Goal: Task Accomplishment & Management: Use online tool/utility

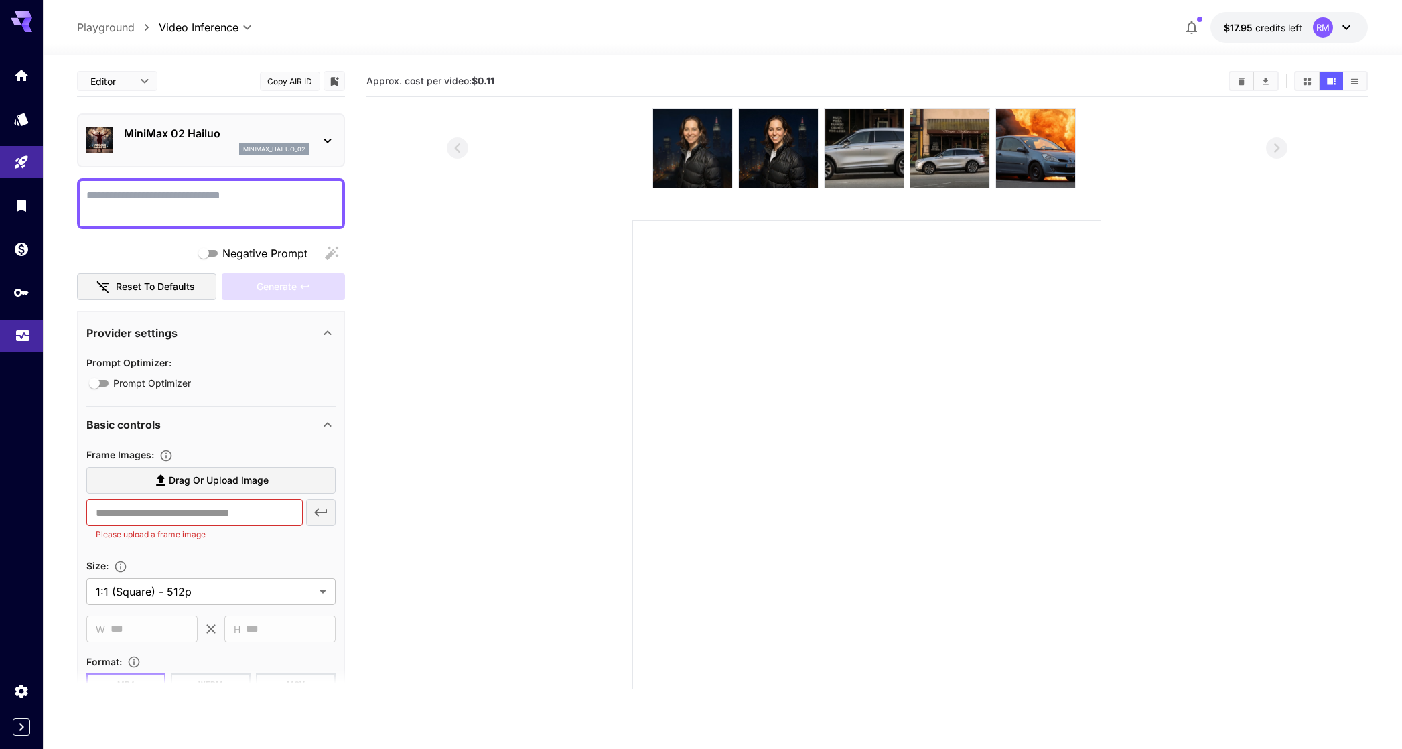
click at [25, 322] on link at bounding box center [21, 336] width 43 height 33
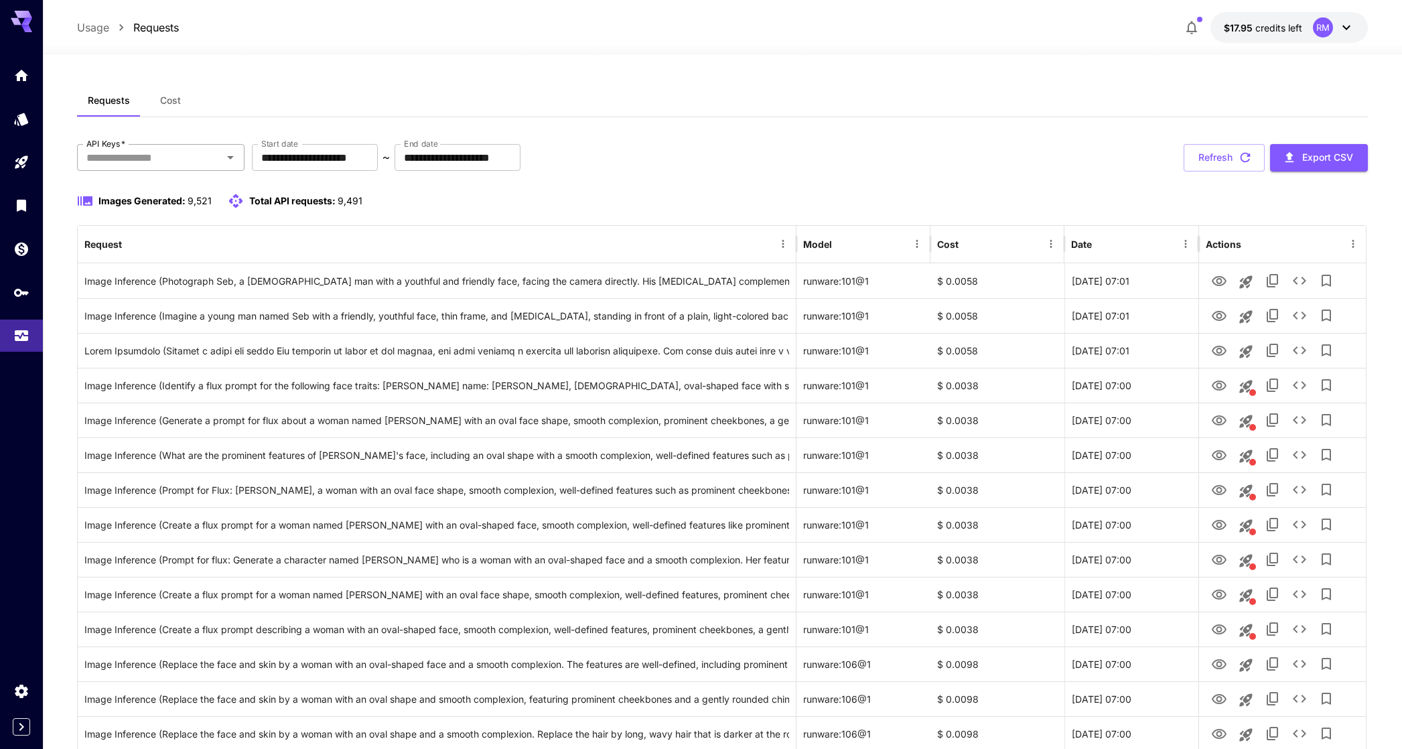
click at [188, 165] on input "API Keys   *" at bounding box center [149, 157] width 137 height 19
click at [179, 255] on li "Photographe.ai - dev" at bounding box center [160, 259] width 167 height 33
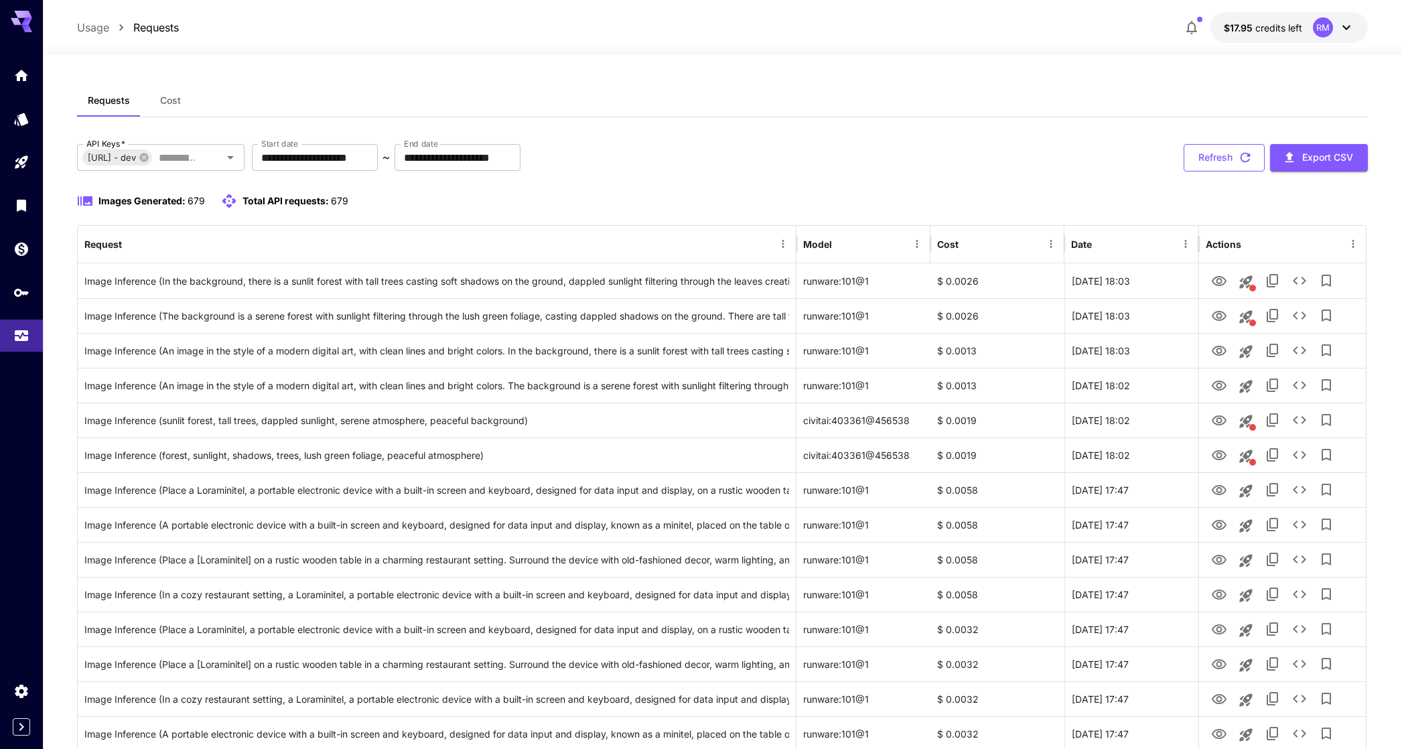
click at [1235, 165] on button "Refresh" at bounding box center [1224, 157] width 81 height 27
click at [932, 172] on div "**********" at bounding box center [723, 157] width 1292 height 27
click at [1203, 148] on button "Refresh" at bounding box center [1224, 157] width 81 height 27
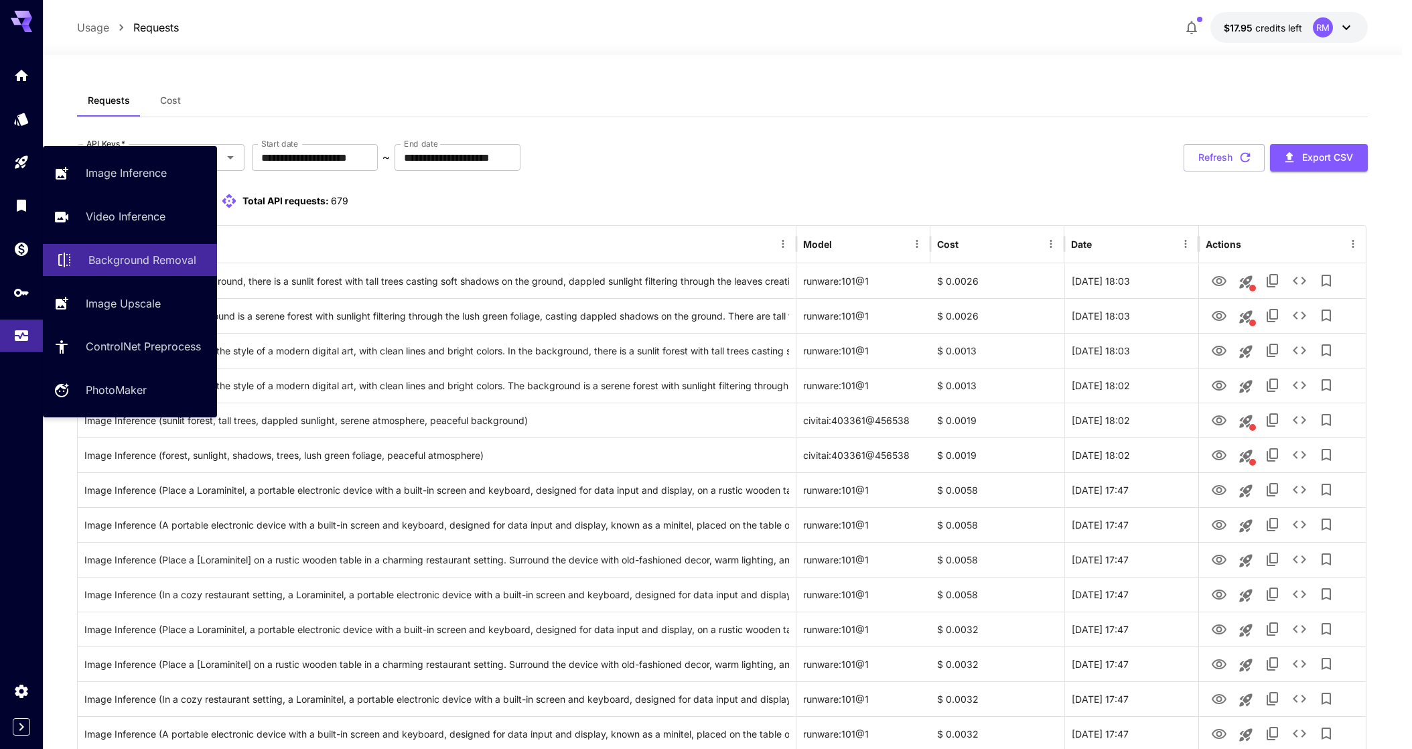
click at [125, 254] on p "Background Removal" at bounding box center [142, 260] width 108 height 16
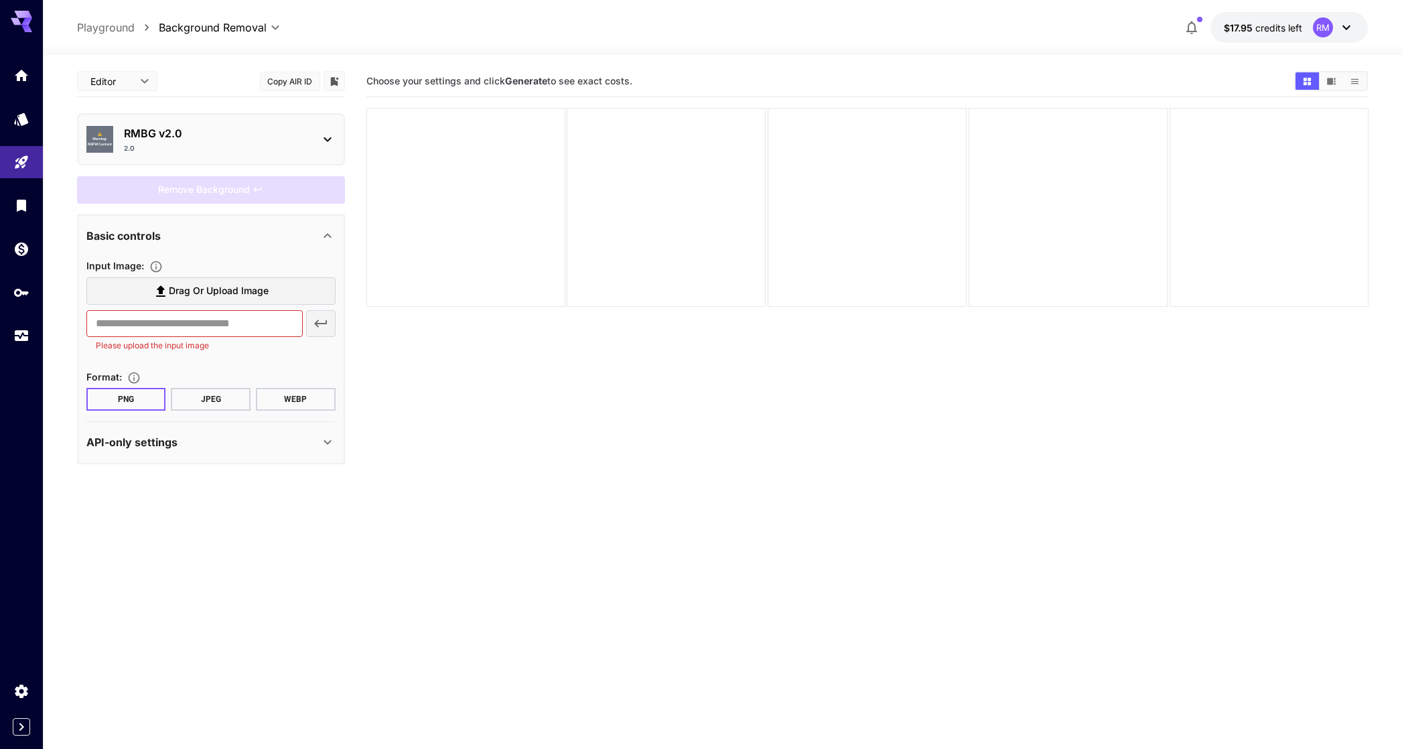
click at [163, 288] on icon at bounding box center [160, 290] width 9 height 11
click at [0, 0] on input "Drag or upload image" at bounding box center [0, 0] width 0 height 0
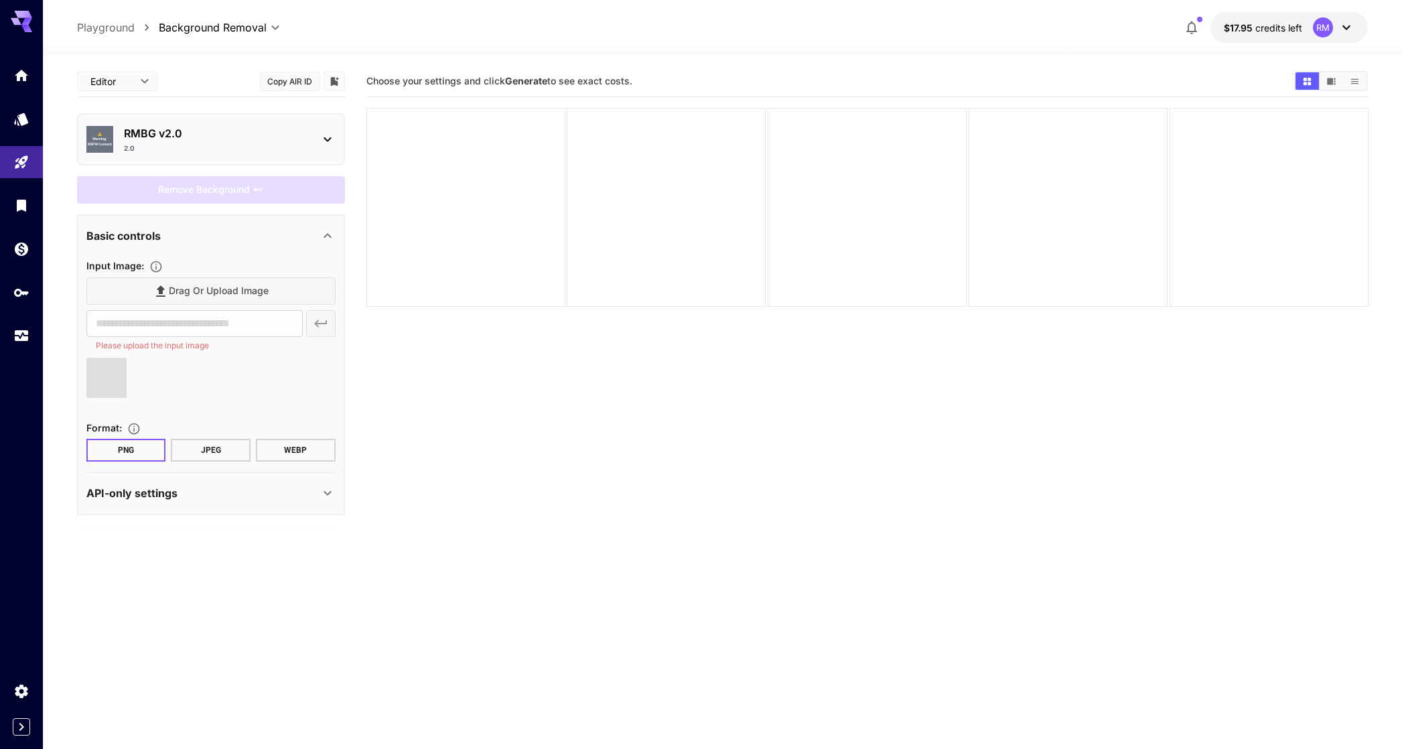
type input "**********"
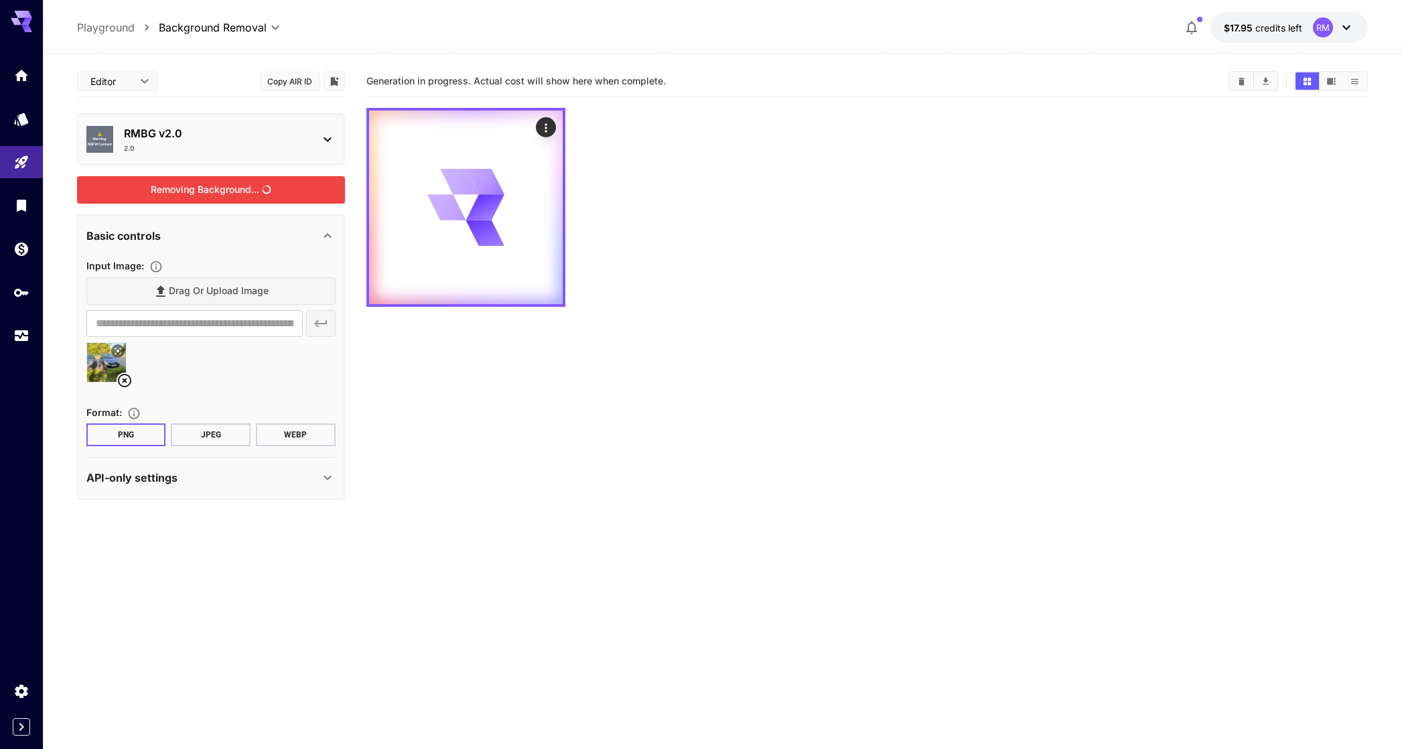
click at [242, 186] on div "Removing Background..." at bounding box center [211, 189] width 268 height 27
click at [170, 140] on p "RMBG v2.0" at bounding box center [216, 133] width 185 height 16
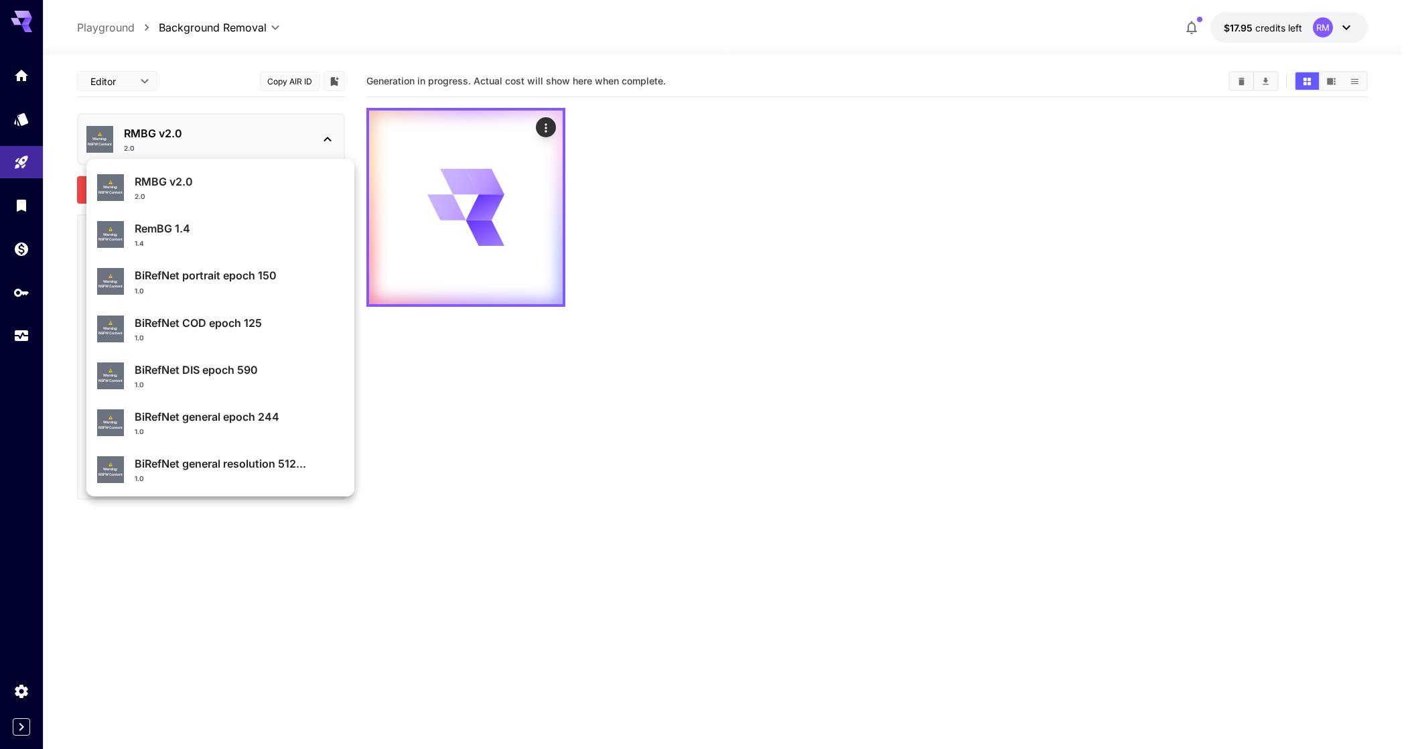
click at [463, 404] on div at bounding box center [706, 374] width 1412 height 749
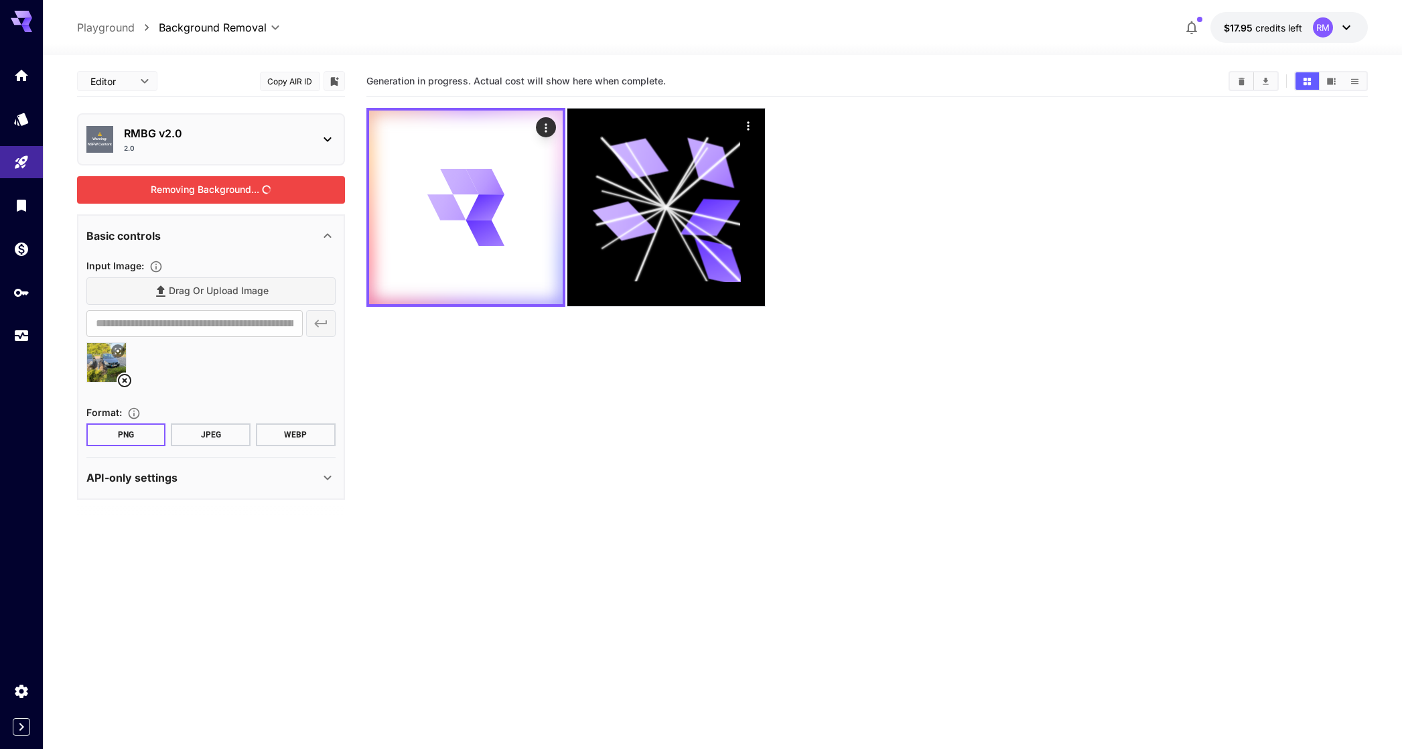
click at [227, 140] on p "RMBG v2.0" at bounding box center [216, 133] width 185 height 16
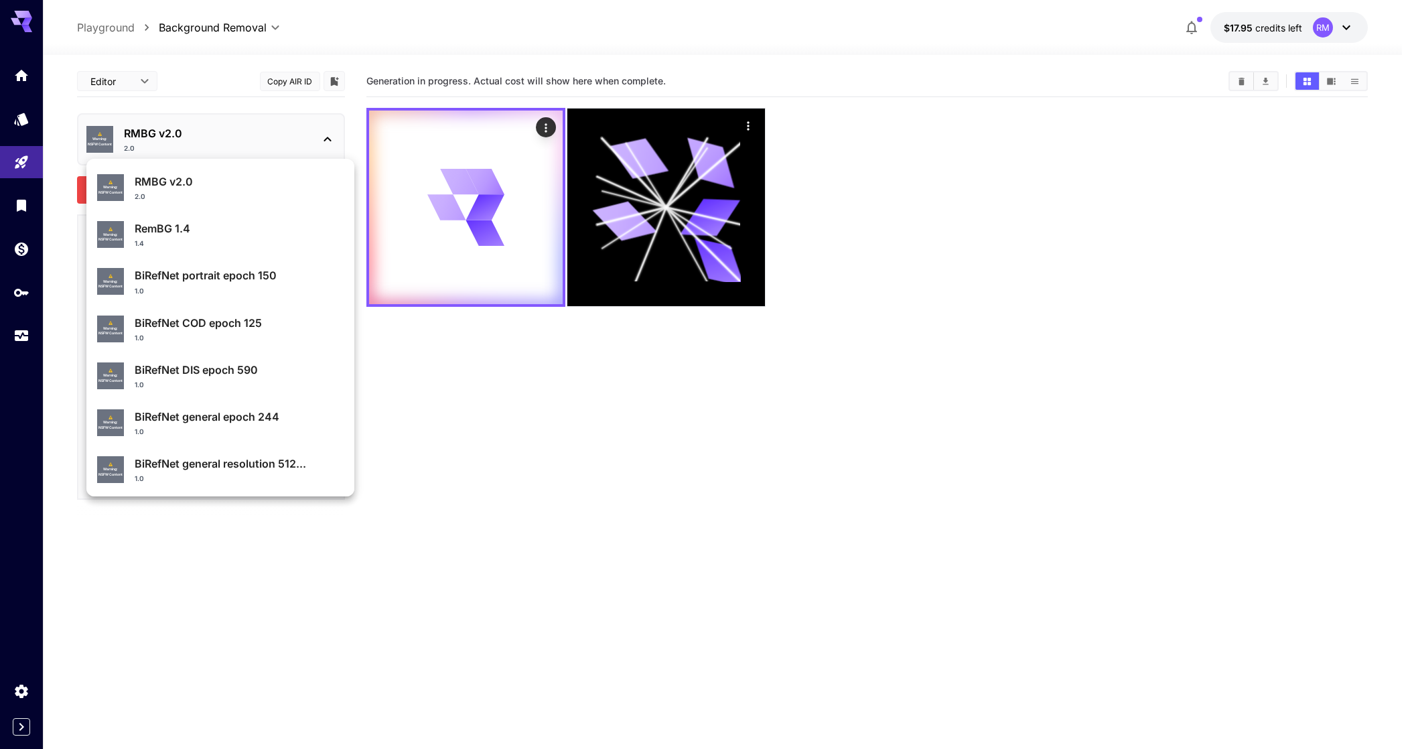
click at [176, 227] on p "RemBG 1.4" at bounding box center [239, 228] width 209 height 16
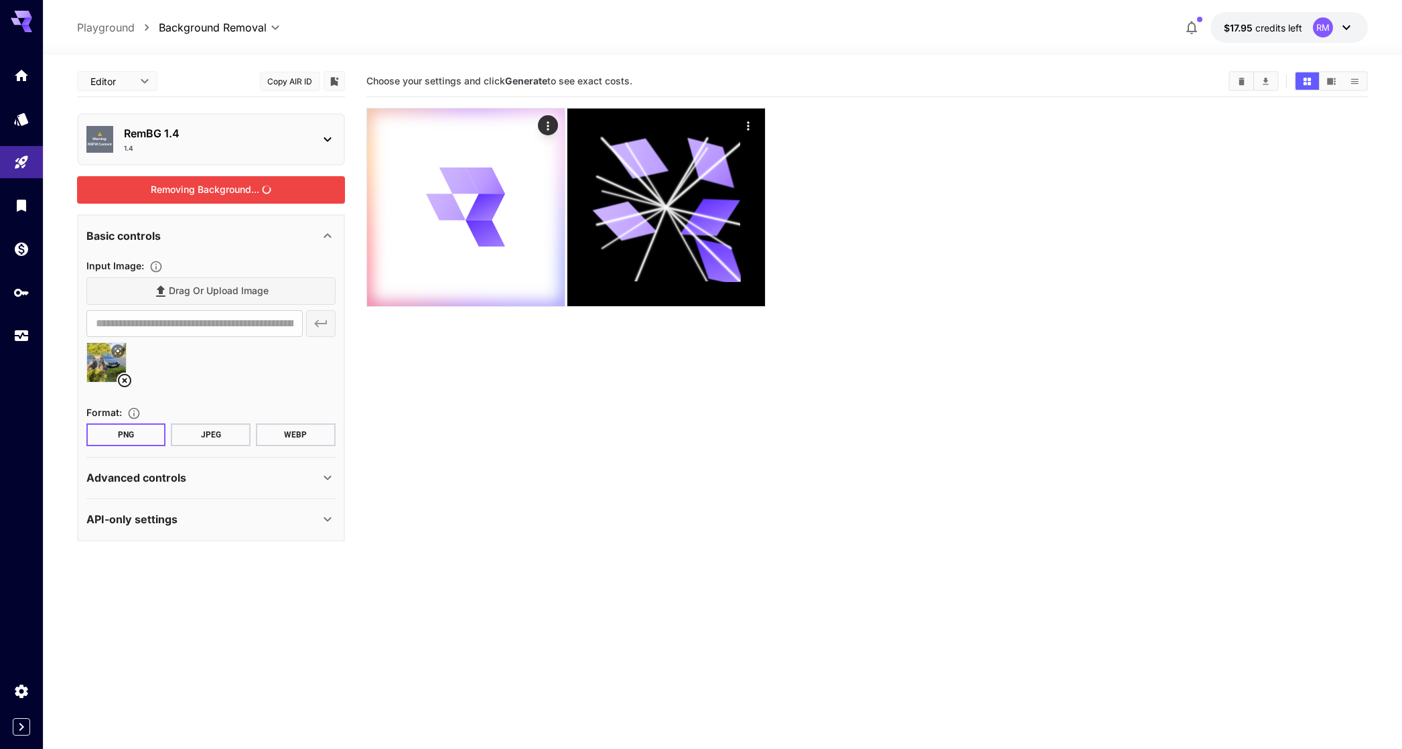
click at [194, 195] on div "Removing Background..." at bounding box center [211, 189] width 268 height 27
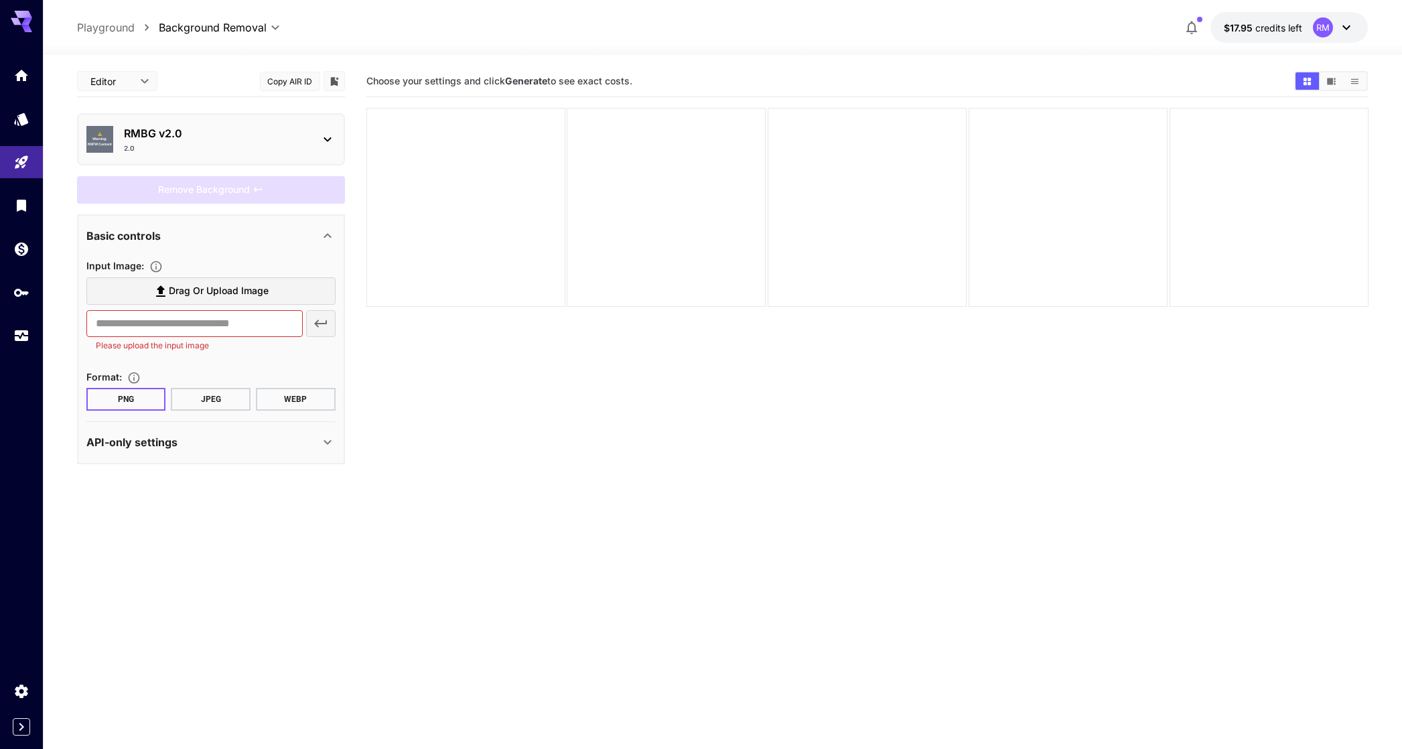
click at [147, 147] on div "2.0" at bounding box center [216, 148] width 185 height 10
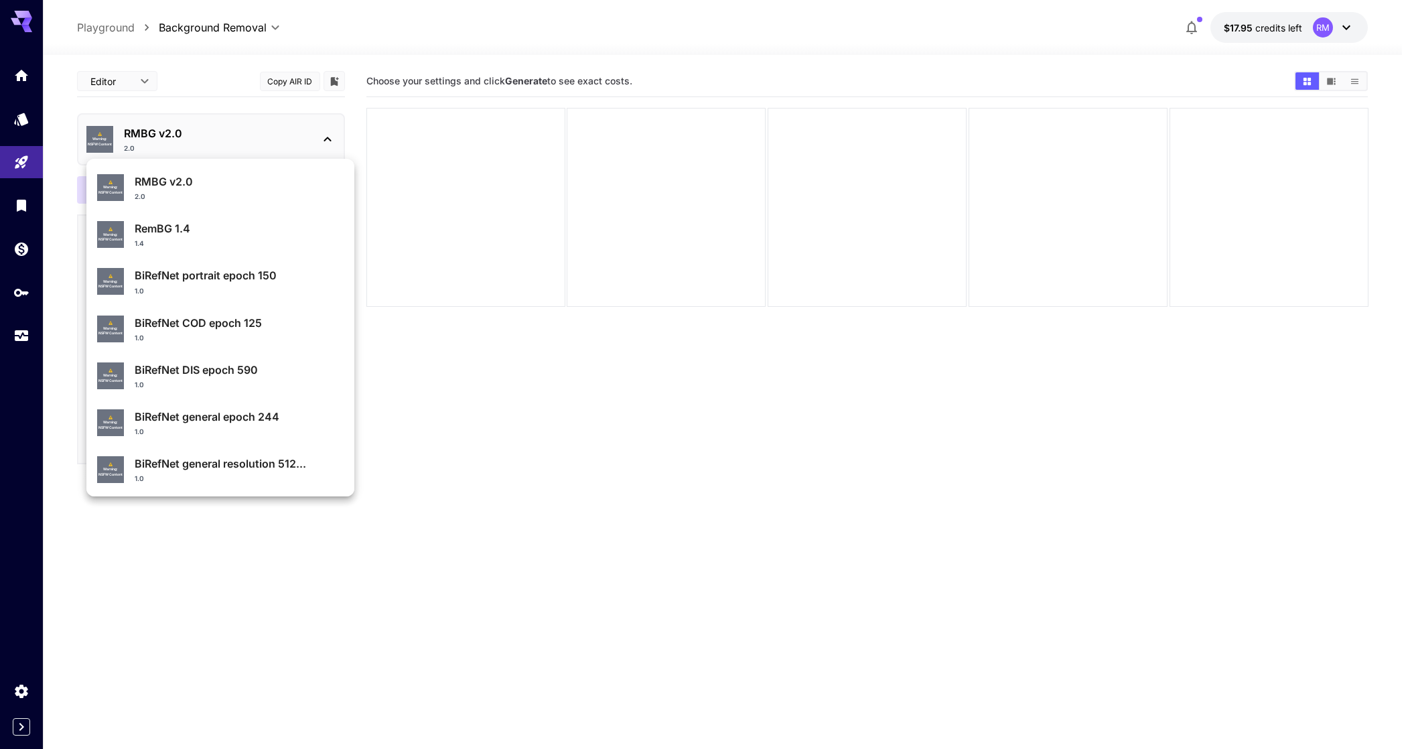
click at [165, 220] on p "RemBG 1.4" at bounding box center [239, 228] width 209 height 16
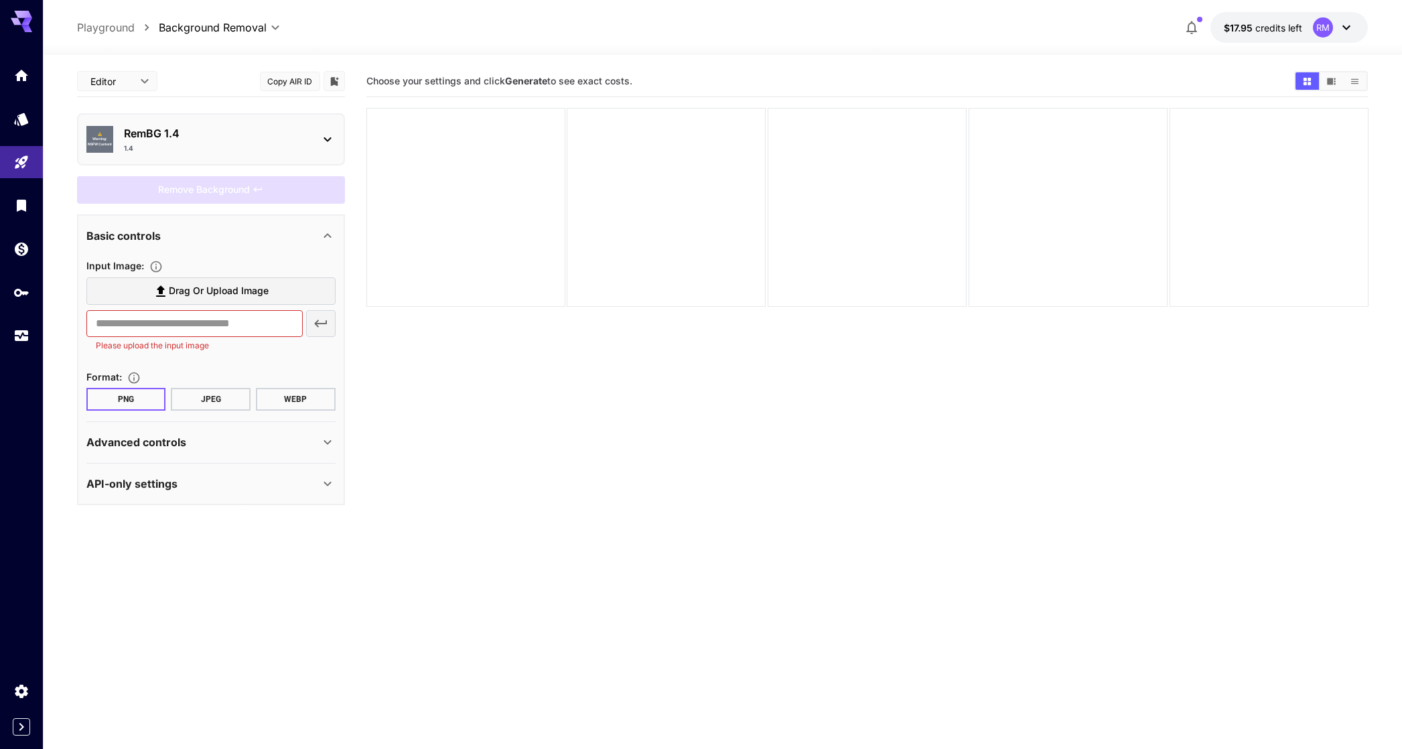
click at [175, 295] on span "Drag or upload image" at bounding box center [219, 291] width 100 height 17
click at [0, 0] on input "Drag or upload image" at bounding box center [0, 0] width 0 height 0
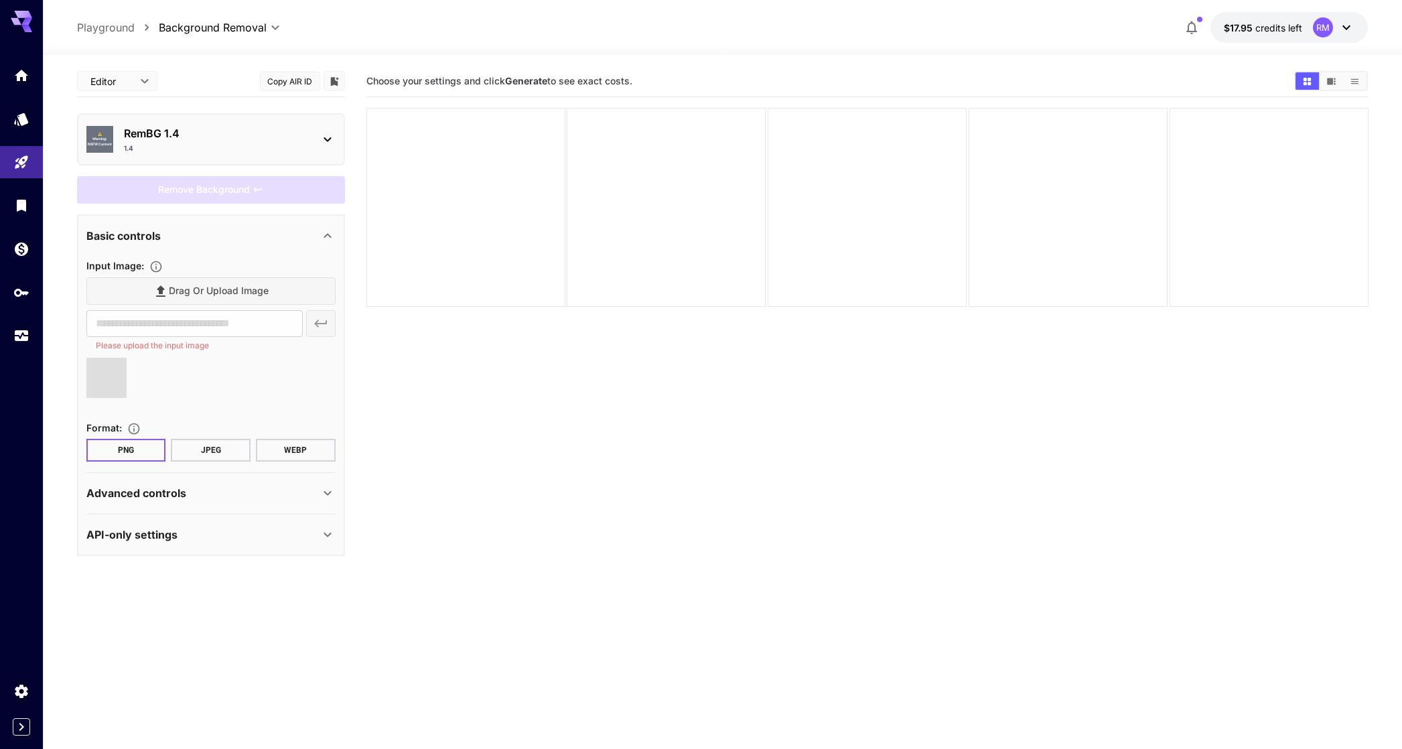
type input "**********"
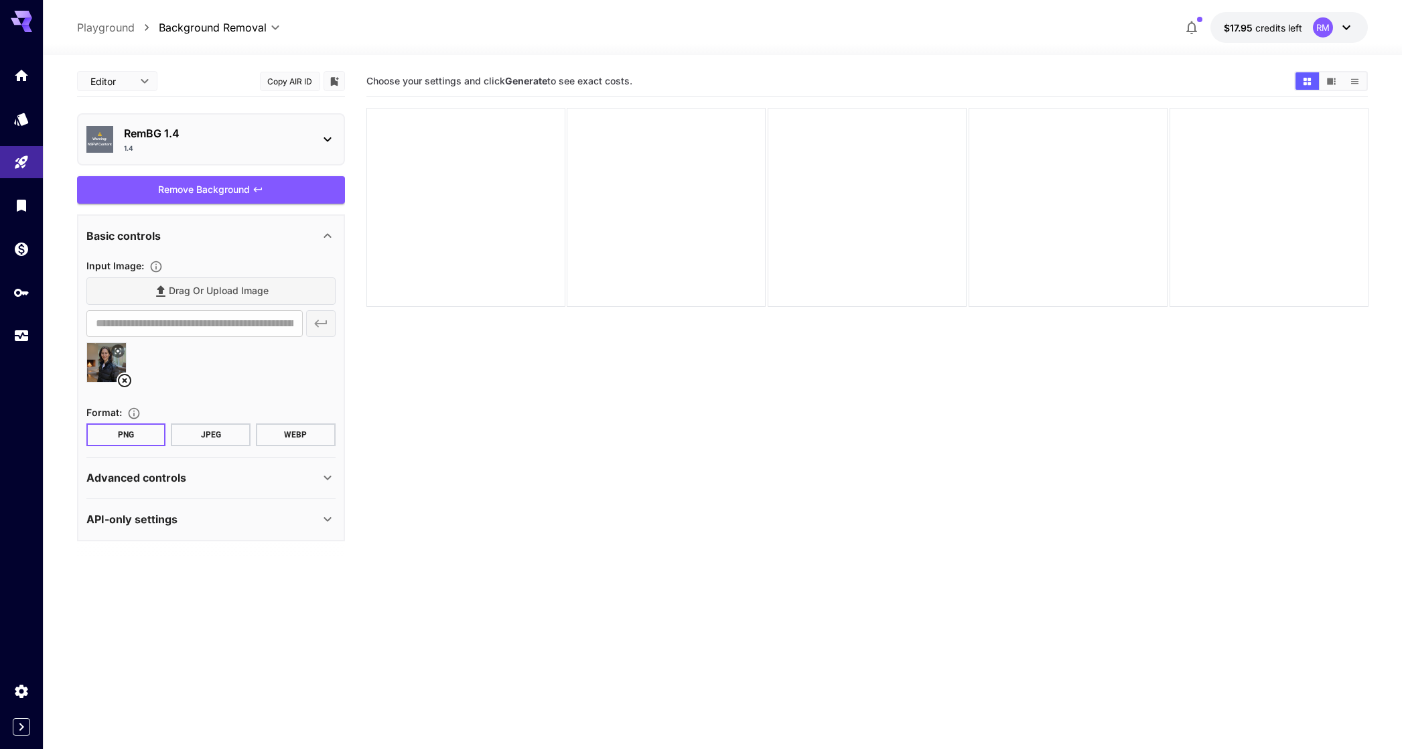
click at [247, 191] on div "Remove Background" at bounding box center [211, 189] width 268 height 27
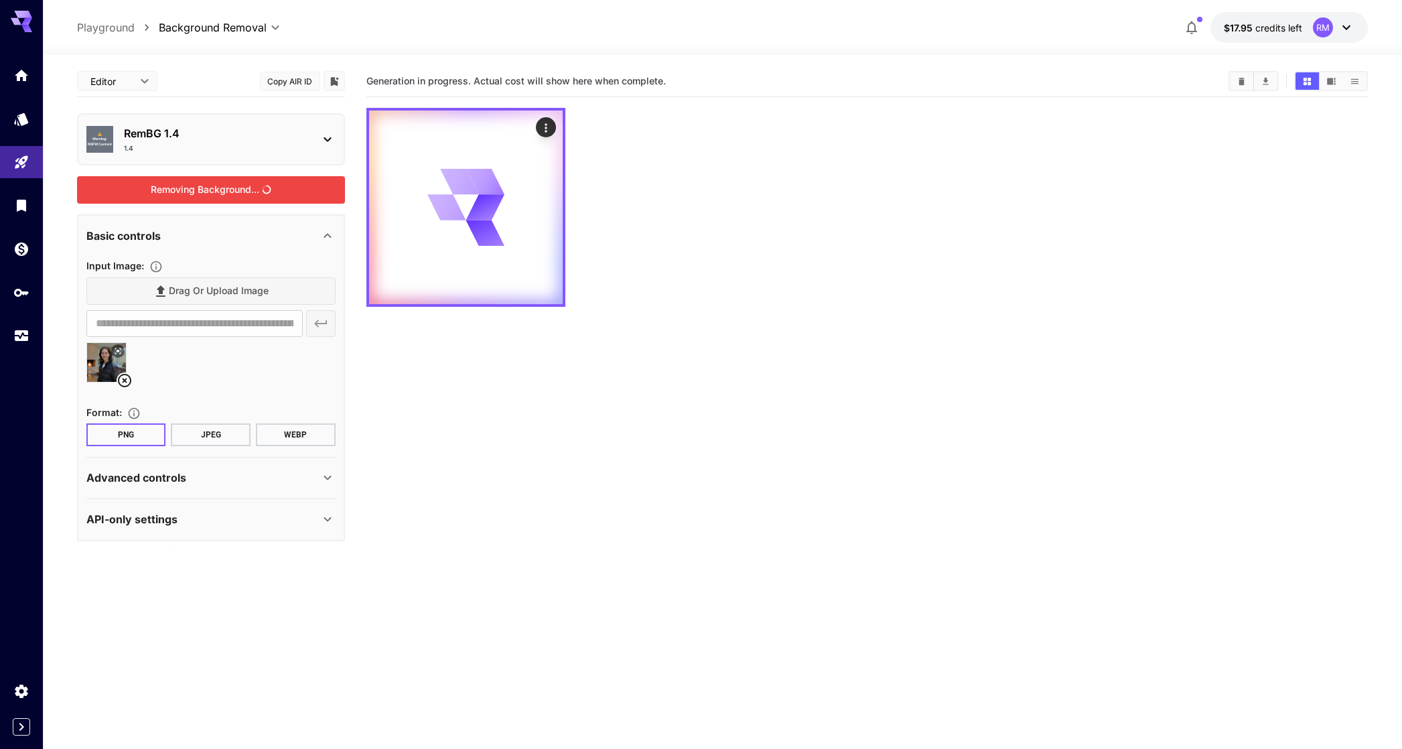
click at [183, 141] on div "RemBG 1.4 1.4" at bounding box center [216, 139] width 185 height 28
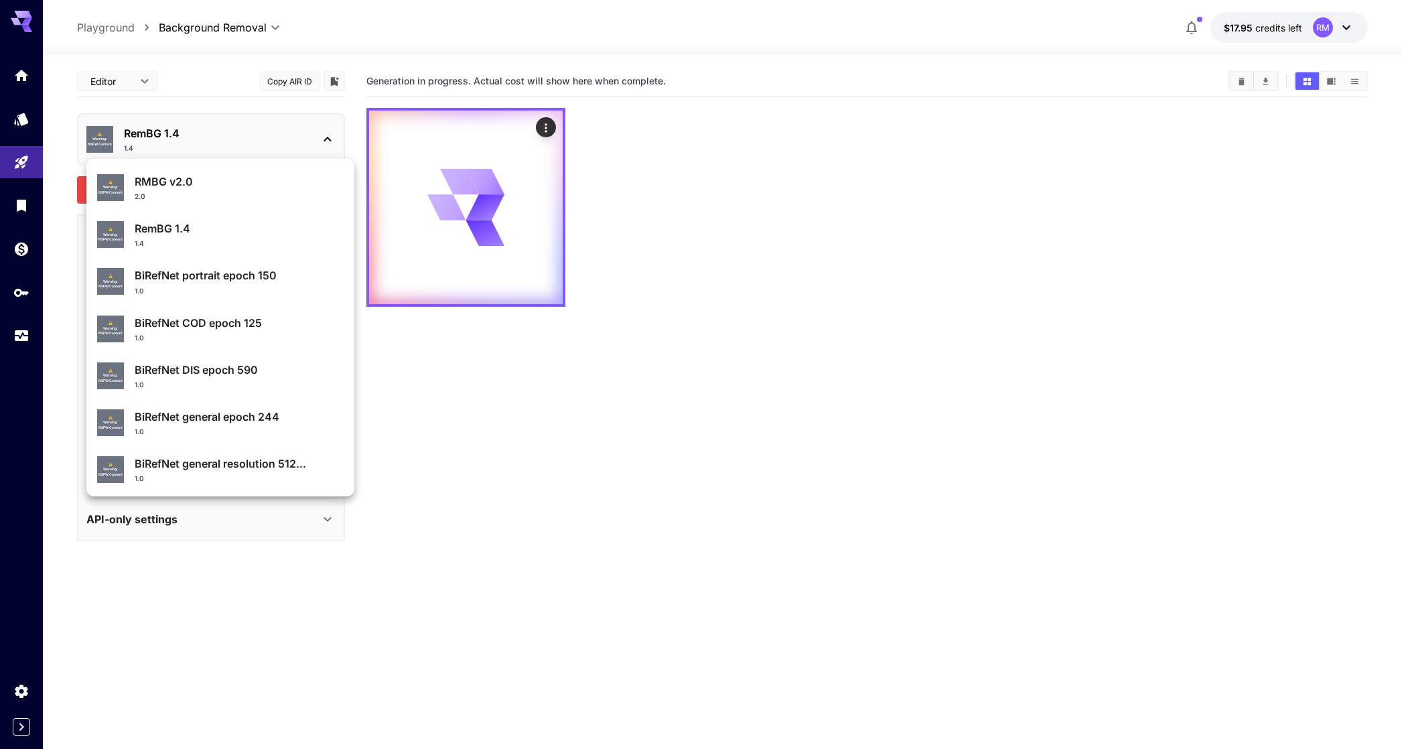
click at [153, 139] on div at bounding box center [706, 374] width 1412 height 749
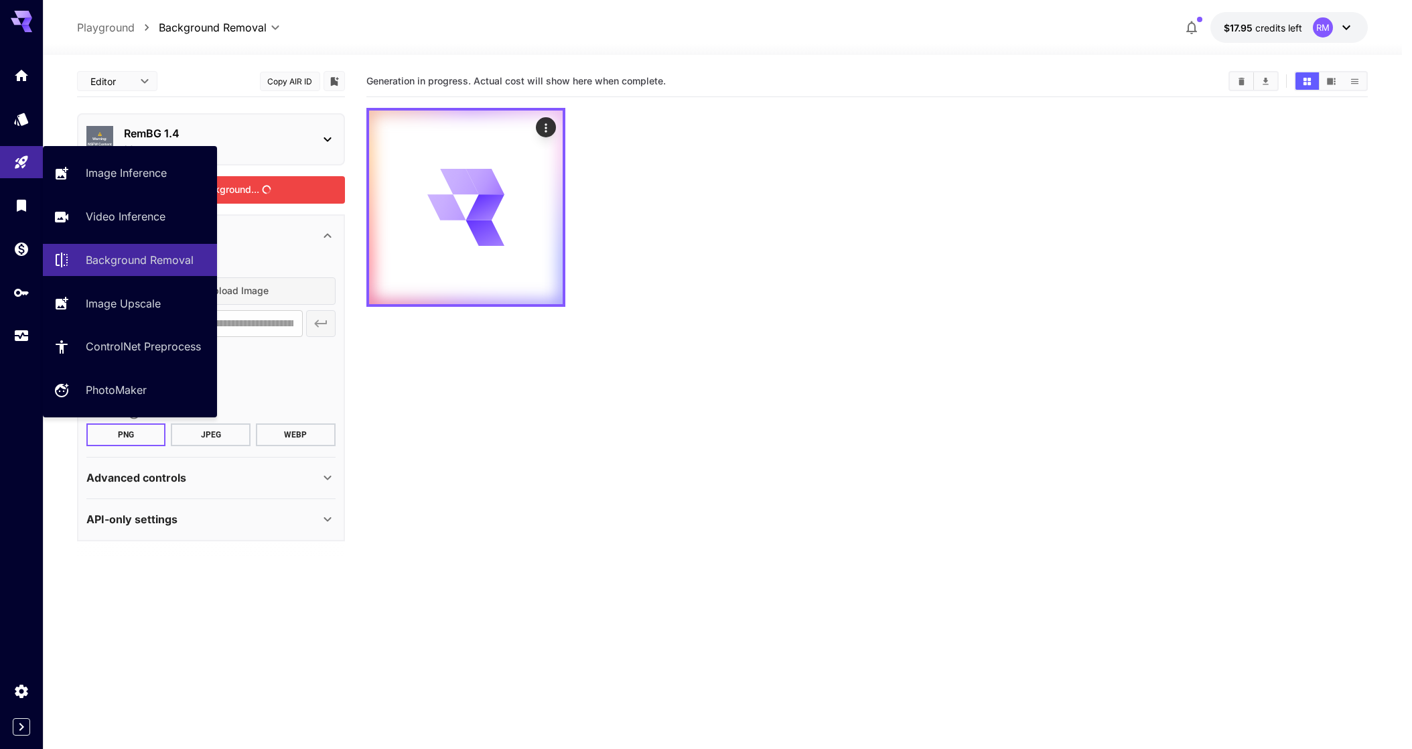
click at [144, 155] on div "Image Inference Video Inference Background Removal Image Upscale ControlNet Pre…" at bounding box center [130, 281] width 174 height 271
click at [143, 158] on link "Image Inference" at bounding box center [130, 173] width 174 height 33
type input "**********"
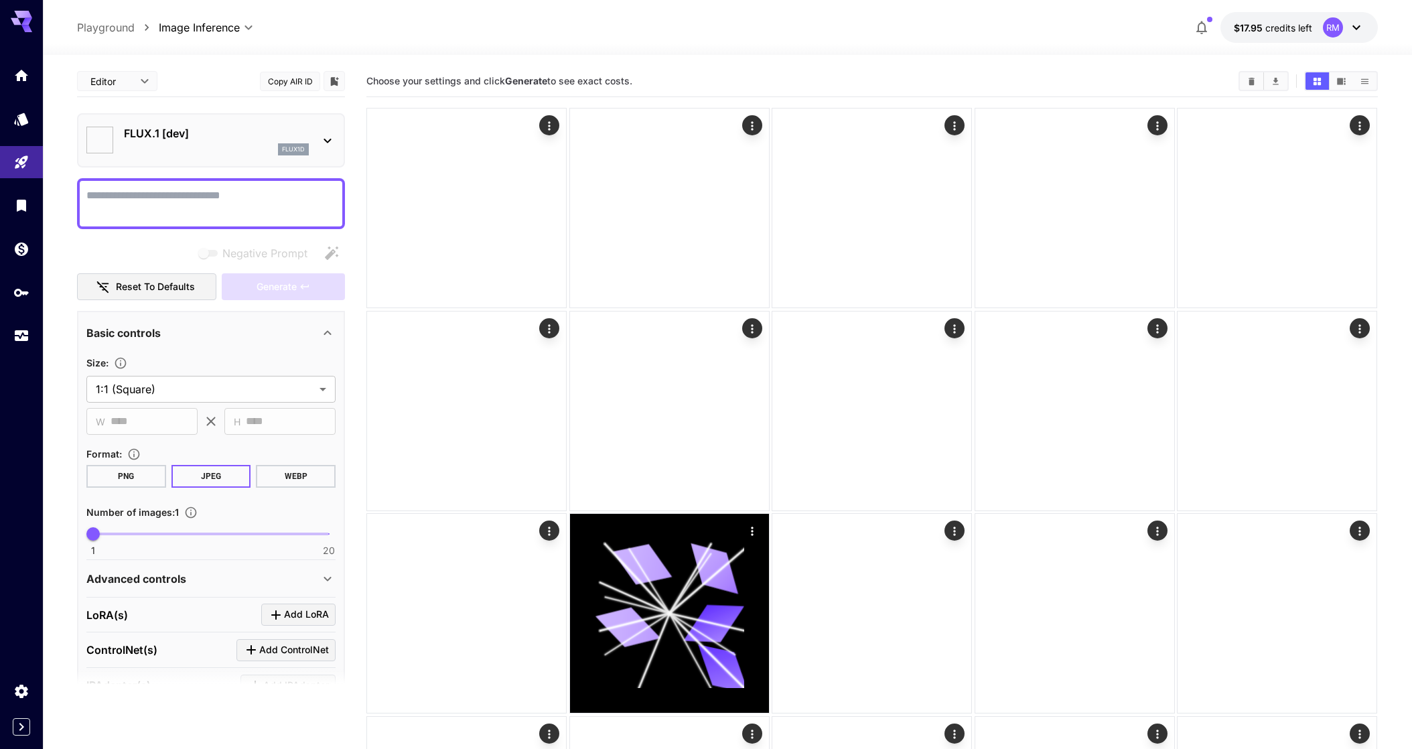
type input "**********"
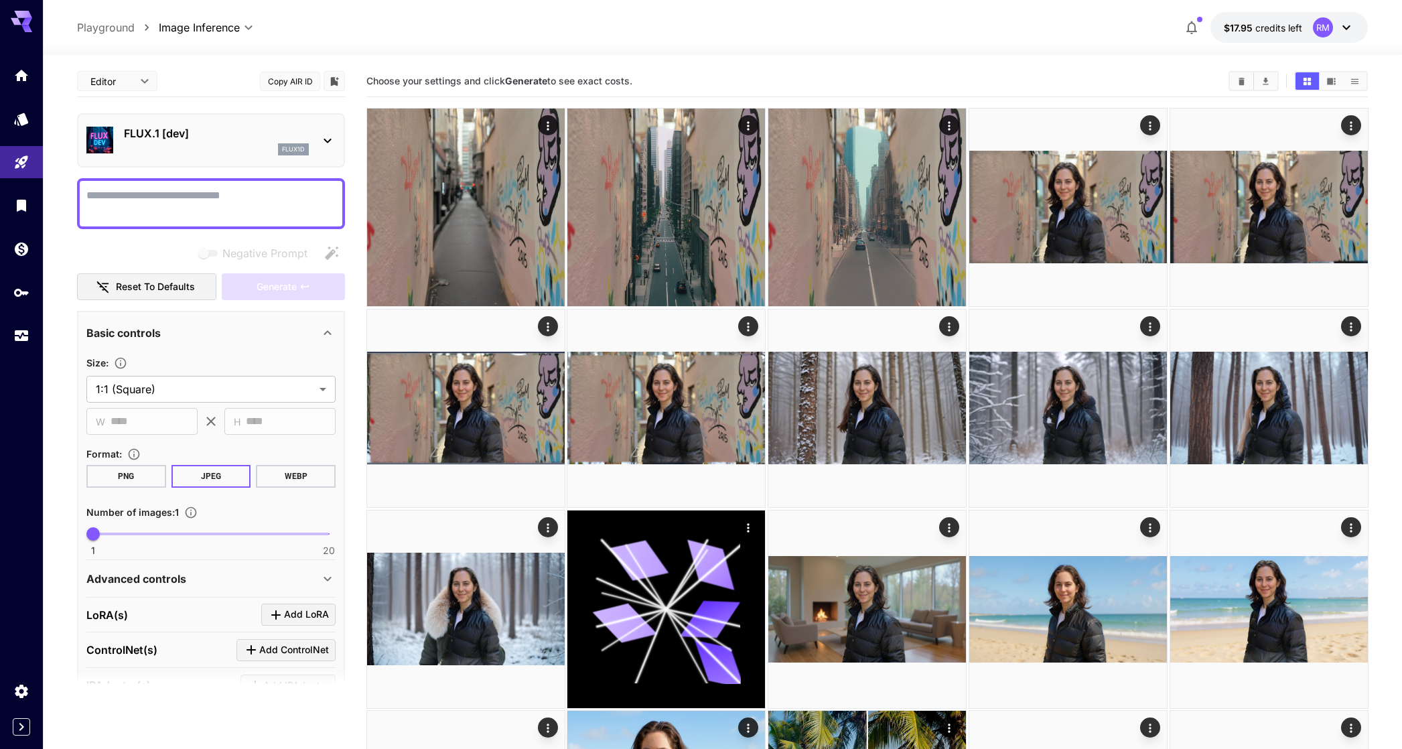
click at [181, 143] on div "flux1d" at bounding box center [216, 149] width 185 height 12
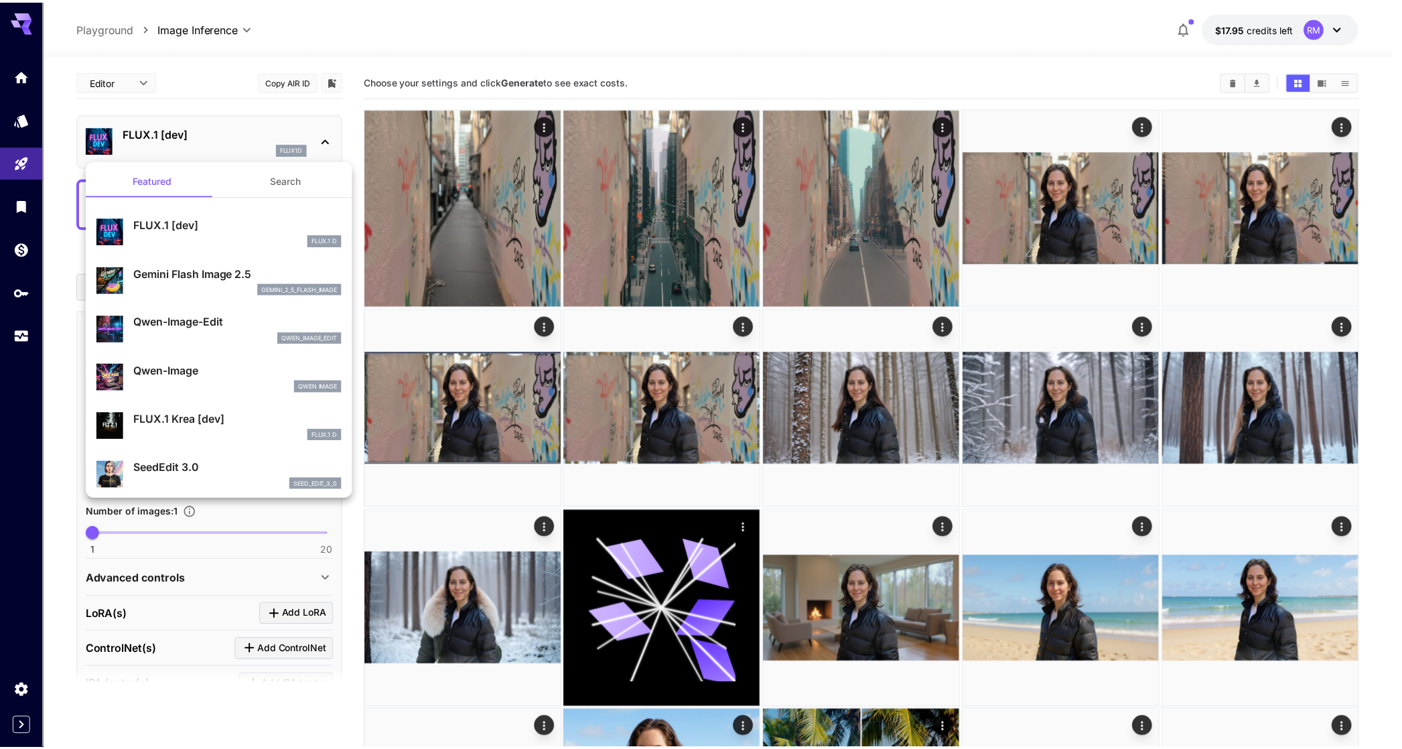
scroll to position [3, 0]
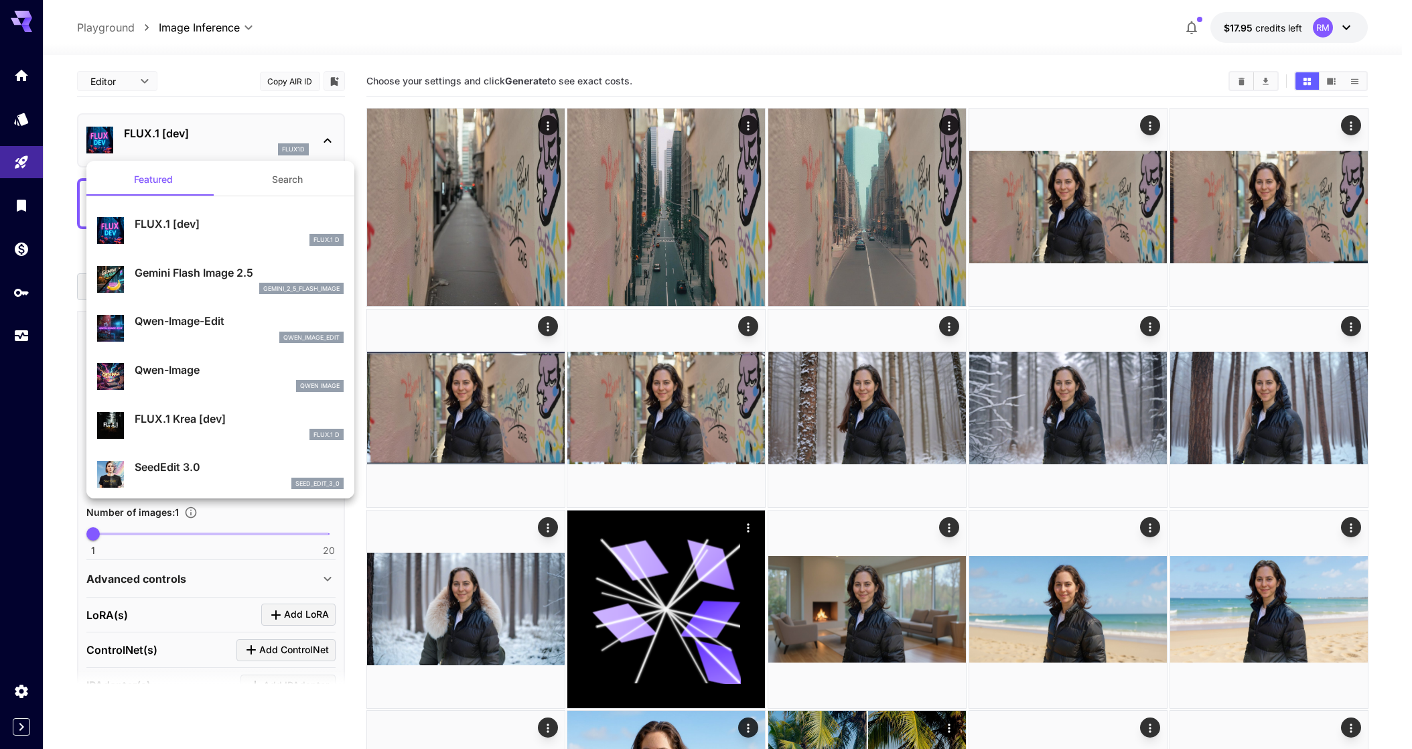
click at [224, 324] on p "Qwen-Image-Edit" at bounding box center [239, 321] width 209 height 16
type input "*"
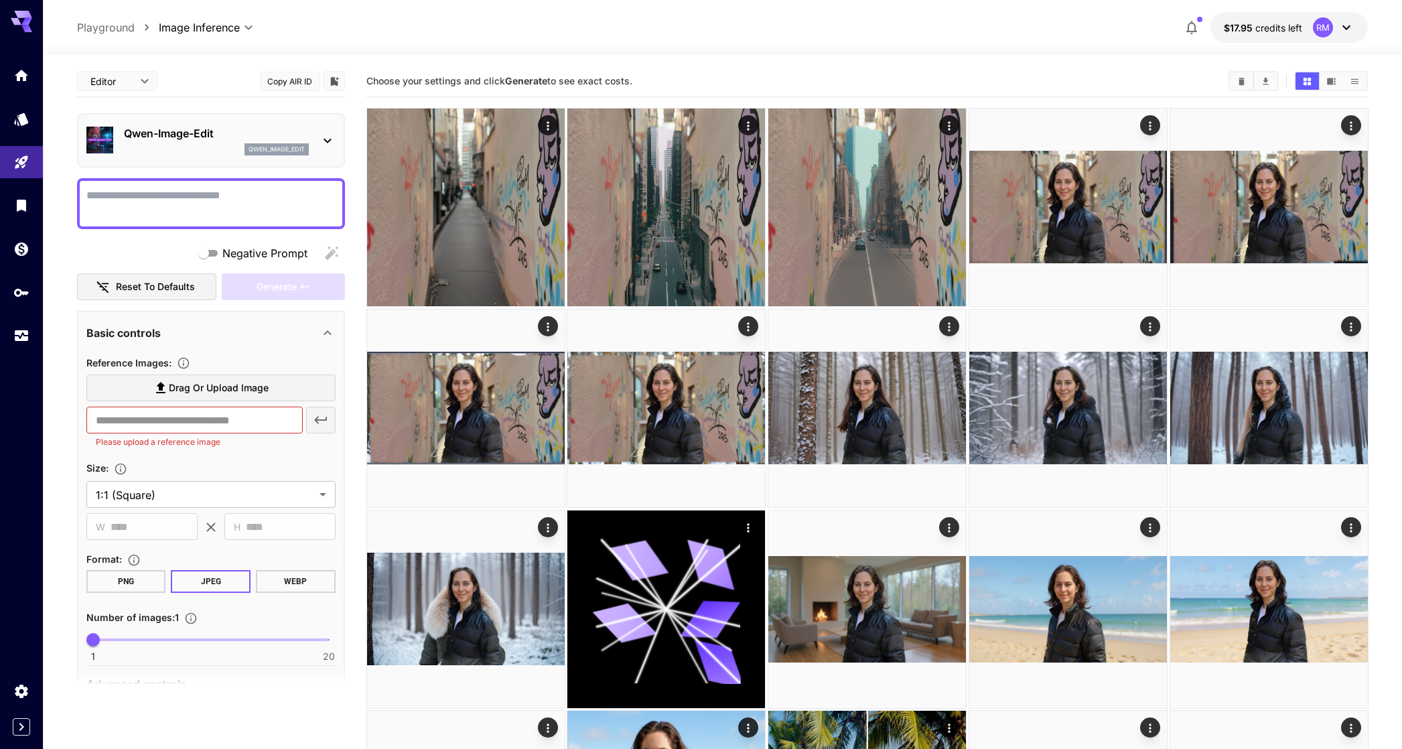
click at [958, 47] on div at bounding box center [722, 47] width 1359 height 16
click at [257, 388] on span "Drag or upload image" at bounding box center [219, 388] width 100 height 17
click at [0, 0] on input "Drag or upload image" at bounding box center [0, 0] width 0 height 0
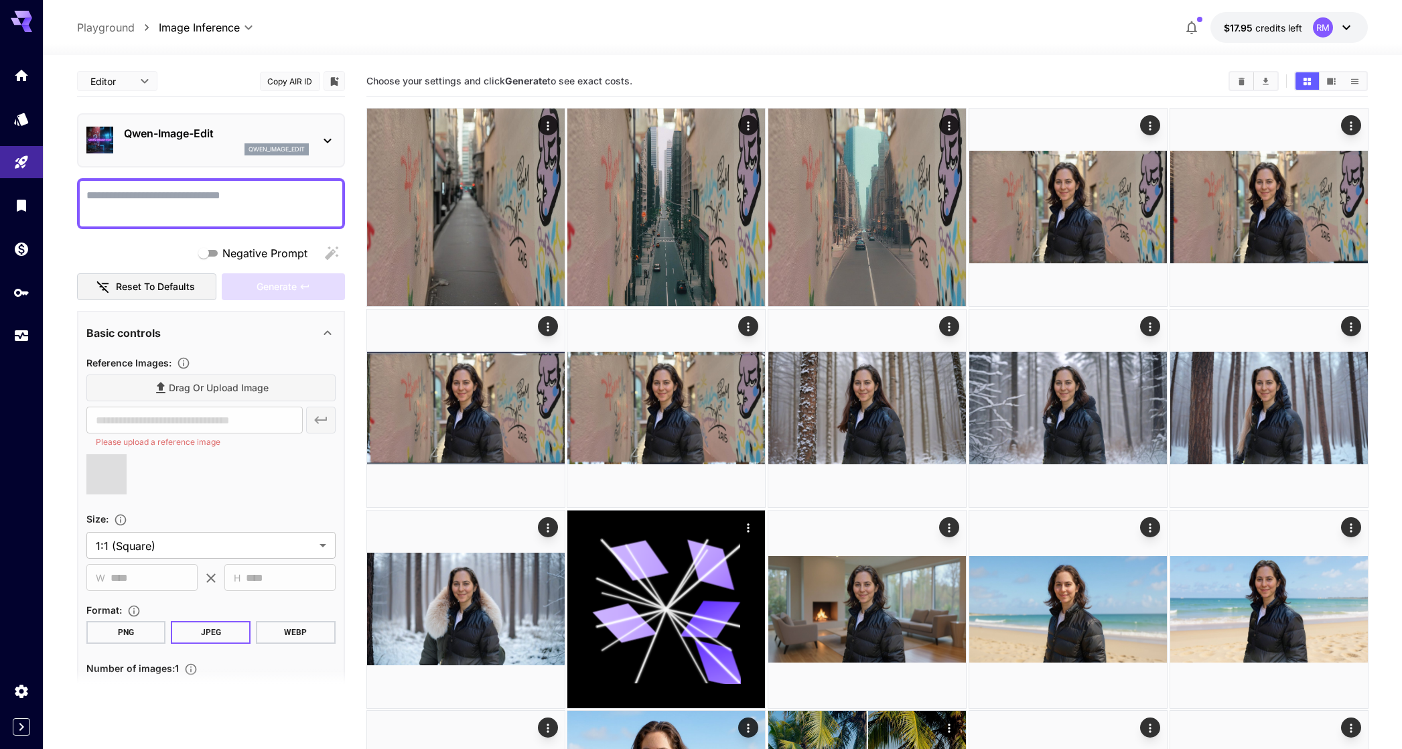
click at [196, 179] on div at bounding box center [211, 203] width 268 height 51
click at [198, 182] on div at bounding box center [211, 203] width 268 height 51
click at [200, 183] on div at bounding box center [211, 203] width 268 height 51
click at [212, 200] on textarea "Negative Prompt" at bounding box center [210, 204] width 249 height 32
type textarea "*"
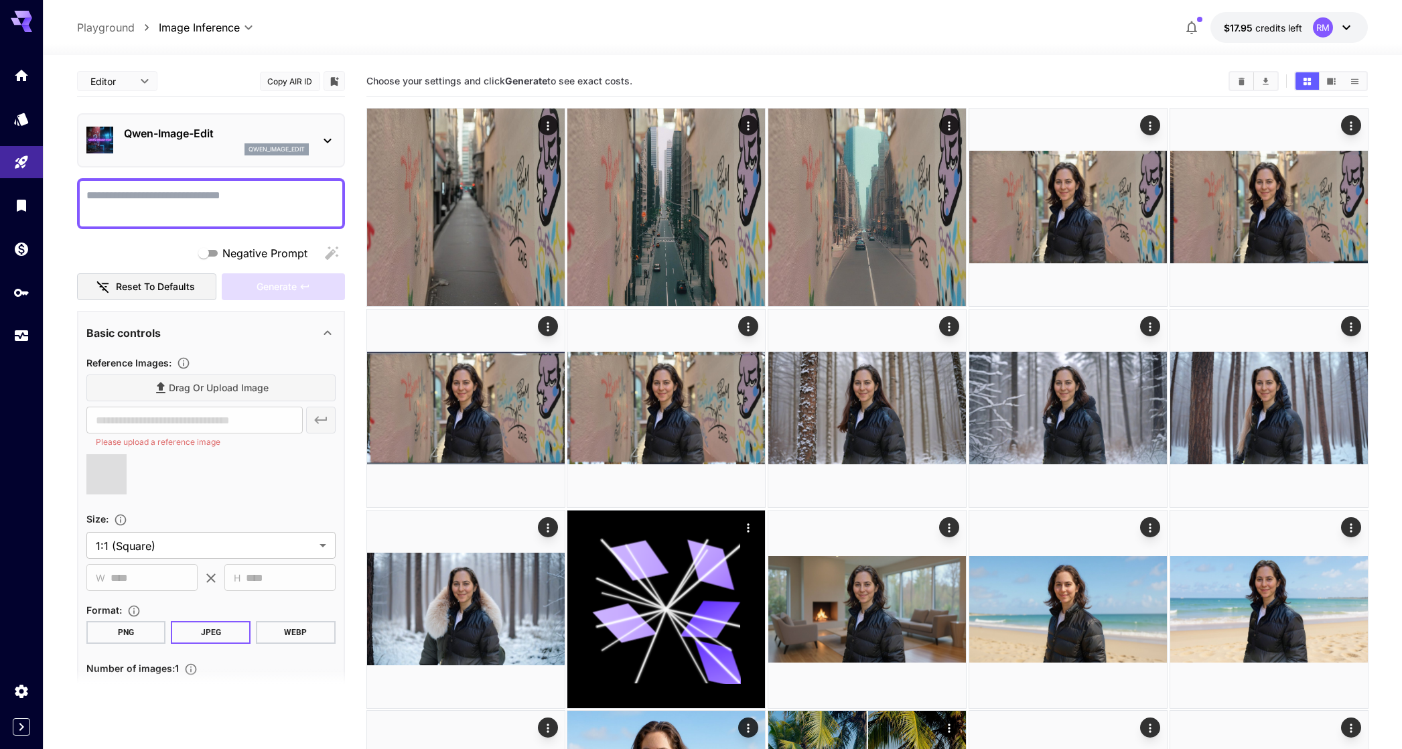
type input "**********"
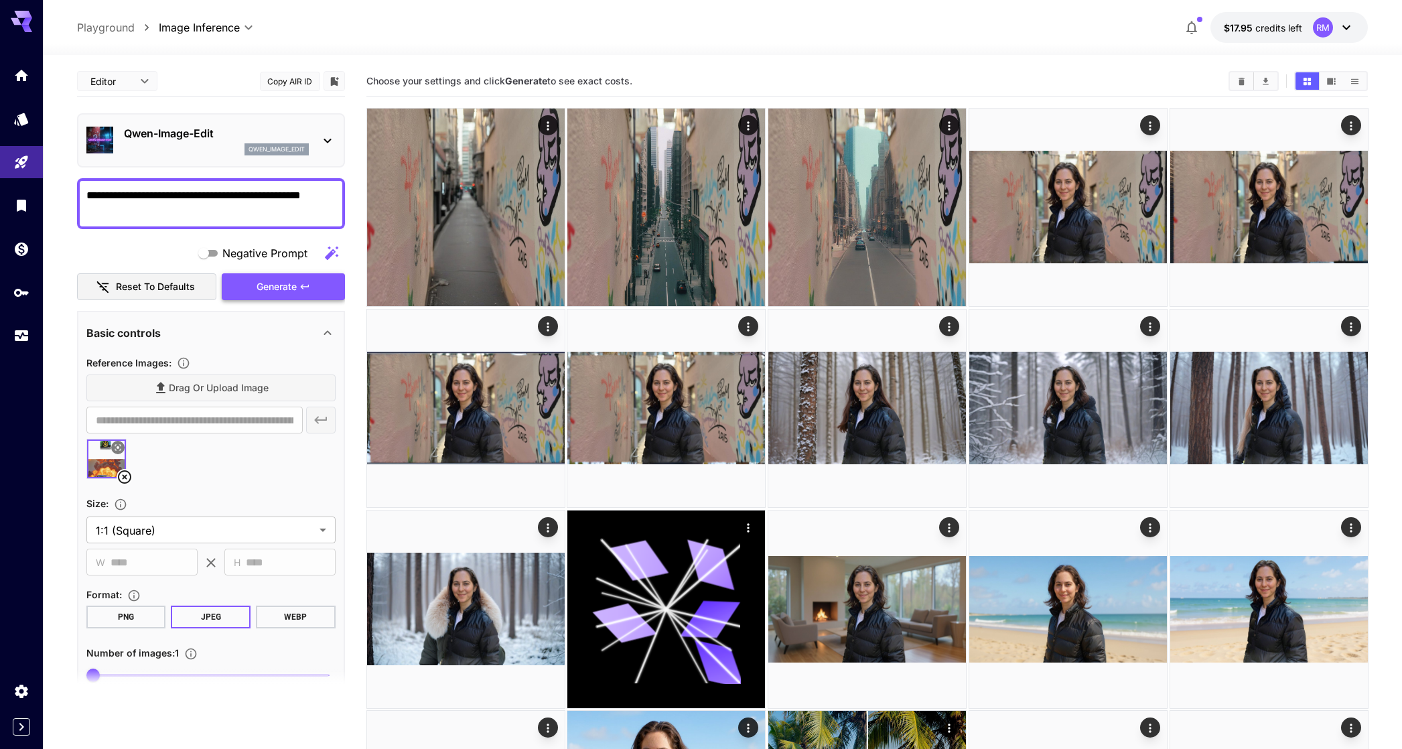
type textarea "**********"
click at [288, 287] on span "Generate" at bounding box center [277, 287] width 40 height 17
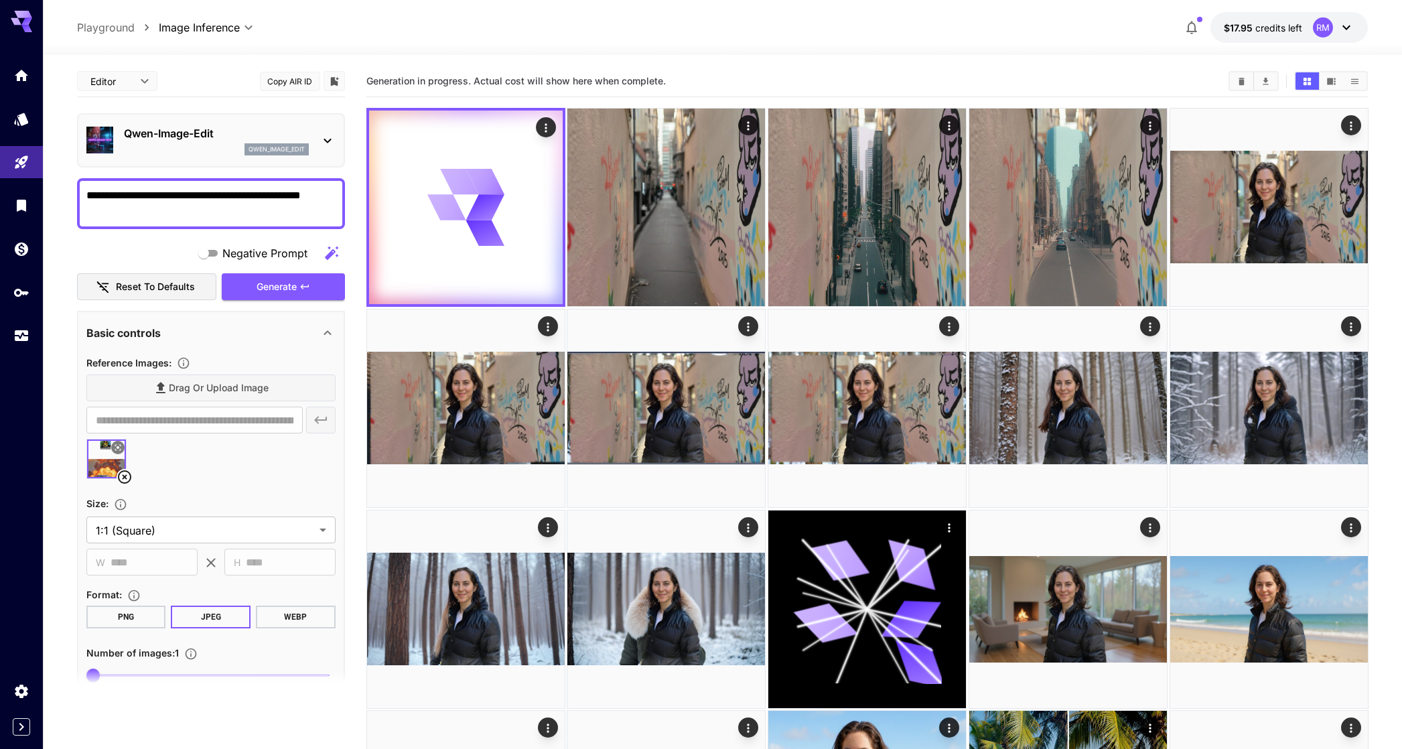
click at [223, 547] on section "**********" at bounding box center [210, 465] width 249 height 222
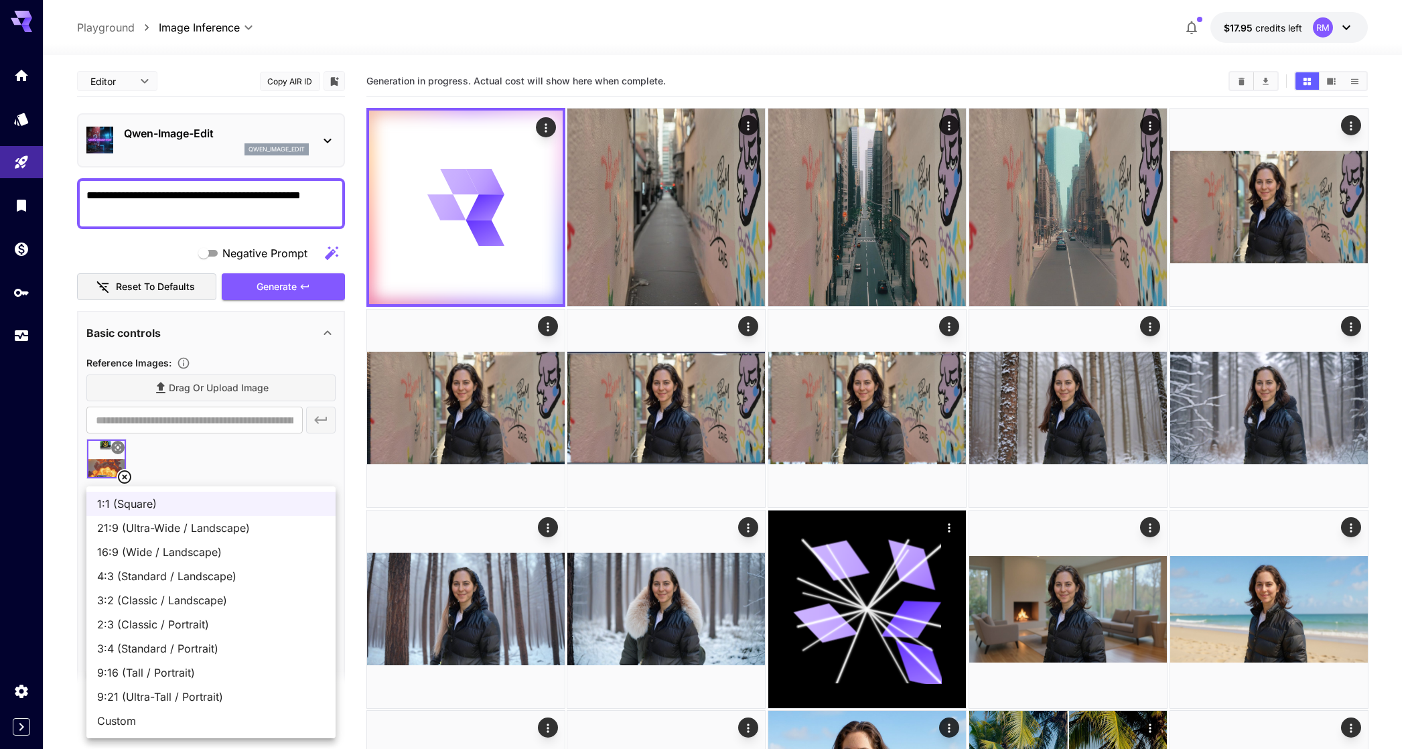
click at [211, 668] on span "9:16 (Tall / Portrait)" at bounding box center [211, 673] width 228 height 16
type input "**********"
type input "***"
type input "****"
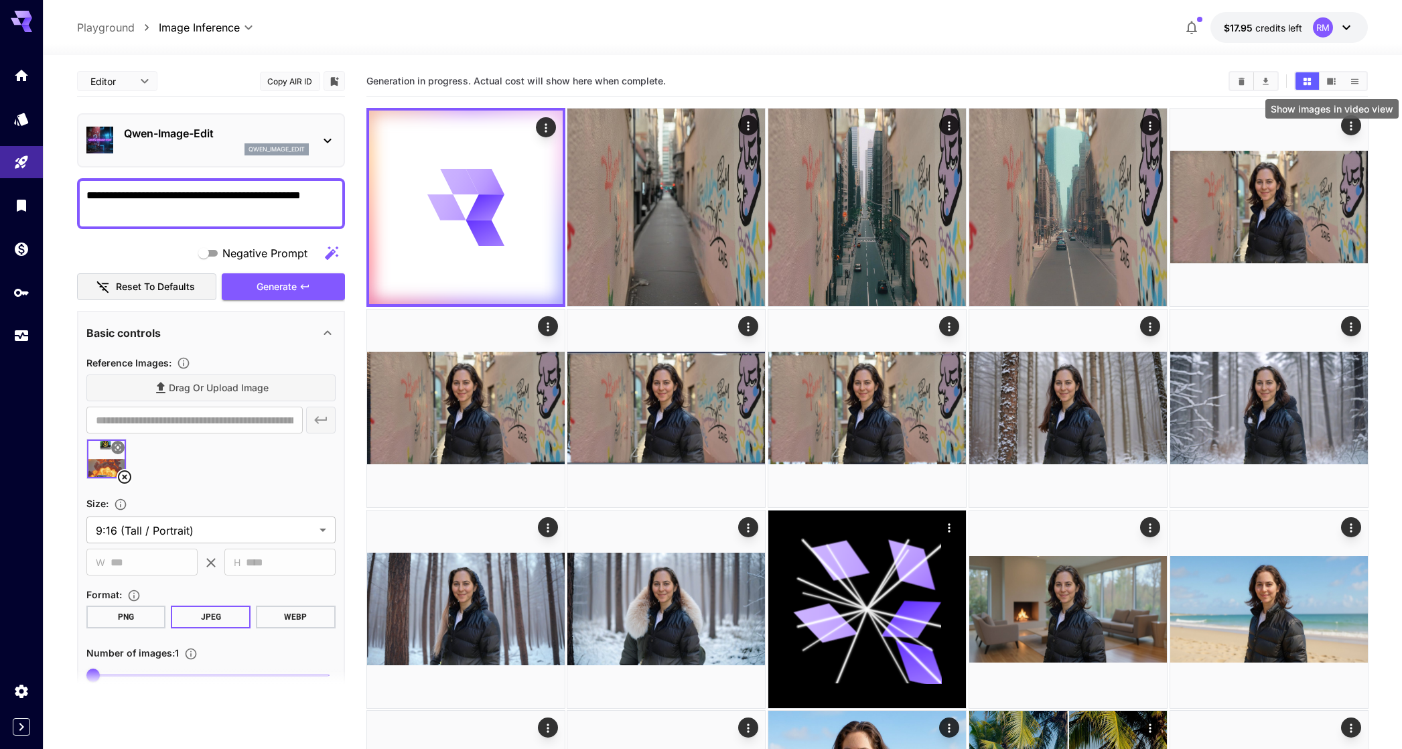
click at [1324, 75] on button "Show images in video view" at bounding box center [1331, 80] width 23 height 17
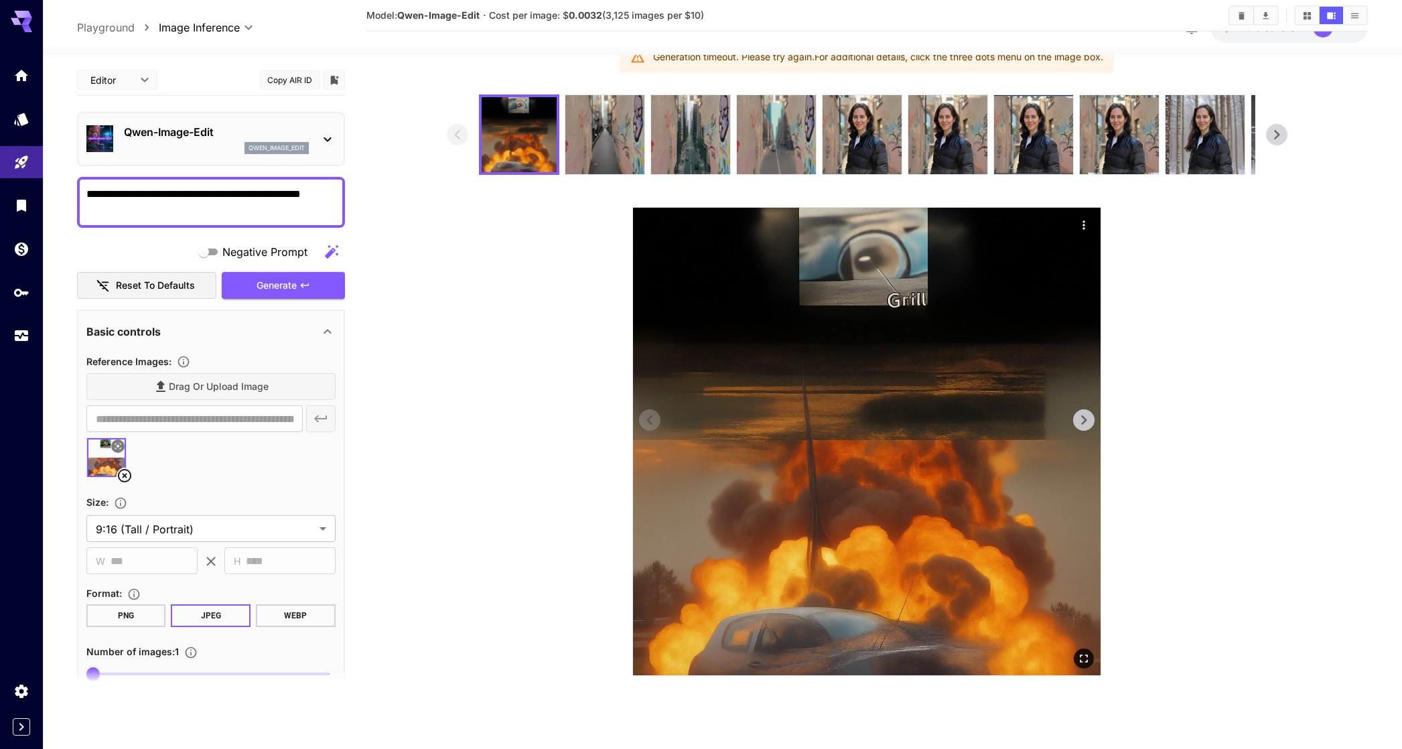
scroll to position [106, 0]
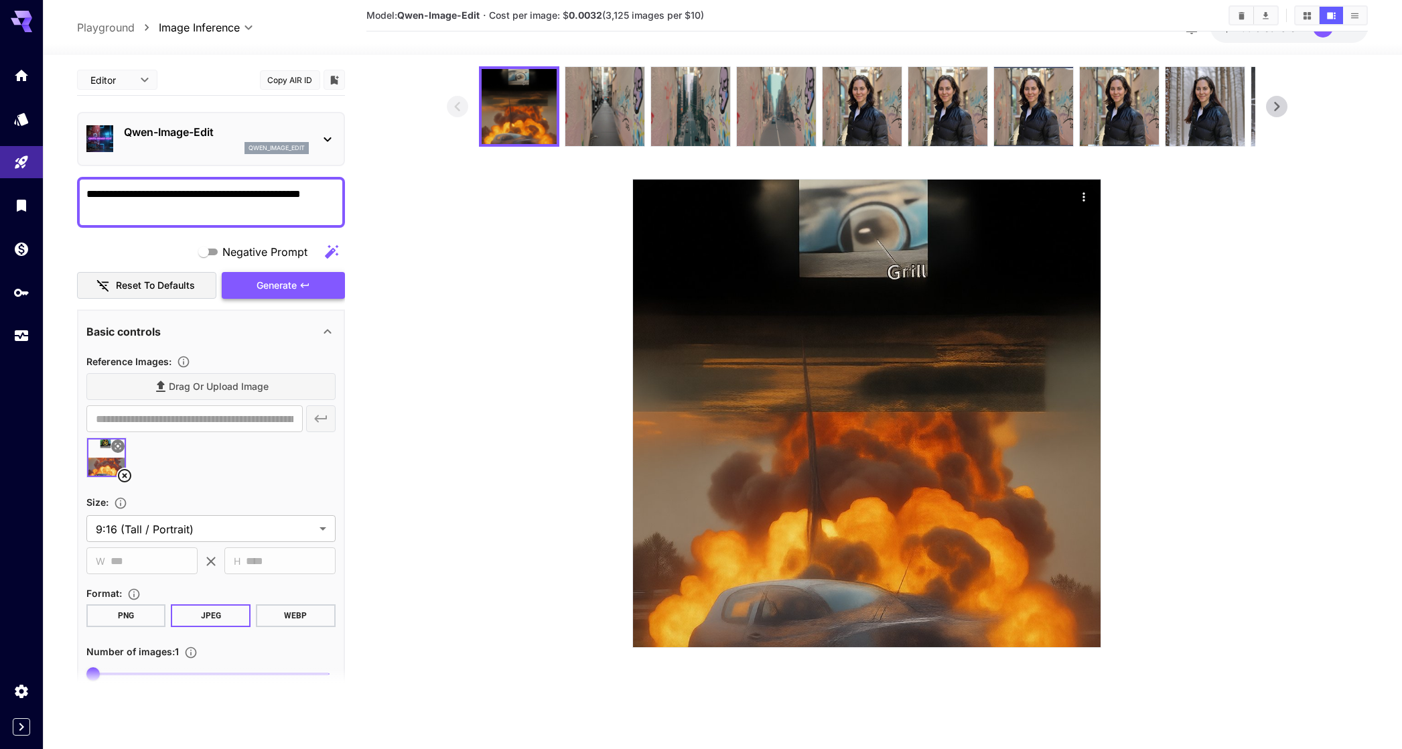
click at [312, 281] on button "Generate" at bounding box center [283, 285] width 123 height 27
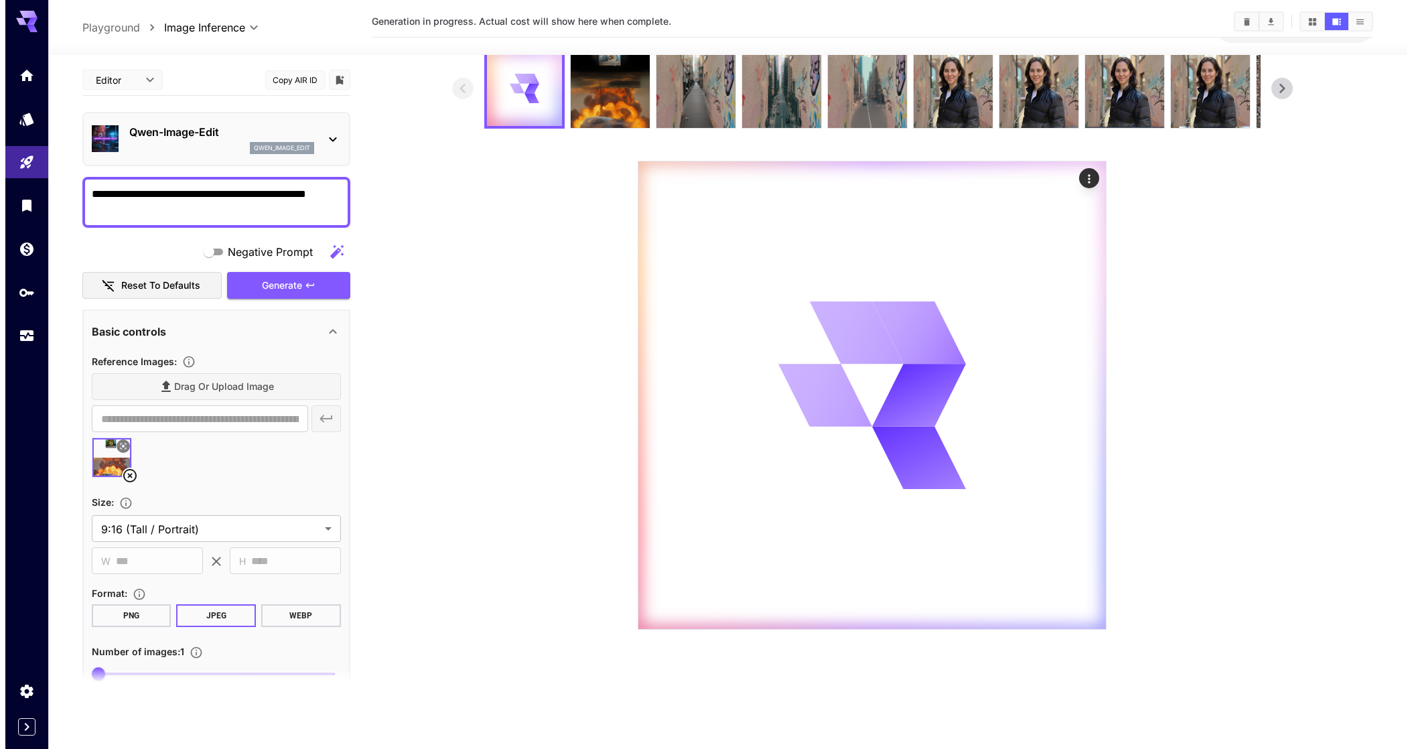
scroll to position [0, 0]
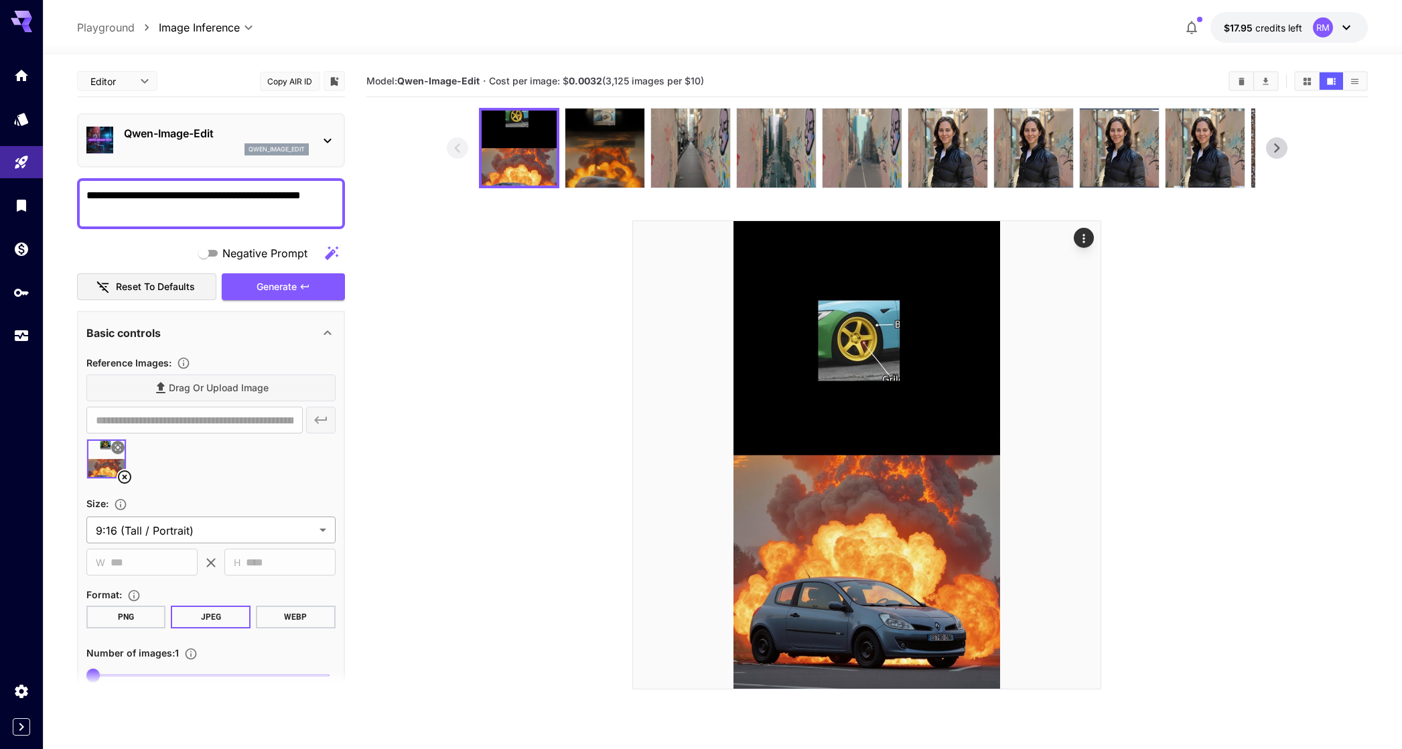
click at [122, 481] on icon at bounding box center [125, 477] width 16 height 16
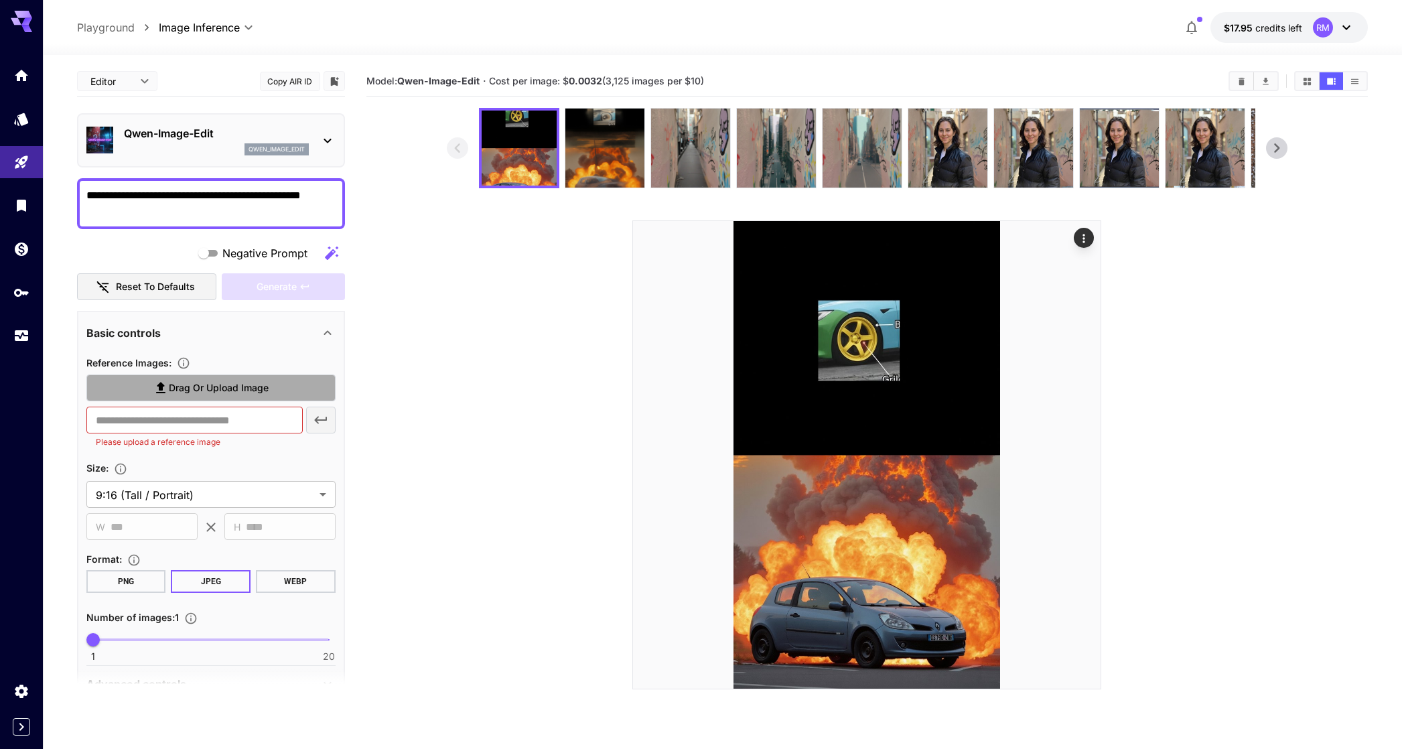
click at [219, 383] on span "Drag or upload image" at bounding box center [219, 388] width 100 height 17
click at [0, 0] on input "Drag or upload image" at bounding box center [0, 0] width 0 height 0
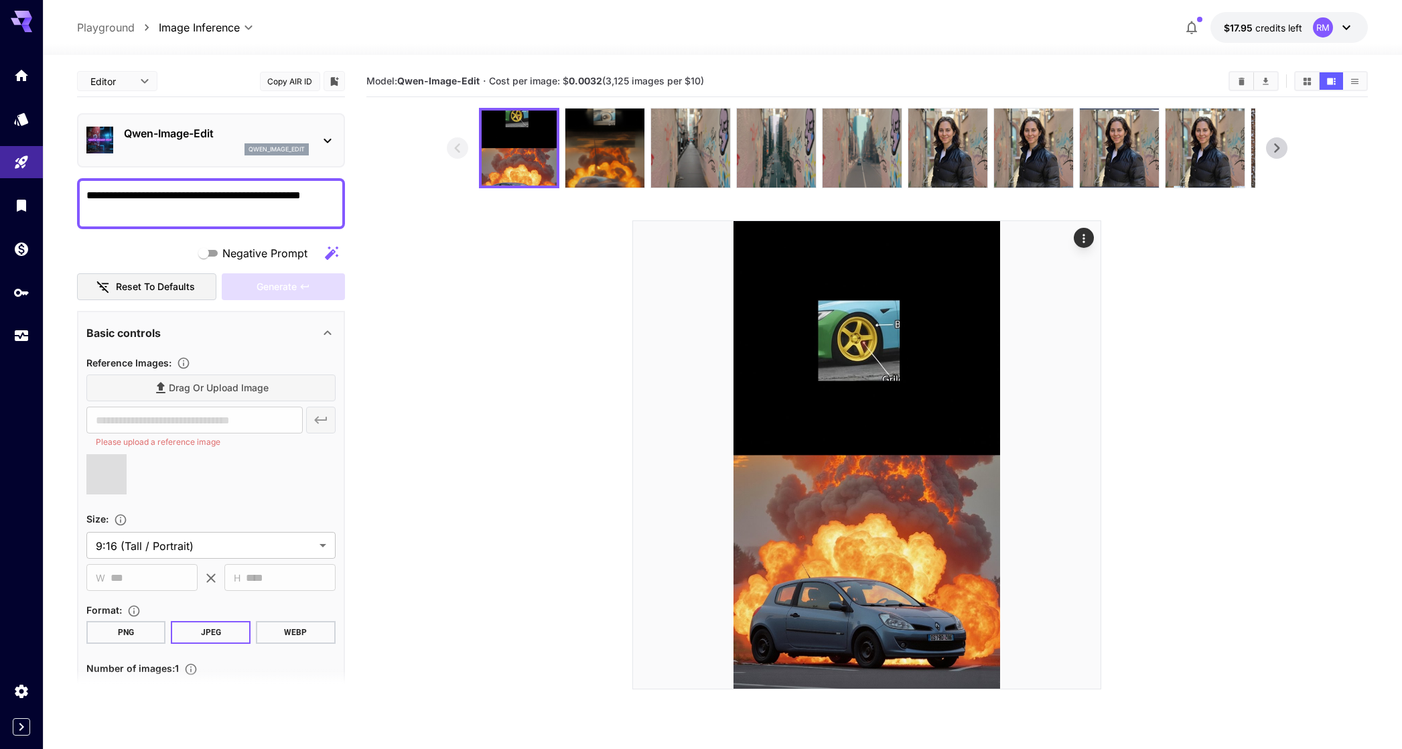
click at [176, 212] on textarea "**********" at bounding box center [210, 204] width 249 height 32
type input "**********"
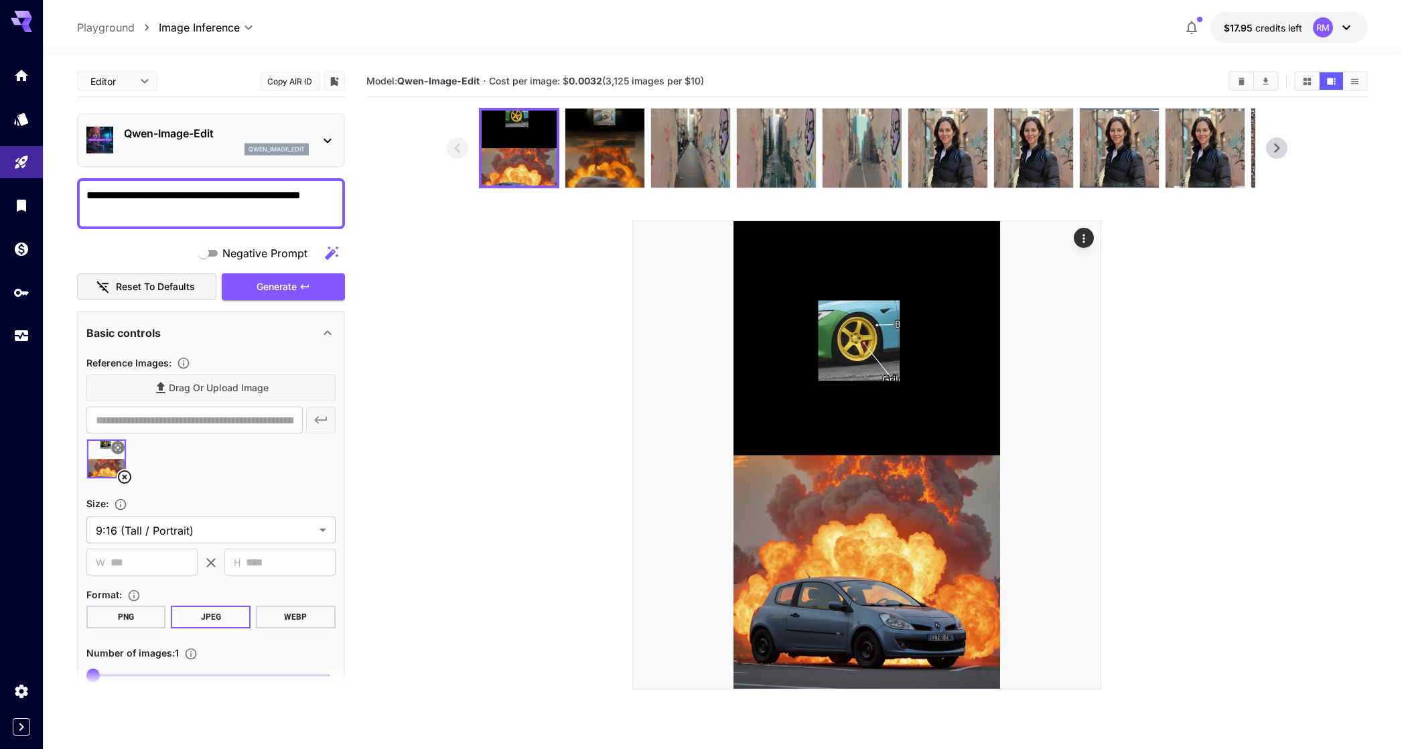
click at [144, 192] on textarea "**********" at bounding box center [210, 204] width 249 height 32
type textarea "**********"
click at [263, 279] on span "Generate" at bounding box center [277, 287] width 40 height 17
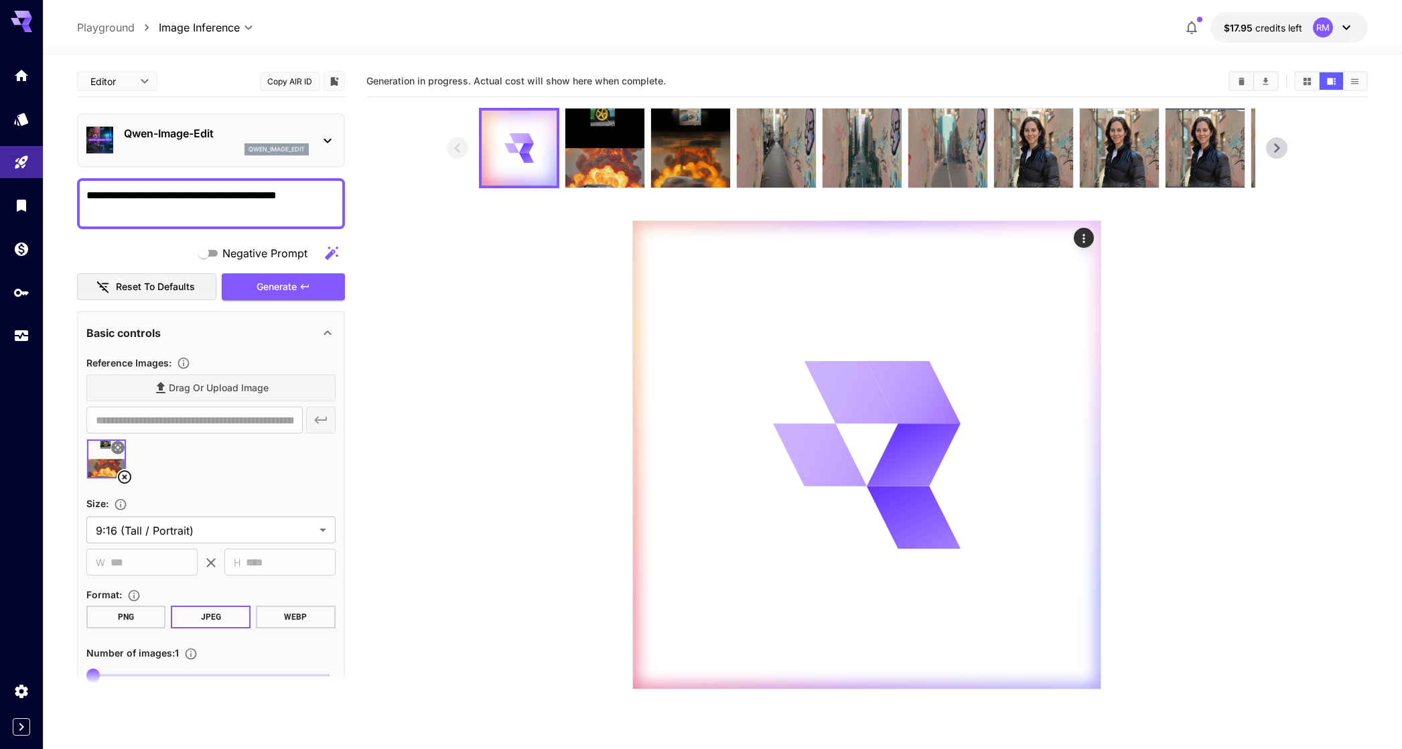
click at [172, 141] on div "Qwen-Image-Edit qwen_image_edit" at bounding box center [216, 140] width 185 height 30
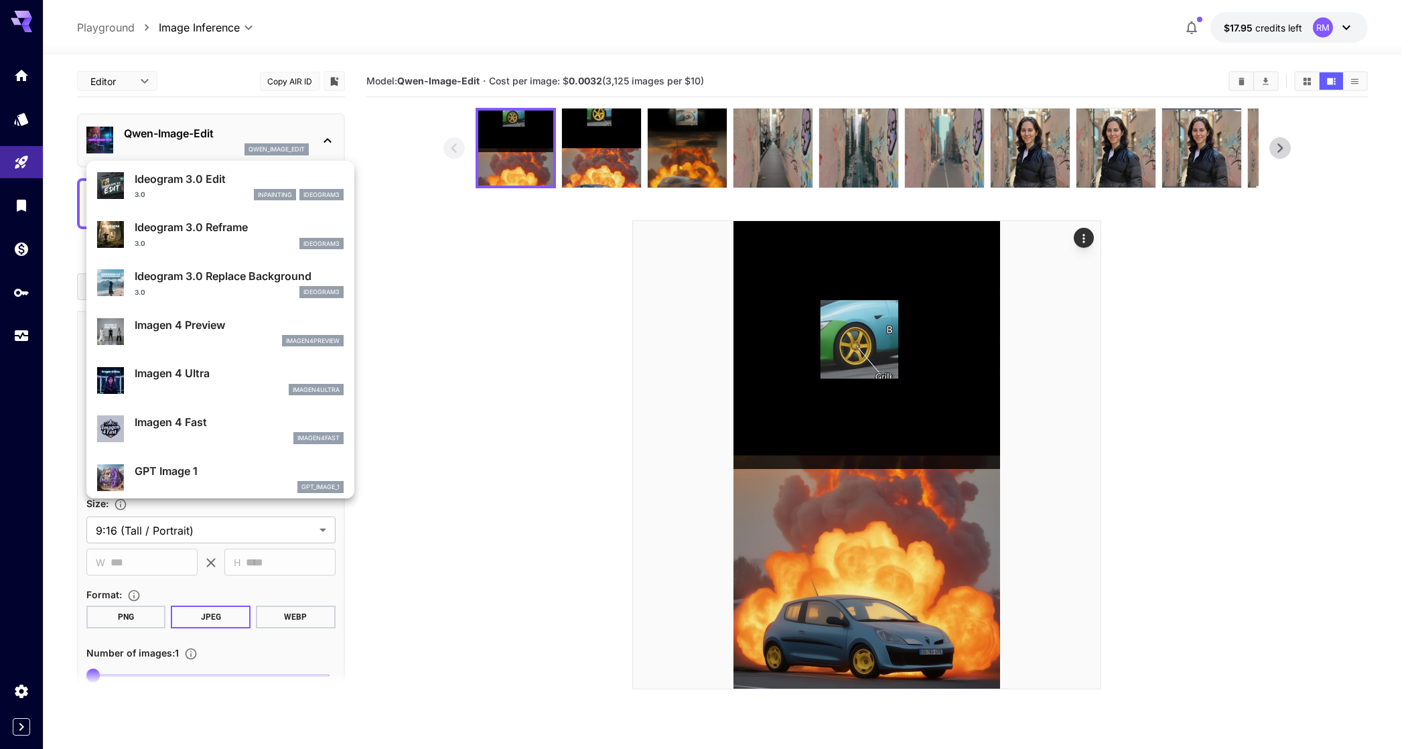
scroll to position [490, 0]
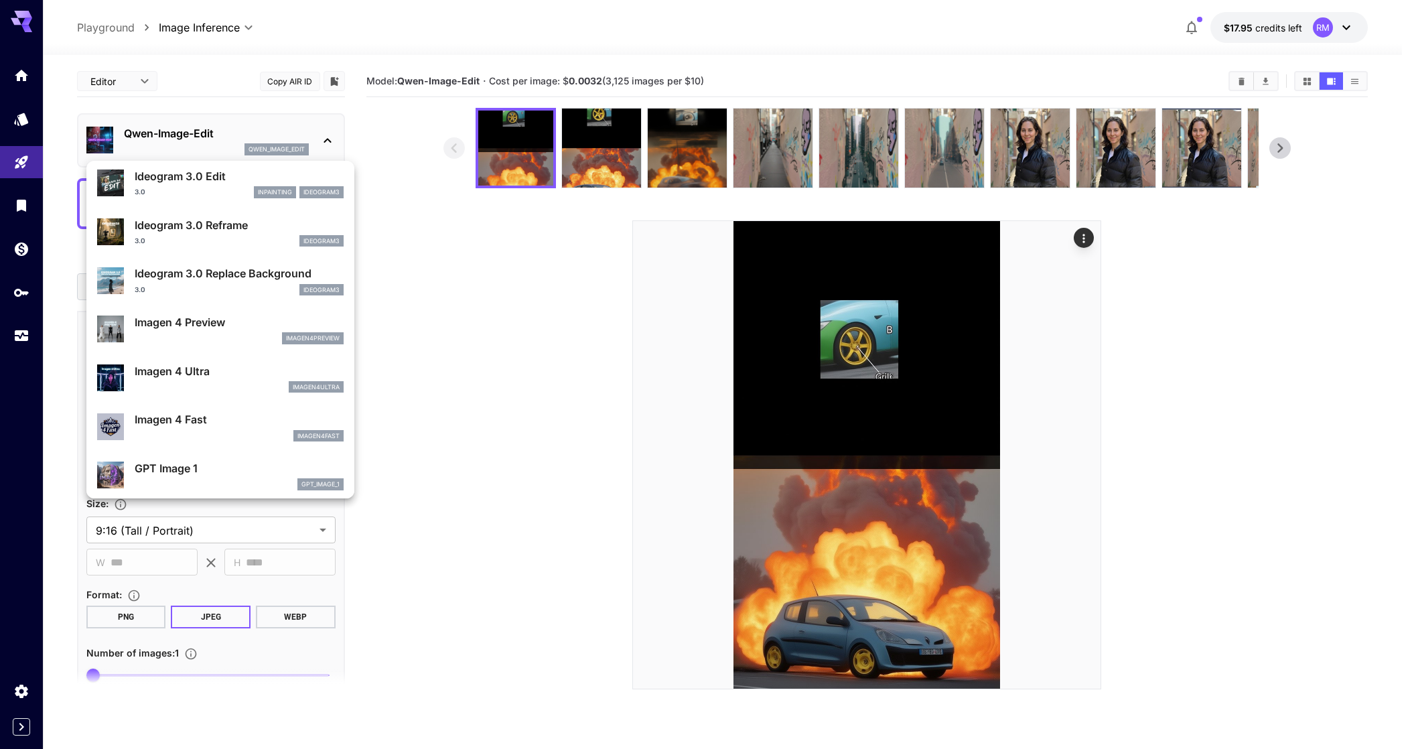
click at [496, 362] on div at bounding box center [706, 374] width 1412 height 749
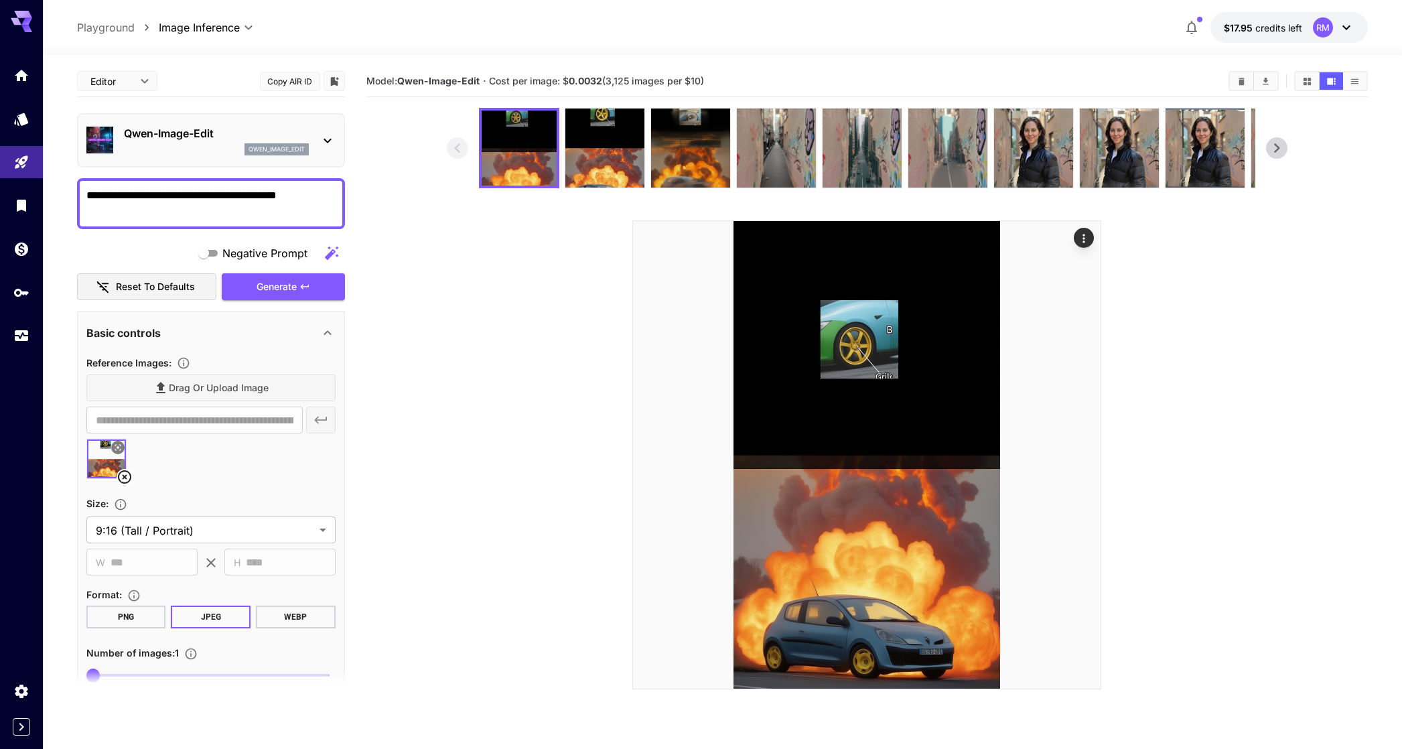
click at [217, 134] on p "Qwen-Image-Edit" at bounding box center [216, 133] width 185 height 16
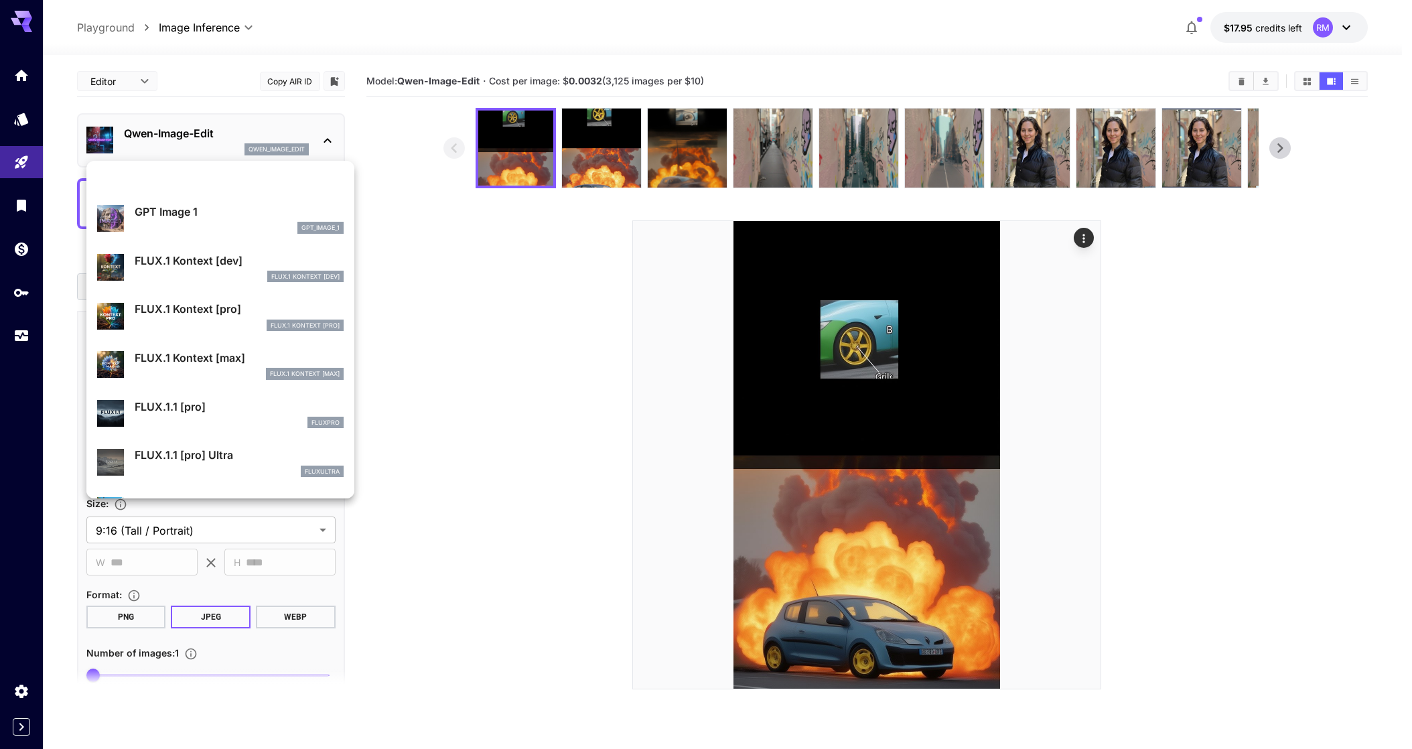
scroll to position [821, 0]
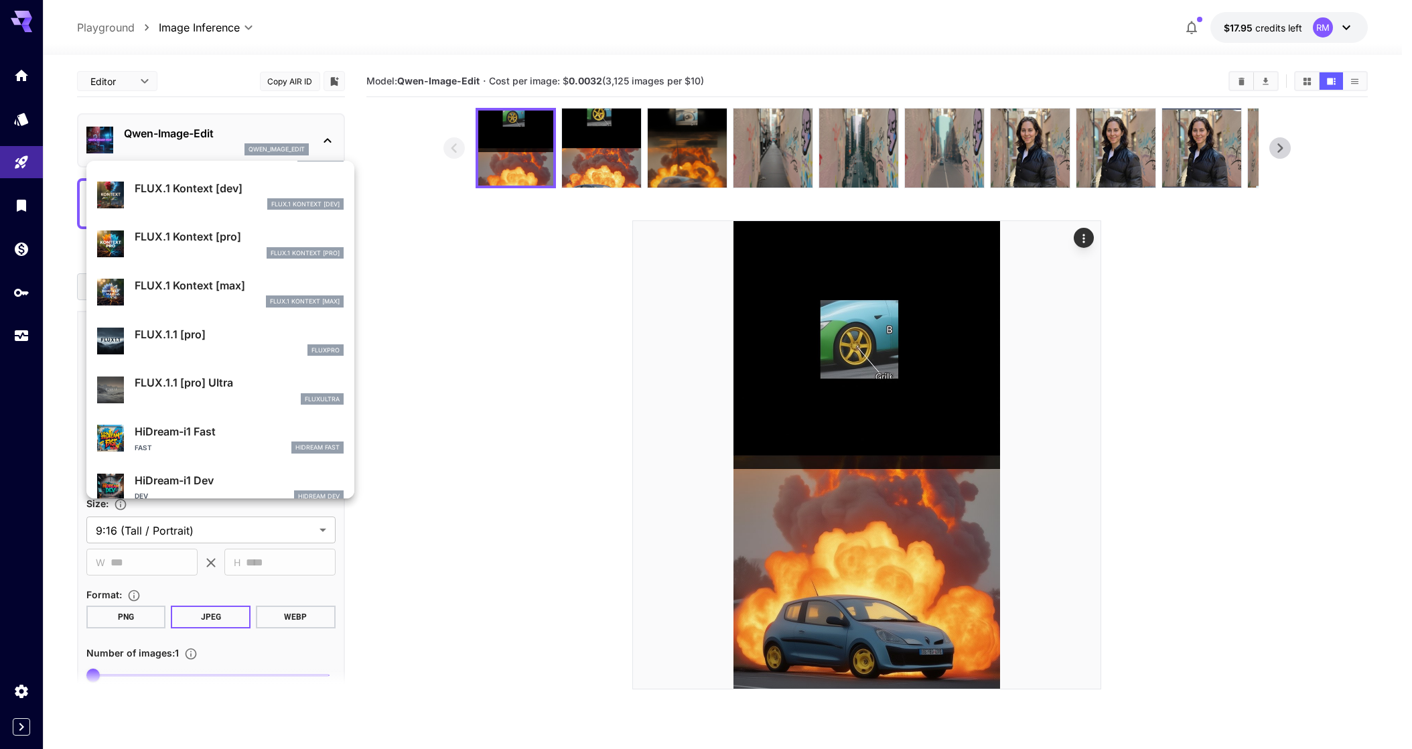
click at [217, 192] on p "FLUX.1 Kontext [dev]" at bounding box center [239, 188] width 209 height 16
type input "****"
type input "**"
type input "***"
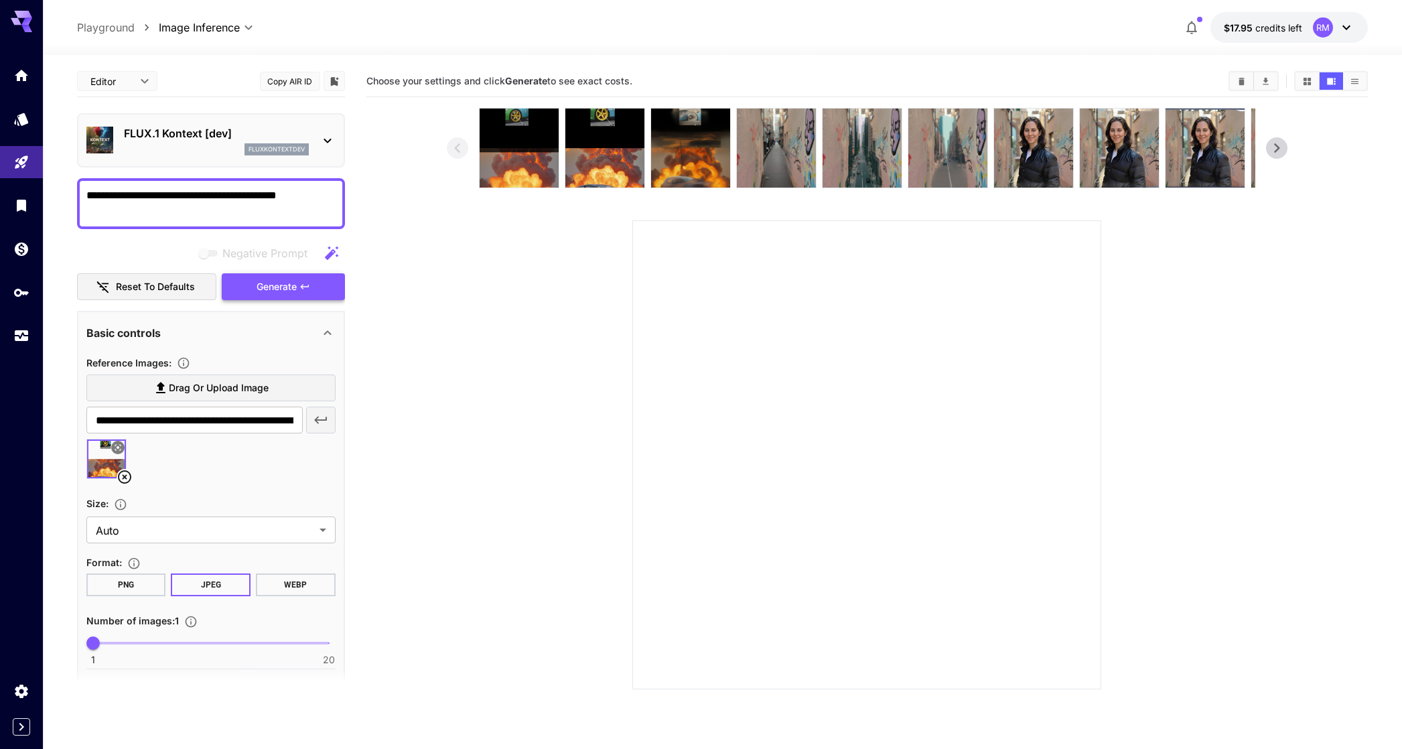
click at [303, 279] on button "Generate" at bounding box center [283, 286] width 123 height 27
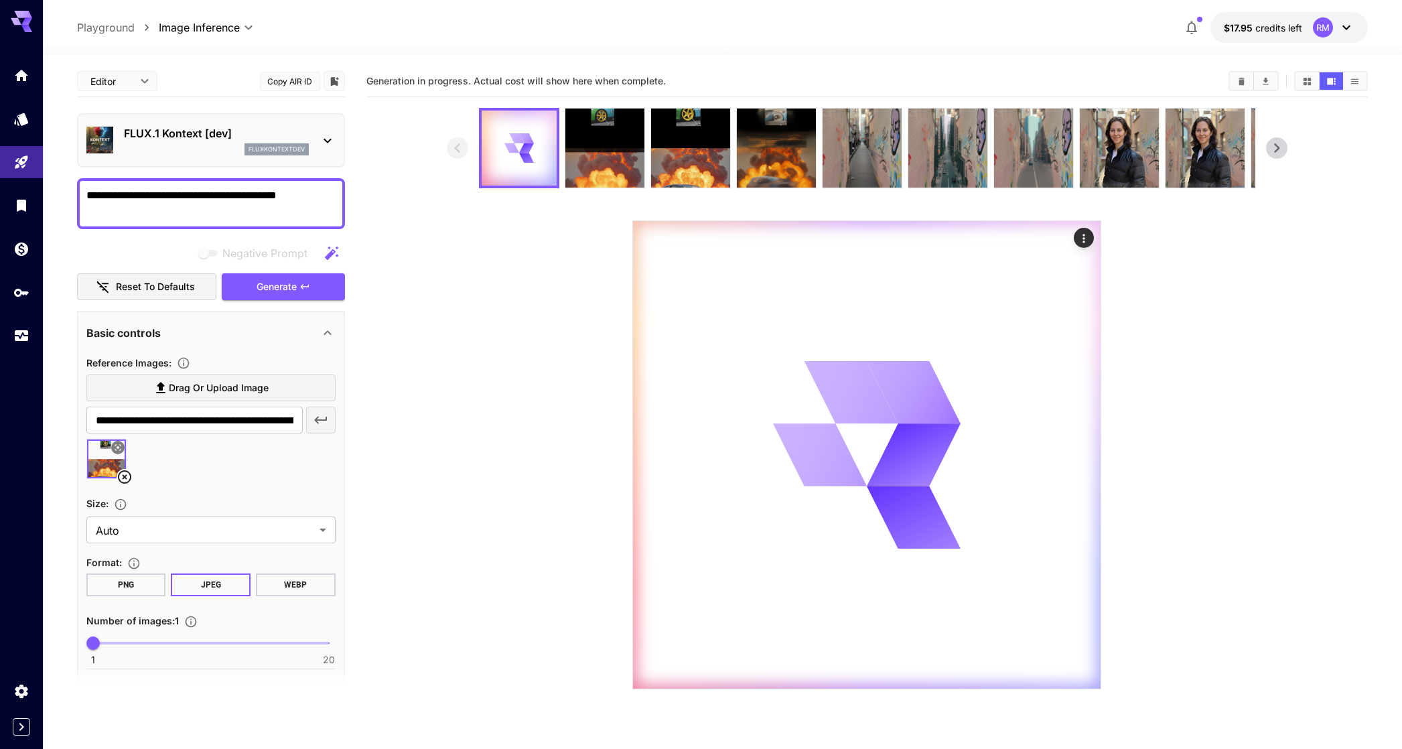
click at [212, 515] on section "Size : Auto **** ​" at bounding box center [210, 519] width 249 height 48
click at [212, 519] on body "**********" at bounding box center [701, 427] width 1402 height 855
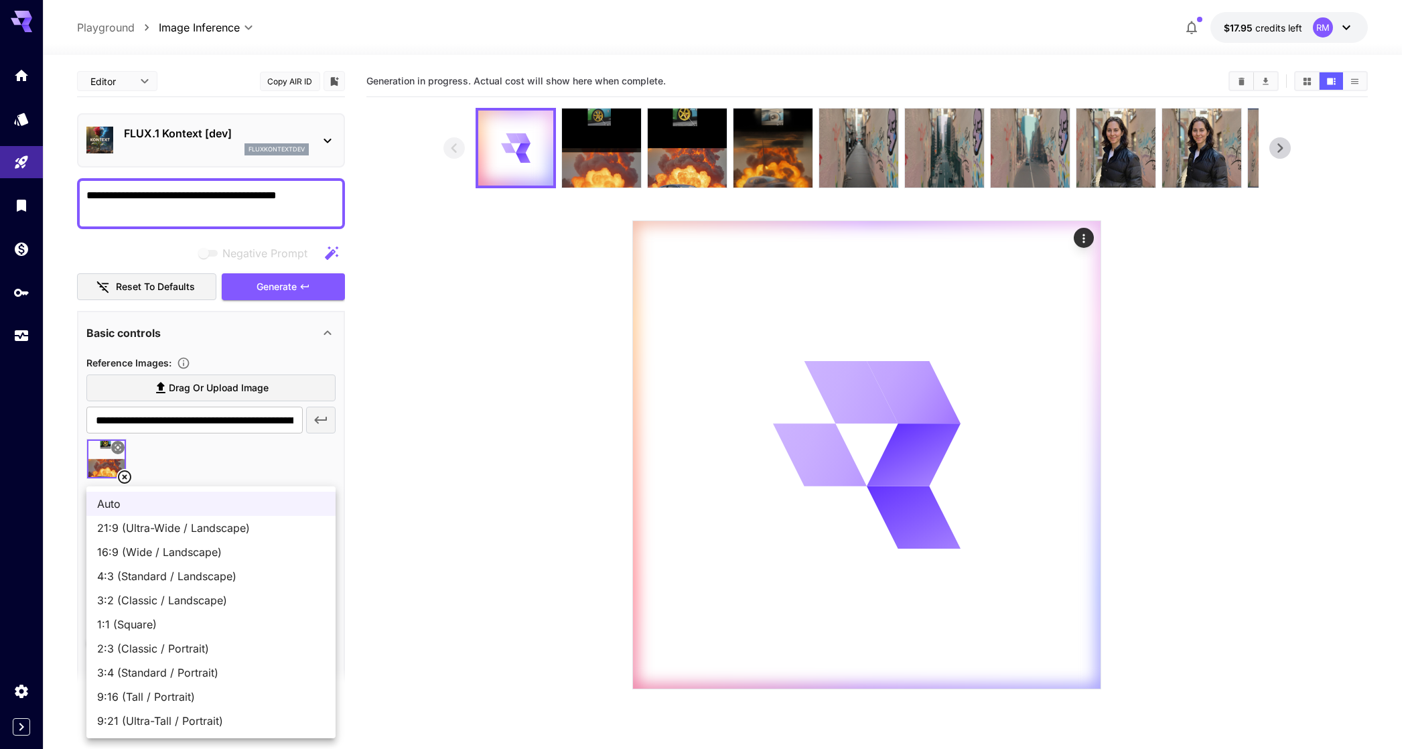
click at [196, 553] on span "16:9 (Wide / Landscape)" at bounding box center [211, 552] width 228 height 16
type input "**********"
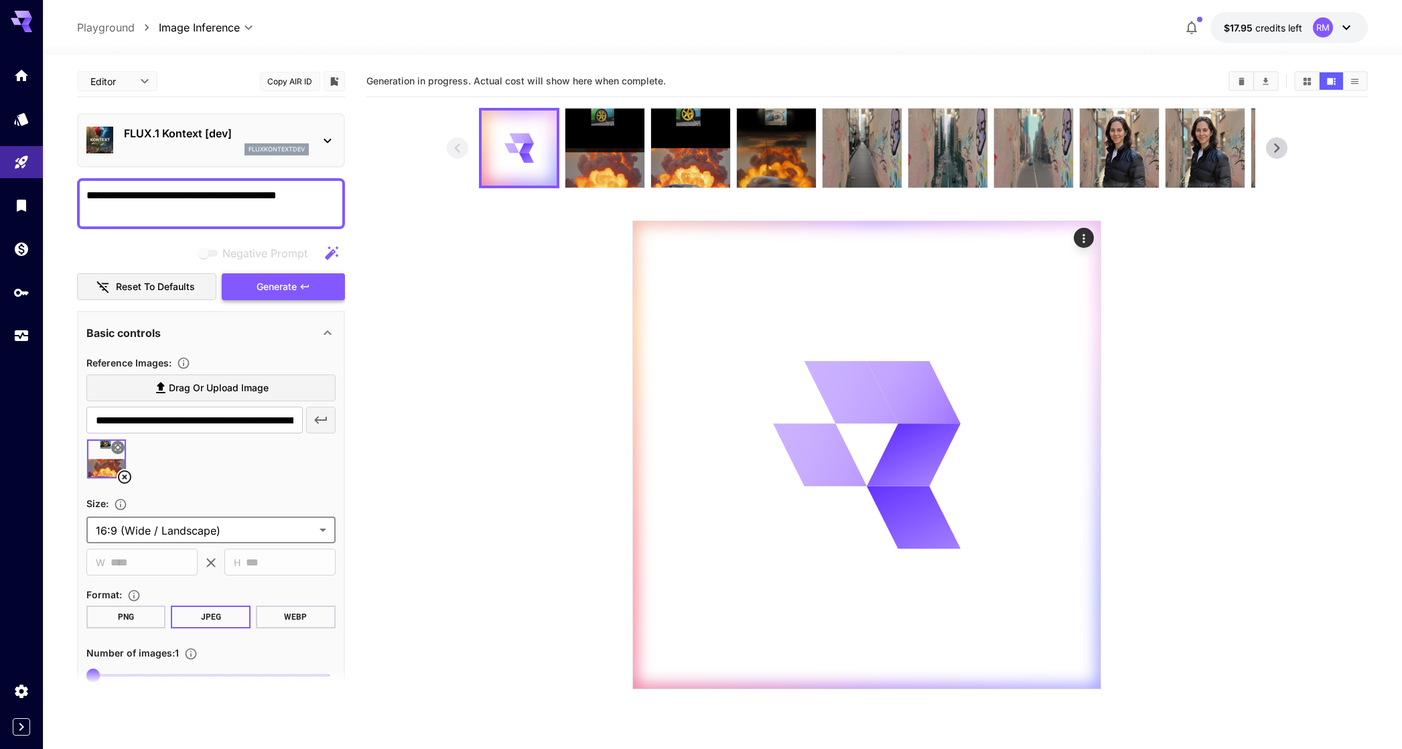
click at [286, 285] on span "Generate" at bounding box center [277, 287] width 40 height 17
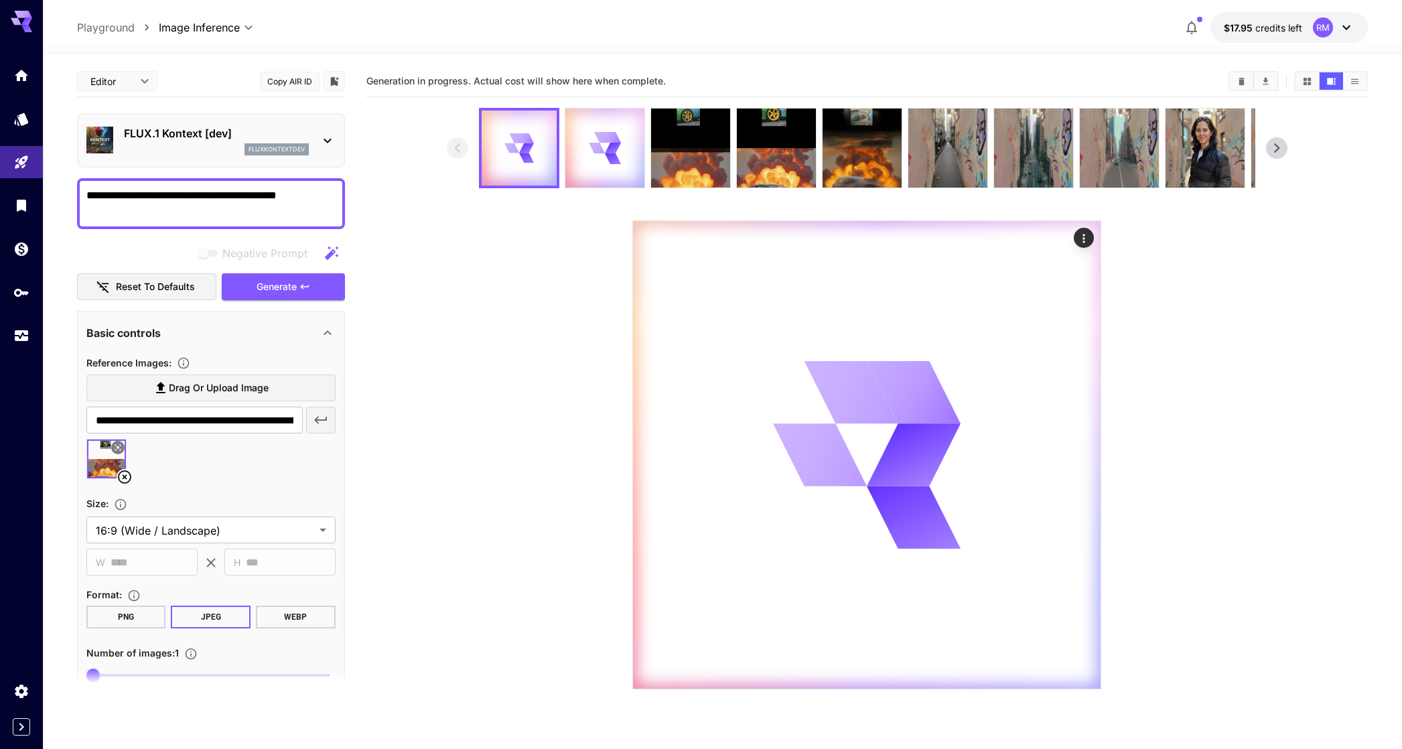
click at [224, 139] on p "FLUX.1 Kontext [dev]" at bounding box center [216, 133] width 185 height 16
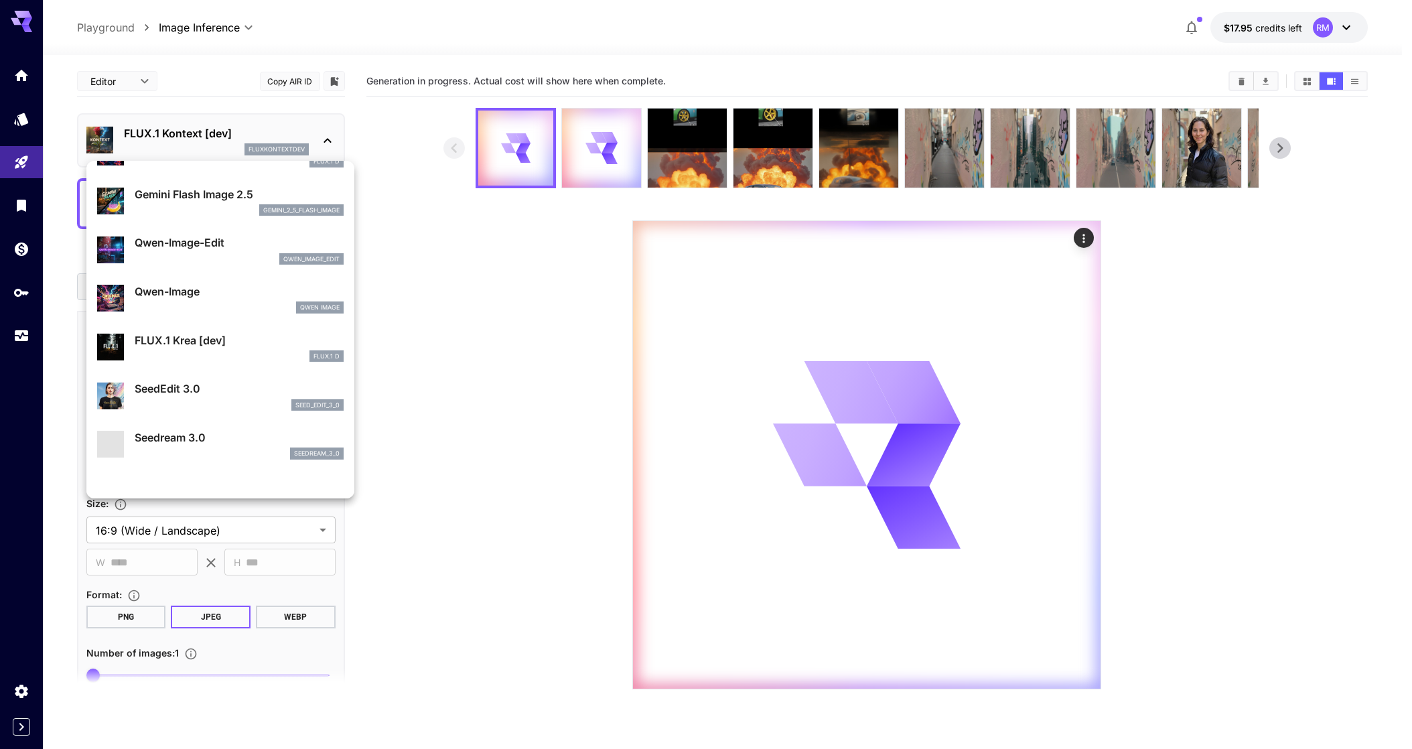
scroll to position [238, 0]
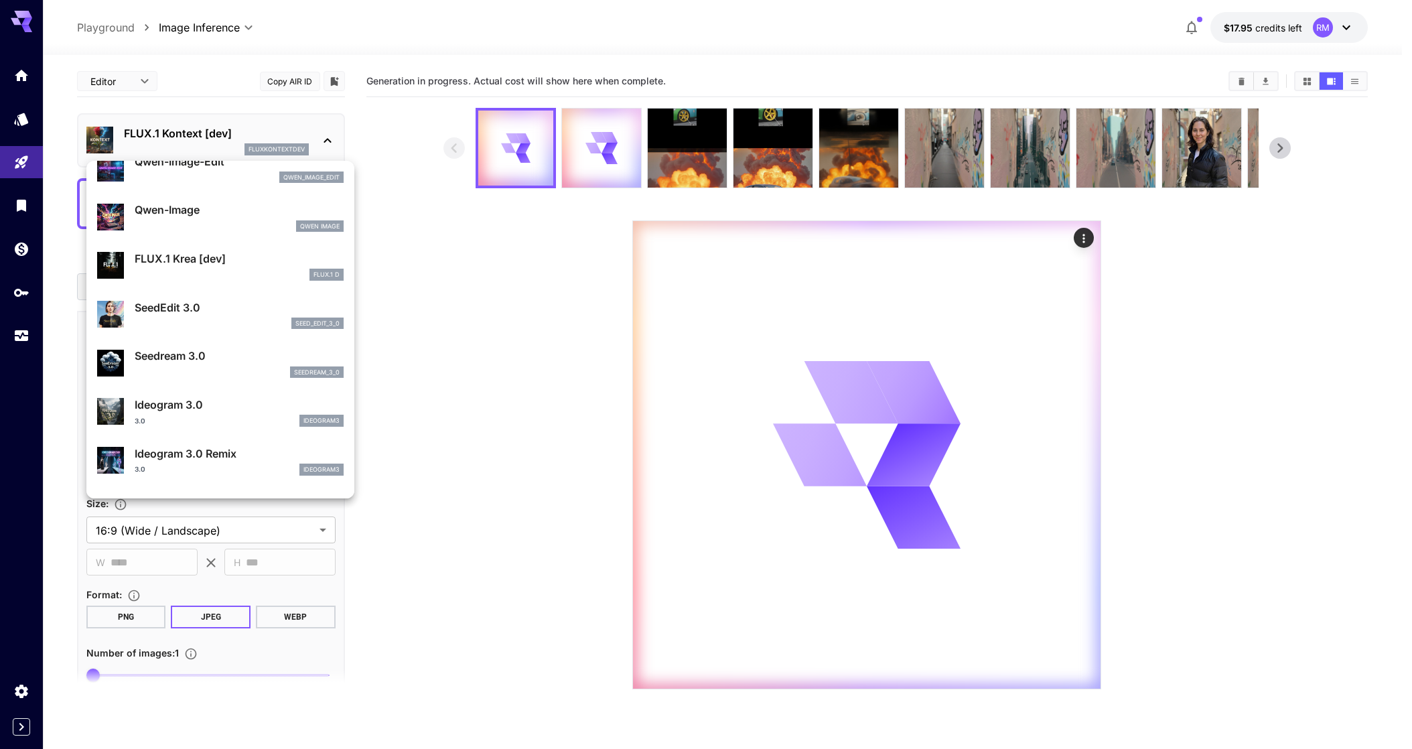
scroll to position [103, 0]
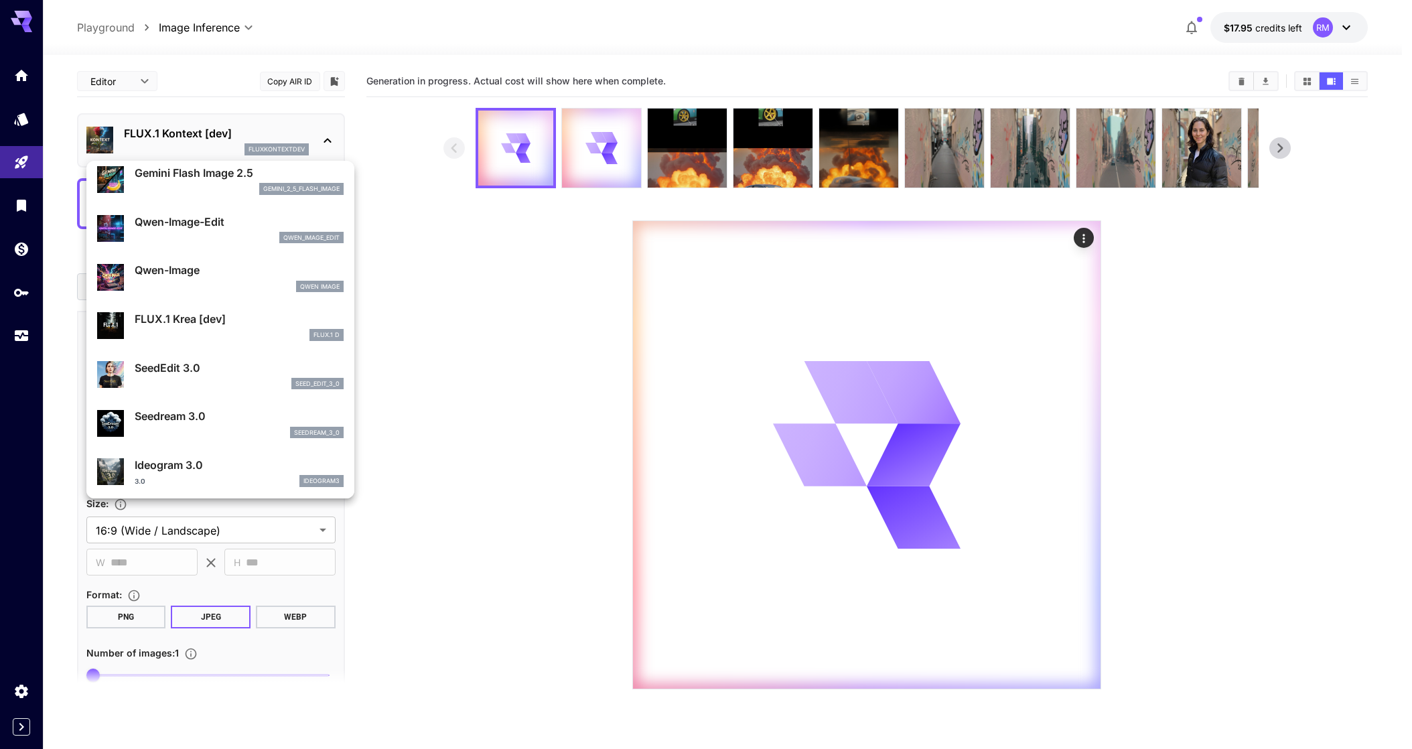
click at [194, 385] on div "seed_edit_3_0" at bounding box center [239, 384] width 209 height 12
type input "***"
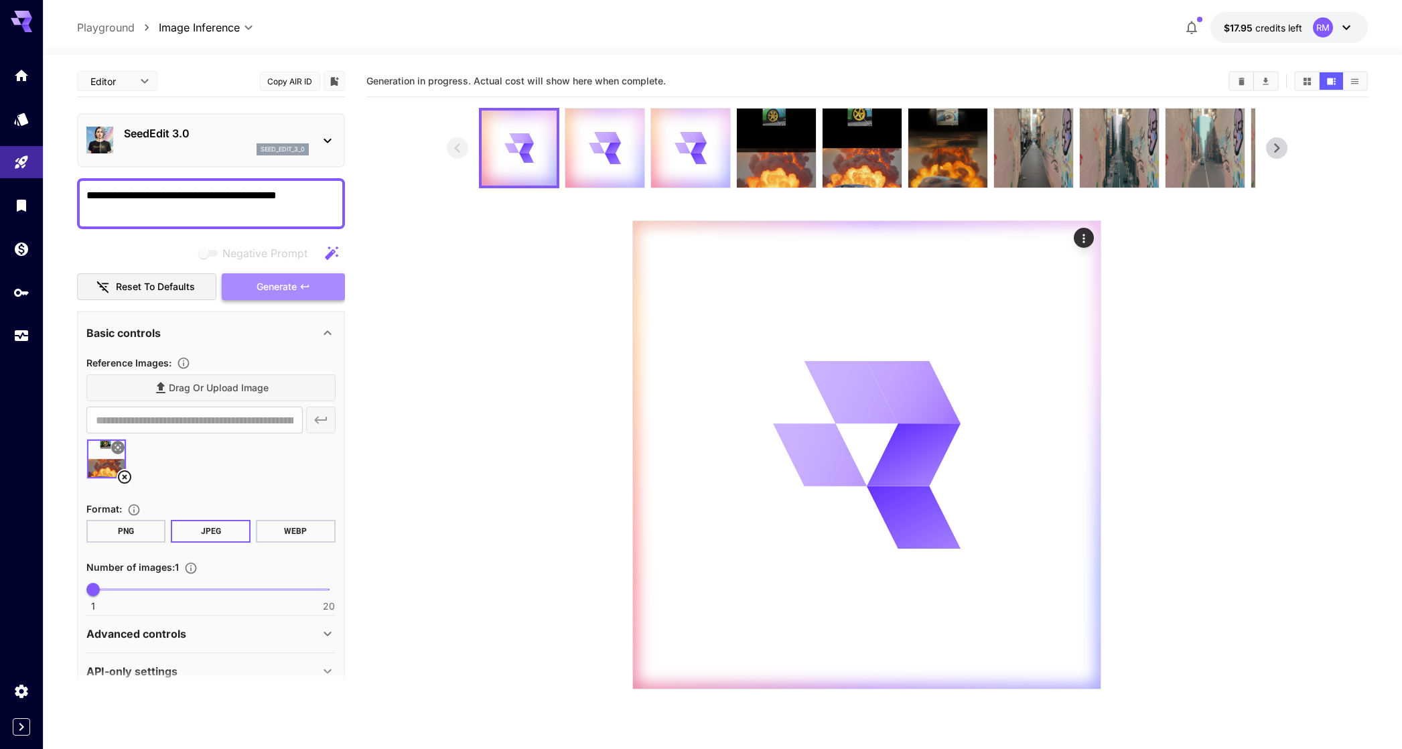
click at [246, 285] on button "Generate" at bounding box center [283, 286] width 123 height 27
click at [205, 141] on div "SeedEdit 3.0 seed_edit_3_0" at bounding box center [216, 140] width 185 height 30
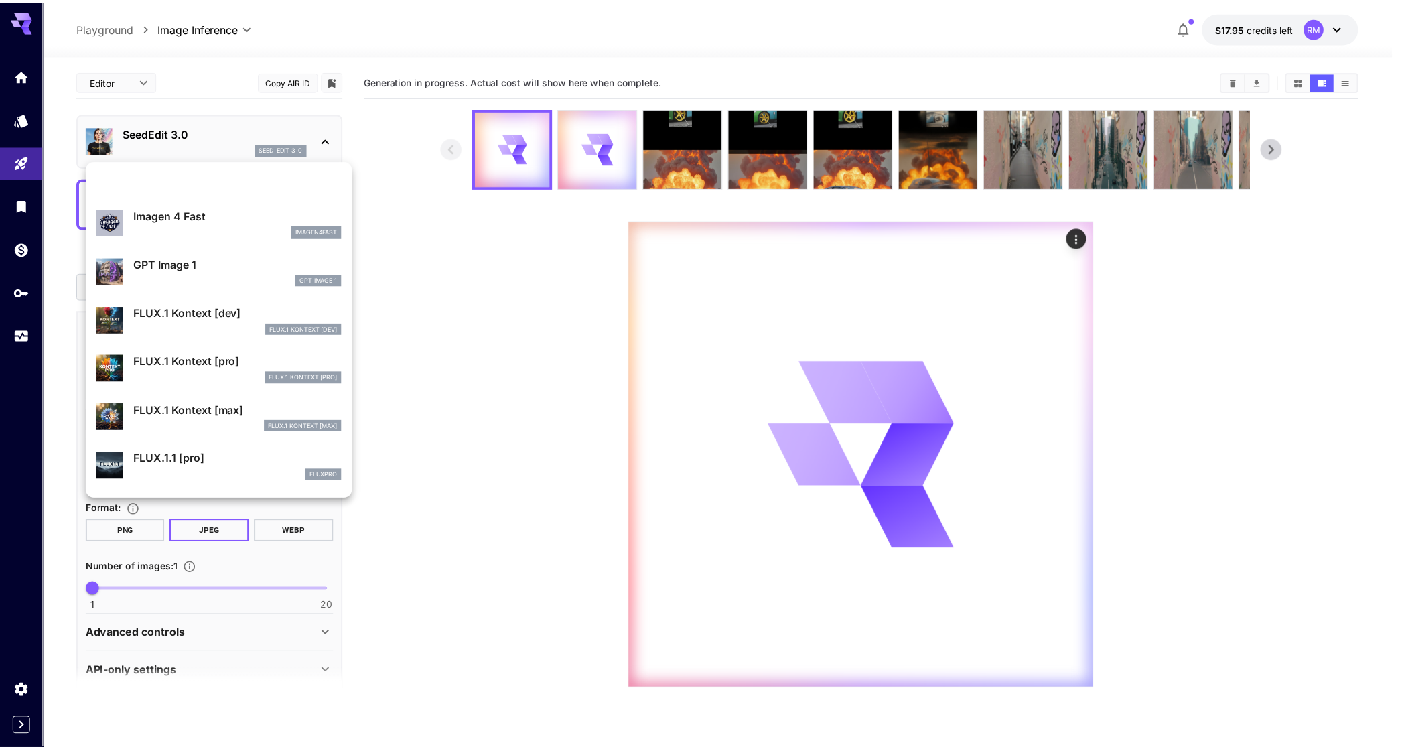
scroll to position [695, 0]
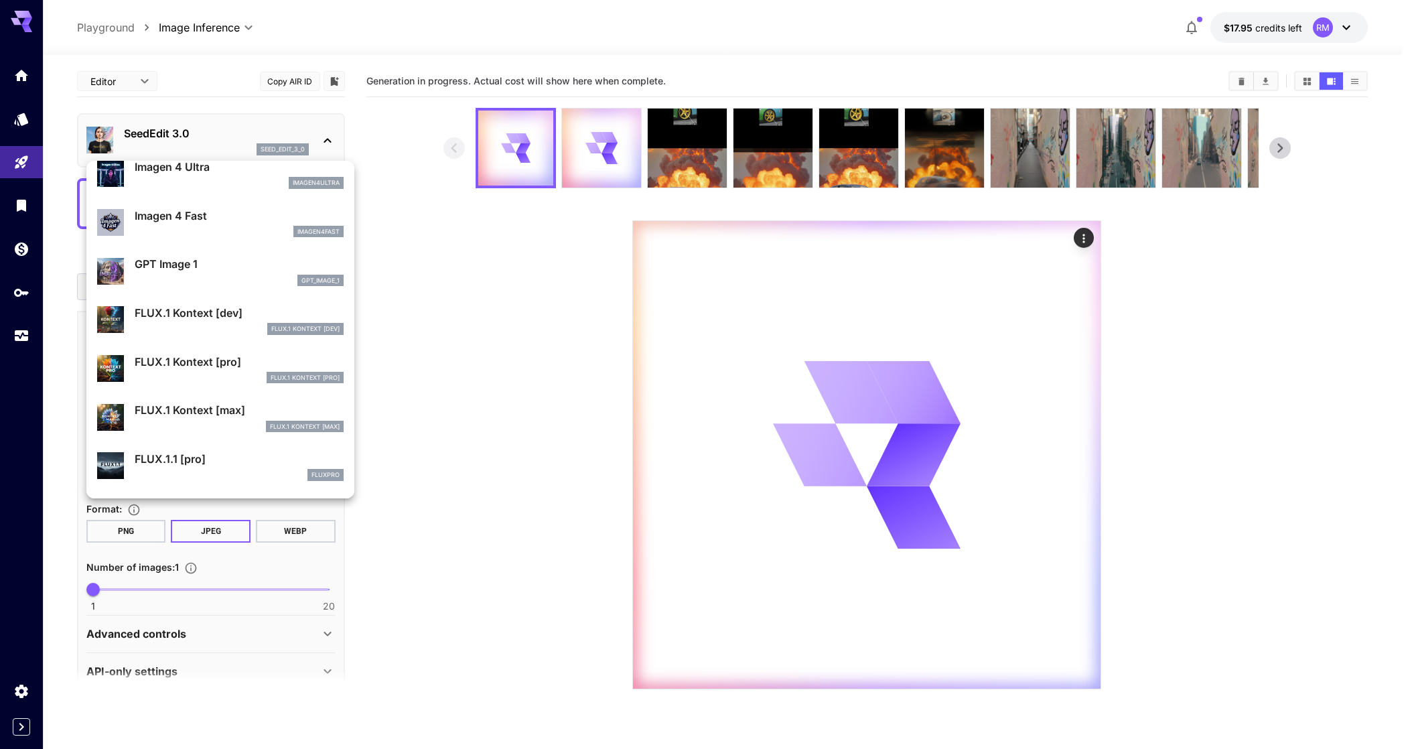
click at [210, 352] on div "FLUX.1 Kontext [pro] FLUX.1 Kontext [pro]" at bounding box center [220, 368] width 247 height 41
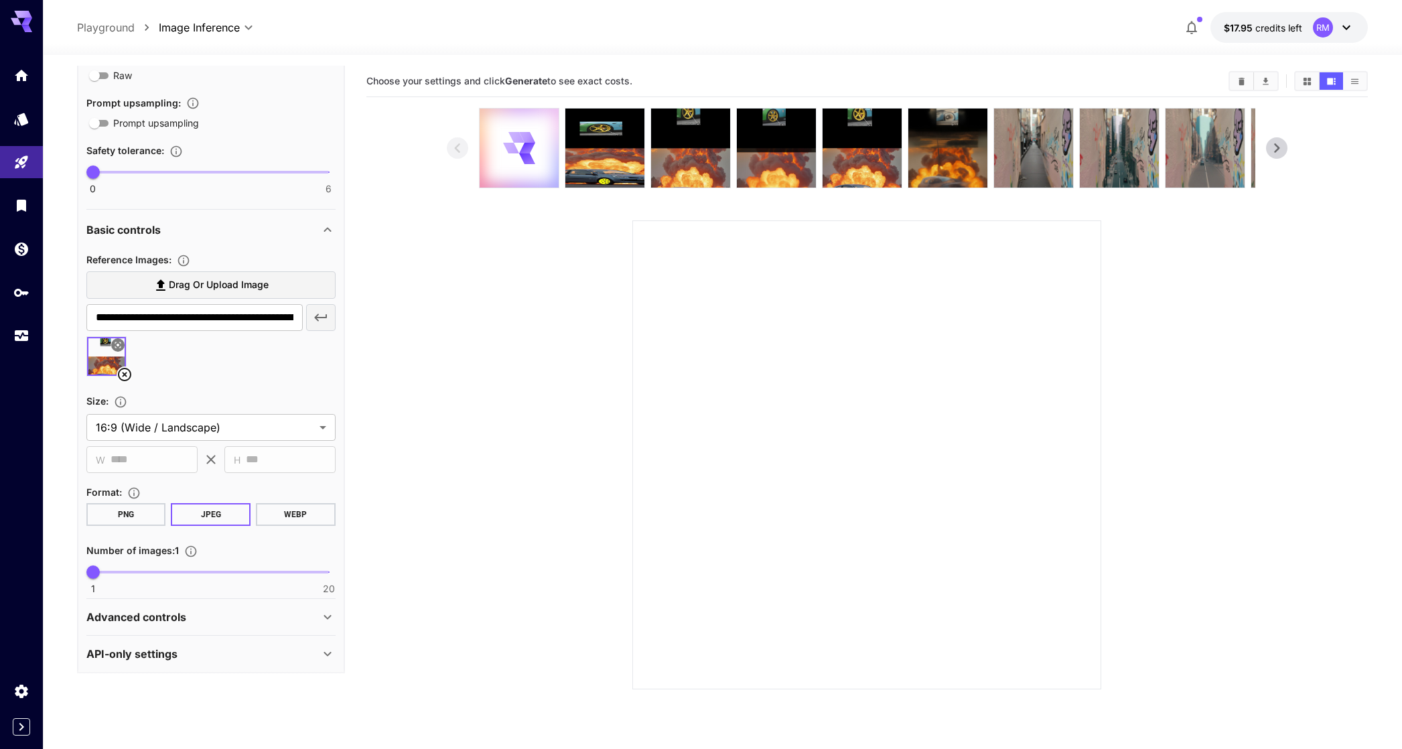
scroll to position [307, 0]
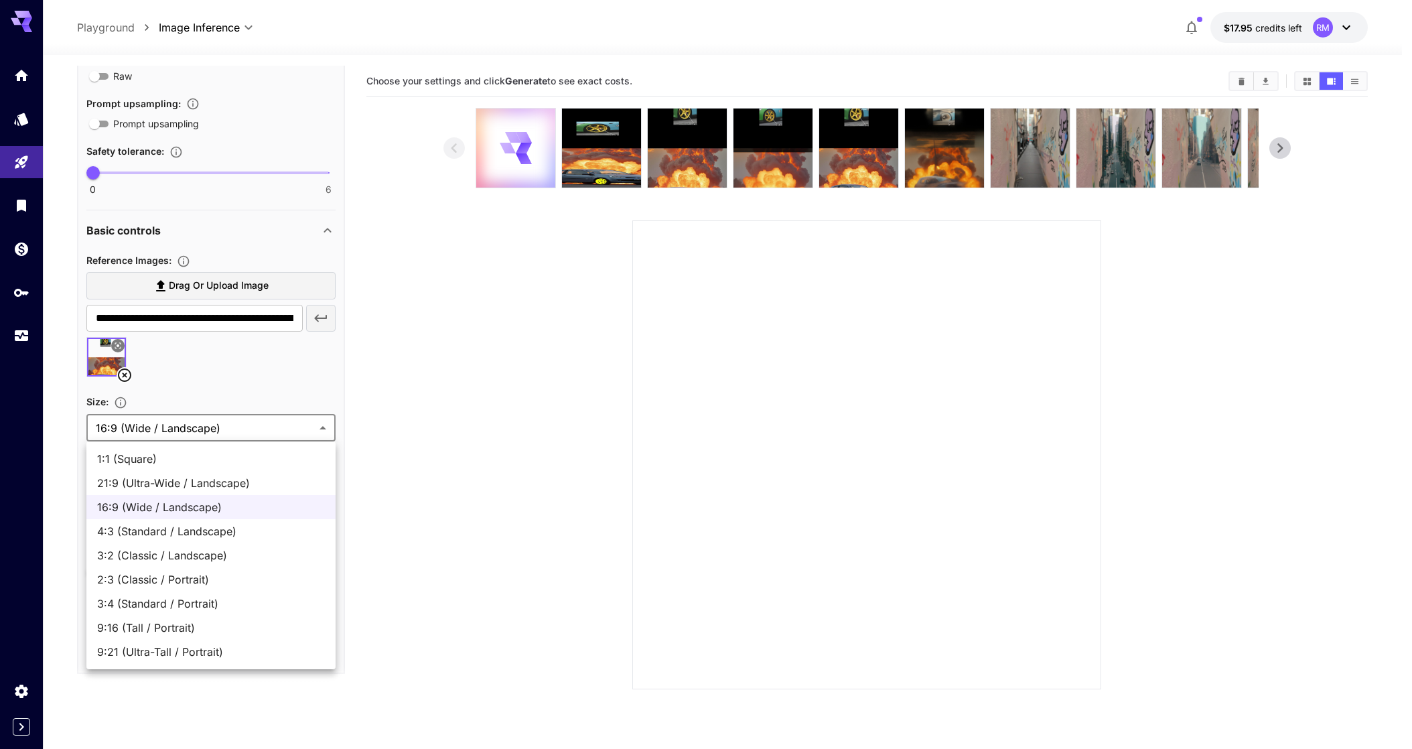
click at [211, 421] on body "**********" at bounding box center [706, 427] width 1412 height 855
click at [202, 620] on span "9:16 (Tall / Portrait)" at bounding box center [211, 628] width 228 height 16
type input "**********"
type input "***"
type input "****"
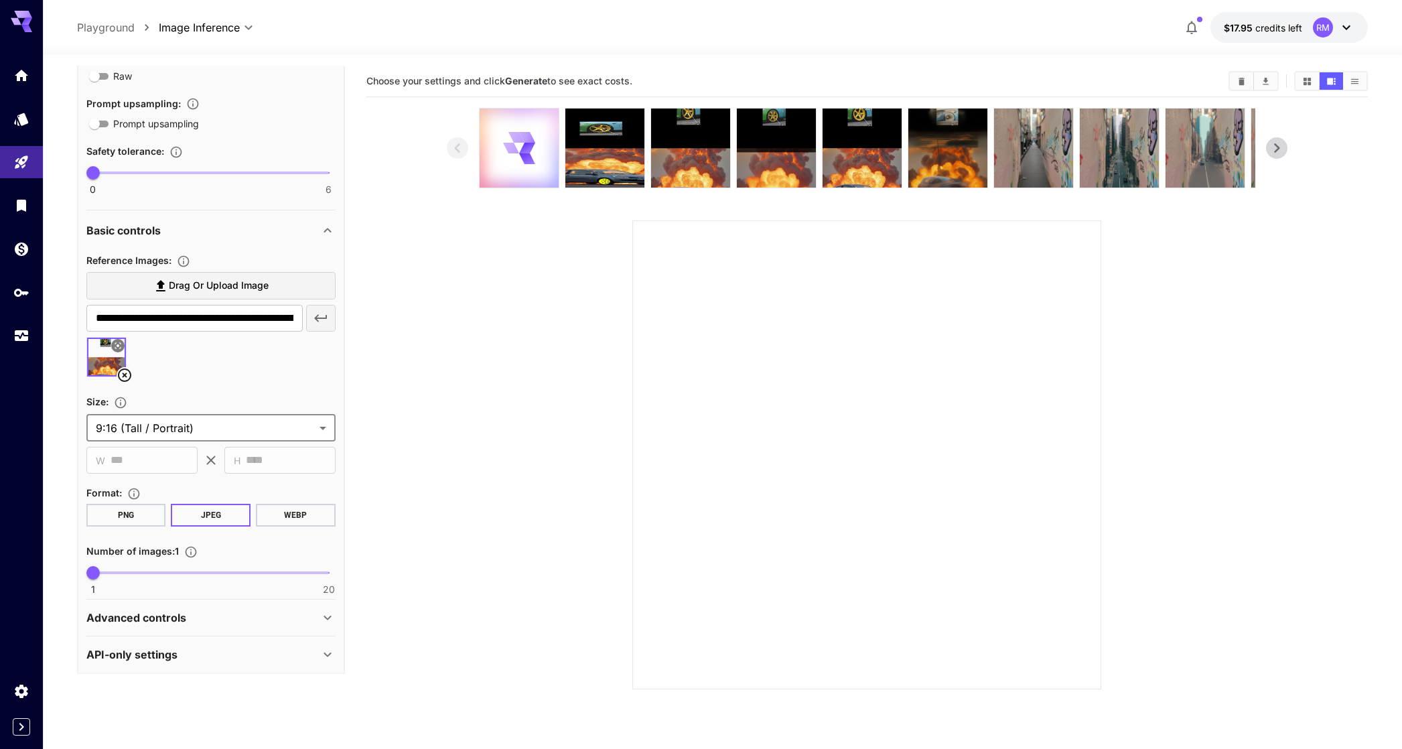
scroll to position [0, 0]
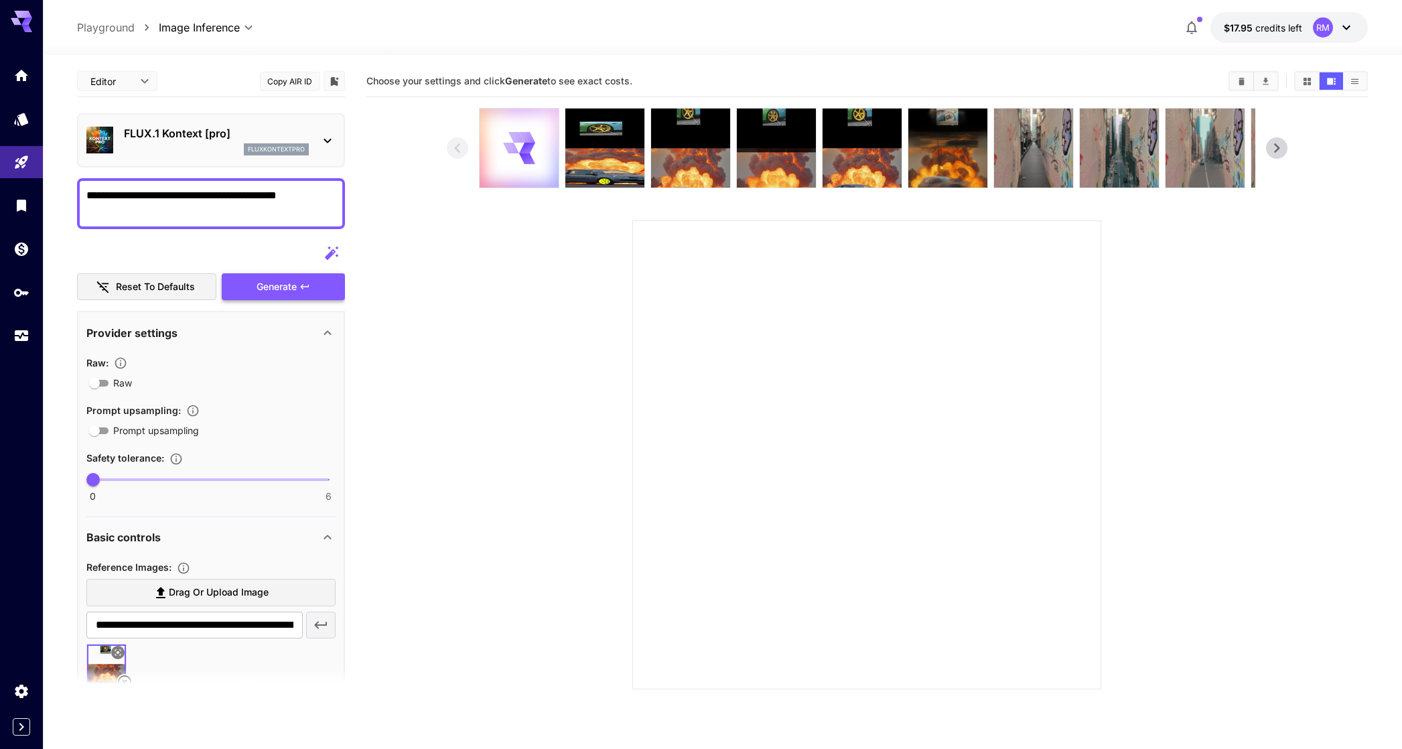
click at [257, 287] on span "Generate" at bounding box center [277, 287] width 40 height 17
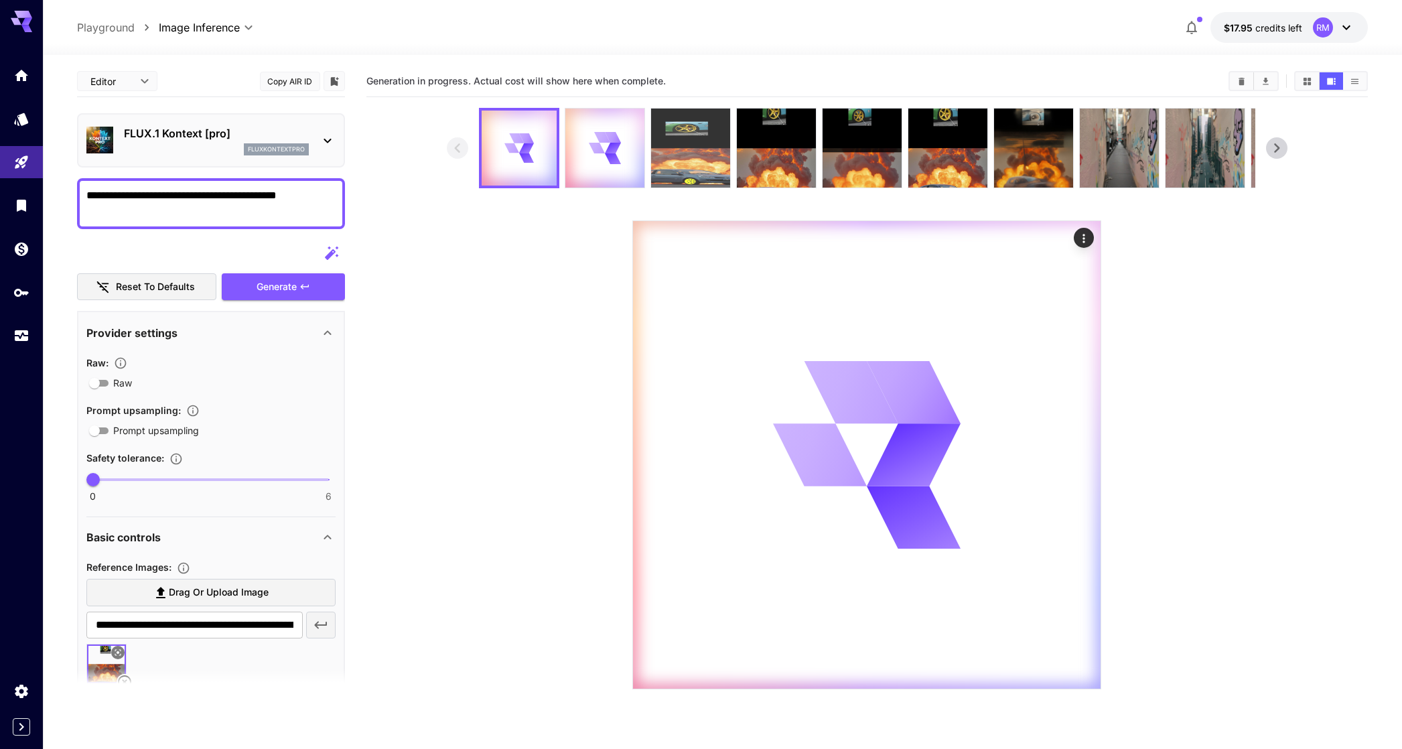
click at [681, 142] on img at bounding box center [690, 148] width 79 height 79
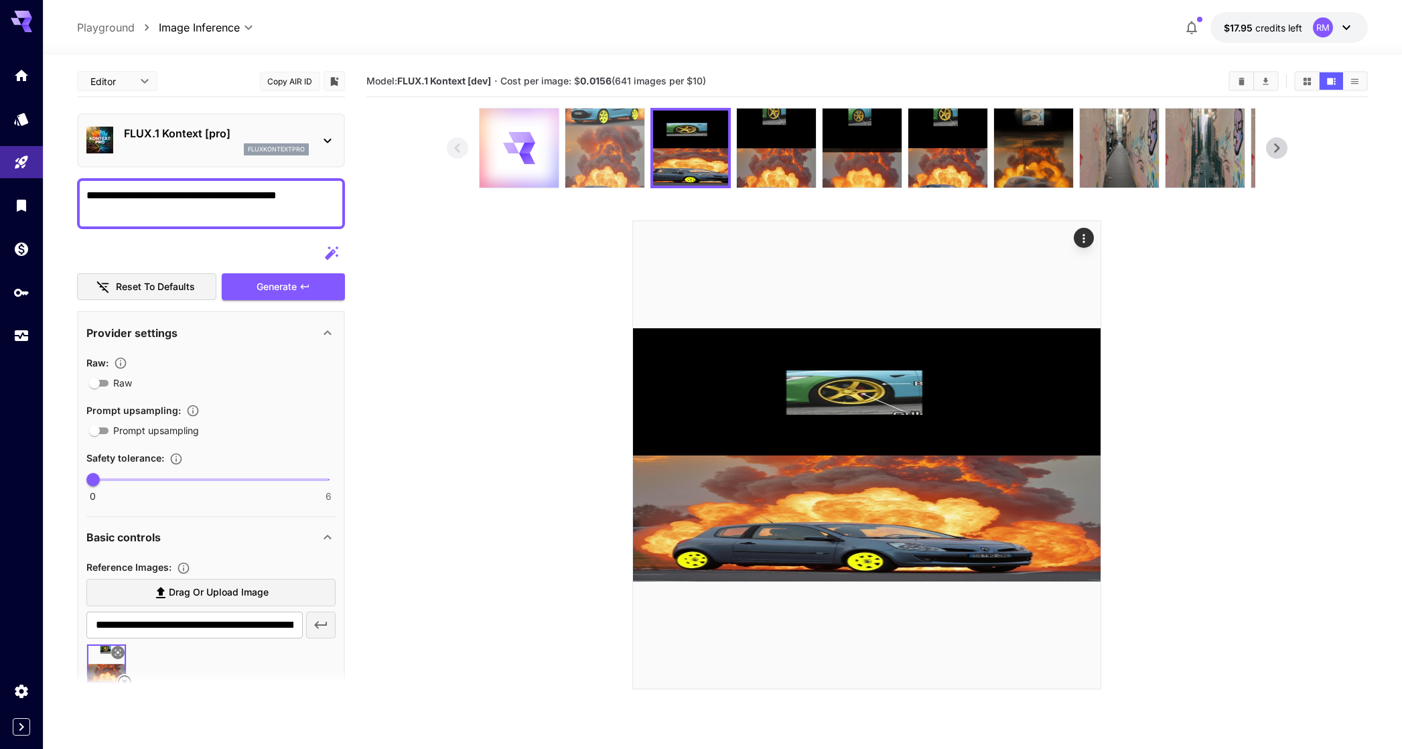
click at [589, 161] on img at bounding box center [604, 148] width 79 height 79
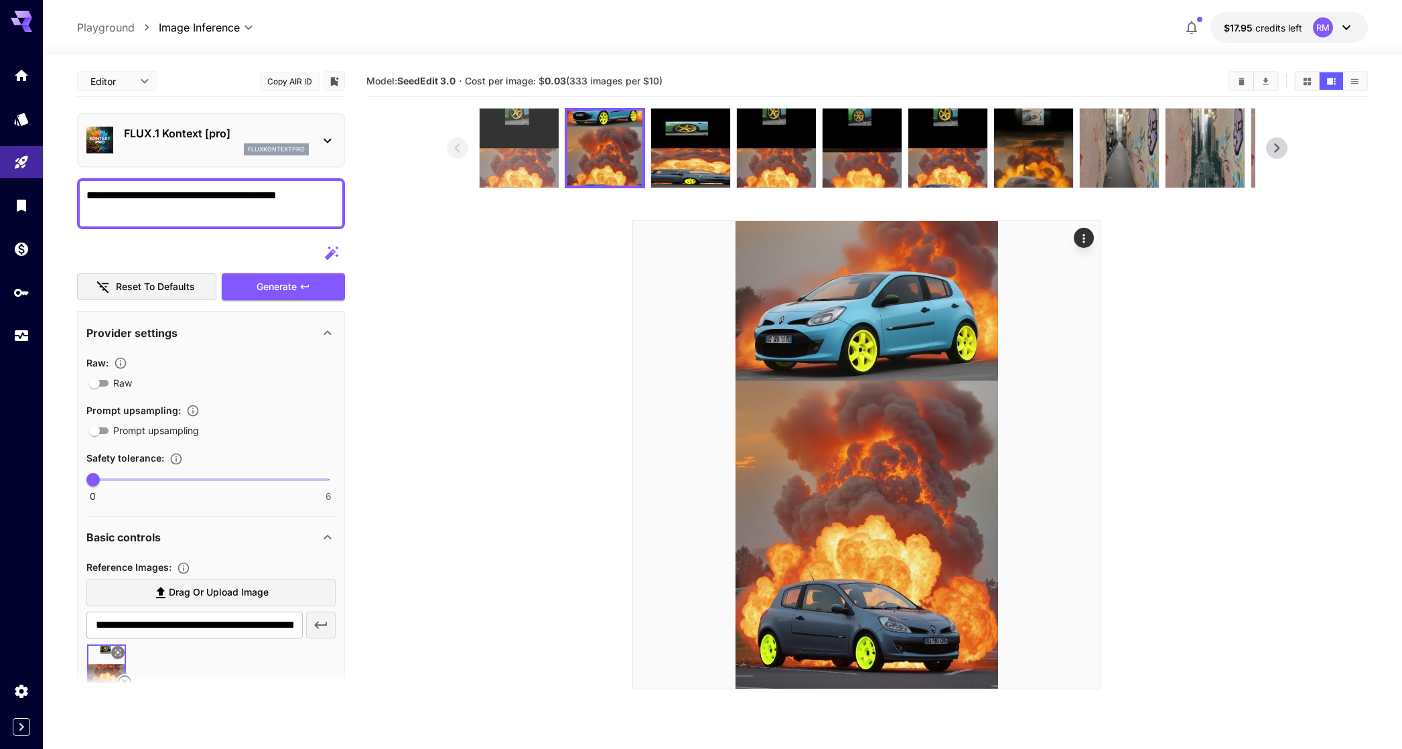
click at [502, 149] on img at bounding box center [519, 148] width 79 height 79
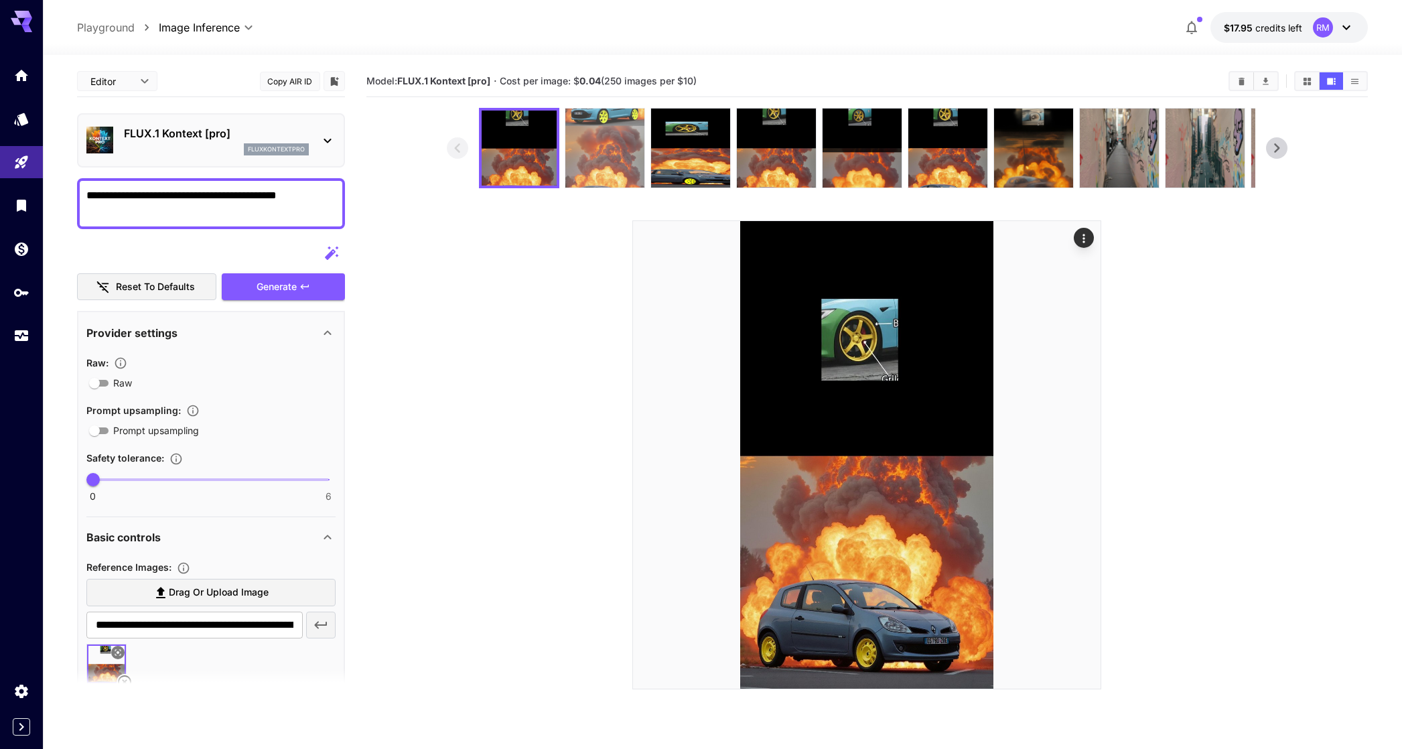
click at [599, 145] on img at bounding box center [604, 148] width 79 height 79
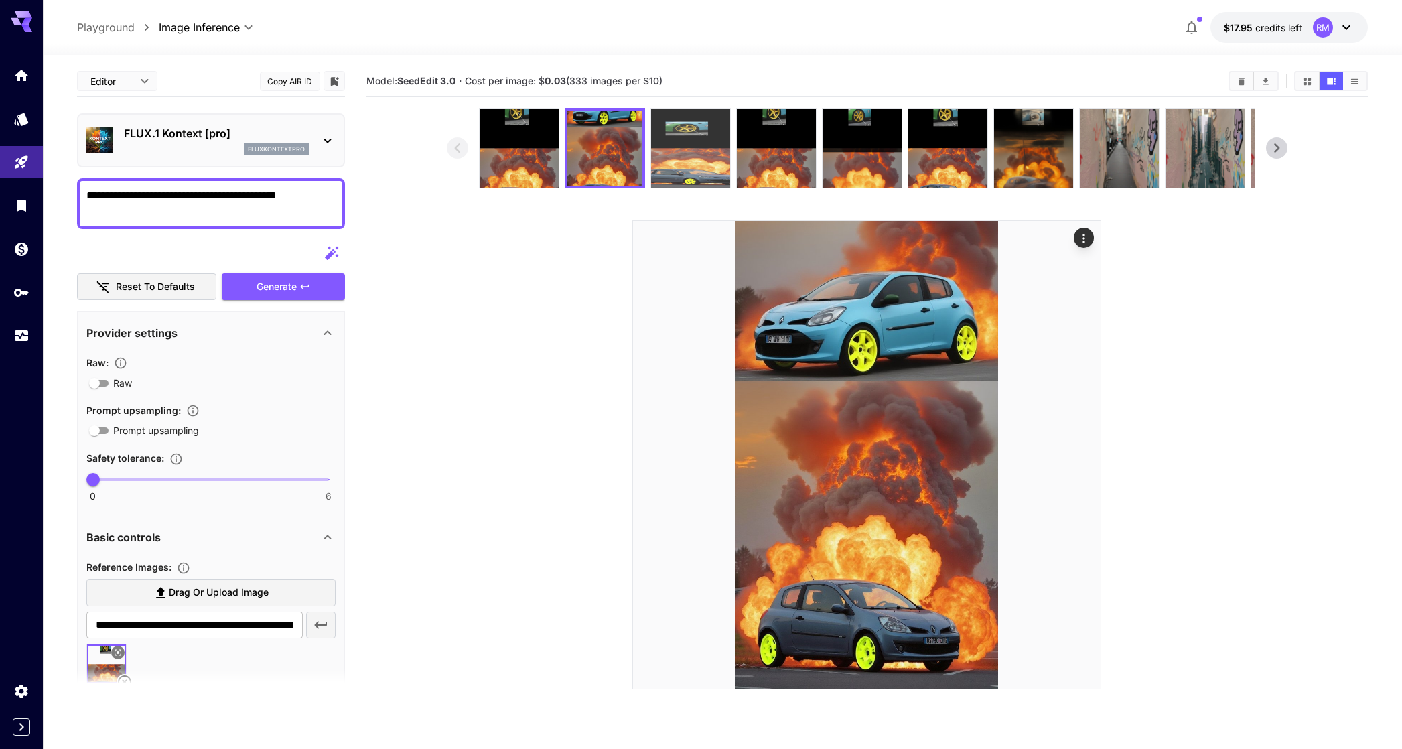
click at [693, 143] on img at bounding box center [690, 148] width 79 height 79
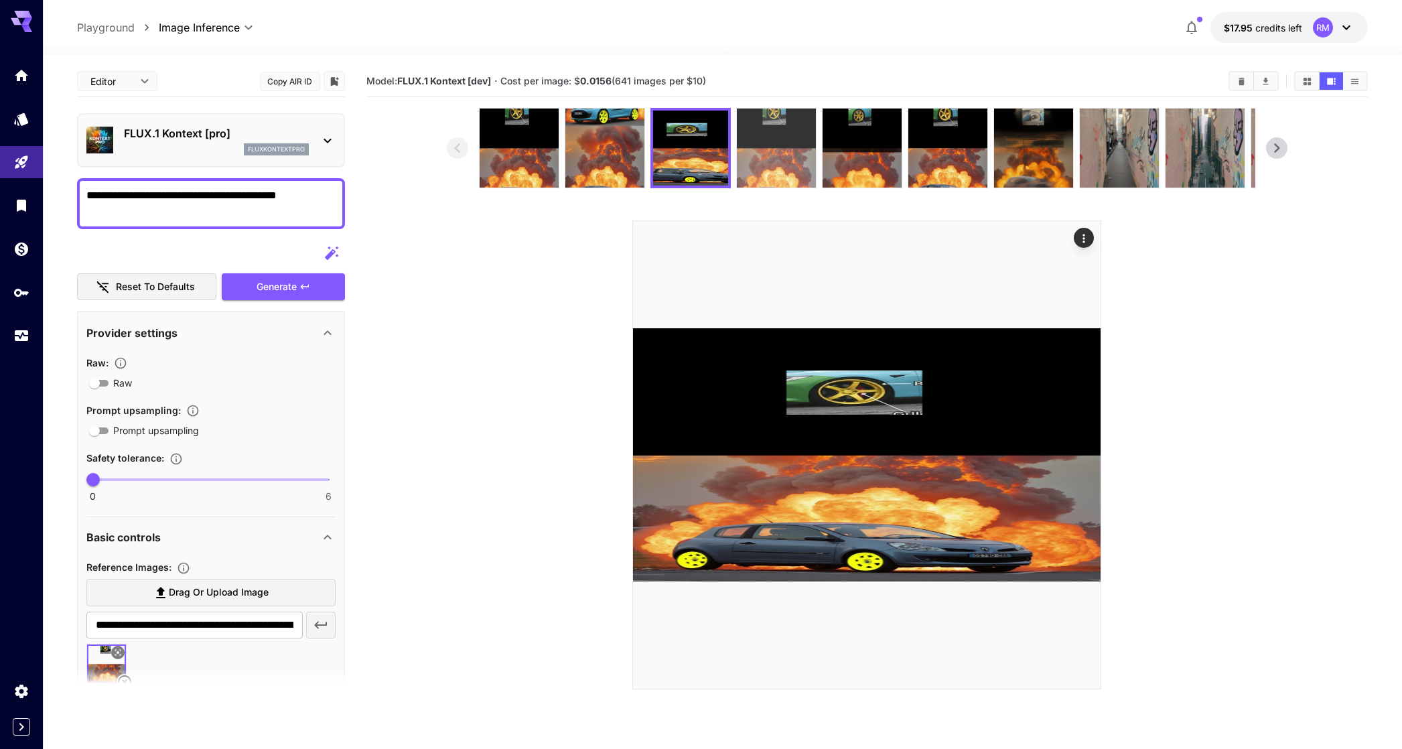
click at [770, 138] on img at bounding box center [776, 148] width 79 height 79
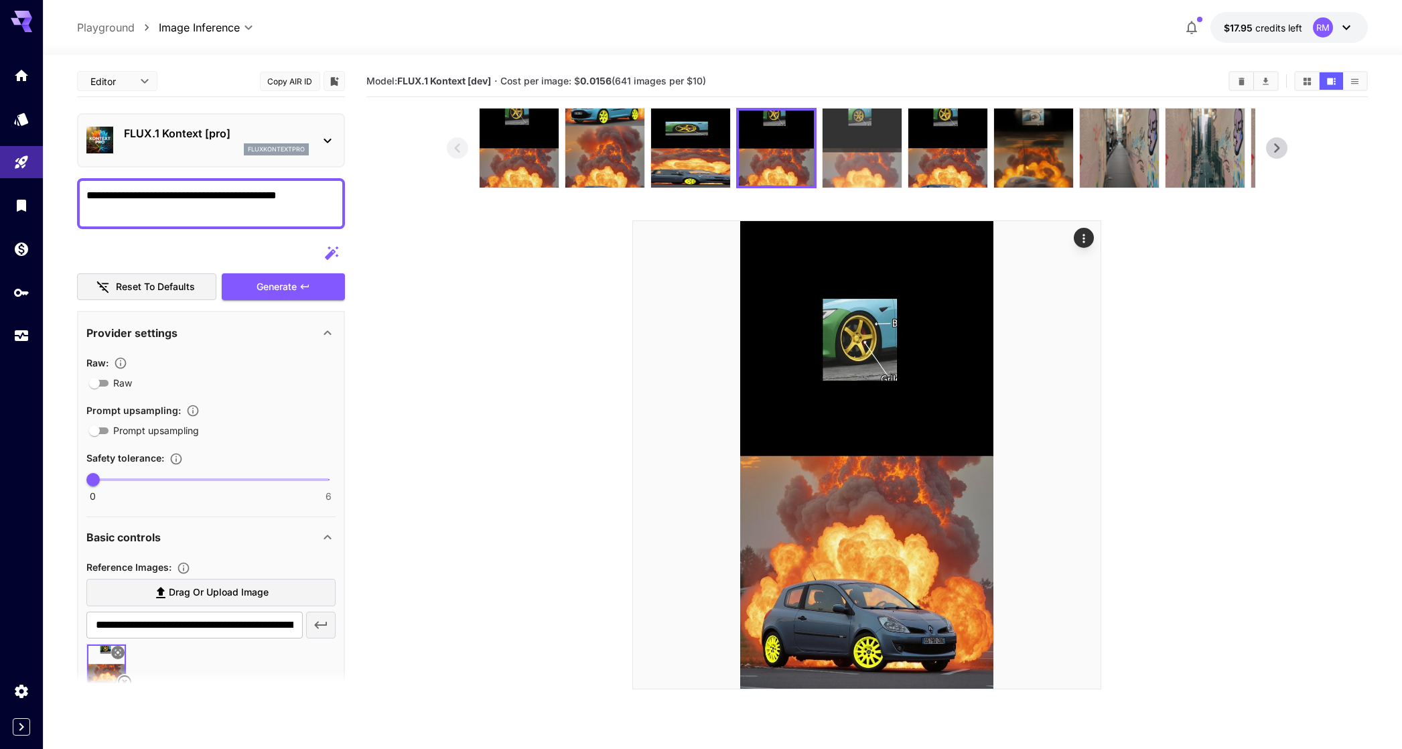
click at [861, 131] on img at bounding box center [862, 148] width 79 height 79
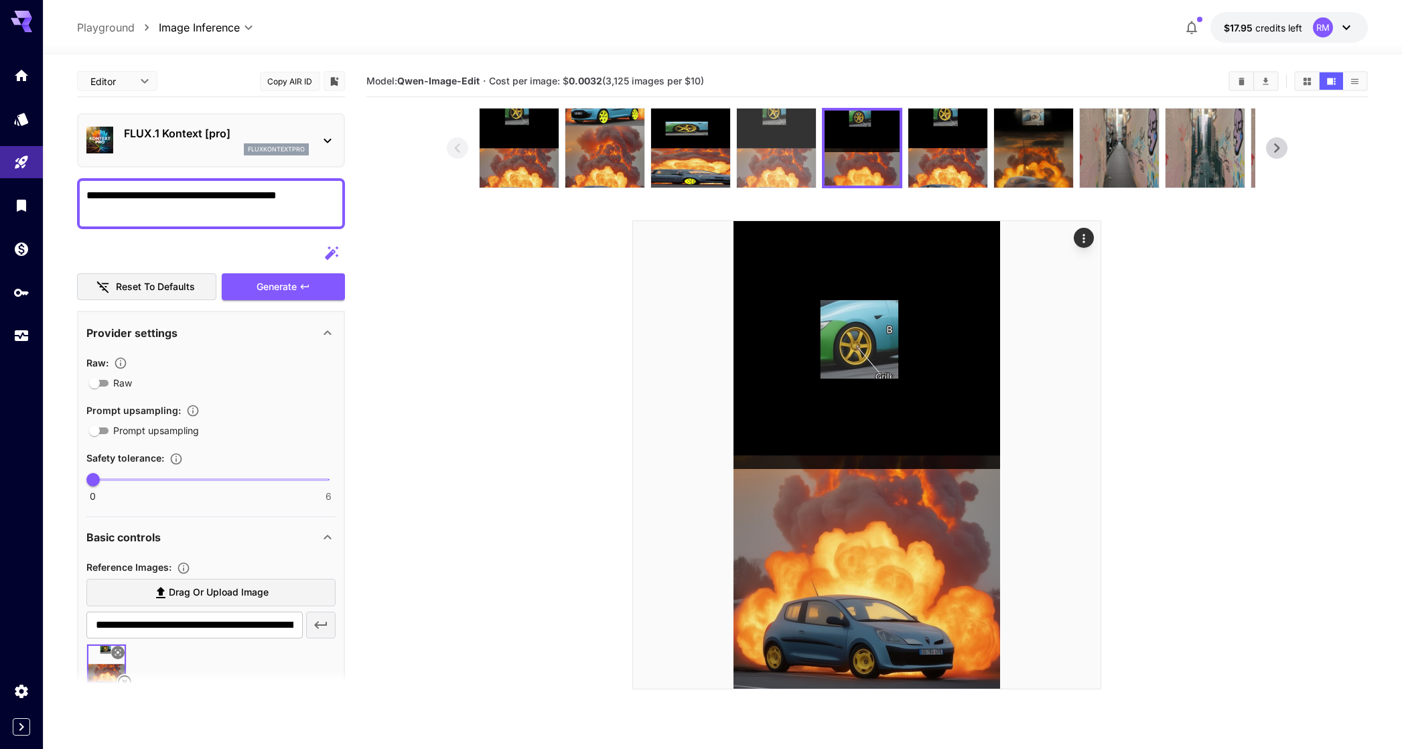
click at [778, 151] on img at bounding box center [776, 148] width 79 height 79
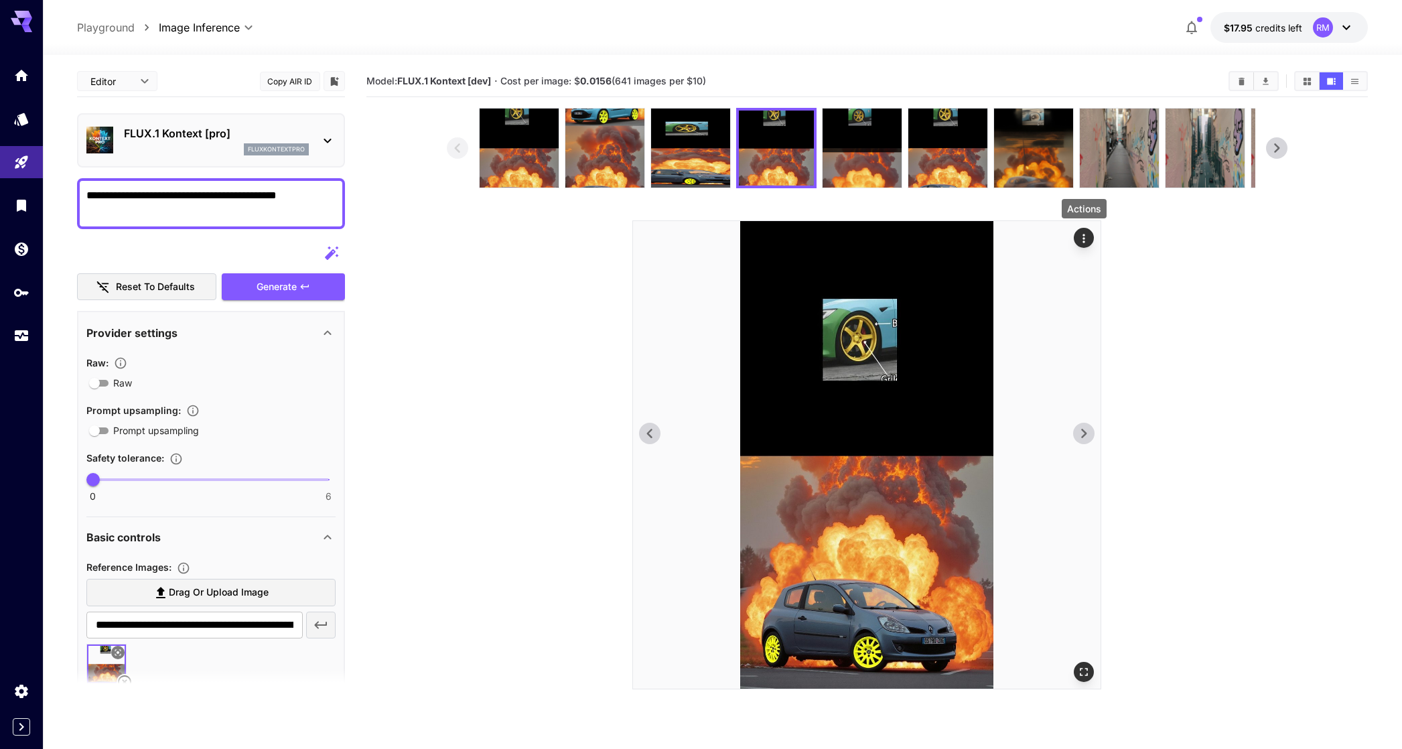
click at [1081, 239] on icon "Actions" at bounding box center [1083, 238] width 13 height 13
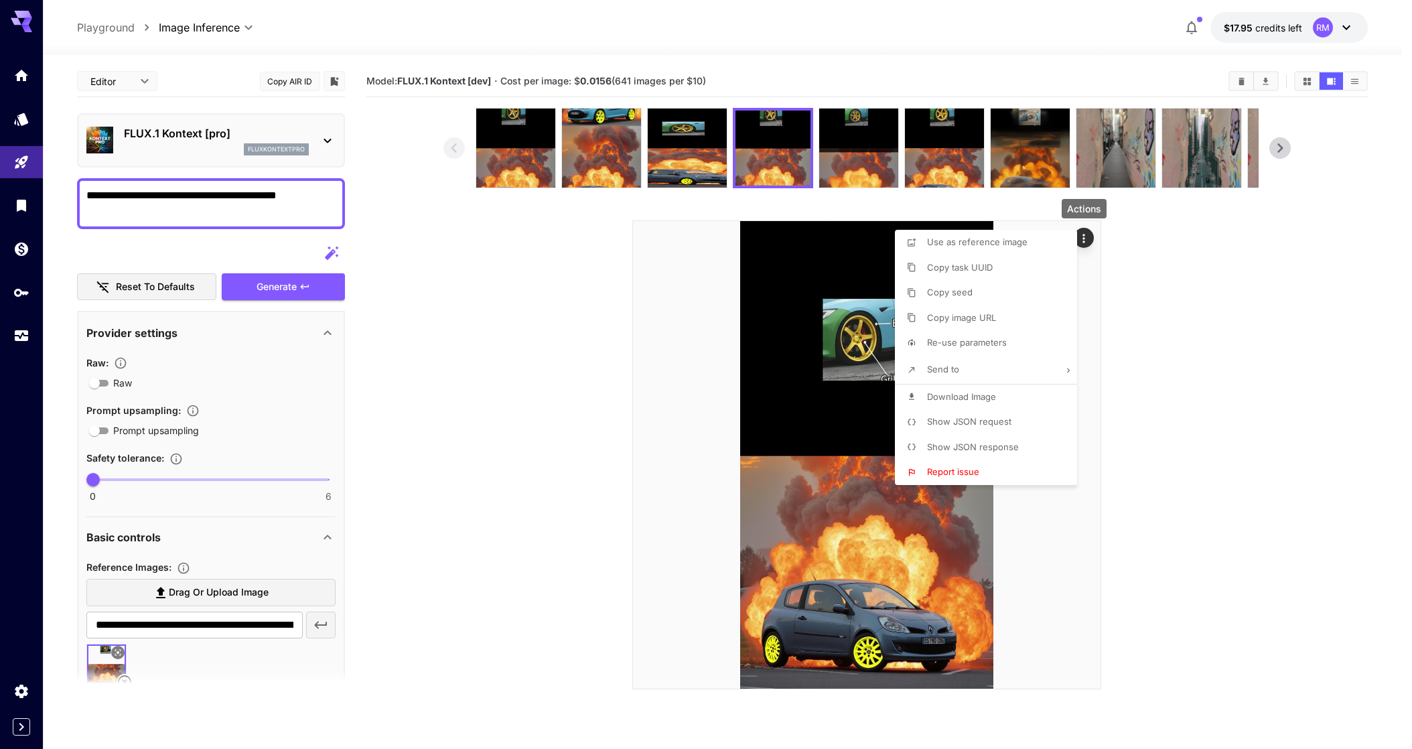
click at [957, 338] on span "Re-use parameters" at bounding box center [967, 342] width 80 height 11
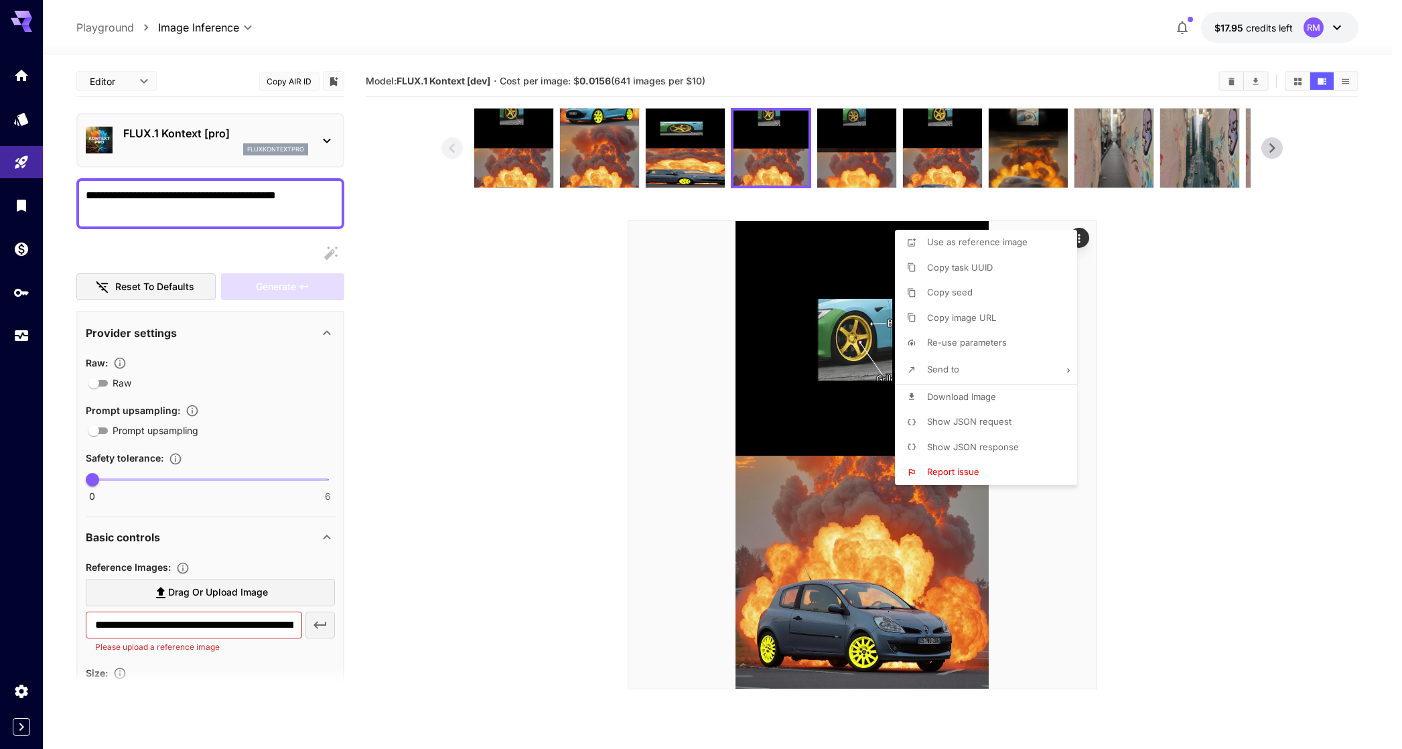
type input "****"
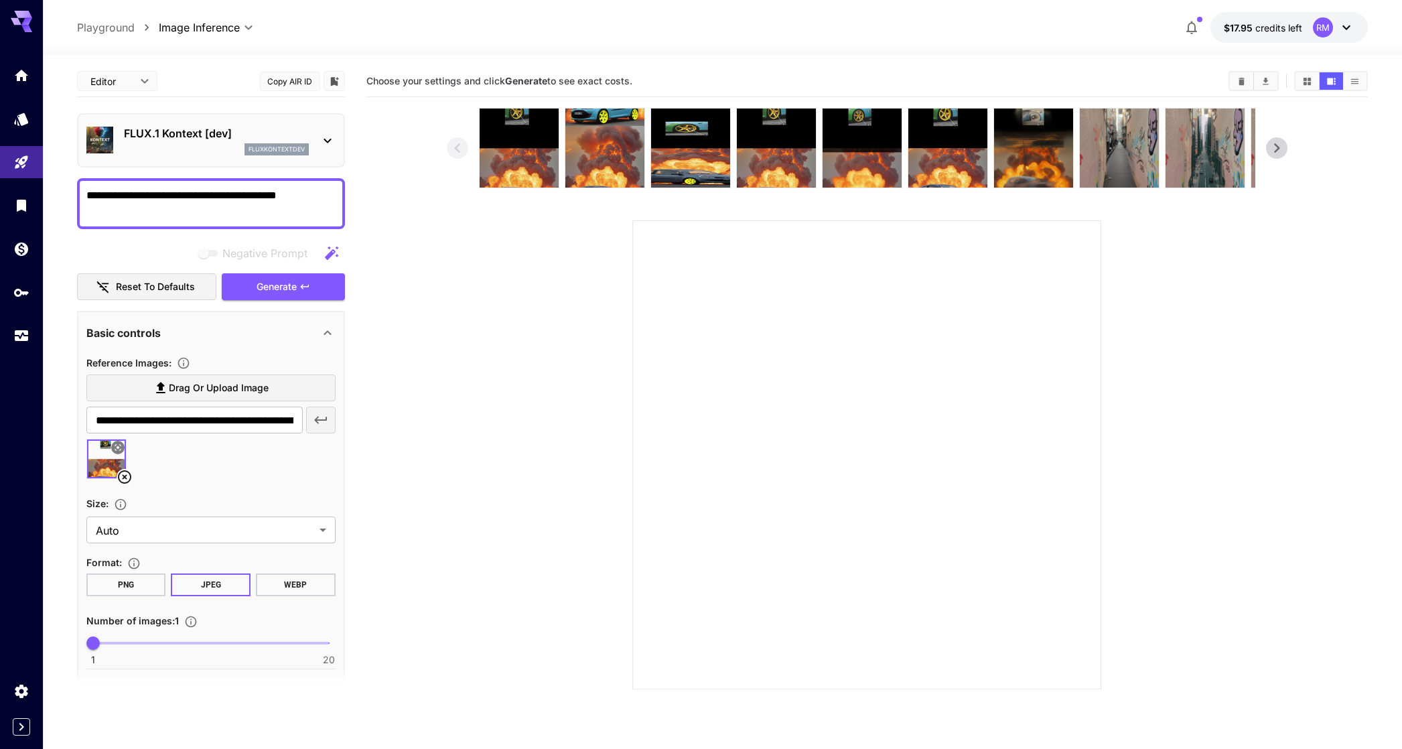
click at [334, 194] on textarea "**********" at bounding box center [210, 204] width 249 height 32
drag, startPoint x: 123, startPoint y: 212, endPoint x: 66, endPoint y: 209, distance: 57.0
click at [66, 209] on section "**********" at bounding box center [722, 455] width 1359 height 800
type textarea "**********"
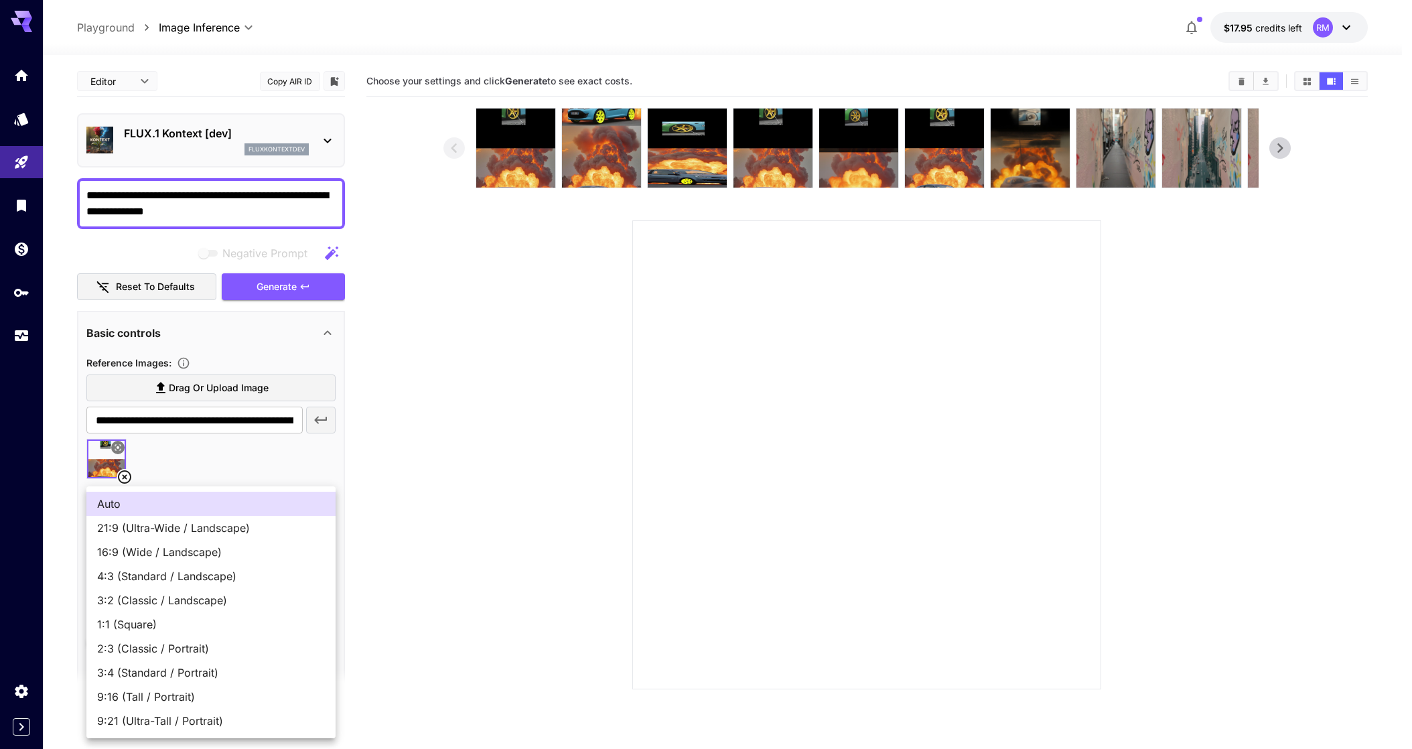
click at [229, 537] on body "**********" at bounding box center [706, 427] width 1412 height 855
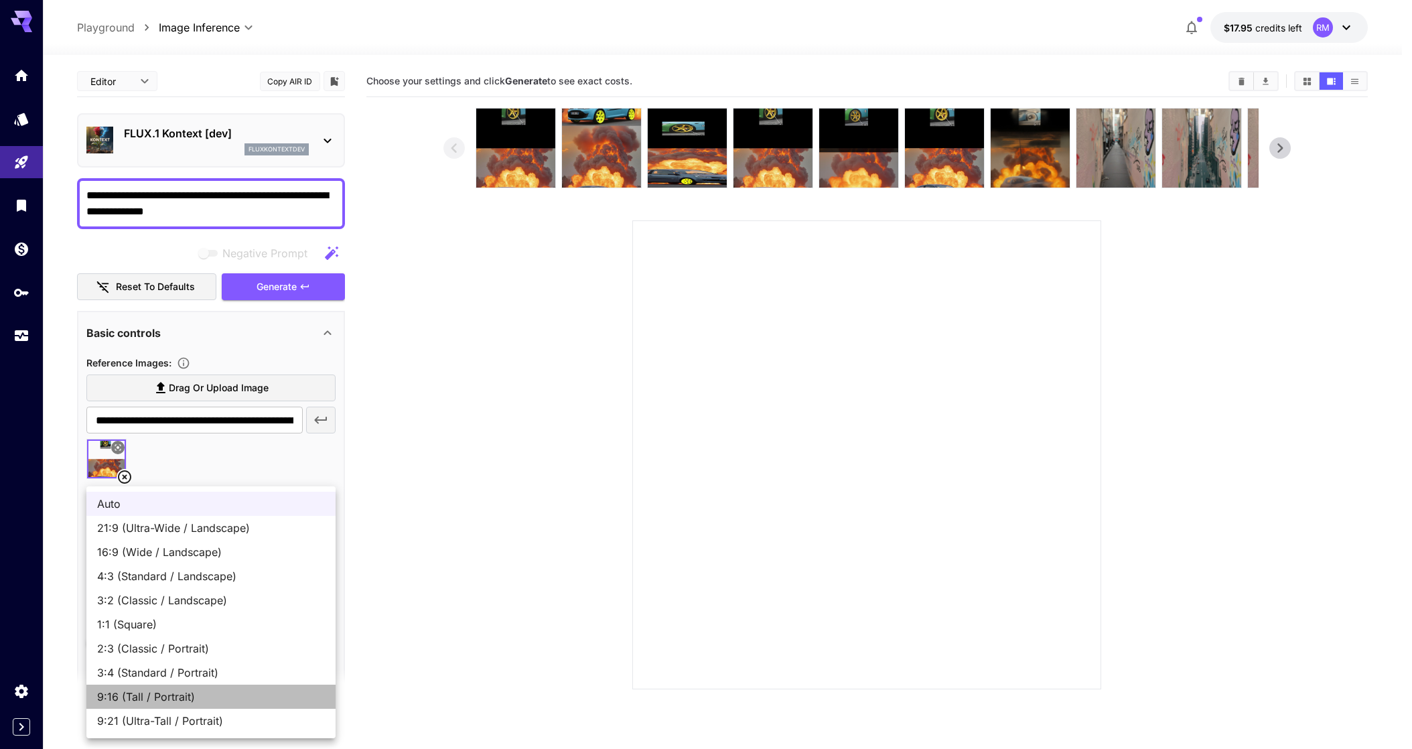
click at [210, 692] on span "9:16 (Tall / Portrait)" at bounding box center [211, 697] width 228 height 16
type input "**********"
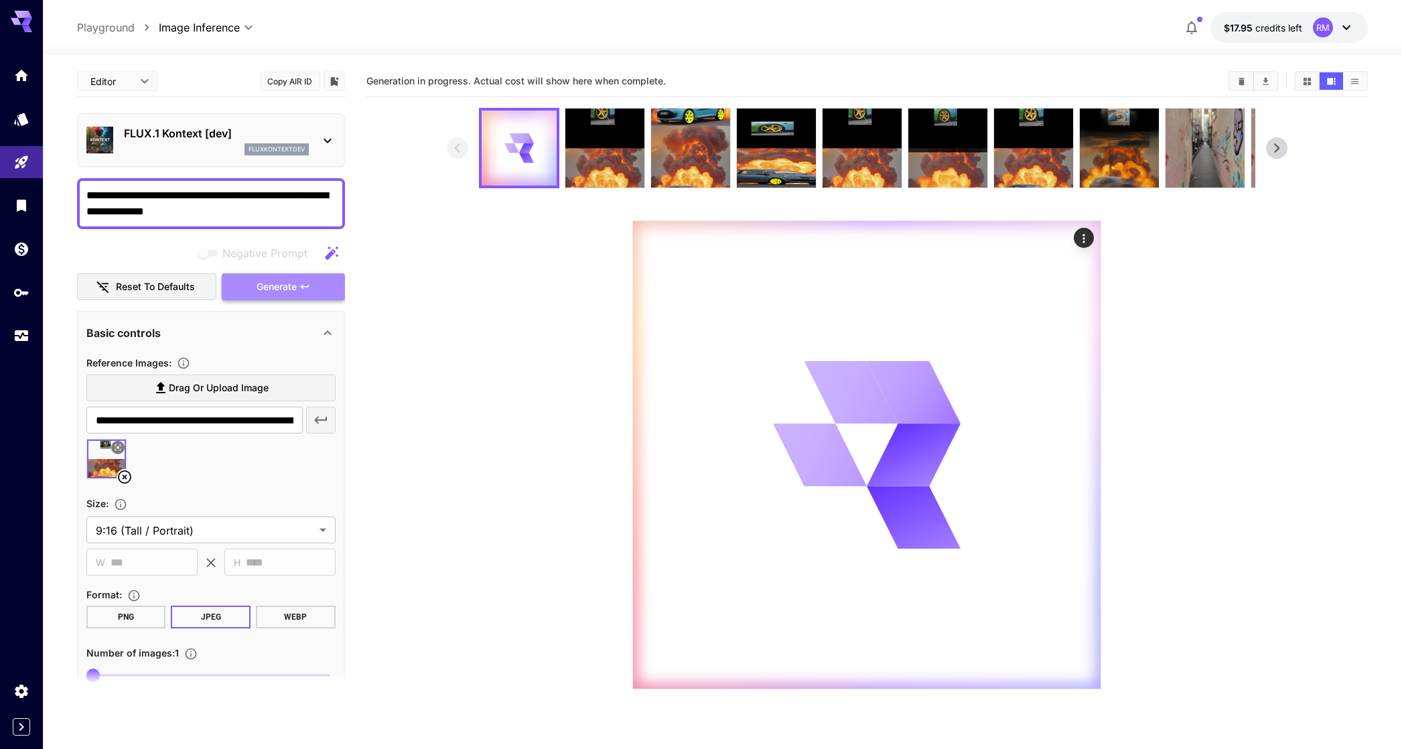
click at [268, 286] on span "Generate" at bounding box center [277, 287] width 40 height 17
click at [580, 143] on img at bounding box center [604, 148] width 79 height 79
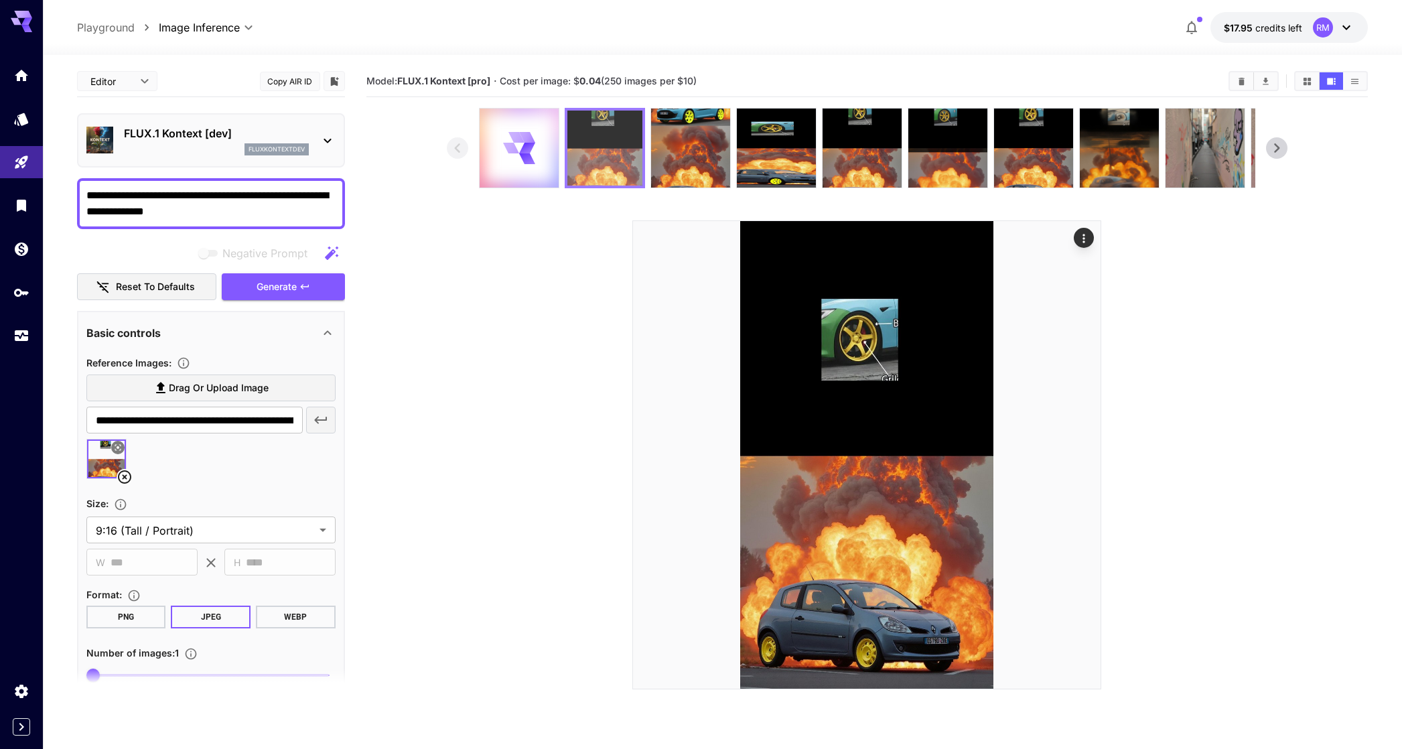
click at [613, 147] on img at bounding box center [604, 148] width 75 height 75
click at [690, 148] on img at bounding box center [690, 148] width 79 height 79
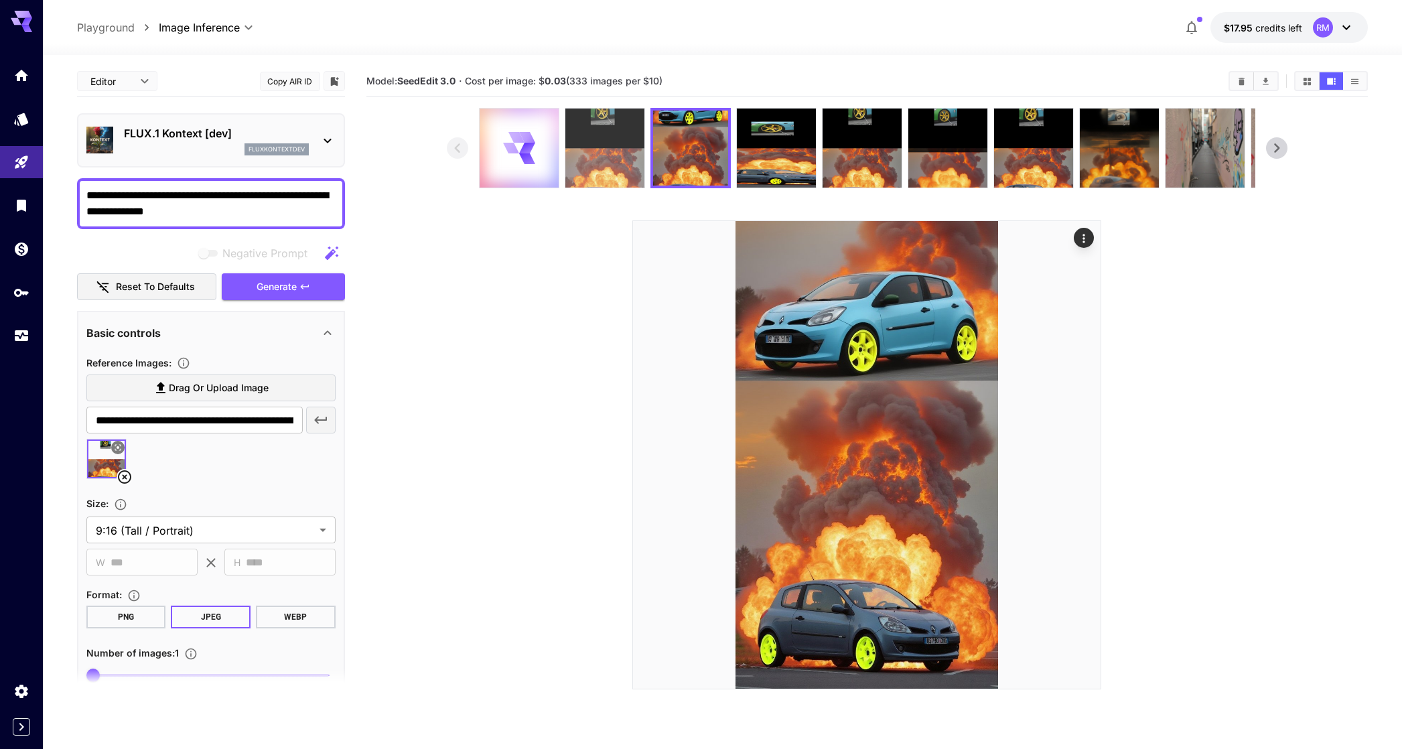
click at [634, 148] on img at bounding box center [604, 148] width 79 height 79
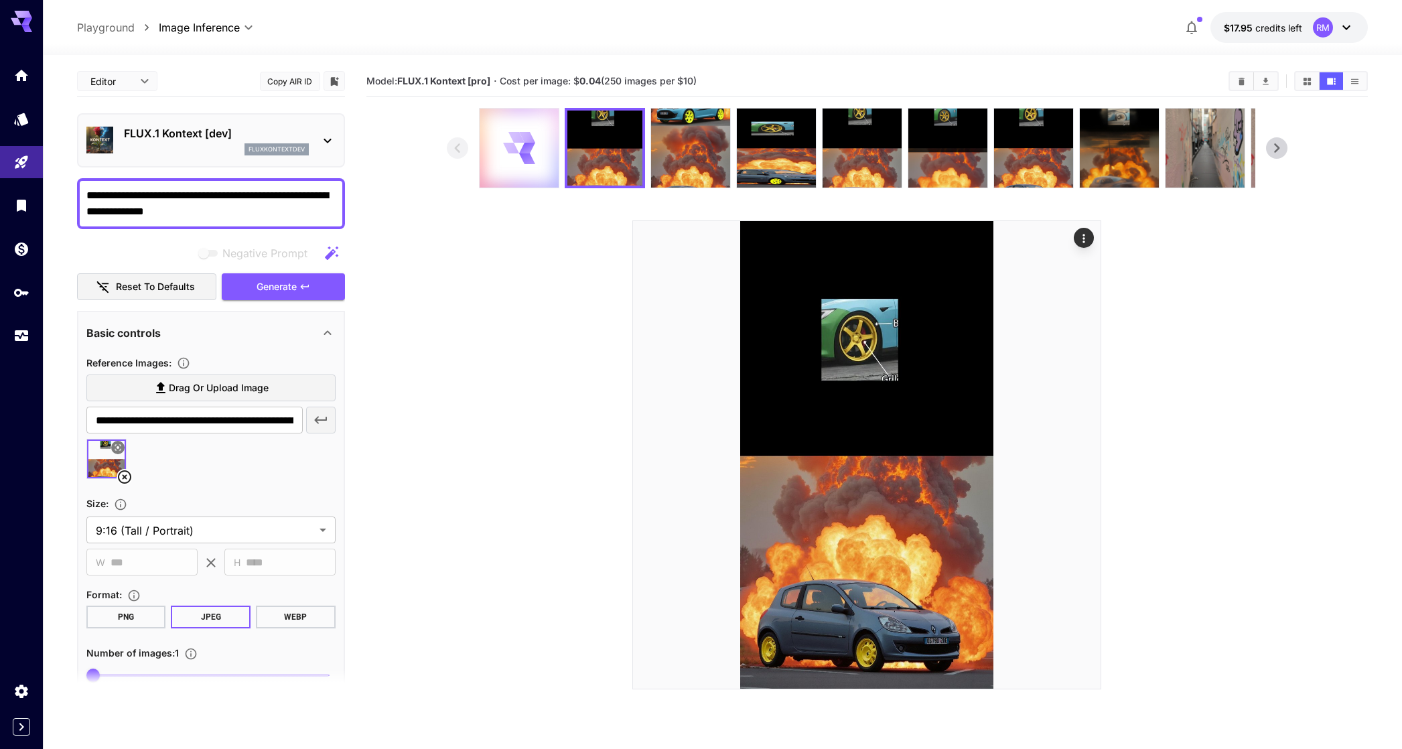
click at [535, 144] on div at bounding box center [519, 148] width 79 height 79
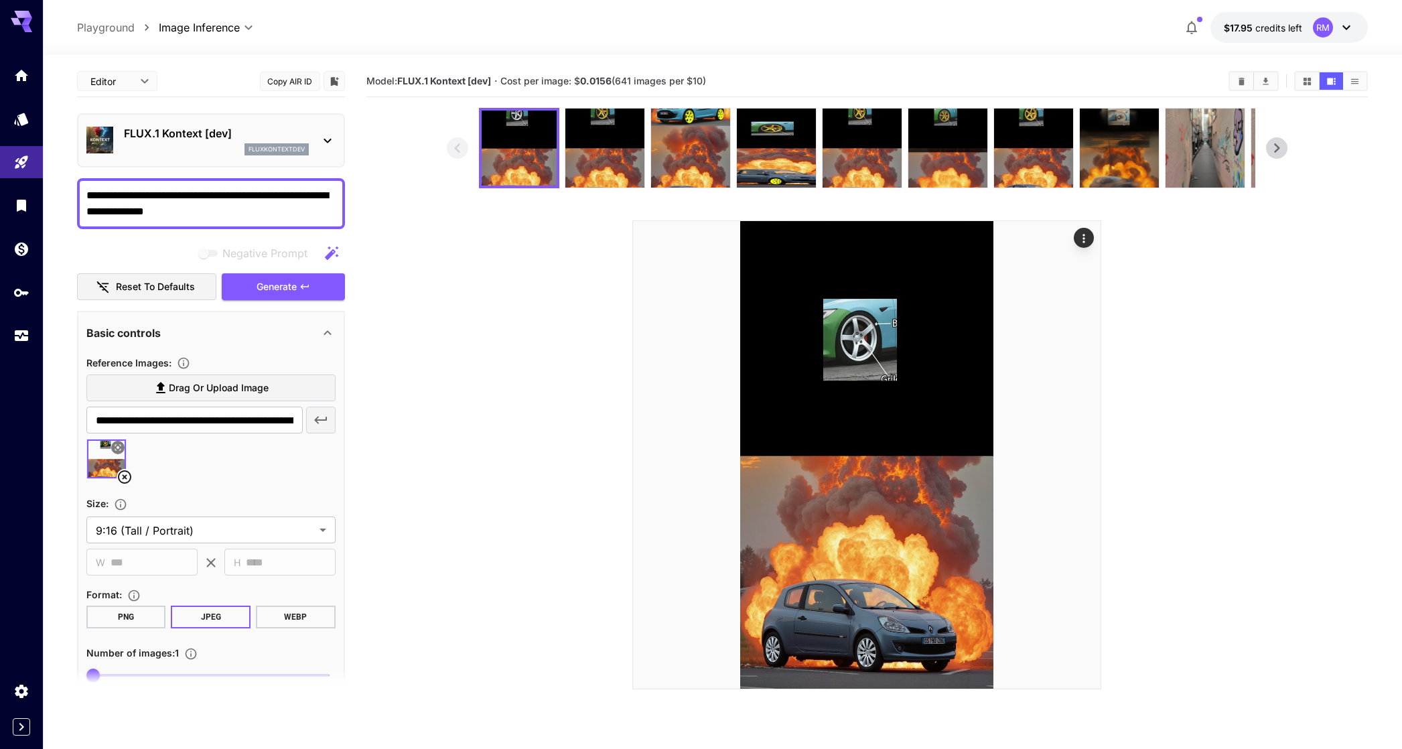
drag, startPoint x: 244, startPoint y: 215, endPoint x: 253, endPoint y: 192, distance: 24.6
click at [253, 192] on textarea "**********" at bounding box center [210, 204] width 249 height 32
paste textarea "**********"
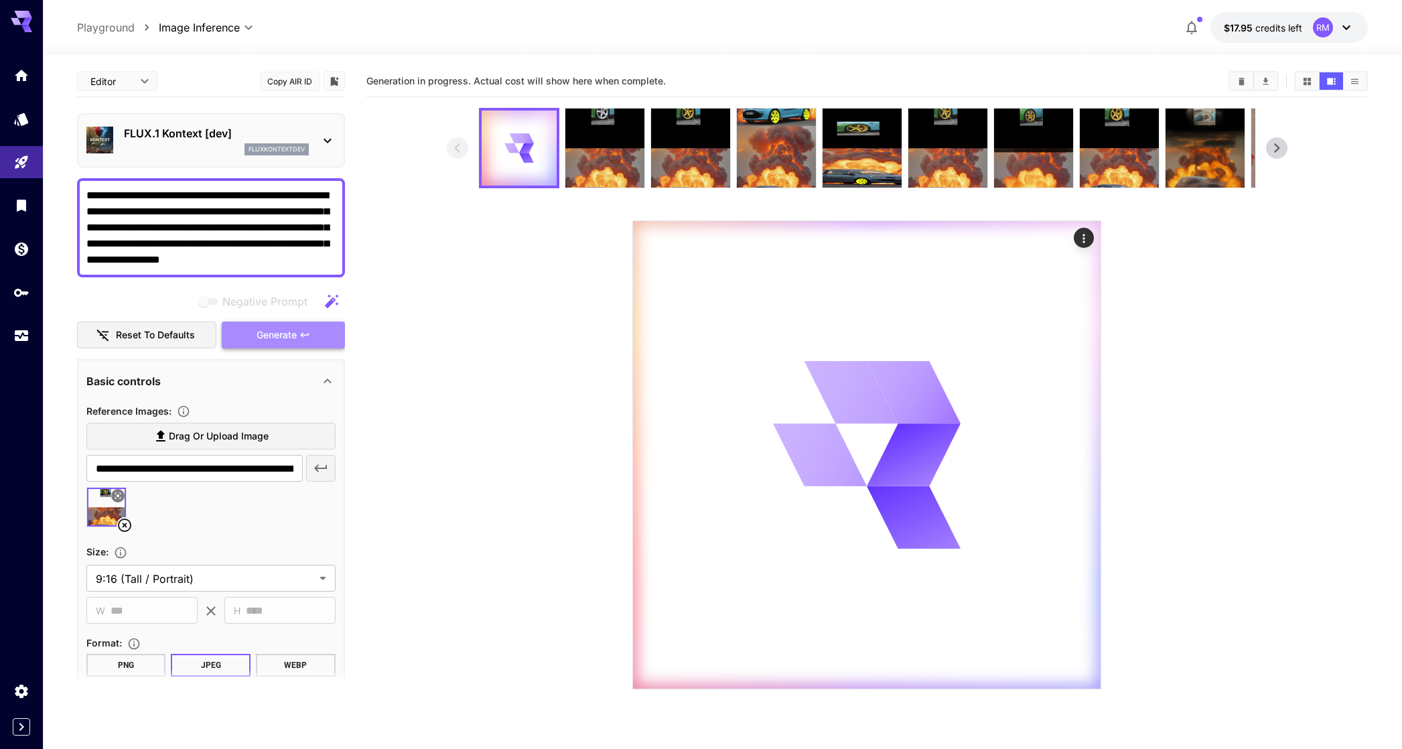
click at [269, 338] on span "Generate" at bounding box center [277, 335] width 40 height 17
click at [318, 257] on textarea "**********" at bounding box center [210, 228] width 249 height 80
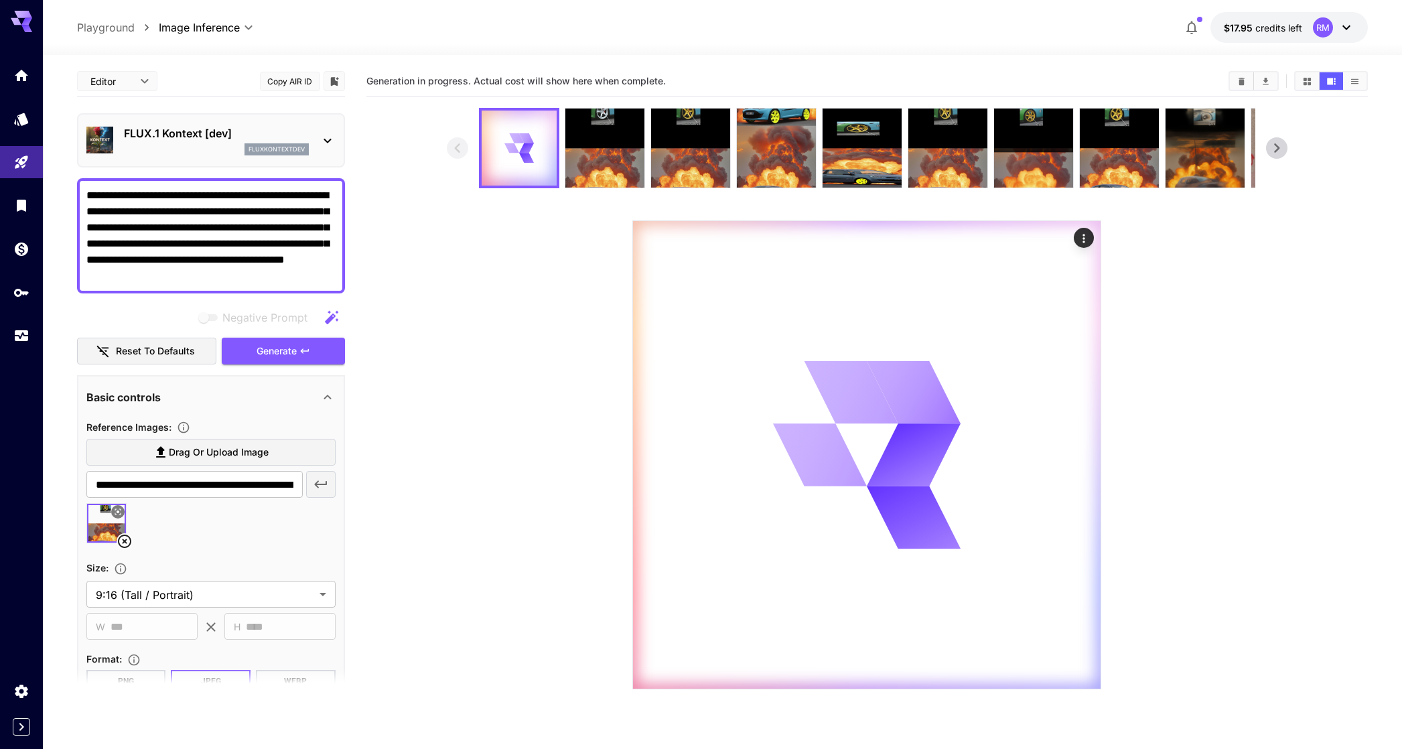
type textarea "**********"
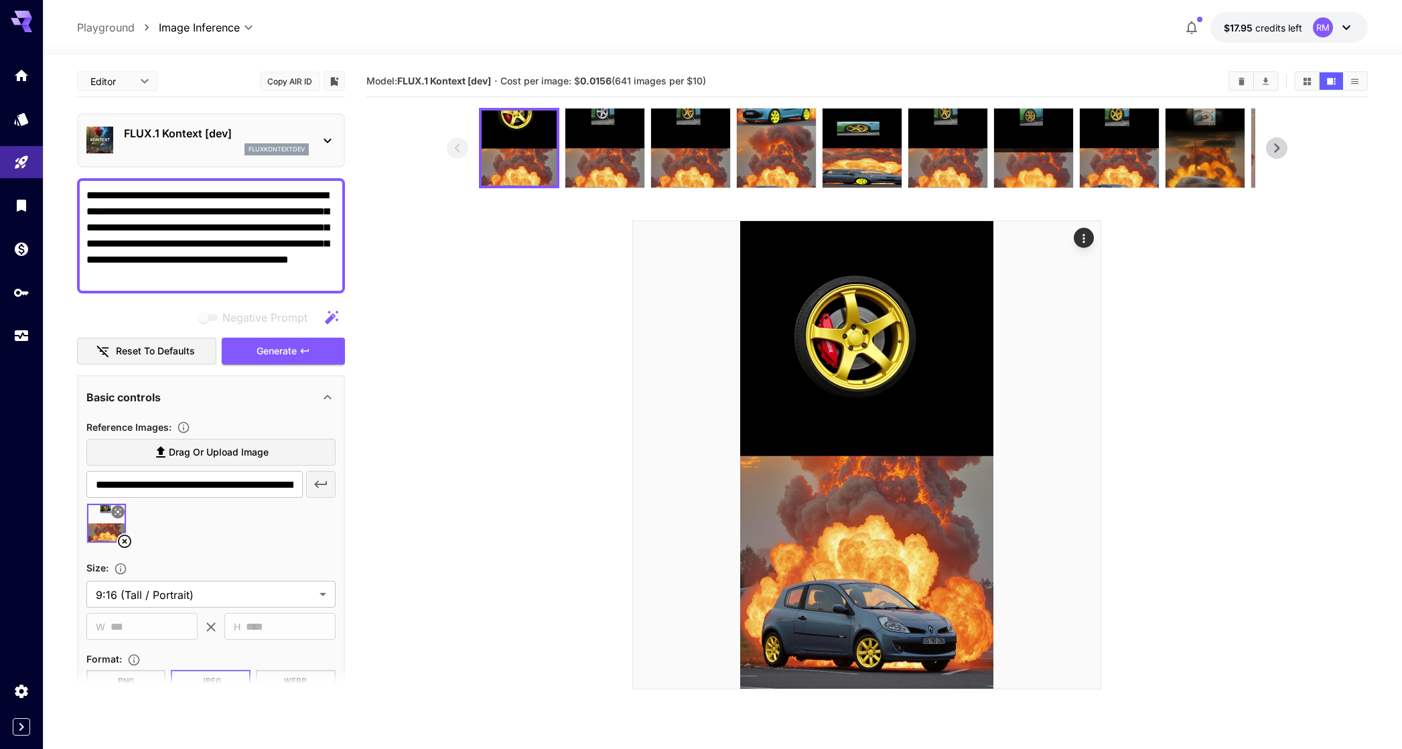
type textarea "**********"
click at [117, 536] on icon at bounding box center [125, 541] width 16 height 16
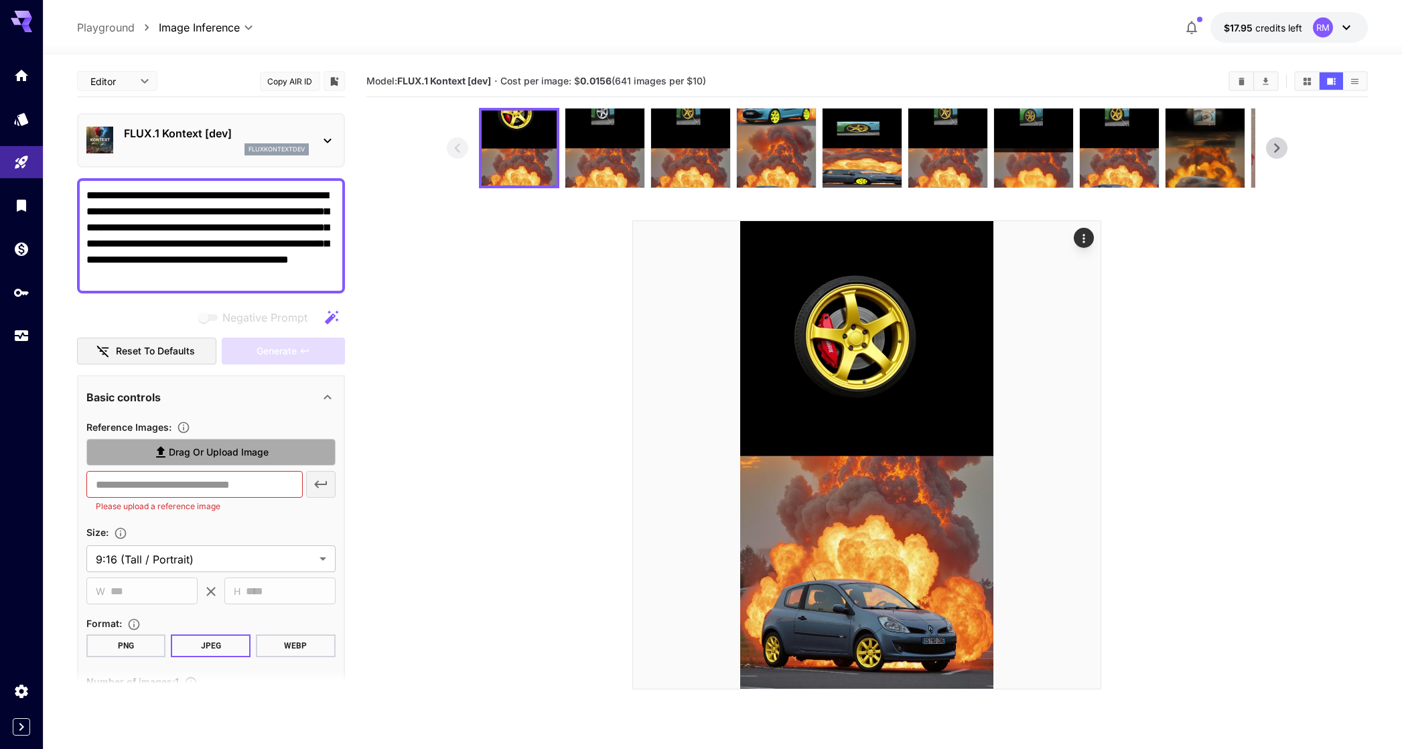
click at [192, 453] on span "Drag or upload image" at bounding box center [219, 452] width 100 height 17
click at [0, 0] on input "Drag or upload image" at bounding box center [0, 0] width 0 height 0
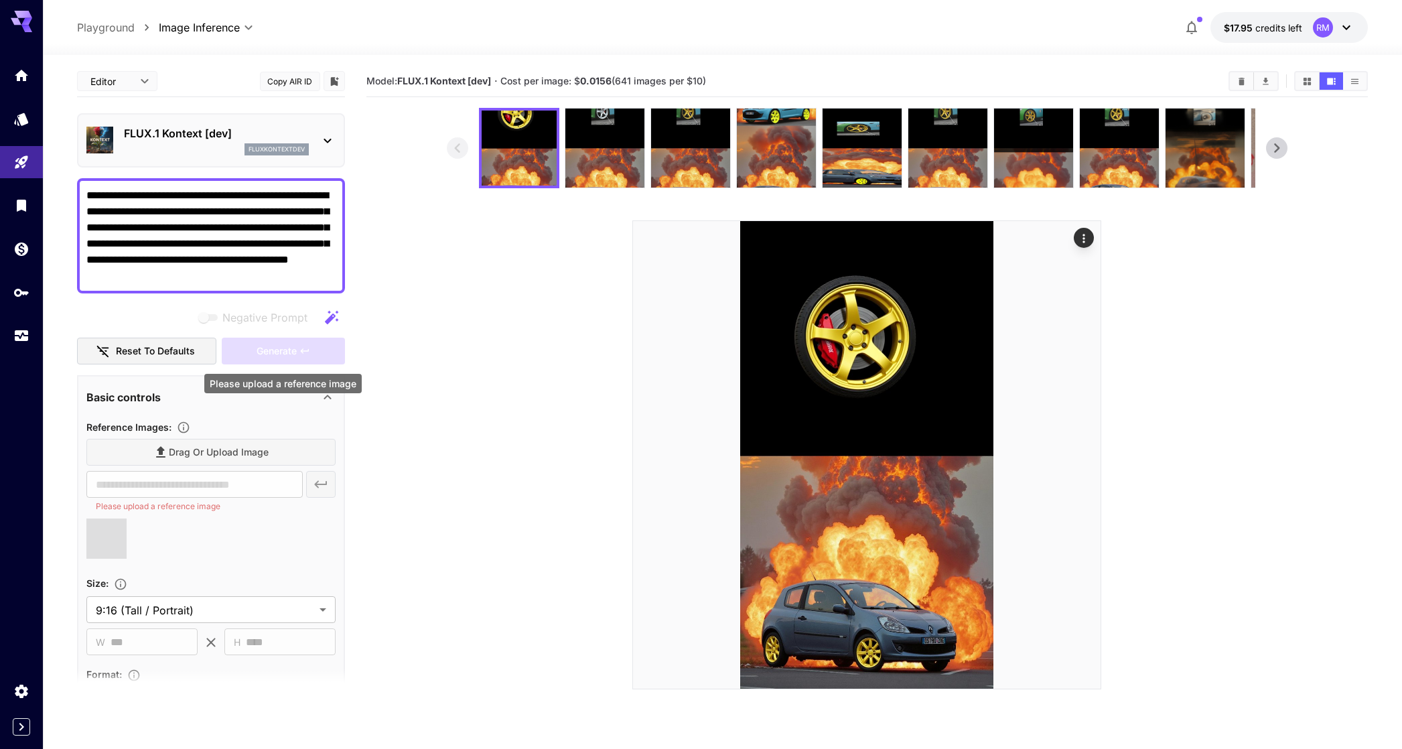
type input "**********"
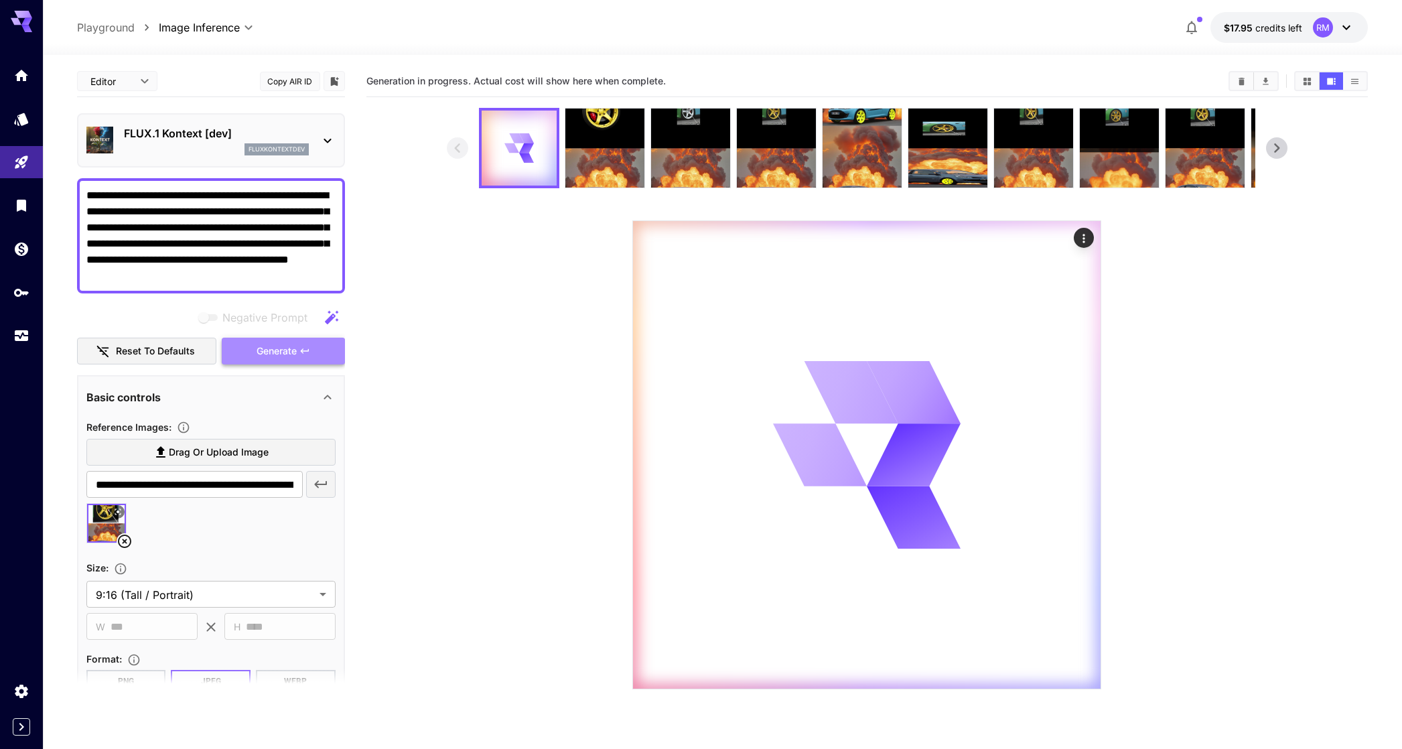
click at [281, 356] on span "Generate" at bounding box center [277, 351] width 40 height 17
click at [641, 134] on div at bounding box center [605, 148] width 80 height 80
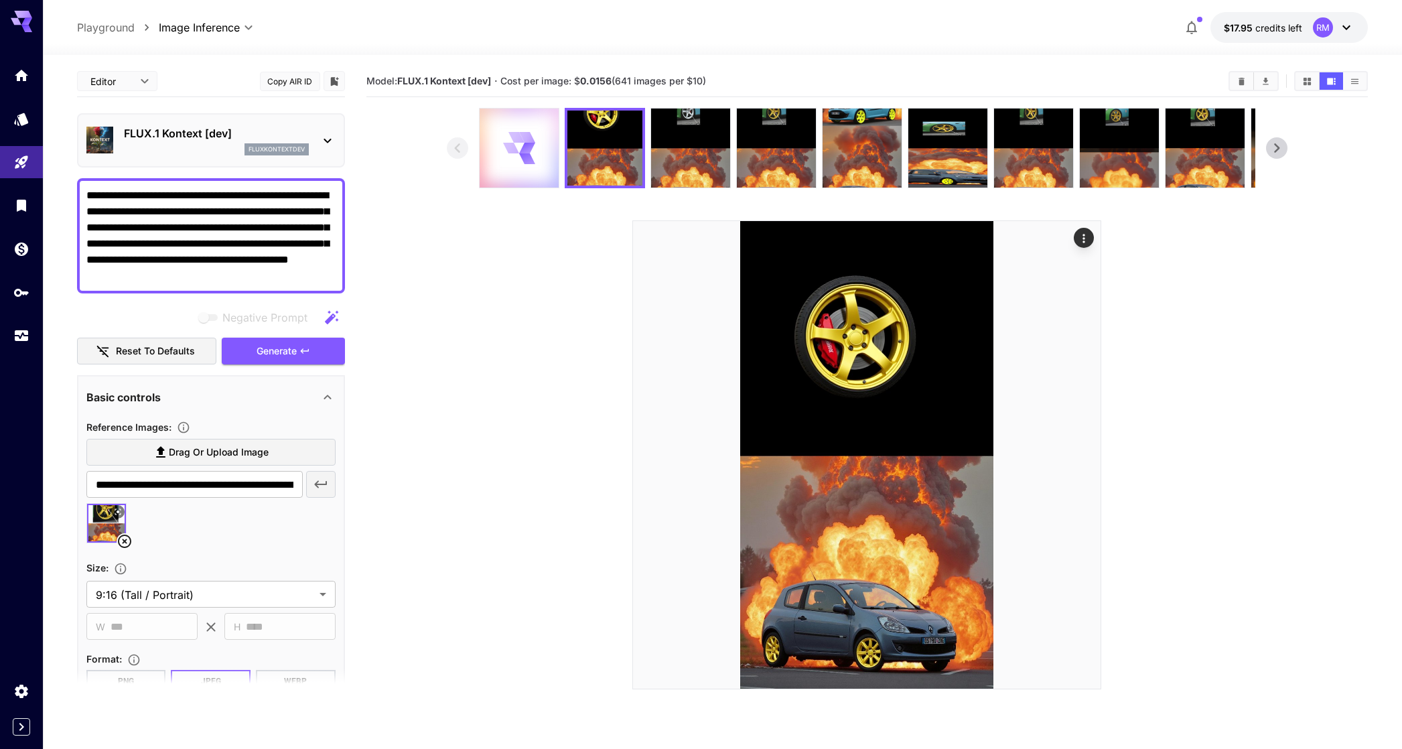
click at [538, 139] on div at bounding box center [519, 148] width 79 height 79
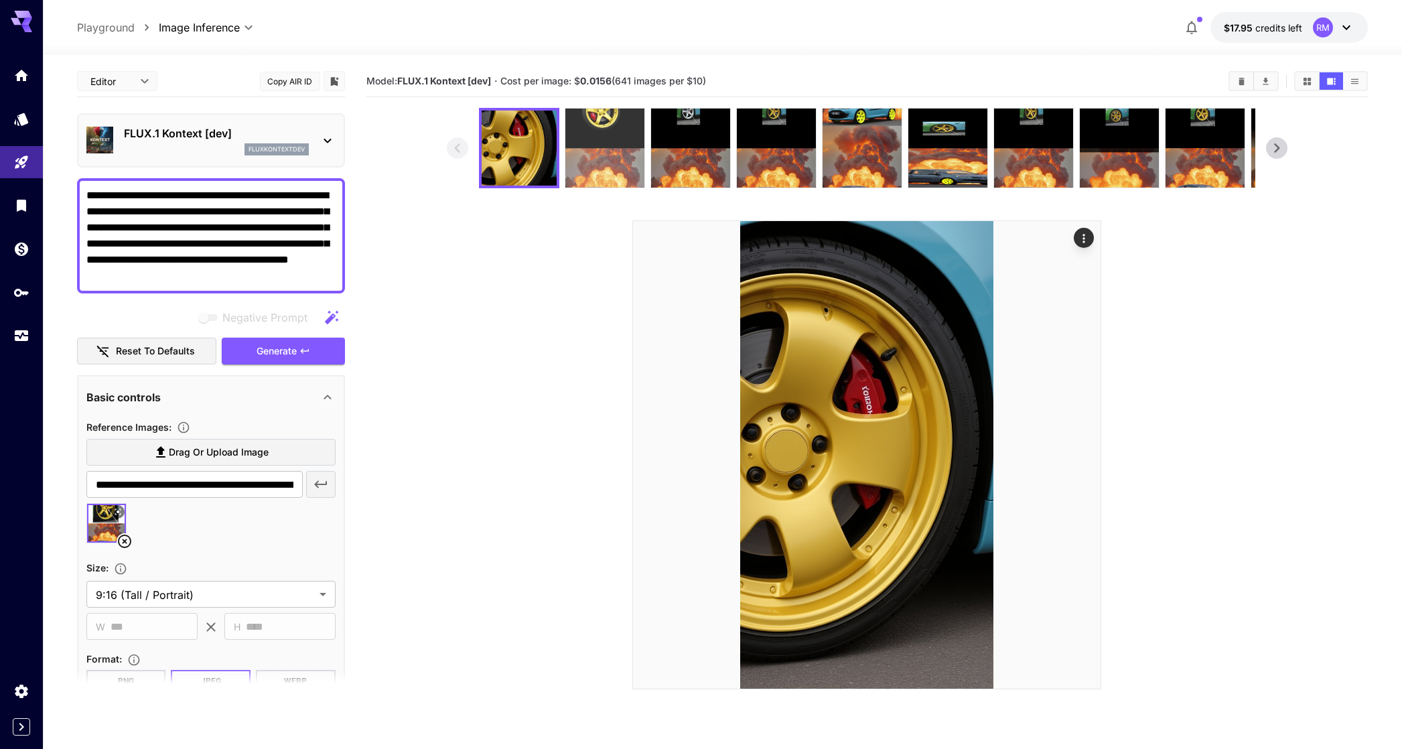
click at [598, 159] on img at bounding box center [604, 148] width 79 height 79
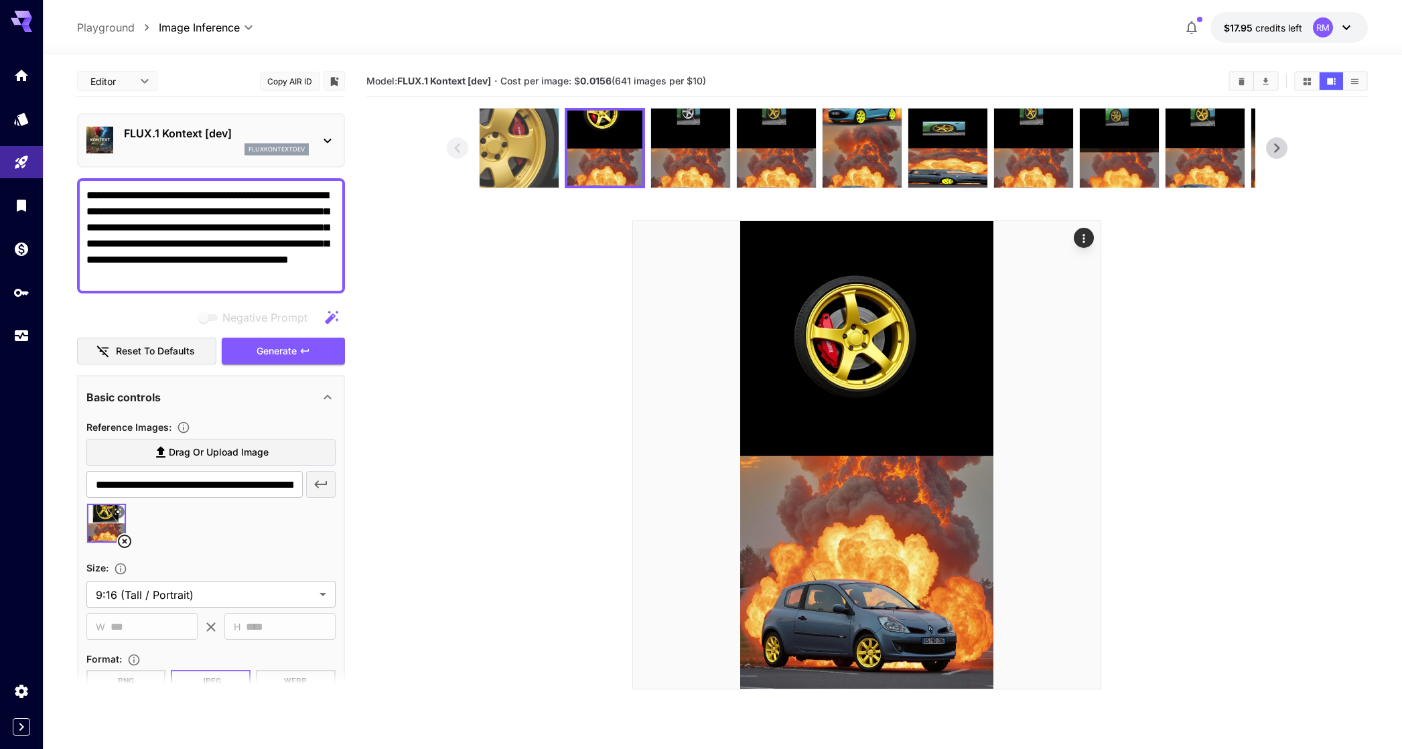
click at [524, 148] on img at bounding box center [519, 148] width 79 height 79
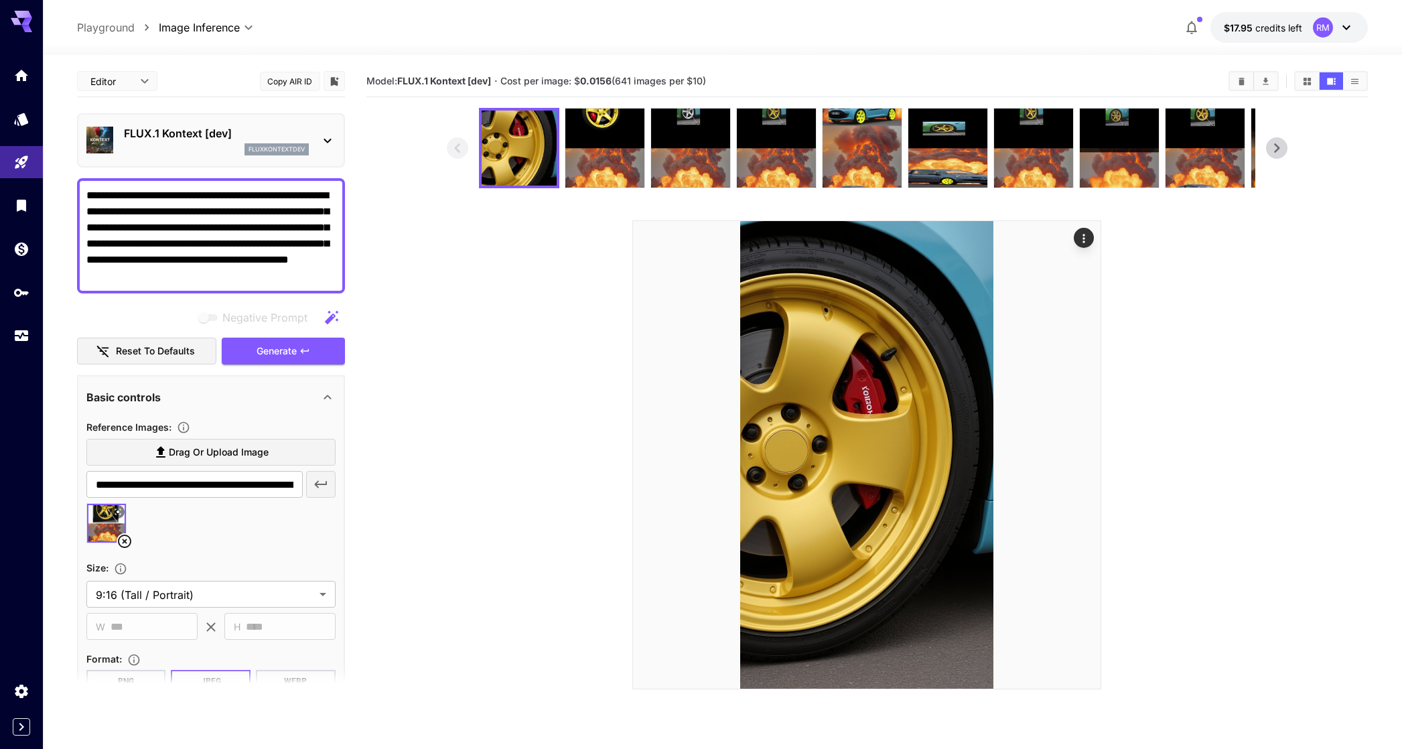
click at [133, 535] on div at bounding box center [210, 528] width 249 height 51
click at [131, 537] on icon at bounding box center [125, 541] width 16 height 16
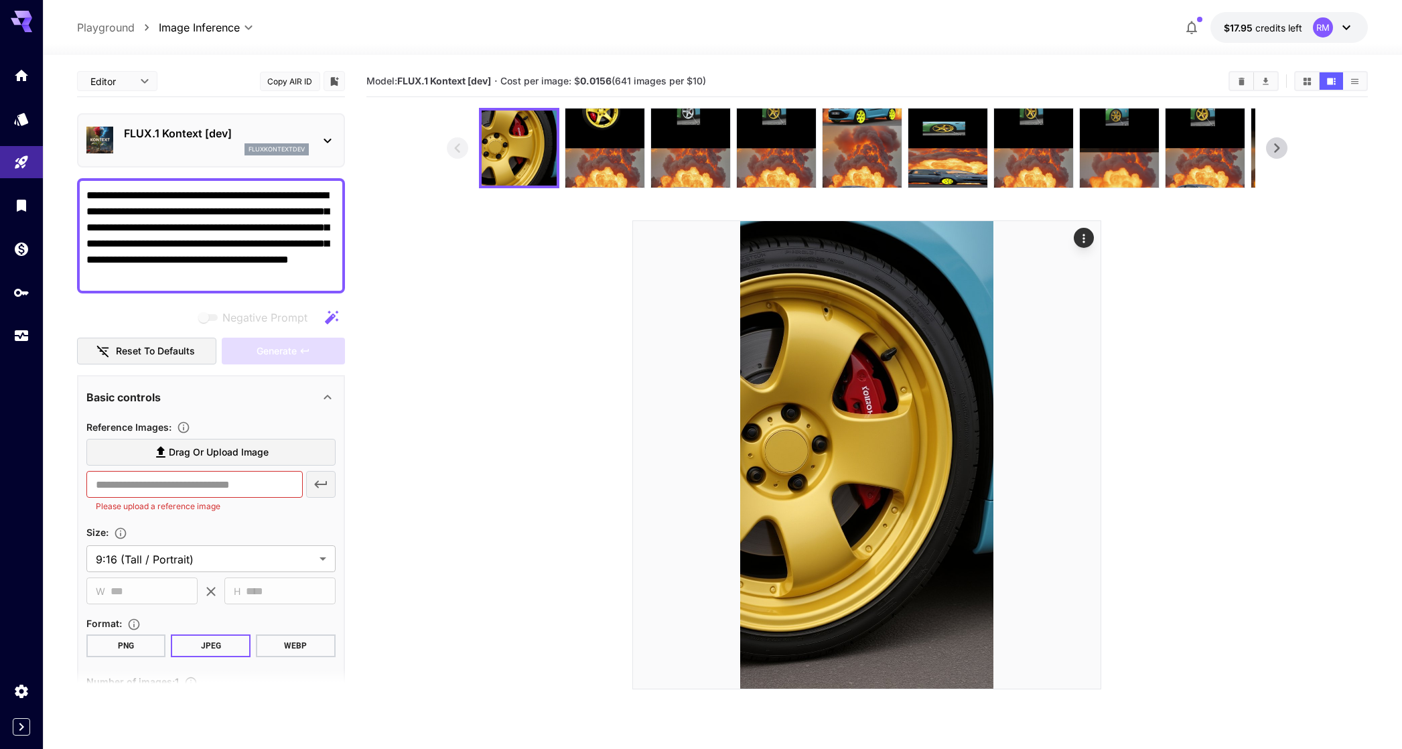
click at [221, 447] on span "Drag or upload image" at bounding box center [219, 452] width 100 height 17
click at [0, 0] on input "Drag or upload image" at bounding box center [0, 0] width 0 height 0
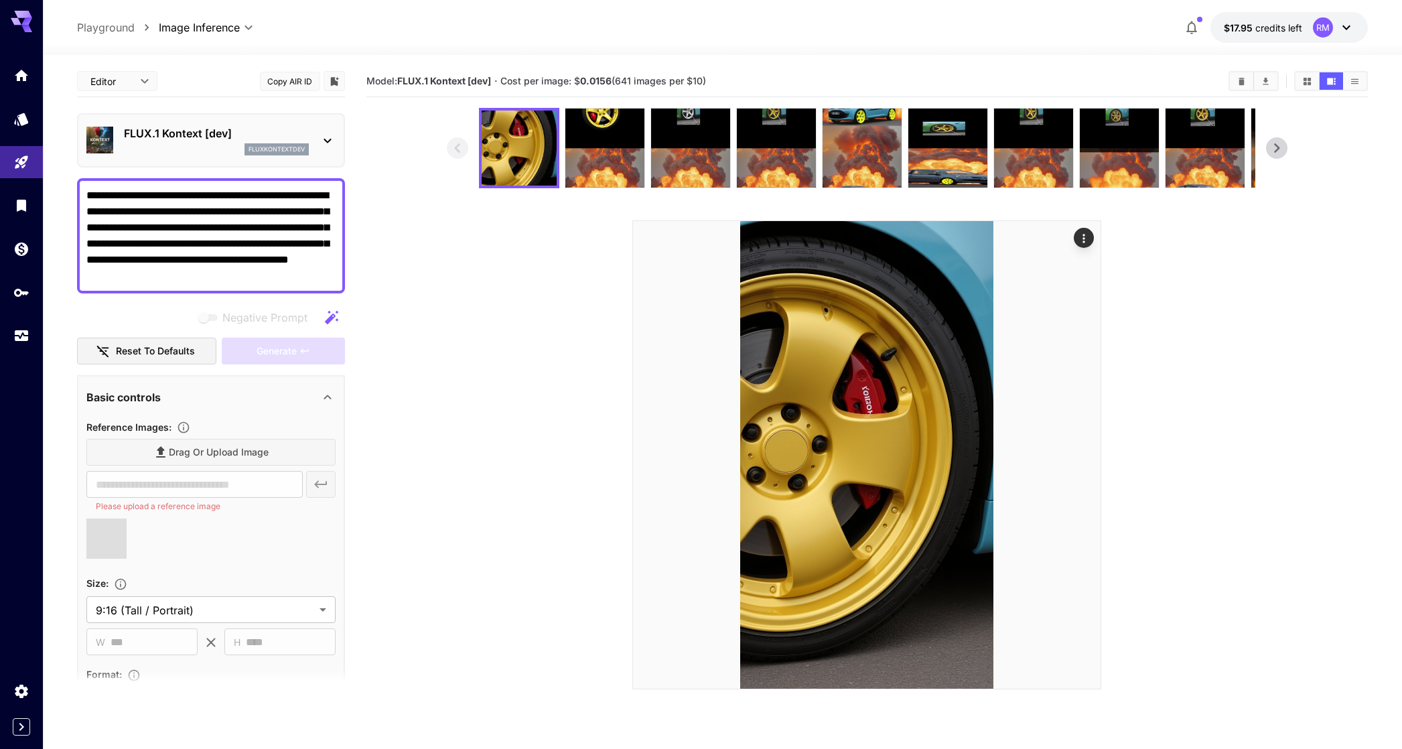
type input "**********"
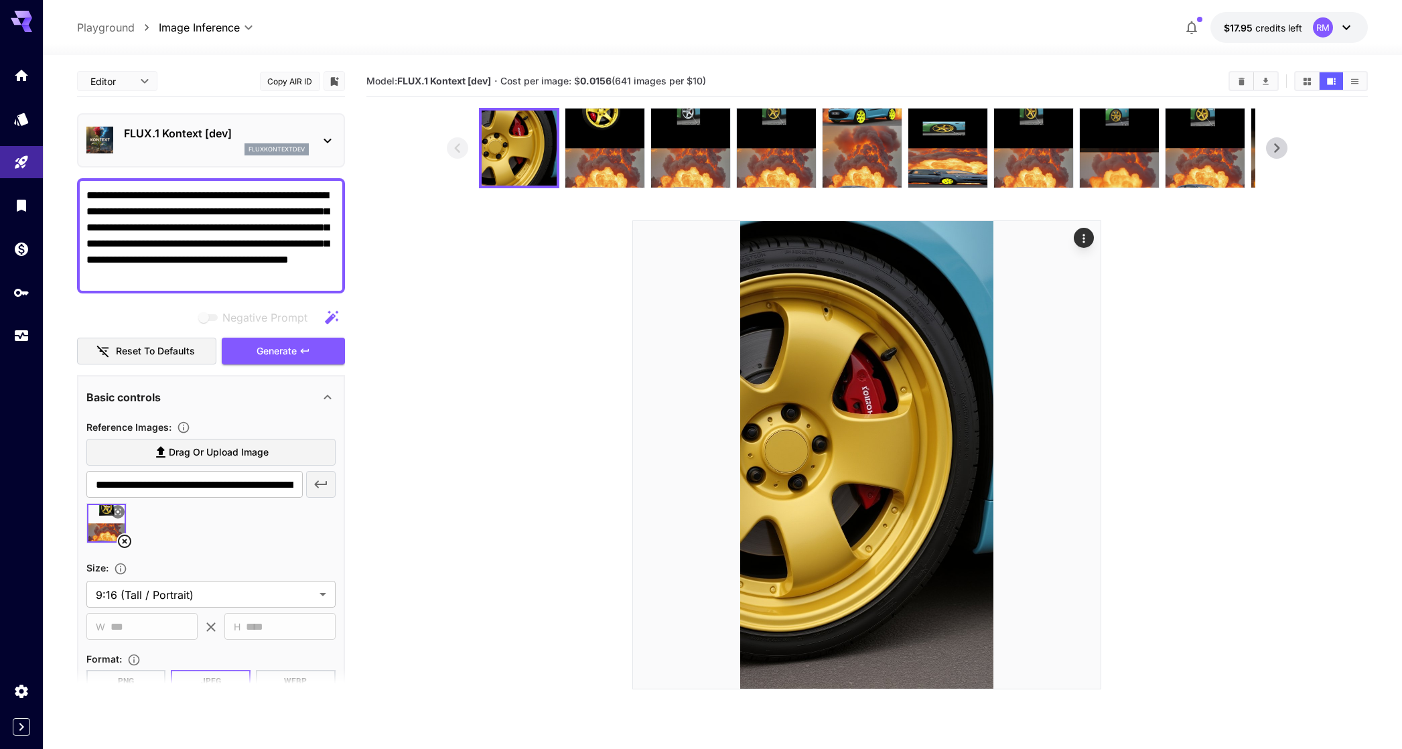
click at [219, 196] on textarea "**********" at bounding box center [210, 236] width 249 height 96
type textarea "**********"
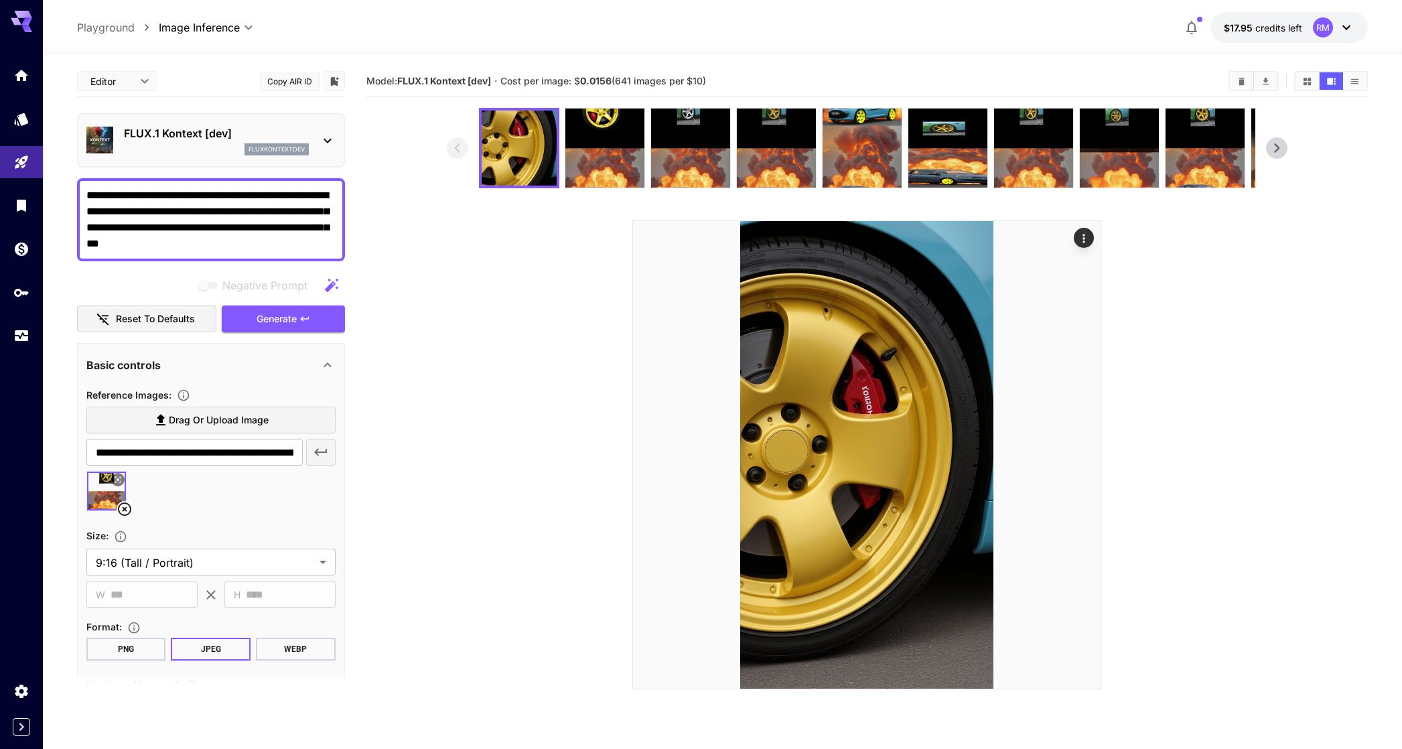
drag, startPoint x: 161, startPoint y: 246, endPoint x: 271, endPoint y: 245, distance: 109.9
click at [271, 245] on textarea "**********" at bounding box center [210, 220] width 249 height 64
type textarea "**********"
click at [254, 312] on button "Generate" at bounding box center [283, 319] width 123 height 27
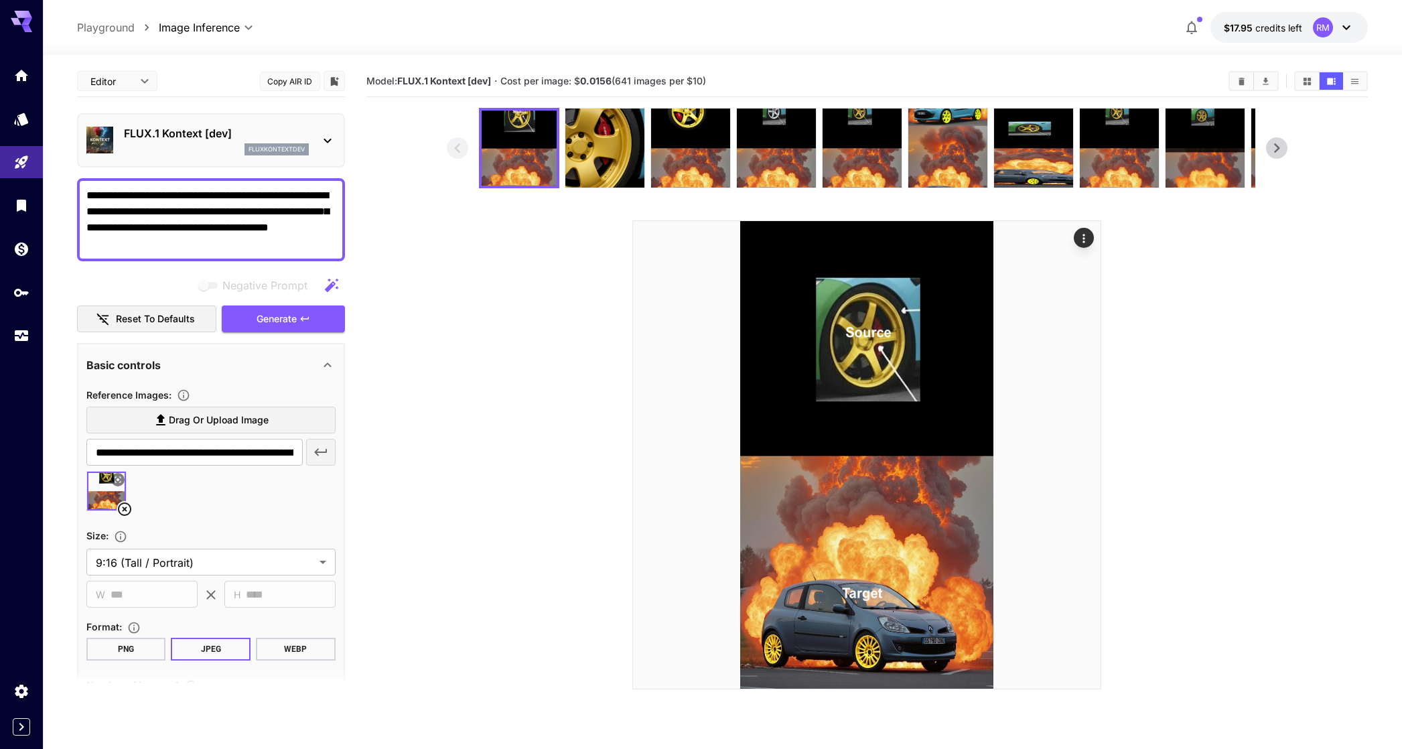
click at [269, 163] on div "FLUX.1 Kontext [dev] fluxkontextdev" at bounding box center [211, 140] width 268 height 54
click at [248, 139] on p "FLUX.1 Kontext [dev]" at bounding box center [216, 133] width 185 height 16
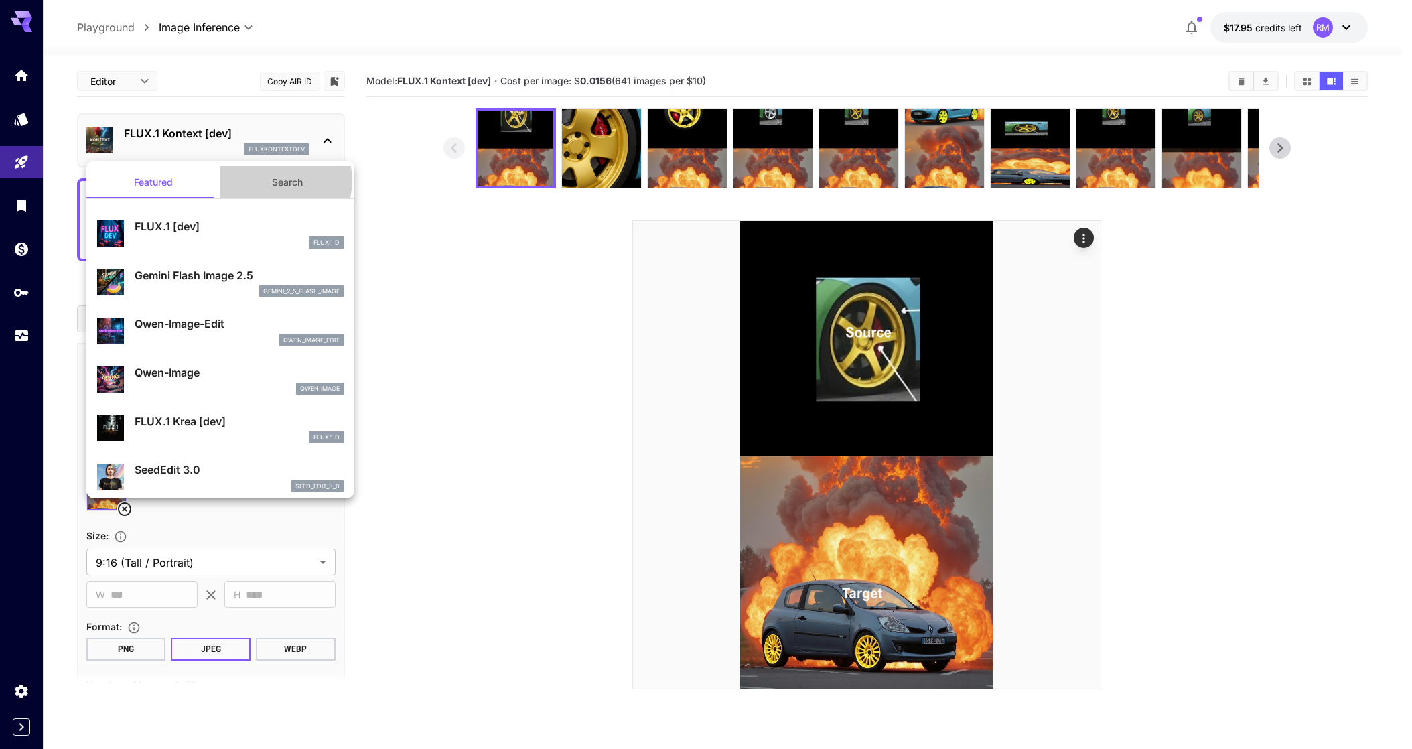
click at [275, 181] on button "Search" at bounding box center [287, 182] width 134 height 32
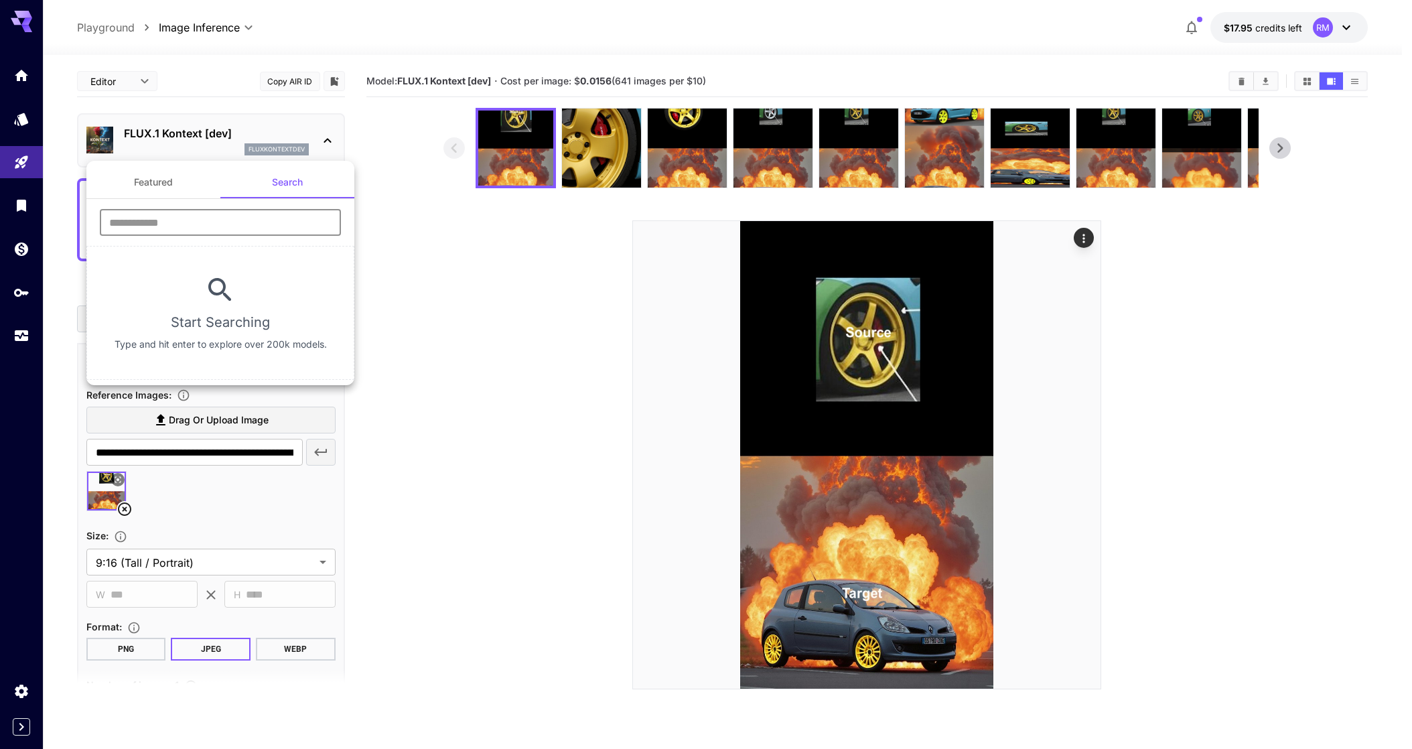
click at [263, 212] on input "text" at bounding box center [220, 222] width 241 height 27
type input "**"
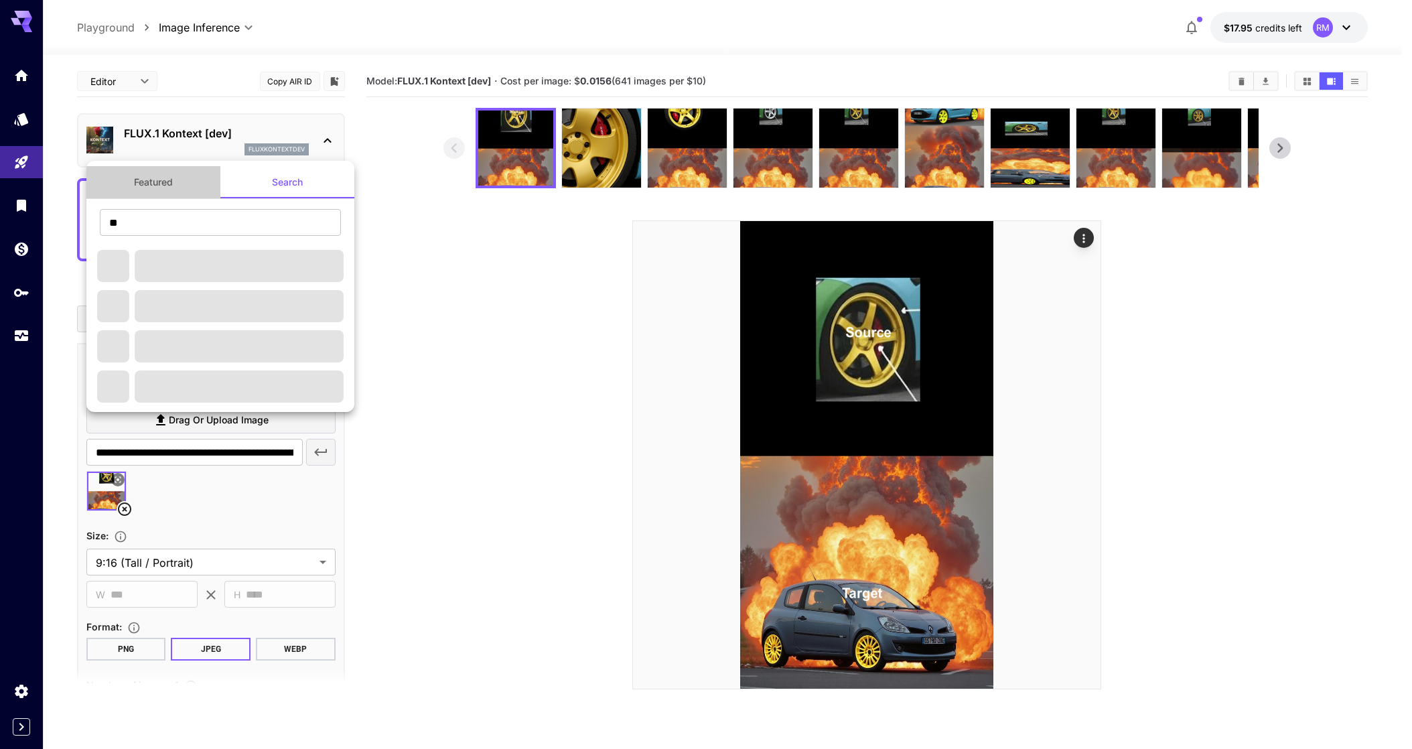
click at [204, 184] on button "Featured" at bounding box center [153, 182] width 134 height 32
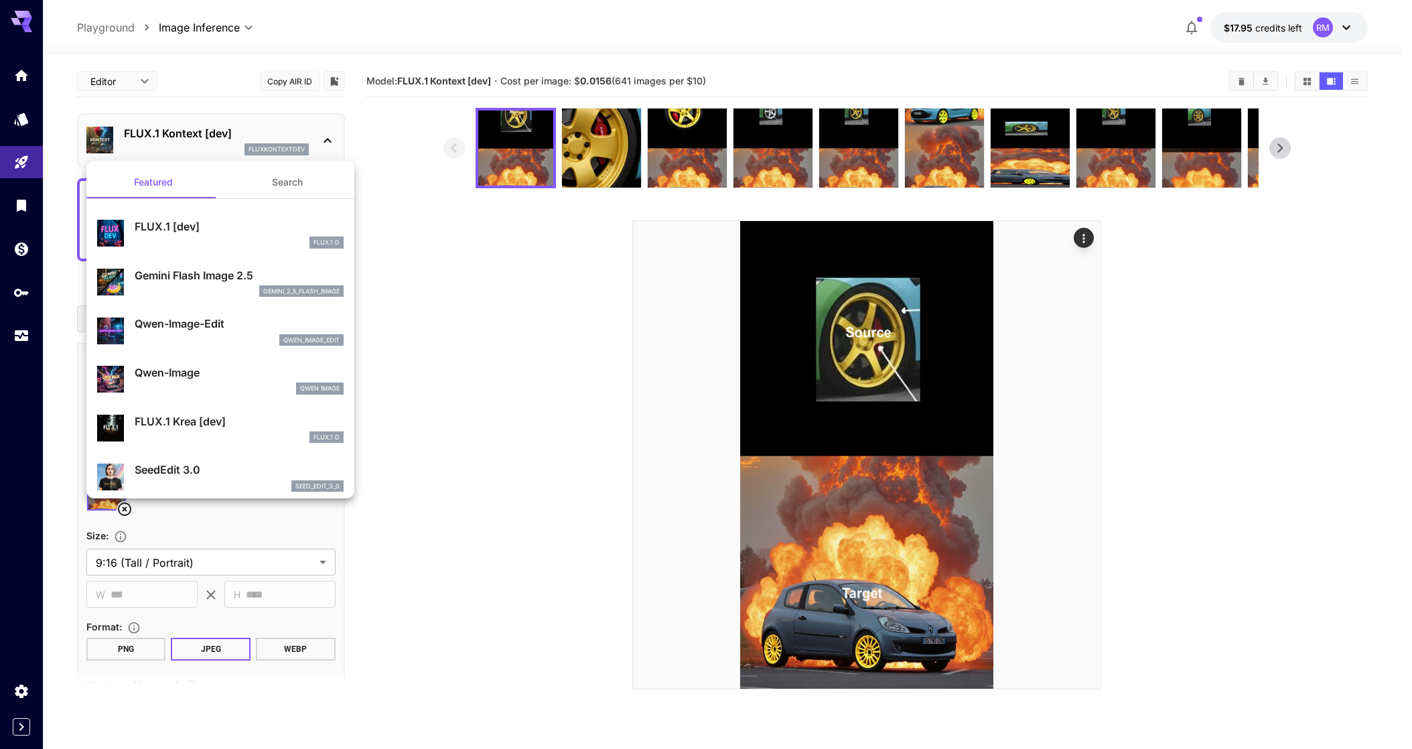
scroll to position [21, 0]
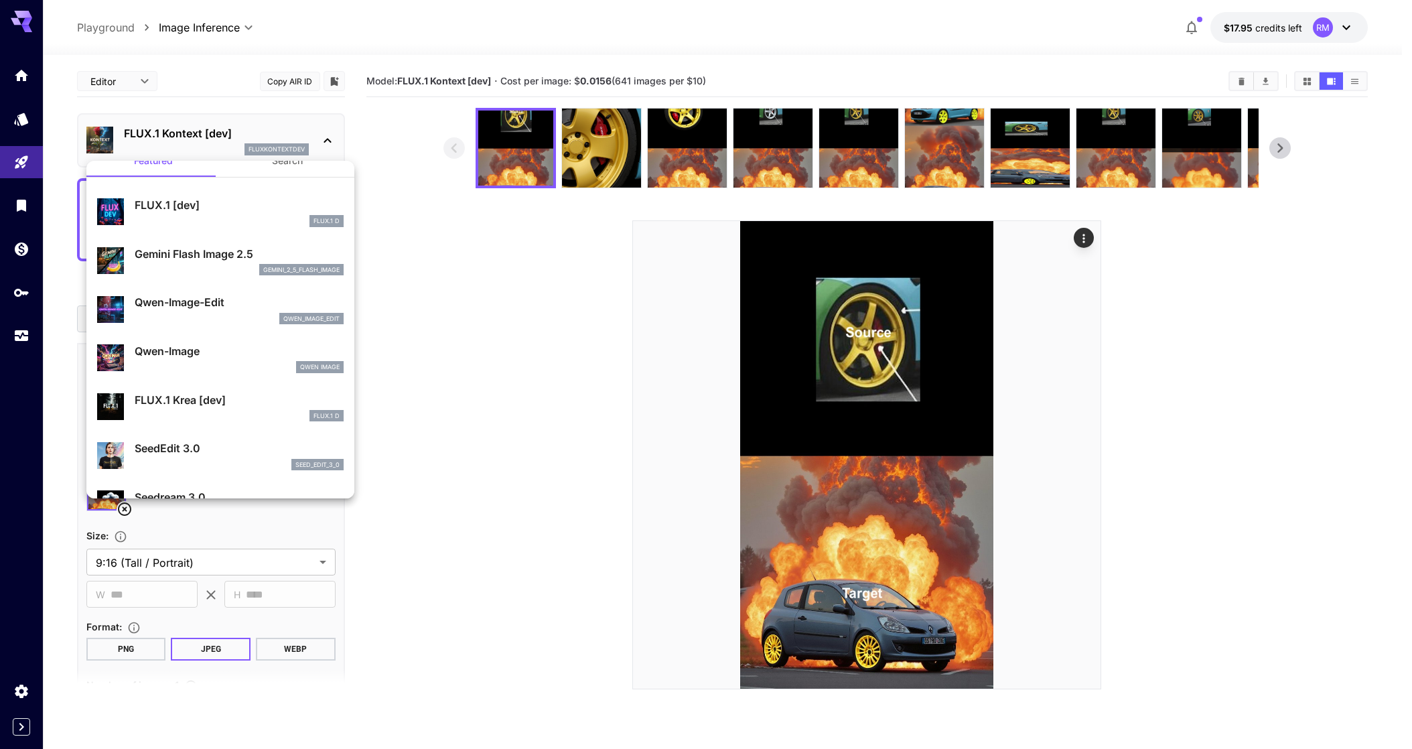
click at [205, 291] on div "Qwen-Image-Edit qwen_image_edit" at bounding box center [220, 309] width 247 height 41
type input "**********"
type input "***"
type input "****"
type input "*"
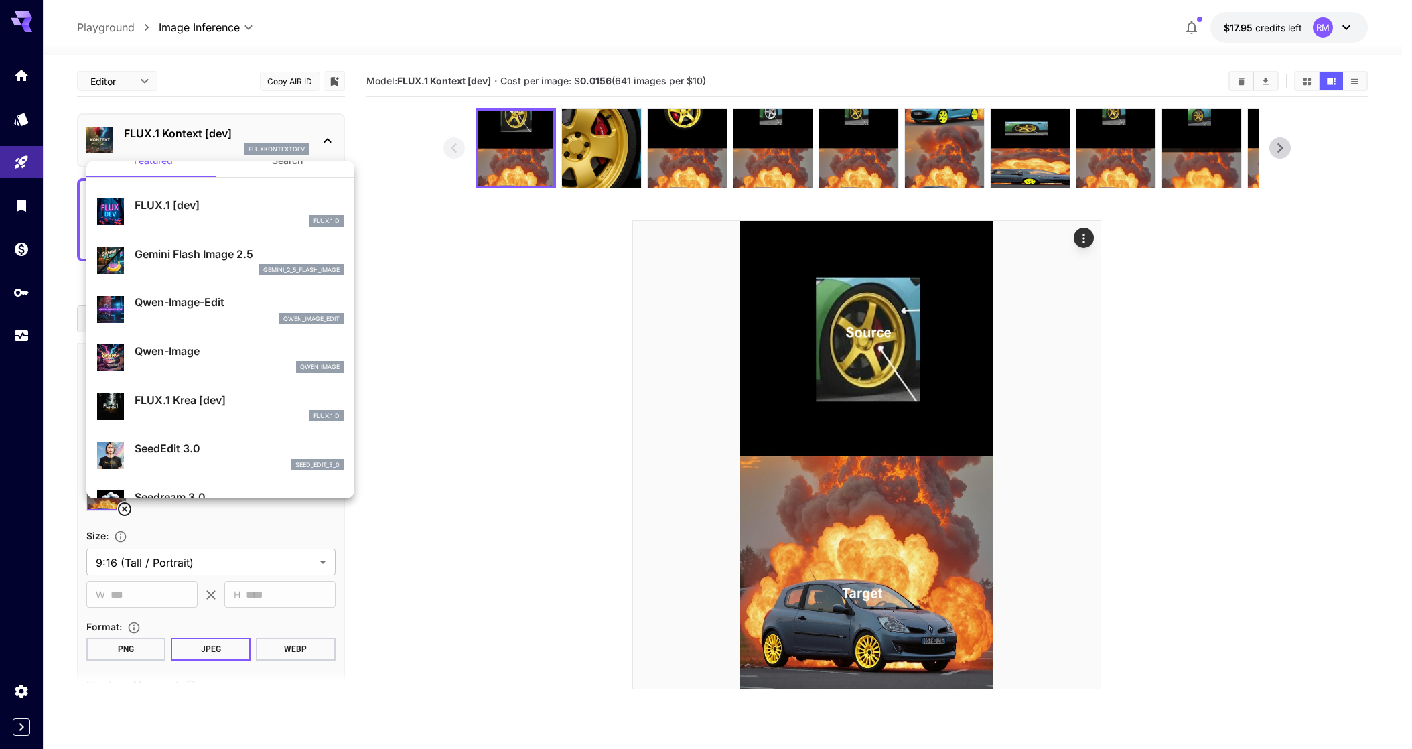
type input "*"
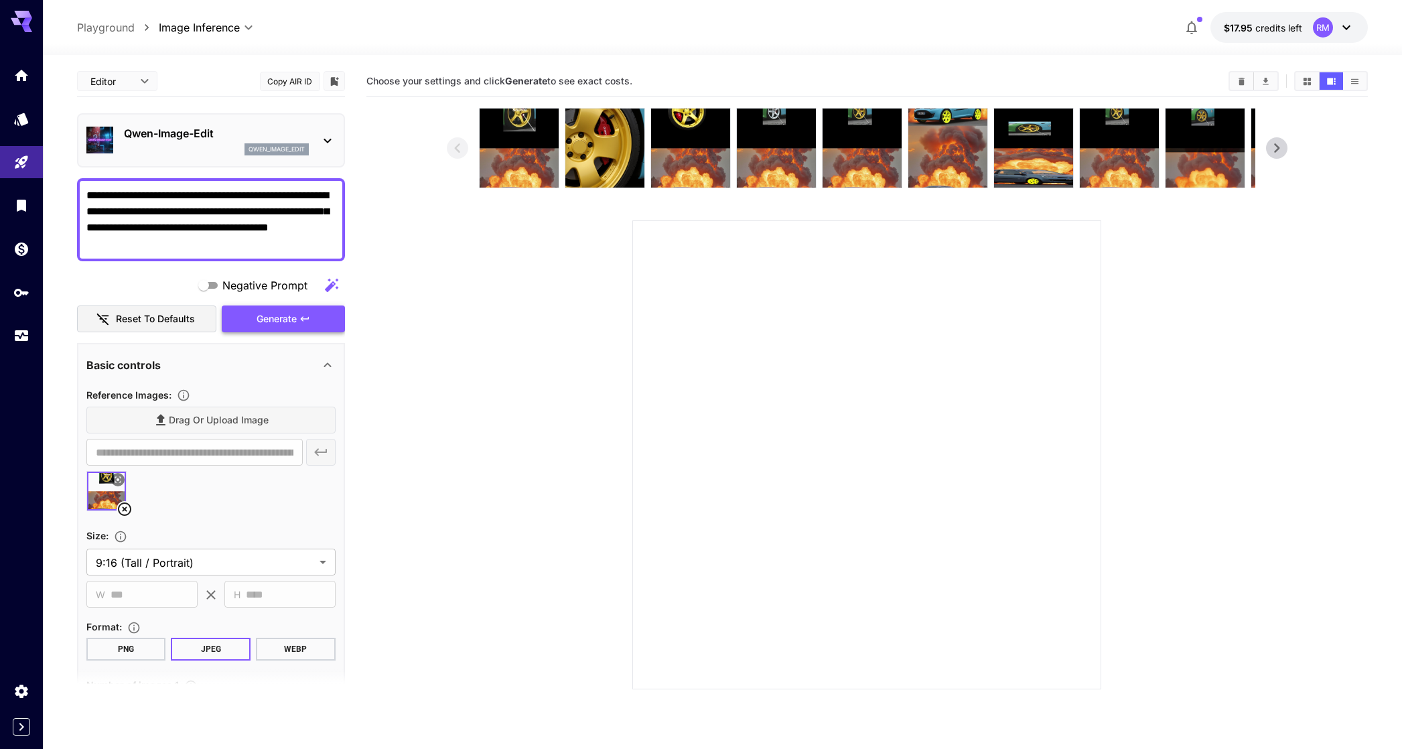
click at [270, 311] on span "Generate" at bounding box center [277, 319] width 40 height 17
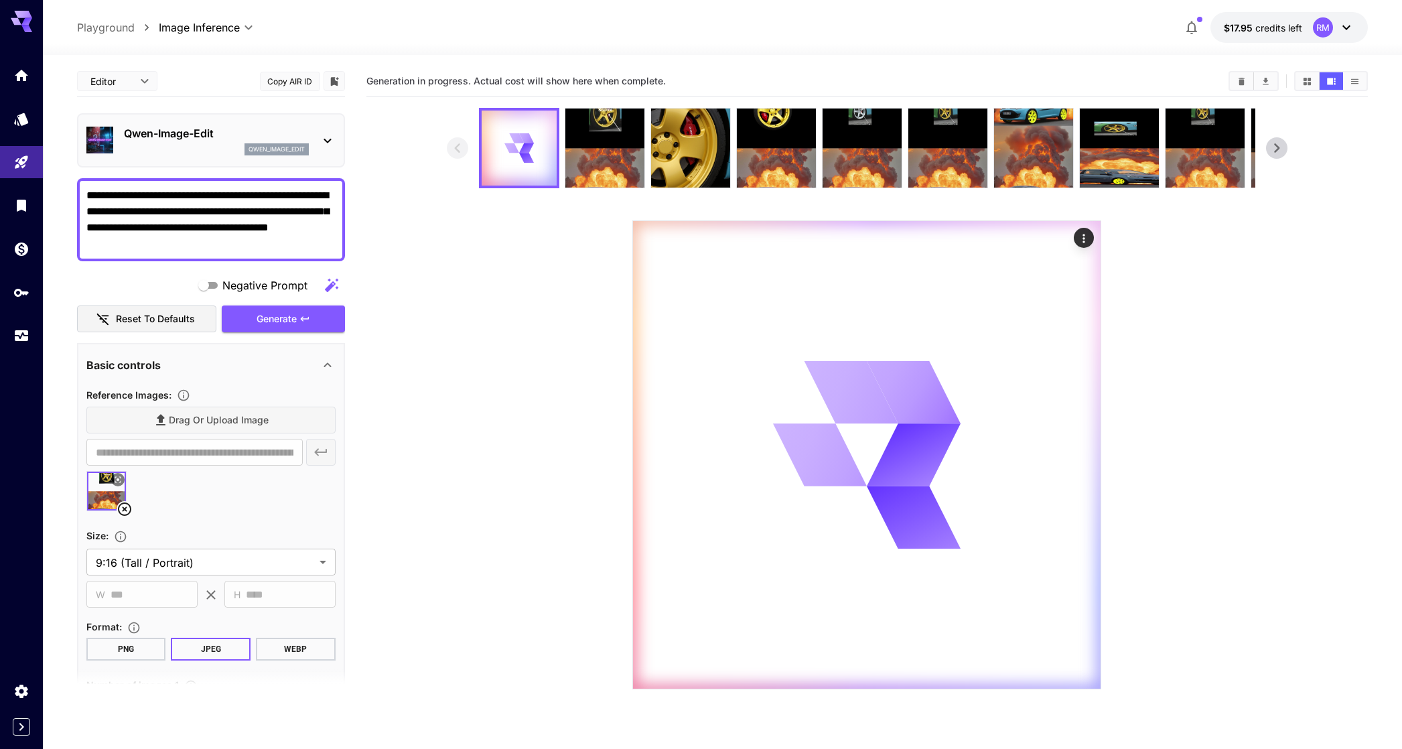
click at [235, 129] on p "Qwen-Image-Edit" at bounding box center [216, 133] width 185 height 16
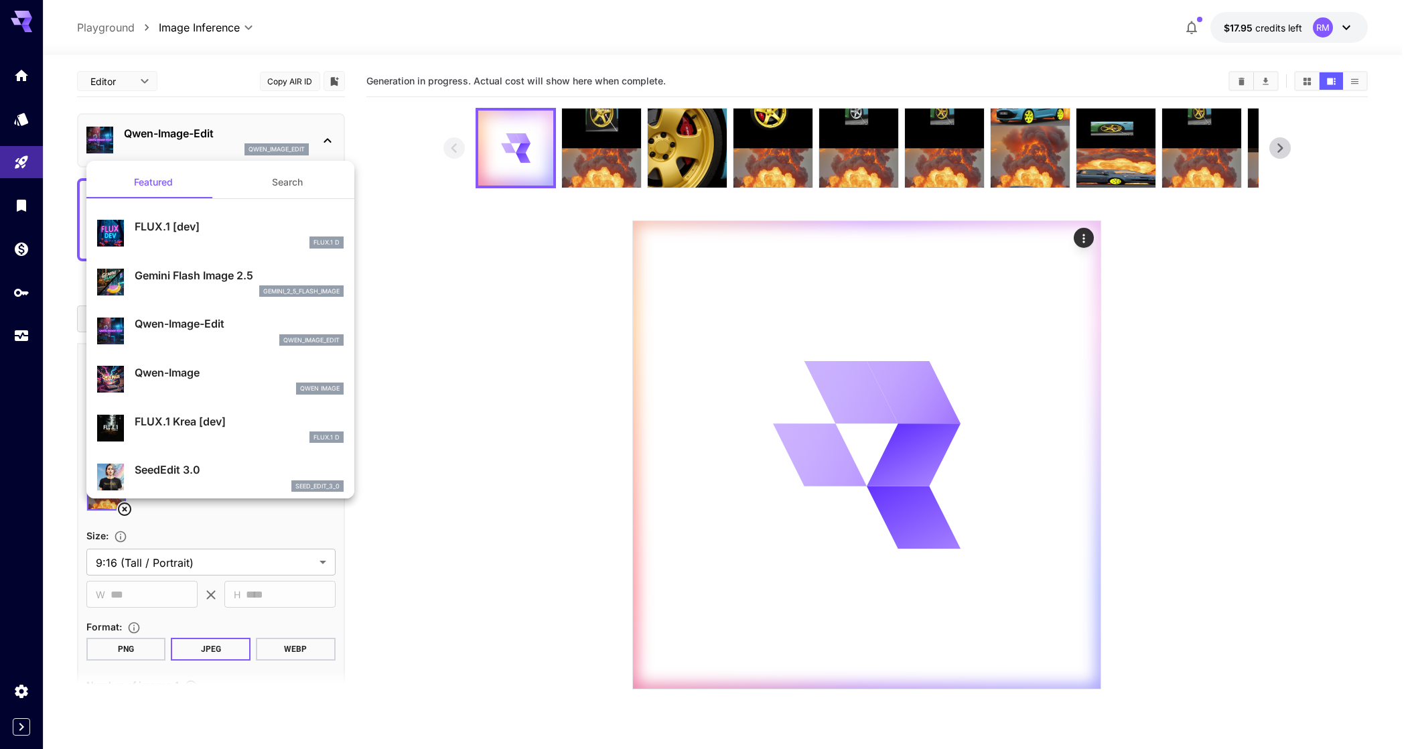
click at [227, 290] on div "gemini_2_5_flash_image" at bounding box center [239, 291] width 209 height 12
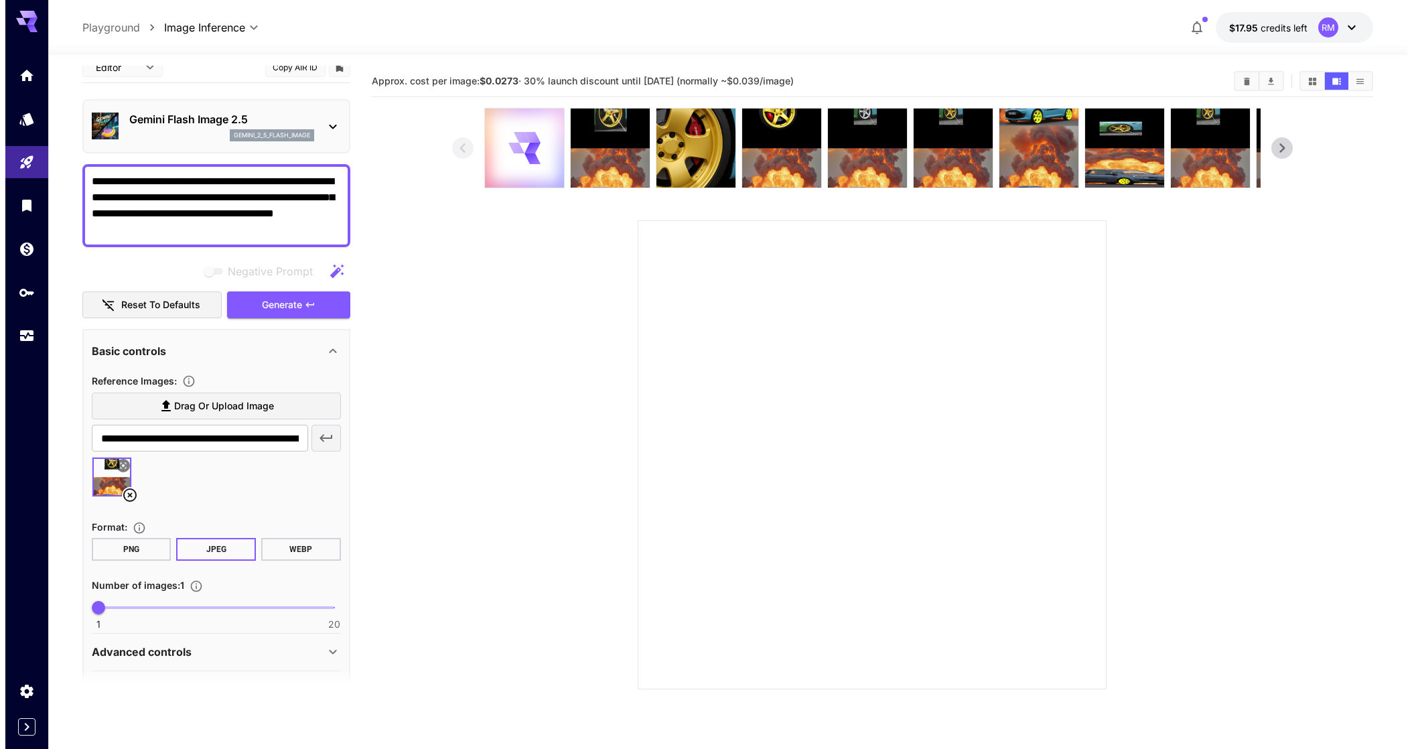
scroll to position [54, 0]
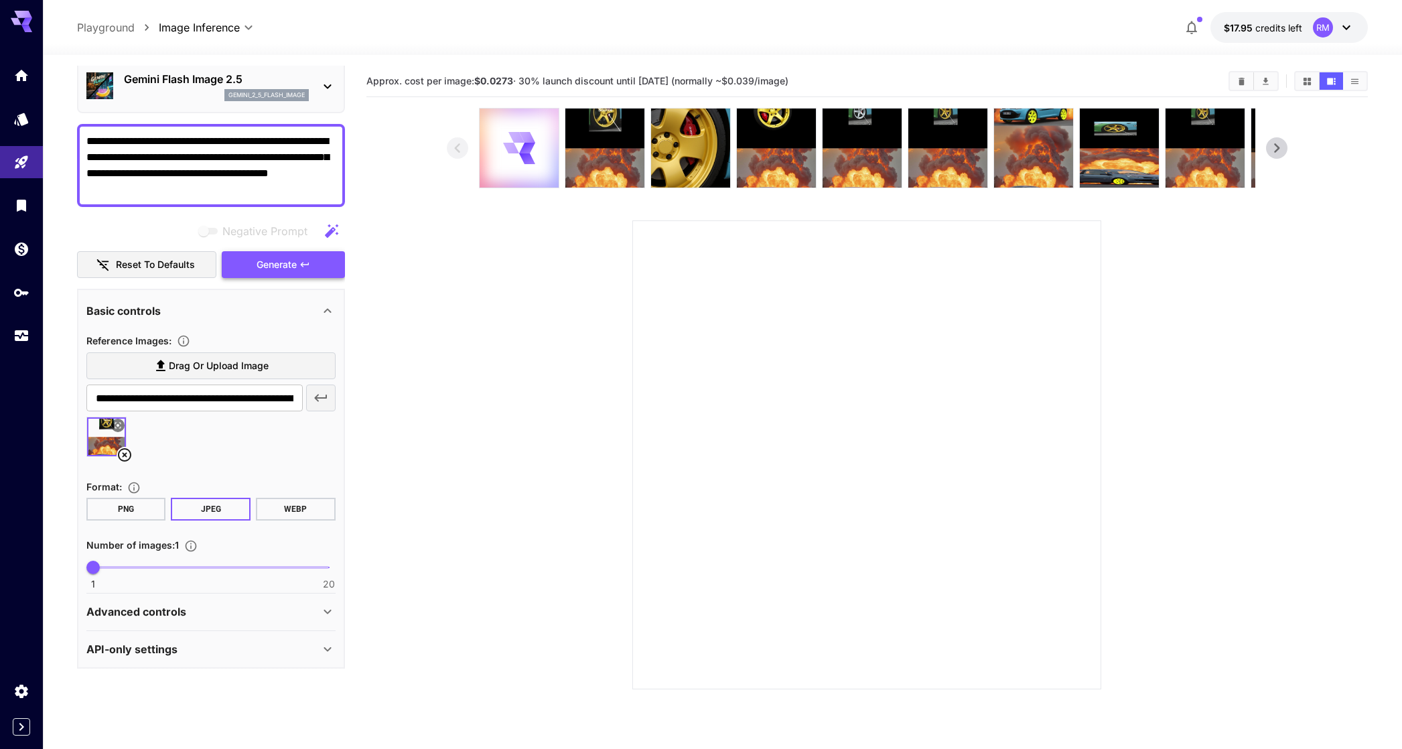
click at [243, 257] on button "Generate" at bounding box center [283, 264] width 123 height 27
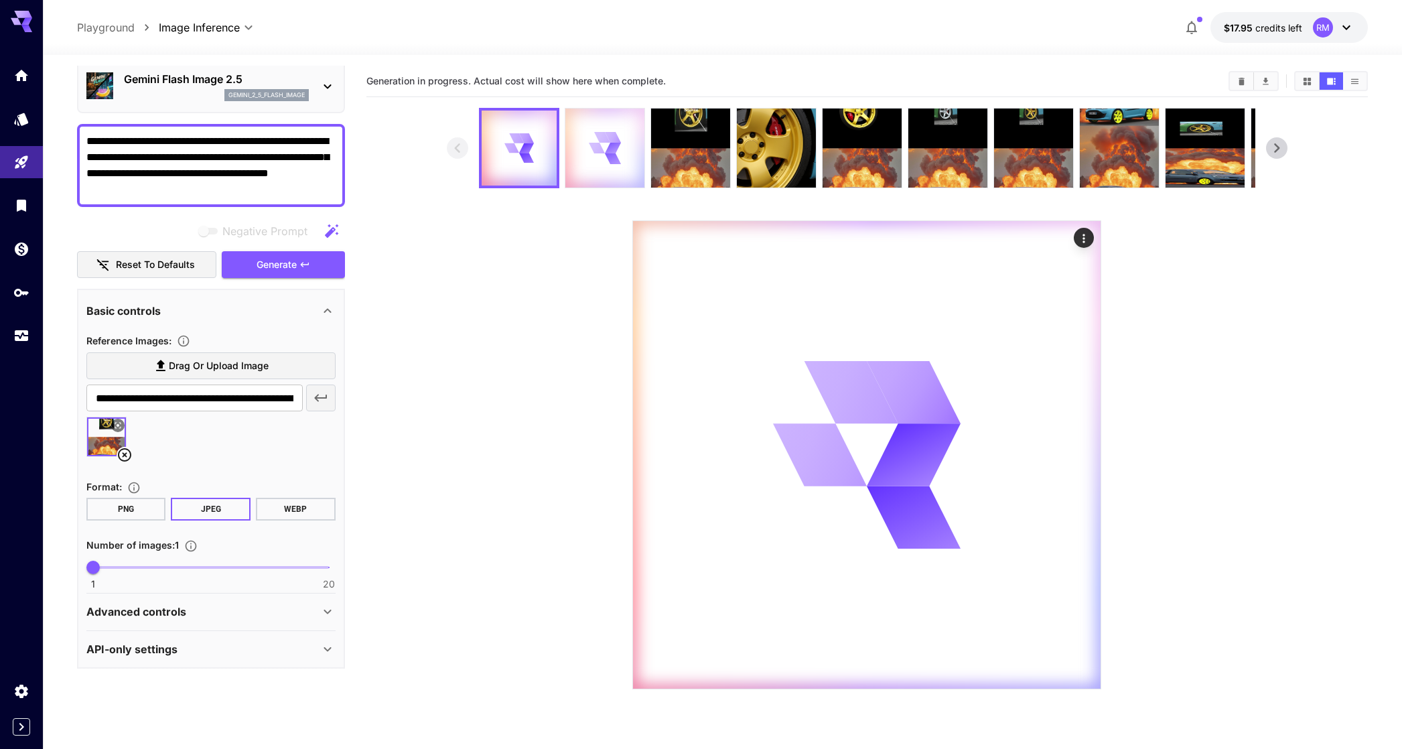
click at [584, 146] on div at bounding box center [604, 148] width 79 height 79
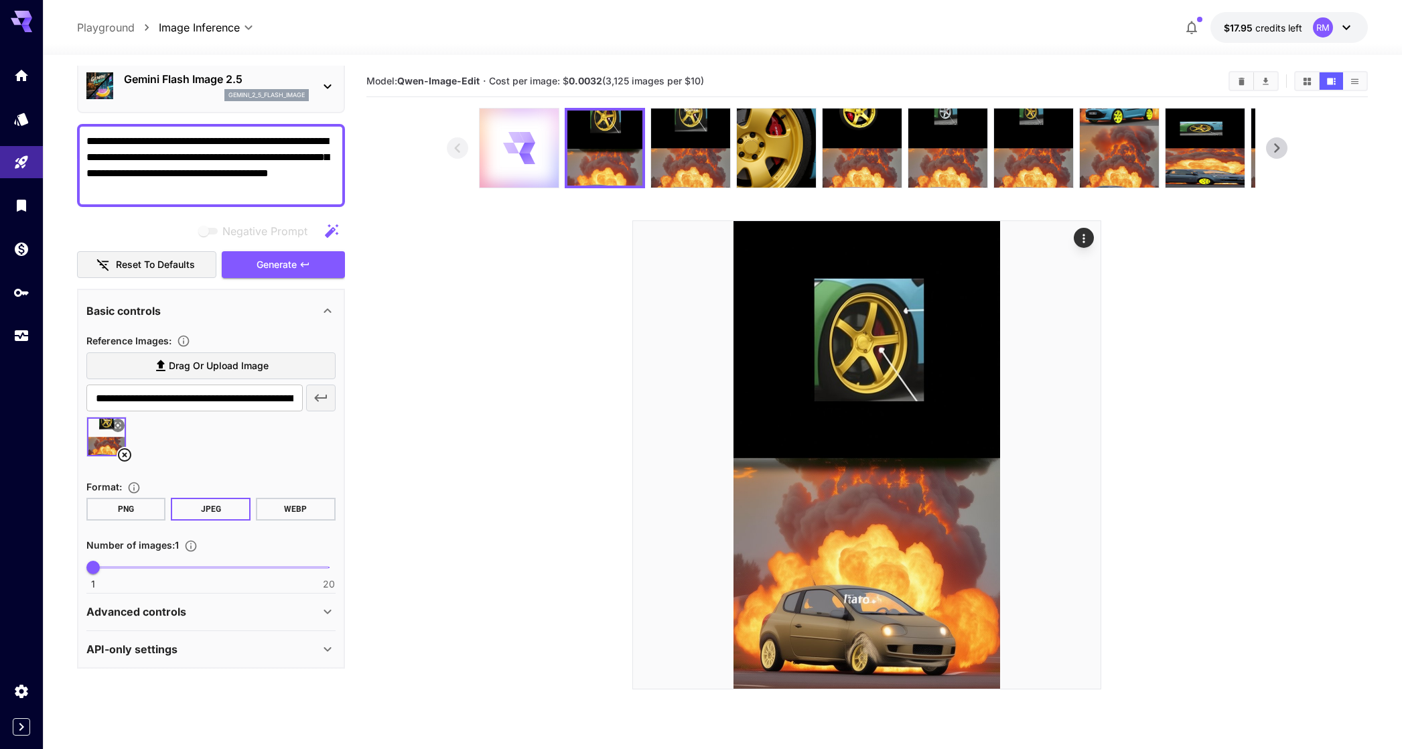
click at [498, 133] on div at bounding box center [519, 148] width 79 height 79
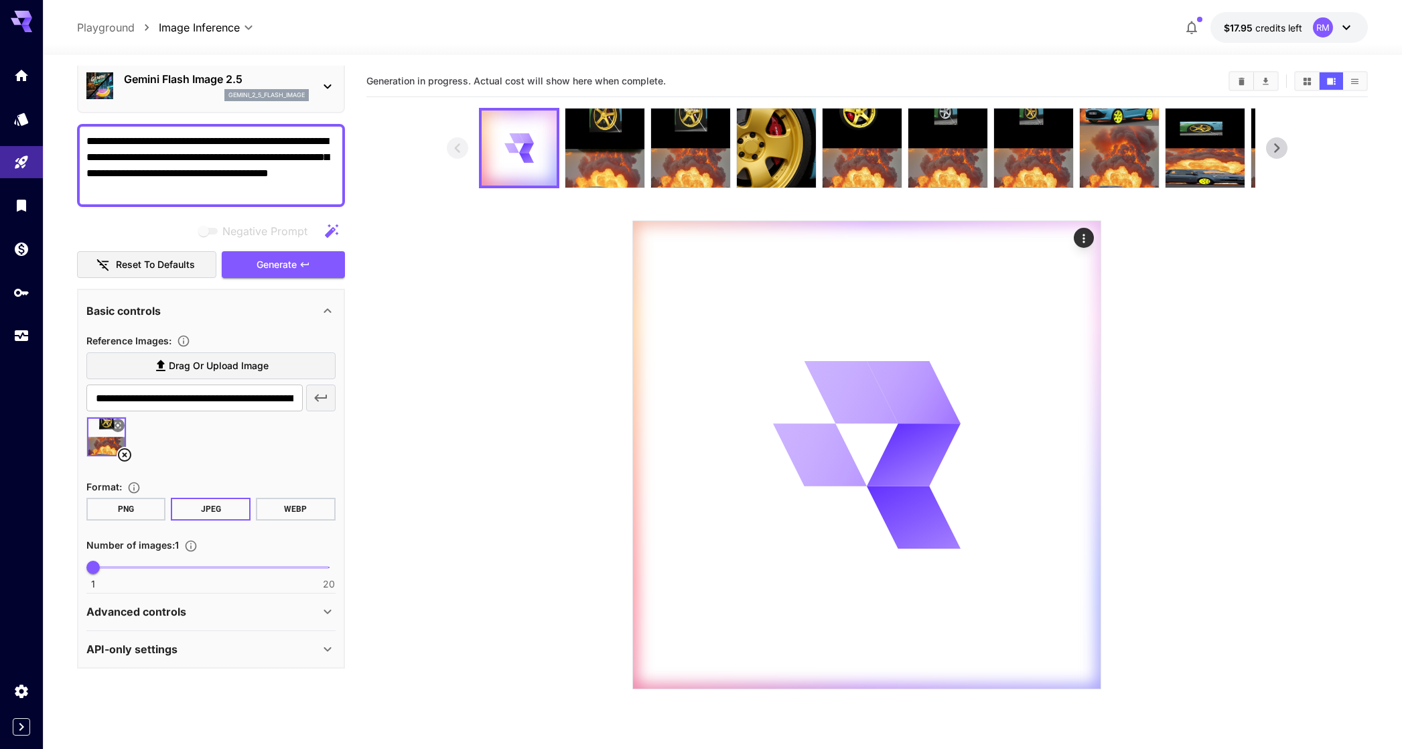
click at [196, 93] on div "gemini_2_5_flash_image" at bounding box center [216, 95] width 185 height 12
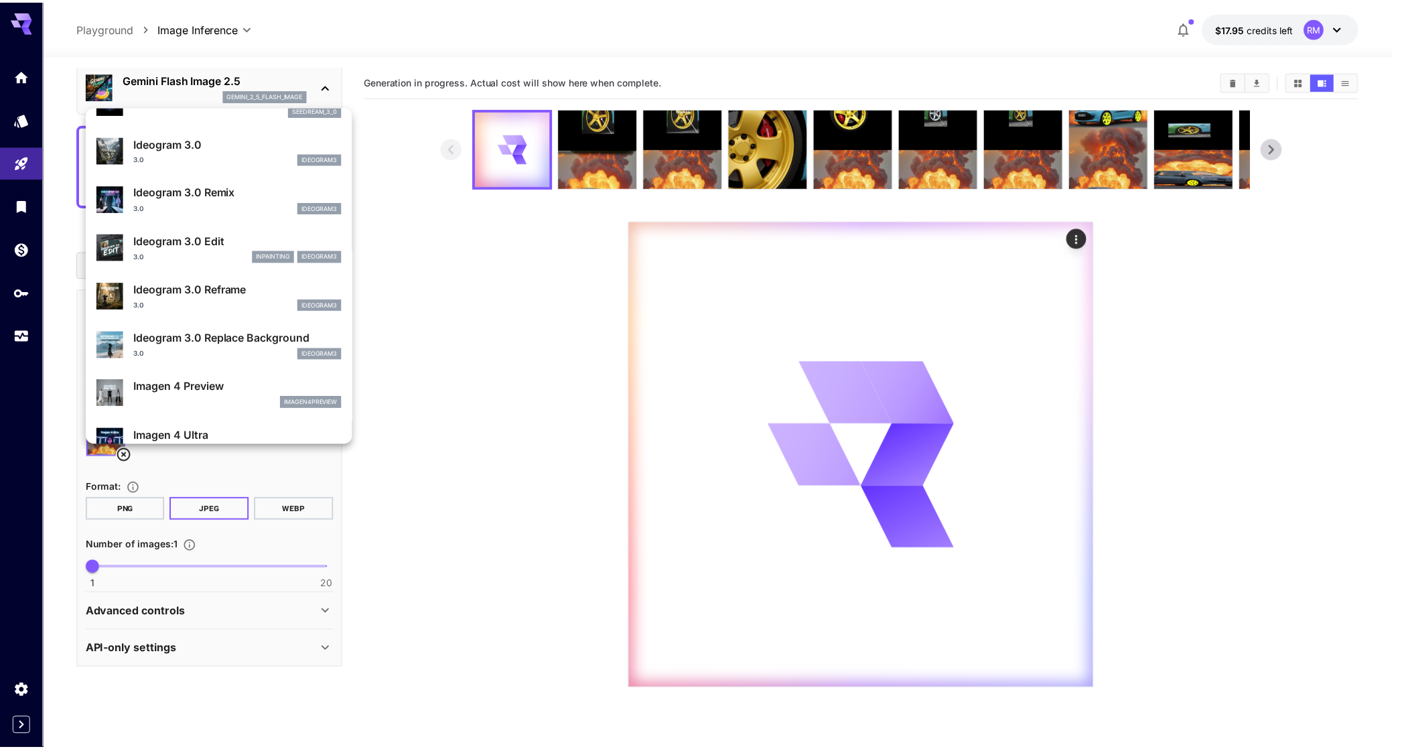
scroll to position [271, 0]
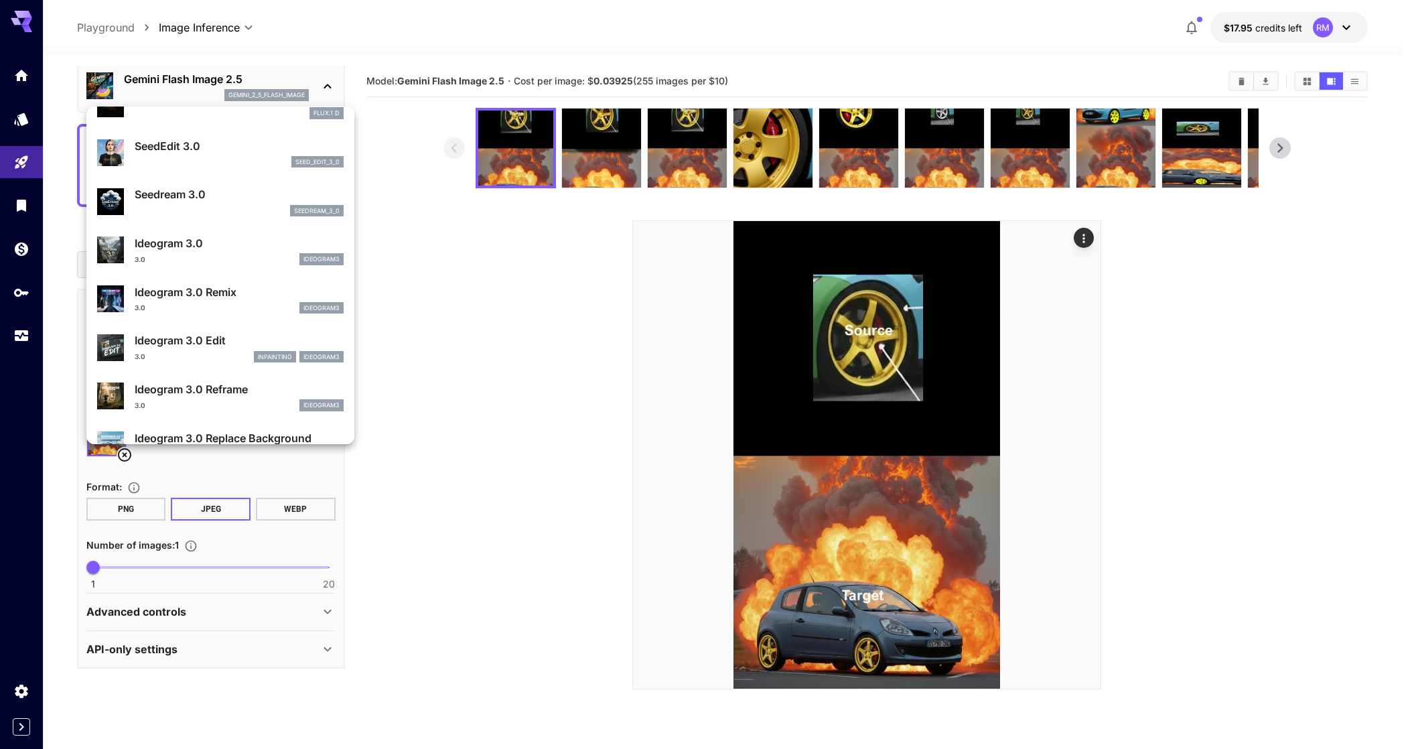
click at [530, 294] on div at bounding box center [706, 374] width 1412 height 749
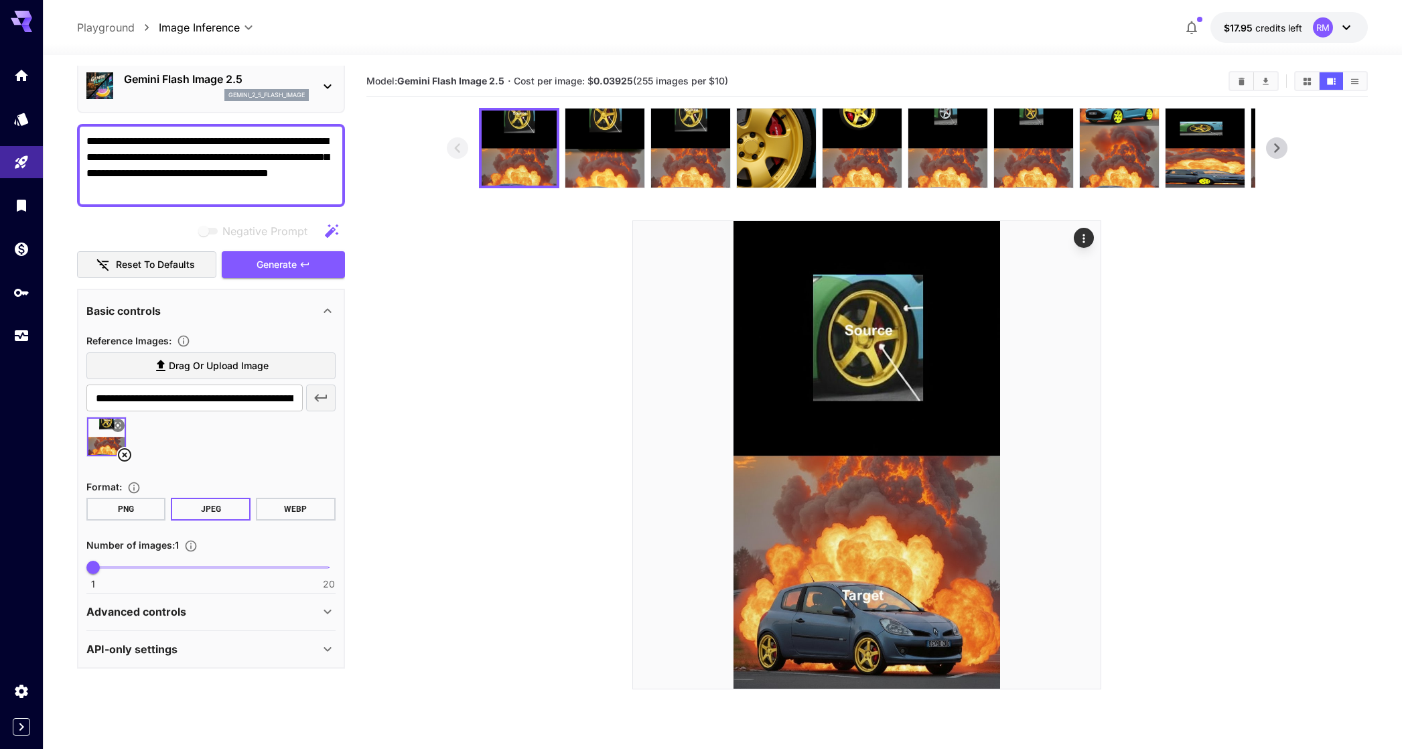
drag, startPoint x: 117, startPoint y: 448, endPoint x: 141, endPoint y: 430, distance: 30.3
click at [117, 448] on icon at bounding box center [125, 455] width 16 height 16
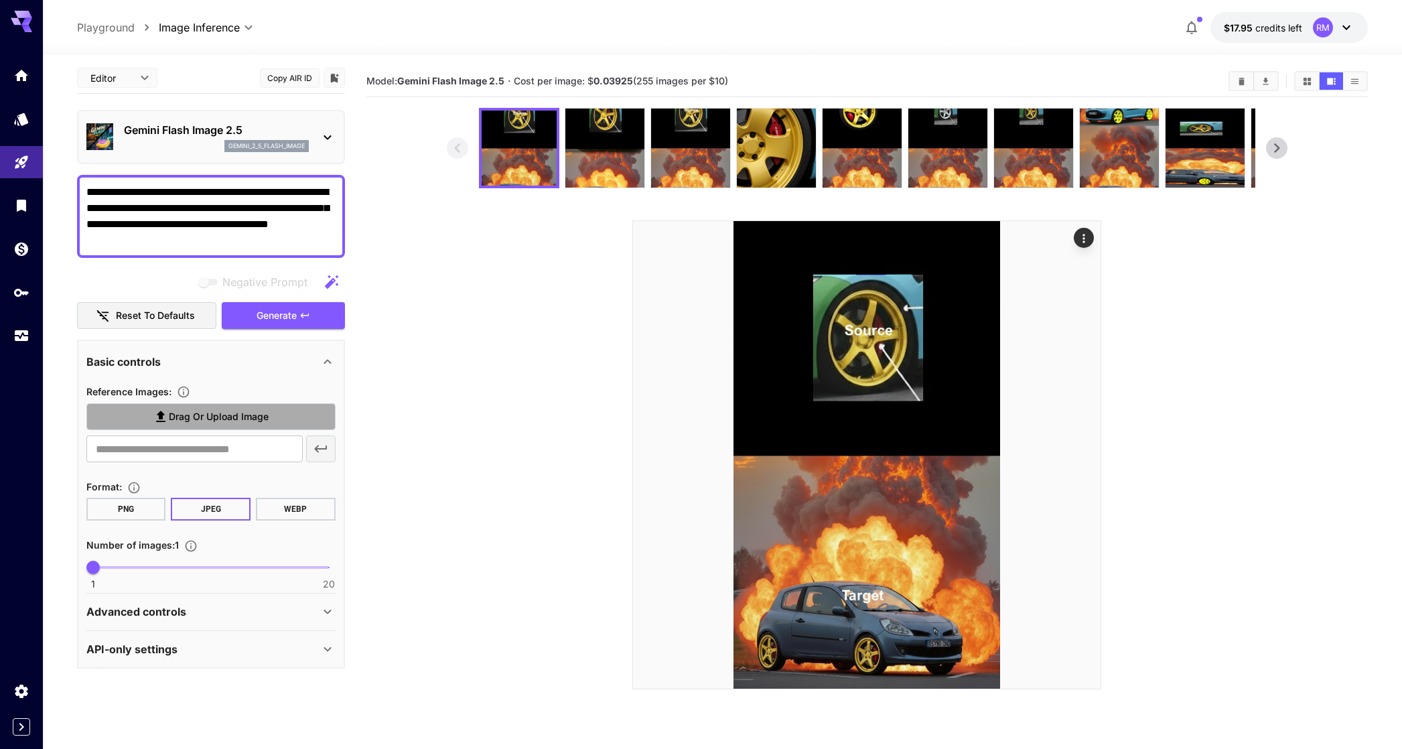
click at [161, 411] on icon at bounding box center [160, 416] width 9 height 11
click at [0, 0] on input "Drag or upload image" at bounding box center [0, 0] width 0 height 0
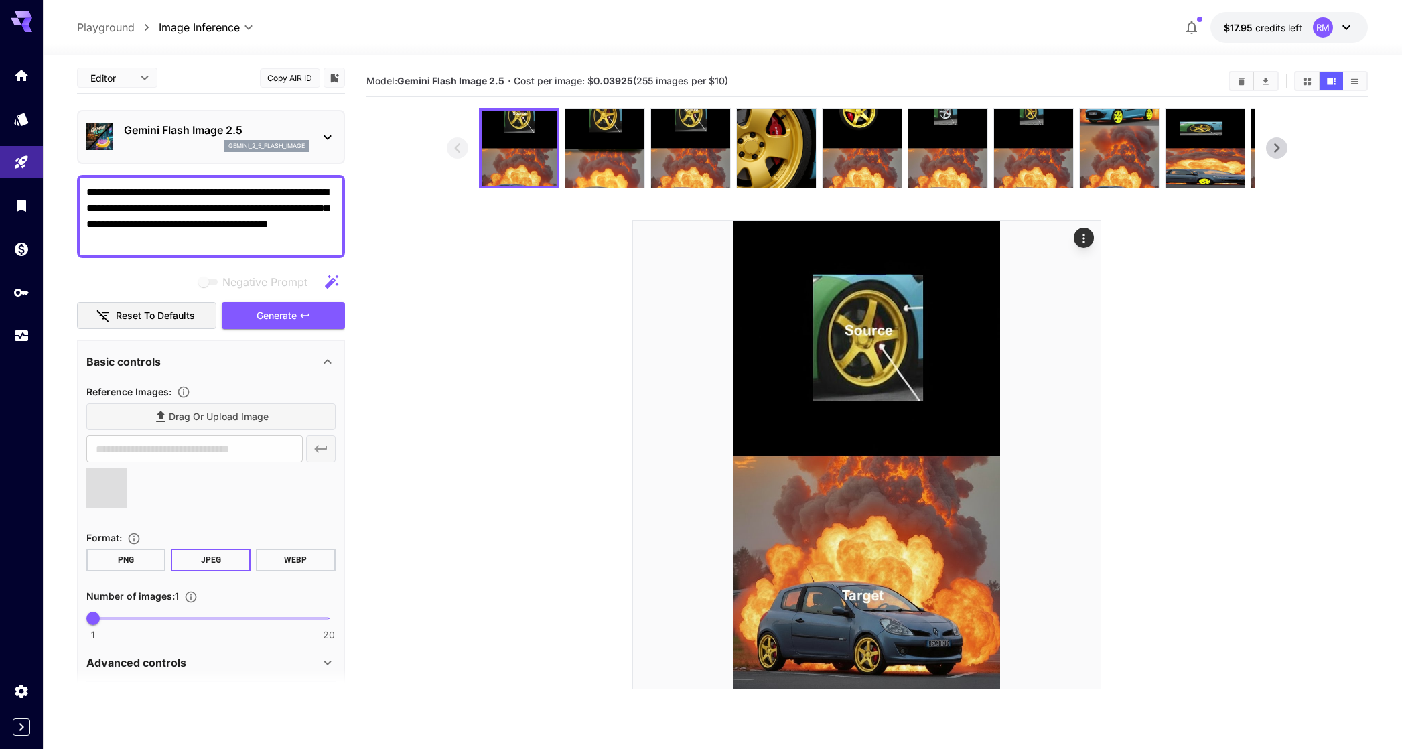
type input "**********"
click at [268, 308] on span "Generate" at bounding box center [277, 316] width 40 height 17
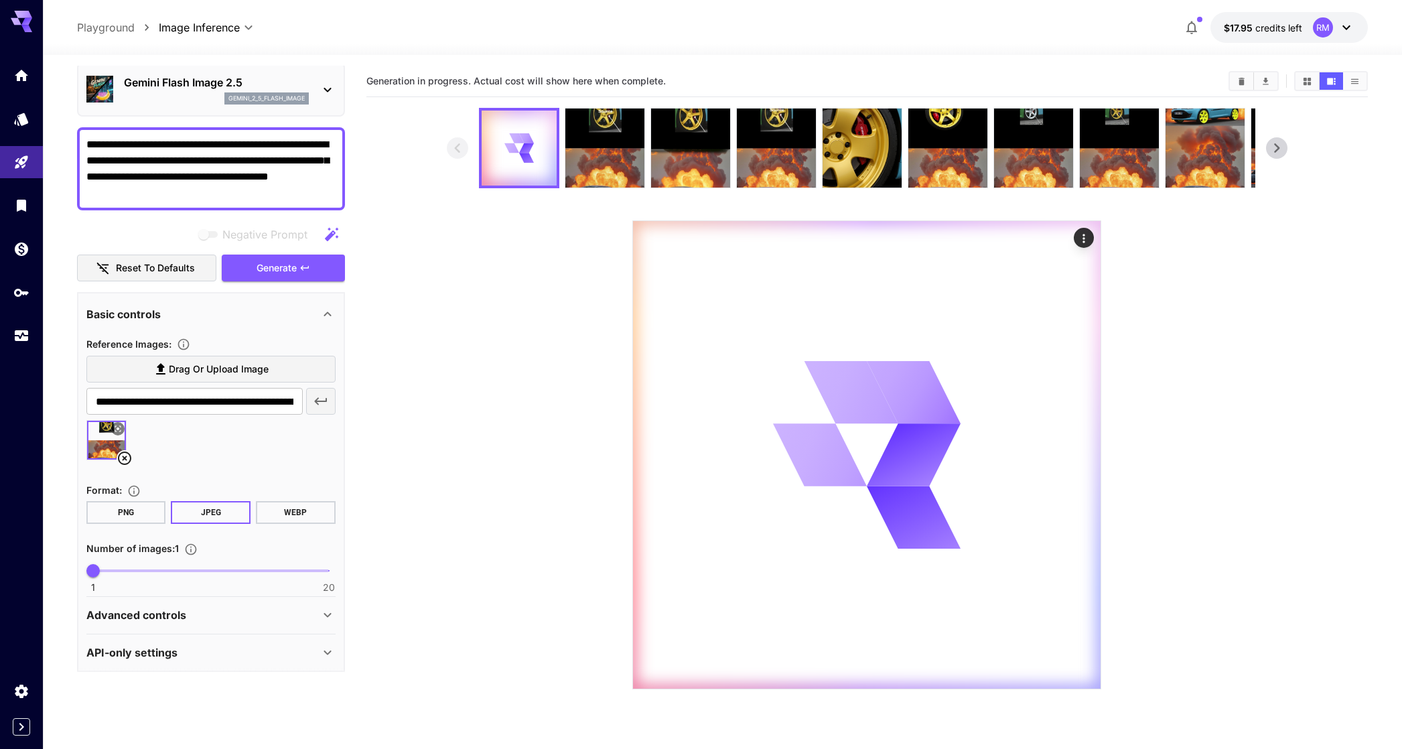
click at [182, 626] on div "Advanced controls" at bounding box center [210, 615] width 249 height 32
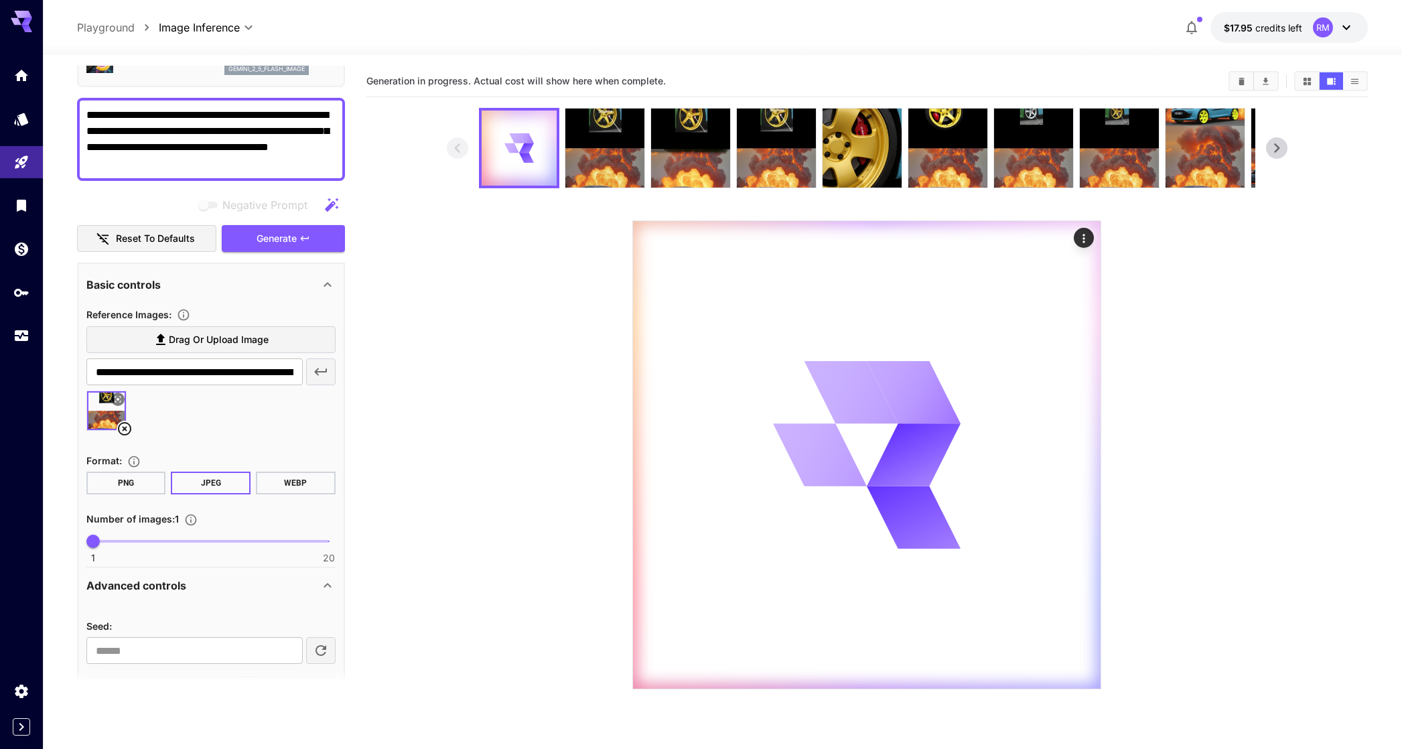
scroll to position [0, 0]
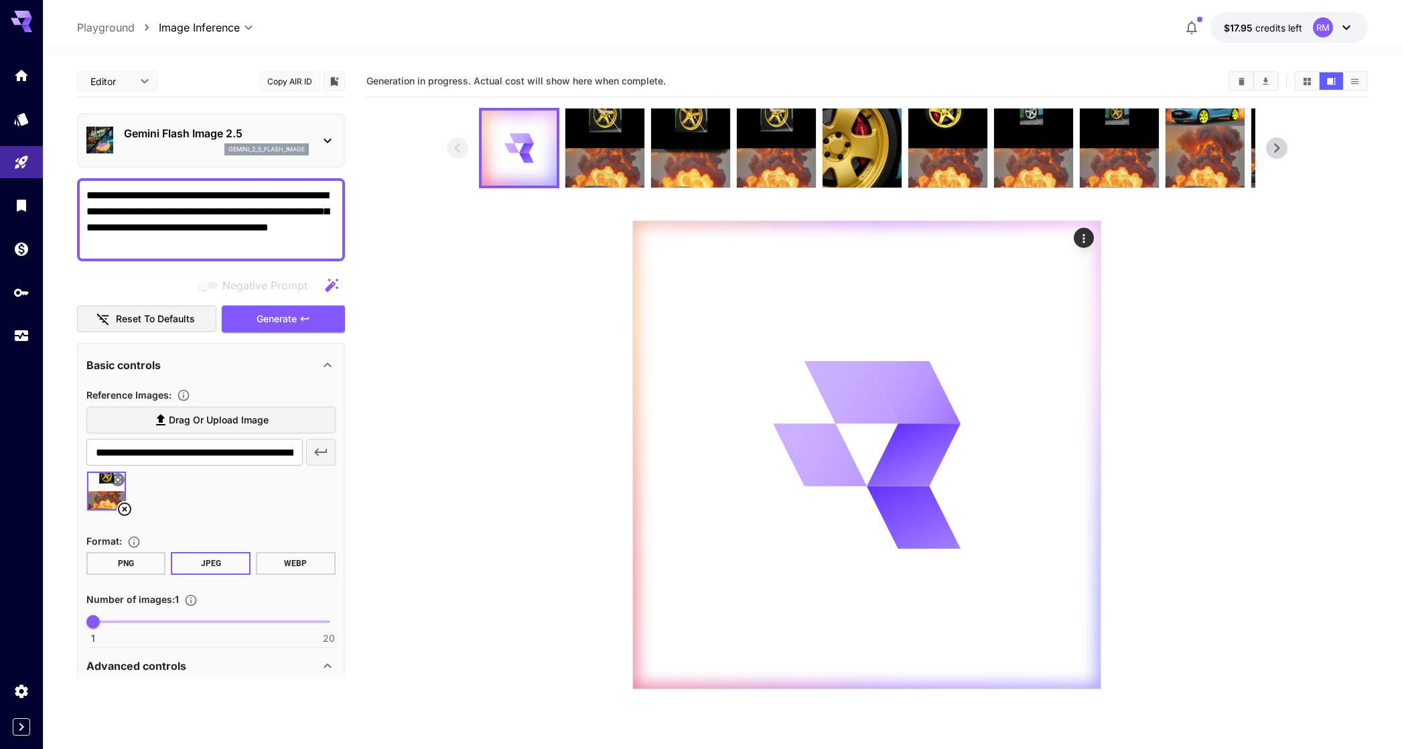
click at [578, 200] on section at bounding box center [867, 399] width 841 height 582
click at [551, 176] on div at bounding box center [519, 148] width 75 height 75
click at [578, 161] on img at bounding box center [604, 148] width 79 height 79
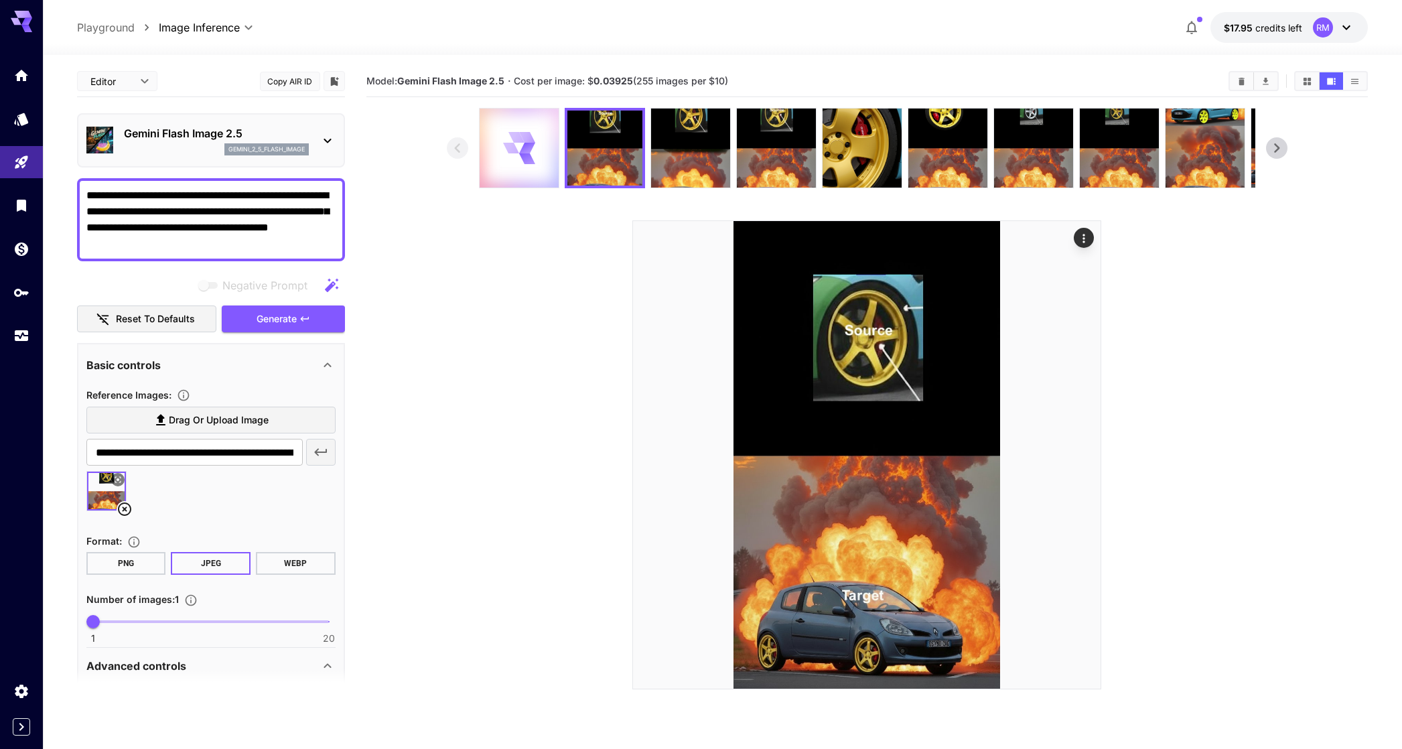
click at [503, 159] on icon at bounding box center [518, 147] width 31 height 31
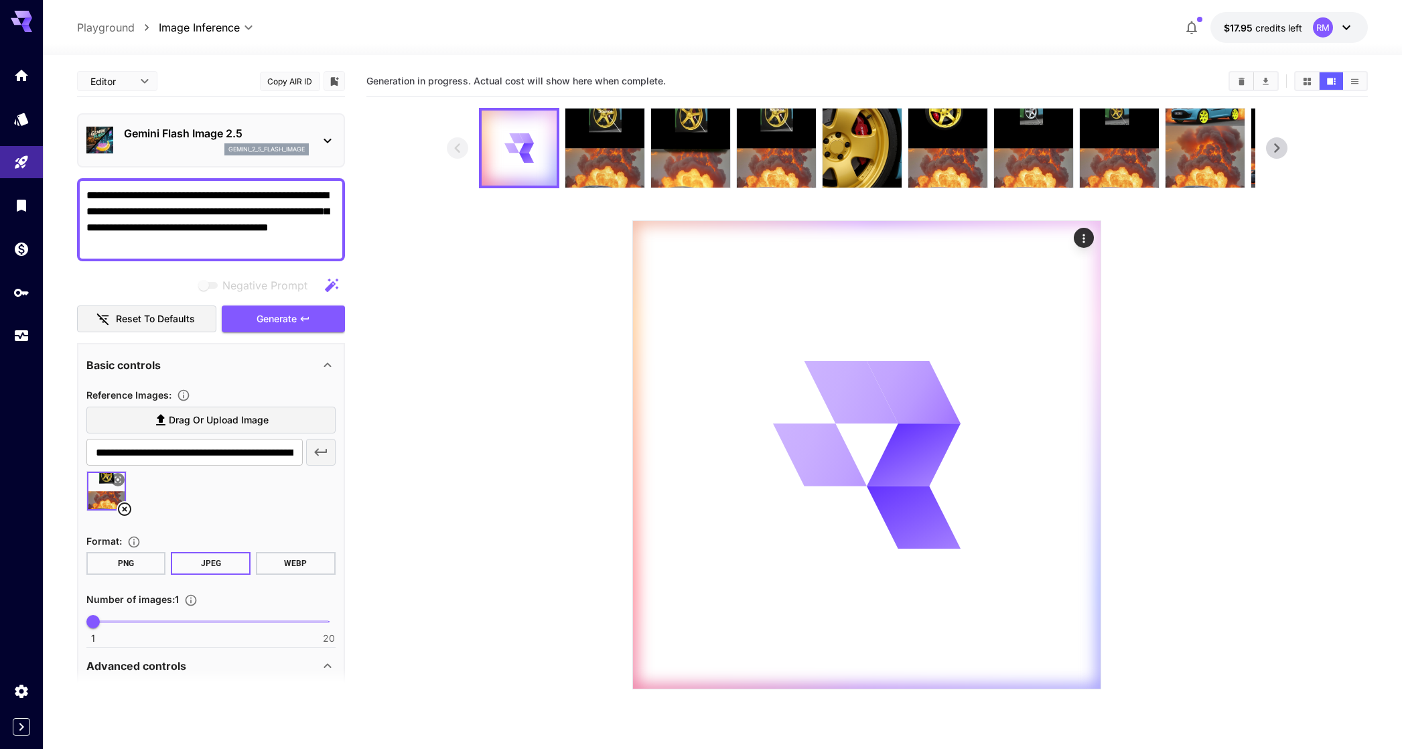
click at [194, 152] on div "gemini_2_5_flash_image" at bounding box center [216, 149] width 185 height 12
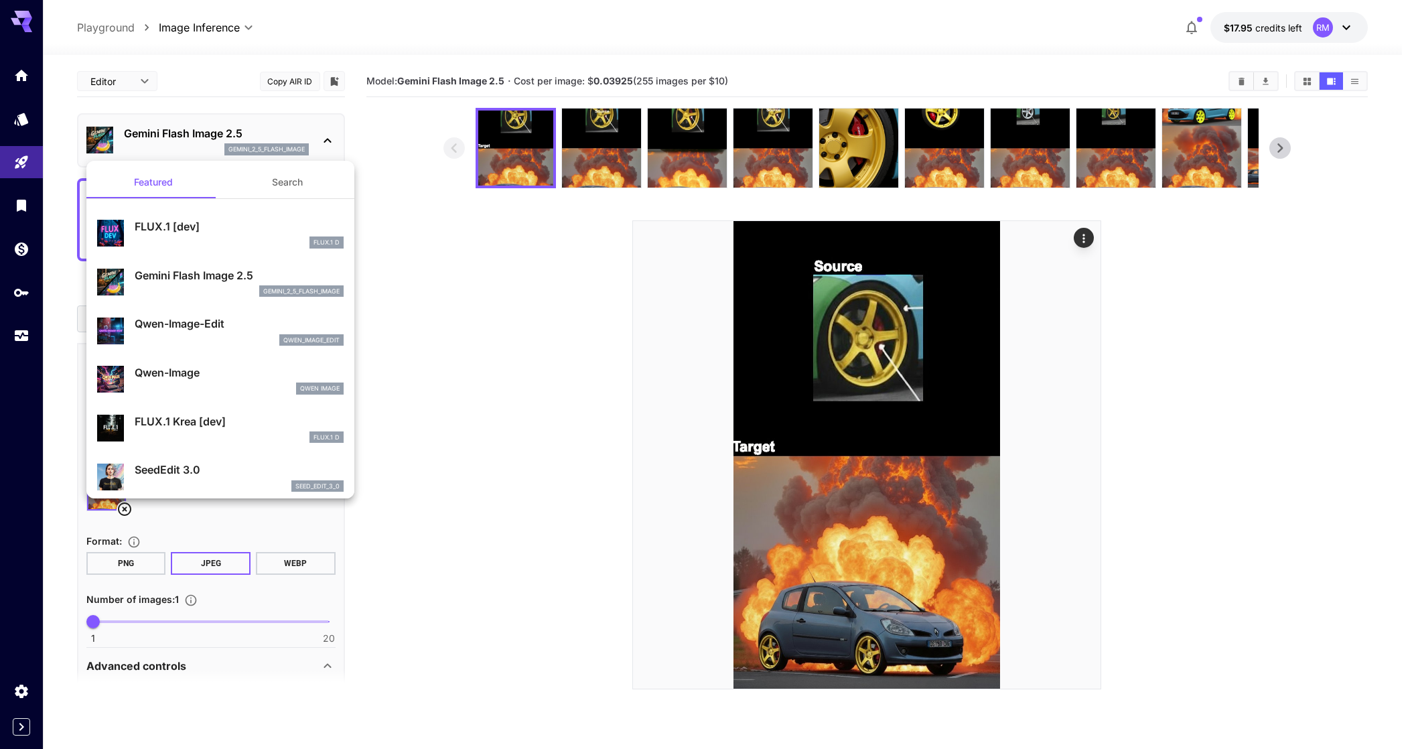
click at [474, 340] on div at bounding box center [706, 374] width 1412 height 749
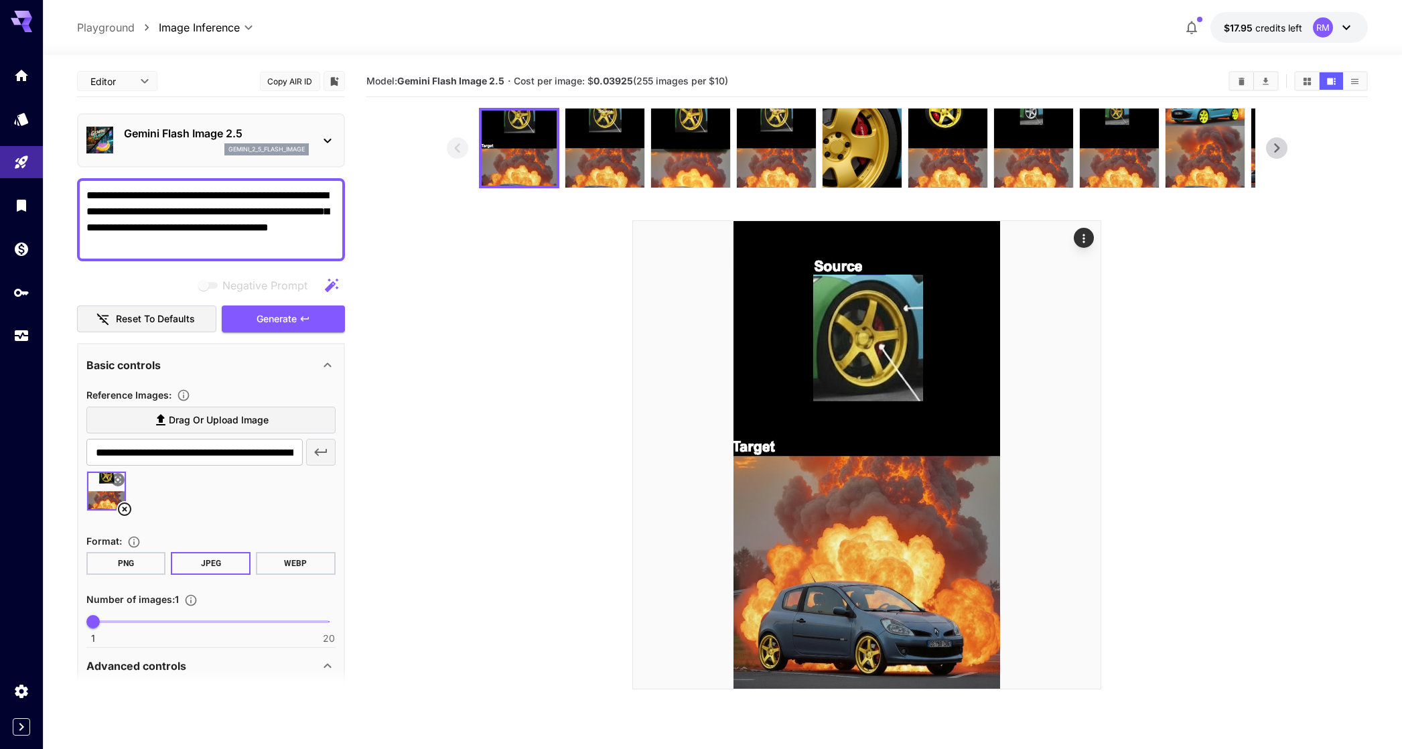
click at [1168, 493] on section at bounding box center [867, 399] width 841 height 582
click at [470, 303] on section at bounding box center [867, 399] width 841 height 582
click at [312, 143] on div "Gemini Flash Image 2.5 gemini_2_5_flash_image" at bounding box center [210, 140] width 249 height 41
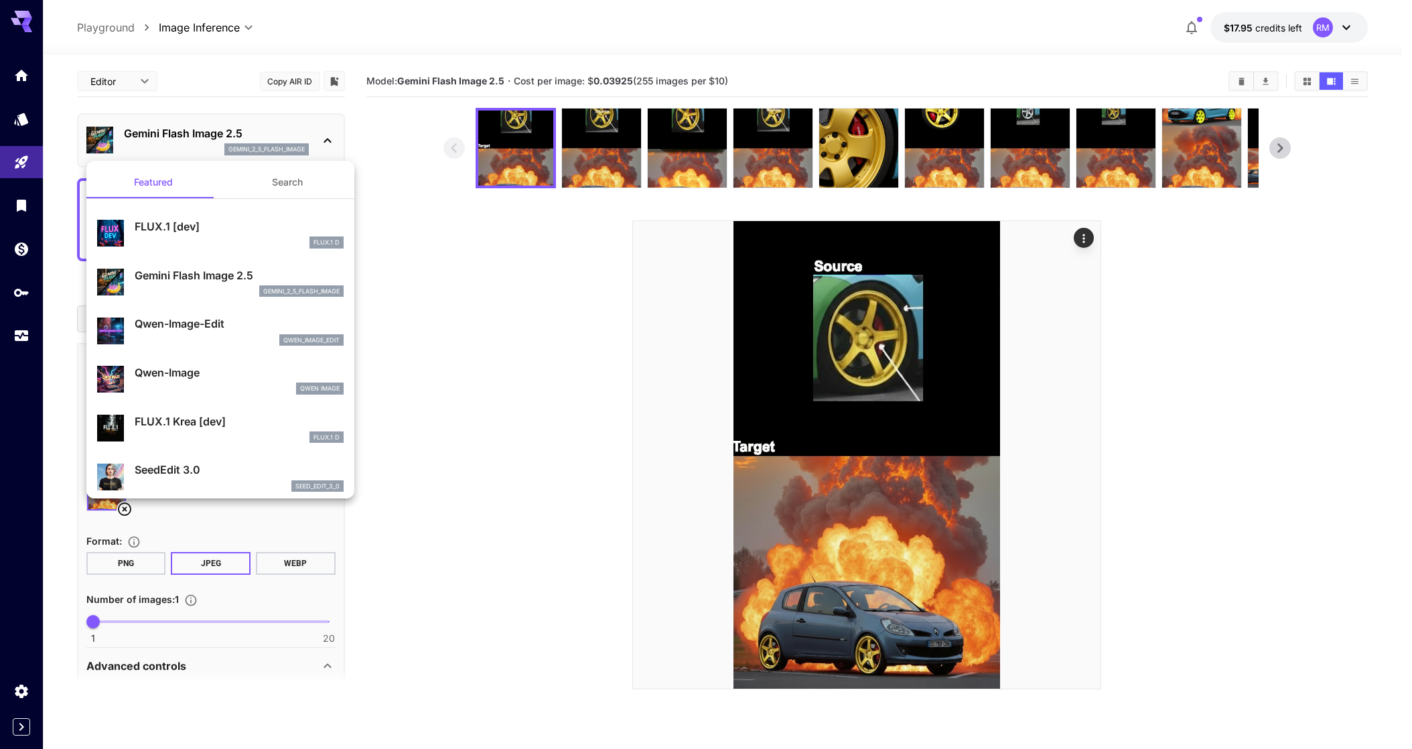
click at [306, 113] on div at bounding box center [706, 374] width 1412 height 749
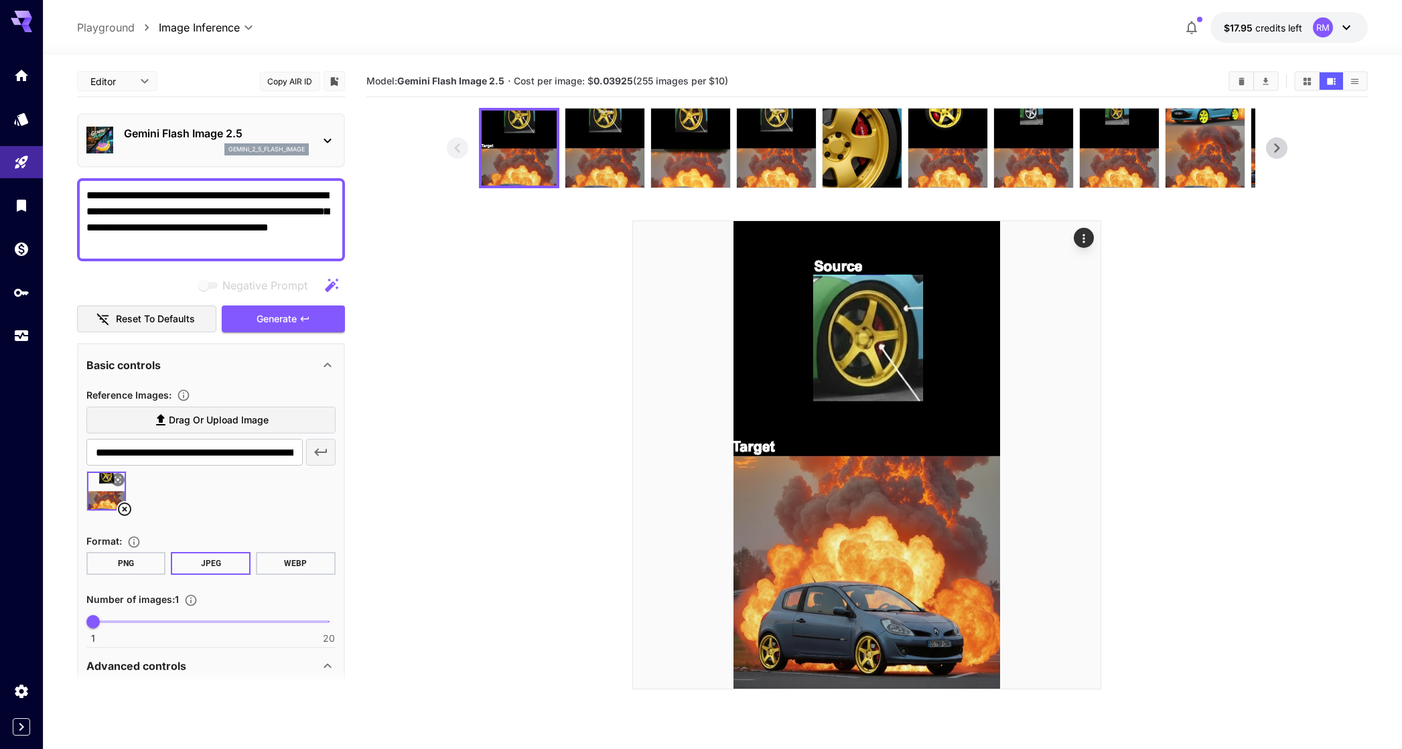
click at [286, 140] on p "Gemini Flash Image 2.5" at bounding box center [216, 133] width 185 height 16
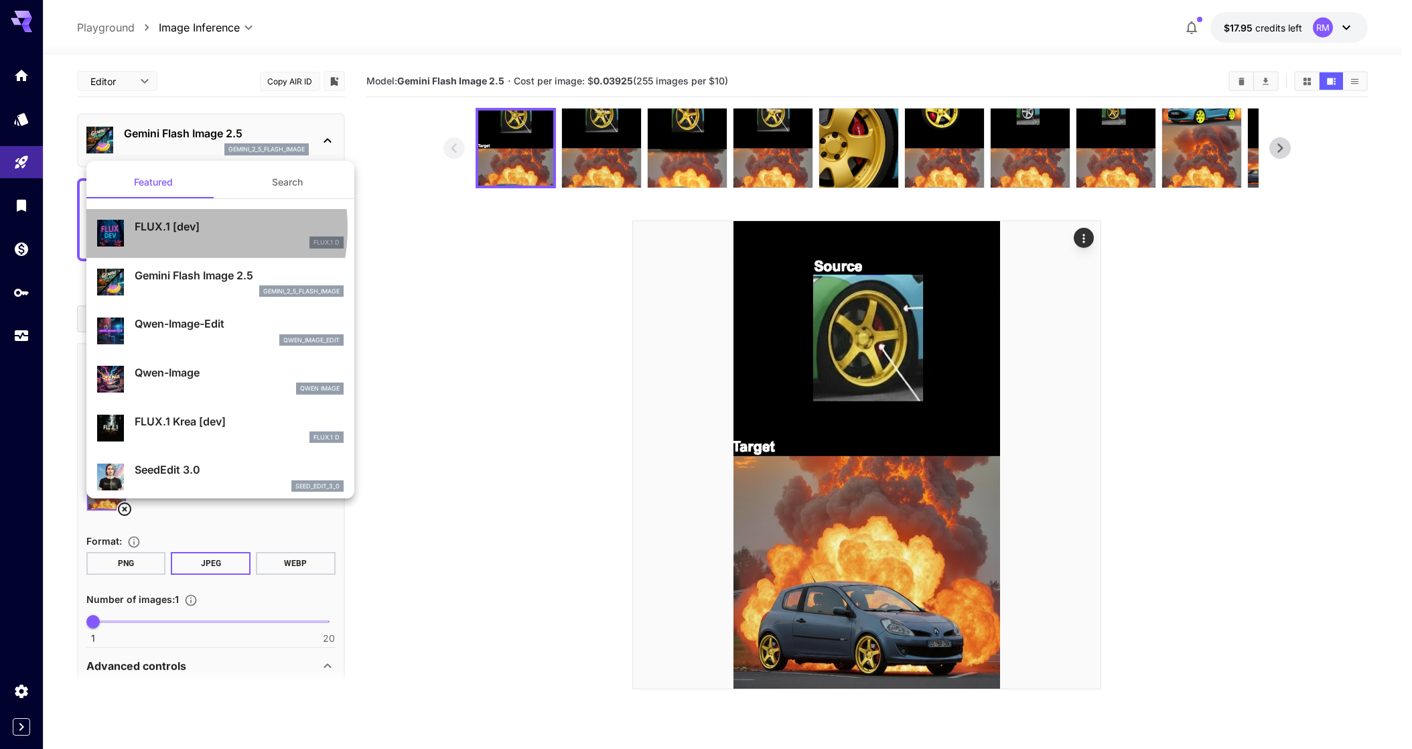
click at [169, 228] on p "FLUX.1 [dev]" at bounding box center [239, 226] width 209 height 16
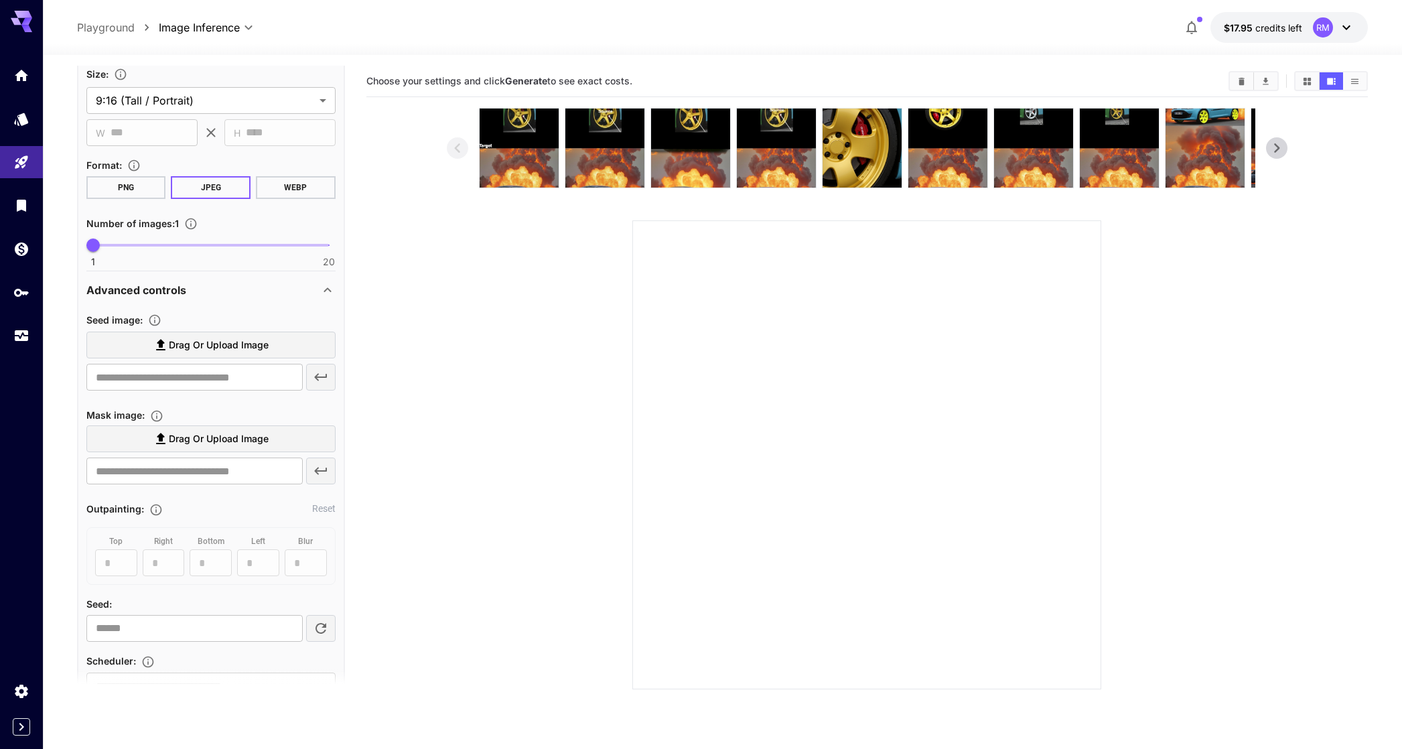
scroll to position [628, 0]
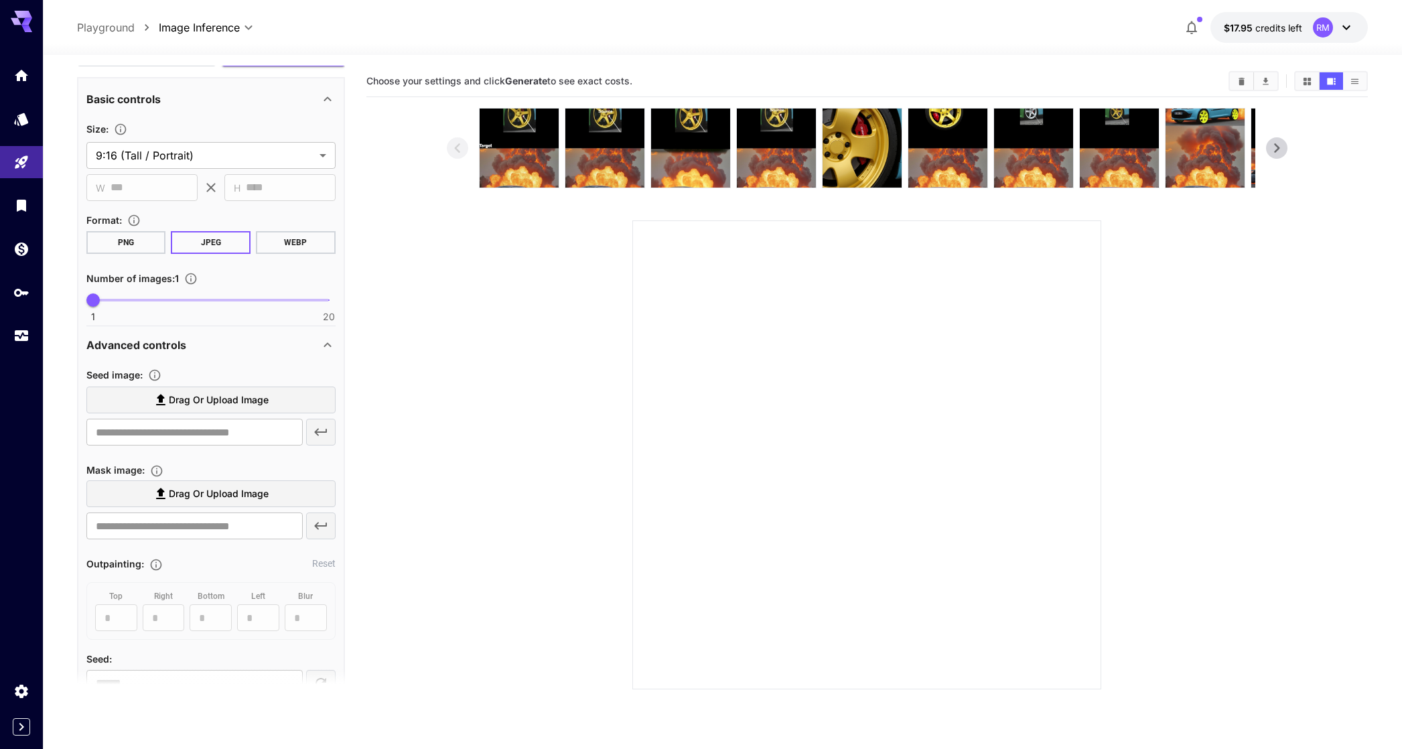
scroll to position [265, 0]
click at [234, 396] on span "Drag or upload image" at bounding box center [219, 401] width 100 height 17
click at [0, 0] on input "Drag or upload image" at bounding box center [0, 0] width 0 height 0
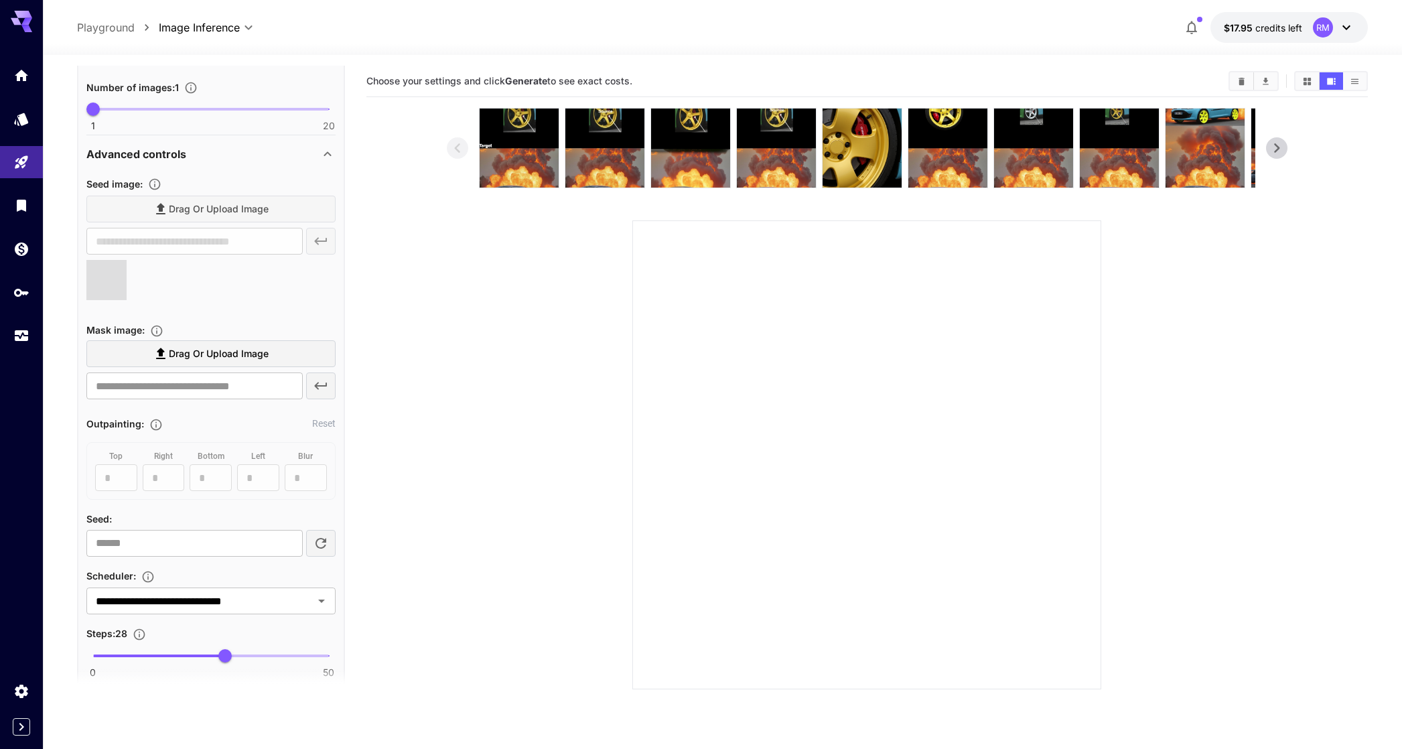
type input "**********"
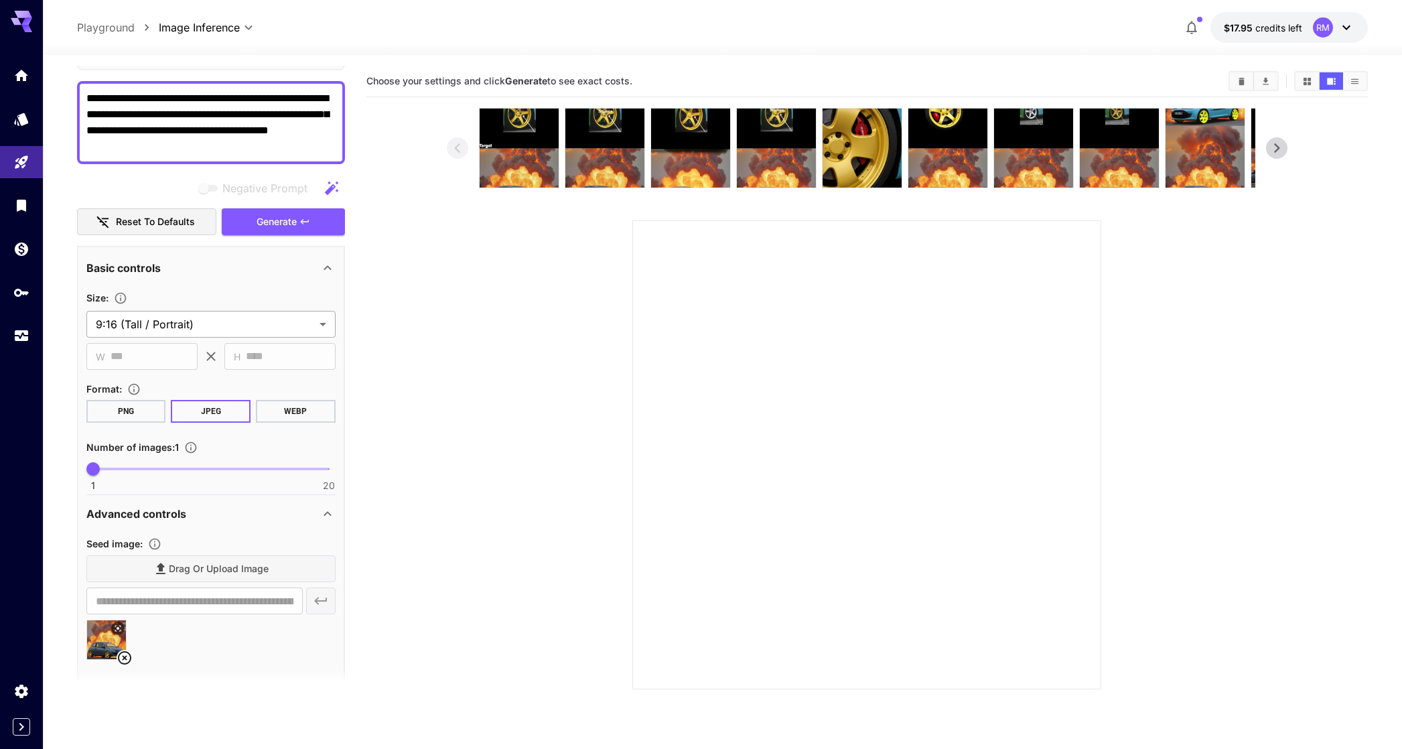
scroll to position [100, 0]
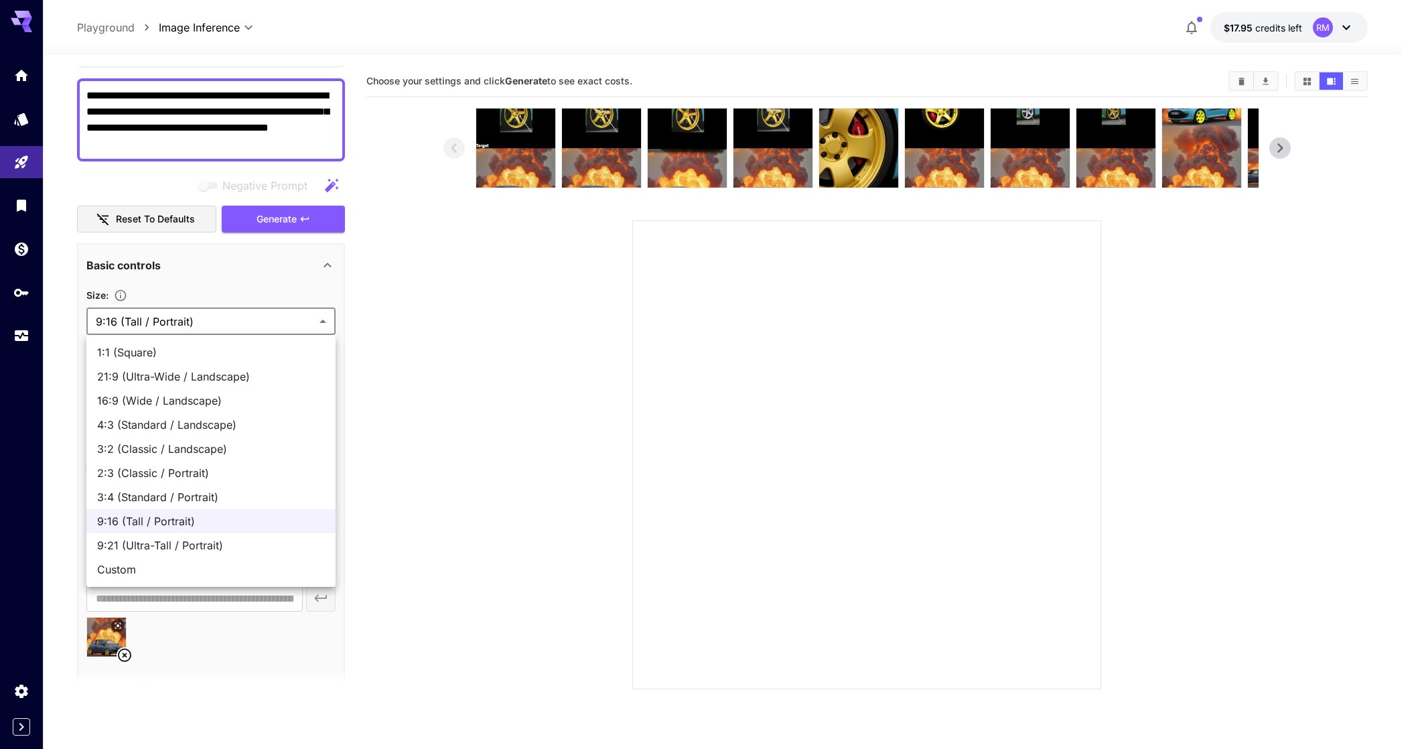
click at [168, 332] on body "**********" at bounding box center [706, 427] width 1412 height 855
click at [165, 353] on span "1:1 (Square)" at bounding box center [211, 352] width 228 height 16
type input "**********"
type input "****"
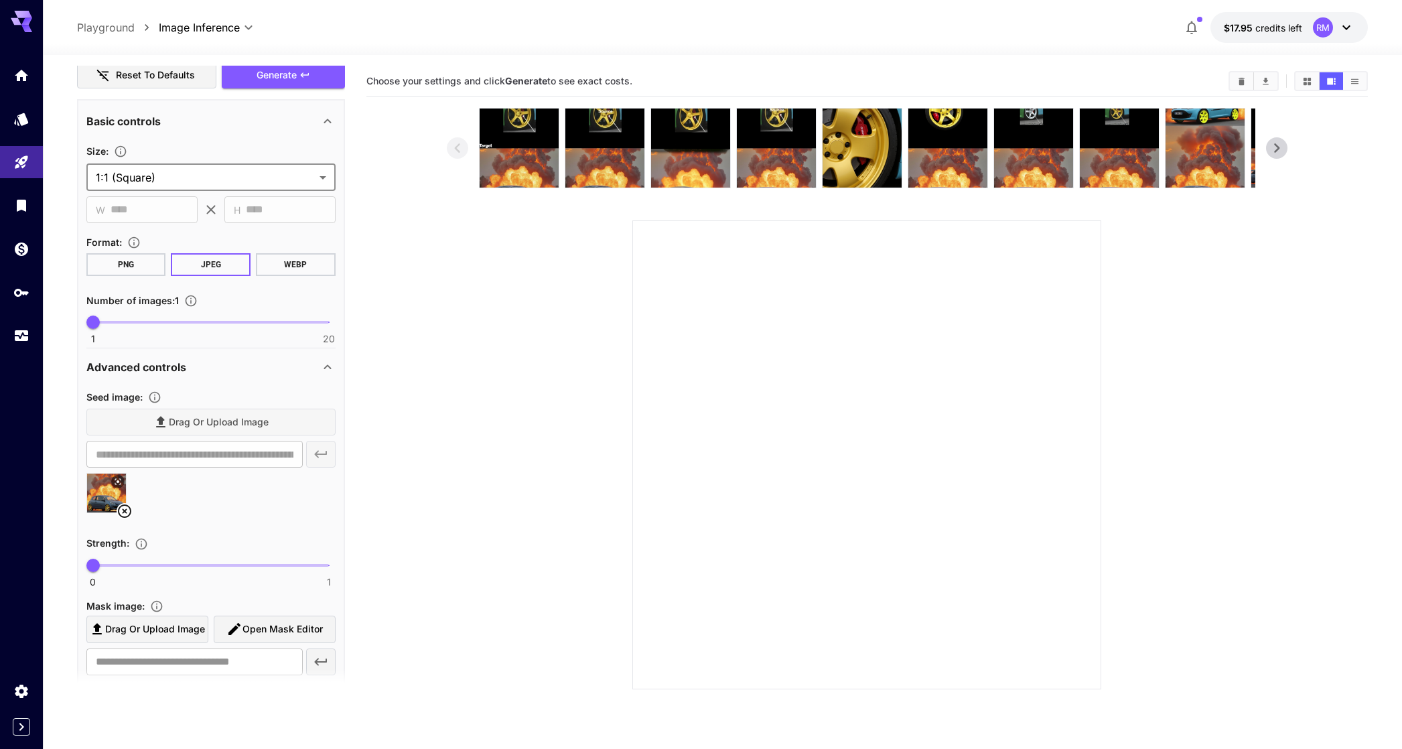
scroll to position [407, 0]
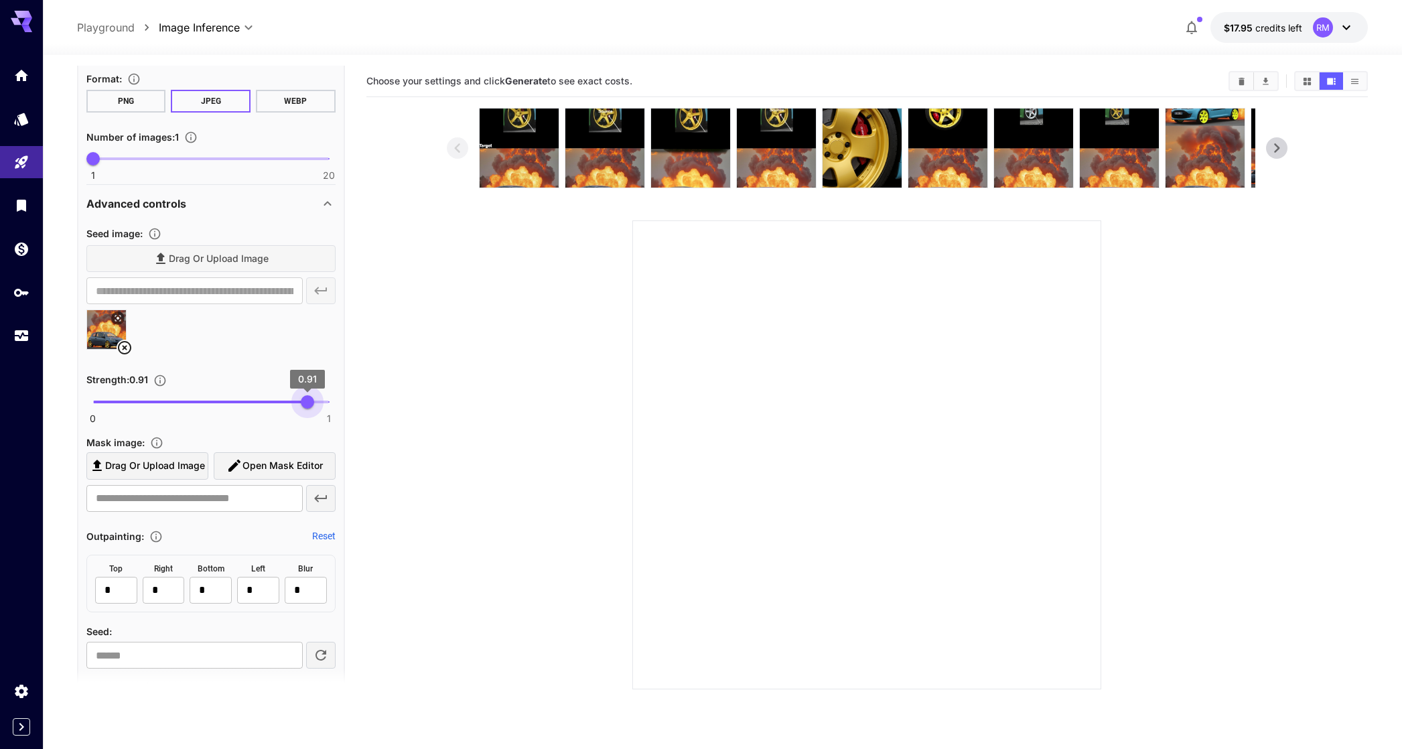
type input "***"
drag, startPoint x: 94, startPoint y: 405, endPoint x: 306, endPoint y: 395, distance: 212.7
click at [306, 395] on span "0.9" at bounding box center [305, 401] width 13 height 13
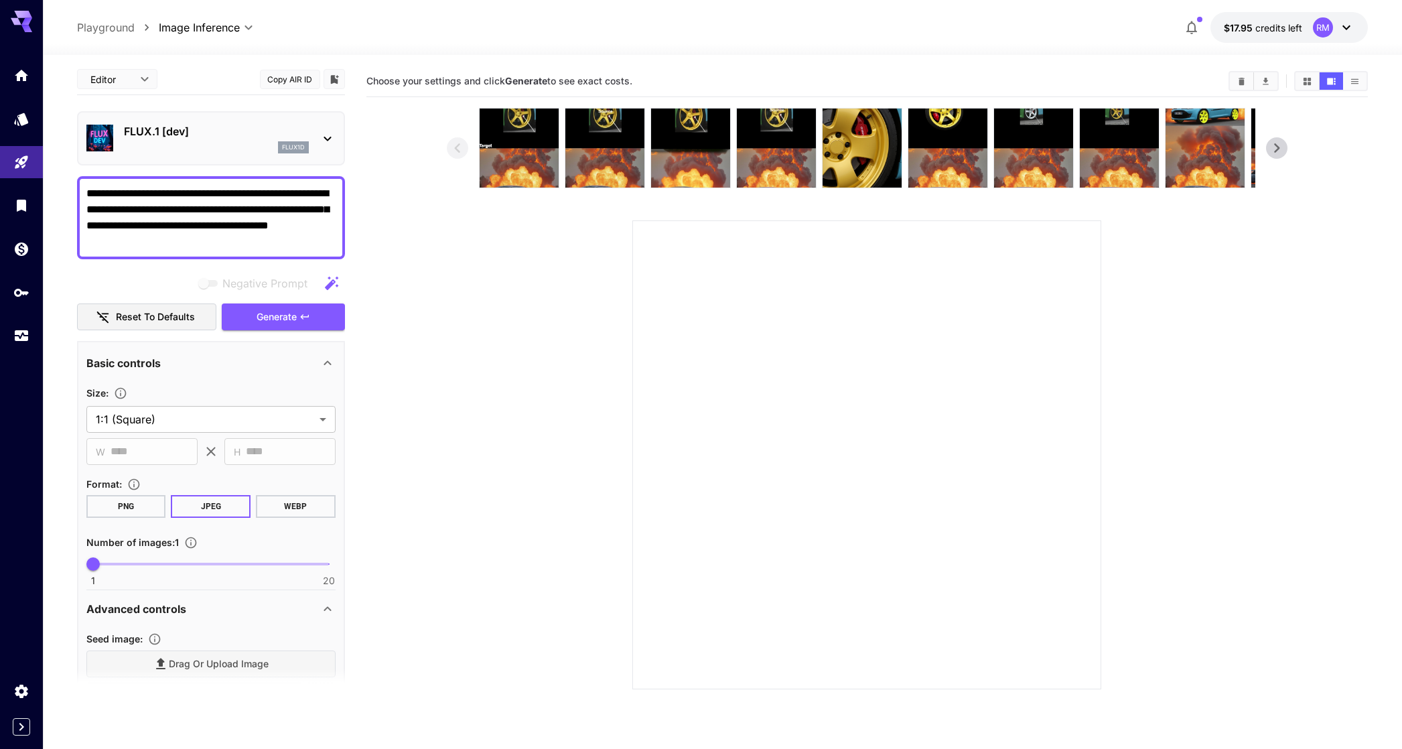
scroll to position [3, 0]
drag, startPoint x: 248, startPoint y: 244, endPoint x: -1, endPoint y: 3, distance: 345.9
click at [0, 3] on html "**********" at bounding box center [701, 427] width 1402 height 855
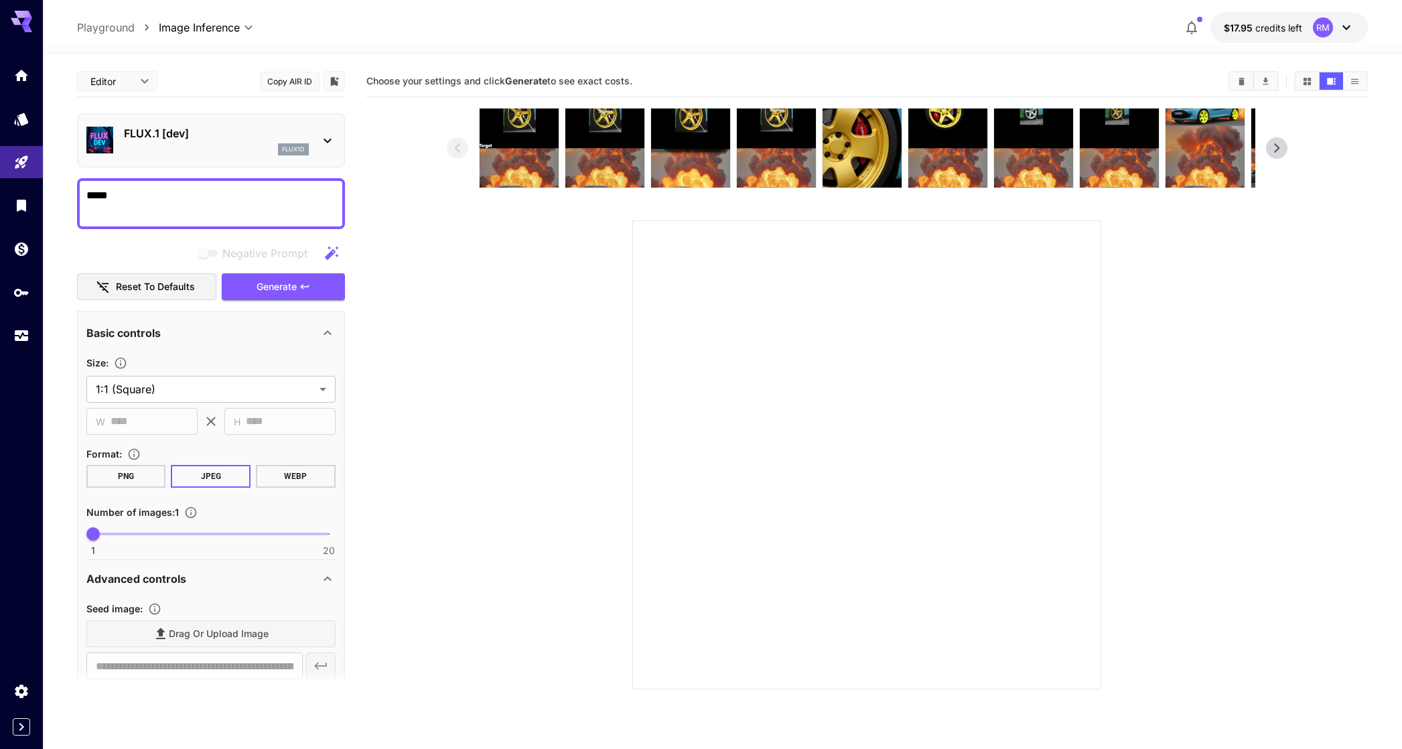
paste textarea "**********"
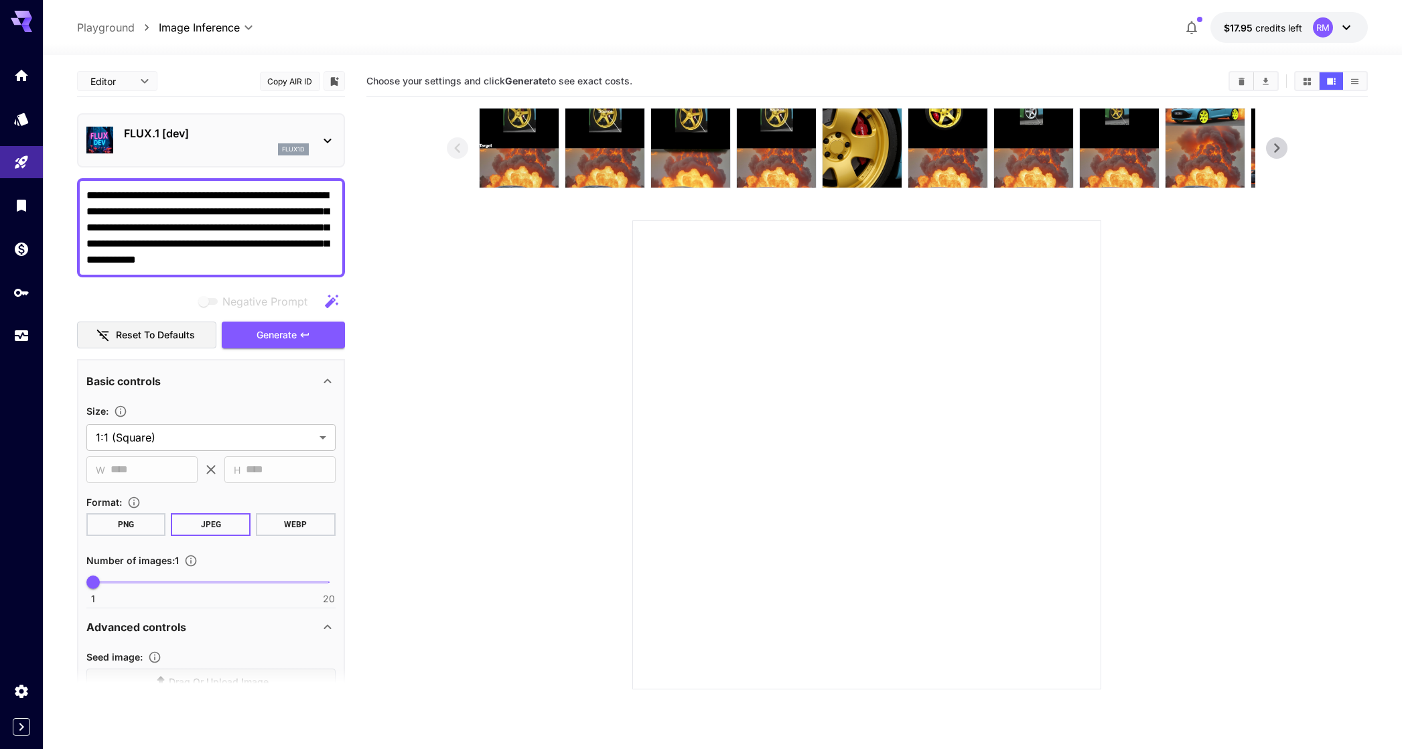
drag, startPoint x: 82, startPoint y: 195, endPoint x: 56, endPoint y: 192, distance: 27.0
click at [56, 192] on section "**********" at bounding box center [722, 455] width 1359 height 800
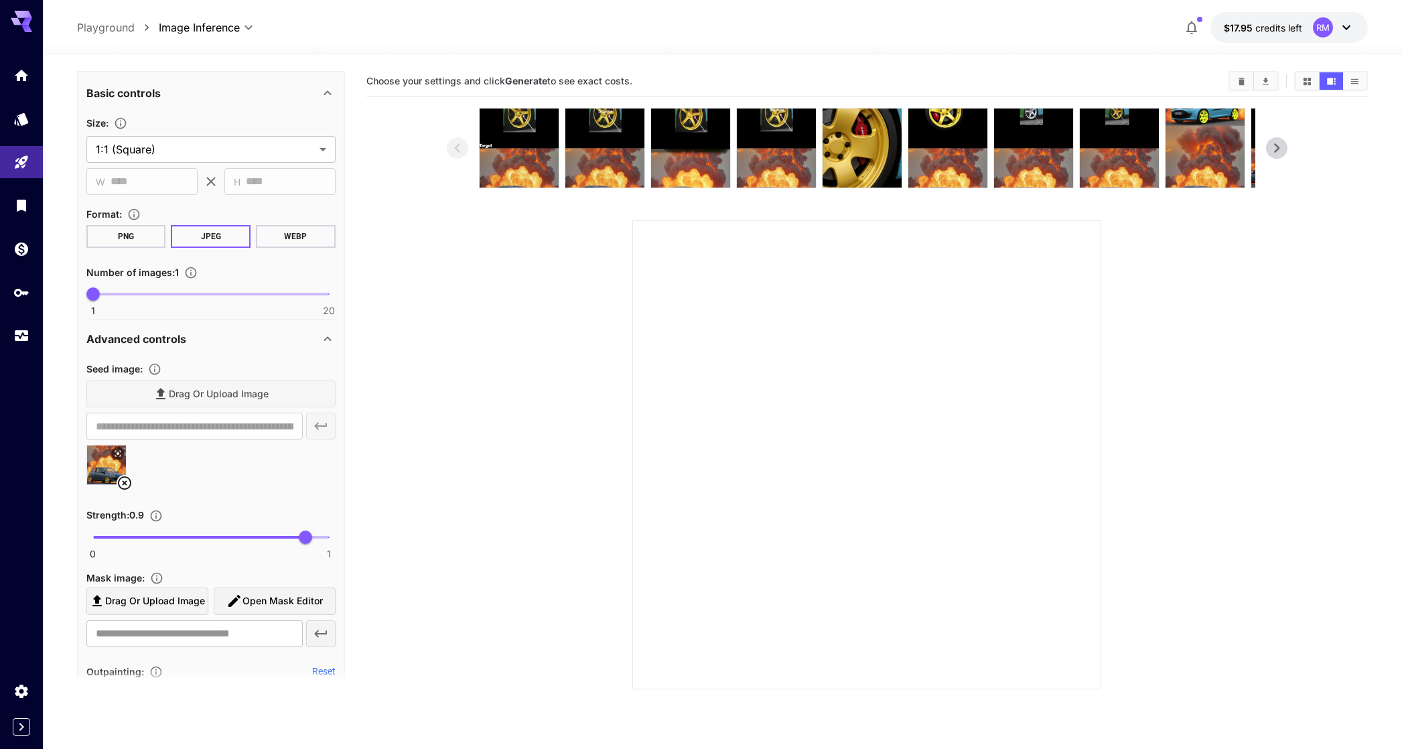
scroll to position [442, 0]
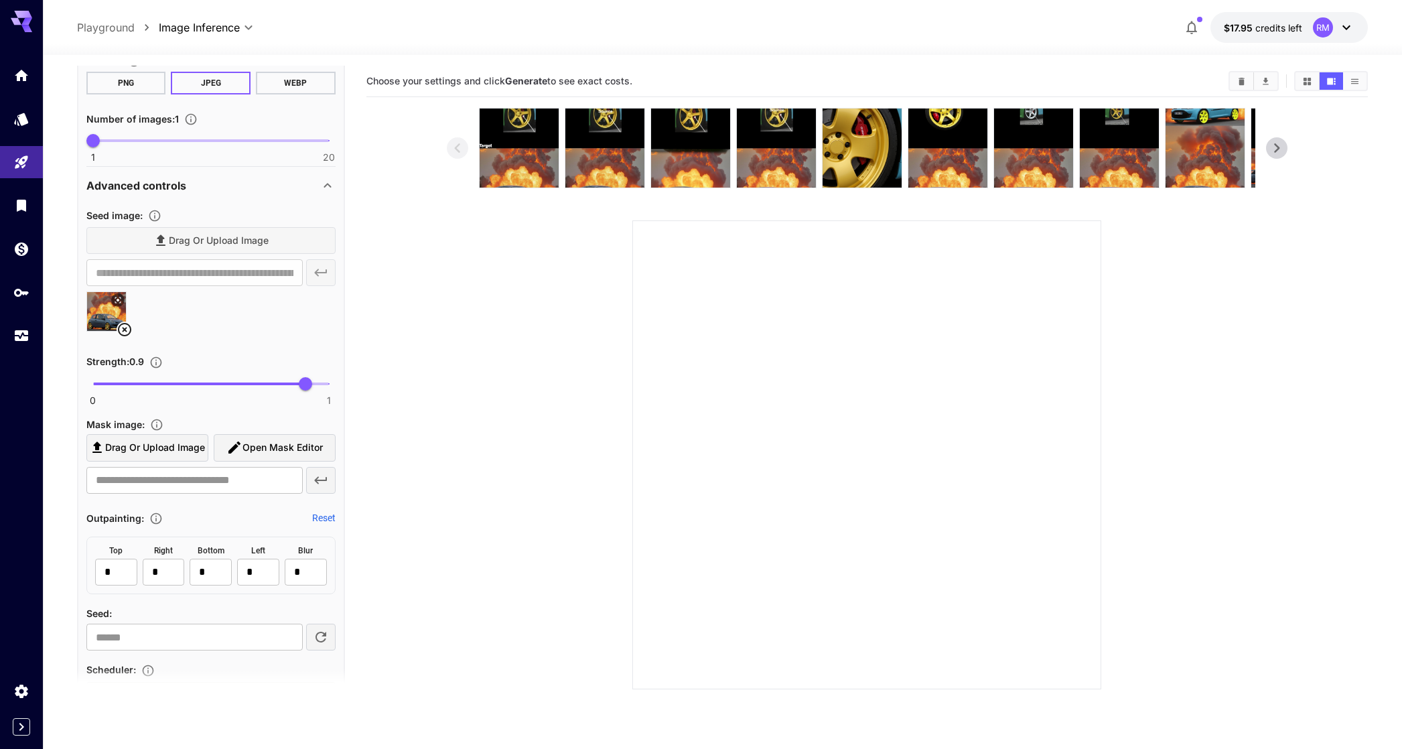
type textarea "**********"
click at [124, 328] on icon at bounding box center [125, 330] width 16 height 16
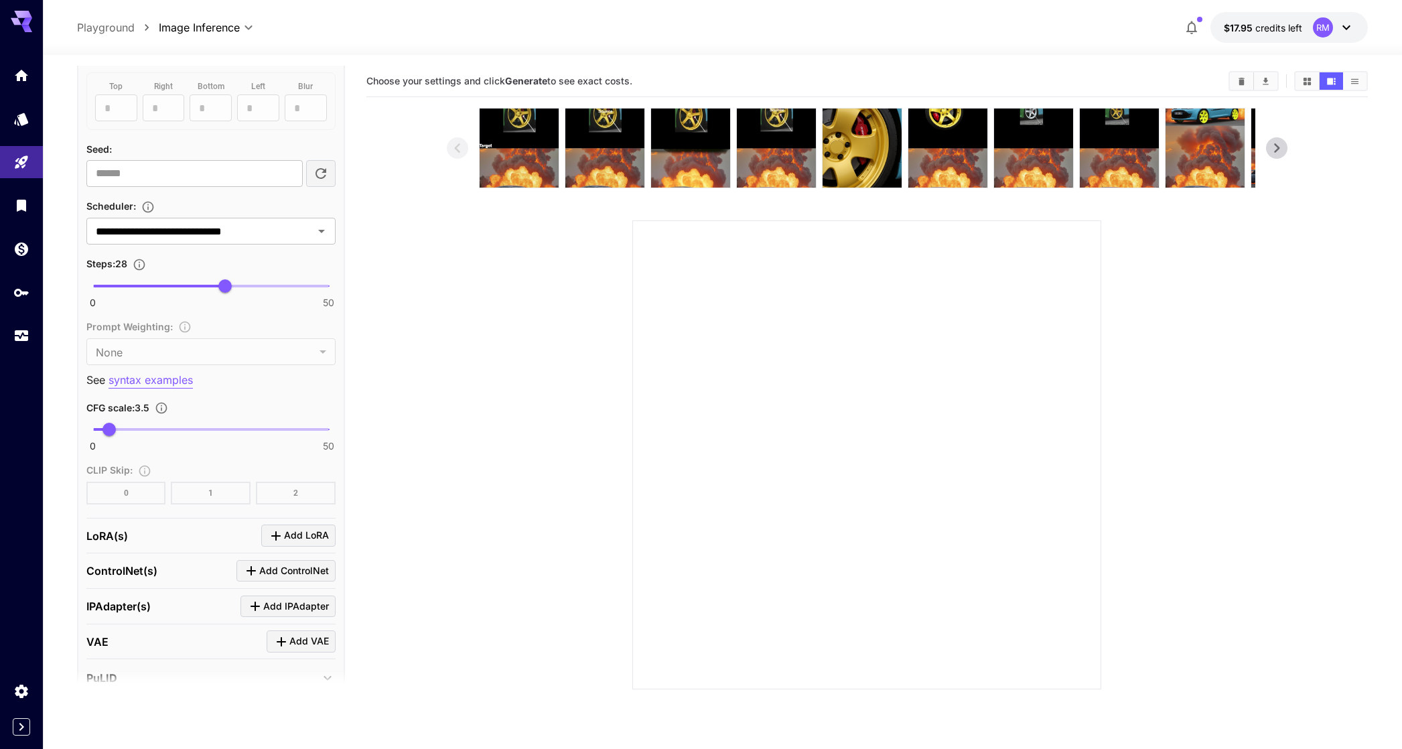
scroll to position [796, 0]
click at [245, 573] on icon "Click to add ControlNet" at bounding box center [251, 567] width 16 height 16
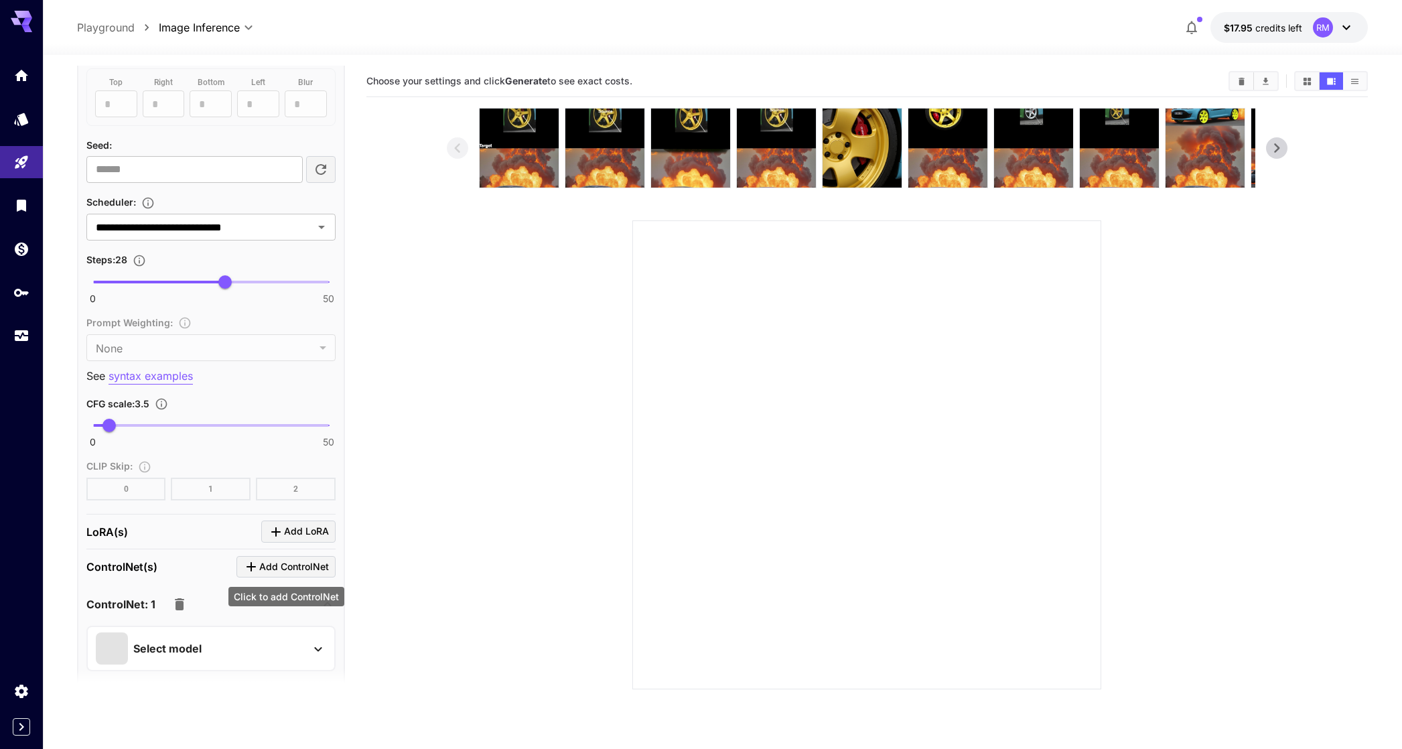
scroll to position [906, 0]
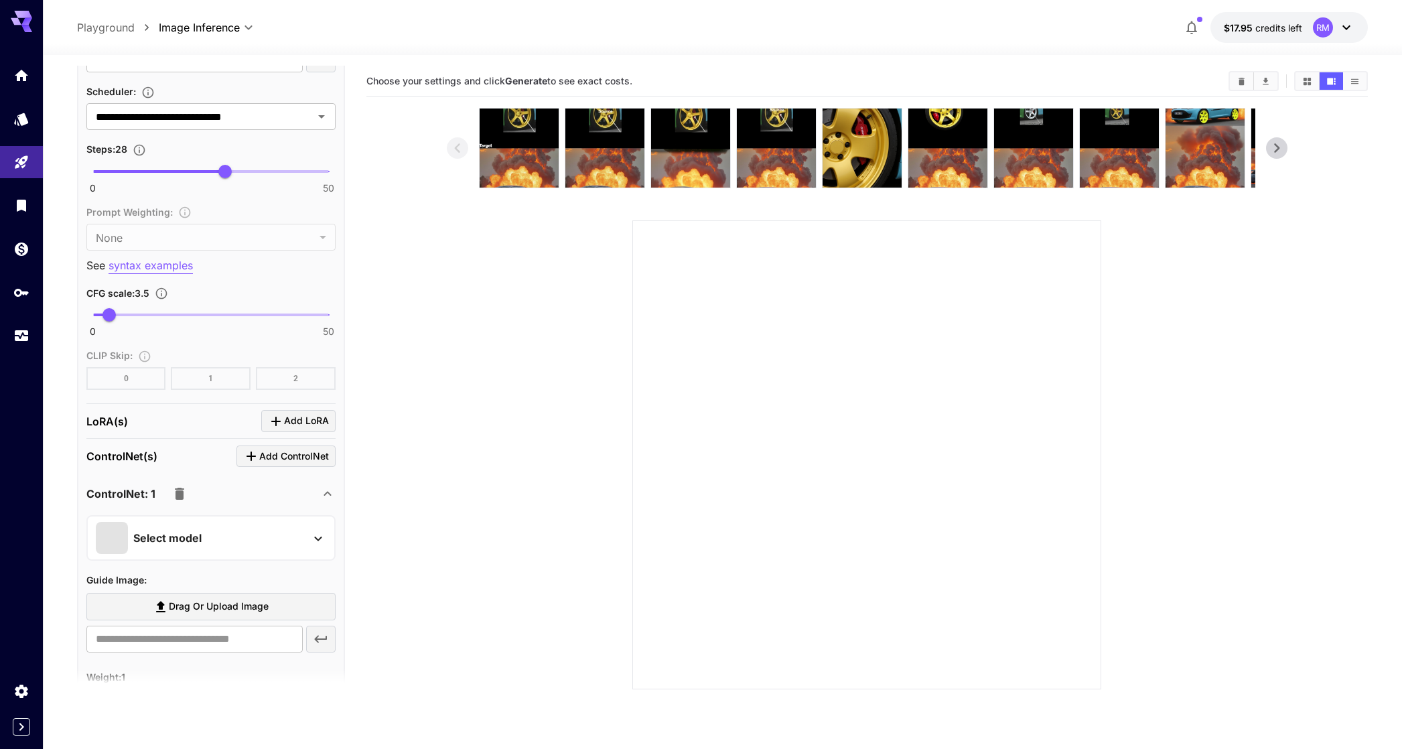
click at [210, 560] on div "Select model" at bounding box center [210, 538] width 249 height 46
click at [207, 535] on div "Select model" at bounding box center [200, 538] width 209 height 32
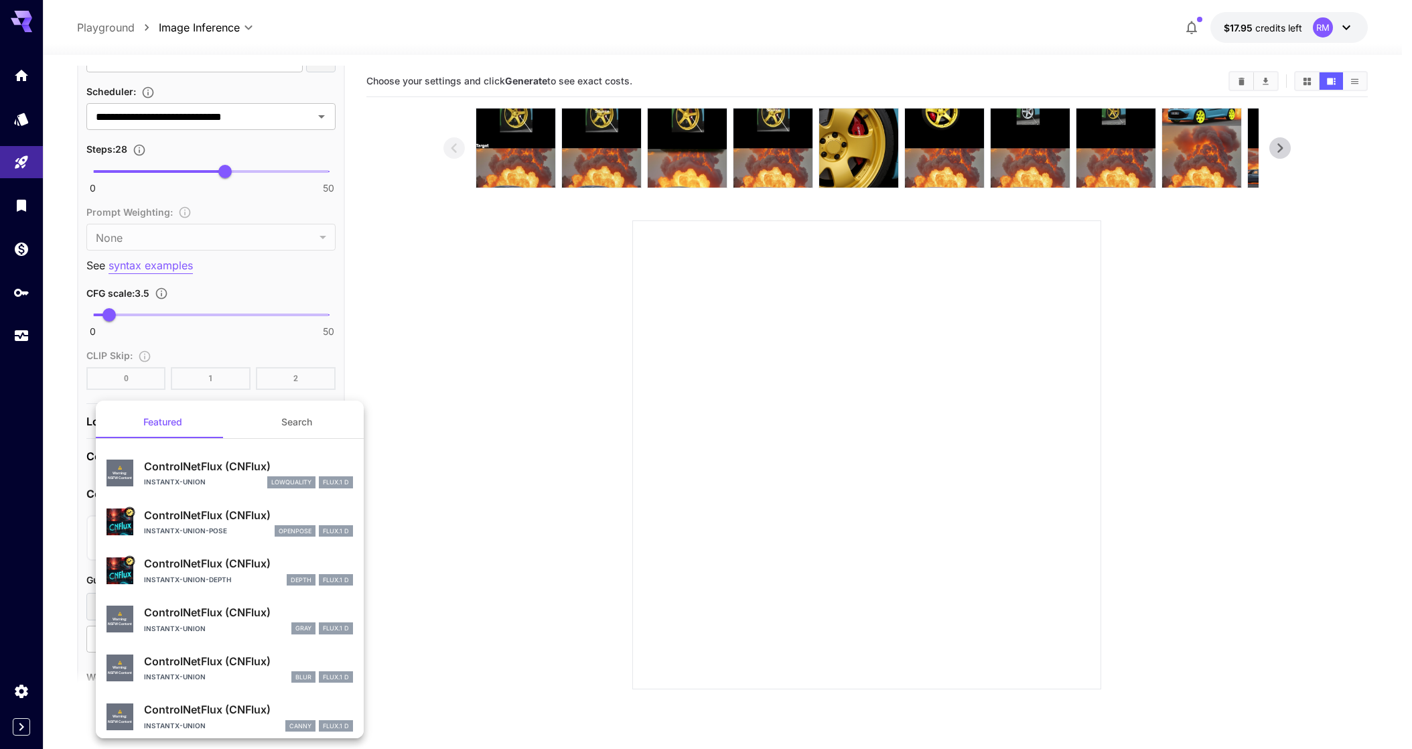
click at [230, 470] on p "ControlNetFlux (CNFlux)" at bounding box center [248, 466] width 209 height 16
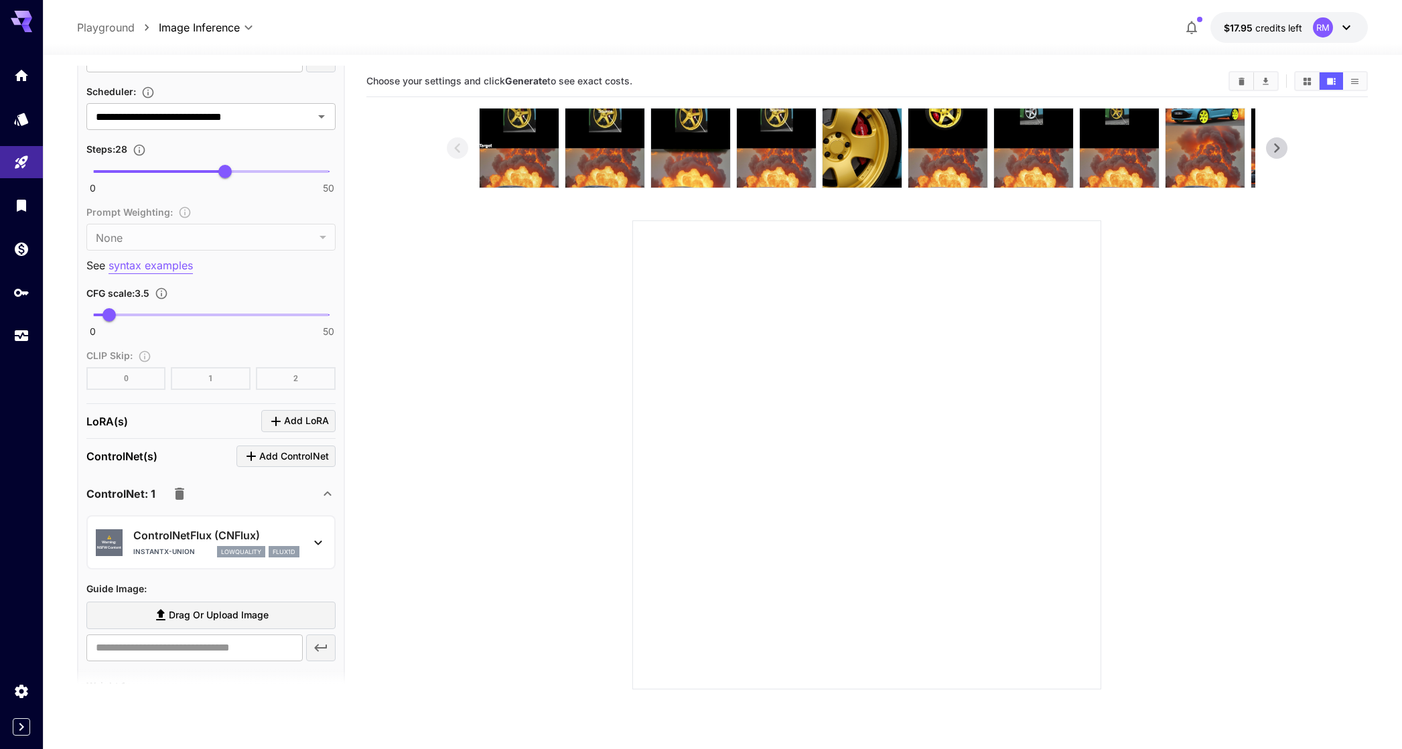
scroll to position [925, 0]
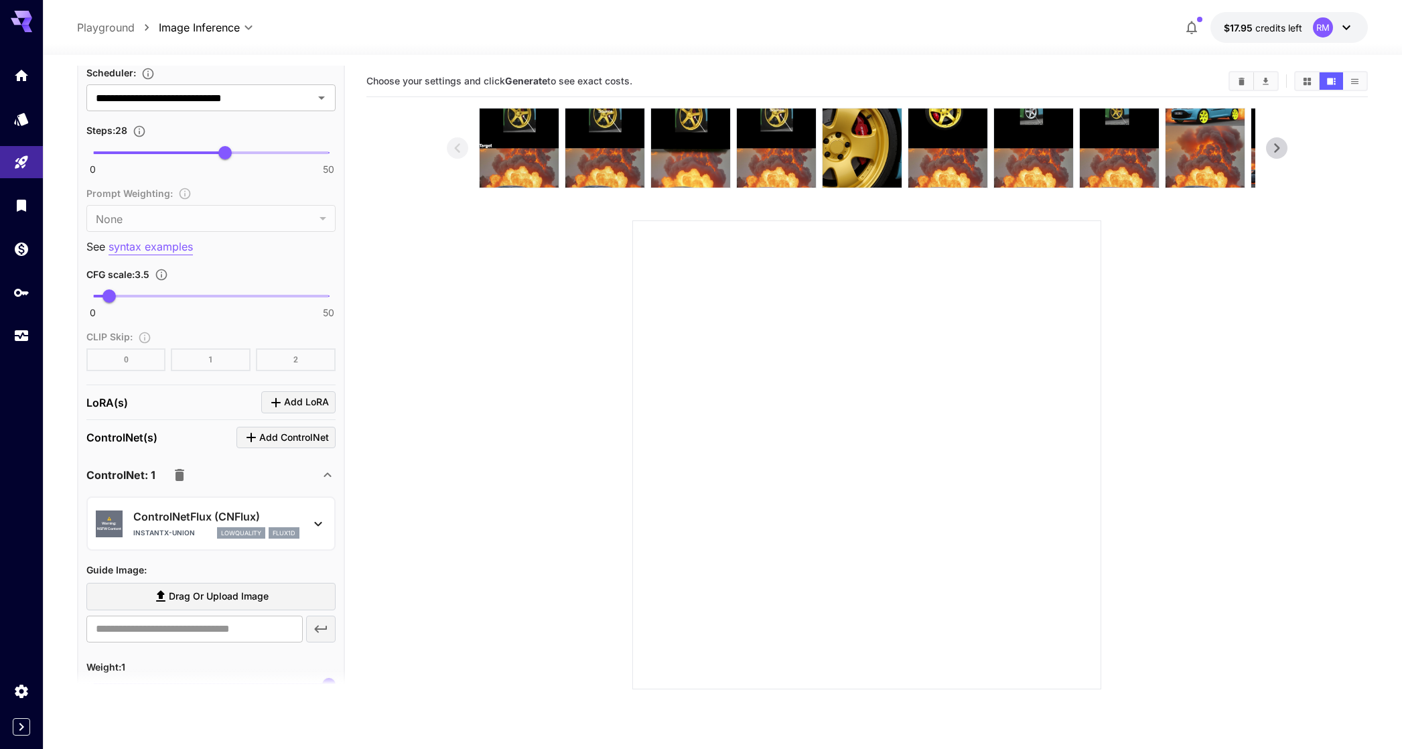
click at [191, 598] on span "Drag or upload image" at bounding box center [219, 596] width 100 height 17
click at [0, 0] on input "Drag or upload image" at bounding box center [0, 0] width 0 height 0
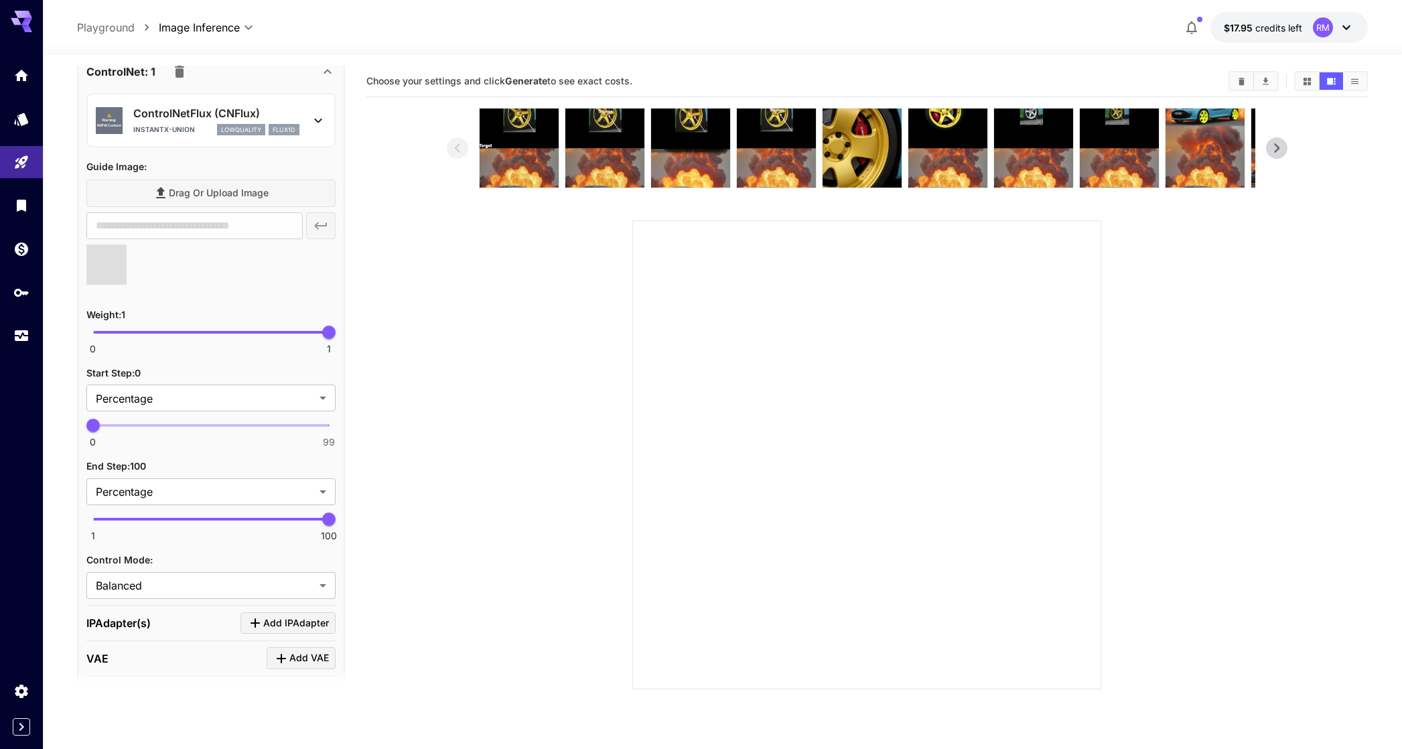
scroll to position [1340, 0]
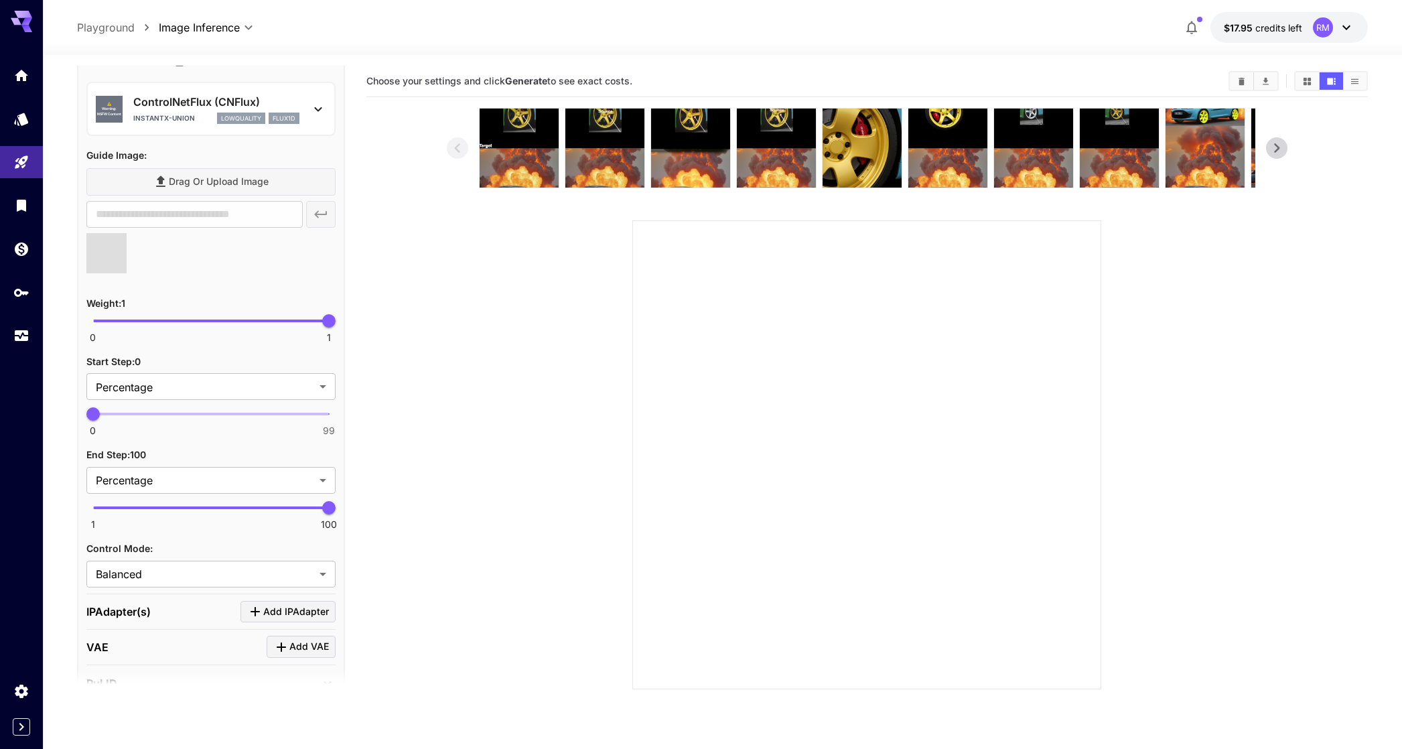
type input "**********"
click at [310, 323] on span "0 1 1" at bounding box center [211, 321] width 236 height 20
type input "*"
drag, startPoint x: 314, startPoint y: 322, endPoint x: 339, endPoint y: 321, distance: 24.8
click at [336, 321] on span "1" at bounding box center [328, 320] width 13 height 13
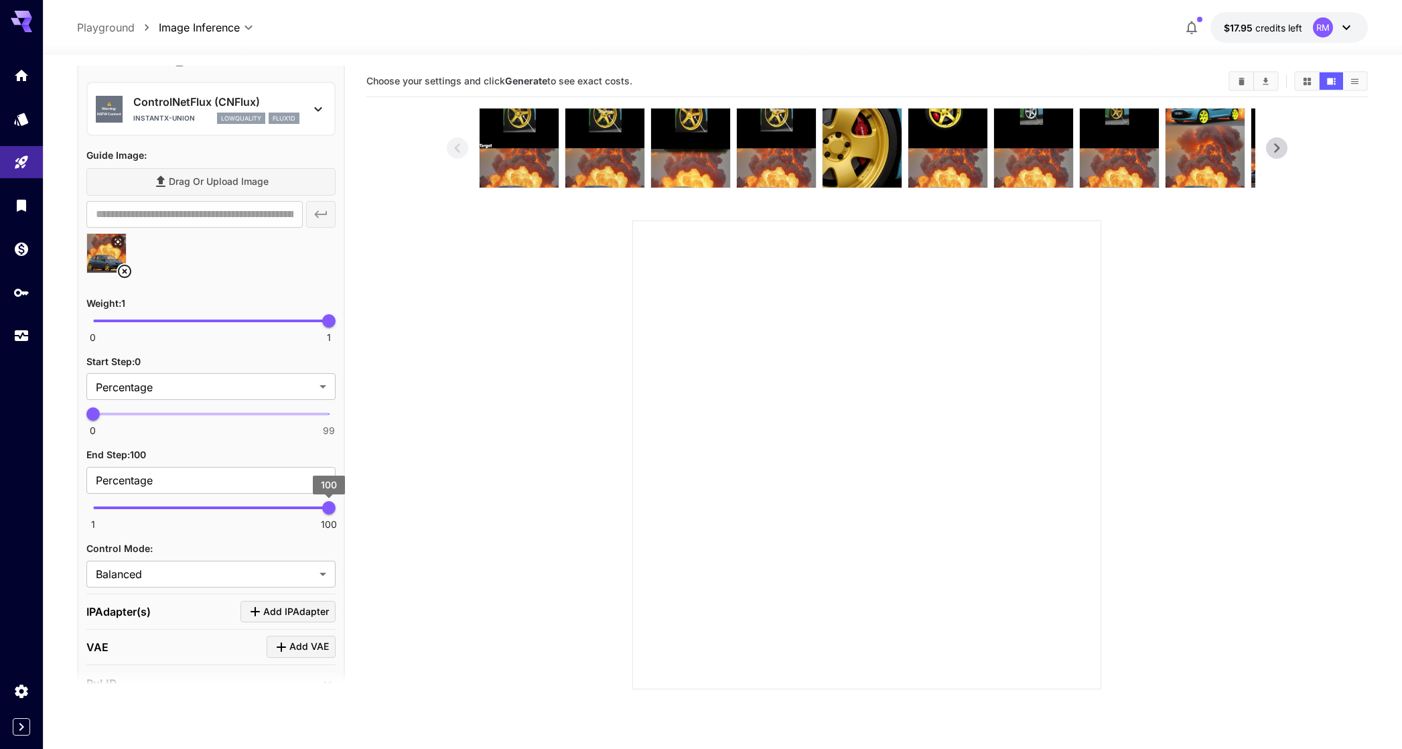
click at [322, 507] on span "100" at bounding box center [328, 507] width 13 height 13
drag, startPoint x: 309, startPoint y: 507, endPoint x: 279, endPoint y: 498, distance: 30.7
click at [279, 501] on span "79" at bounding box center [278, 507] width 13 height 13
type input "**"
click at [281, 501] on span "80" at bounding box center [281, 507] width 13 height 13
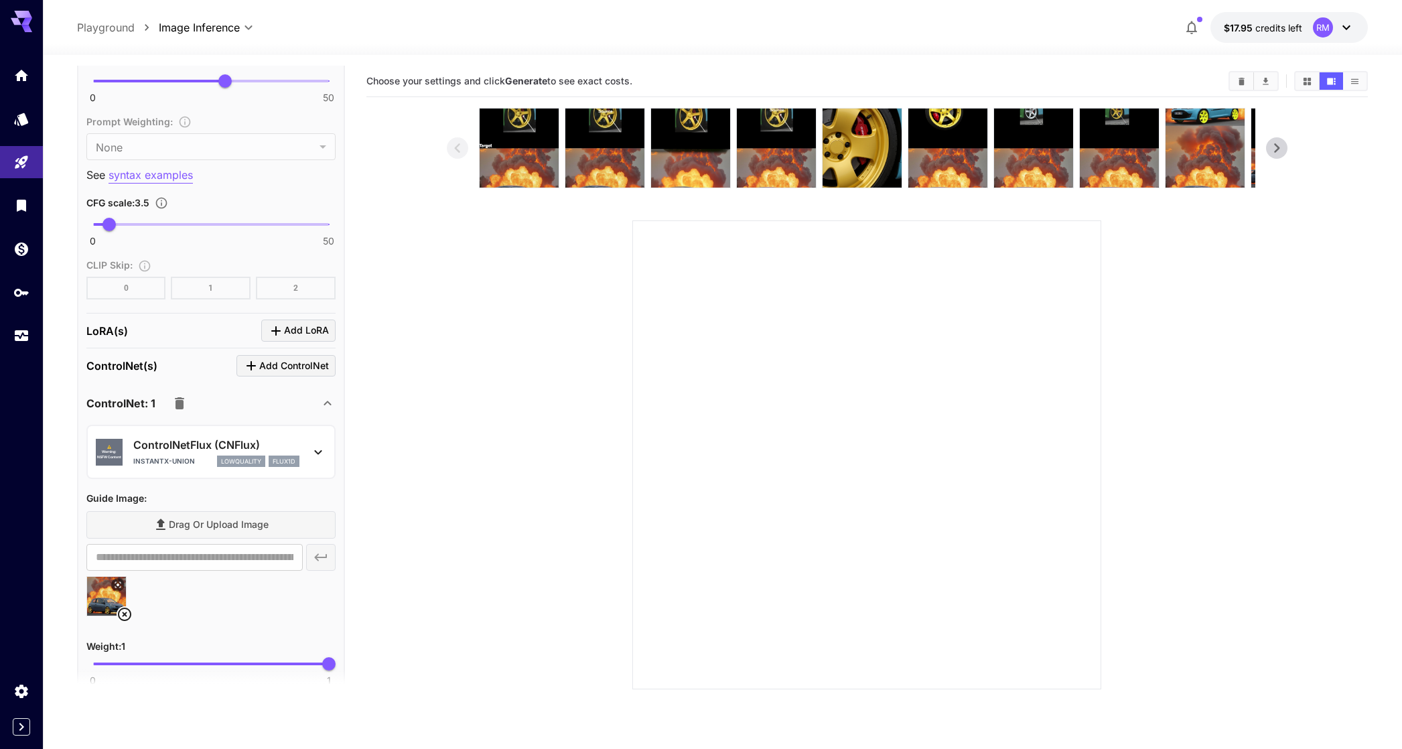
scroll to position [0, 0]
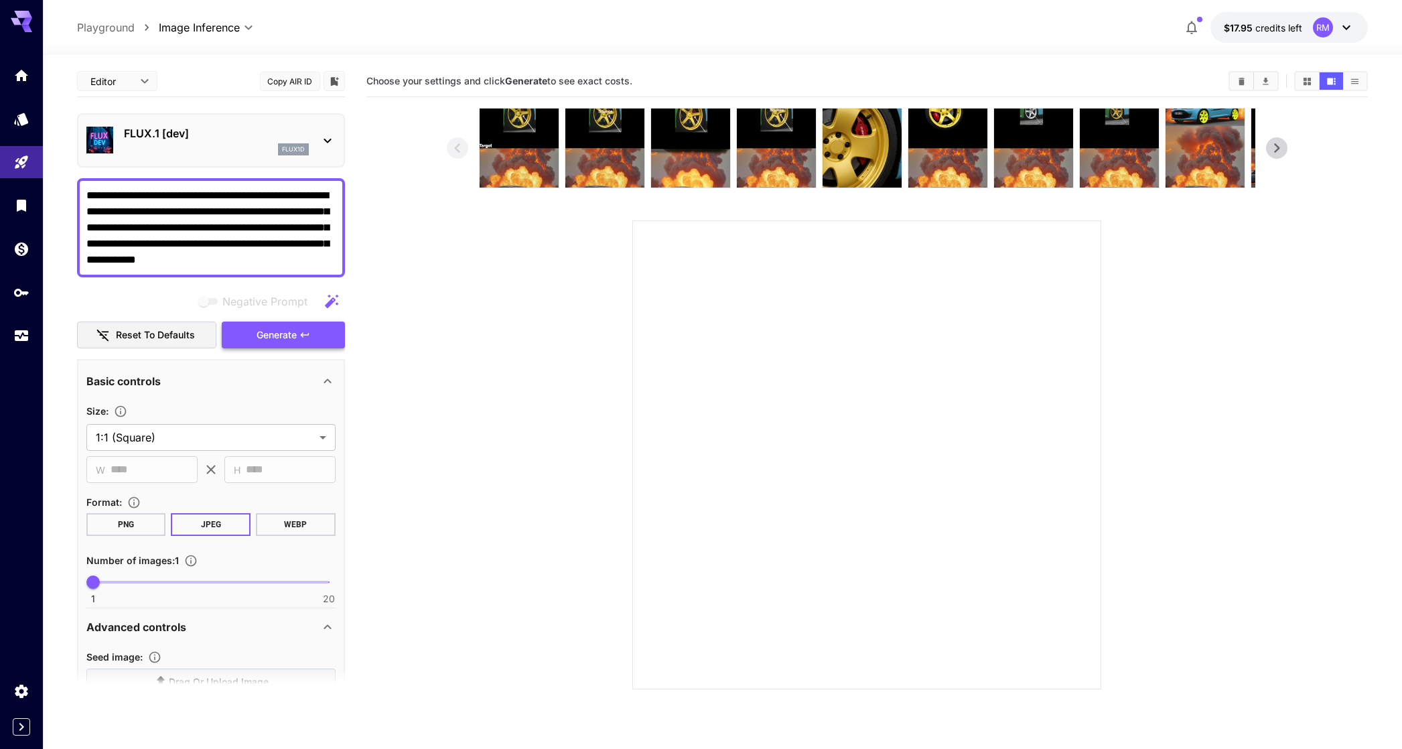
click at [302, 344] on button "Generate" at bounding box center [283, 335] width 123 height 27
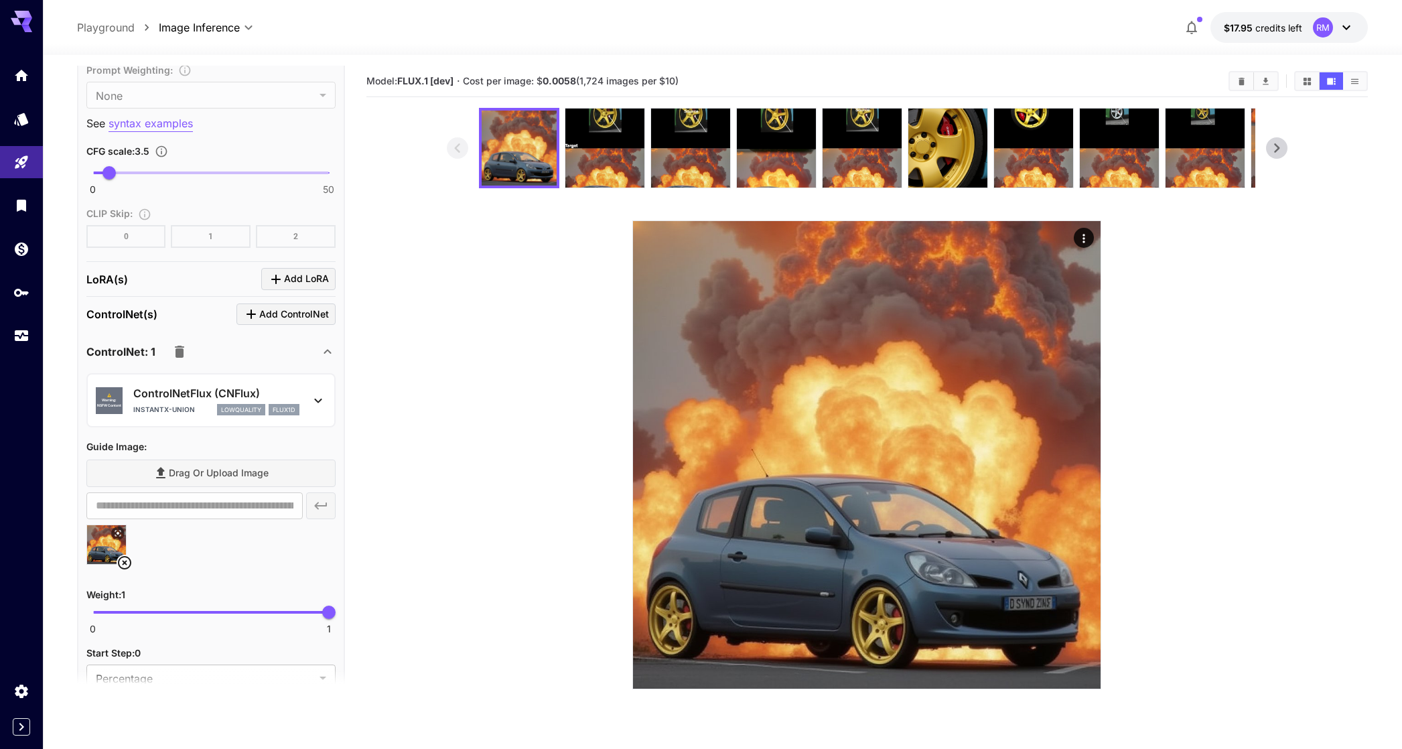
scroll to position [1448, 0]
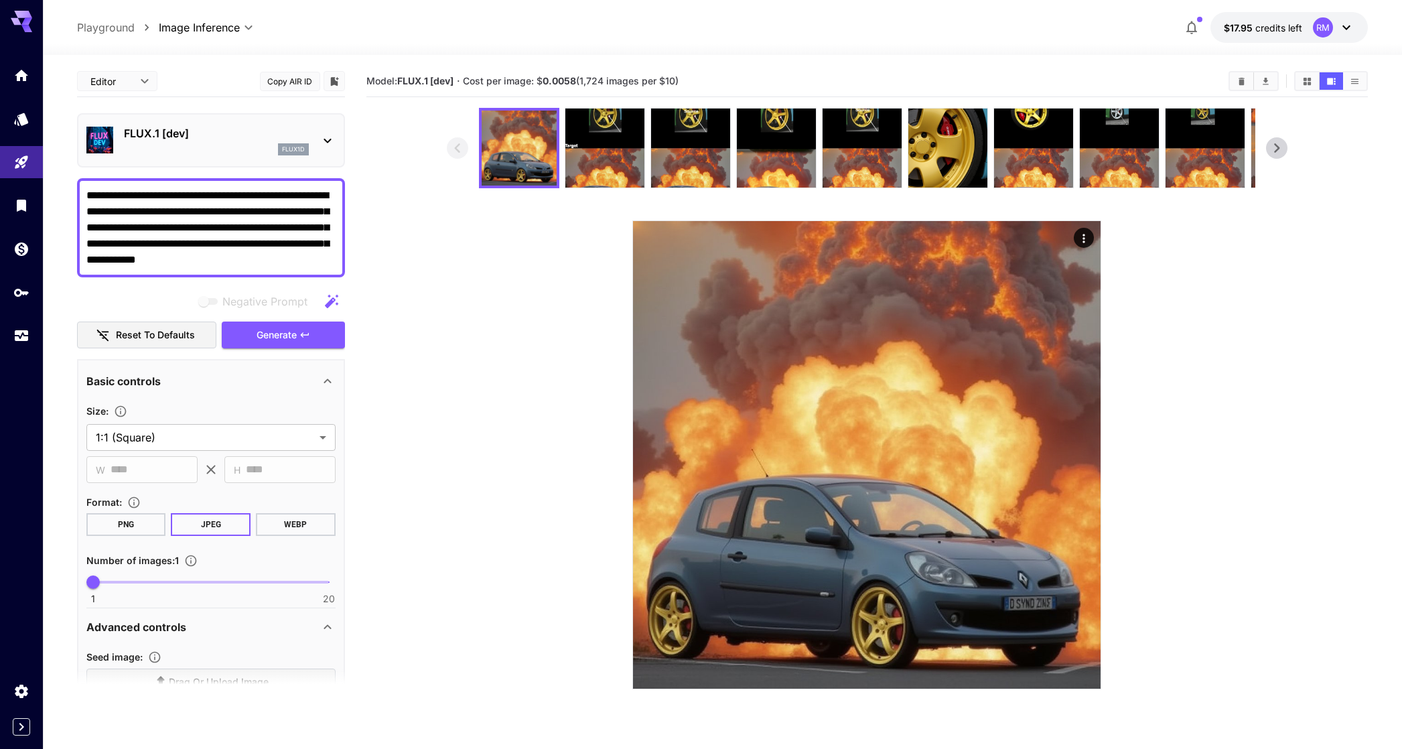
scroll to position [1448, 0]
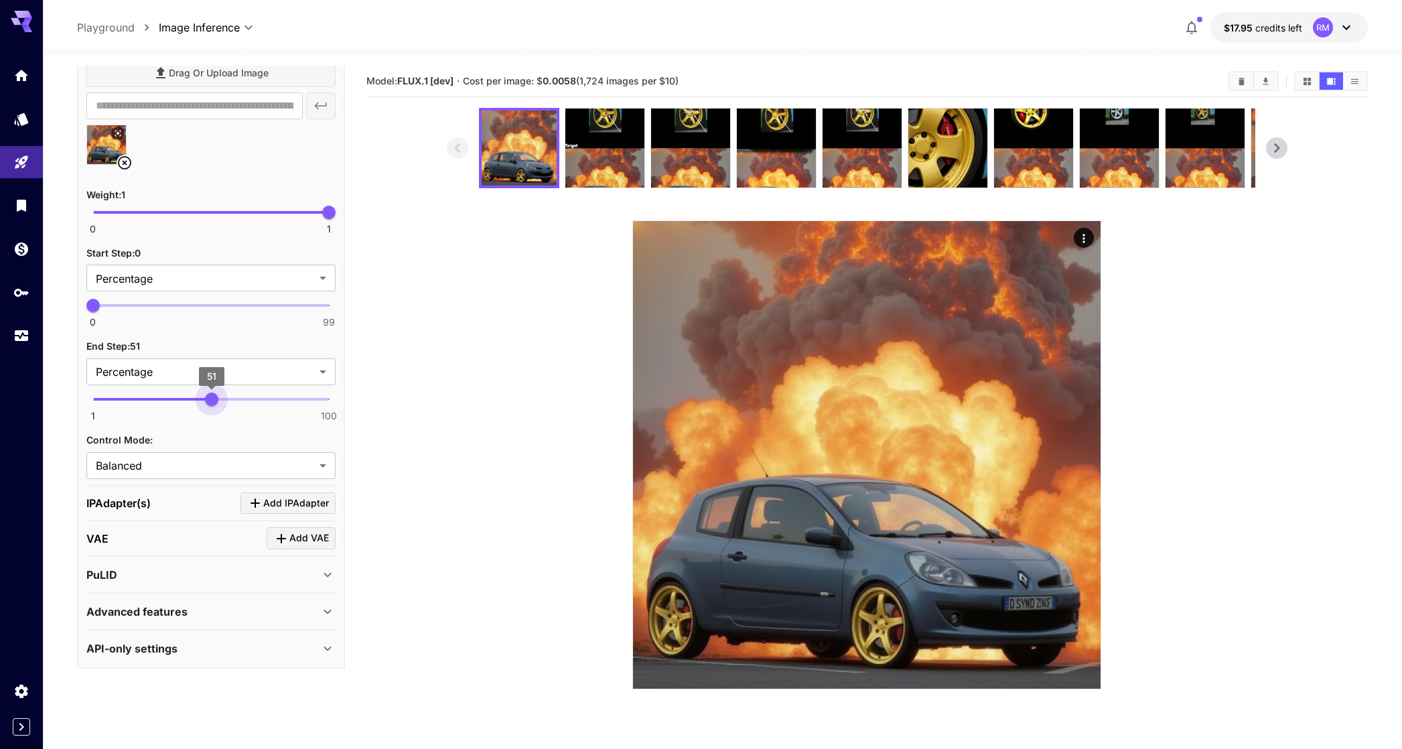
type input "**"
drag, startPoint x: 230, startPoint y: 396, endPoint x: 297, endPoint y: 354, distance: 79.2
click at [210, 393] on span "50" at bounding box center [209, 399] width 13 height 13
click at [303, 207] on span "0 1 1" at bounding box center [211, 212] width 236 height 20
type input "***"
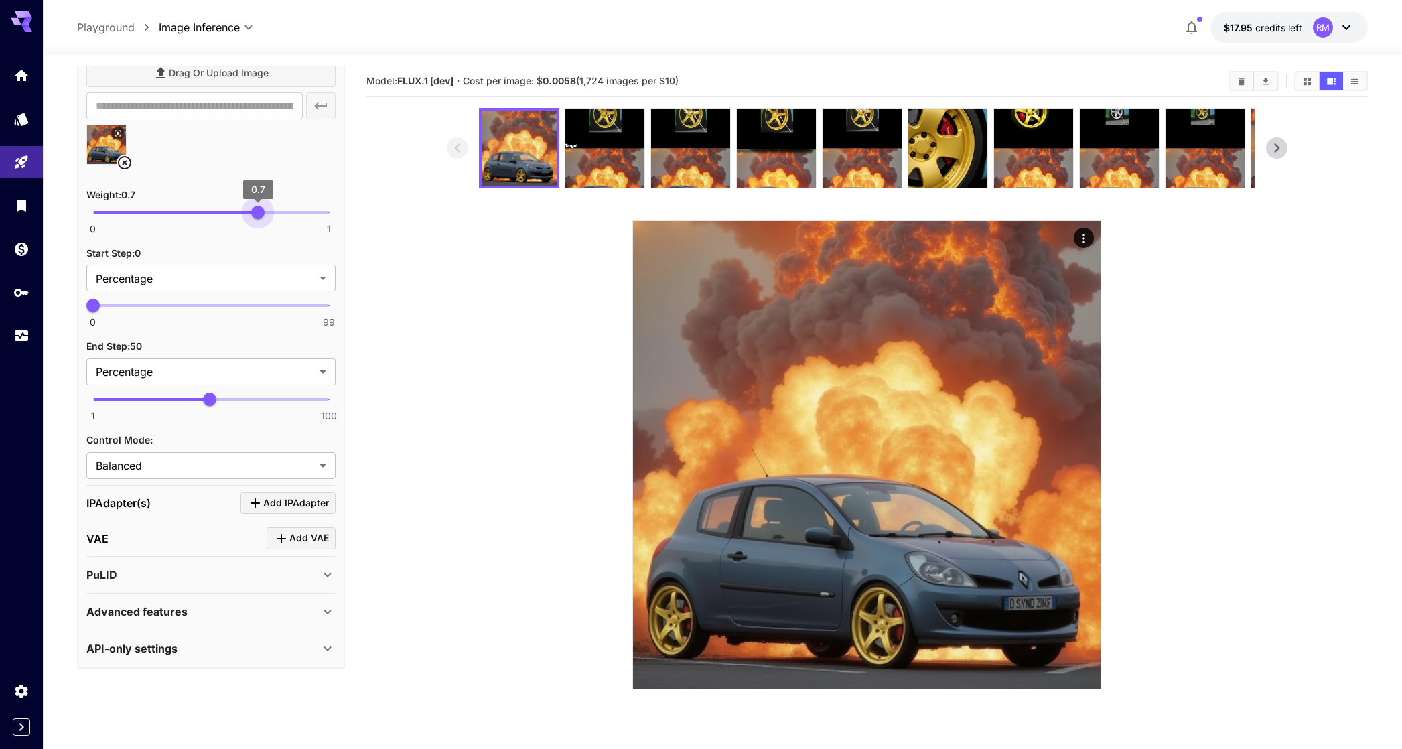
drag, startPoint x: 277, startPoint y: 210, endPoint x: 257, endPoint y: 207, distance: 19.7
click at [257, 207] on span "0.7" at bounding box center [257, 212] width 13 height 13
click at [291, 398] on span at bounding box center [211, 399] width 236 height 3
drag, startPoint x: 265, startPoint y: 397, endPoint x: 280, endPoint y: 395, distance: 15.5
click at [280, 395] on span "1 100 80" at bounding box center [211, 399] width 236 height 20
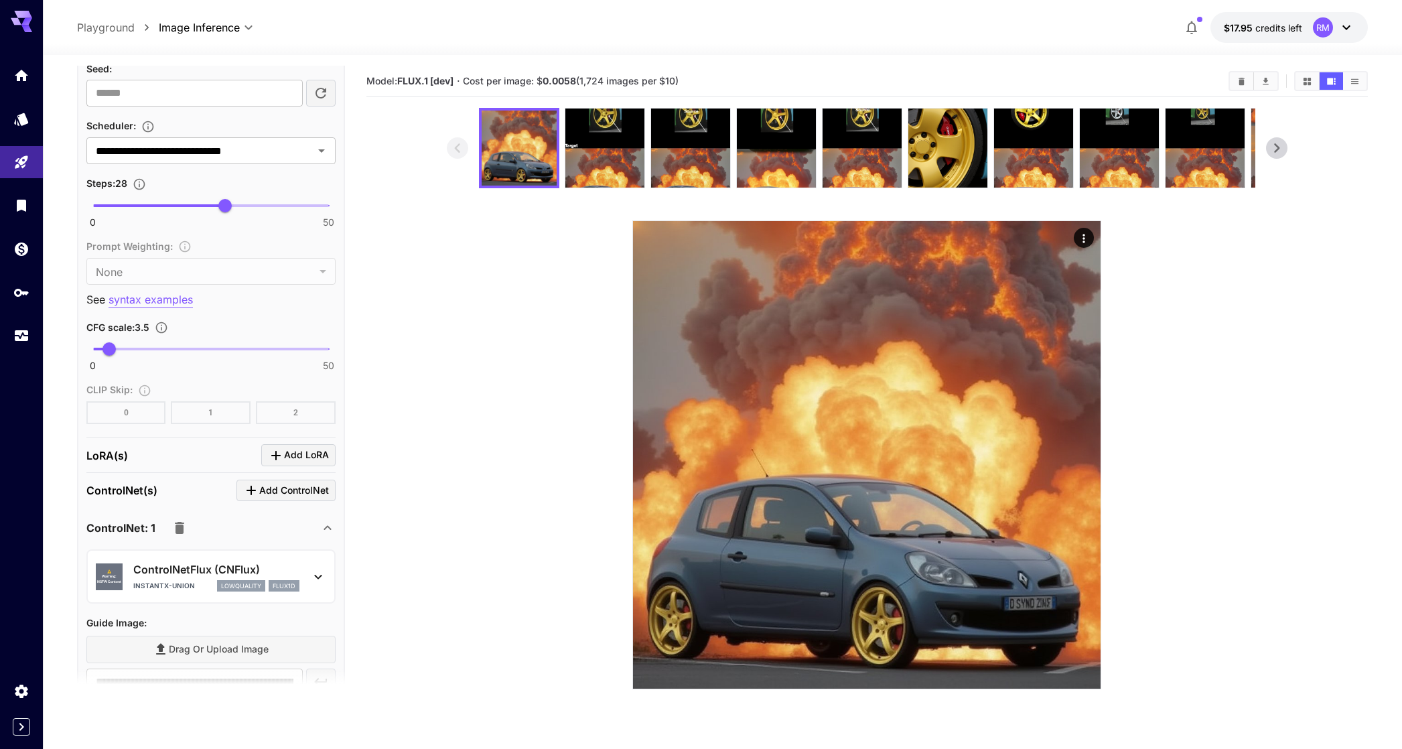
scroll to position [0, 0]
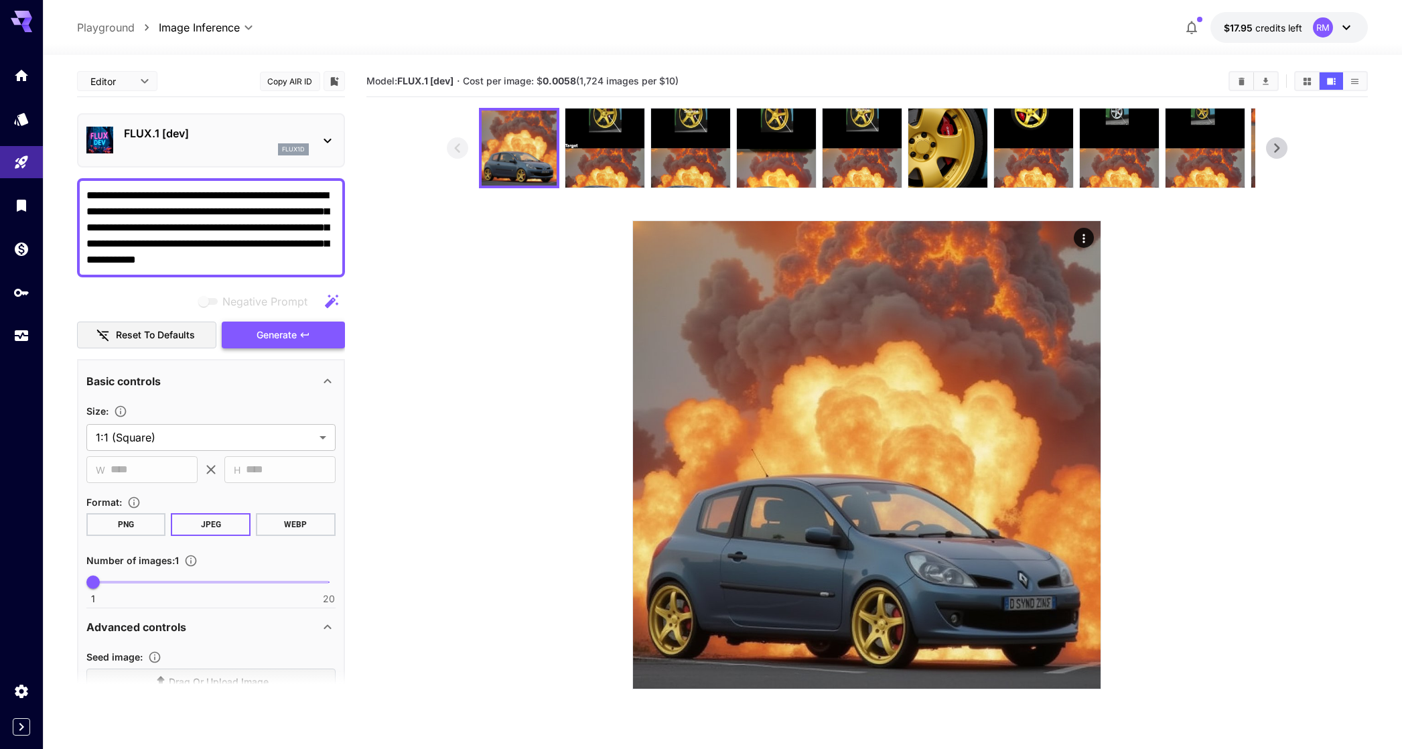
click at [294, 337] on span "Generate" at bounding box center [277, 335] width 40 height 17
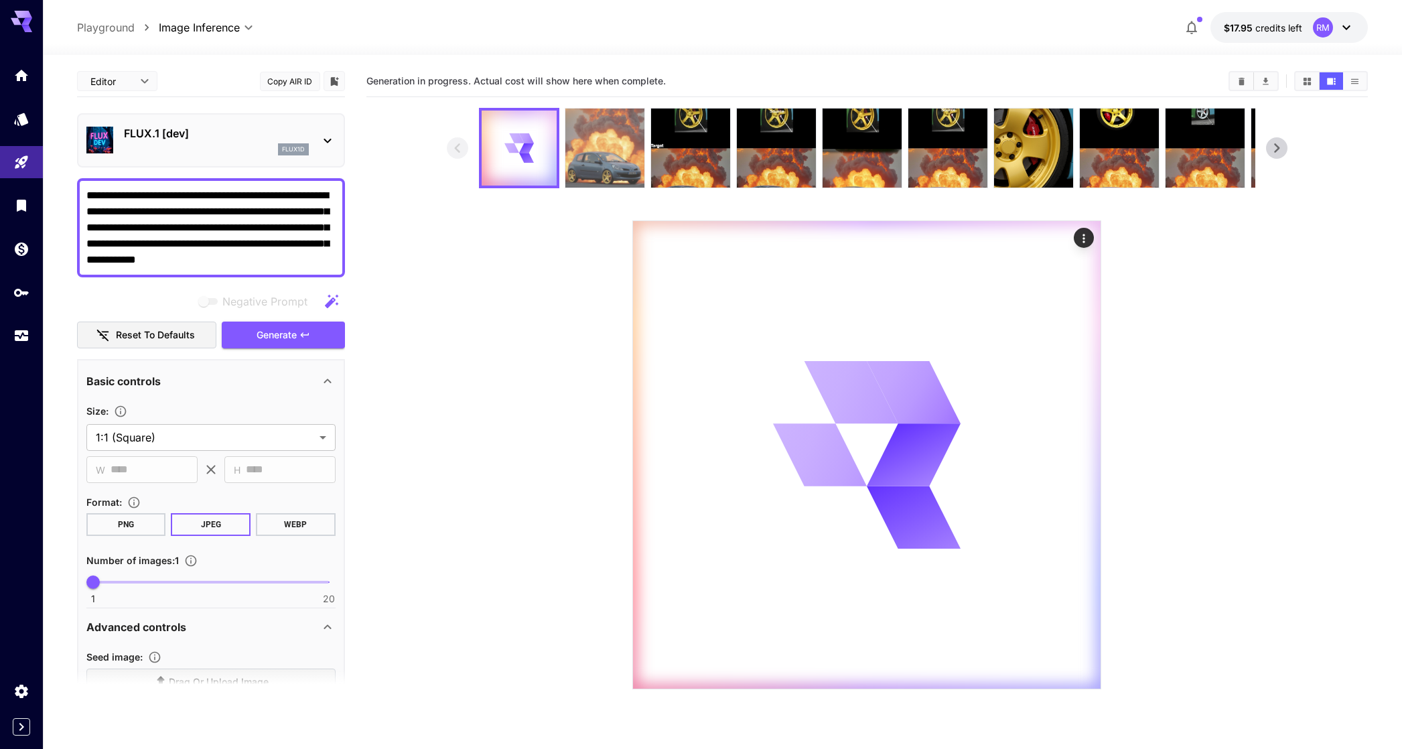
click at [592, 133] on img at bounding box center [604, 148] width 79 height 79
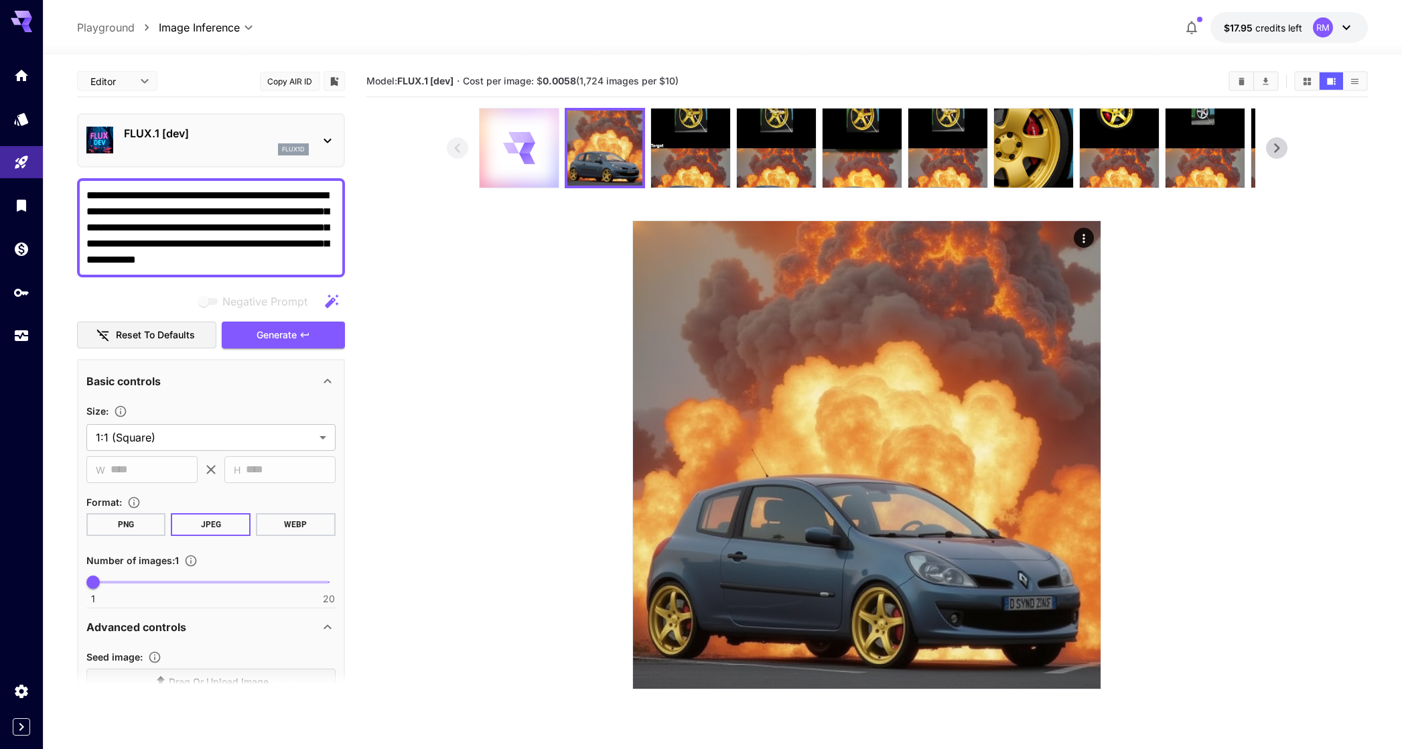
click at [534, 145] on div at bounding box center [519, 148] width 79 height 79
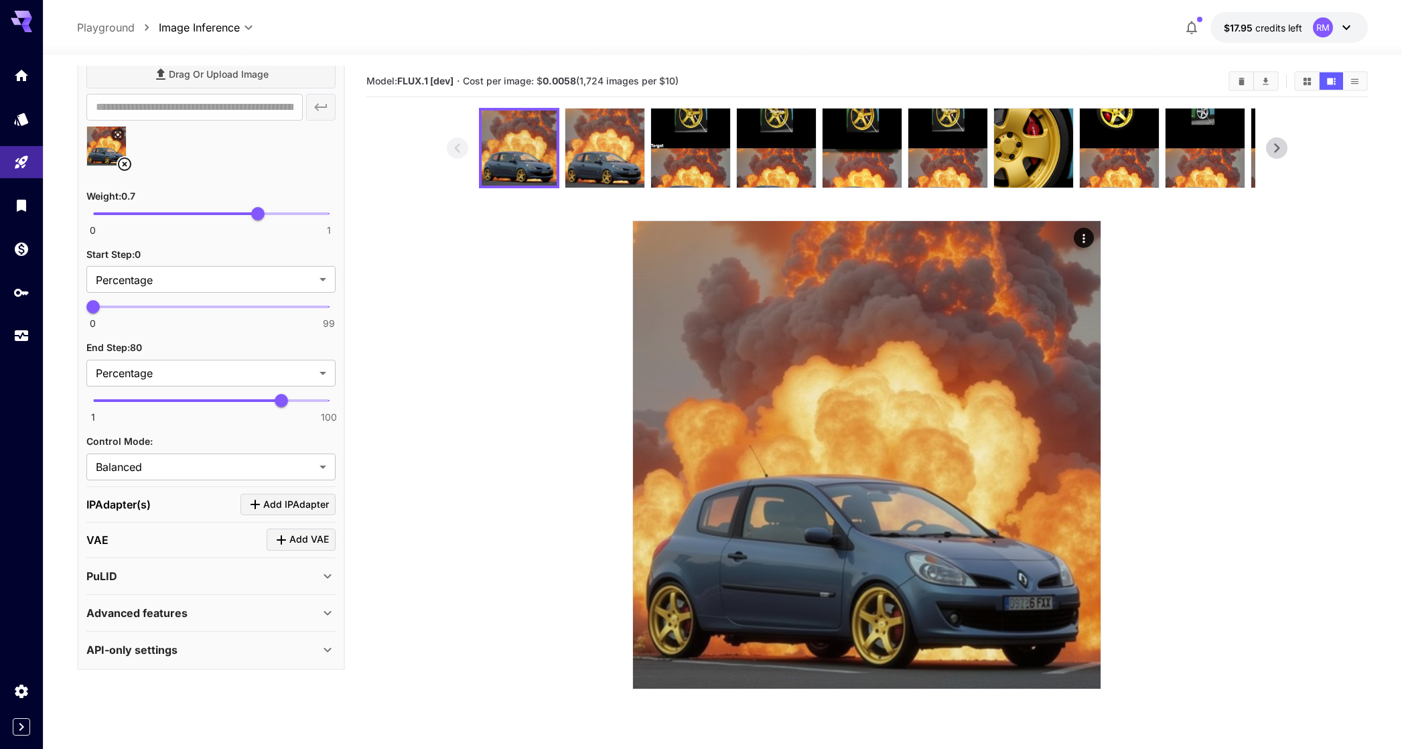
scroll to position [1383, 0]
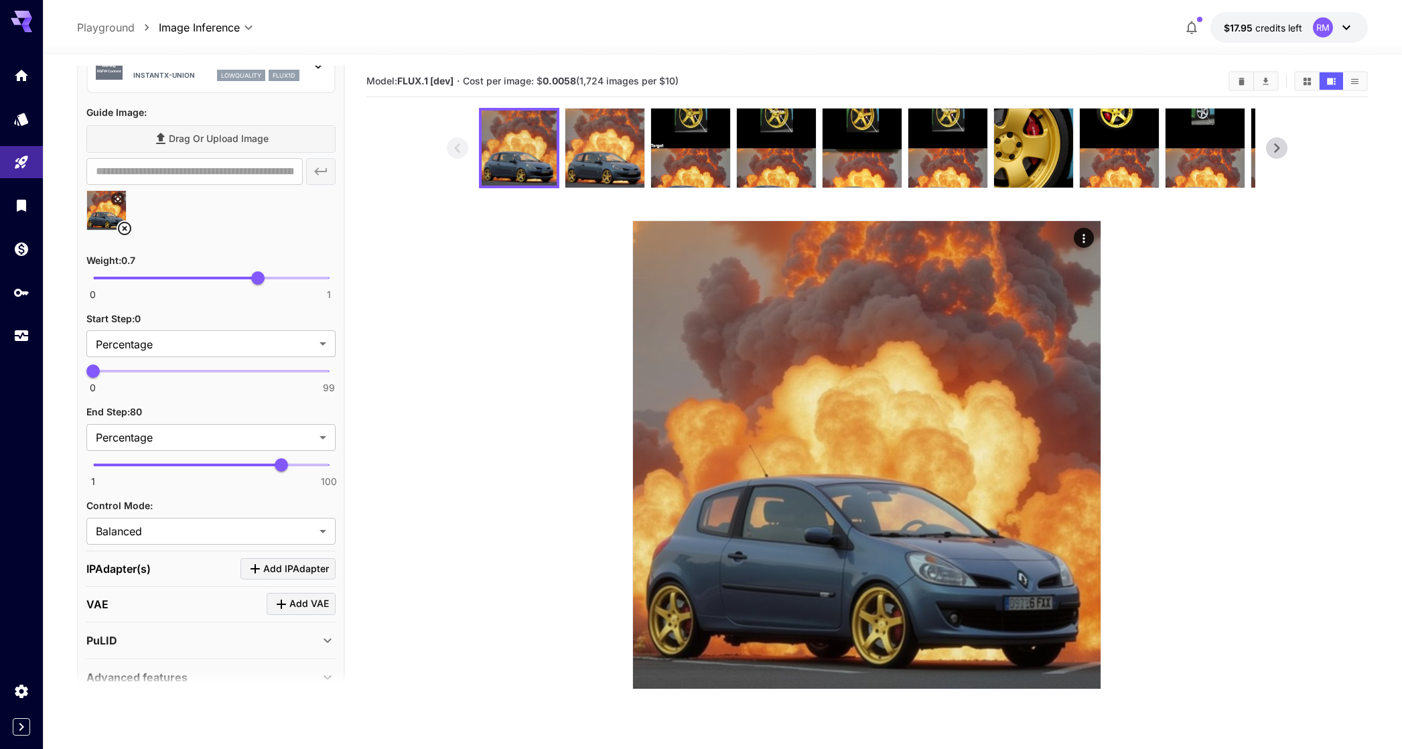
click at [224, 469] on span "1 100 80" at bounding box center [211, 465] width 236 height 20
type input "**"
drag, startPoint x: 220, startPoint y: 466, endPoint x: 210, endPoint y: 463, distance: 10.6
click at [210, 463] on span "50" at bounding box center [209, 464] width 13 height 13
drag, startPoint x: 221, startPoint y: 275, endPoint x: 208, endPoint y: 273, distance: 12.8
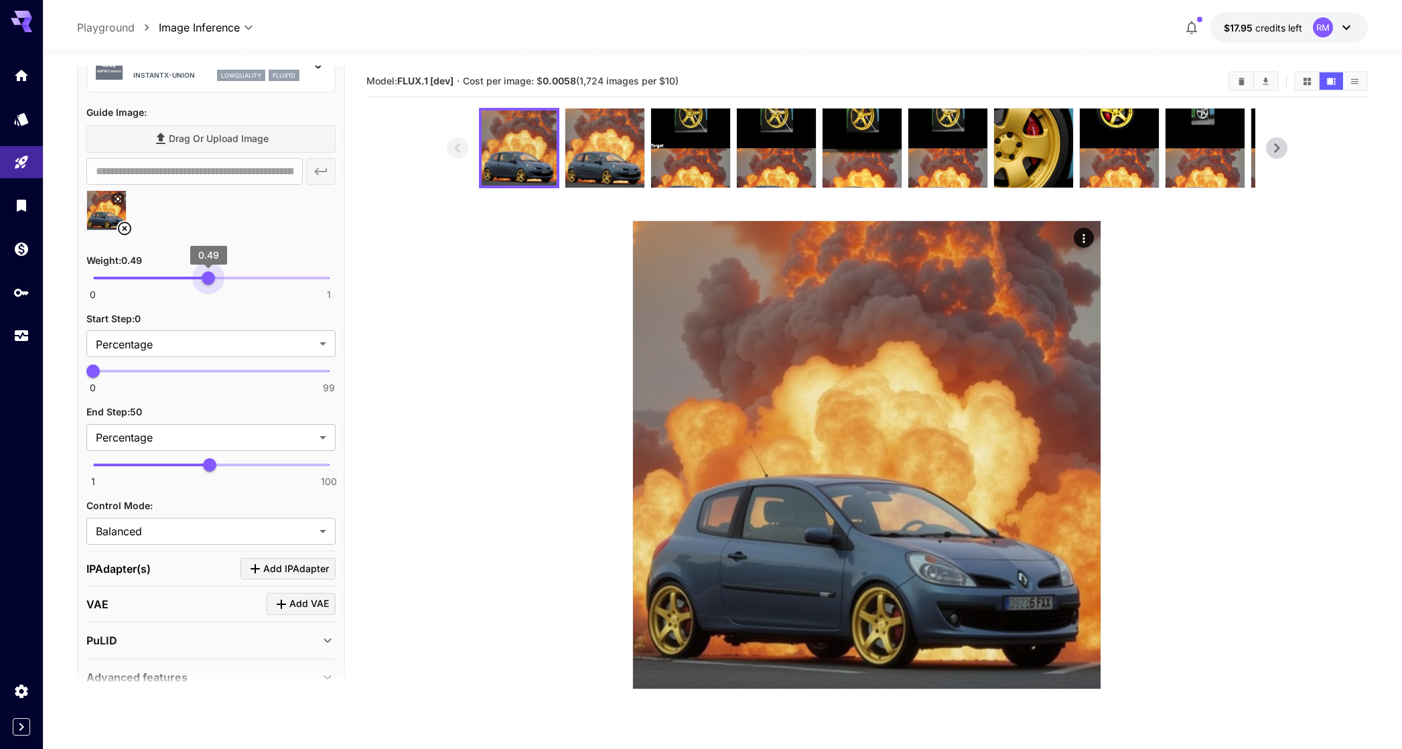
click at [208, 273] on span "0 1 0.49" at bounding box center [211, 278] width 236 height 20
click at [210, 273] on span "0.5" at bounding box center [210, 277] width 13 height 13
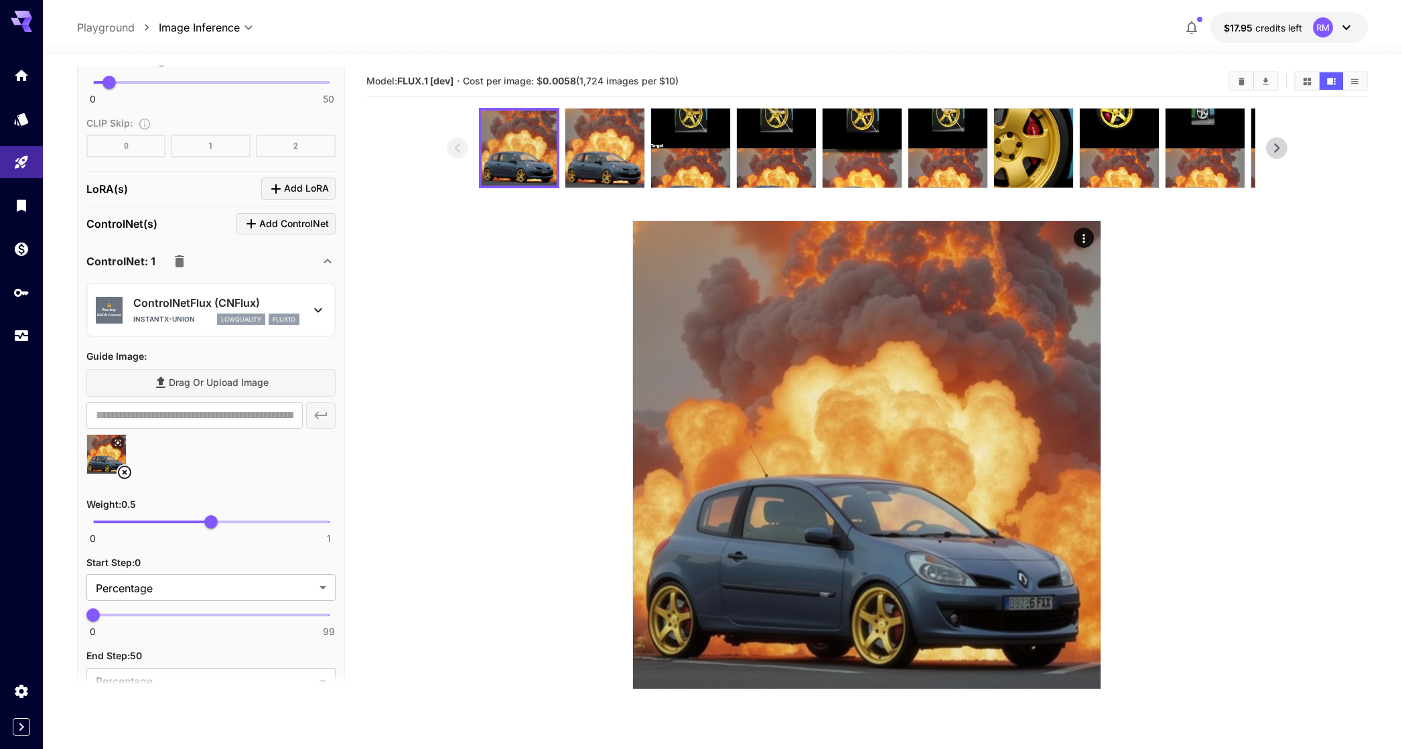
scroll to position [0, 0]
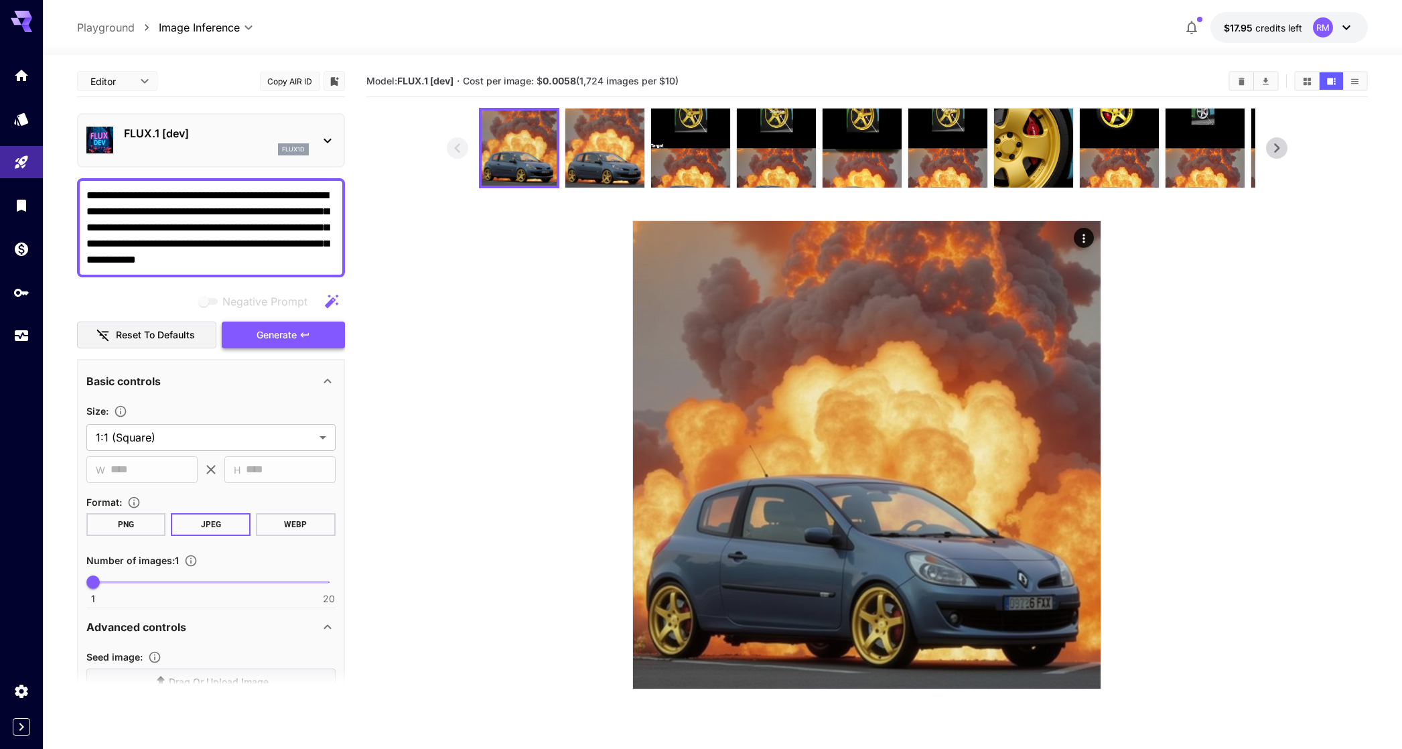
click at [283, 338] on span "Generate" at bounding box center [277, 335] width 40 height 17
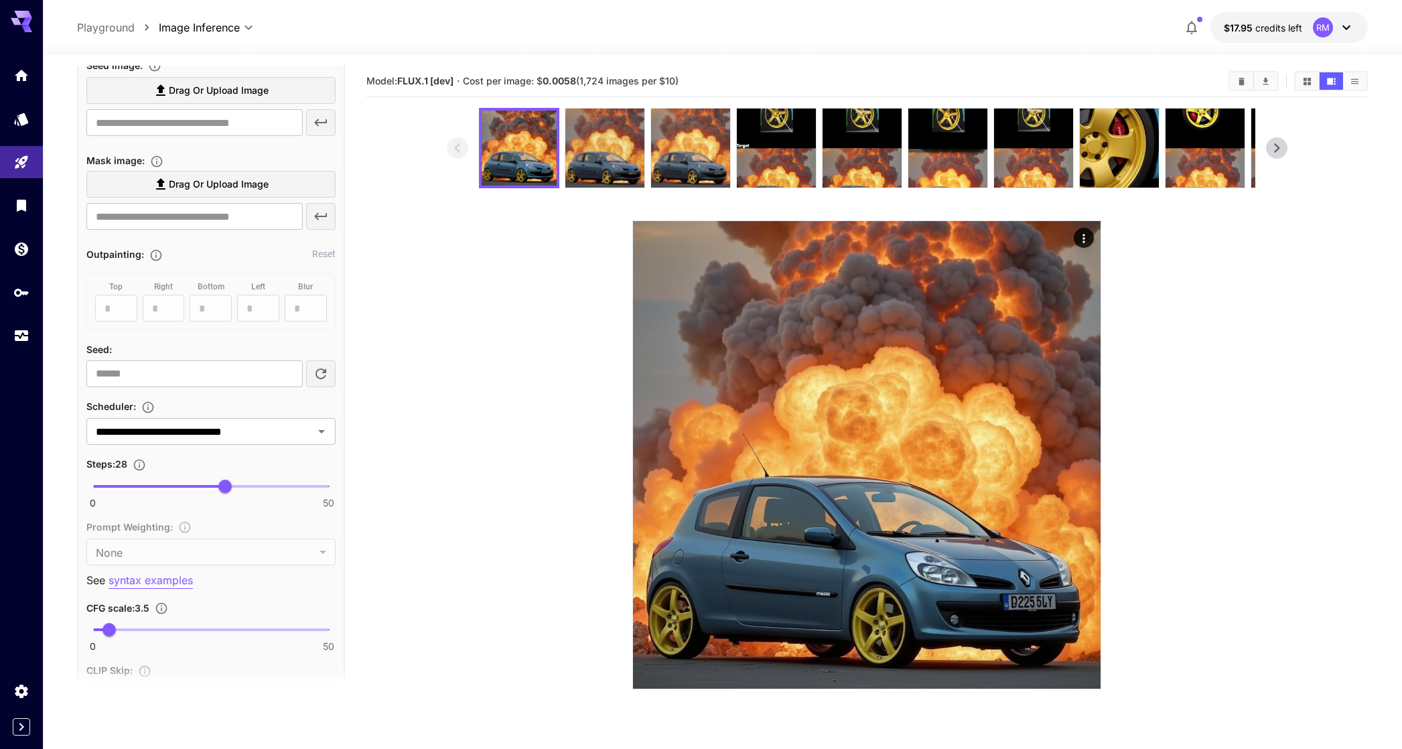
scroll to position [1448, 0]
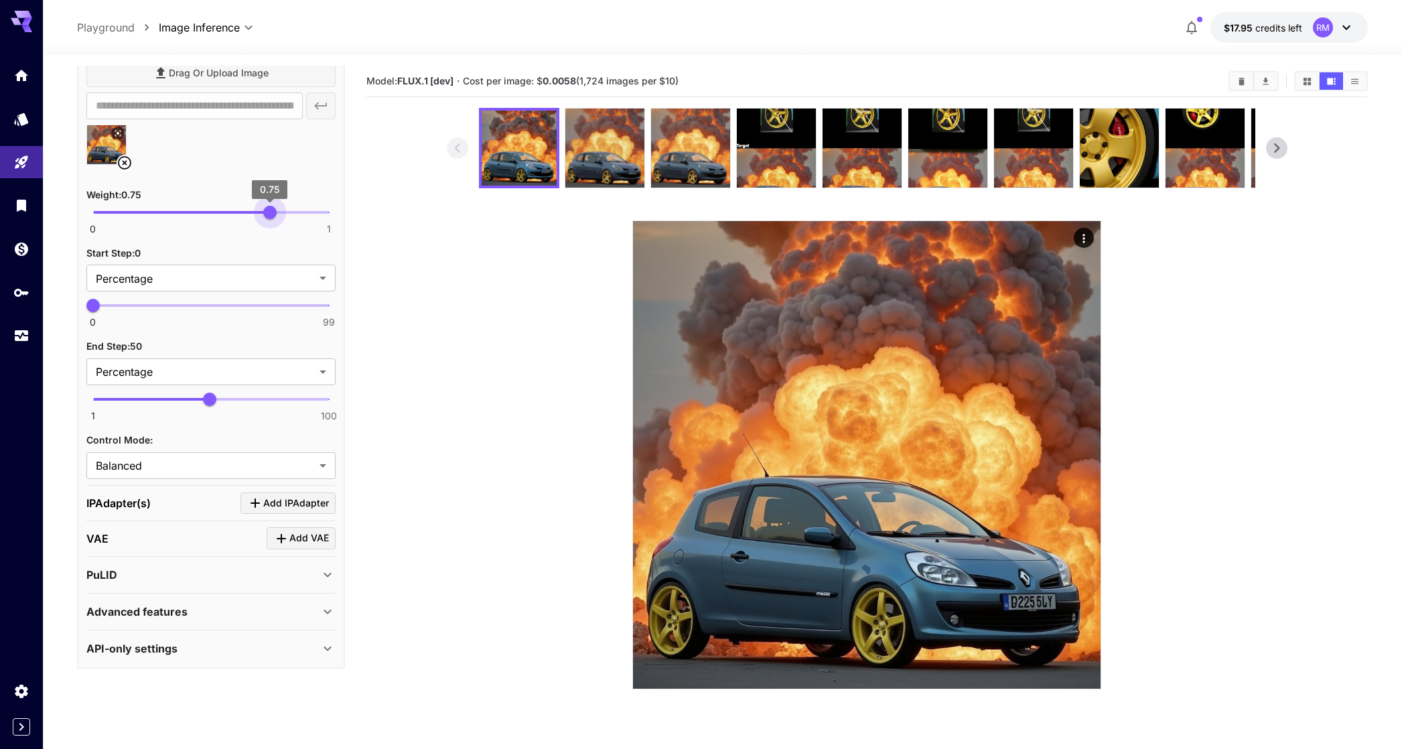
click at [269, 213] on span "0 1 0.75" at bounding box center [211, 212] width 236 height 20
type input "***"
drag, startPoint x: 269, startPoint y: 213, endPoint x: 211, endPoint y: 212, distance: 58.3
click at [211, 212] on span "0.5" at bounding box center [210, 212] width 13 height 13
type input "**"
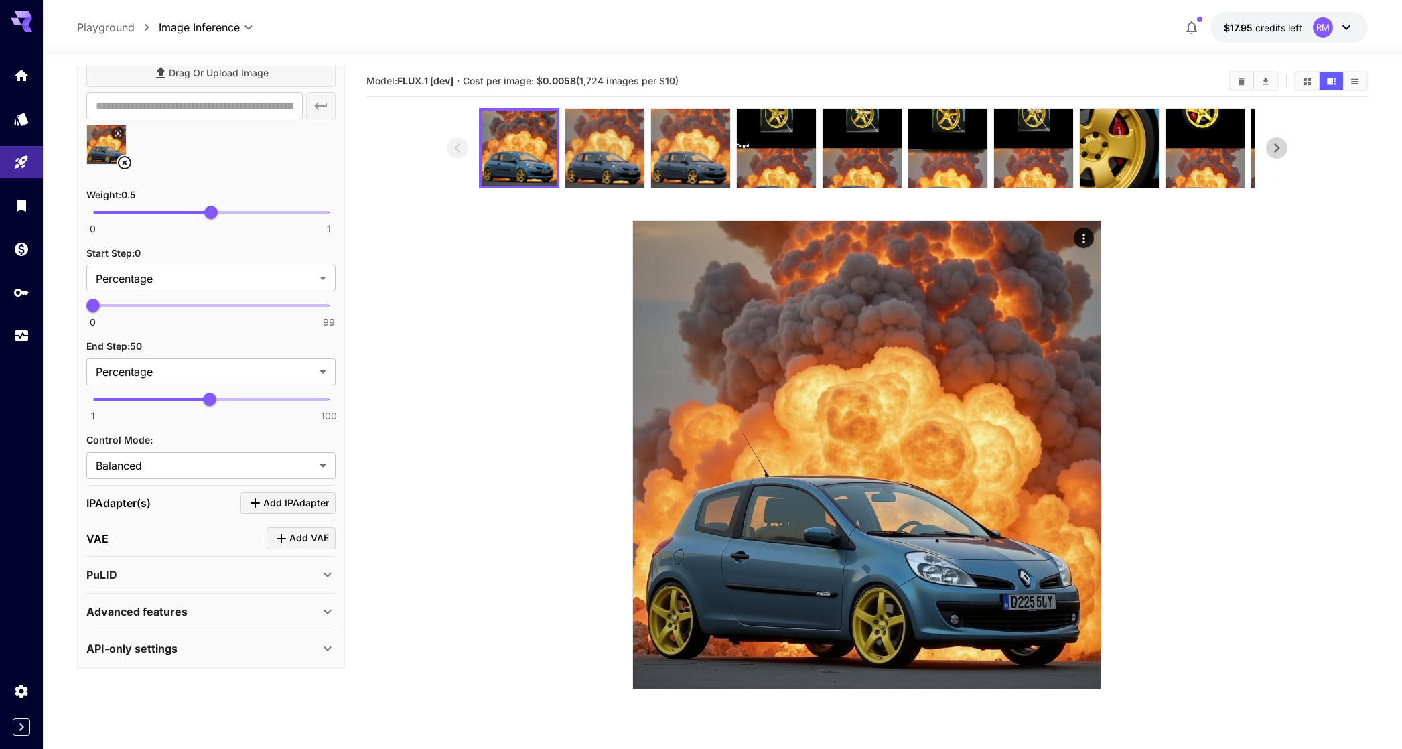
click at [269, 403] on span "1 100 50" at bounding box center [211, 399] width 236 height 20
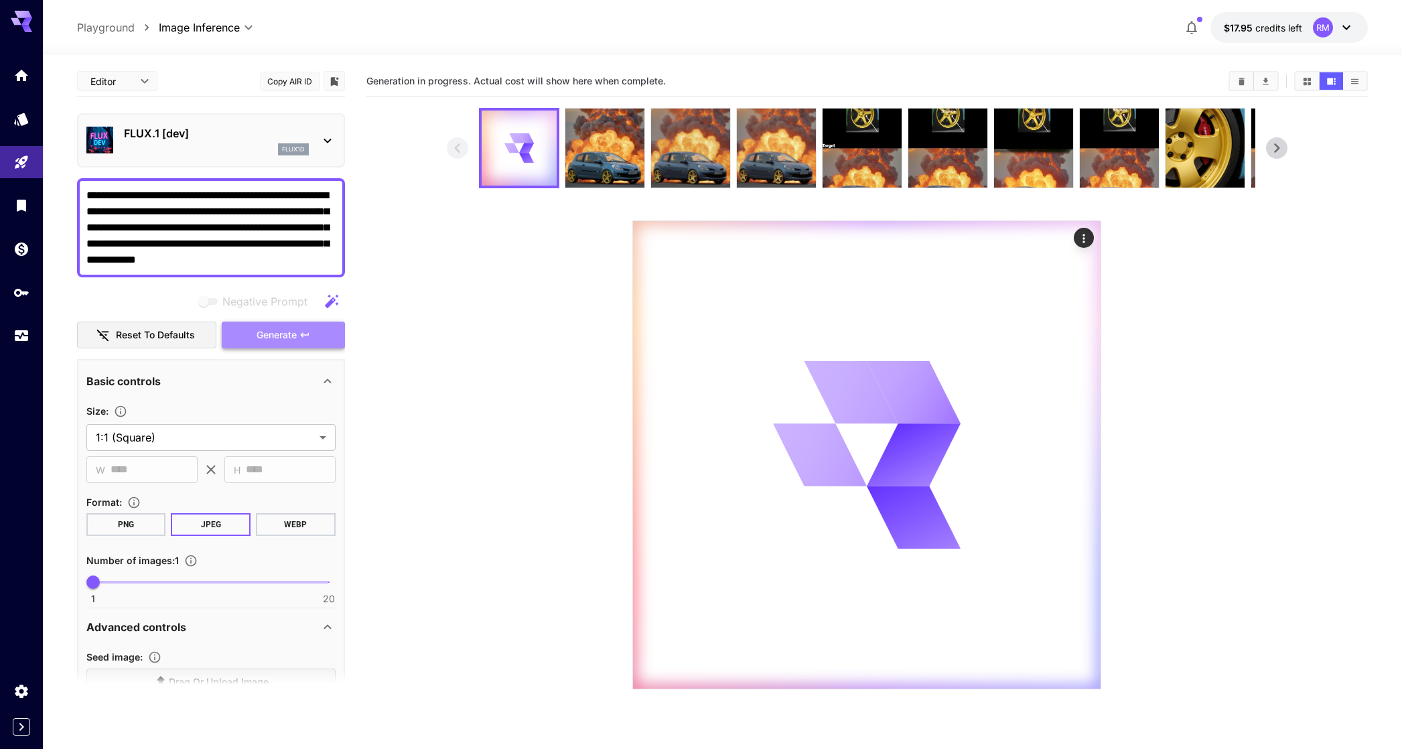
click at [285, 344] on button "Generate" at bounding box center [283, 335] width 123 height 27
click at [566, 156] on img at bounding box center [604, 148] width 79 height 79
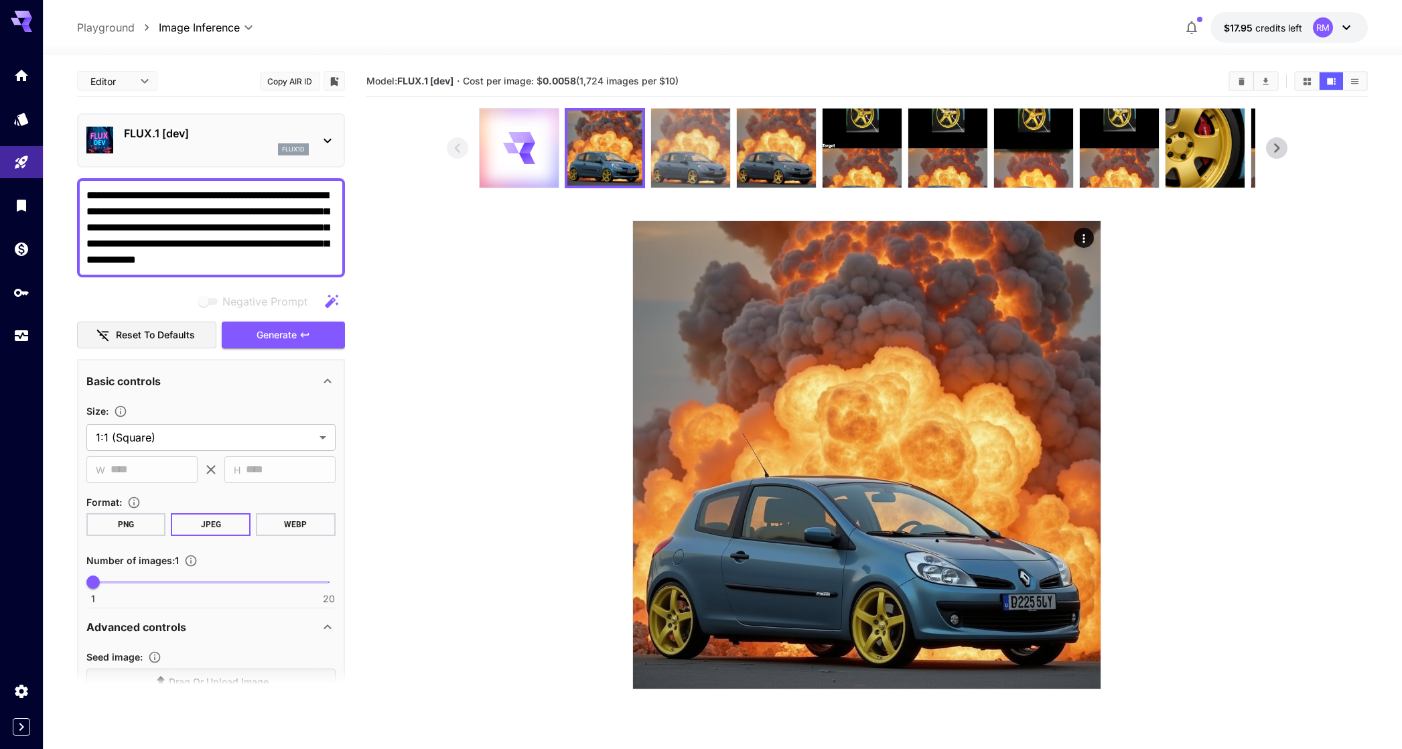
click at [672, 138] on img at bounding box center [690, 148] width 79 height 79
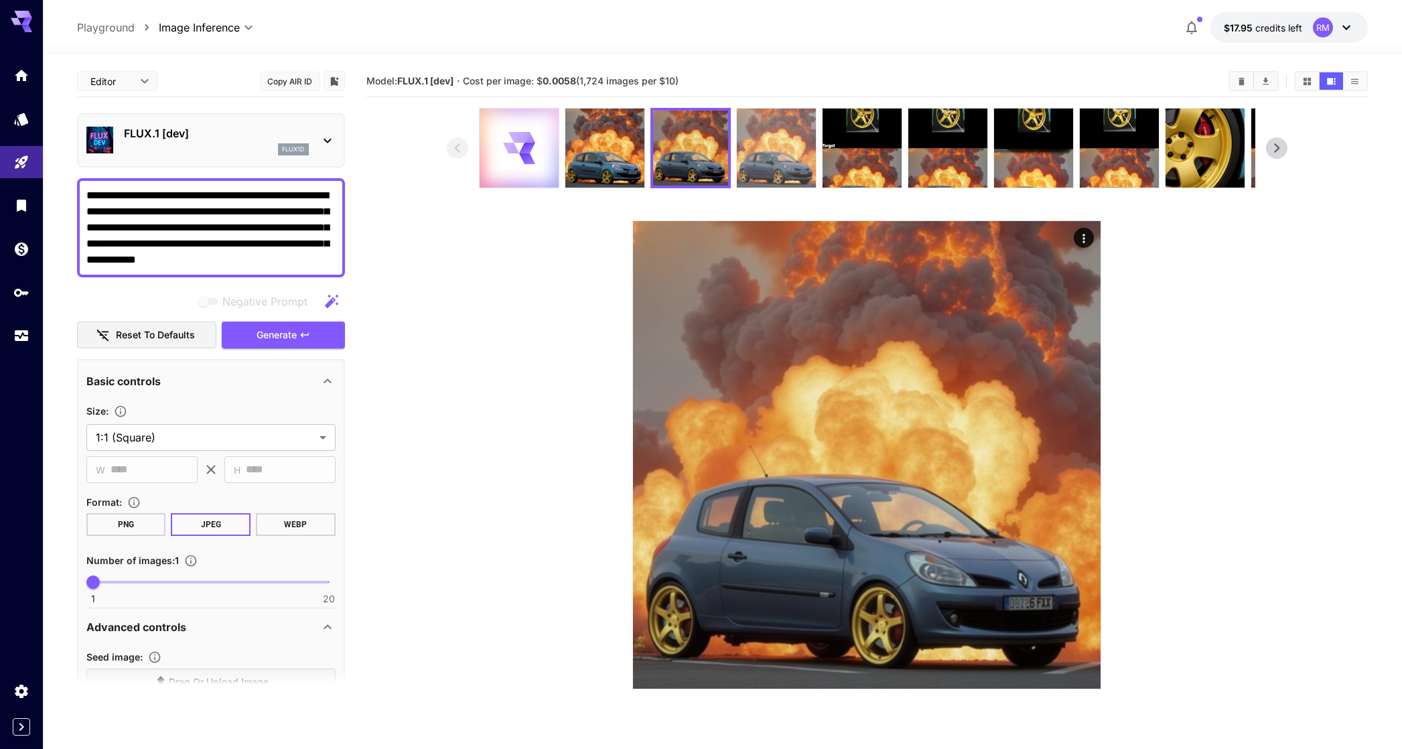
click at [737, 143] on img at bounding box center [776, 148] width 79 height 79
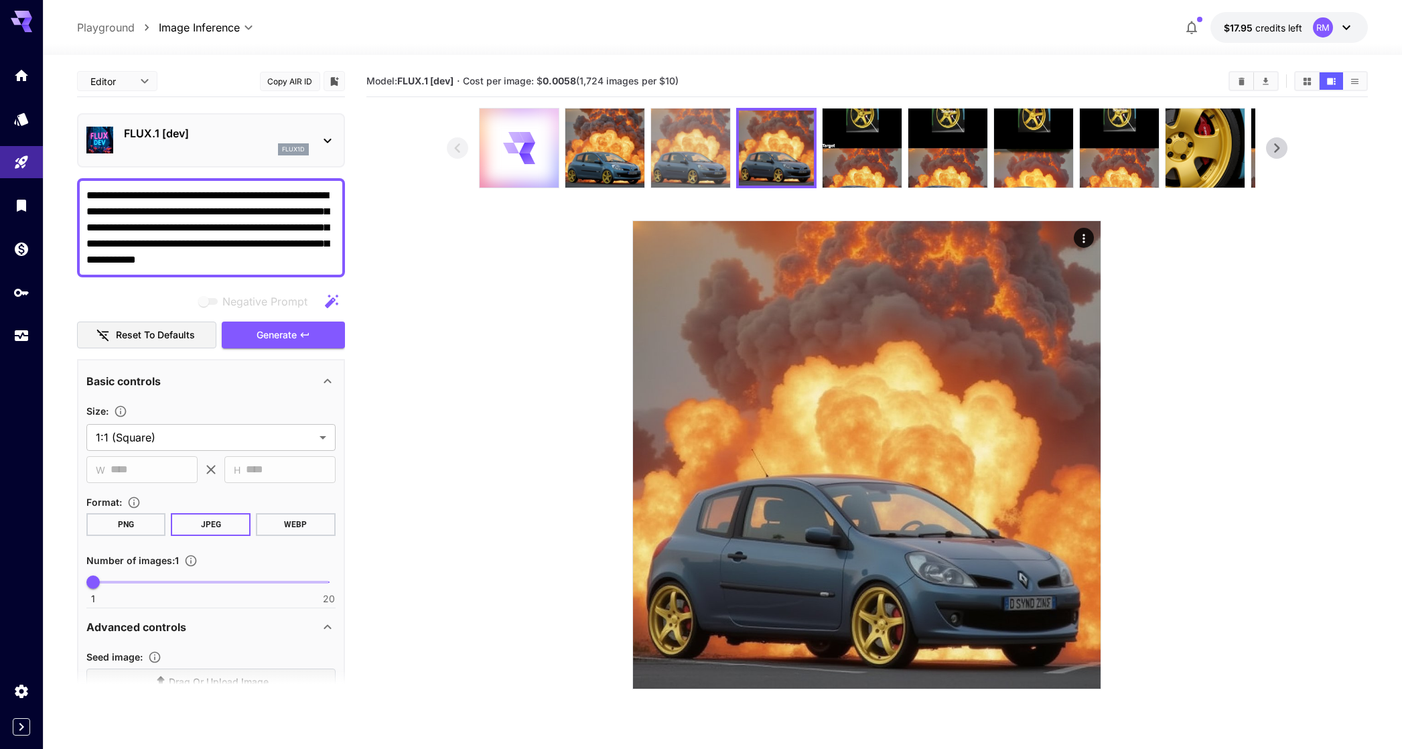
click at [699, 149] on img at bounding box center [690, 148] width 79 height 79
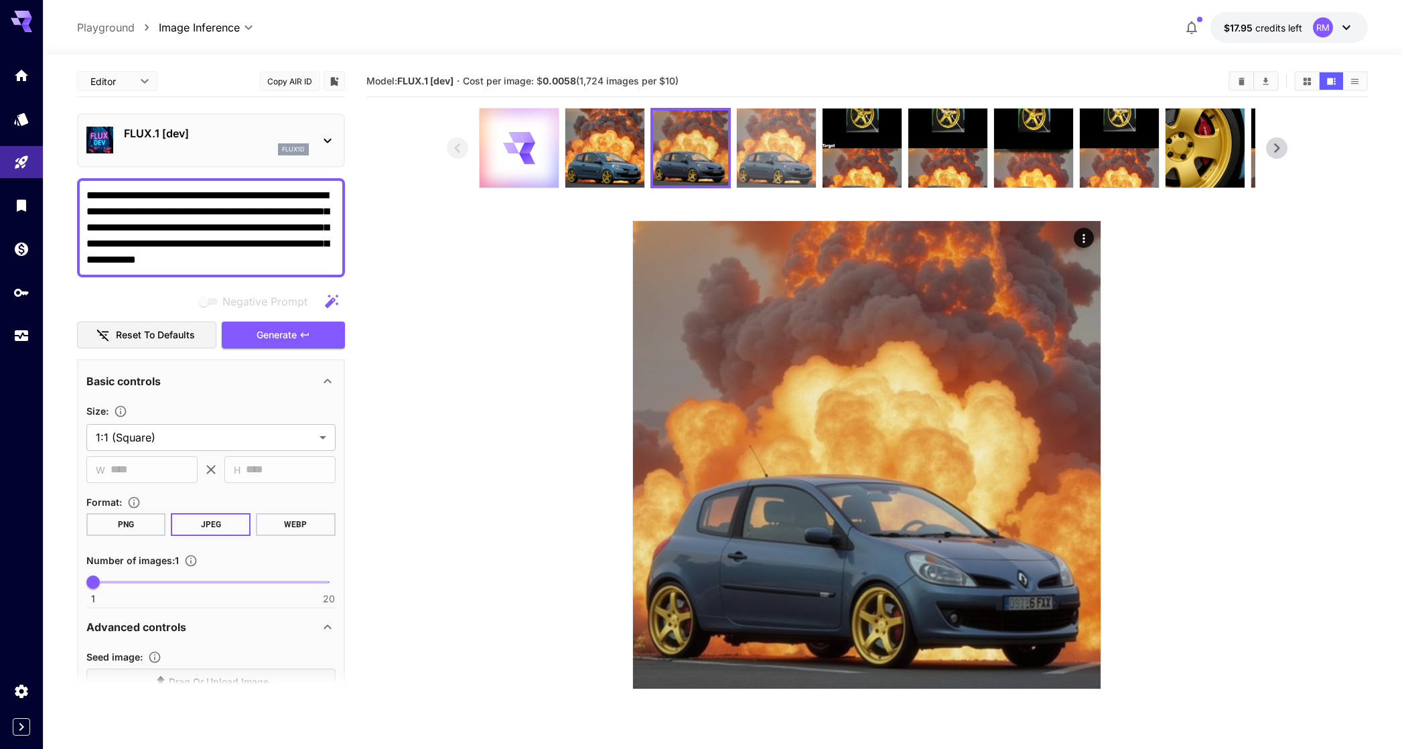
click at [738, 150] on img at bounding box center [776, 148] width 79 height 79
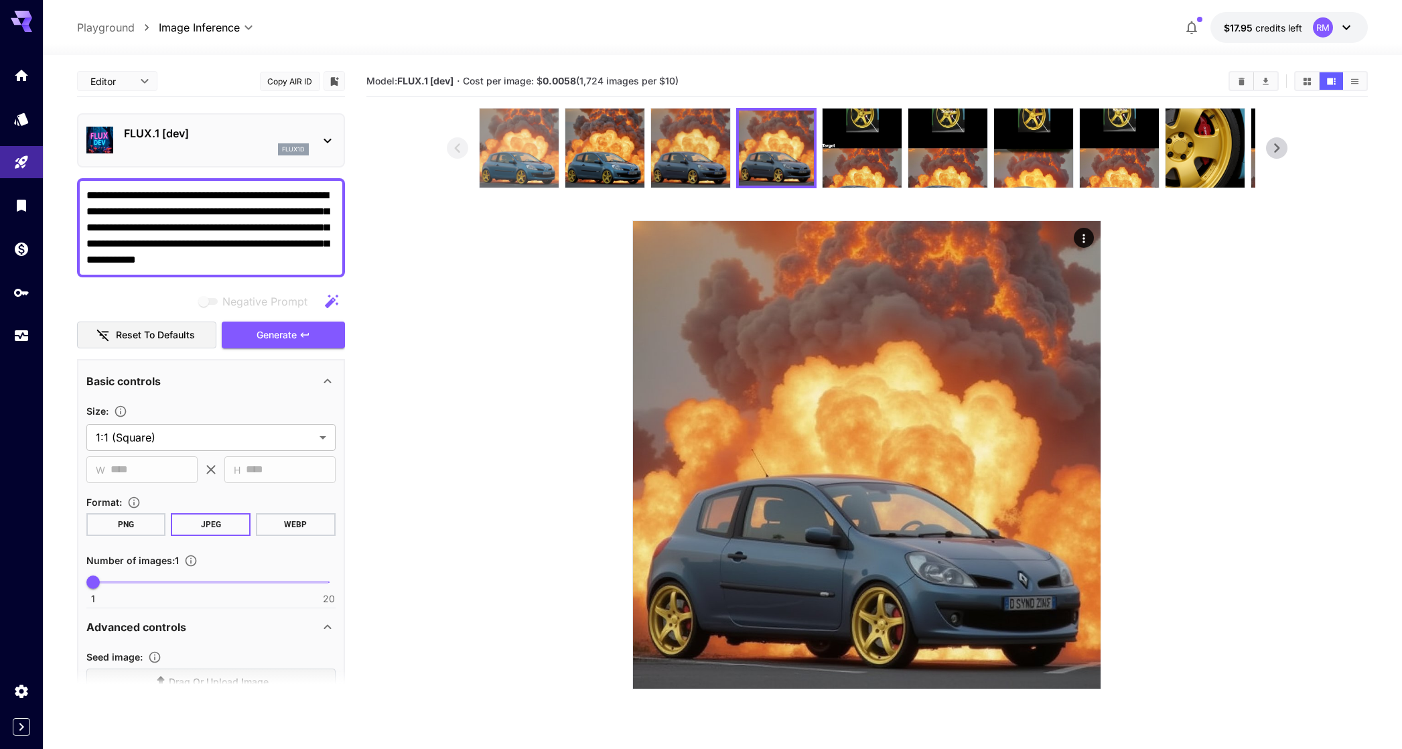
click at [515, 145] on img at bounding box center [519, 148] width 79 height 79
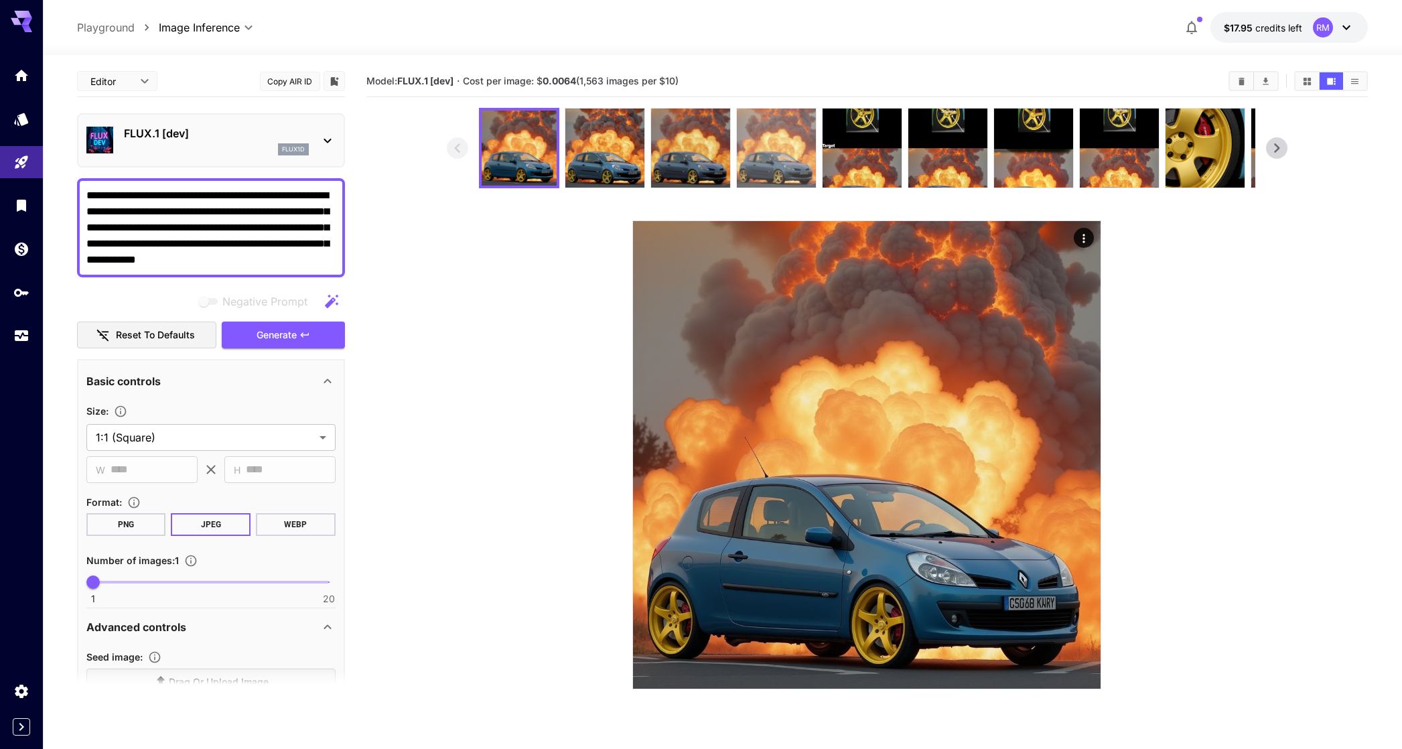
click at [758, 135] on img at bounding box center [776, 148] width 79 height 79
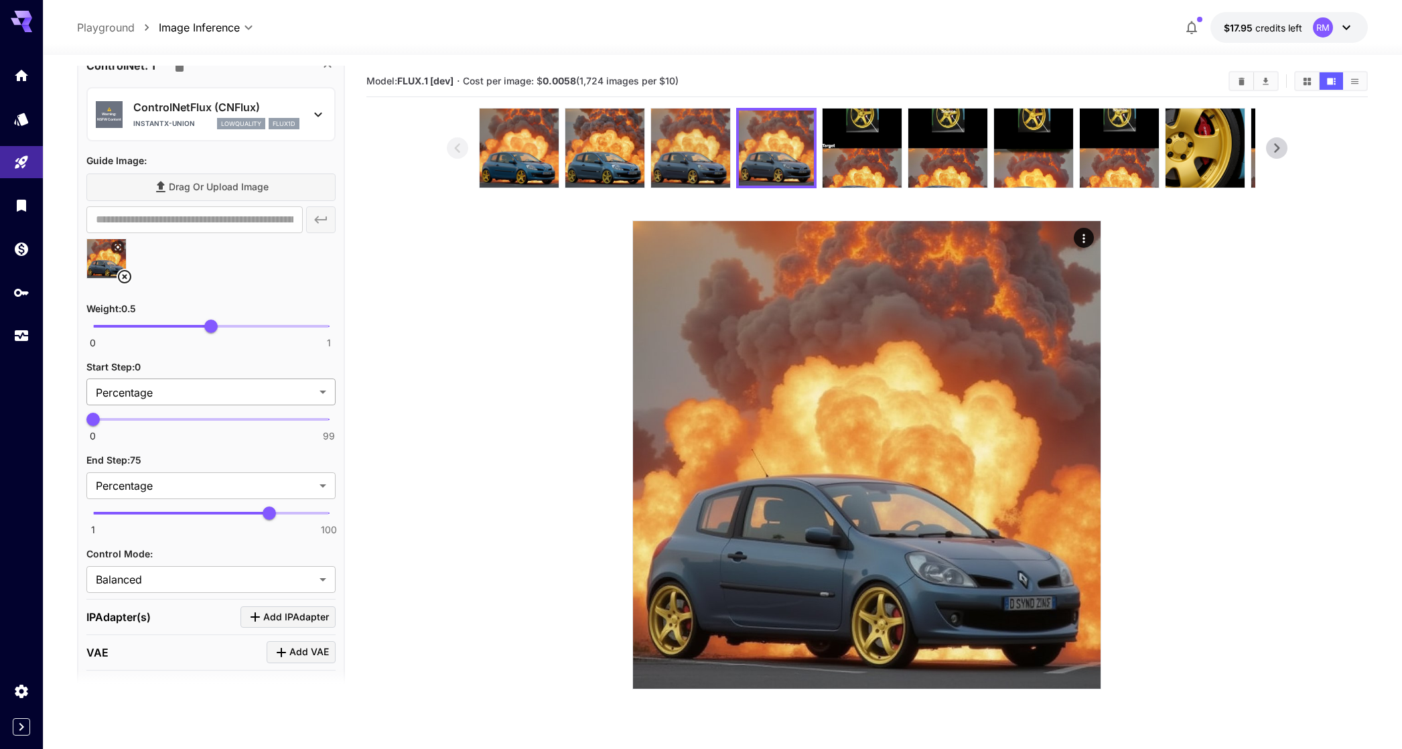
scroll to position [1334, 0]
type input "*"
drag, startPoint x: 256, startPoint y: 326, endPoint x: 405, endPoint y: 326, distance: 148.7
click at [405, 326] on main "**********" at bounding box center [723, 446] width 1292 height 760
type input "**"
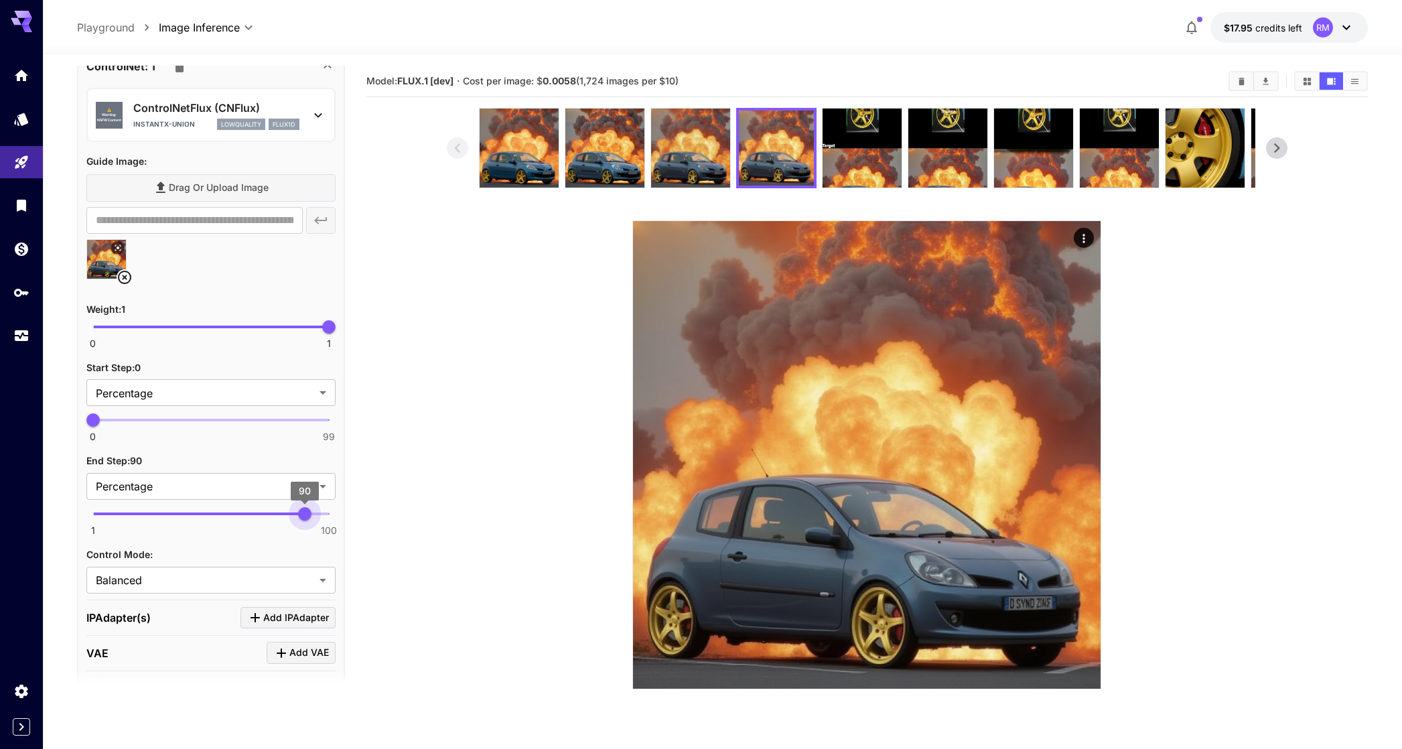
drag, startPoint x: 277, startPoint y: 515, endPoint x: 305, endPoint y: 513, distance: 28.2
click at [305, 513] on span "90" at bounding box center [304, 513] width 13 height 13
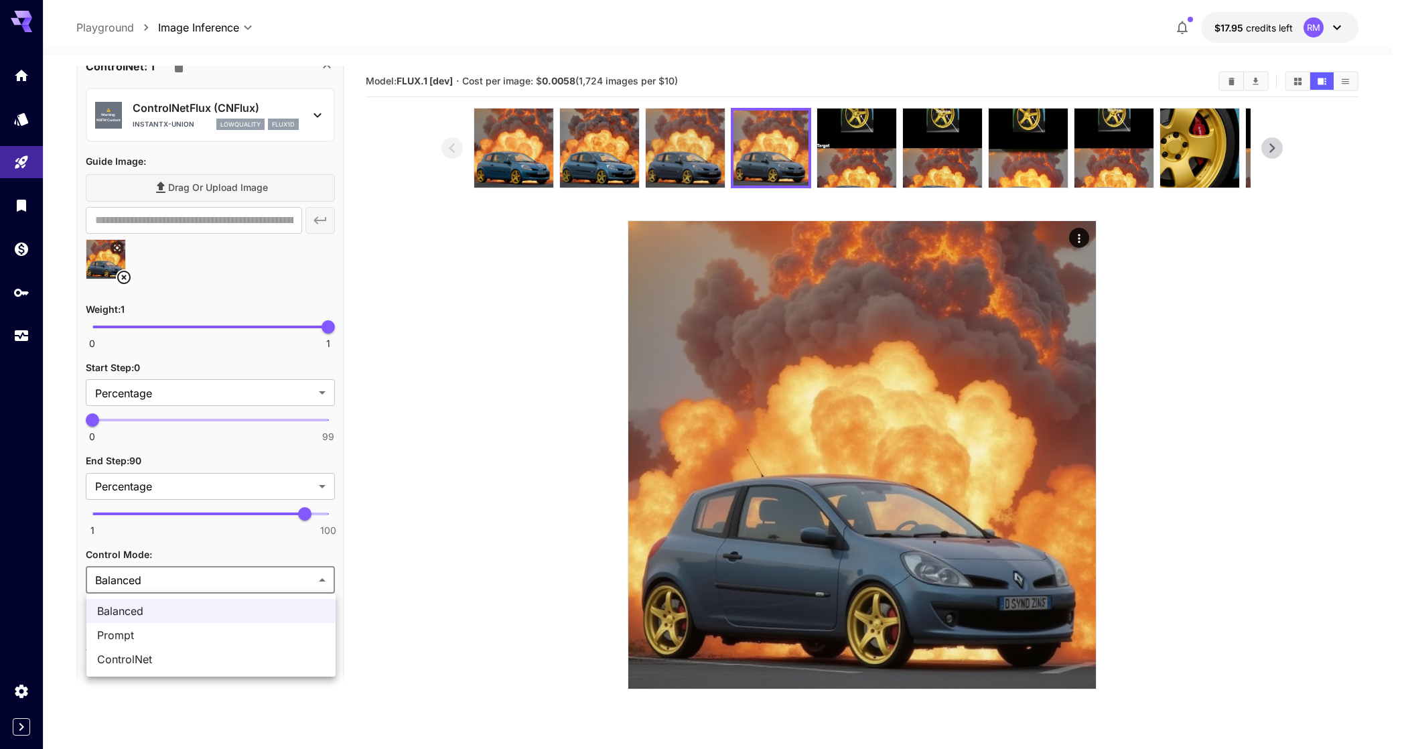
click at [220, 588] on body "**********" at bounding box center [701, 427] width 1402 height 855
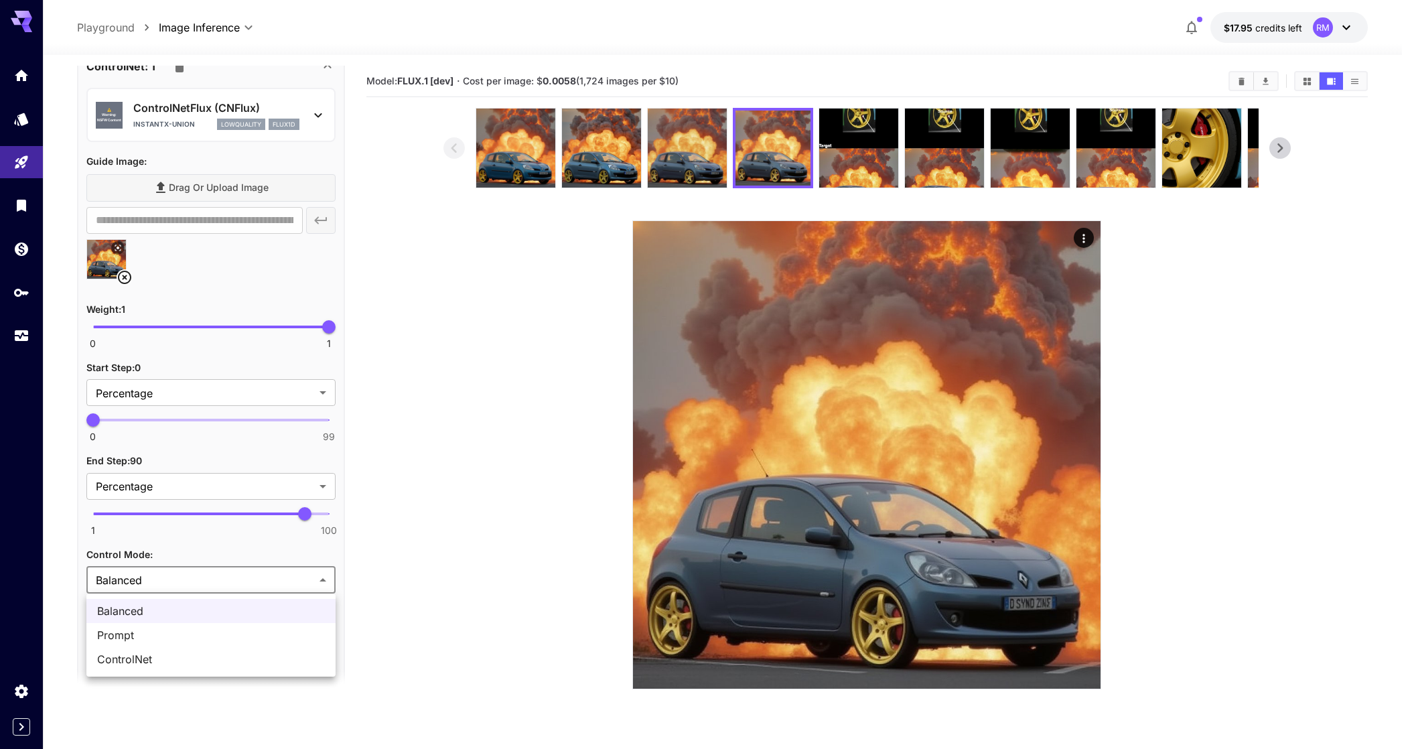
click at [224, 578] on div at bounding box center [706, 374] width 1412 height 749
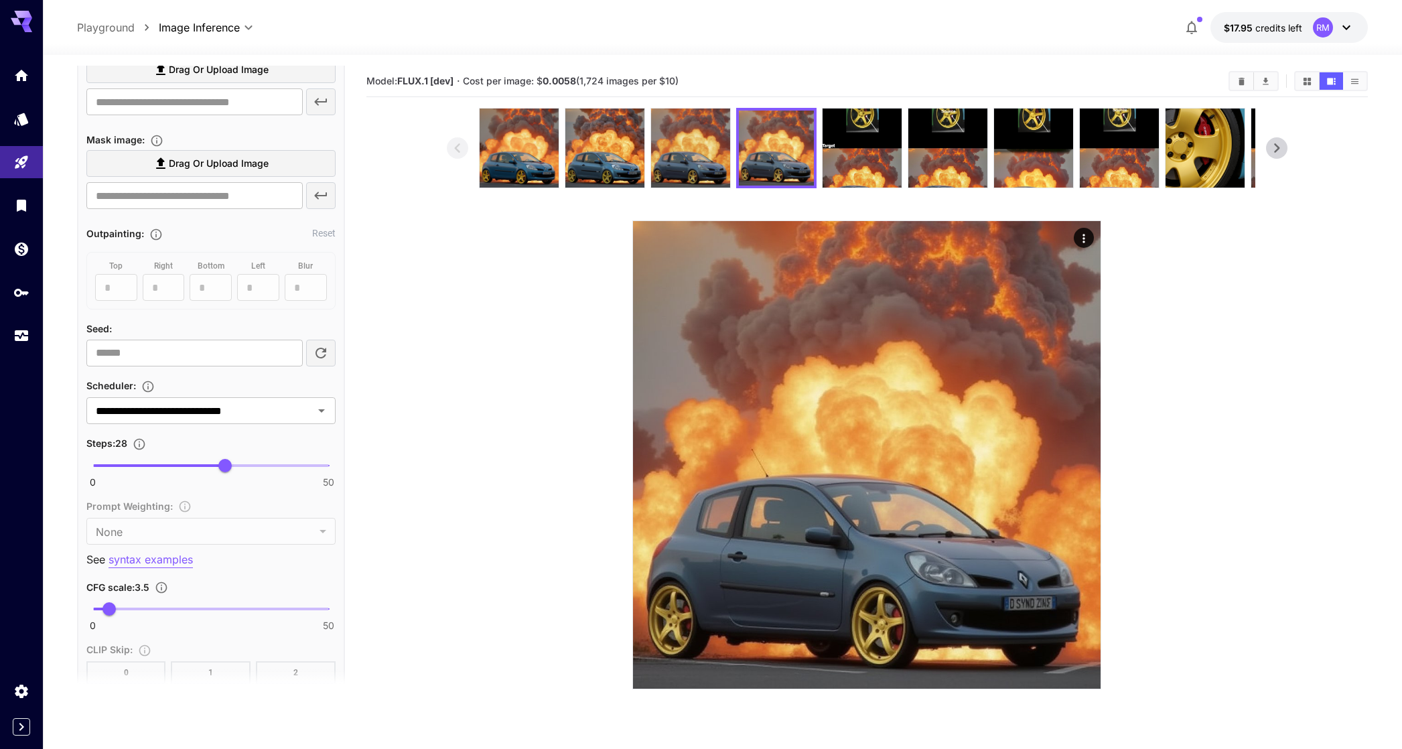
scroll to position [0, 0]
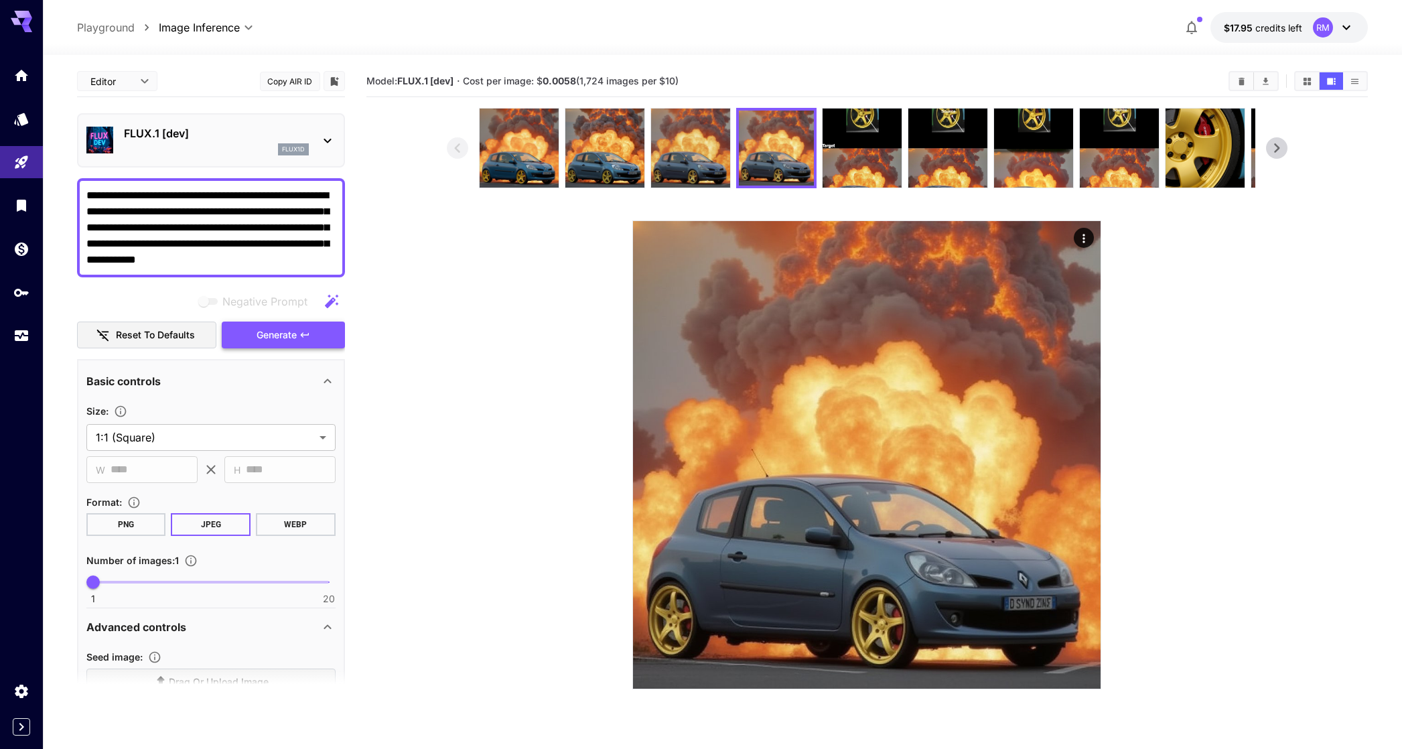
click at [251, 341] on button "Generate" at bounding box center [283, 335] width 123 height 27
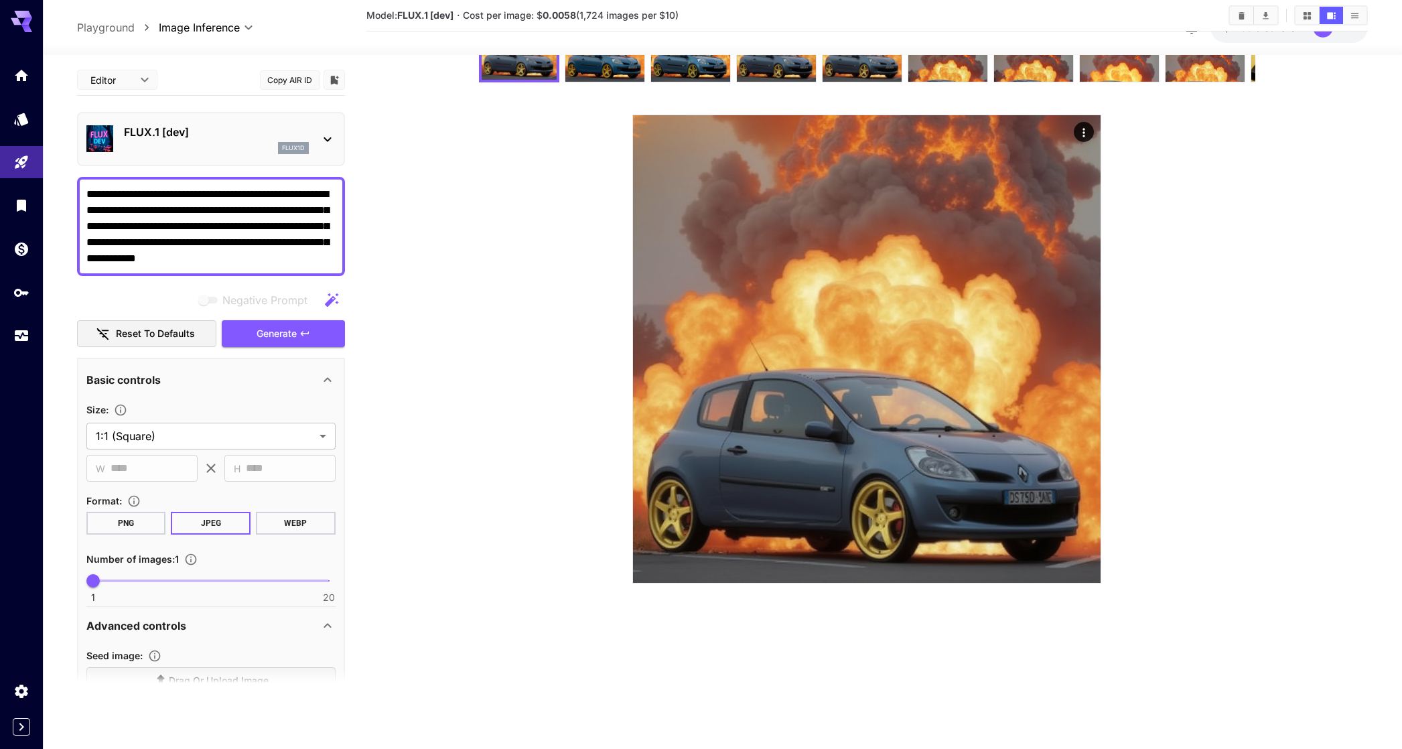
click at [274, 247] on textarea "**********" at bounding box center [210, 226] width 249 height 80
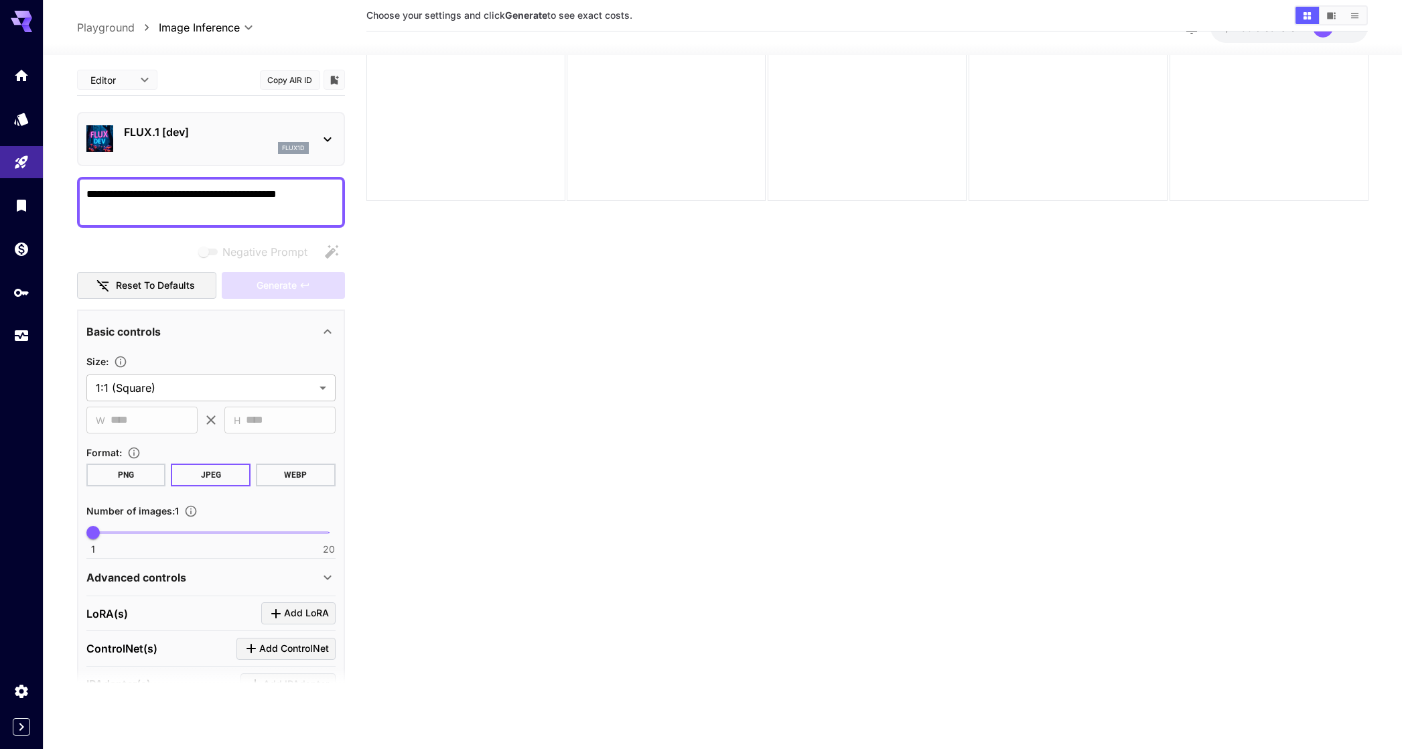
click at [162, 199] on textarea "**********" at bounding box center [210, 202] width 249 height 32
type textarea "**********"
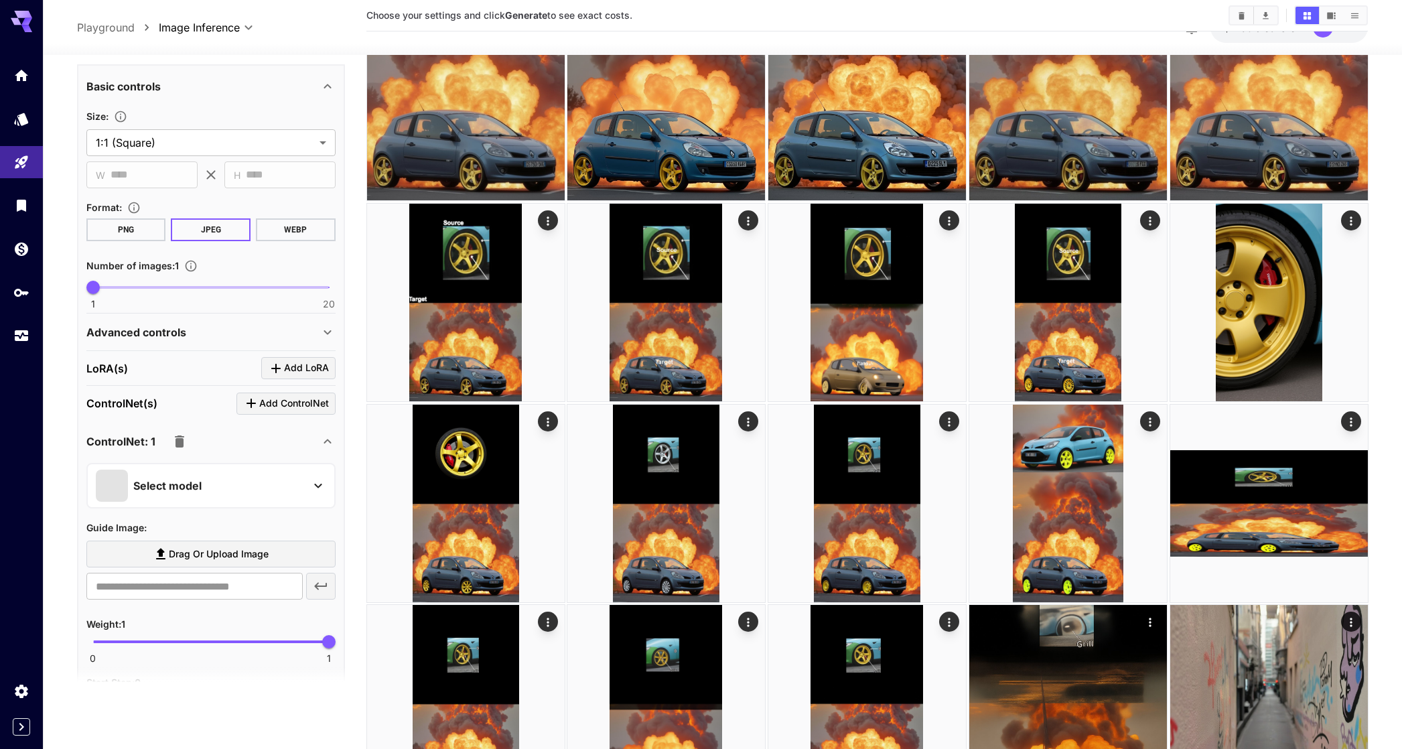
click at [183, 485] on p "Select model" at bounding box center [167, 486] width 68 height 16
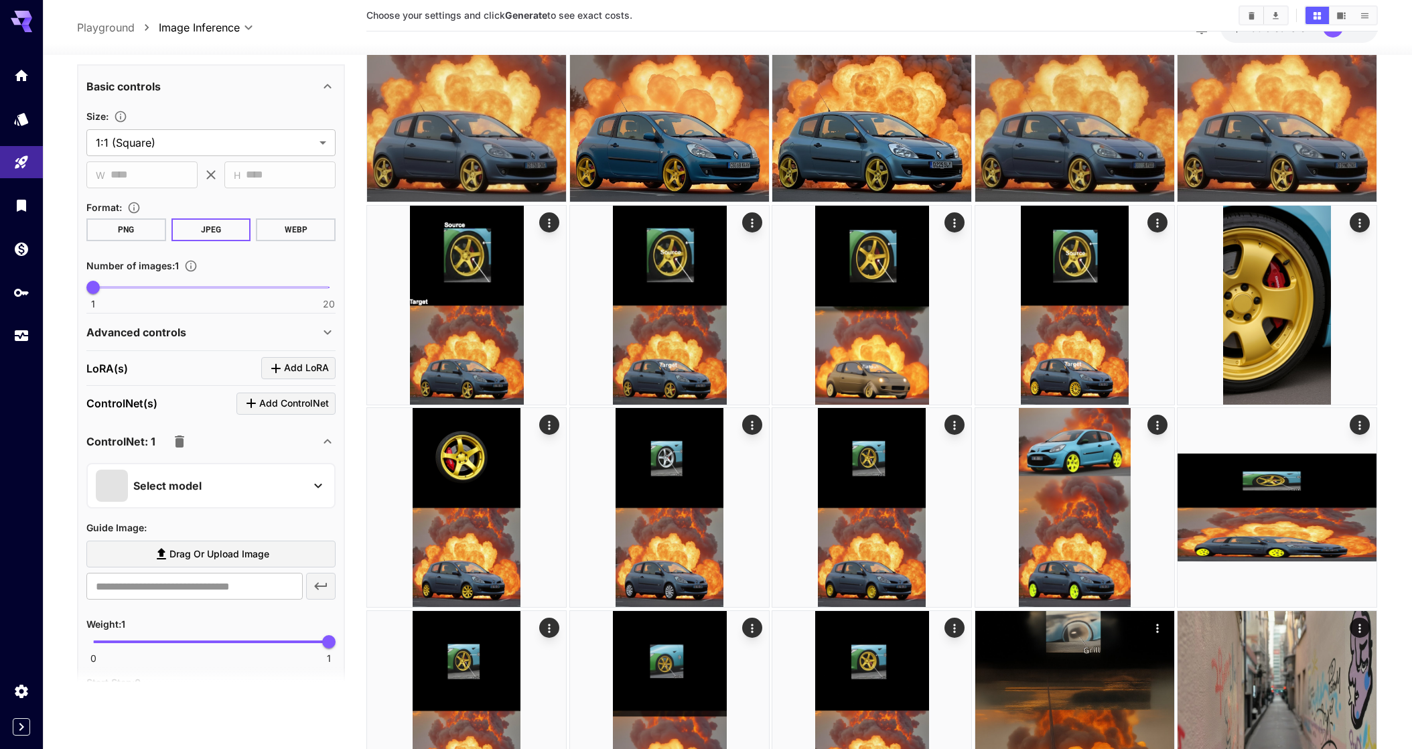
scroll to position [245, 0]
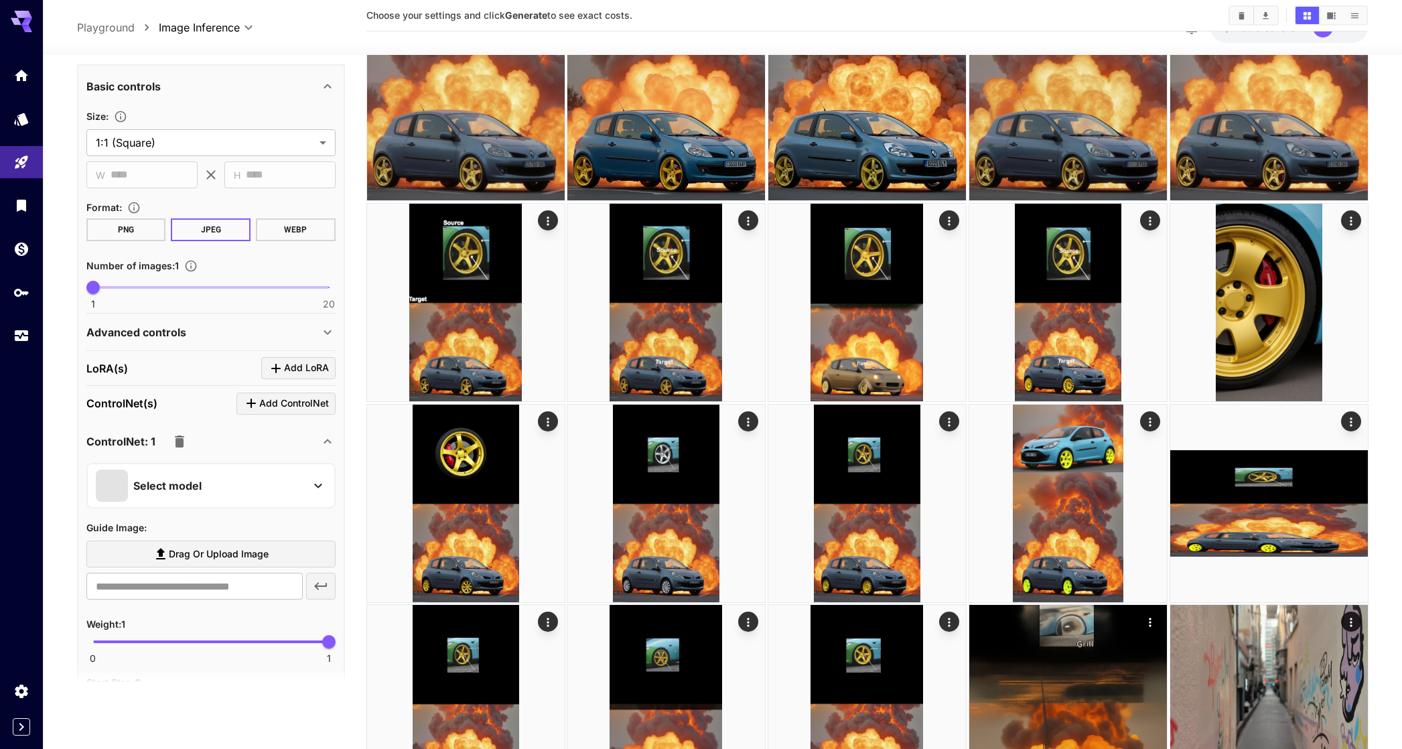
click at [169, 483] on p "Select model" at bounding box center [167, 486] width 68 height 16
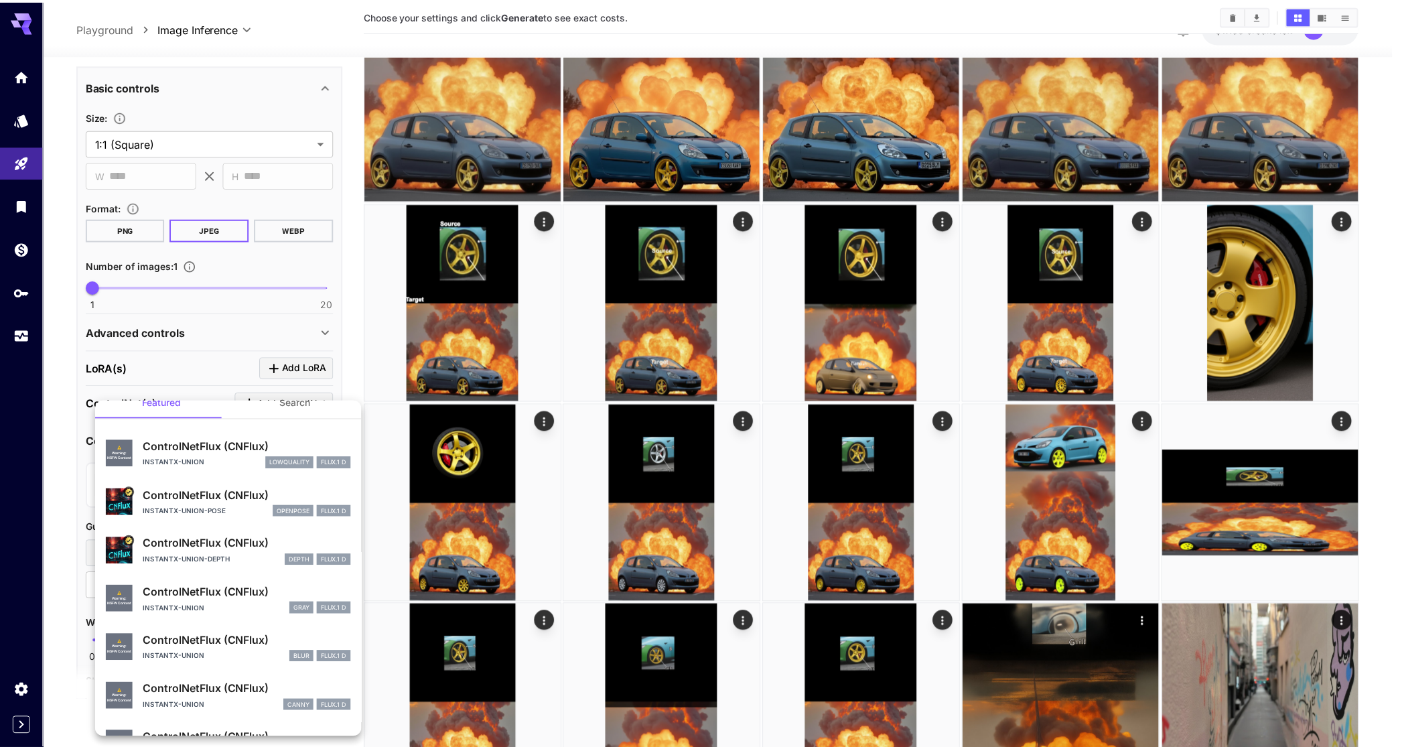
scroll to position [0, 0]
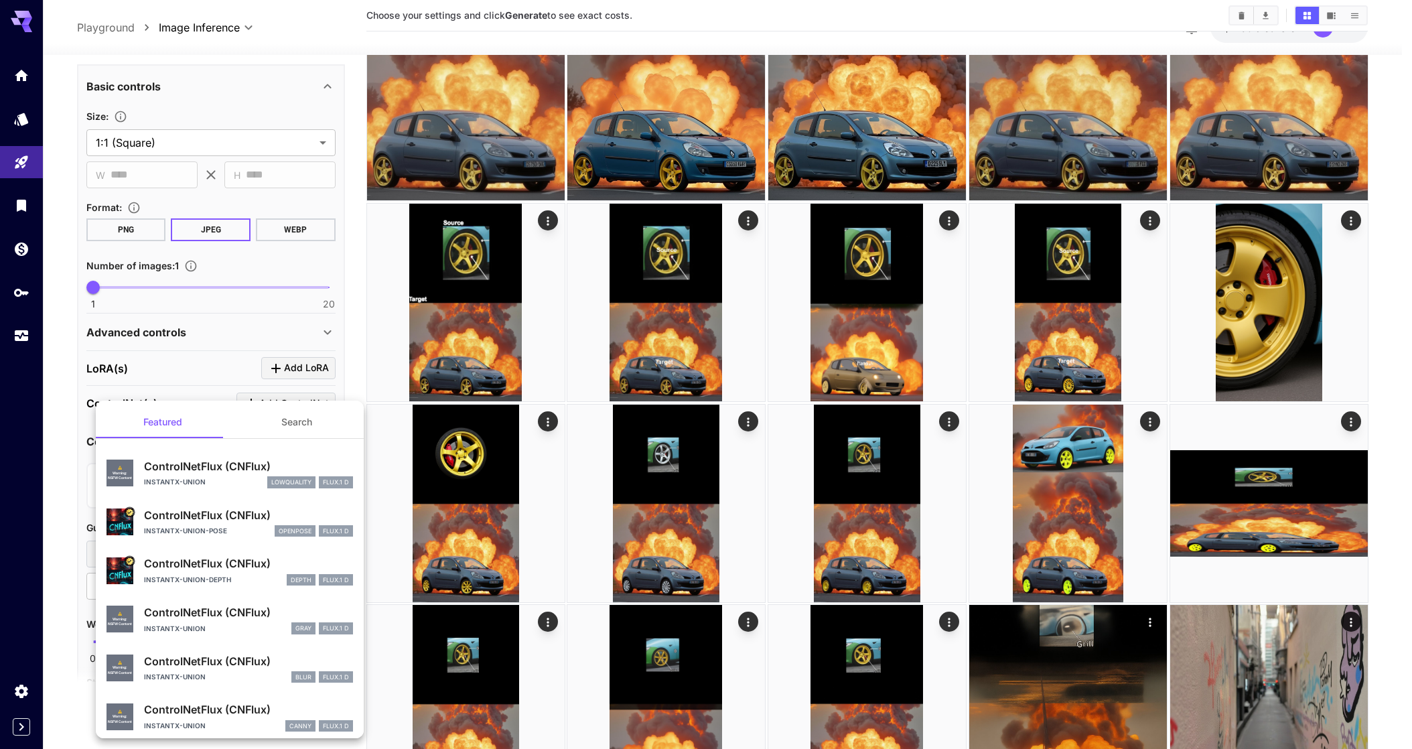
click at [197, 474] on p "ControlNetFlux (CNFlux)" at bounding box center [248, 466] width 209 height 16
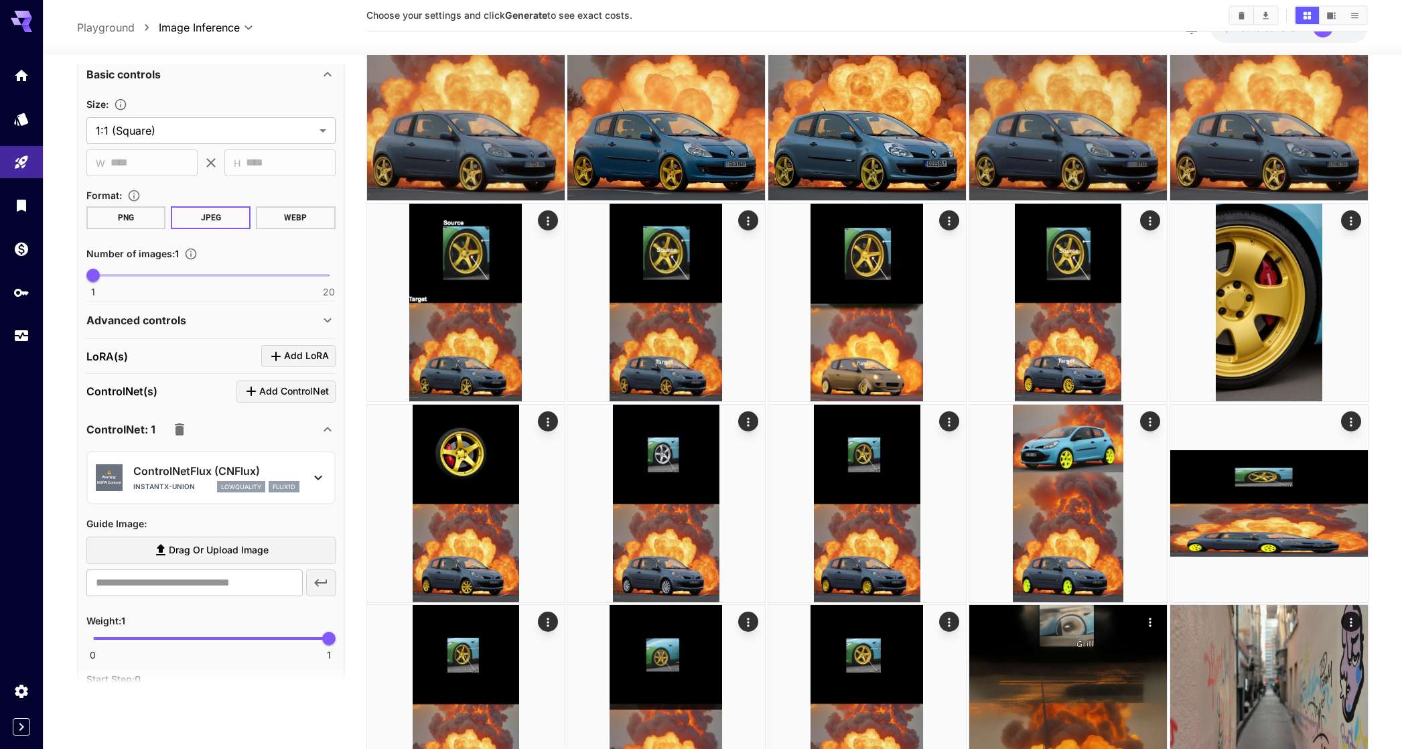
scroll to position [267, 0]
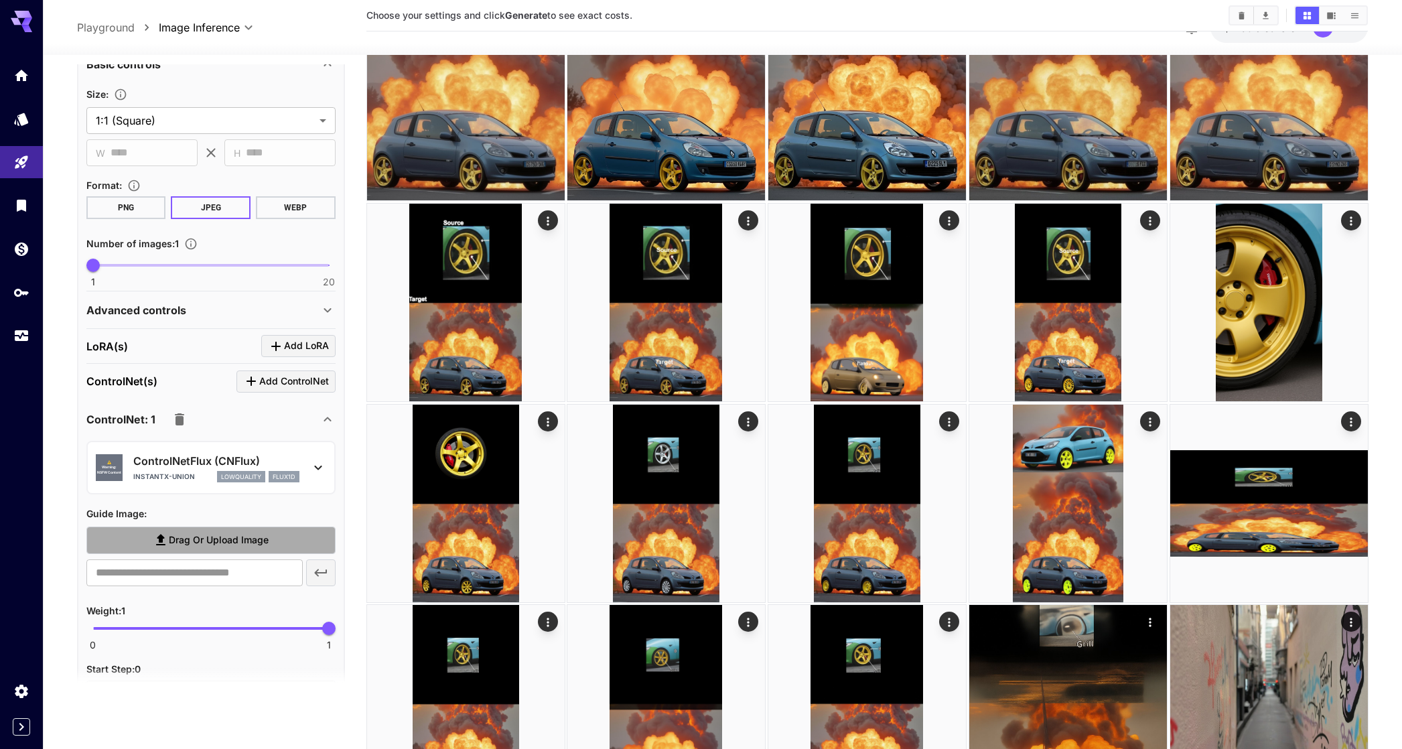
click at [208, 531] on label "Drag or upload image" at bounding box center [210, 540] width 249 height 27
click at [0, 0] on input "Drag or upload image" at bounding box center [0, 0] width 0 height 0
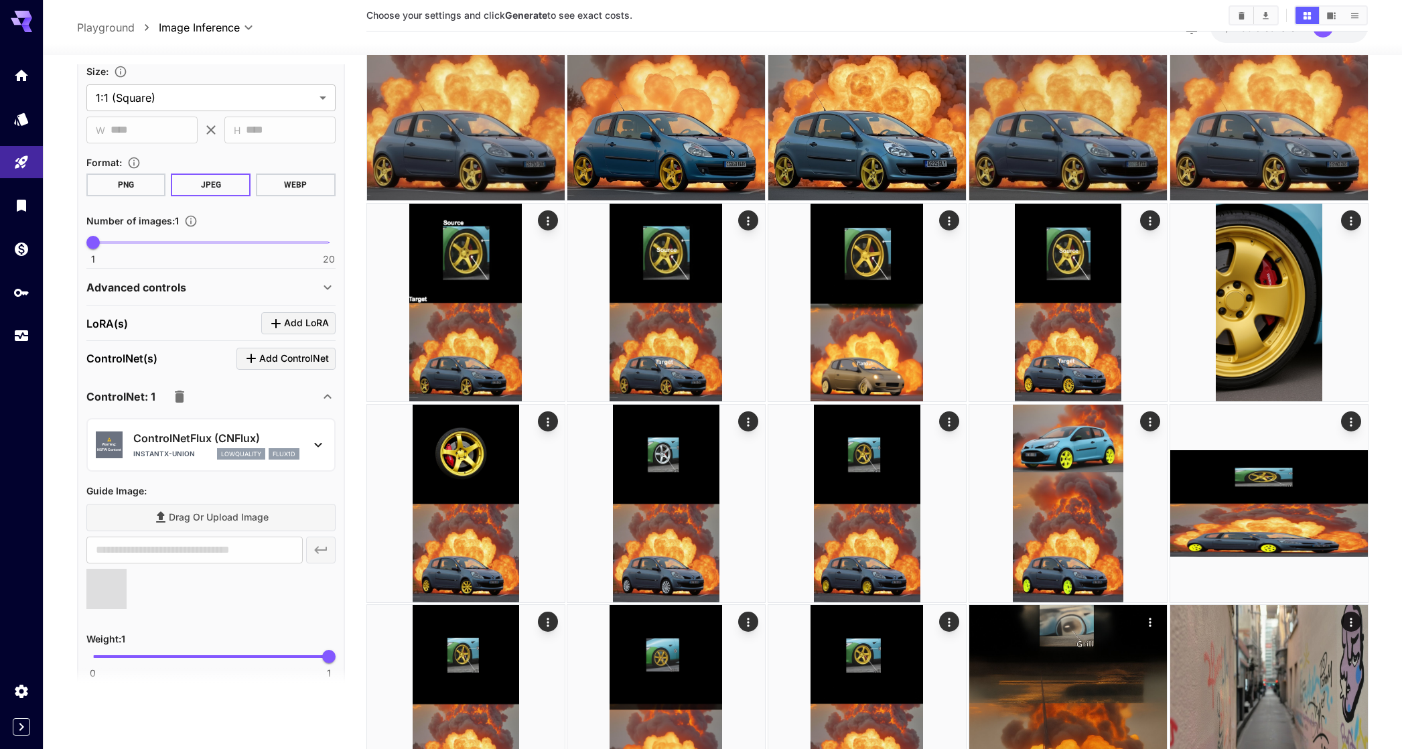
scroll to position [505, 0]
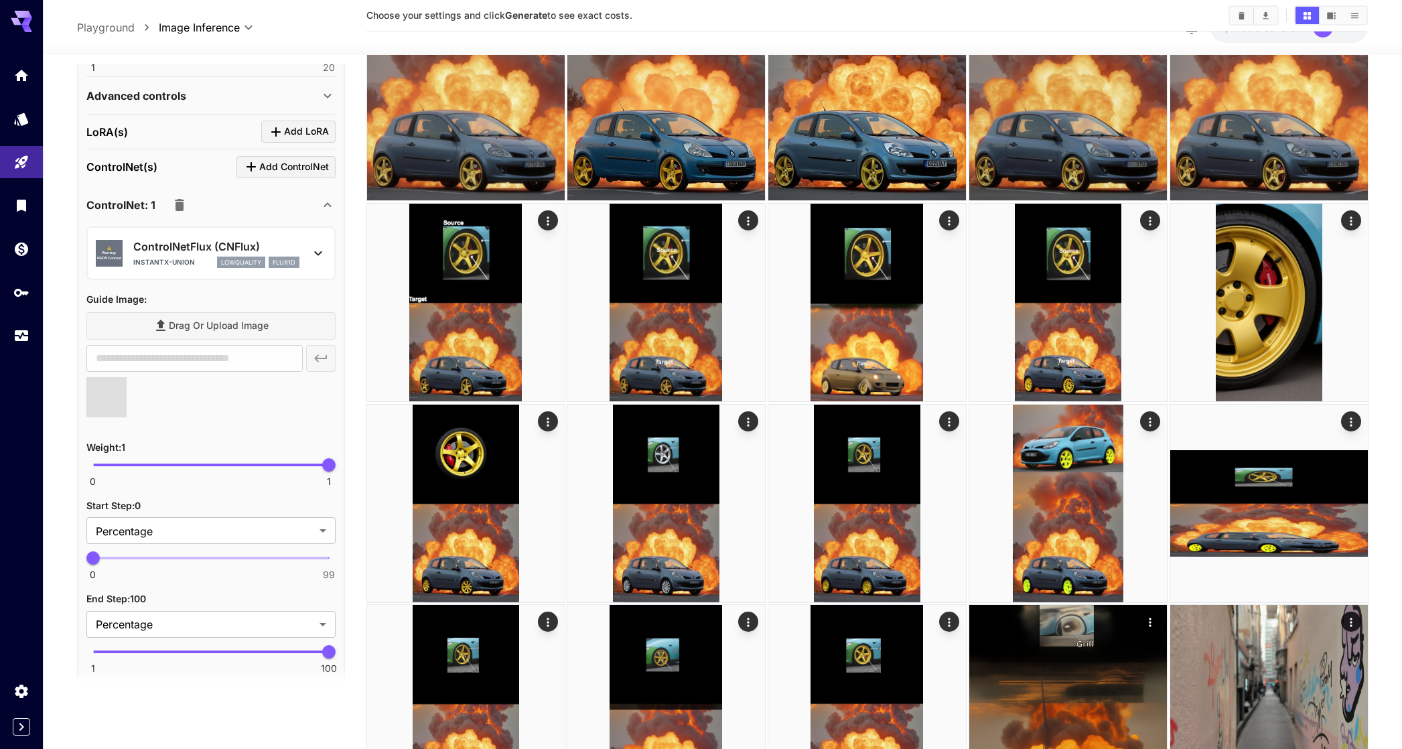
type input "**********"
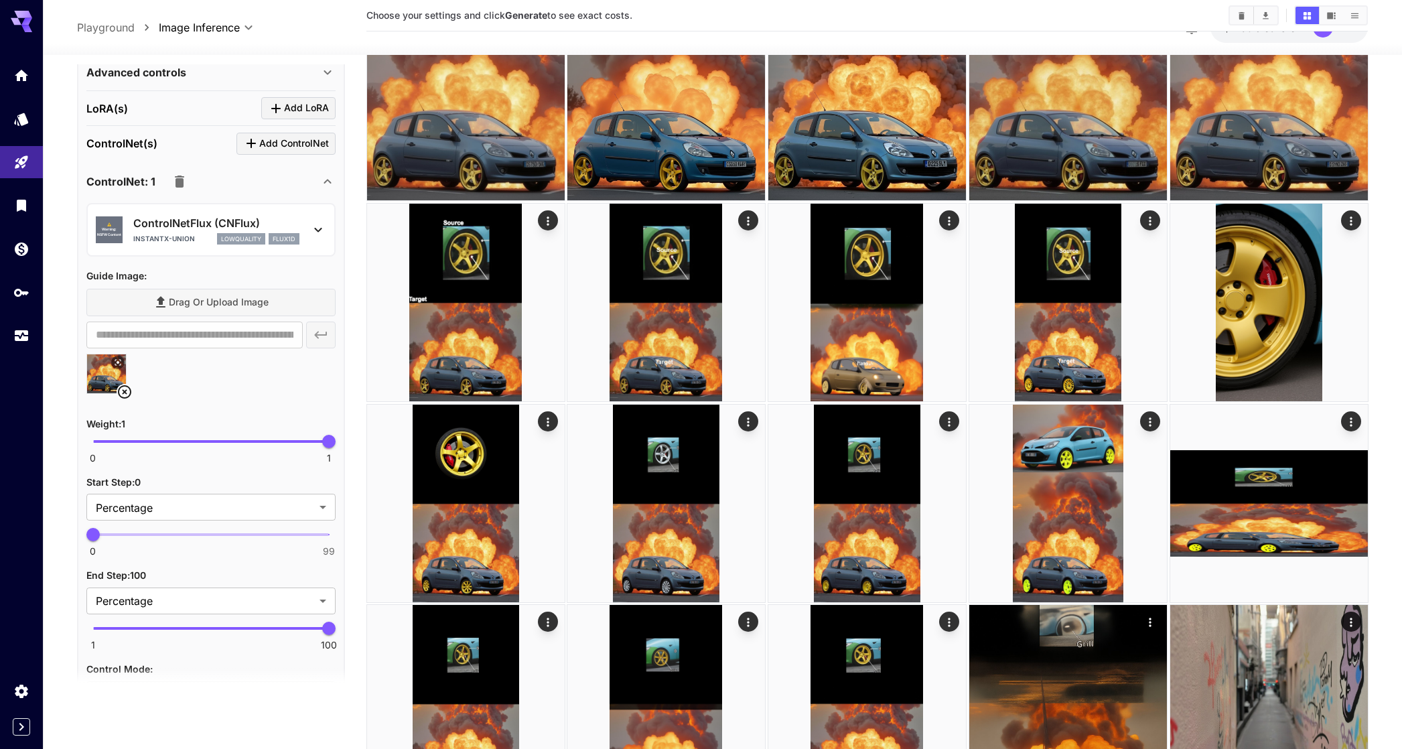
click at [286, 627] on span at bounding box center [211, 628] width 236 height 3
type input "**"
click at [282, 626] on span "80" at bounding box center [281, 628] width 13 height 13
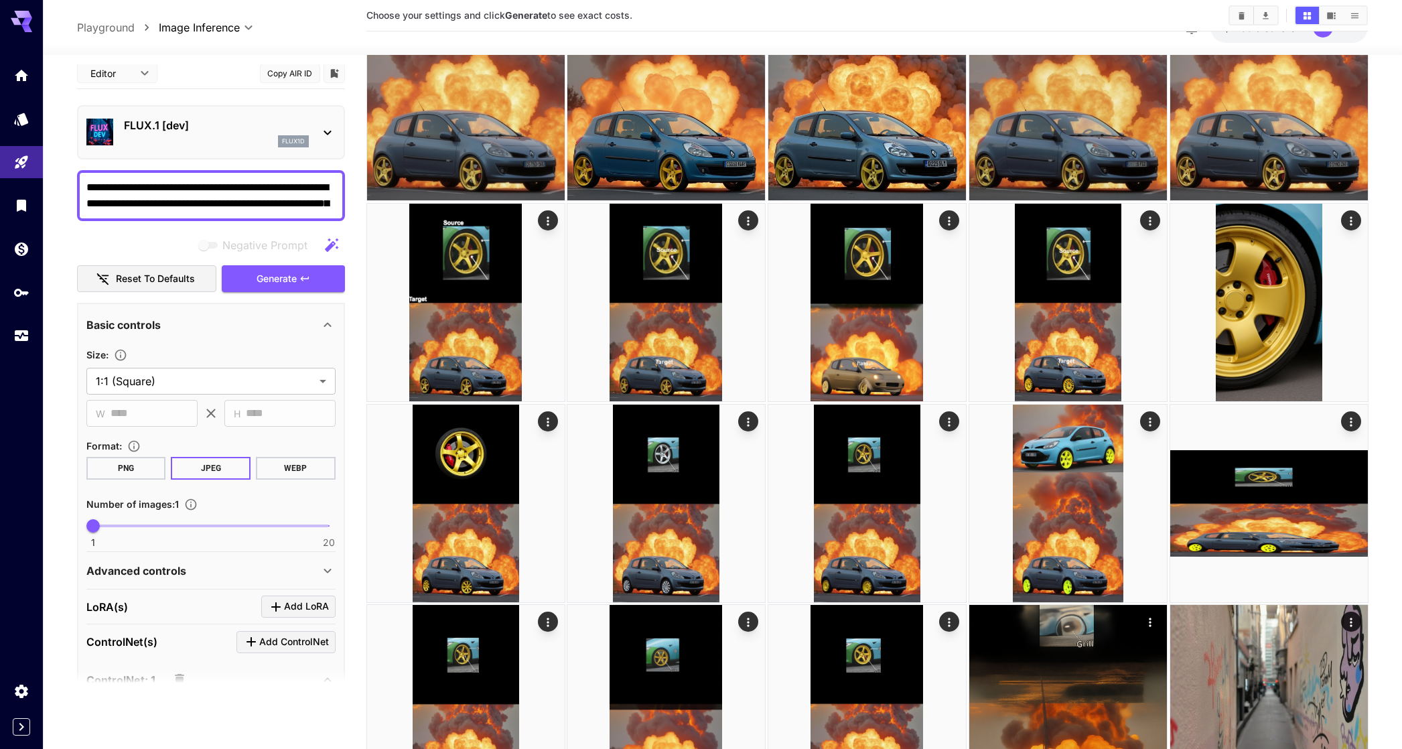
scroll to position [0, 0]
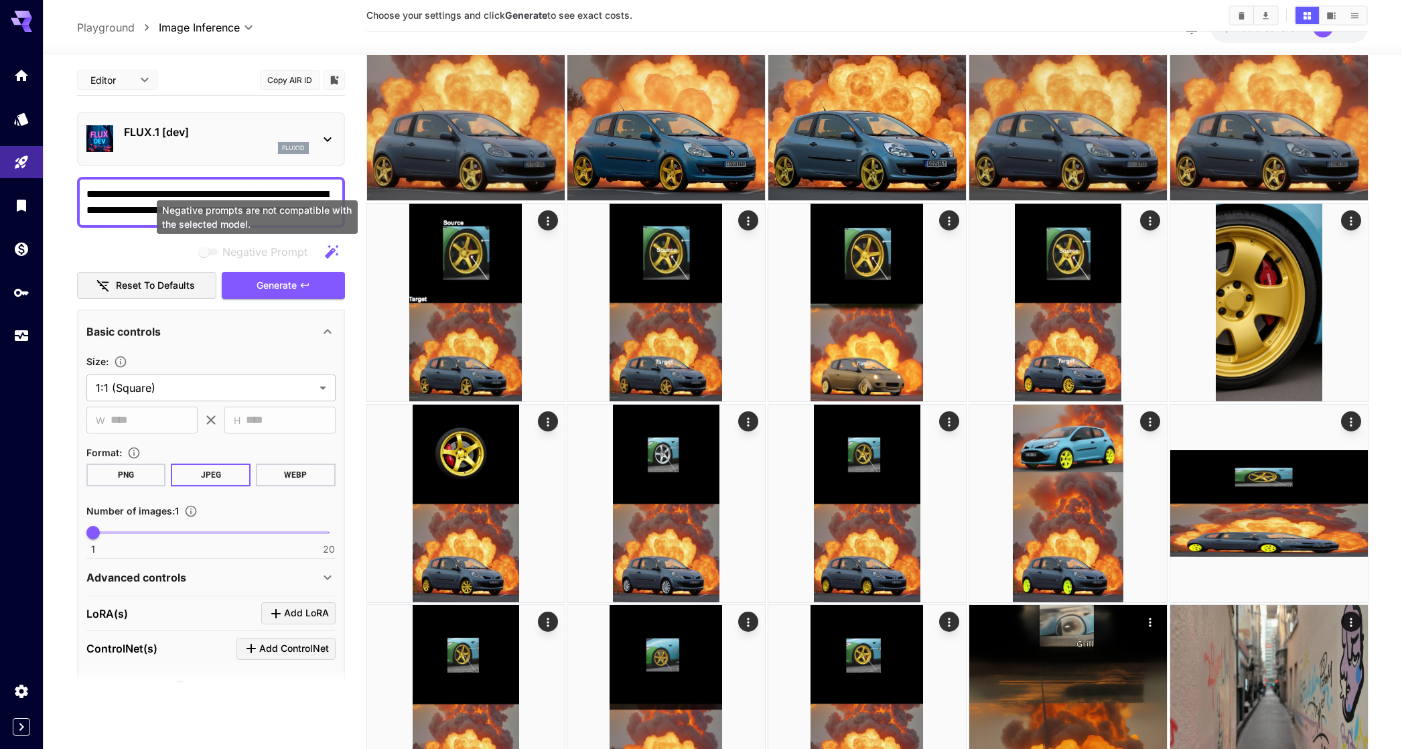
click at [239, 209] on div "Negative prompts are not compatible with the selected model." at bounding box center [257, 216] width 201 height 33
click at [241, 188] on textarea "**********" at bounding box center [210, 202] width 249 height 32
paste textarea "**********"
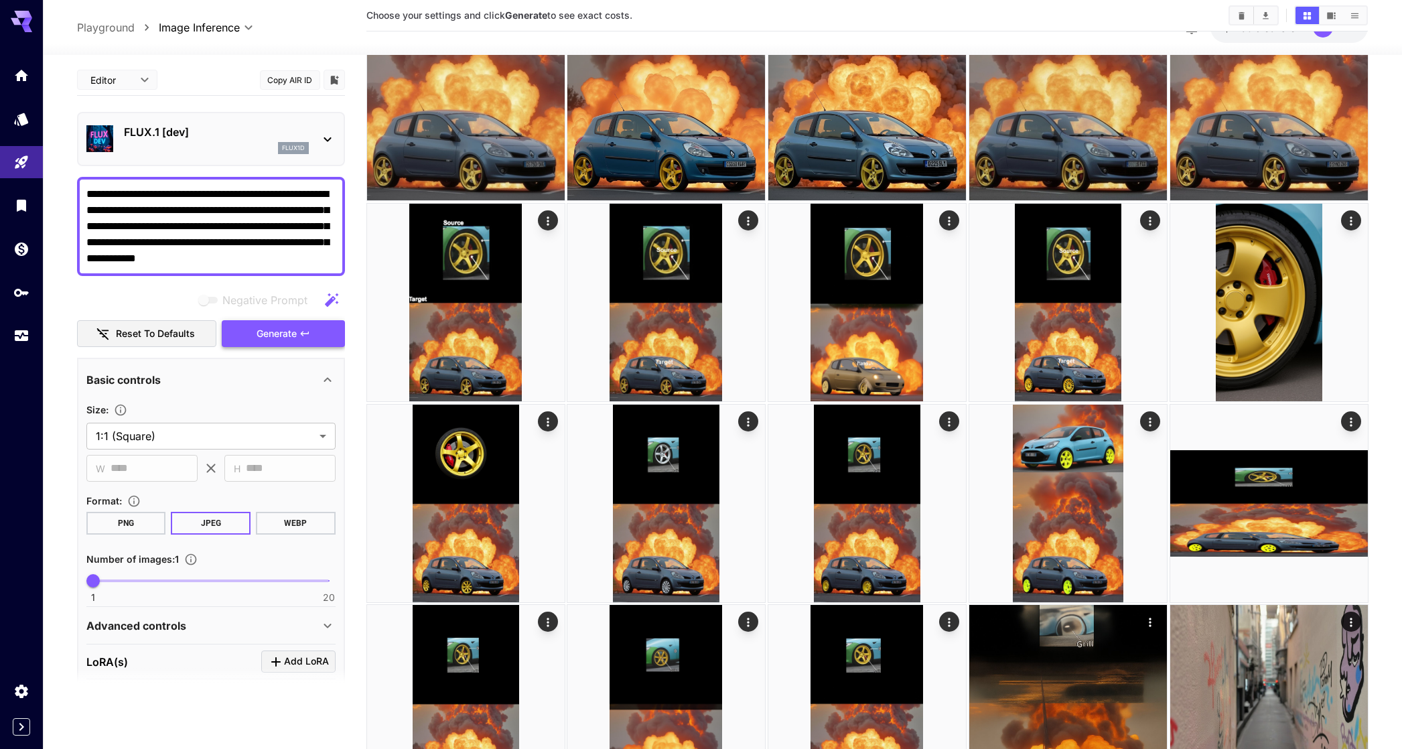
type textarea "**********"
click at [284, 330] on span "Generate" at bounding box center [277, 334] width 40 height 17
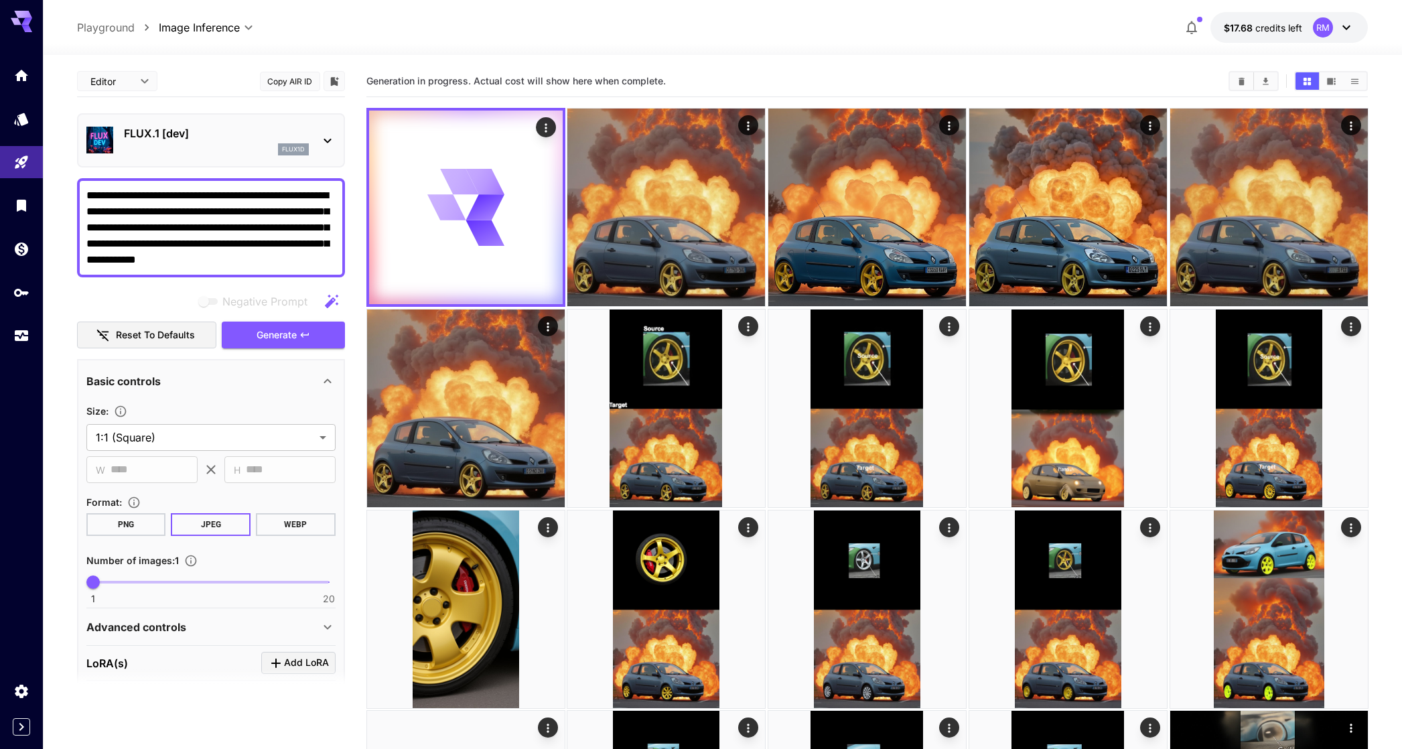
click at [1325, 86] on button "Show images in video view" at bounding box center [1331, 80] width 23 height 17
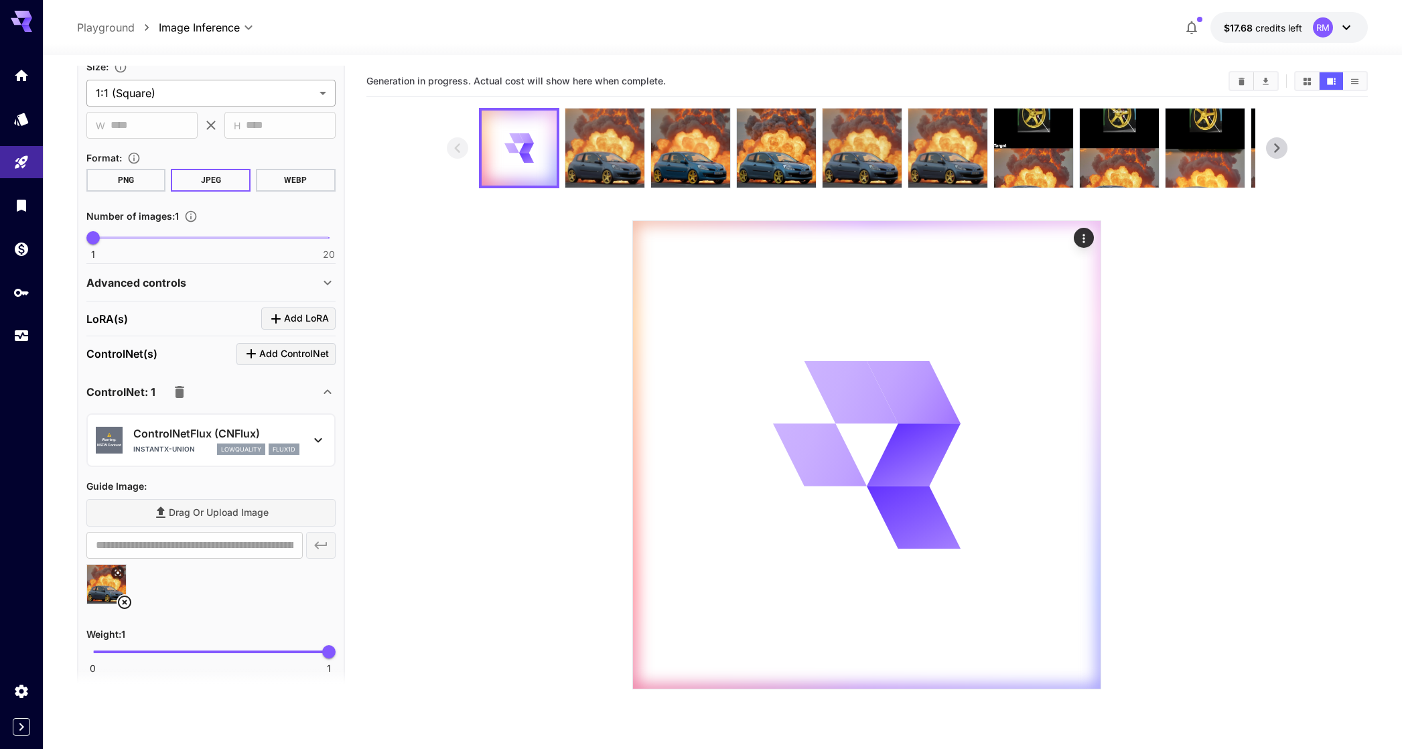
scroll to position [364, 0]
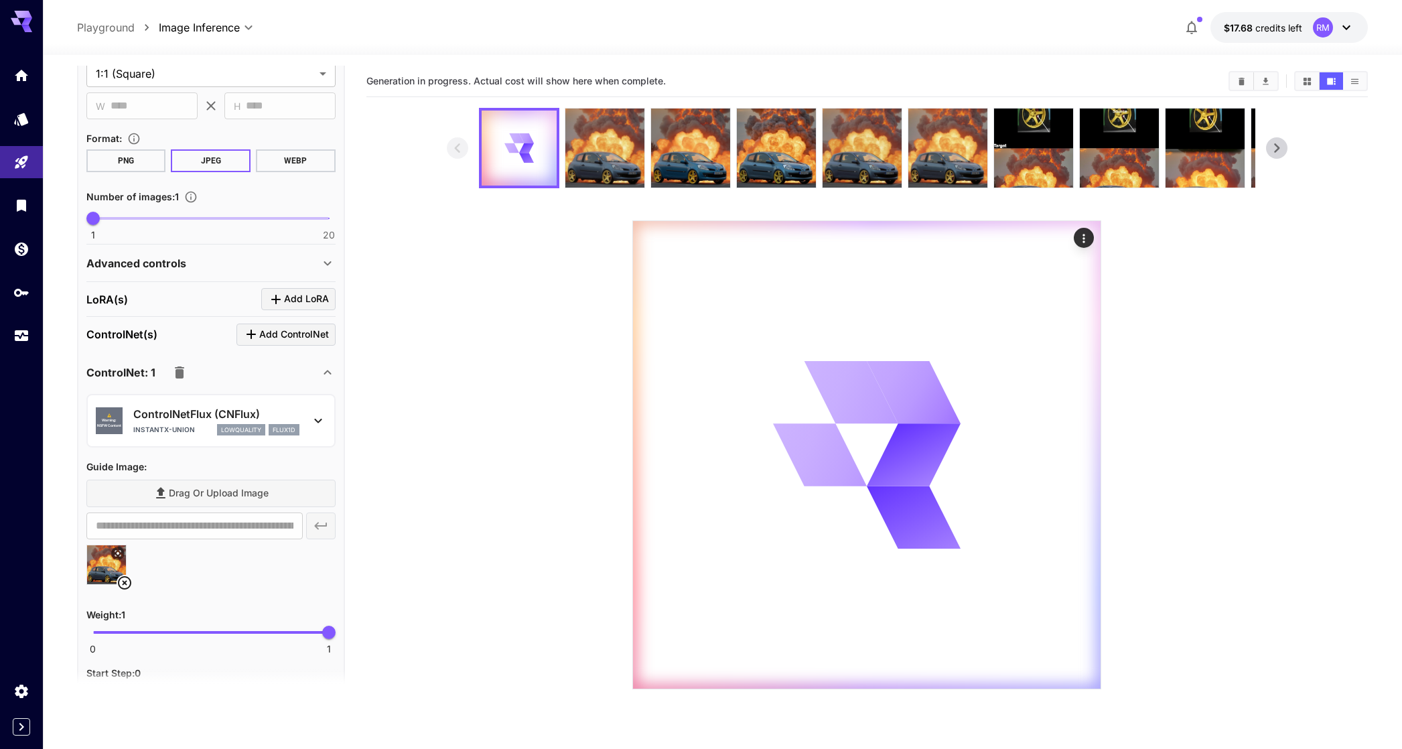
click at [267, 251] on div "Advanced controls" at bounding box center [210, 263] width 249 height 32
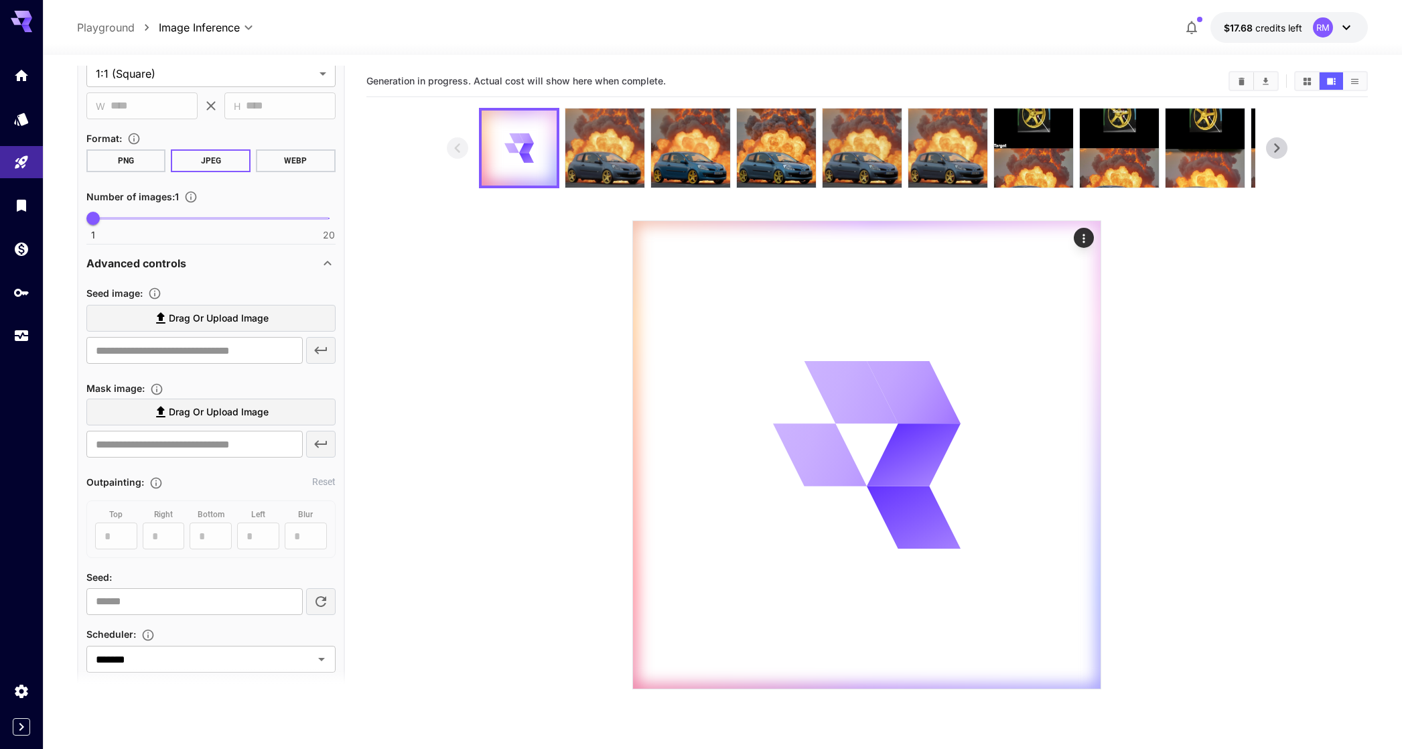
click at [263, 256] on div "Advanced controls" at bounding box center [202, 263] width 233 height 16
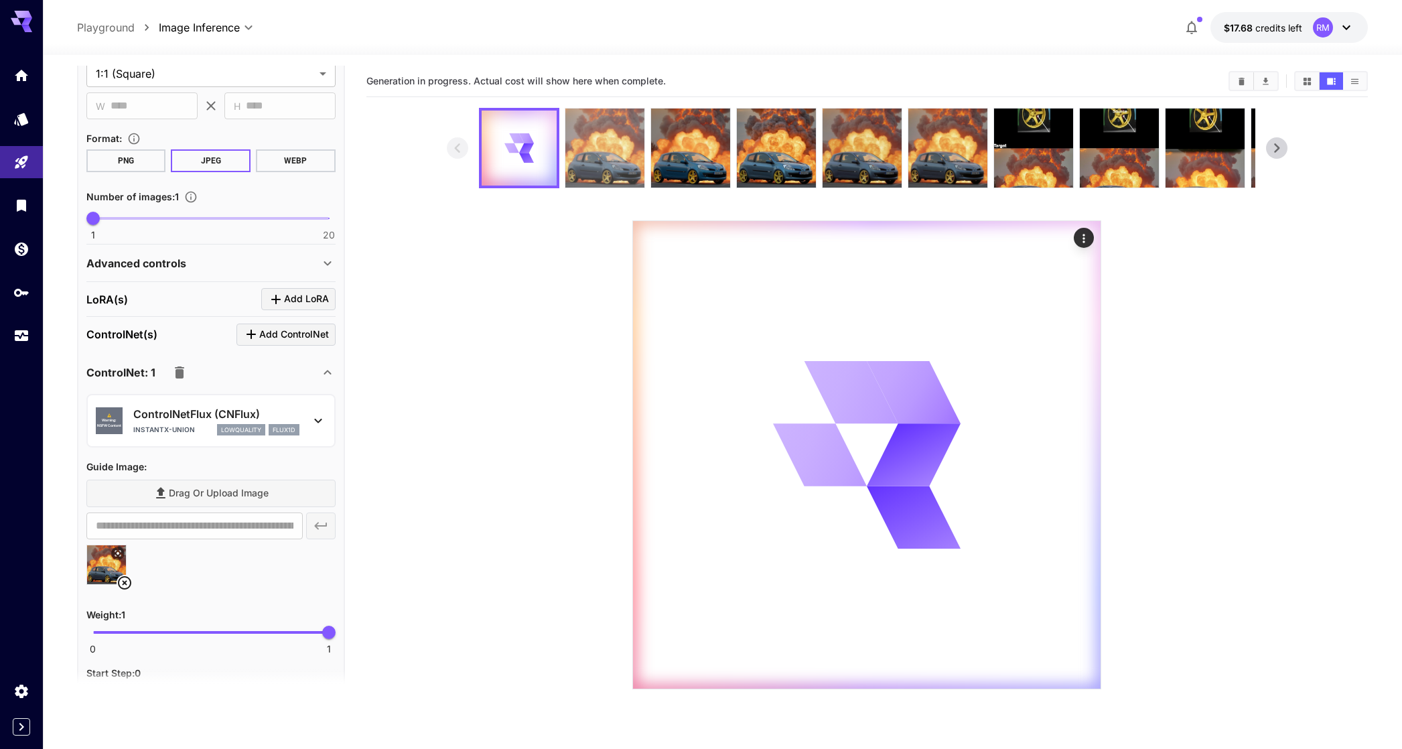
click at [580, 155] on img at bounding box center [604, 148] width 79 height 79
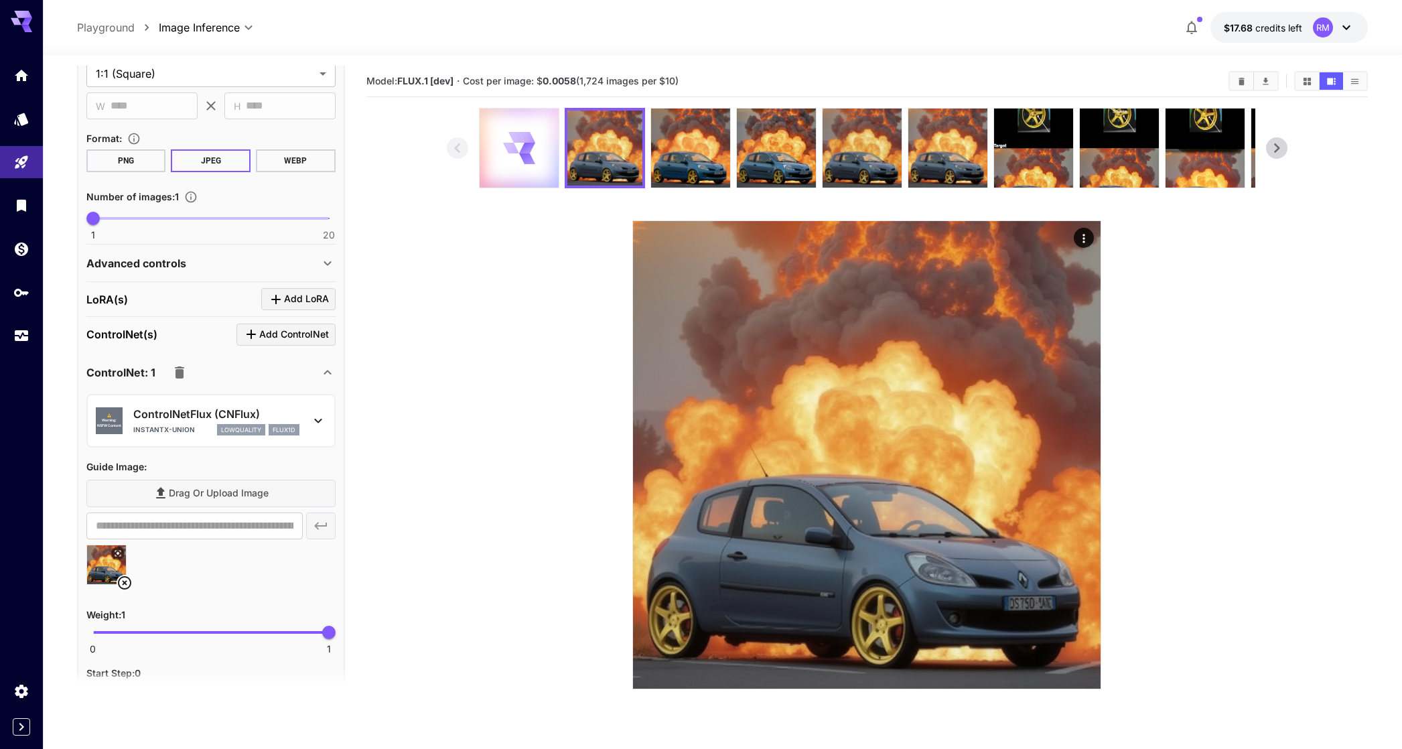
click at [537, 160] on div at bounding box center [519, 148] width 79 height 79
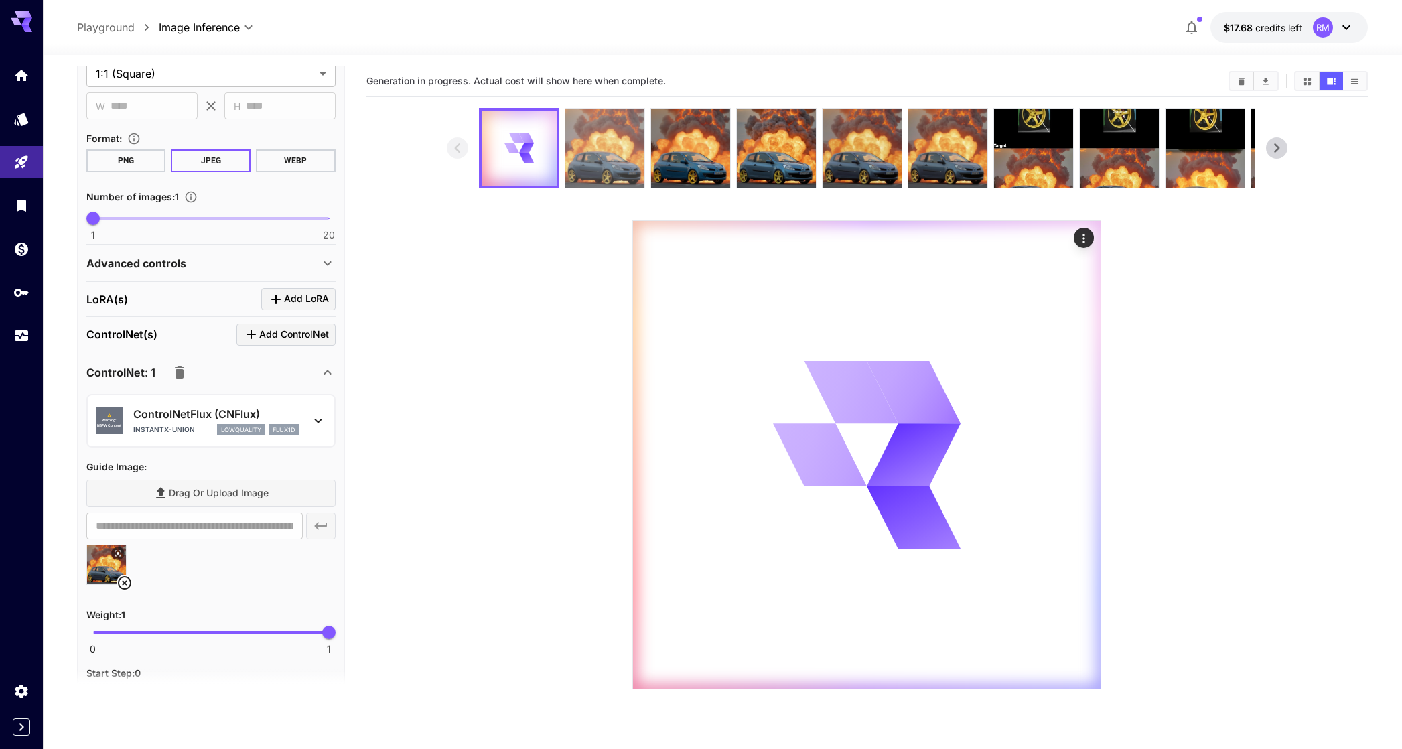
click at [598, 143] on img at bounding box center [604, 148] width 79 height 79
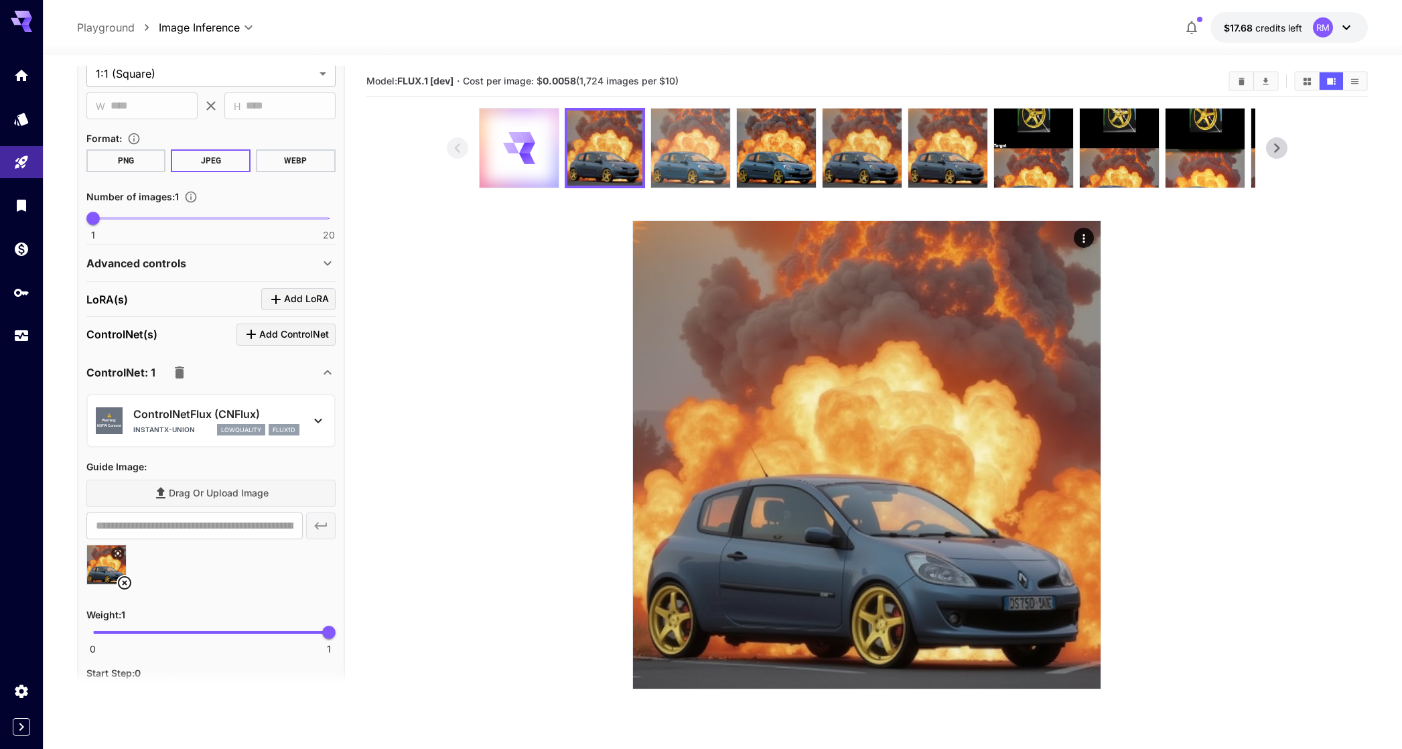
click at [685, 143] on img at bounding box center [690, 148] width 79 height 79
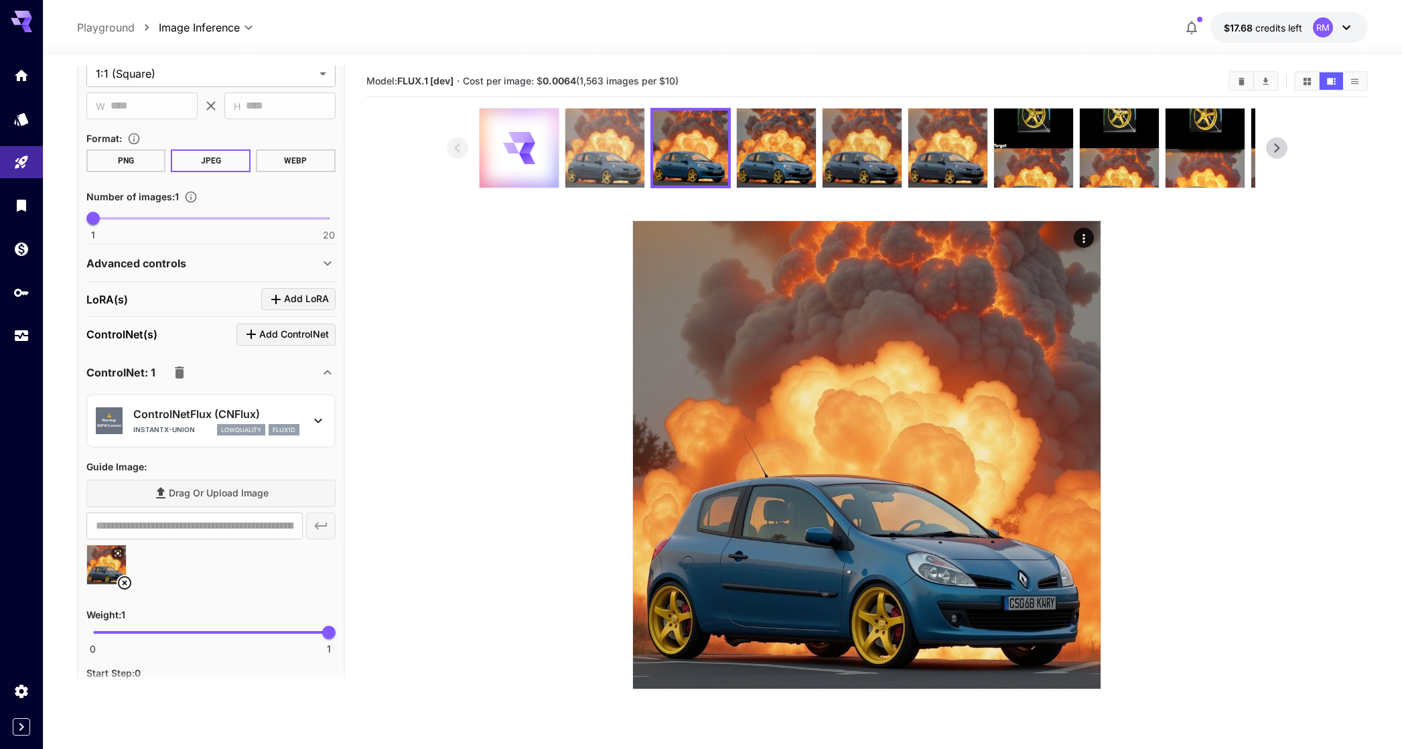
click at [638, 153] on img at bounding box center [604, 148] width 79 height 79
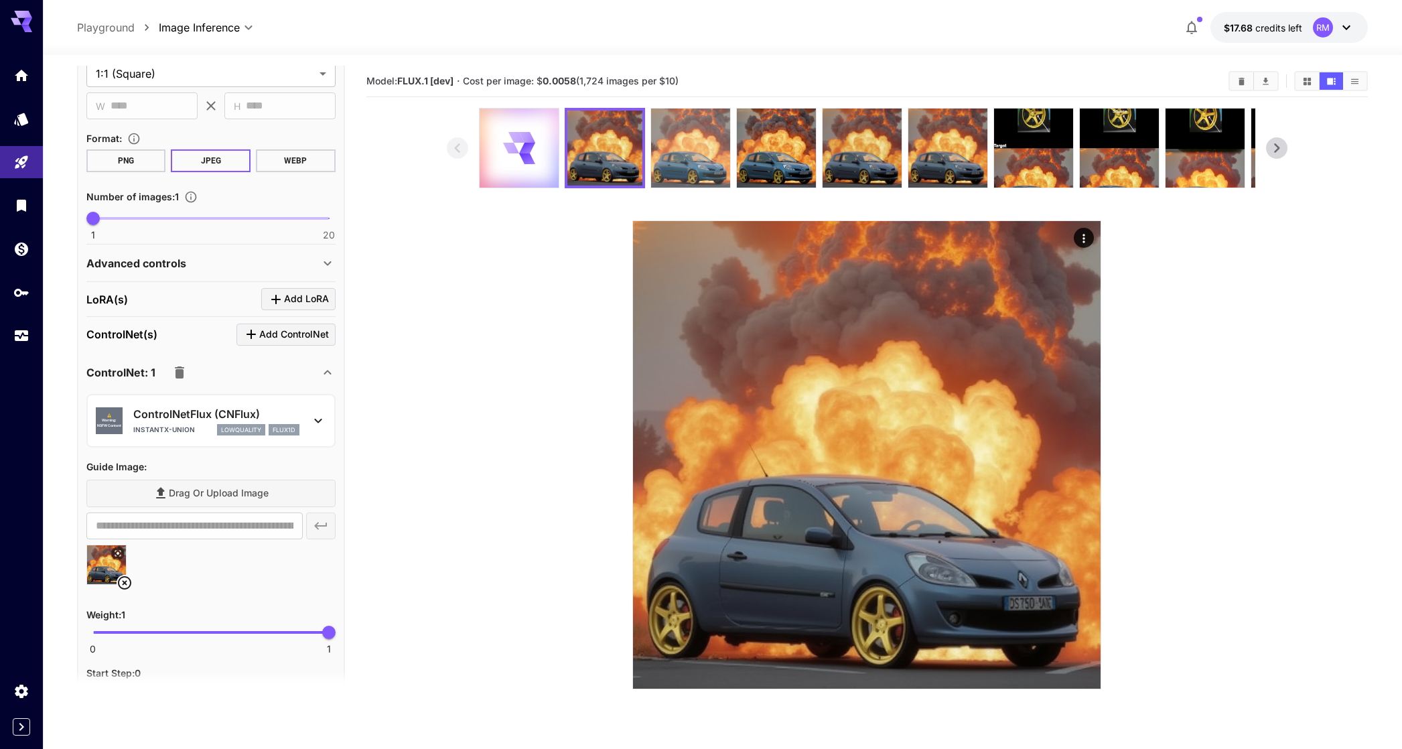
click at [685, 143] on img at bounding box center [690, 148] width 79 height 79
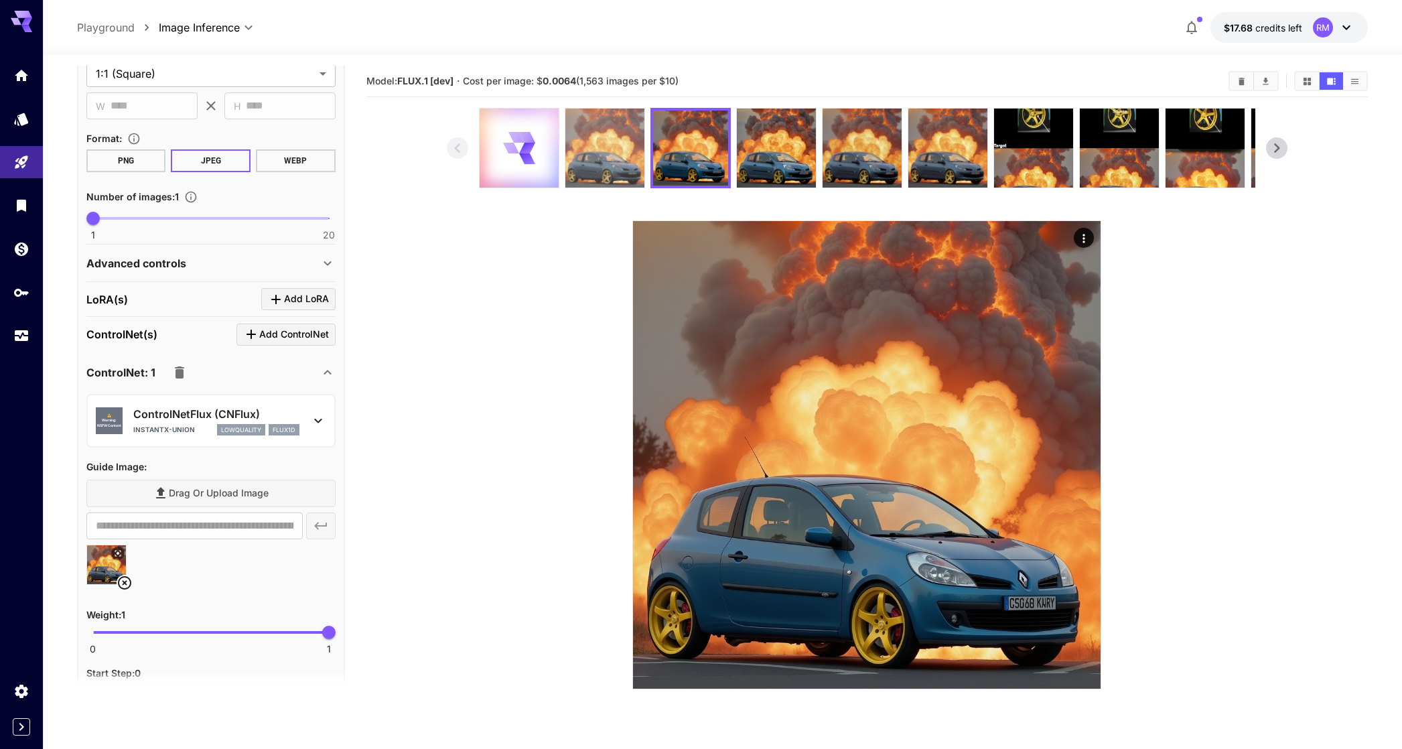
click at [622, 149] on img at bounding box center [604, 148] width 79 height 79
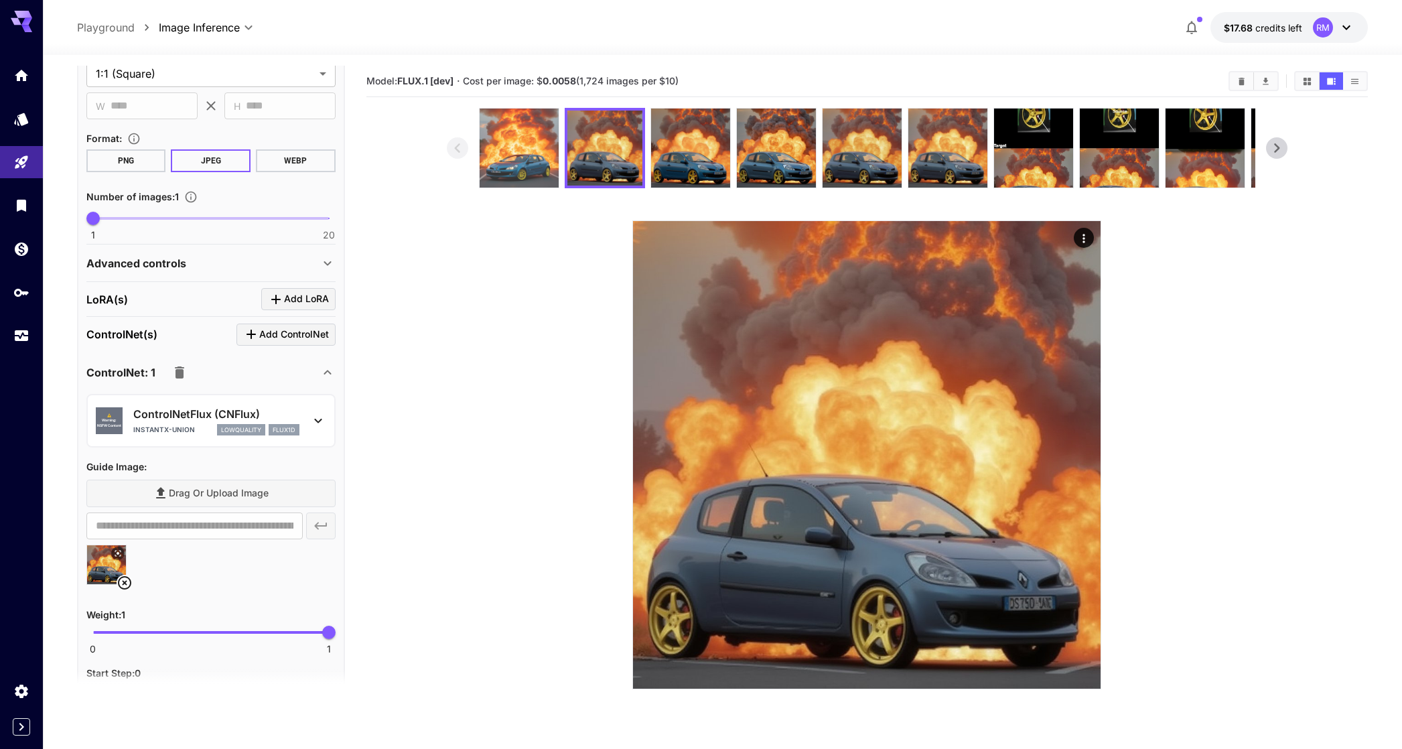
click at [529, 139] on img at bounding box center [519, 148] width 79 height 79
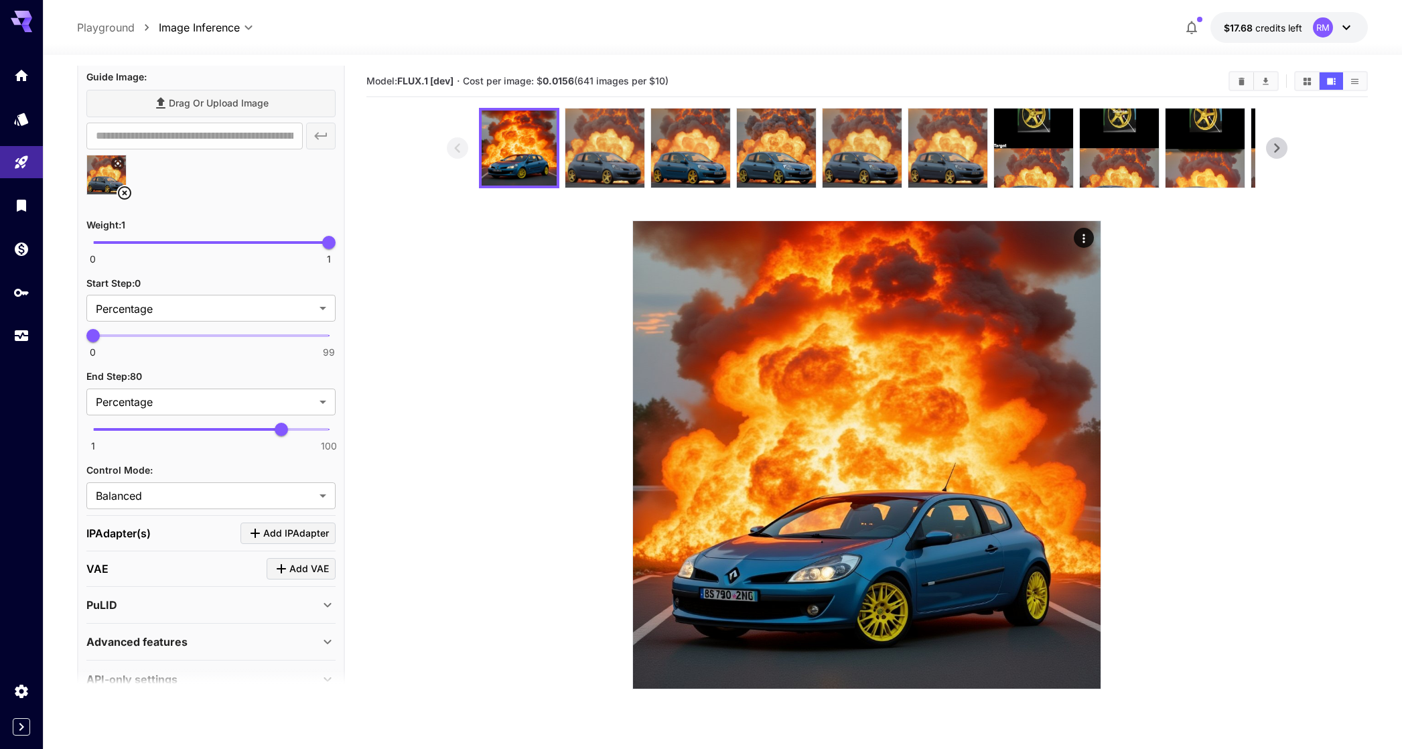
scroll to position [760, 0]
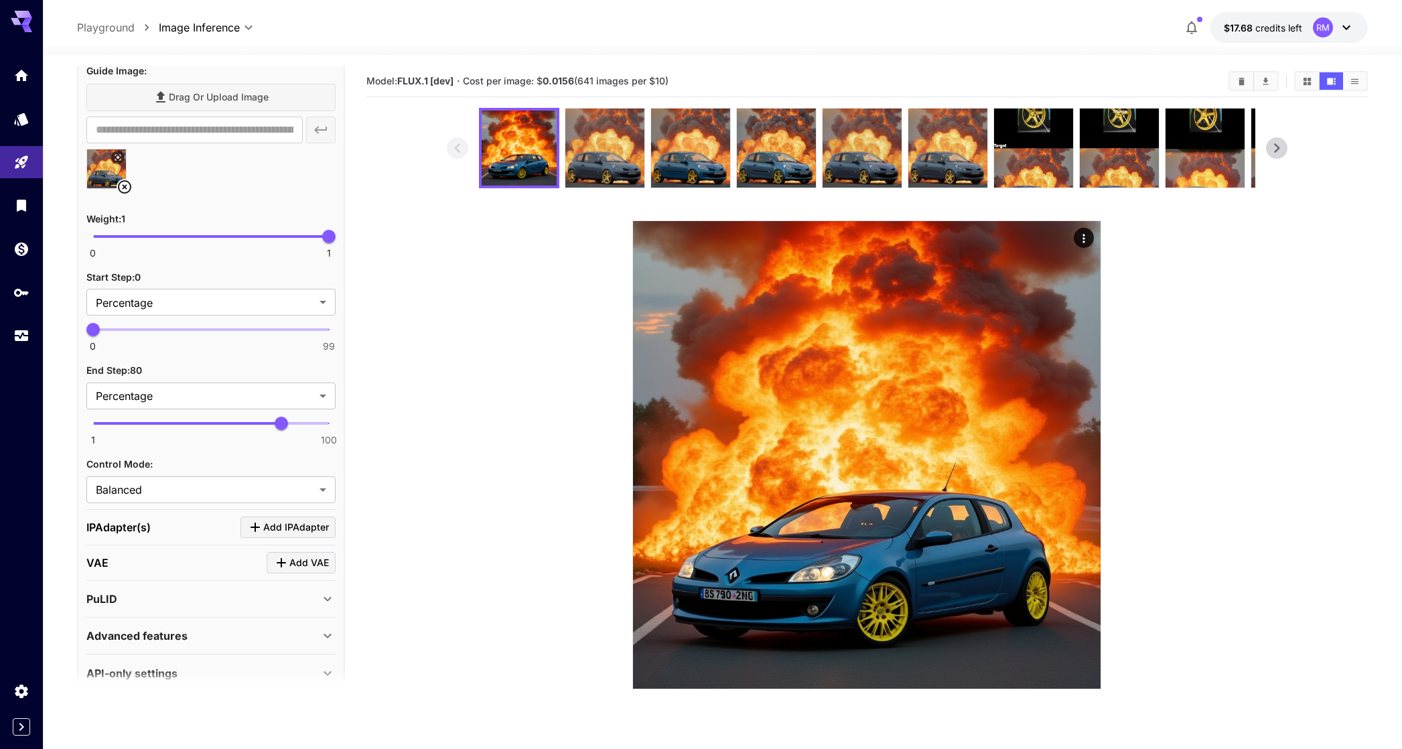
click at [129, 190] on icon at bounding box center [124, 186] width 13 height 13
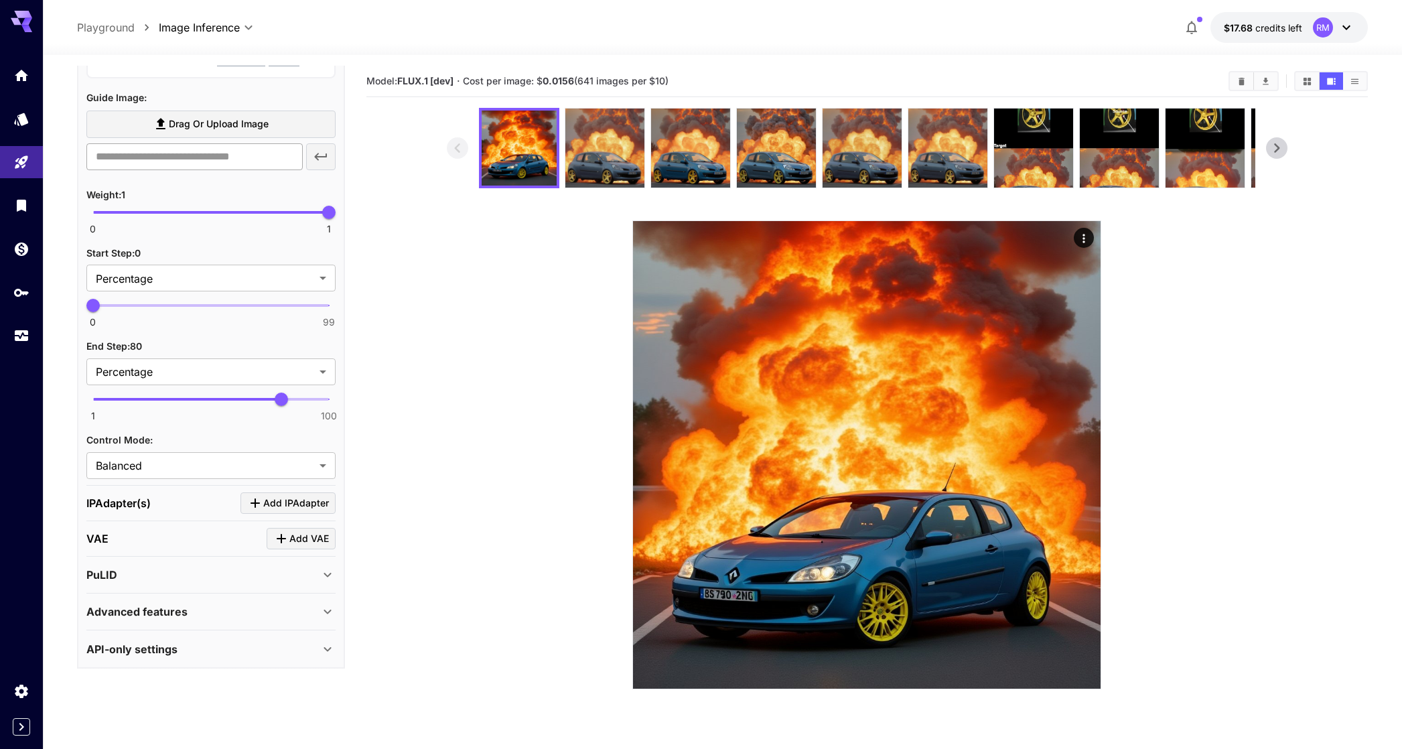
scroll to position [733, 0]
click at [196, 133] on label "Drag or upload image" at bounding box center [210, 124] width 249 height 27
click at [0, 0] on input "Drag or upload image" at bounding box center [0, 0] width 0 height 0
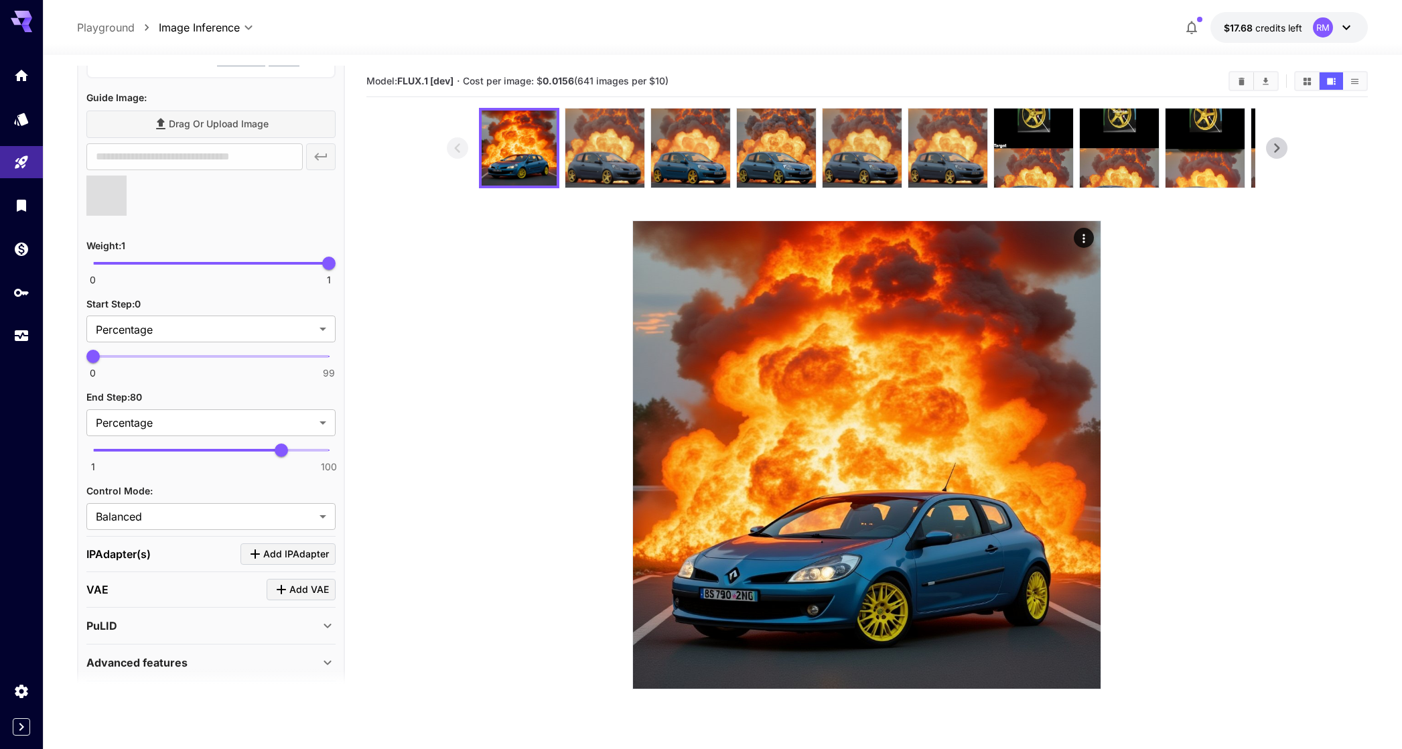
type input "**********"
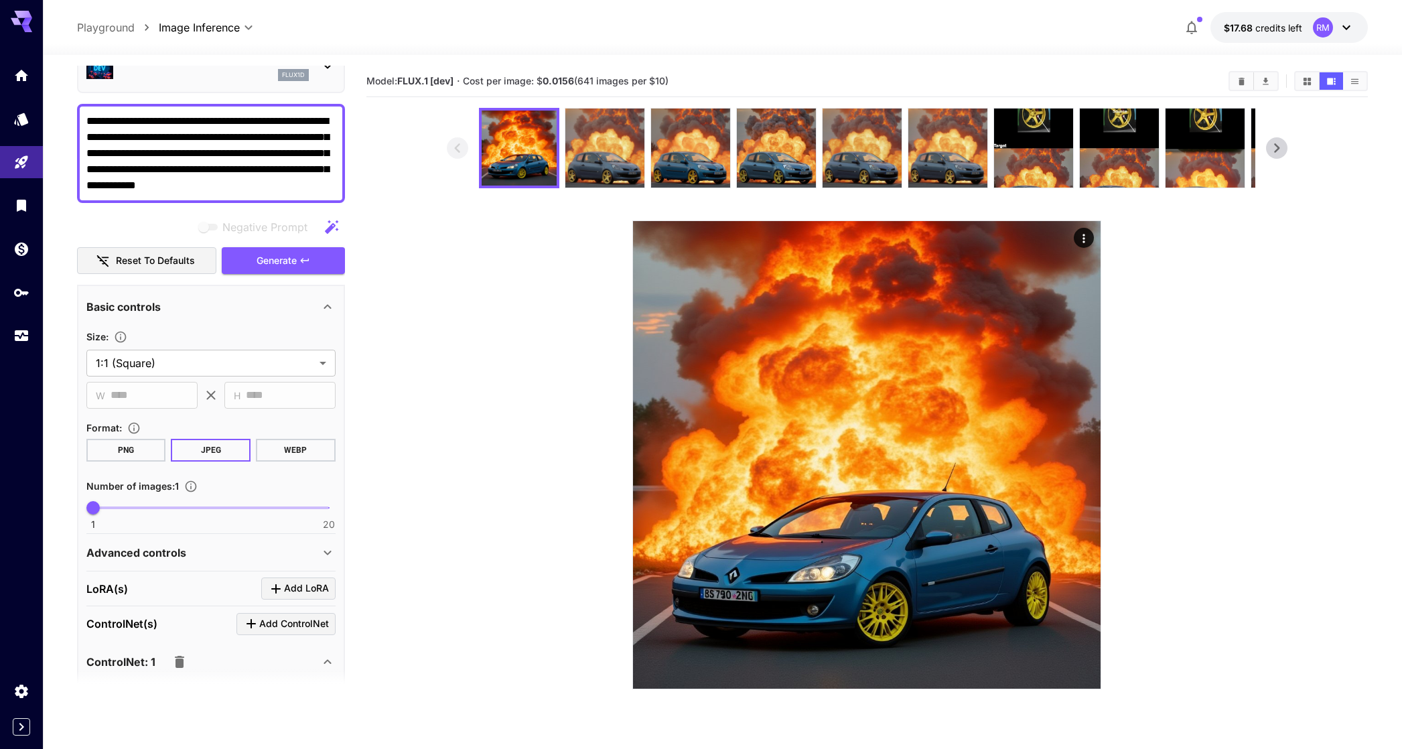
scroll to position [0, 0]
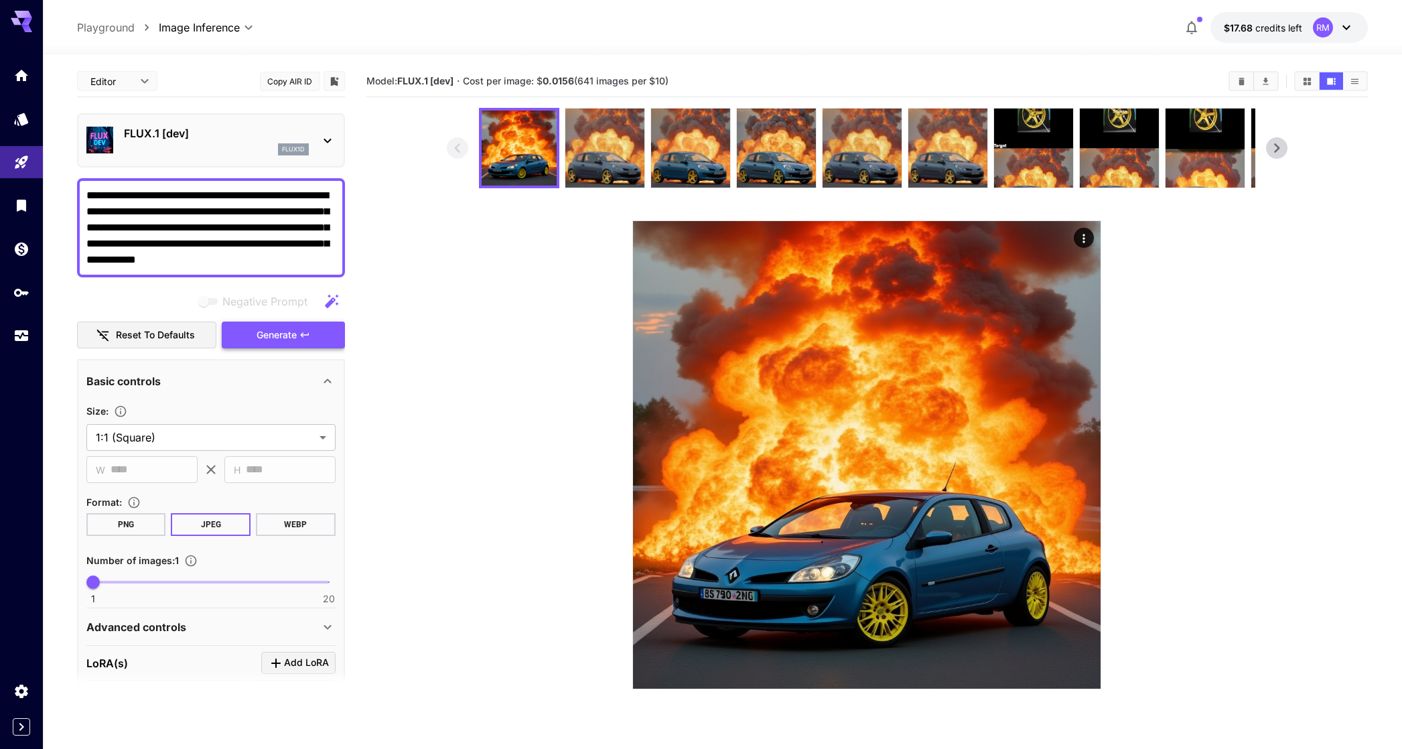
click at [281, 330] on span "Generate" at bounding box center [277, 335] width 40 height 17
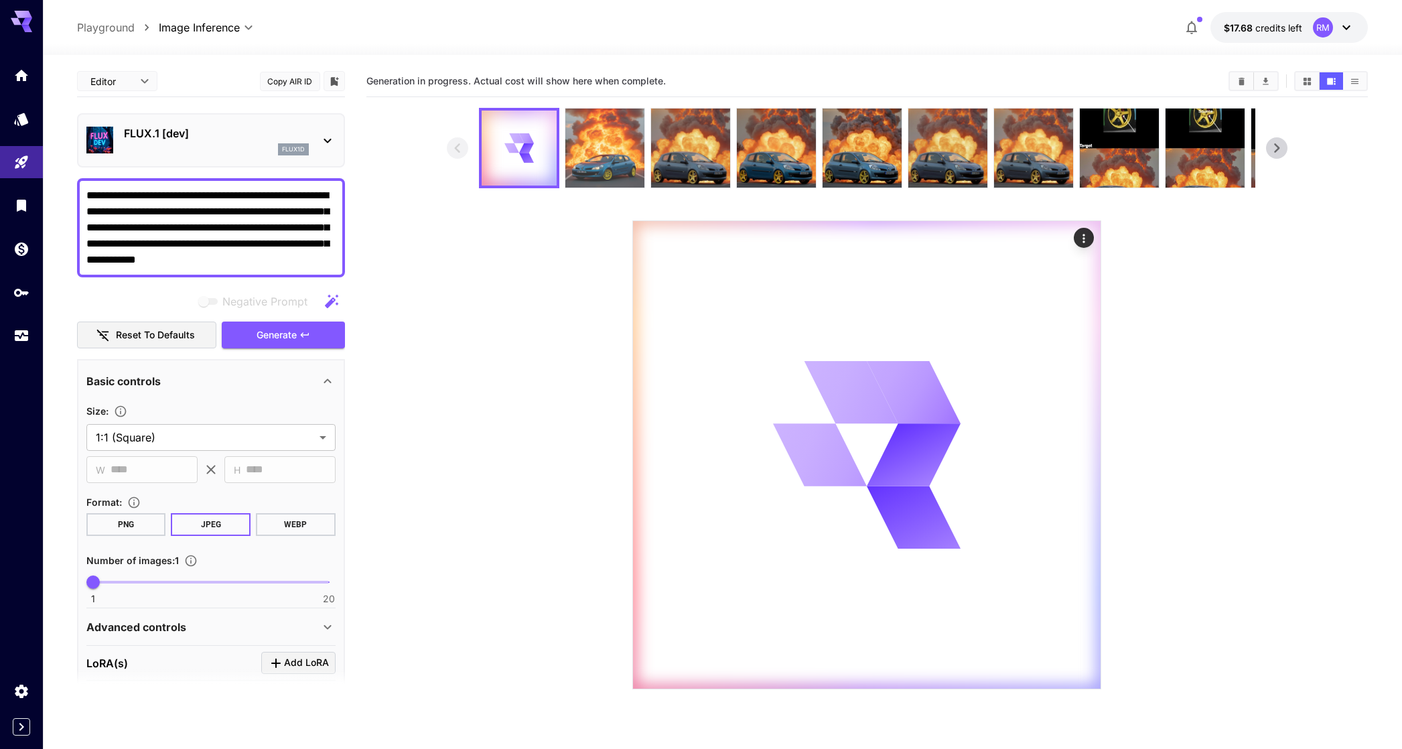
click at [604, 153] on img at bounding box center [604, 148] width 79 height 79
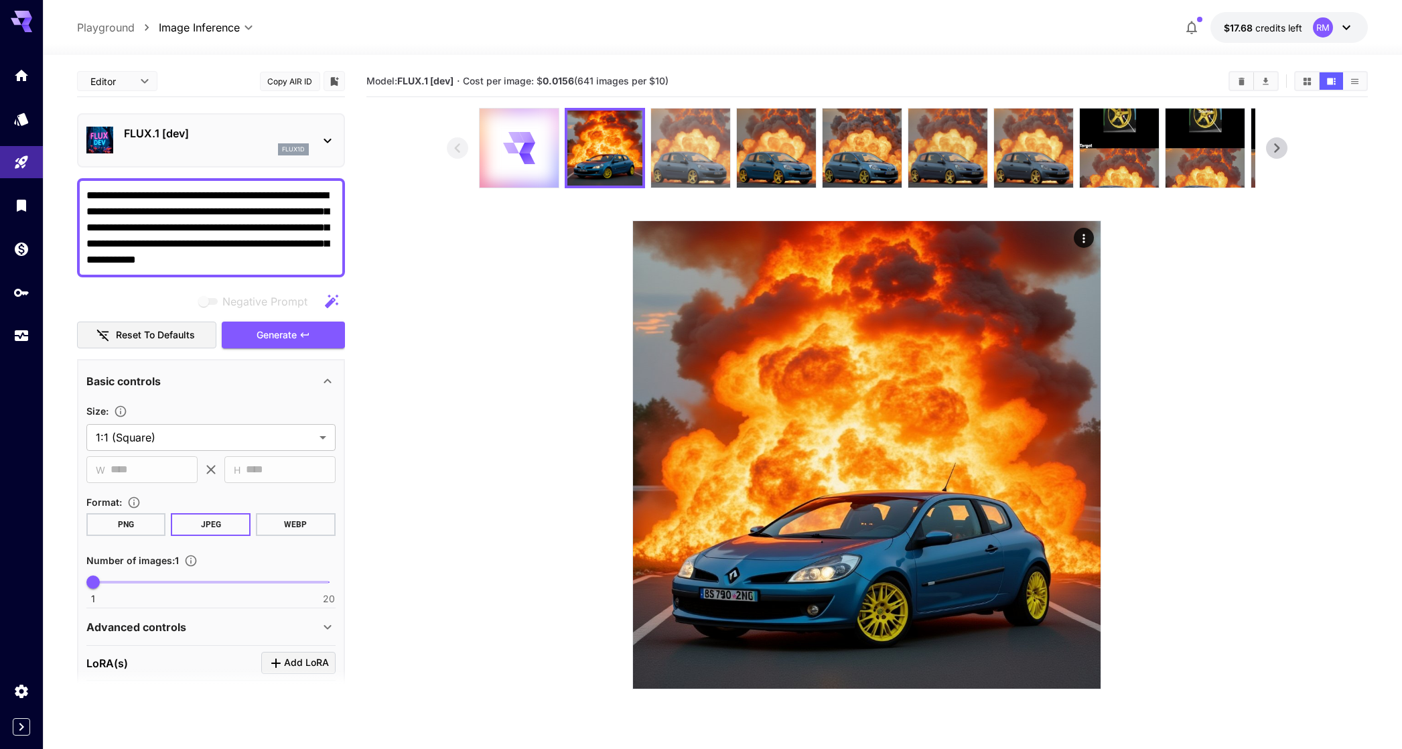
click at [660, 139] on img at bounding box center [690, 148] width 79 height 79
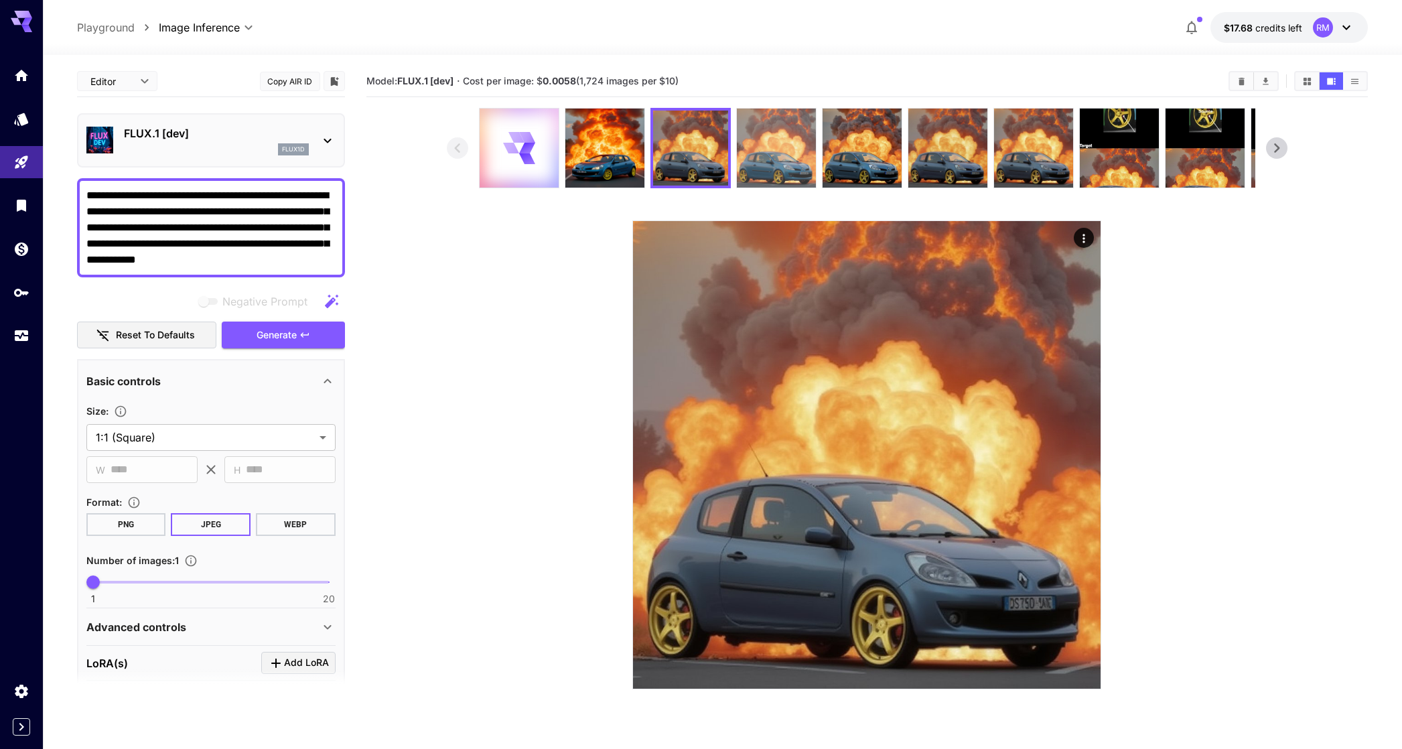
click at [751, 145] on img at bounding box center [776, 148] width 79 height 79
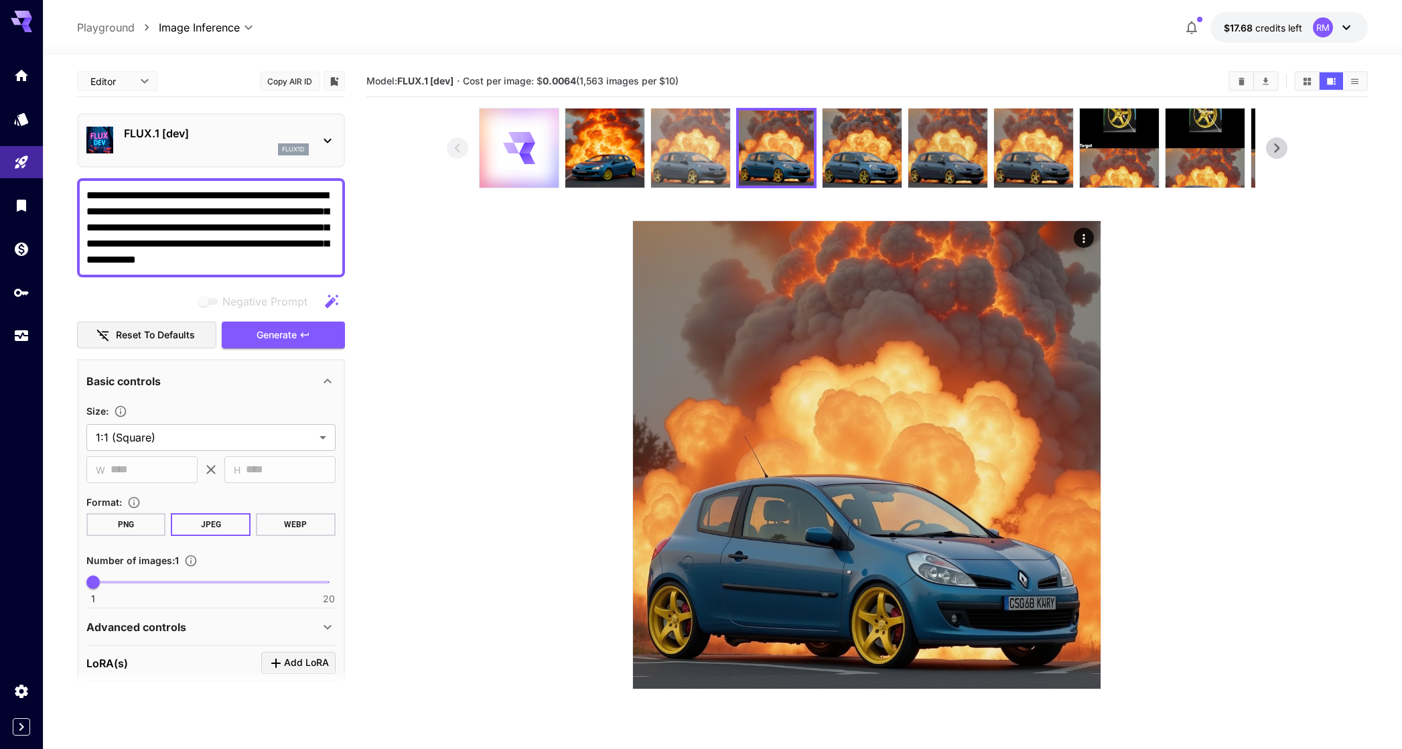
click at [708, 149] on img at bounding box center [690, 148] width 79 height 79
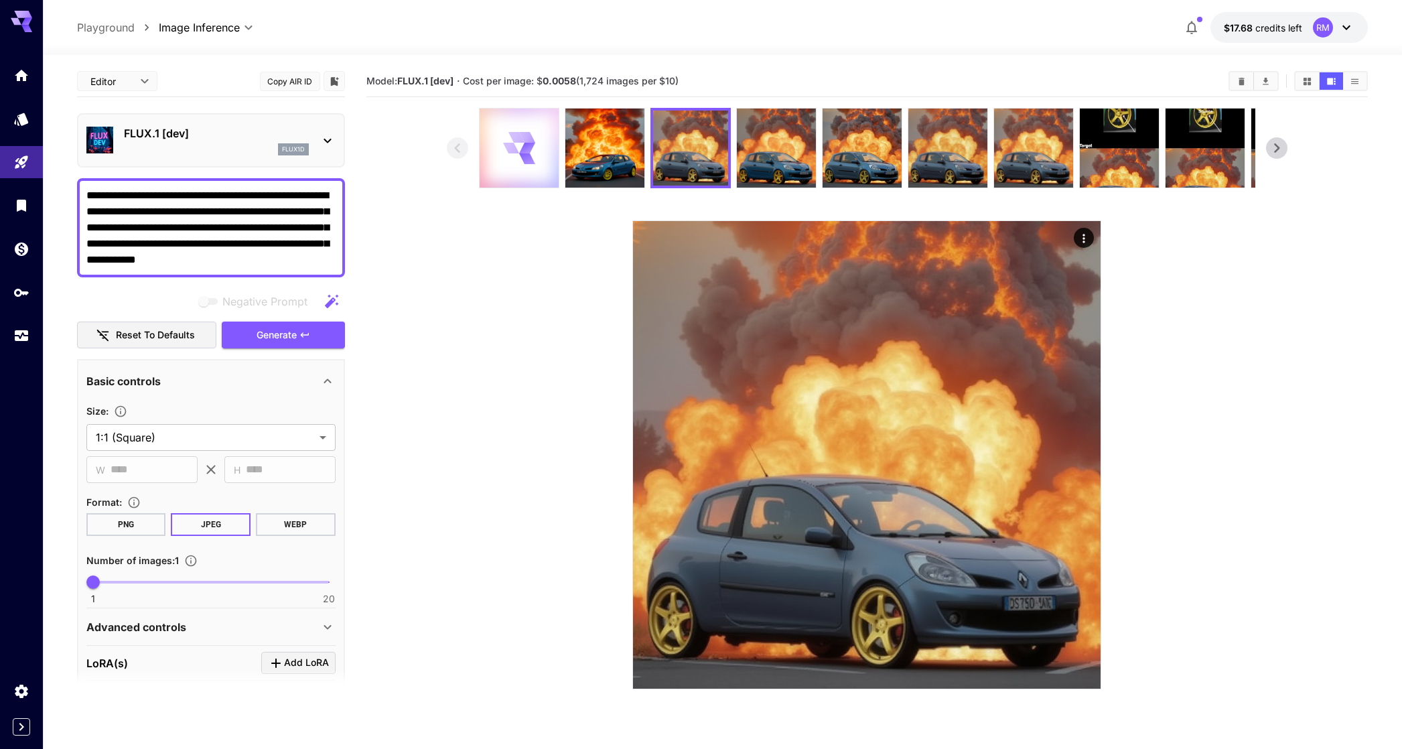
click at [529, 153] on icon at bounding box center [518, 147] width 31 height 31
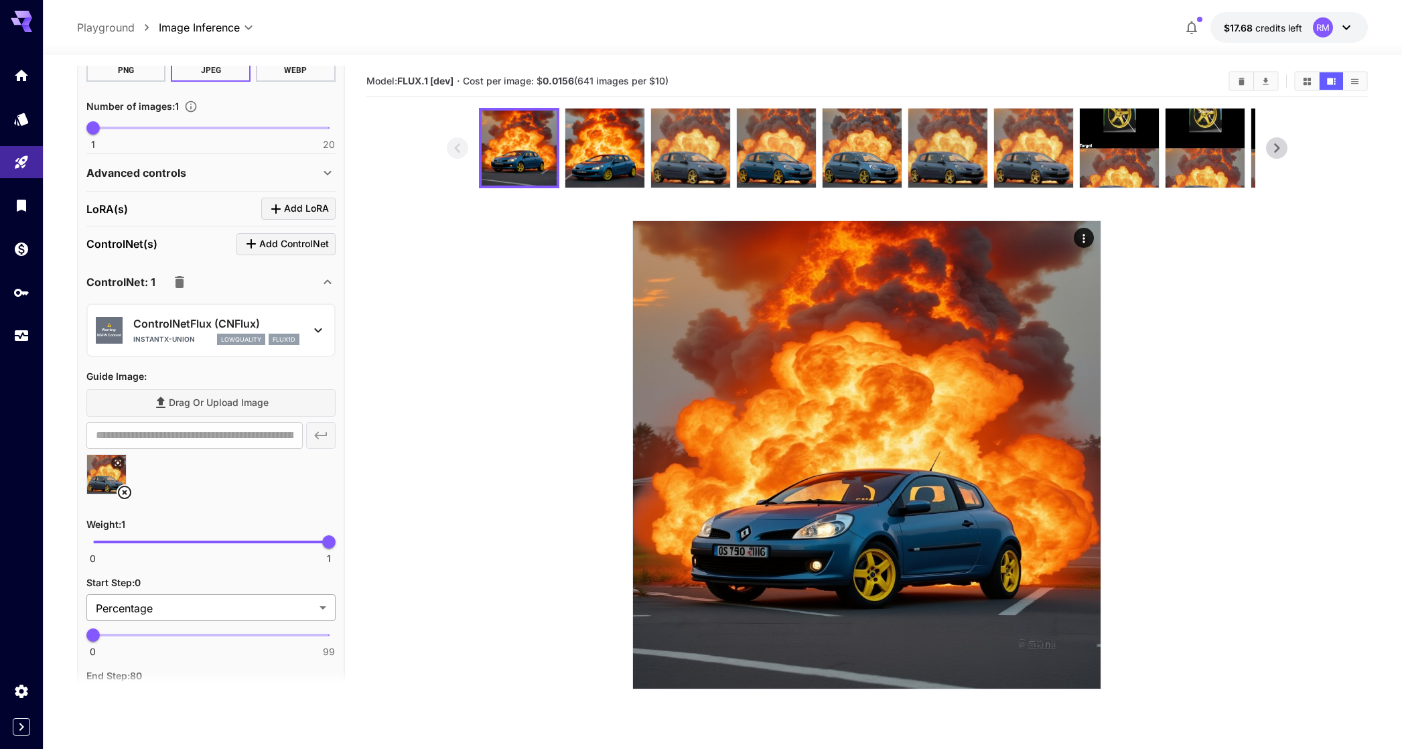
scroll to position [454, 0]
click at [190, 279] on button "button" at bounding box center [179, 282] width 27 height 27
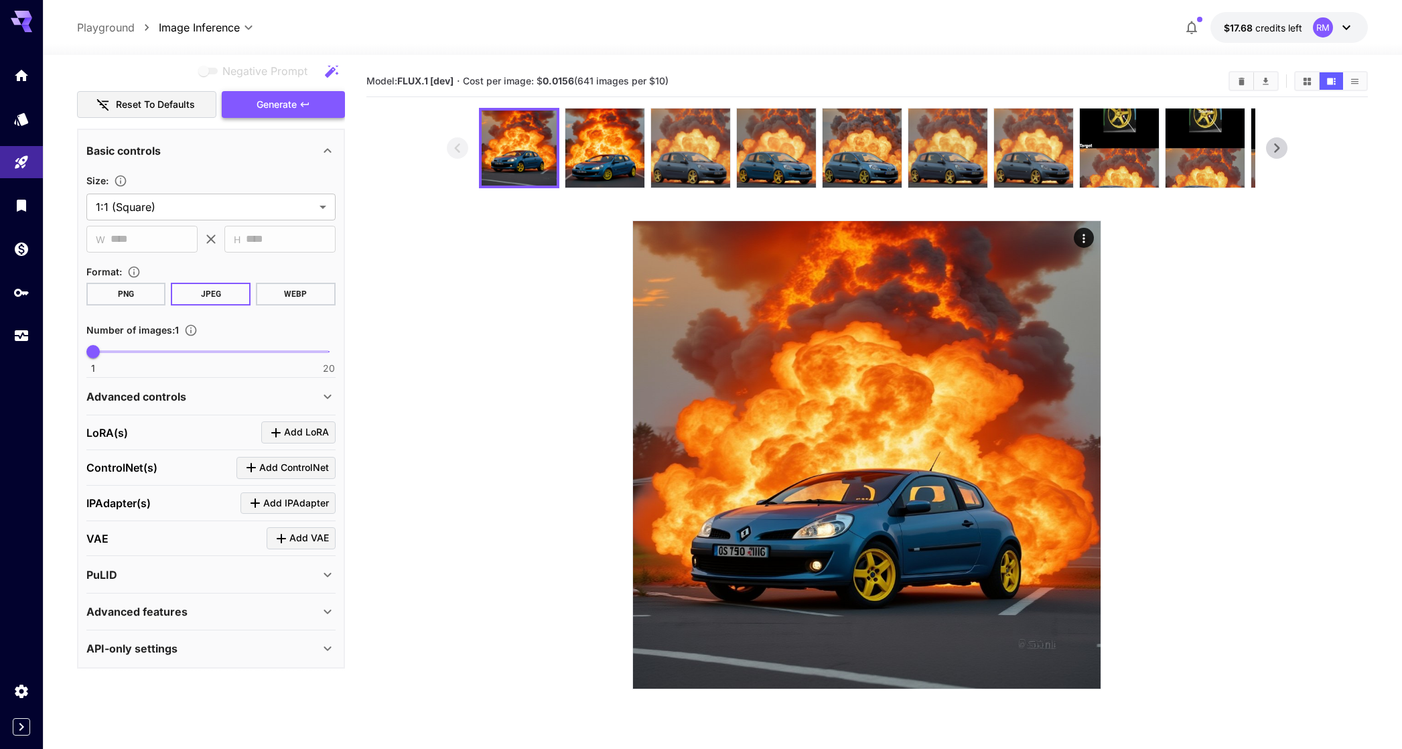
click at [273, 108] on span "Generate" at bounding box center [277, 104] width 40 height 17
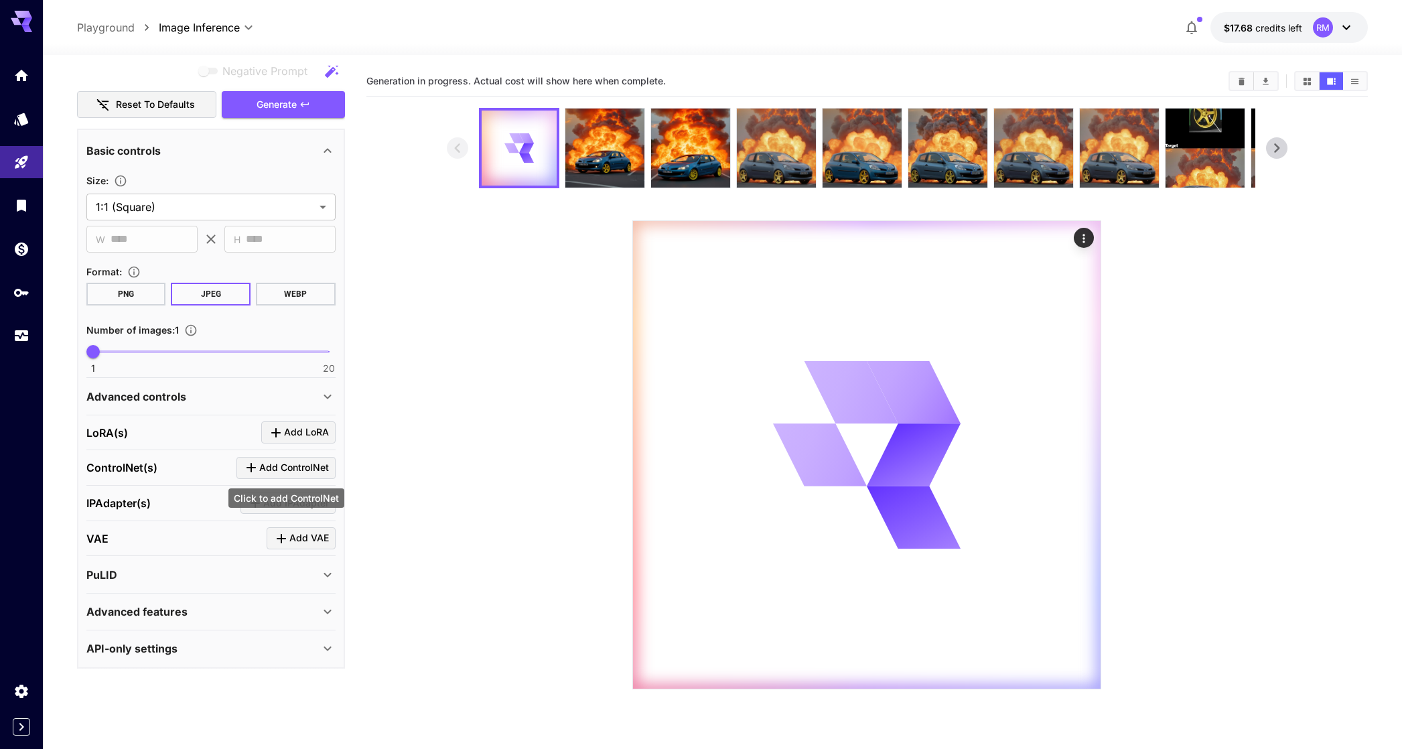
click at [293, 472] on span "Add ControlNet" at bounding box center [294, 468] width 70 height 17
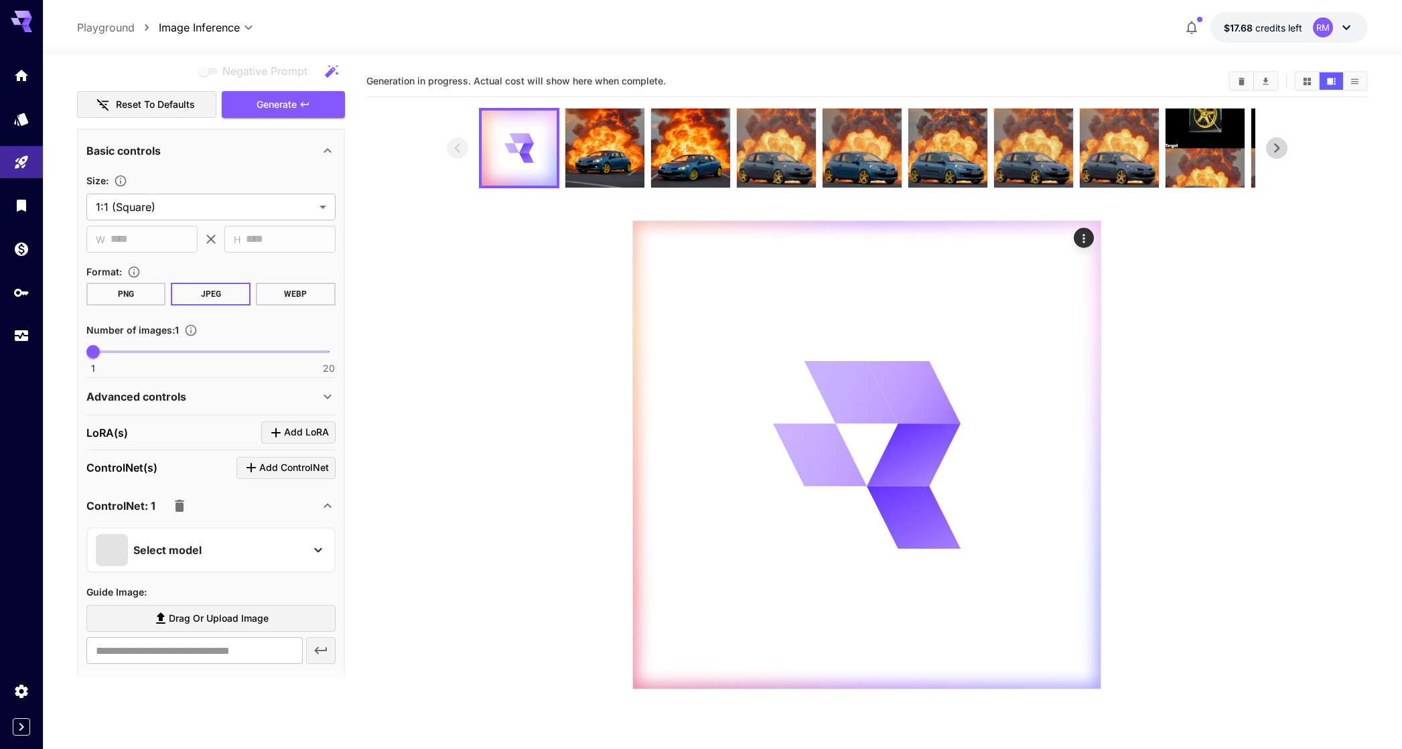
scroll to position [253, 0]
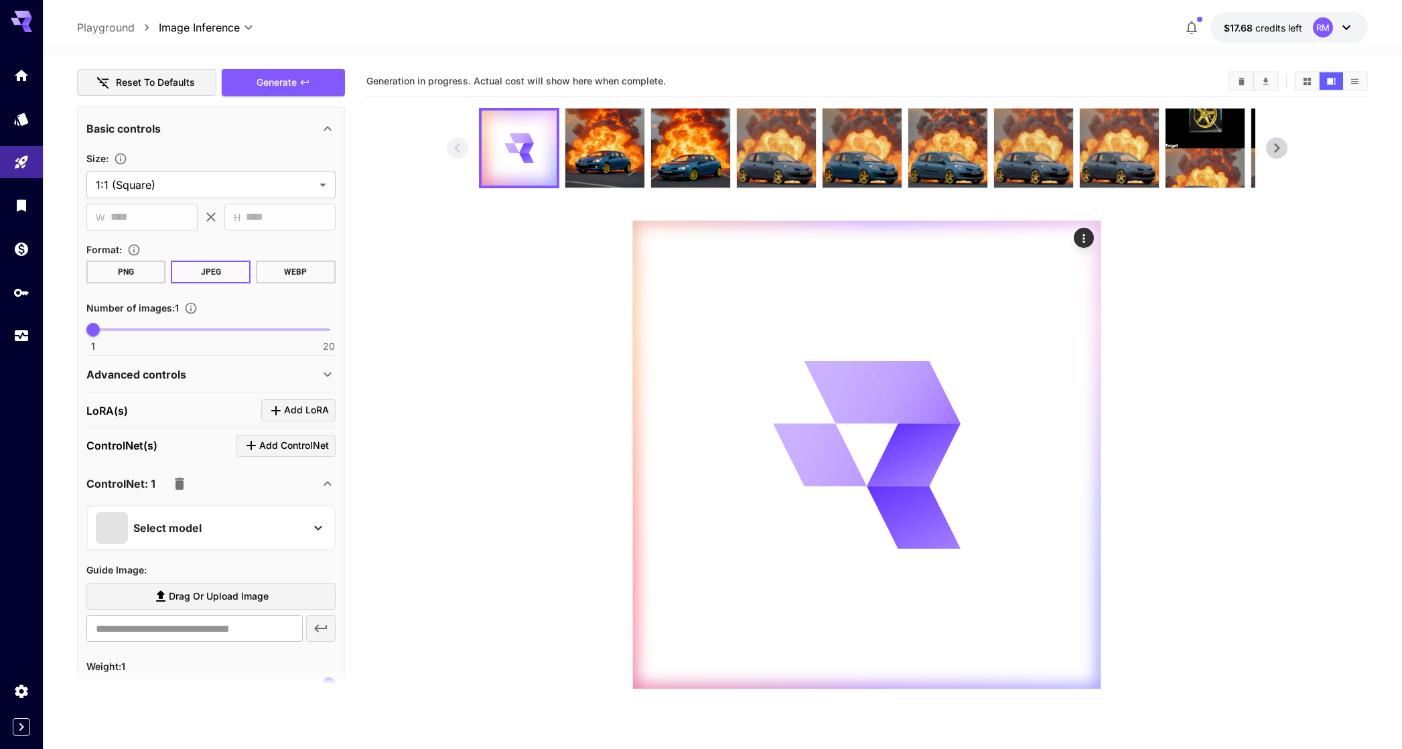
click at [245, 515] on div "Select model" at bounding box center [200, 528] width 209 height 32
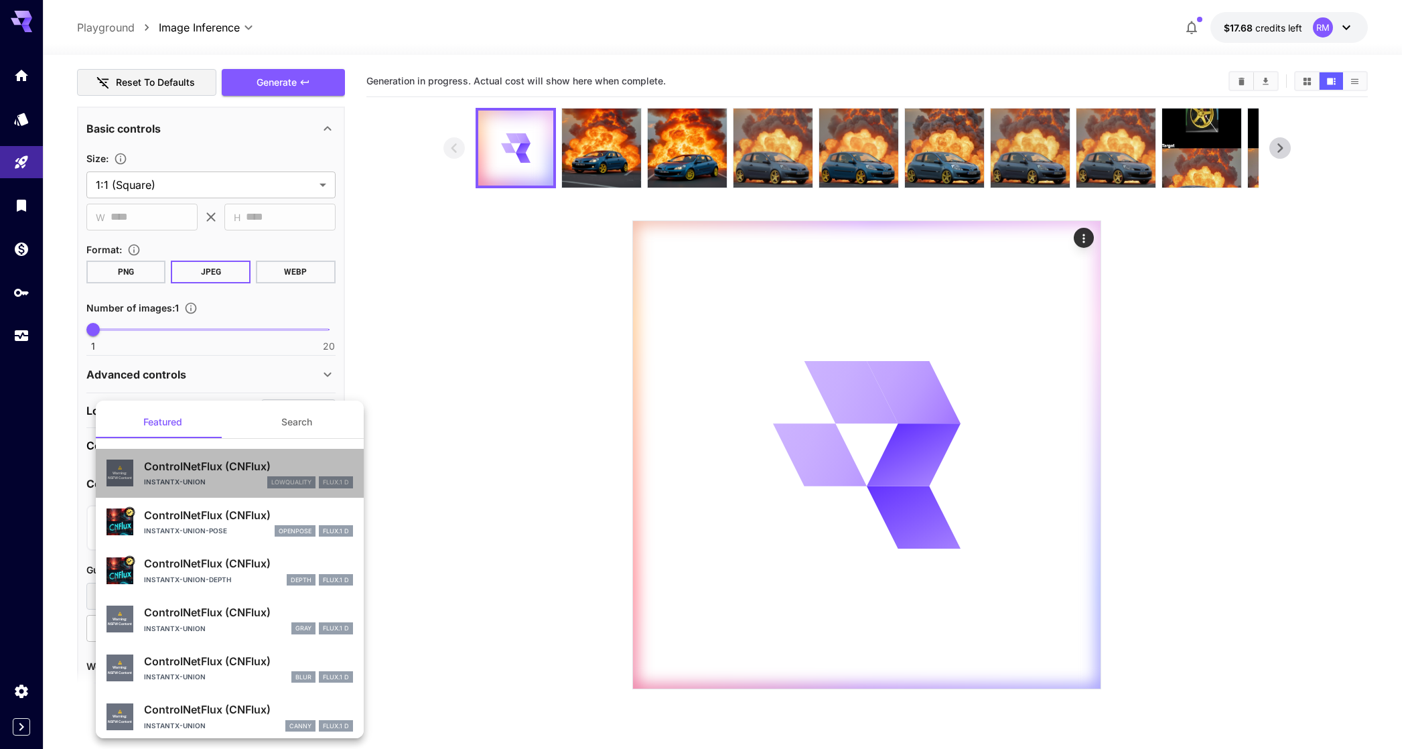
click at [235, 478] on div "instantx-union lowquality FLUX.1 D" at bounding box center [248, 482] width 209 height 12
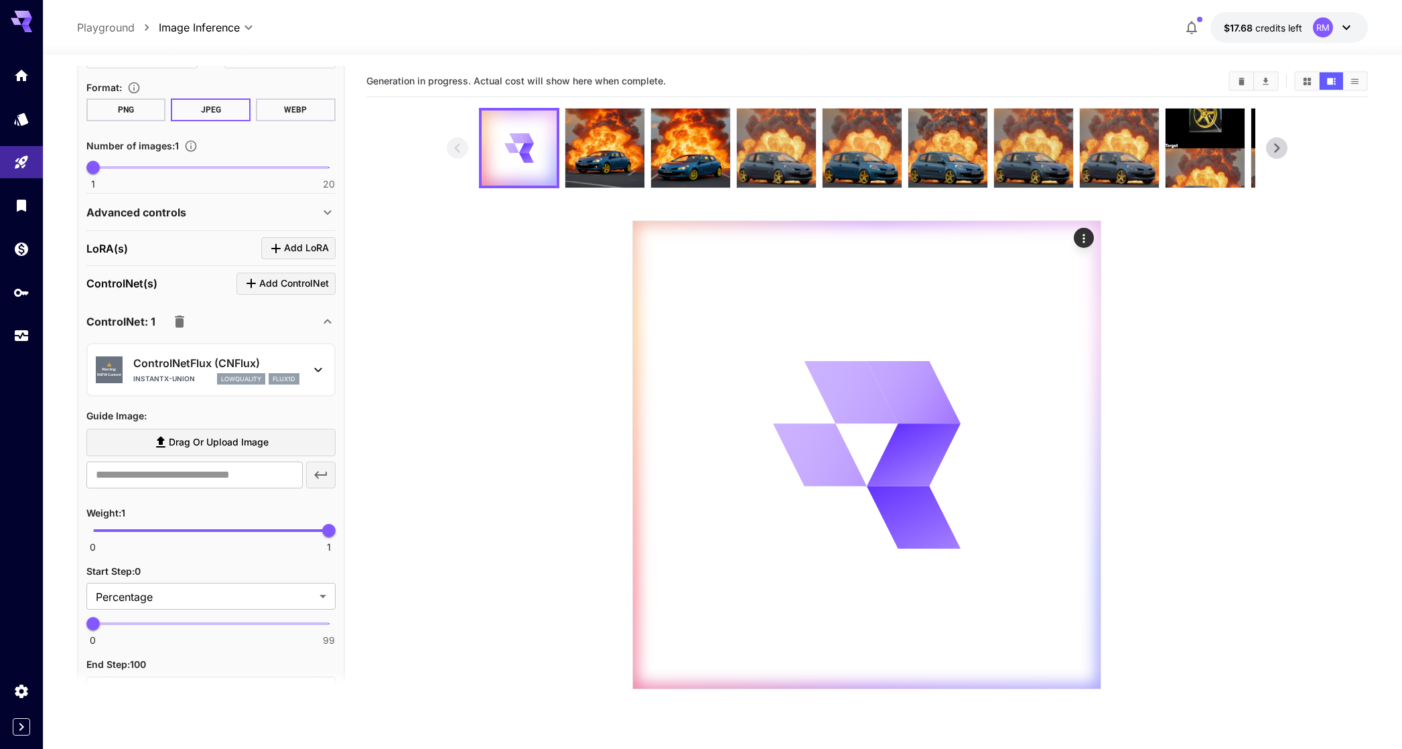
scroll to position [497, 0]
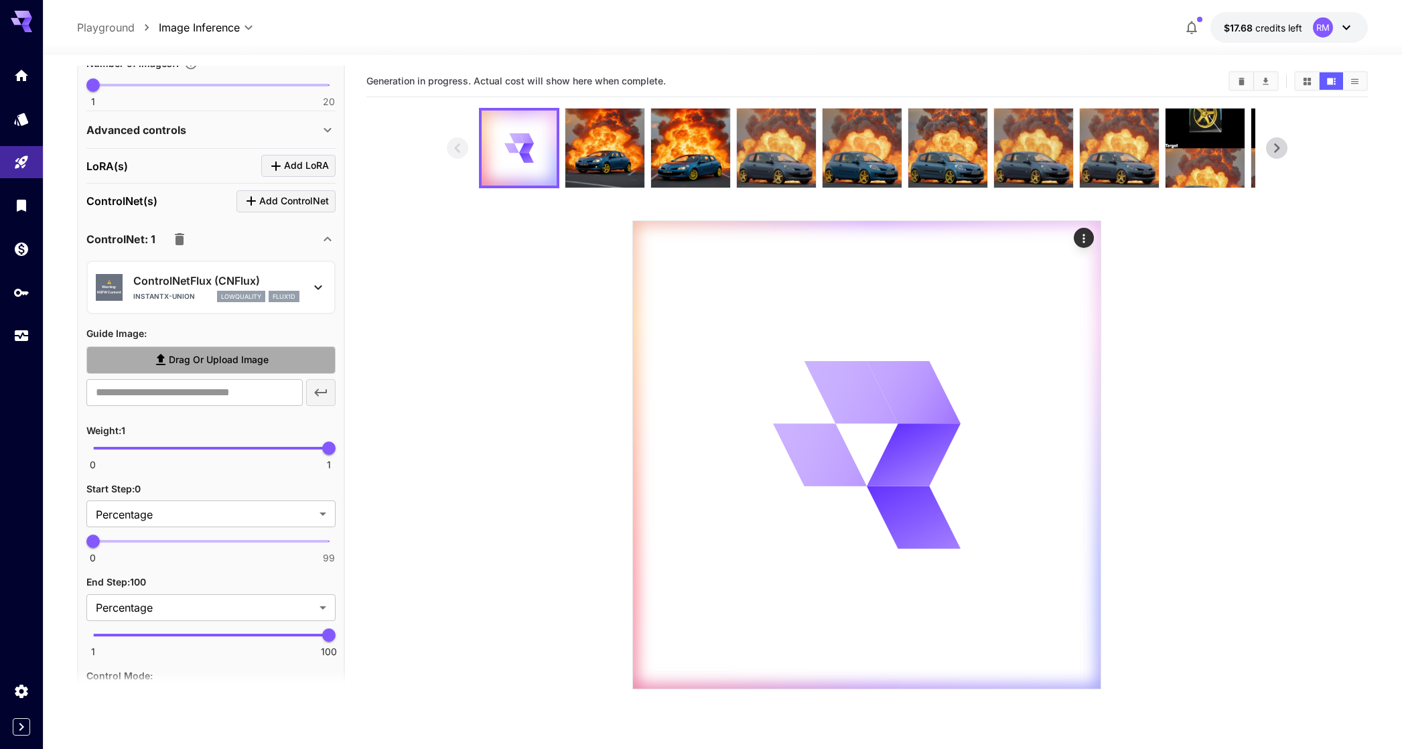
click at [218, 356] on span "Drag or upload image" at bounding box center [219, 360] width 100 height 17
click at [0, 0] on input "Drag or upload image" at bounding box center [0, 0] width 0 height 0
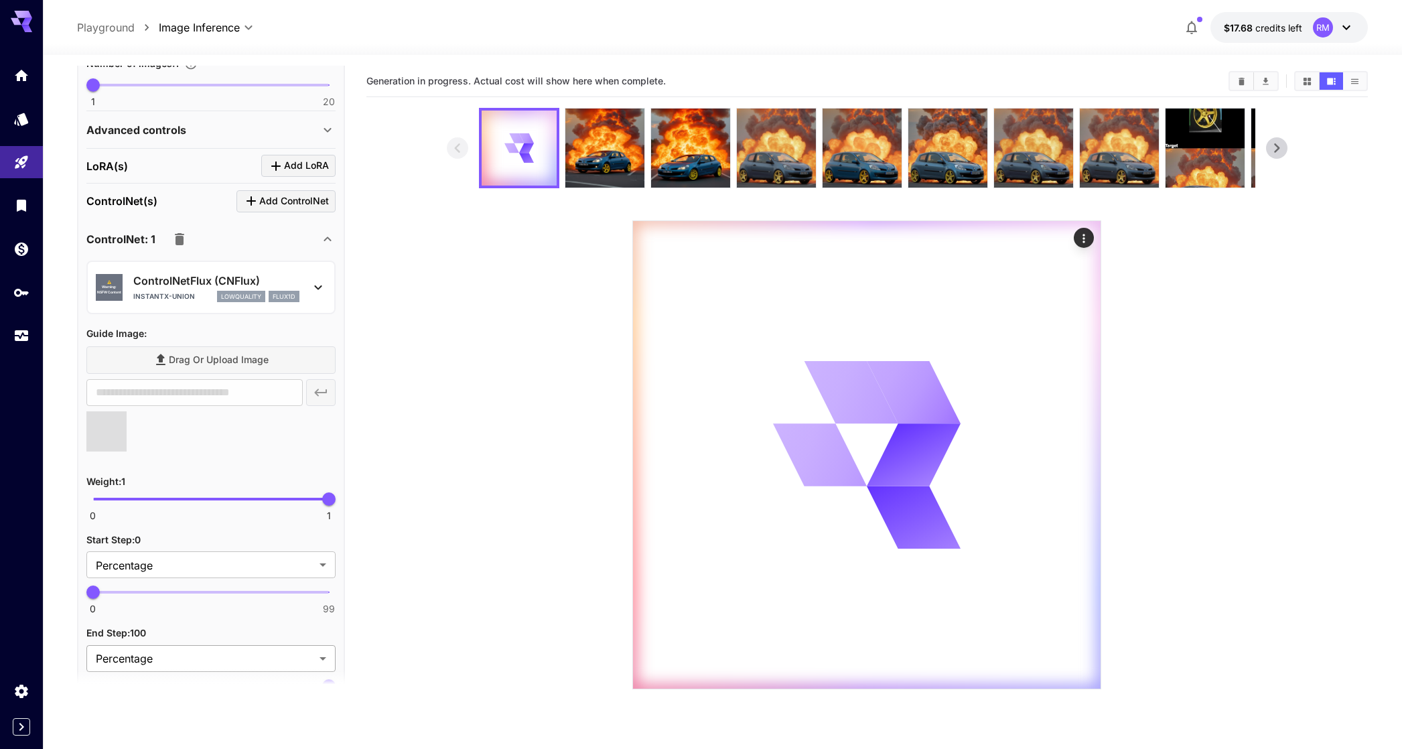
type input "**********"
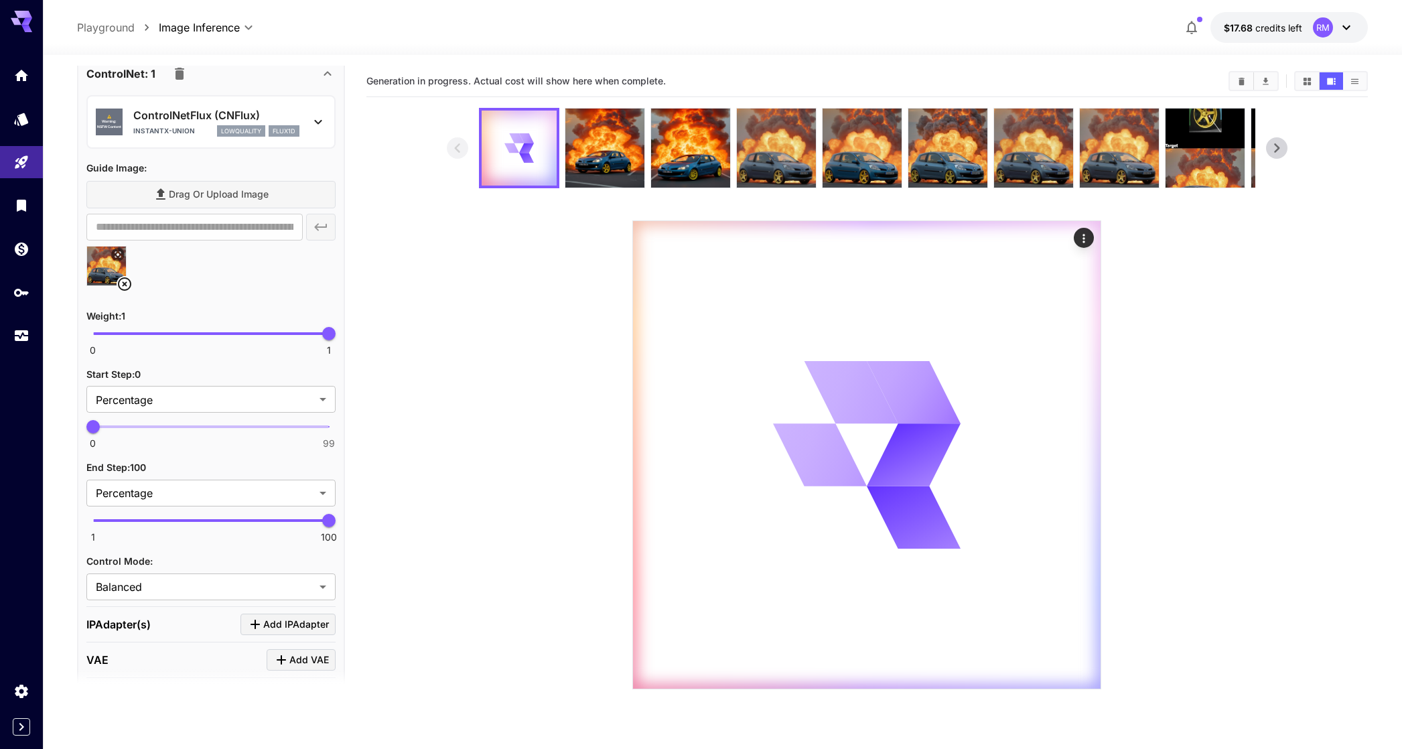
scroll to position [742, 0]
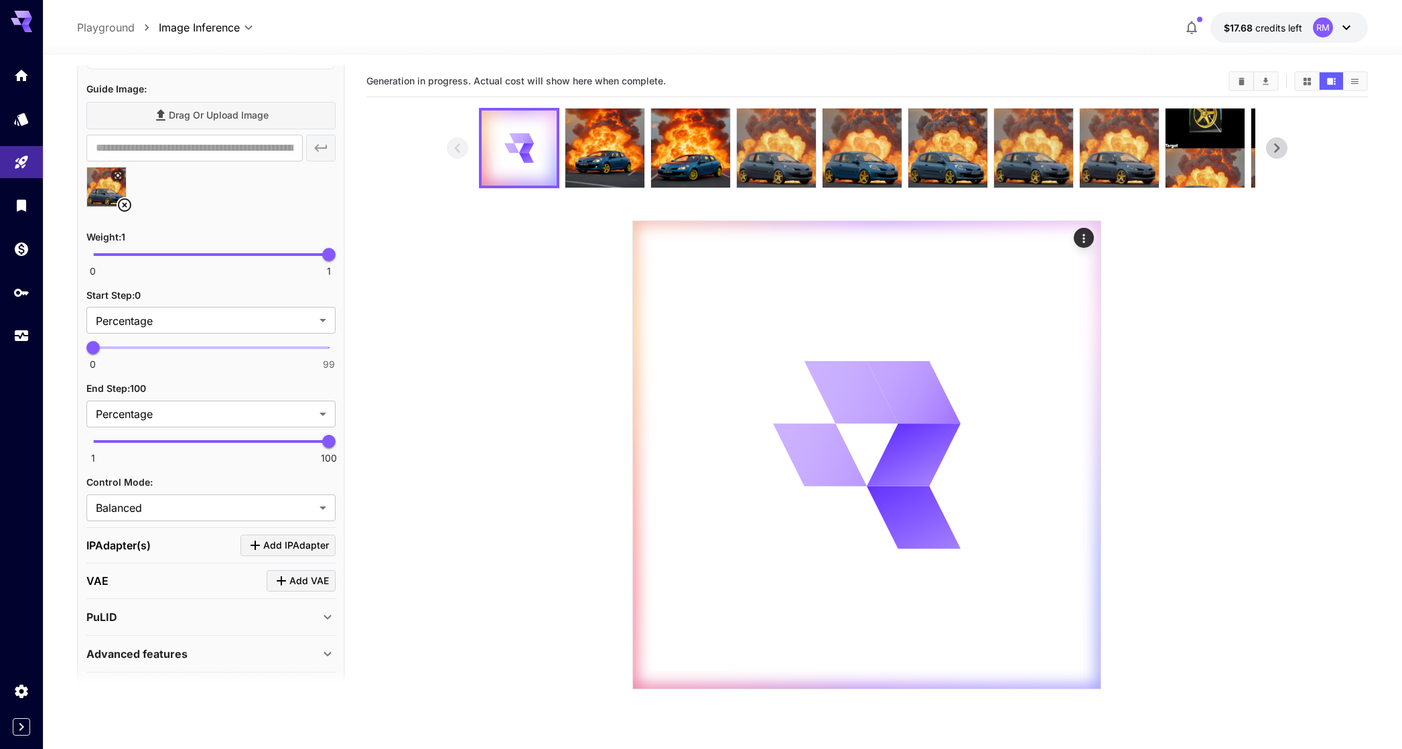
type input "**"
click at [305, 446] on span "1 100 90" at bounding box center [211, 441] width 236 height 20
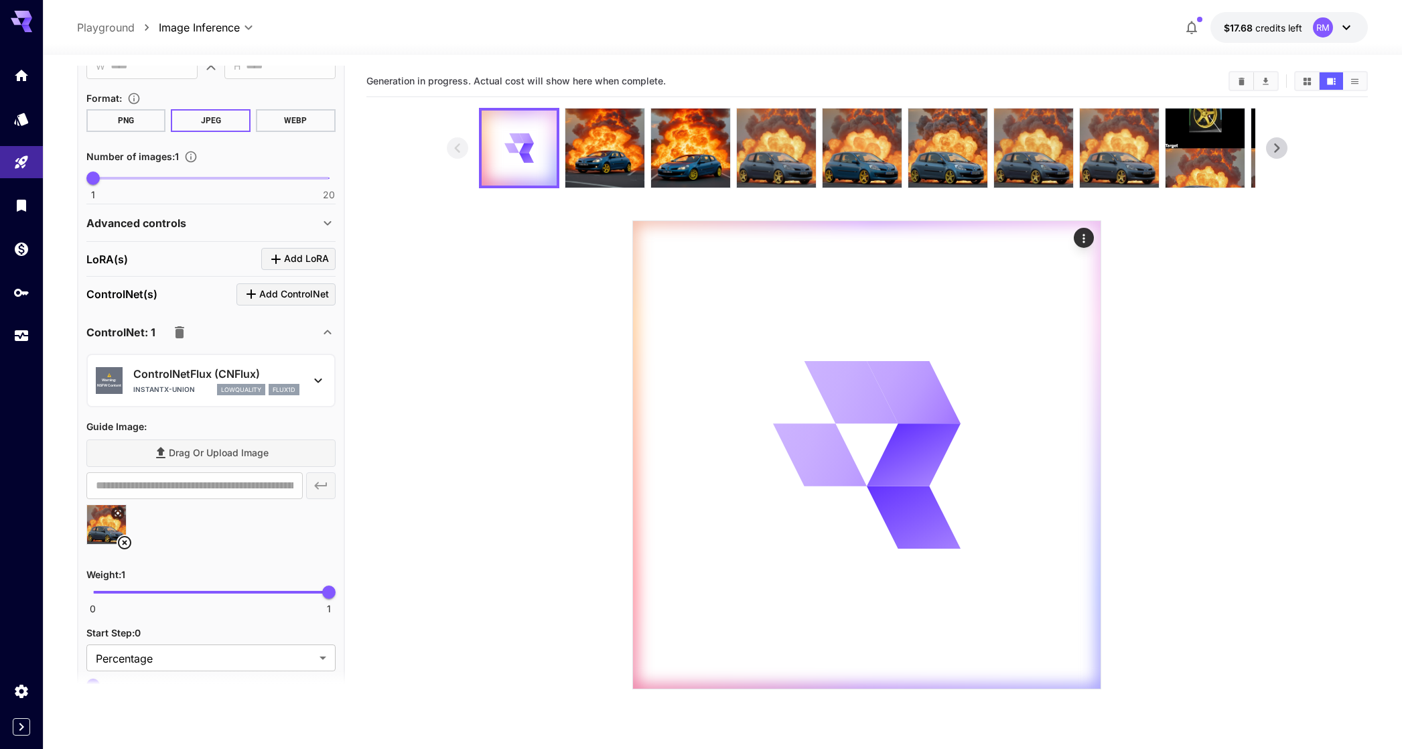
scroll to position [0, 0]
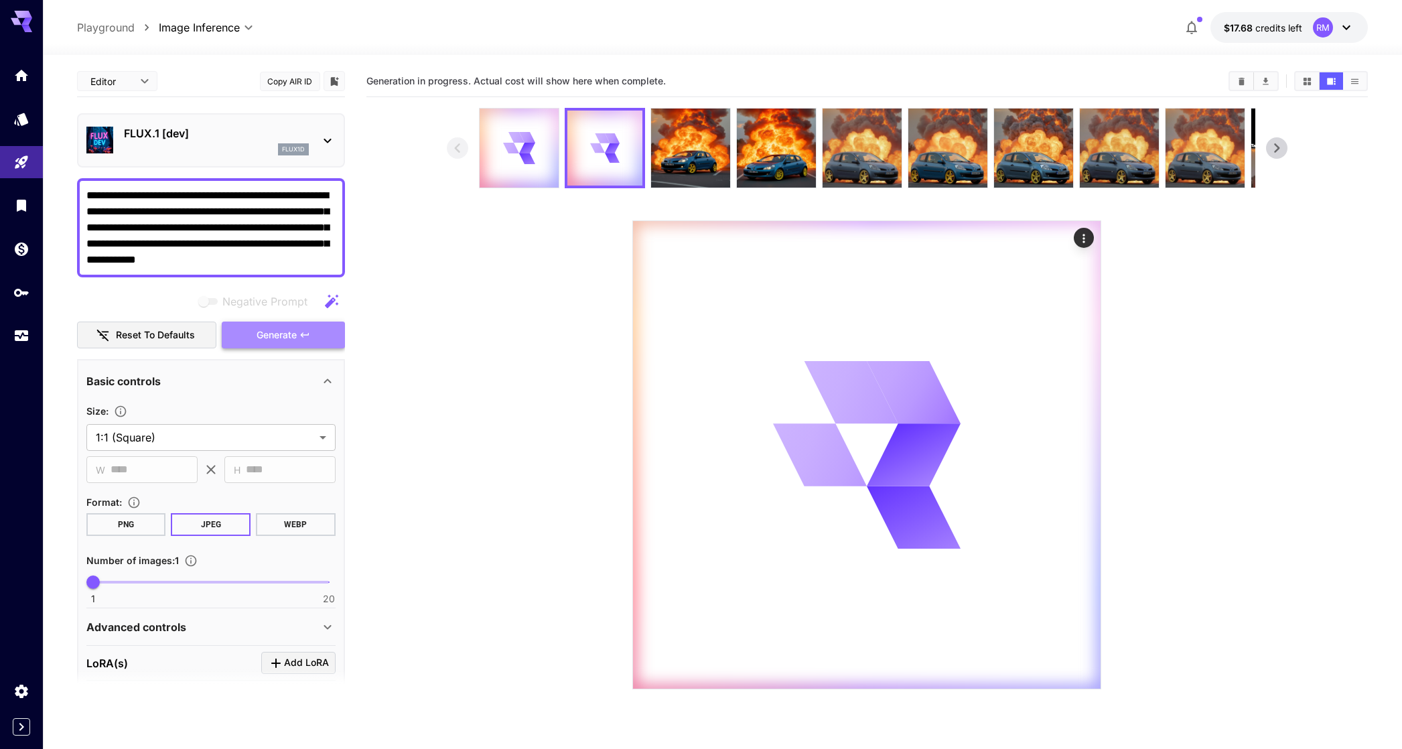
click at [302, 342] on button "Generate" at bounding box center [283, 335] width 123 height 27
click at [137, 82] on body "**********" at bounding box center [701, 427] width 1402 height 855
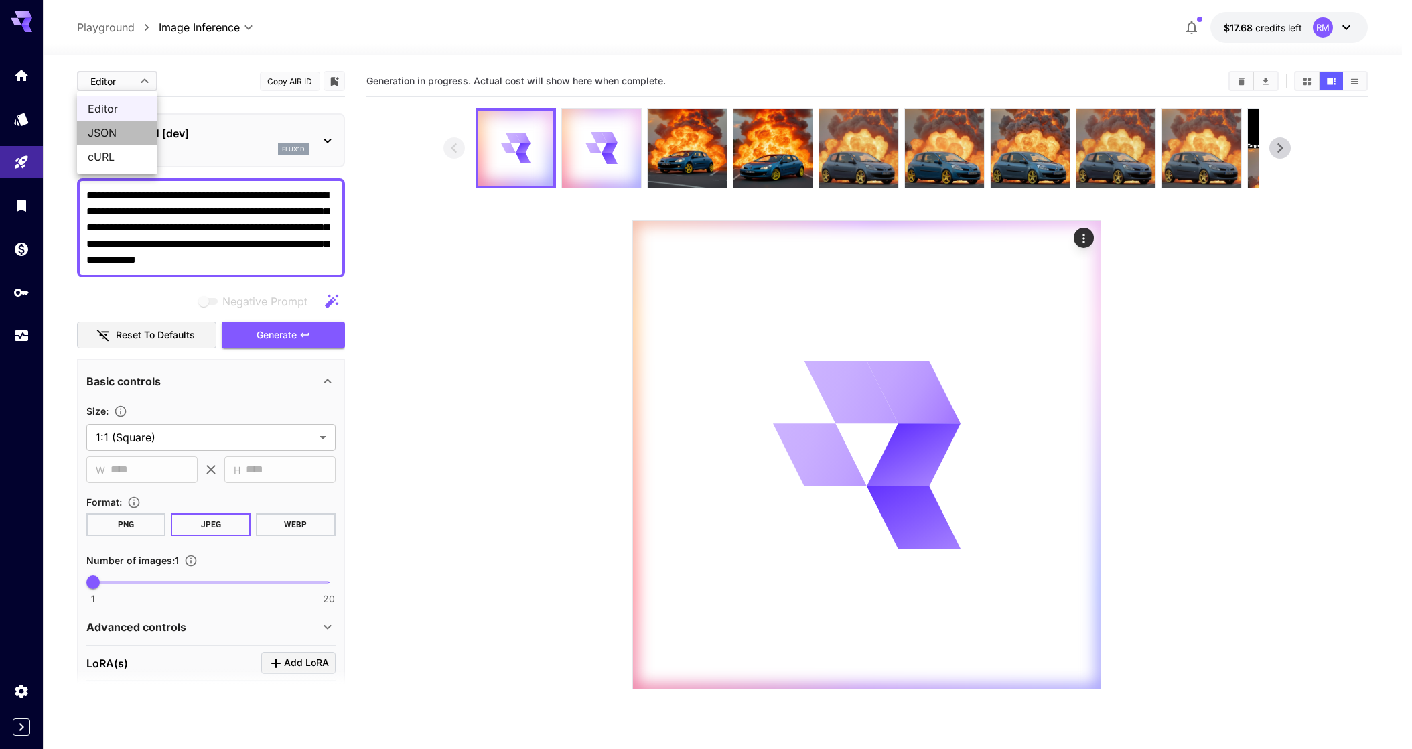
click at [122, 125] on span "JSON" at bounding box center [117, 133] width 59 height 16
type input "****"
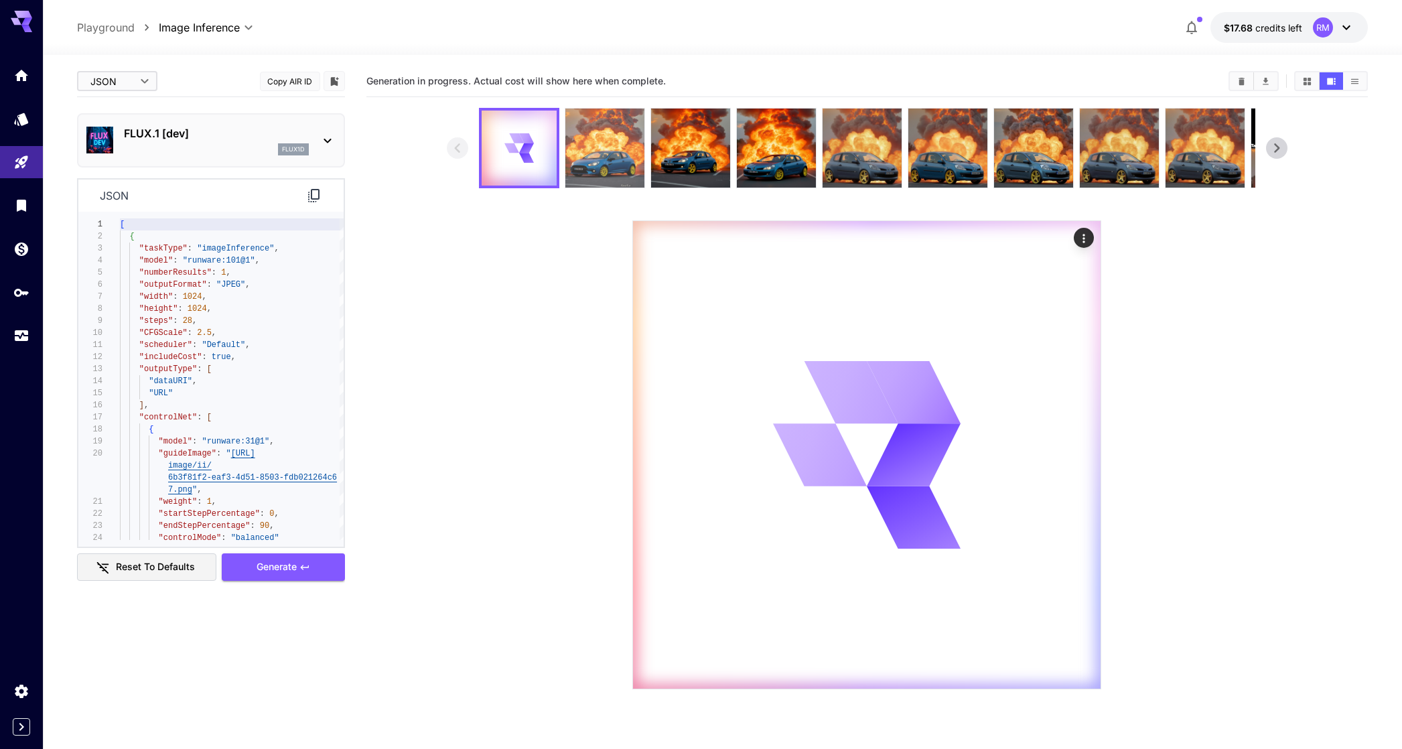
click at [606, 162] on img at bounding box center [604, 148] width 79 height 79
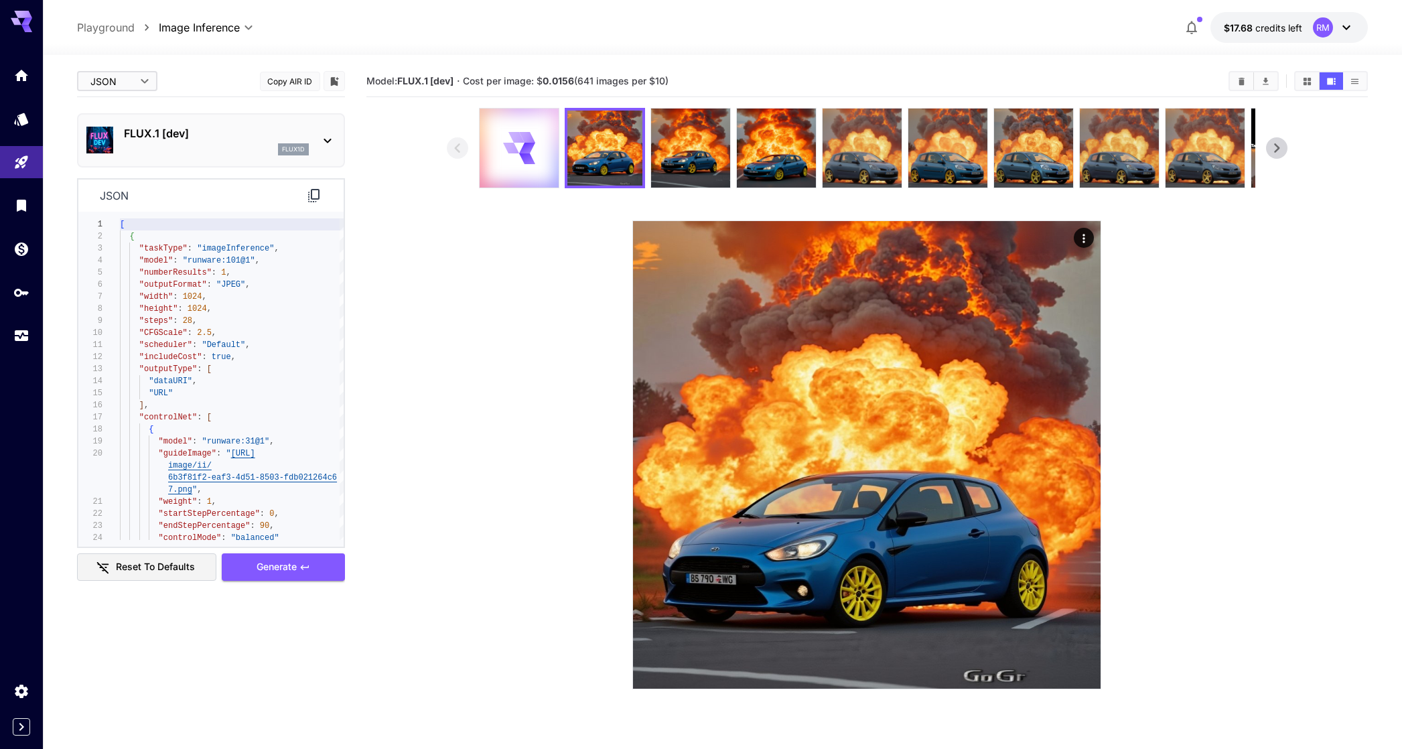
click at [531, 159] on icon at bounding box center [518, 147] width 31 height 31
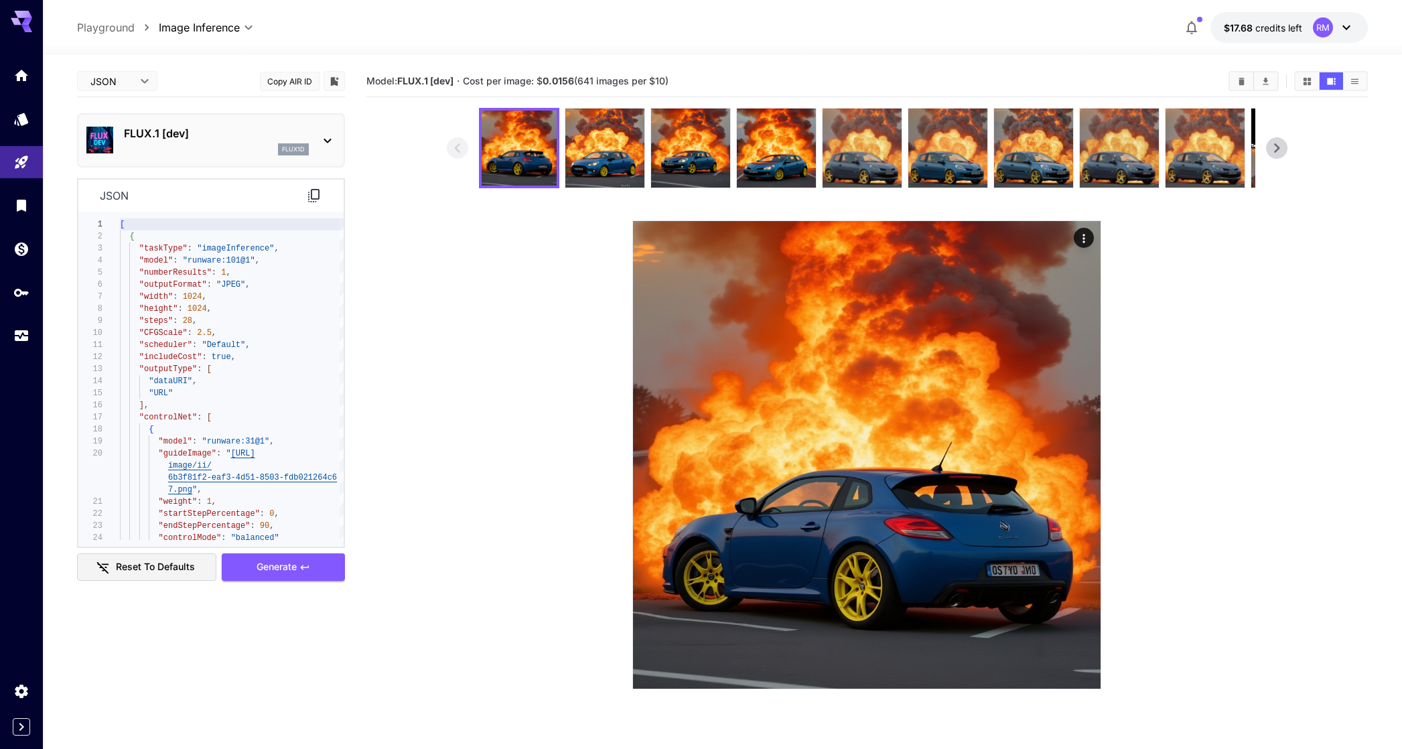
click at [193, 135] on p "FLUX.1 [dev]" at bounding box center [216, 133] width 185 height 16
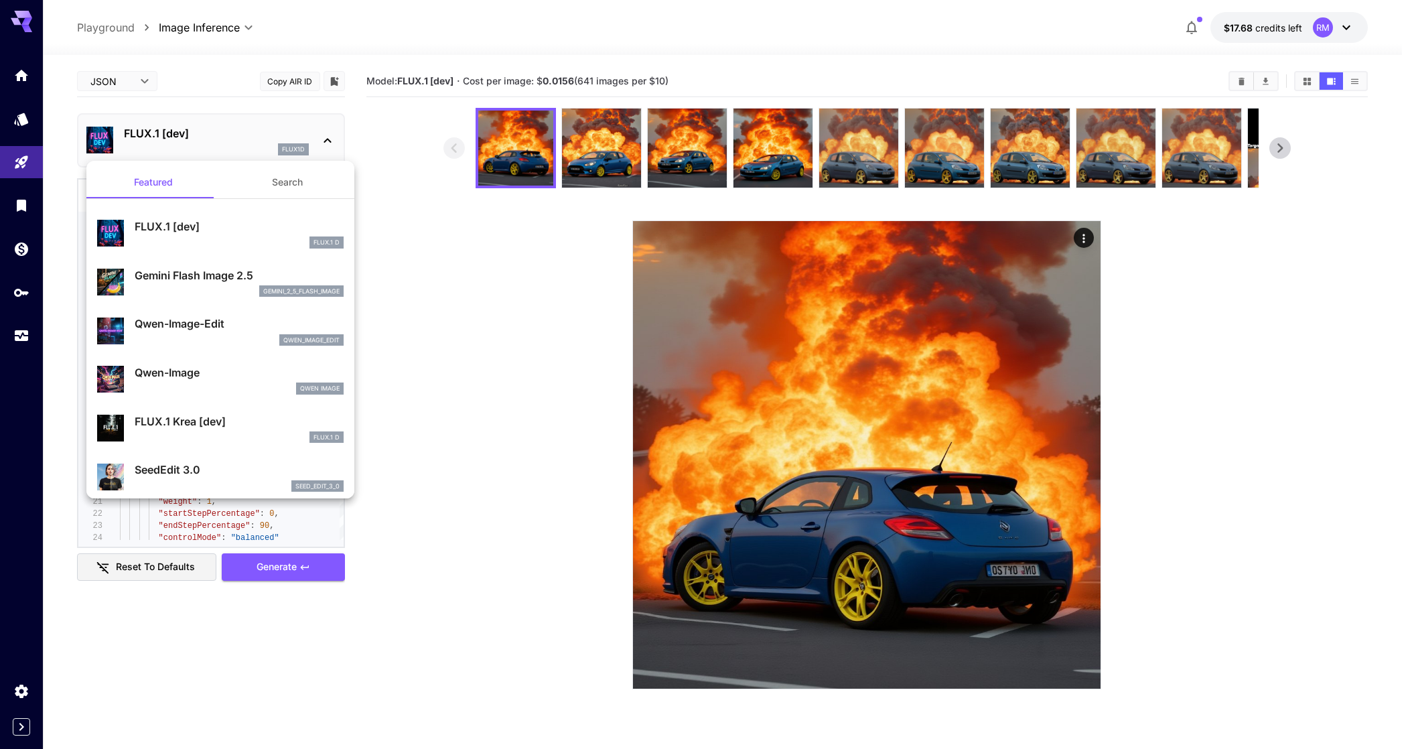
click at [197, 145] on div at bounding box center [706, 374] width 1412 height 749
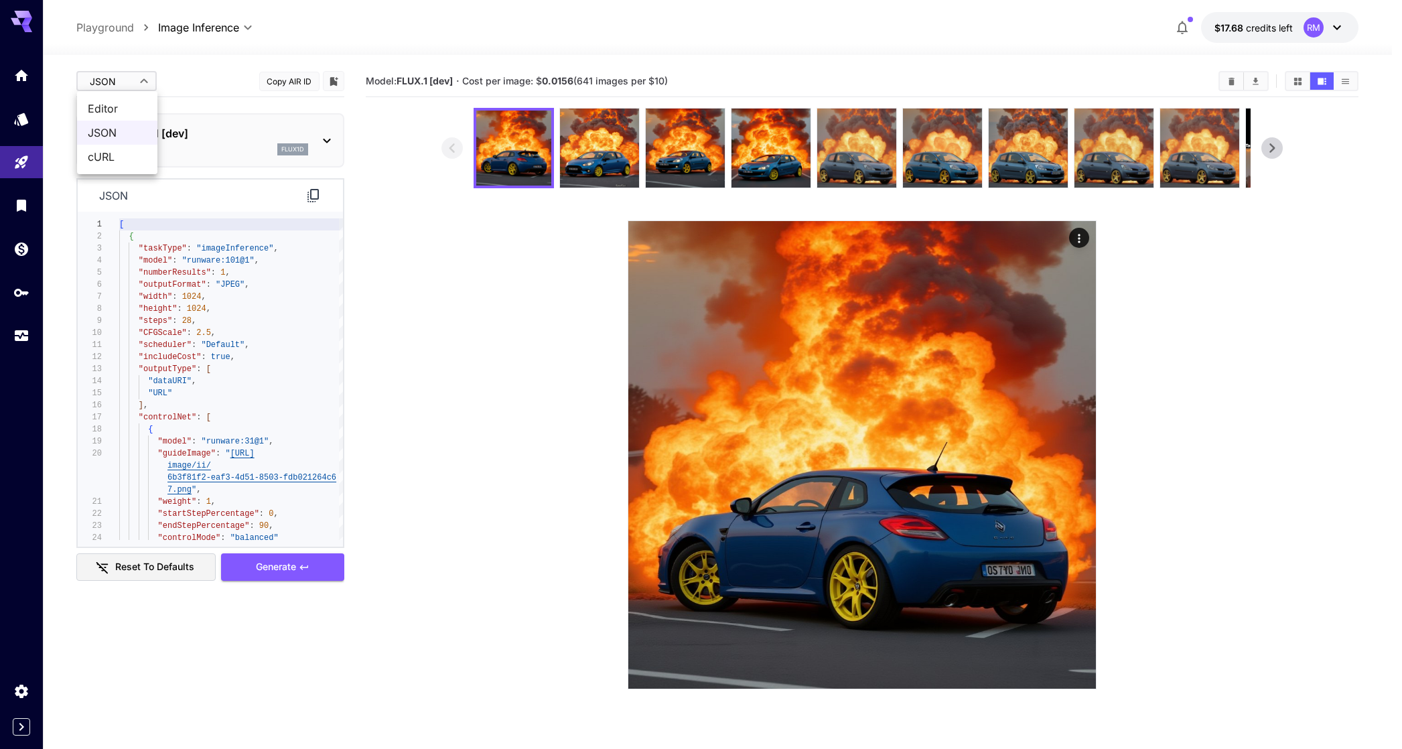
click at [131, 76] on body "**********" at bounding box center [701, 427] width 1402 height 855
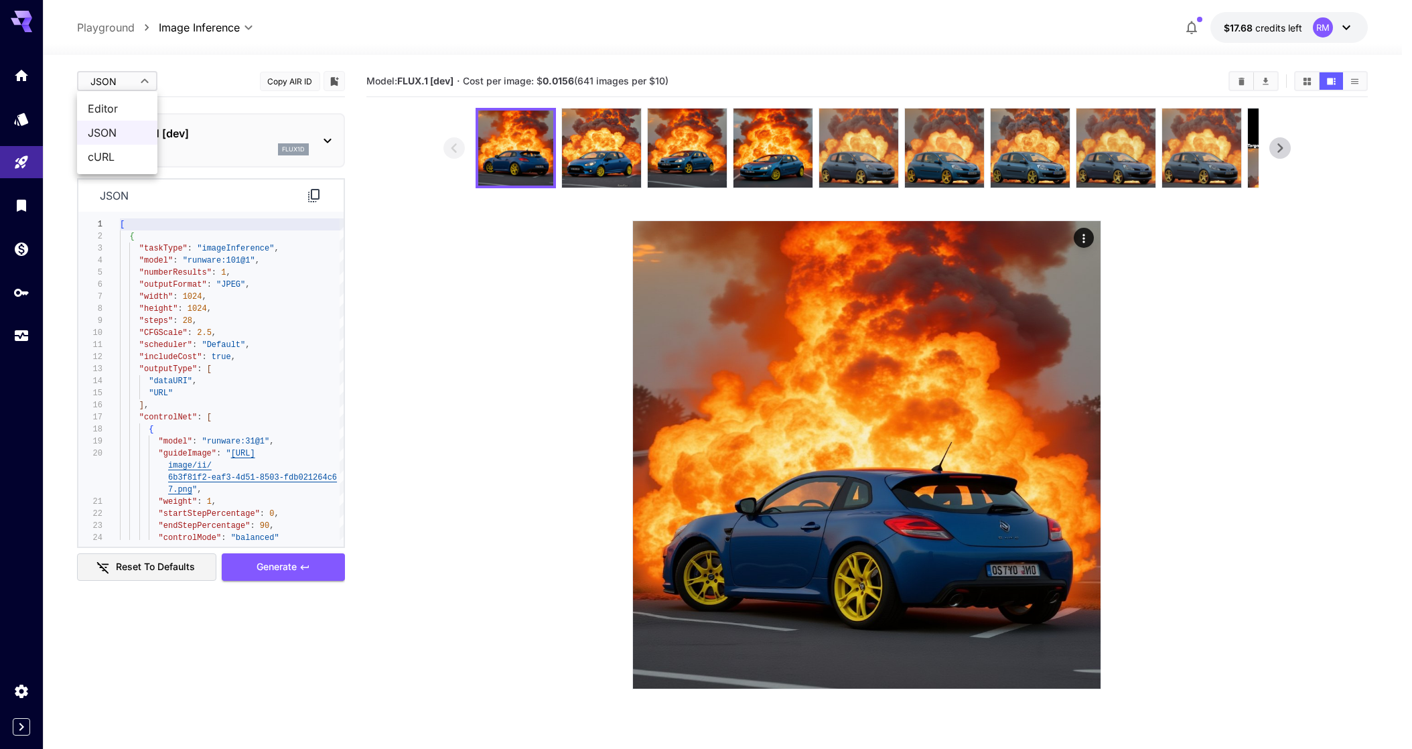
click at [130, 109] on span "Editor" at bounding box center [117, 108] width 59 height 16
type input "****"
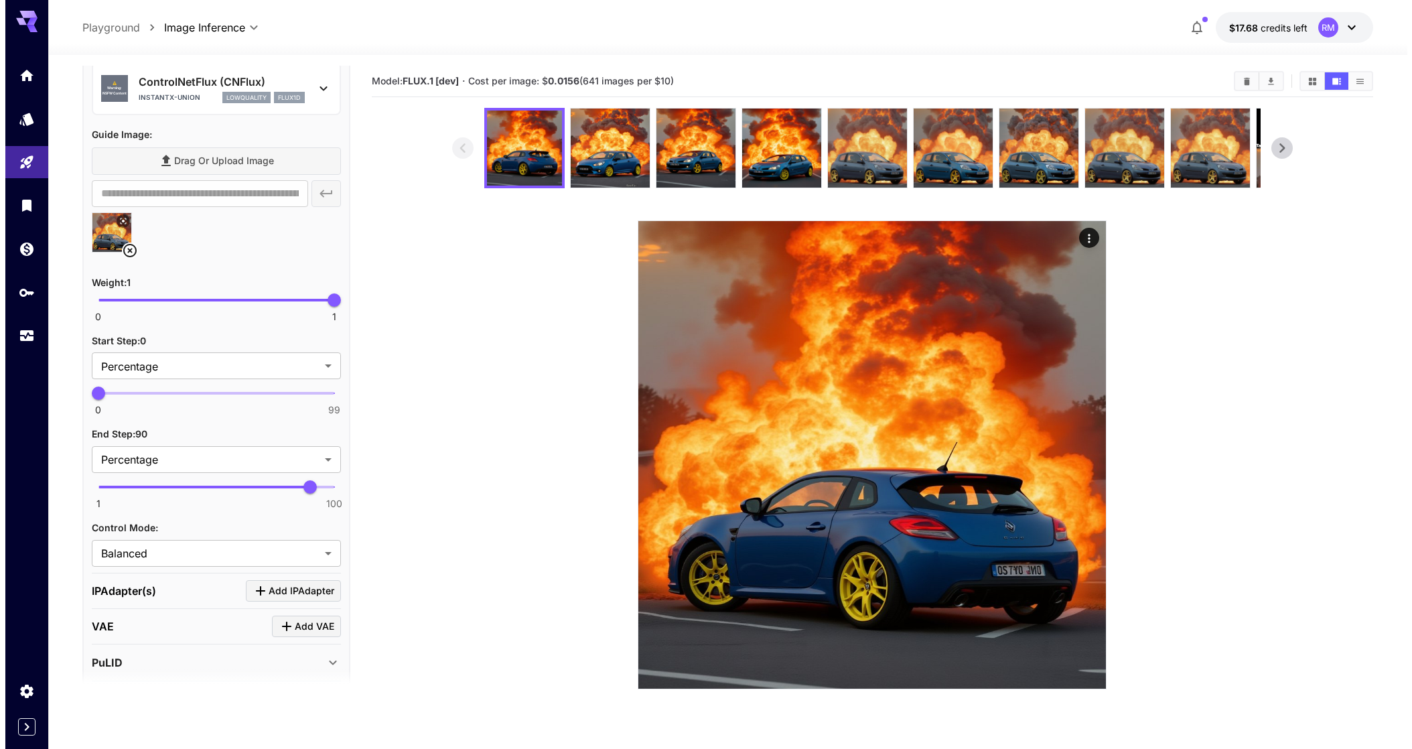
scroll to position [671, 0]
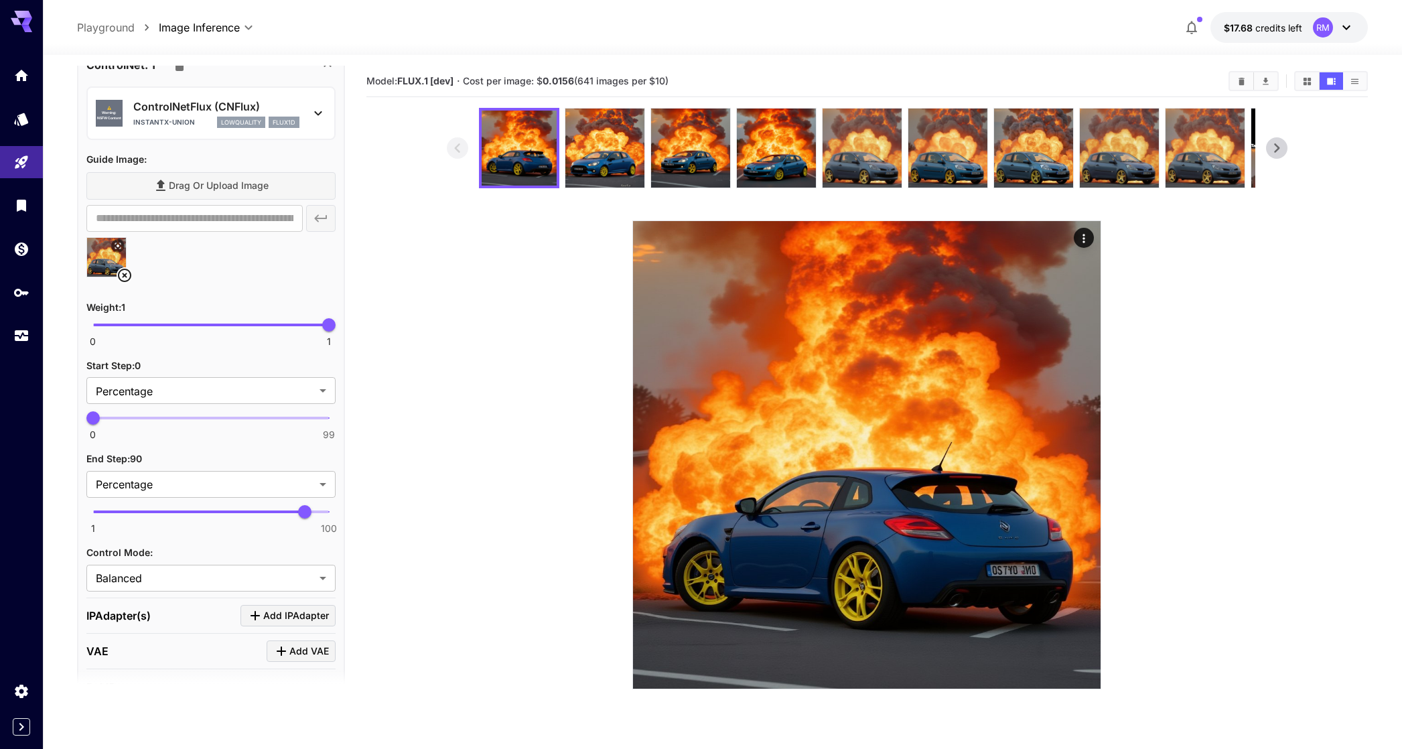
click at [256, 114] on div "ControlNetFlux (CNFlux) instantx-union lowquality flux1d" at bounding box center [216, 113] width 166 height 30
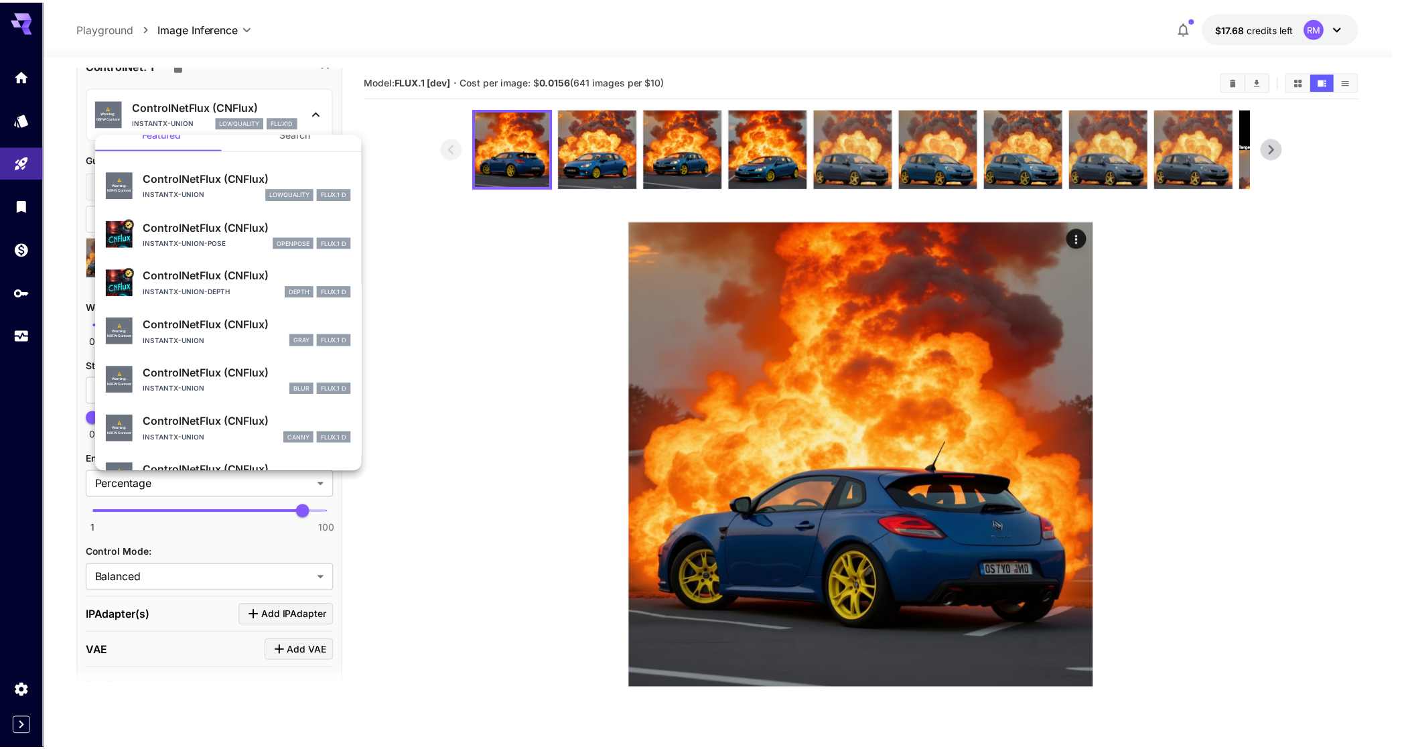
scroll to position [22, 0]
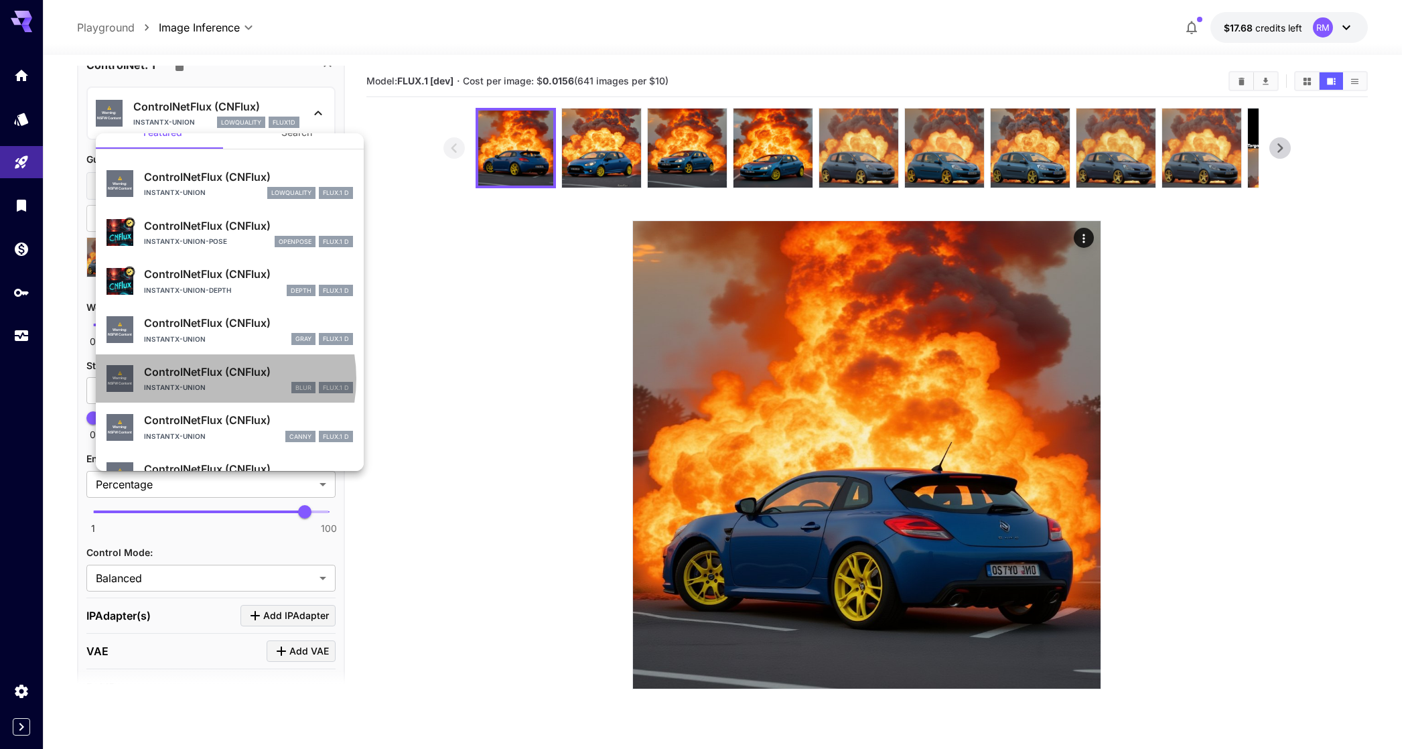
click at [205, 379] on p "ControlNetFlux (CNFlux)" at bounding box center [248, 372] width 209 height 16
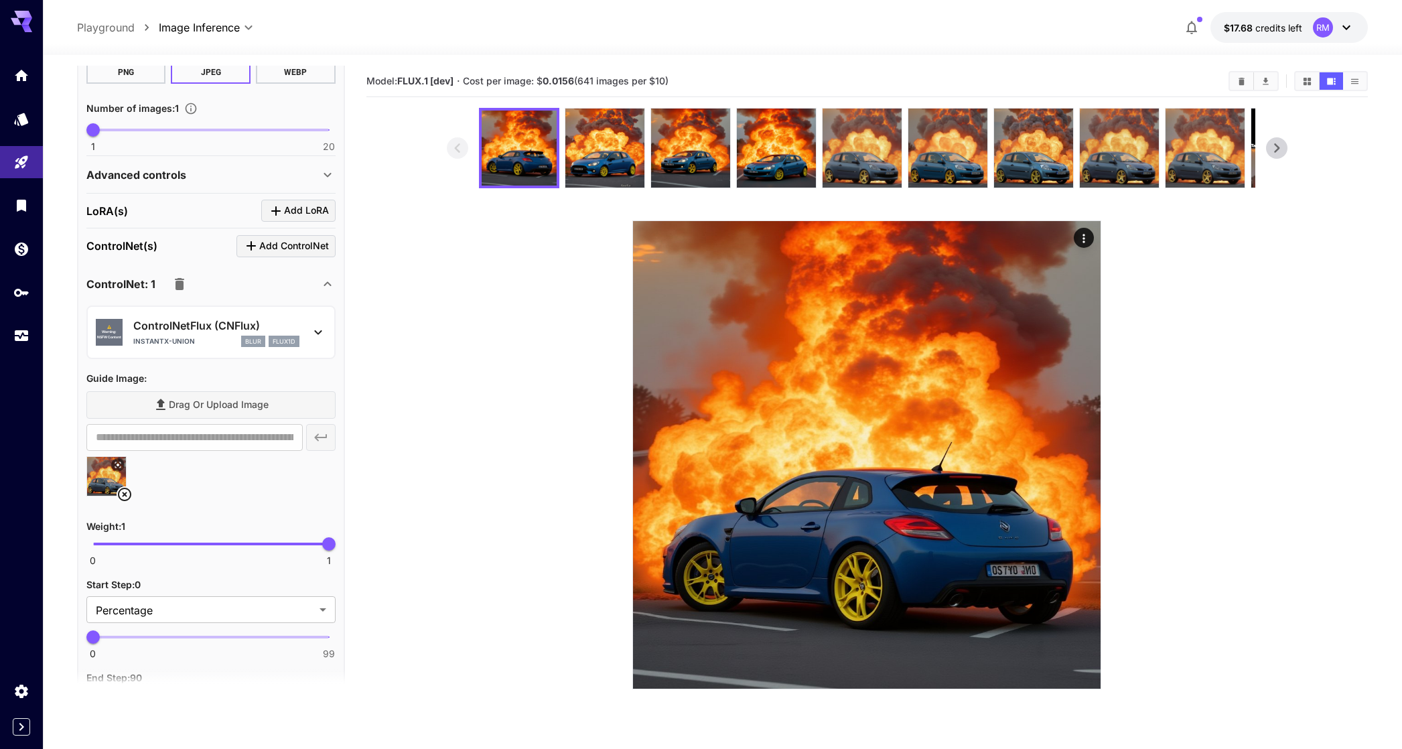
scroll to position [0, 0]
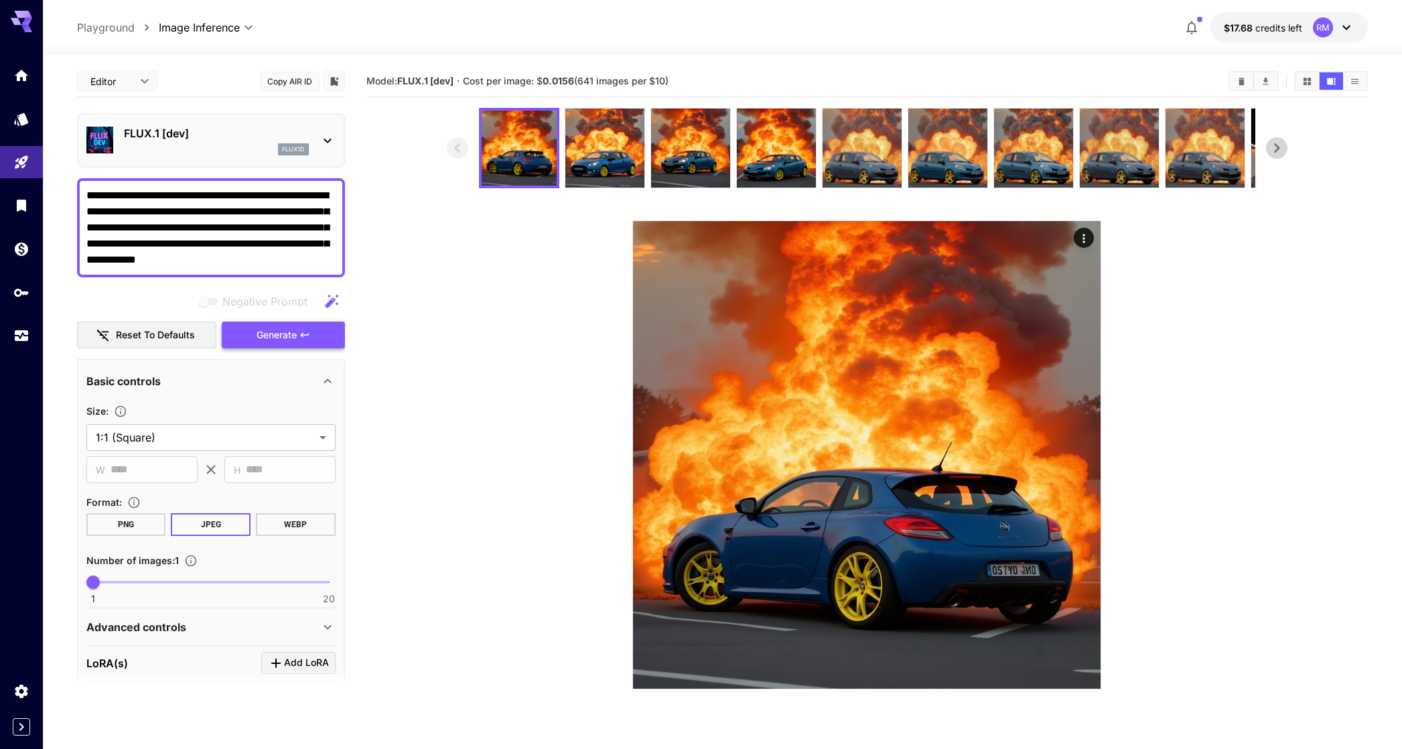
click at [257, 328] on span "Generate" at bounding box center [277, 335] width 40 height 17
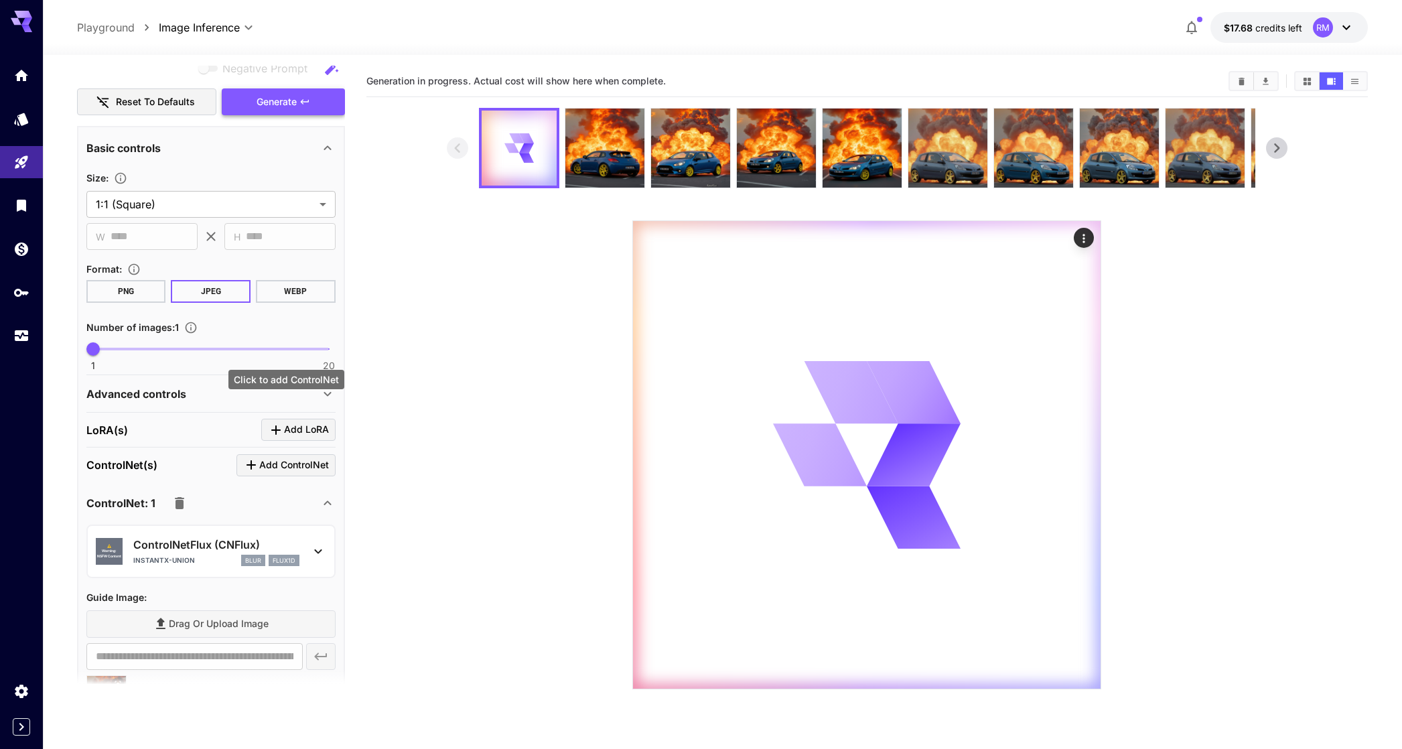
scroll to position [784, 0]
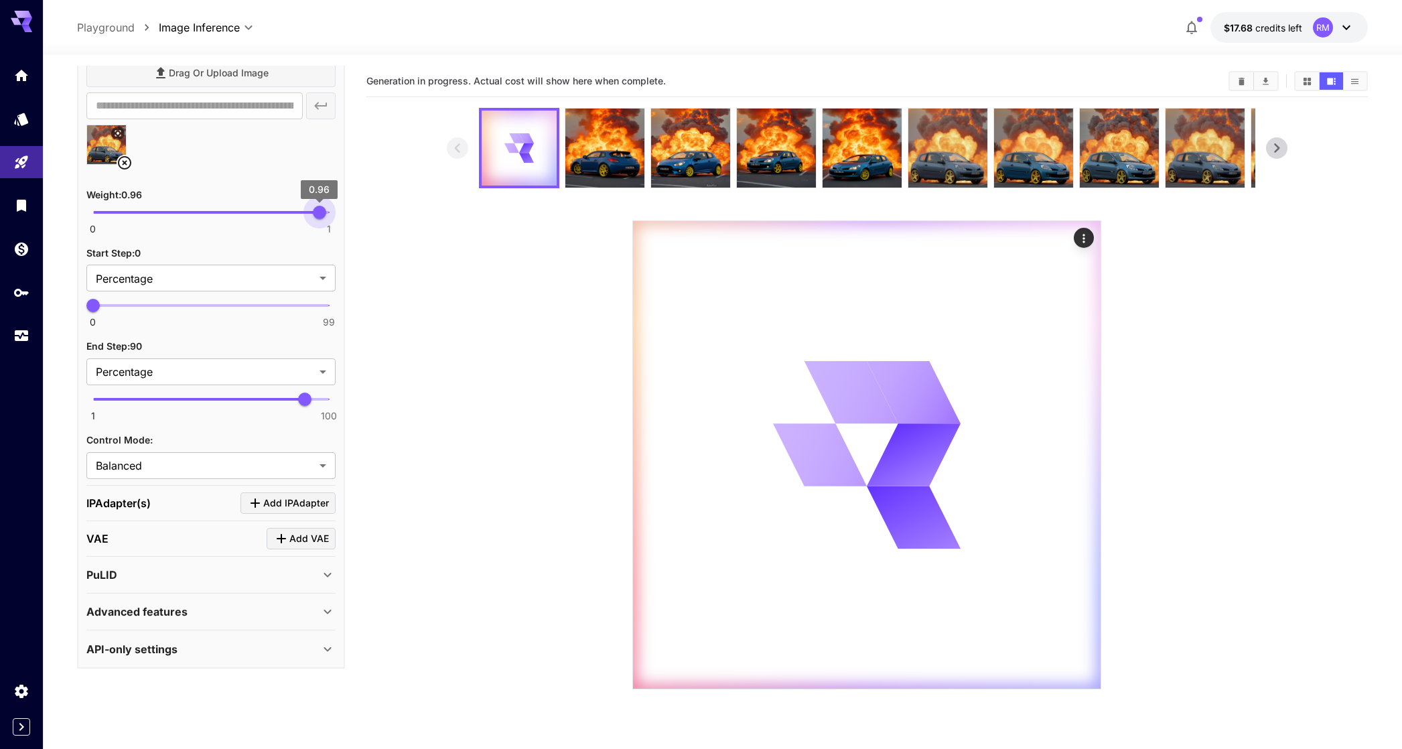
type input "****"
drag, startPoint x: 262, startPoint y: 219, endPoint x: 322, endPoint y: 216, distance: 60.4
click at [322, 216] on span "0 1 0.97" at bounding box center [211, 212] width 236 height 20
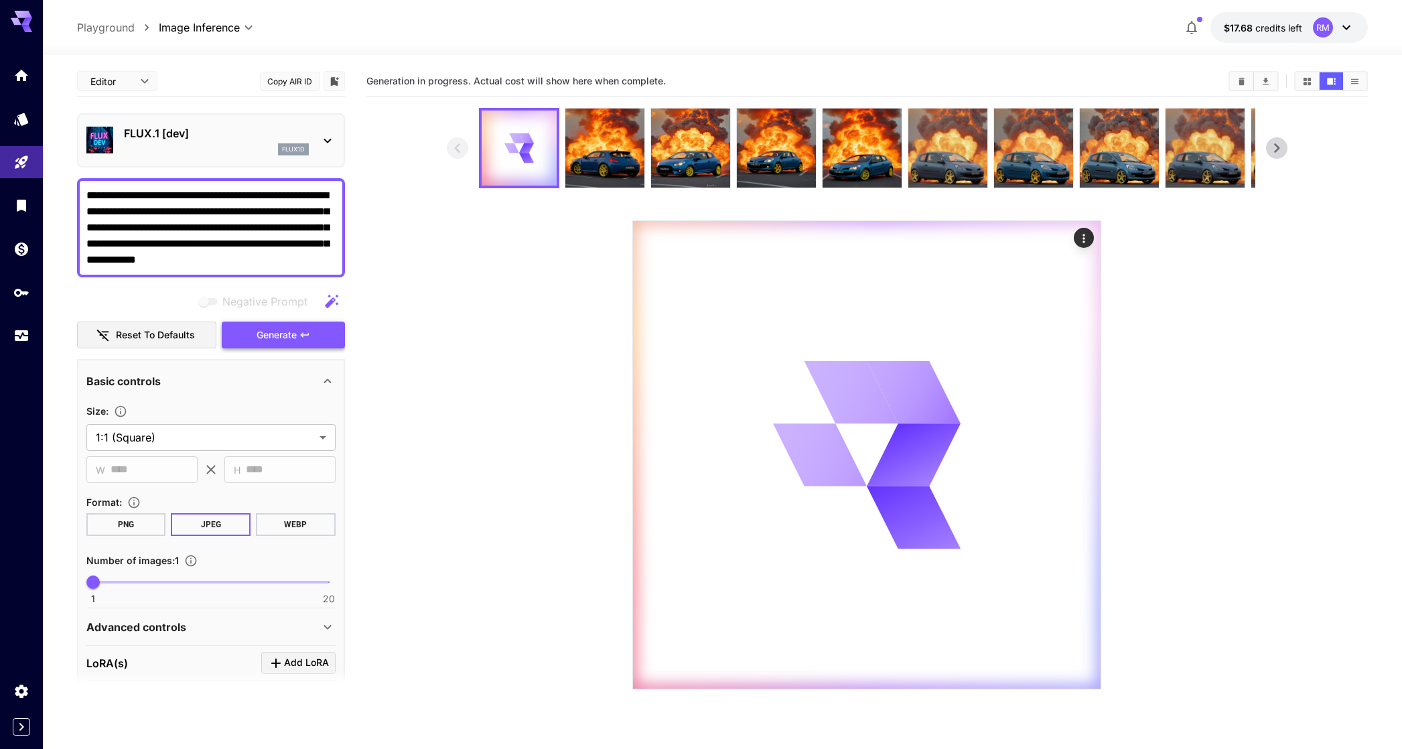
click at [271, 327] on span "Generate" at bounding box center [277, 335] width 40 height 17
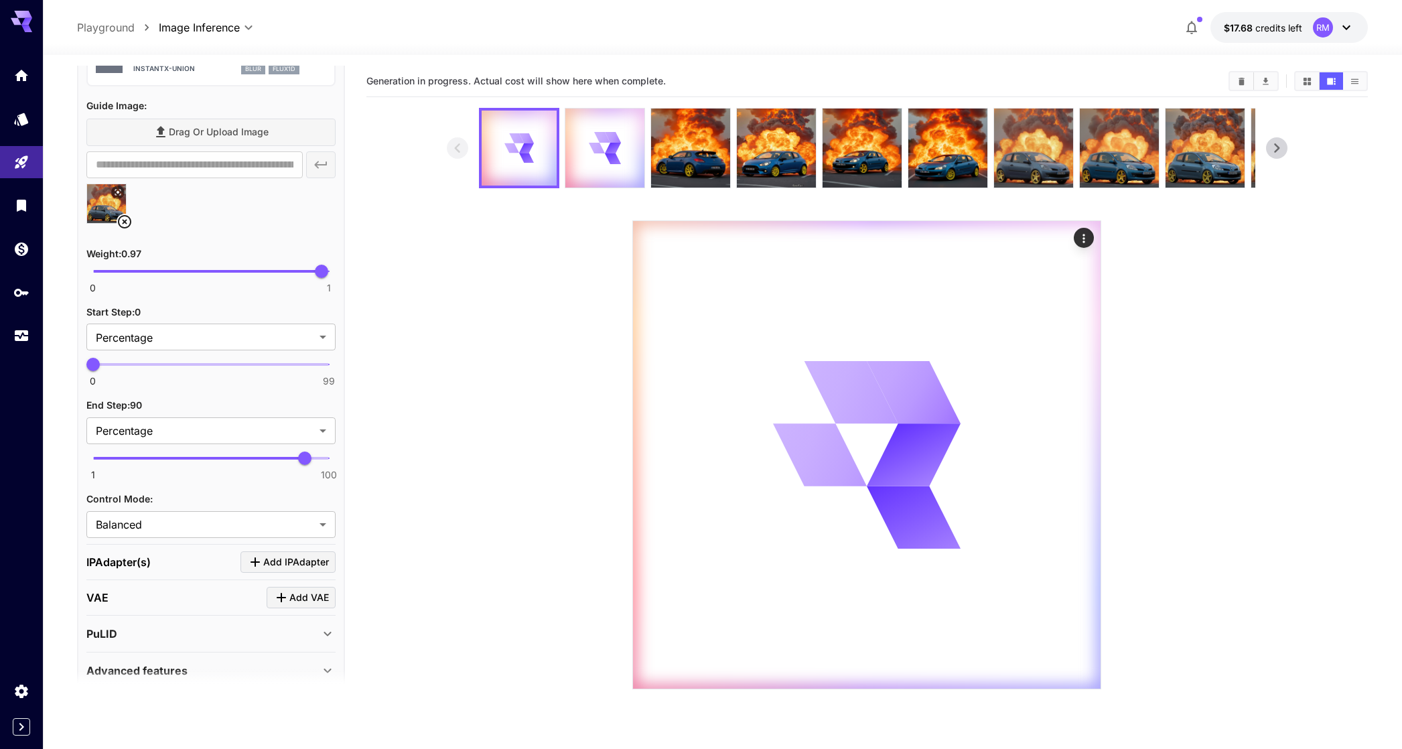
scroll to position [658, 0]
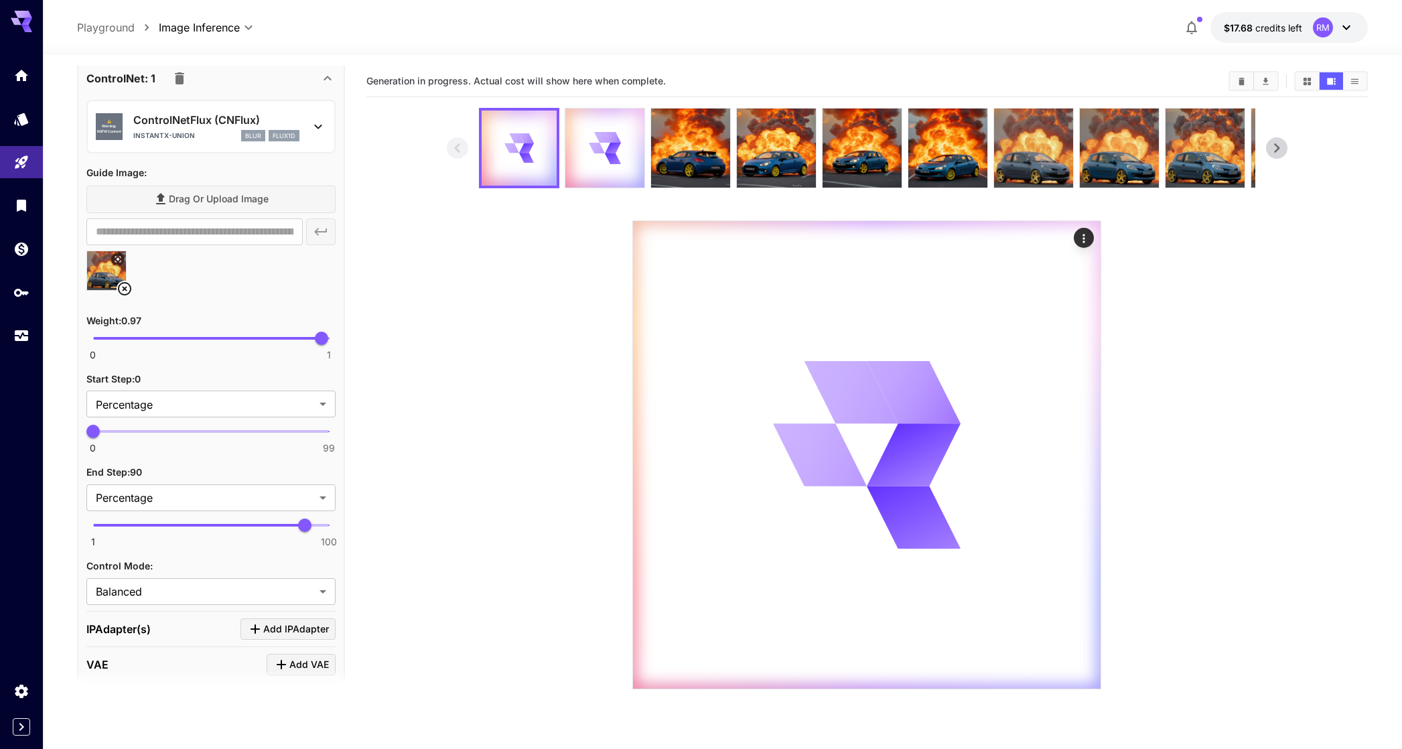
click at [261, 131] on p "blur" at bounding box center [253, 135] width 16 height 9
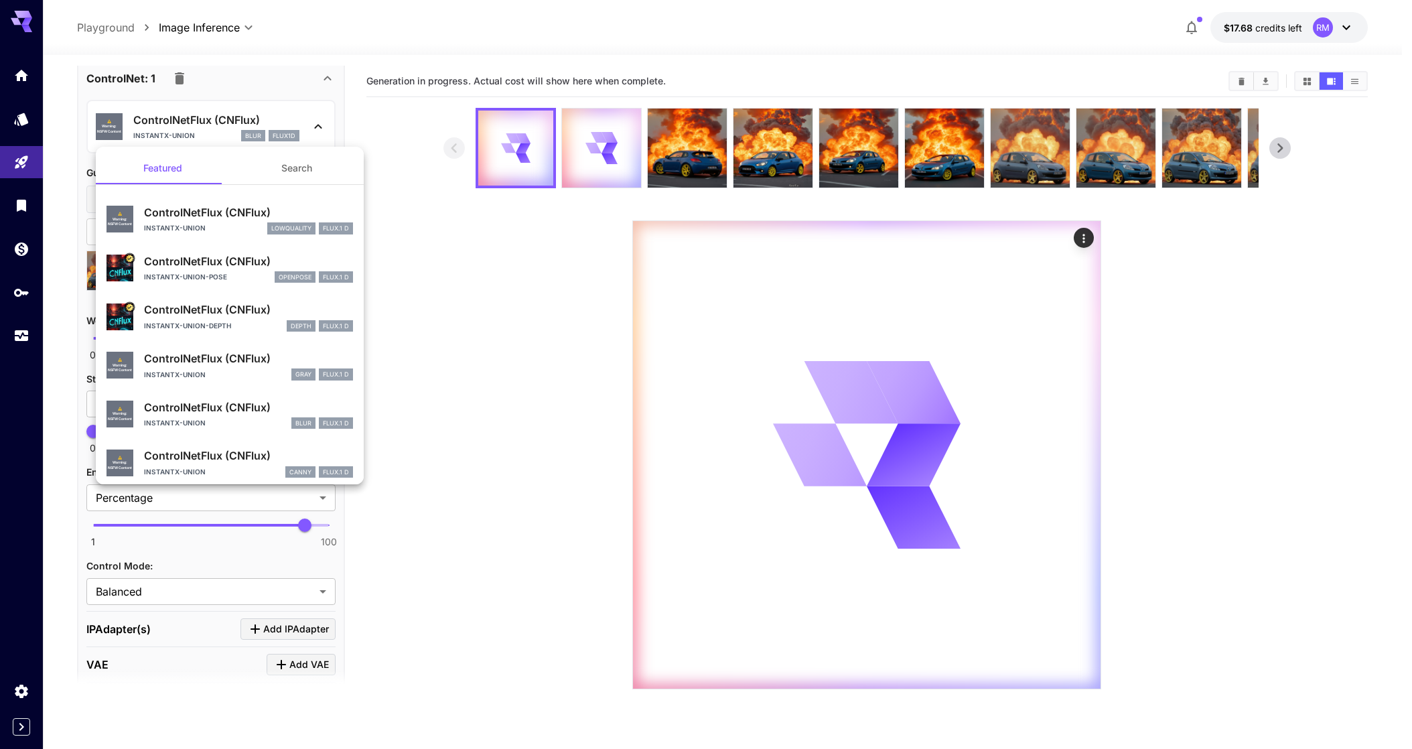
click at [251, 219] on p "ControlNetFlux (CNFlux)" at bounding box center [248, 212] width 209 height 16
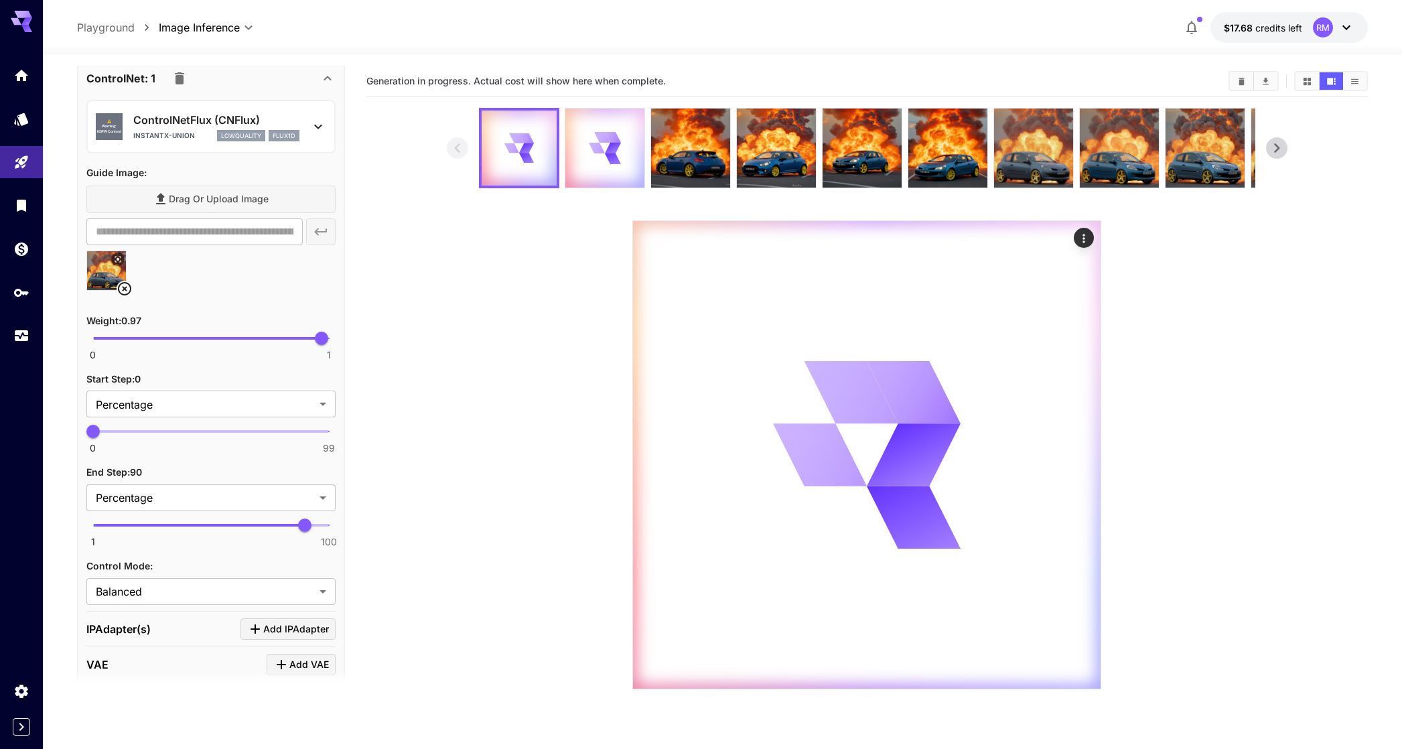
scroll to position [0, 0]
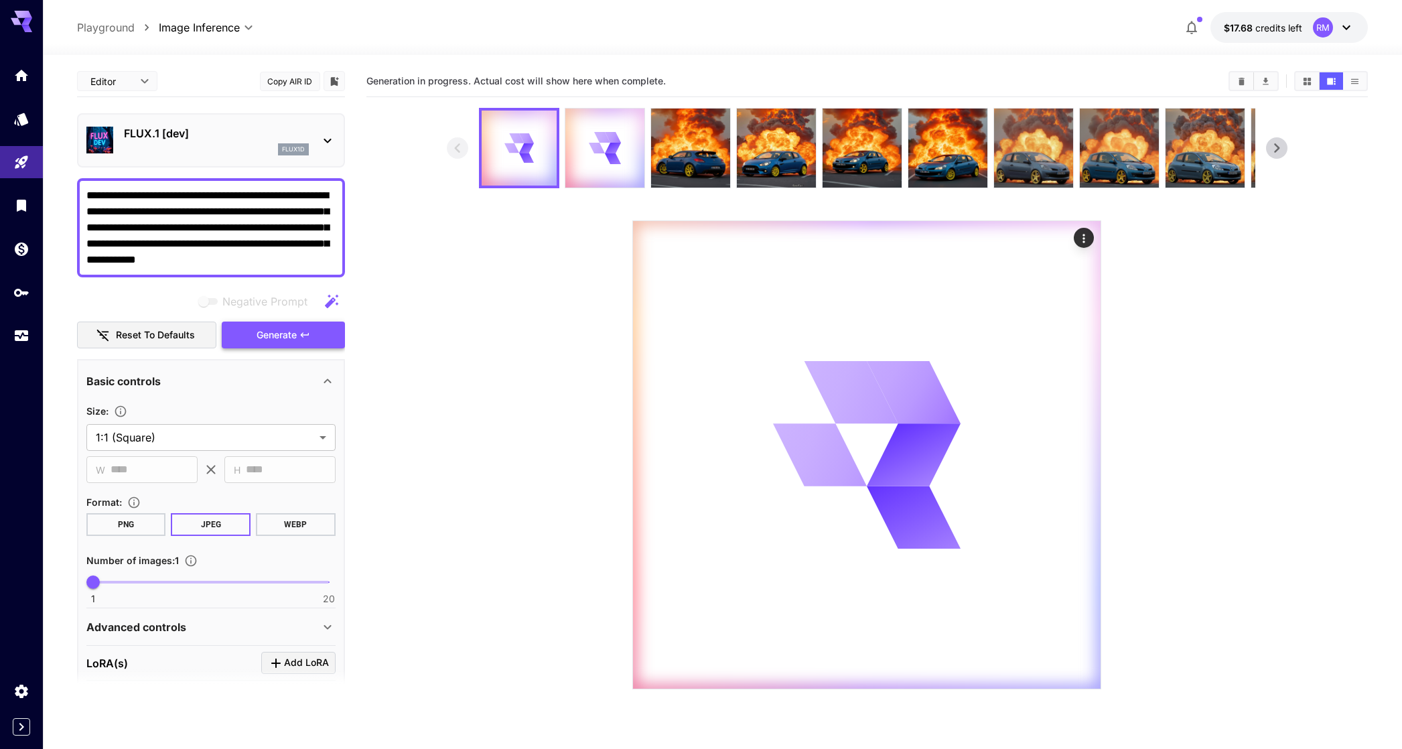
click at [265, 324] on button "Generate" at bounding box center [283, 335] width 123 height 27
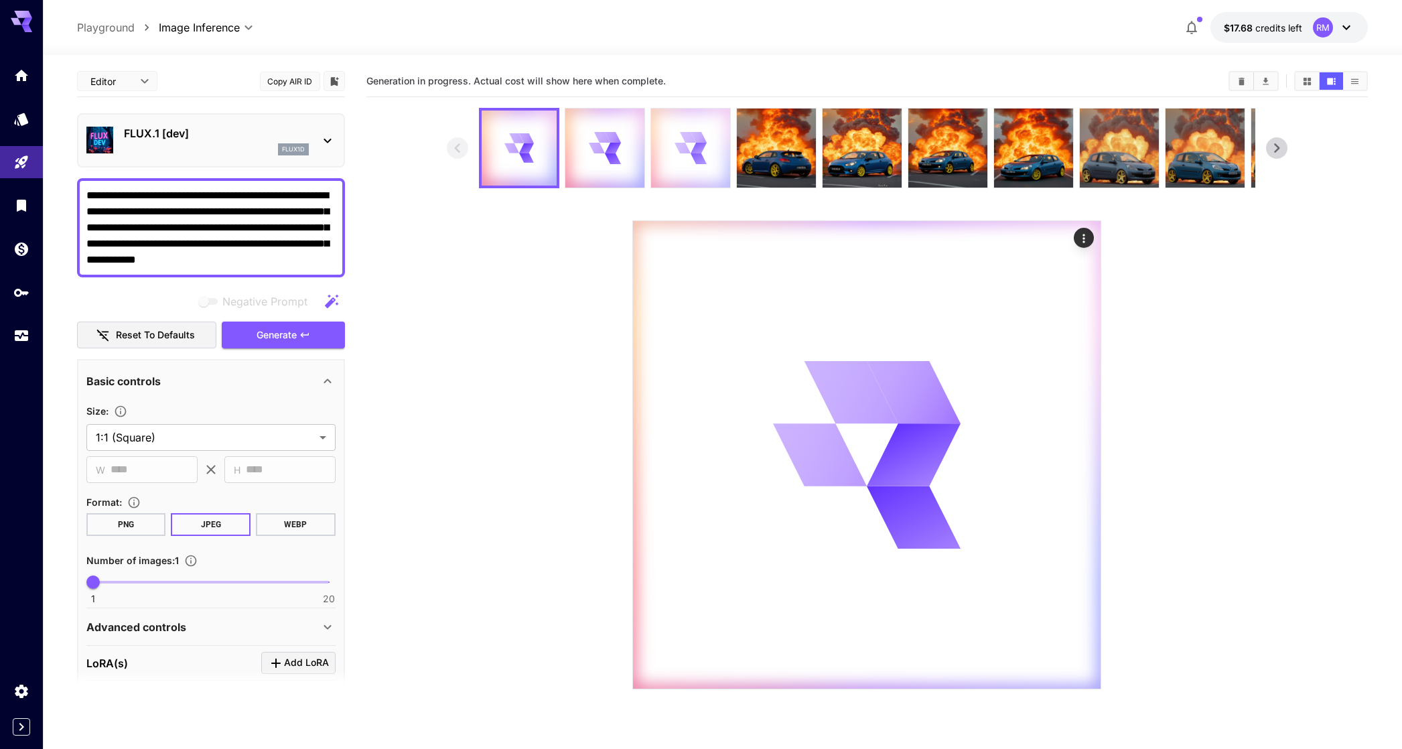
click at [652, 149] on div at bounding box center [690, 148] width 79 height 79
click at [626, 133] on div at bounding box center [604, 148] width 79 height 79
click at [543, 151] on div at bounding box center [519, 148] width 79 height 79
click at [737, 143] on img at bounding box center [776, 148] width 79 height 79
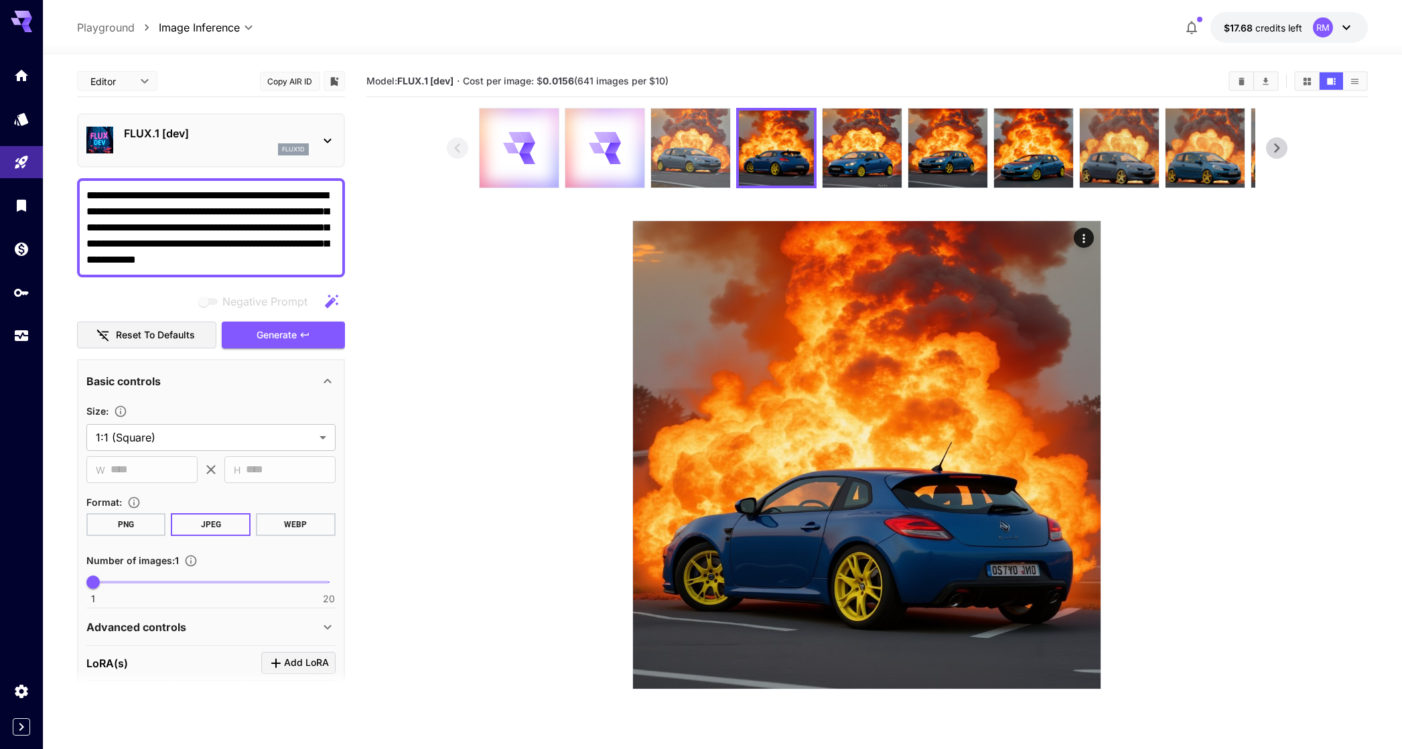
click at [710, 149] on img at bounding box center [690, 148] width 79 height 79
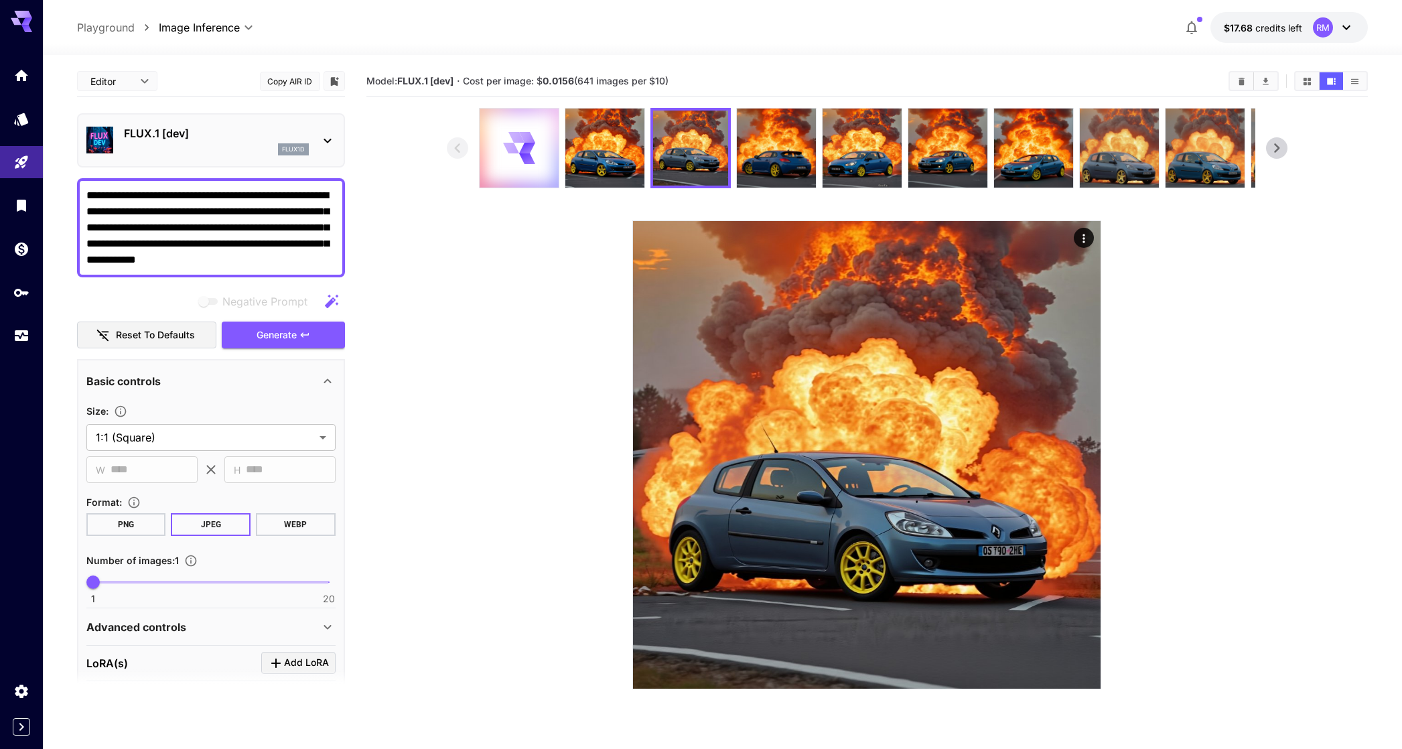
click at [616, 153] on img at bounding box center [604, 148] width 79 height 79
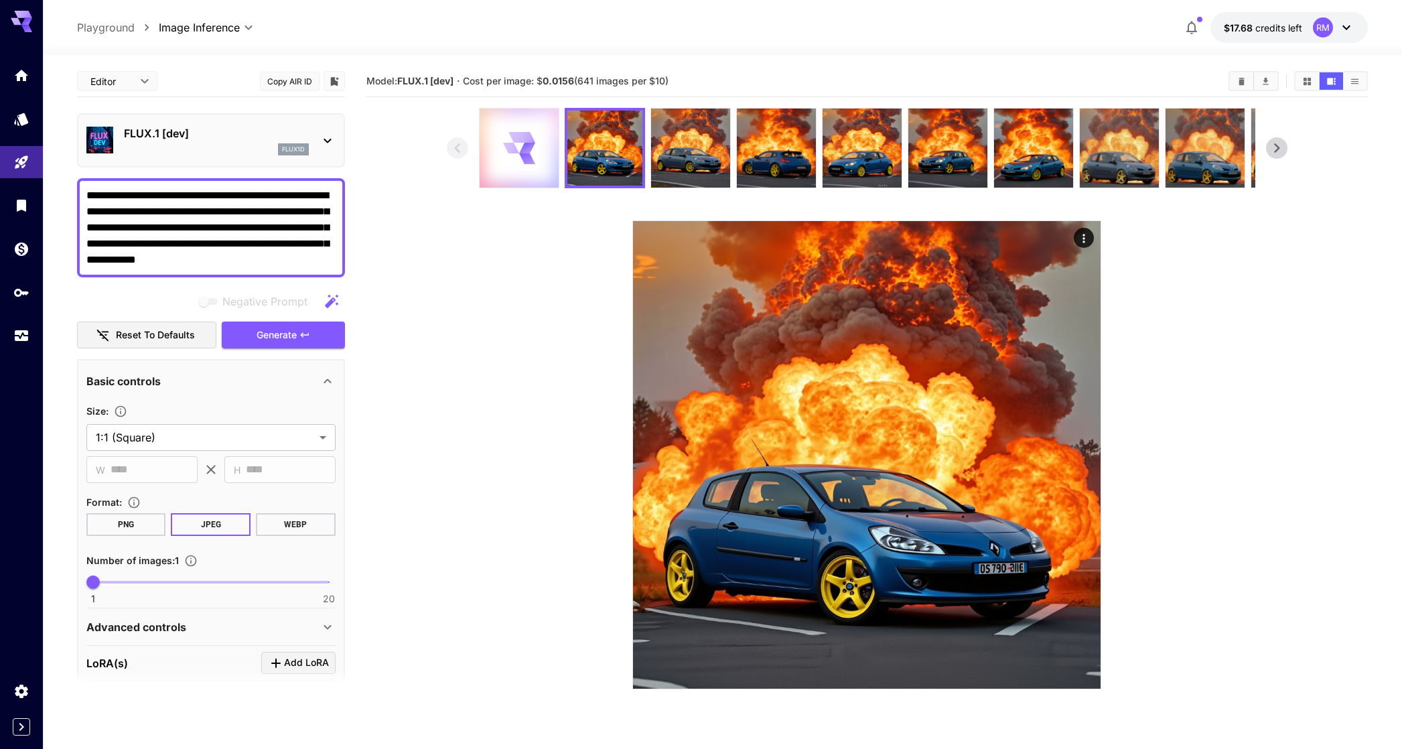
click at [539, 155] on div at bounding box center [519, 148] width 79 height 79
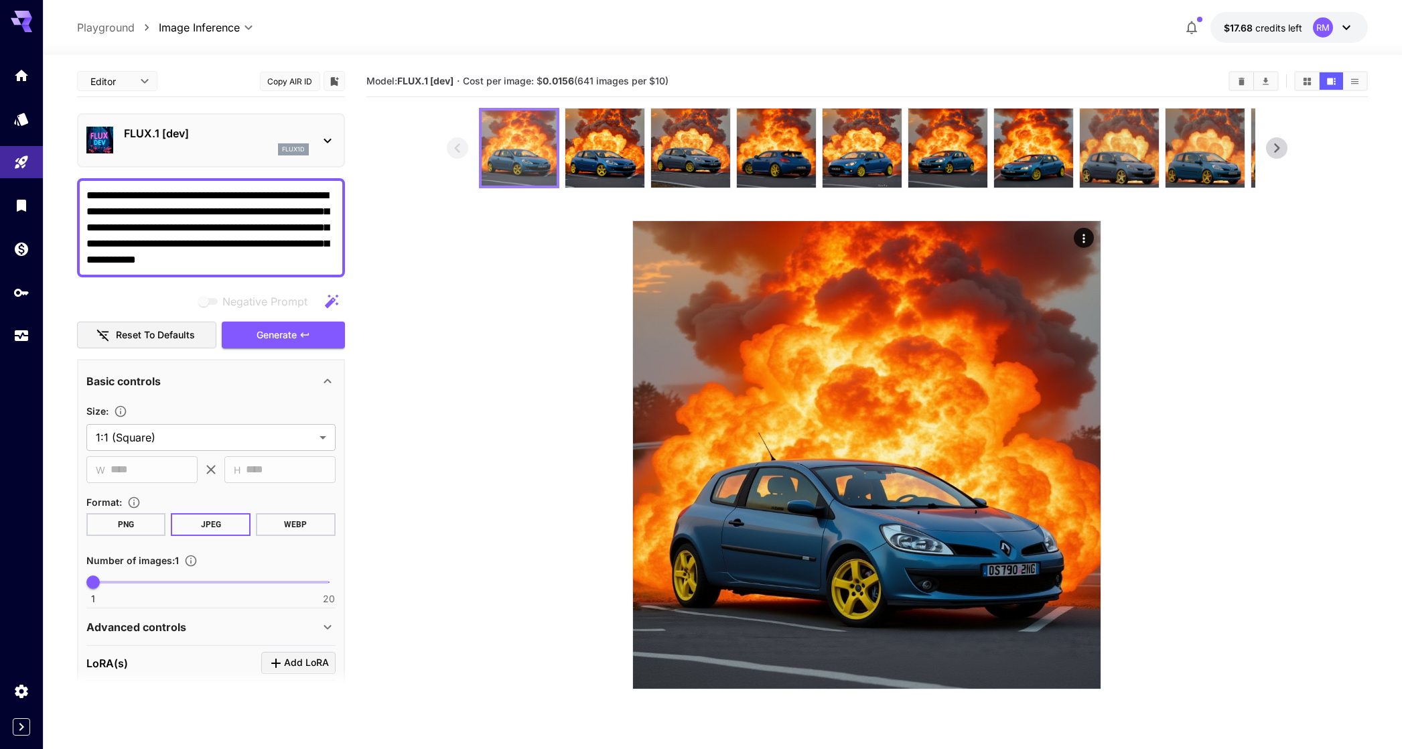
click at [534, 151] on img at bounding box center [519, 148] width 75 height 75
click at [591, 144] on img at bounding box center [604, 148] width 79 height 79
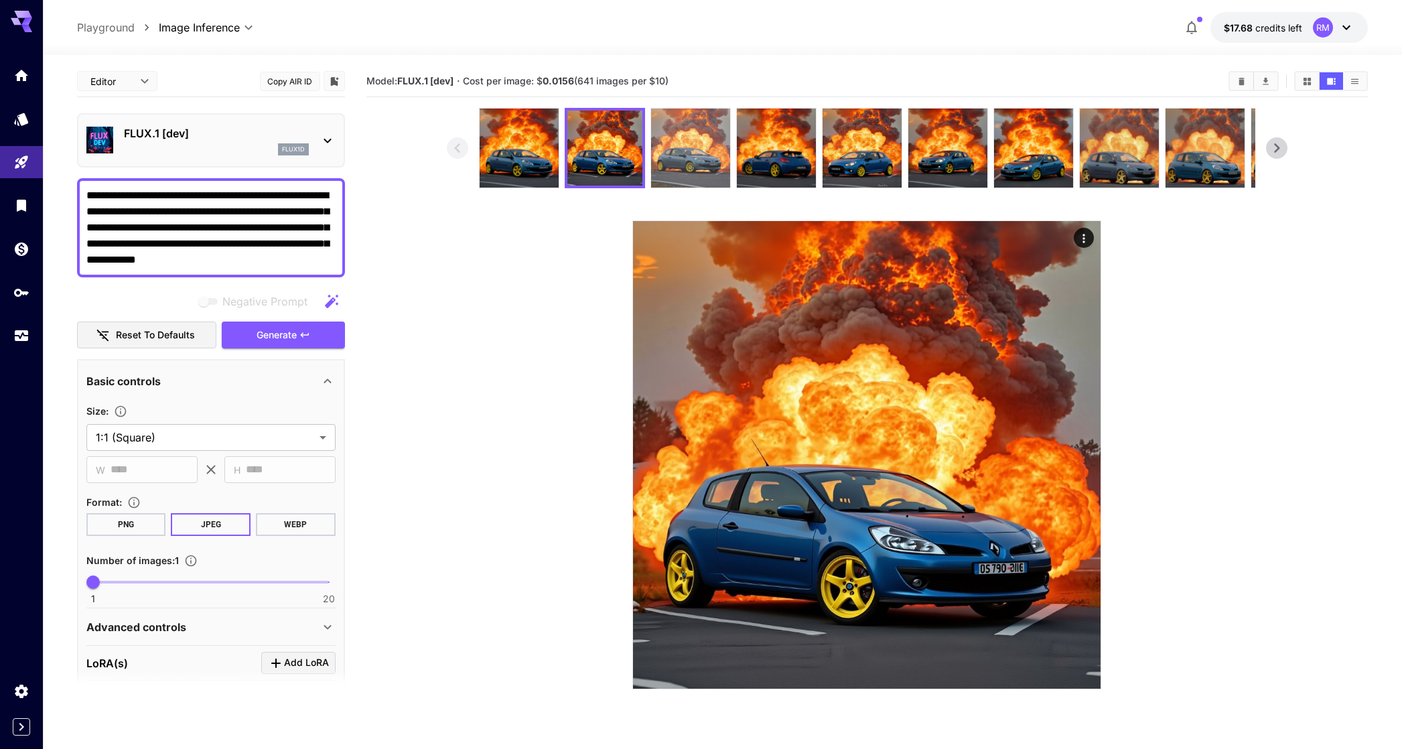
click at [651, 130] on img at bounding box center [690, 148] width 79 height 79
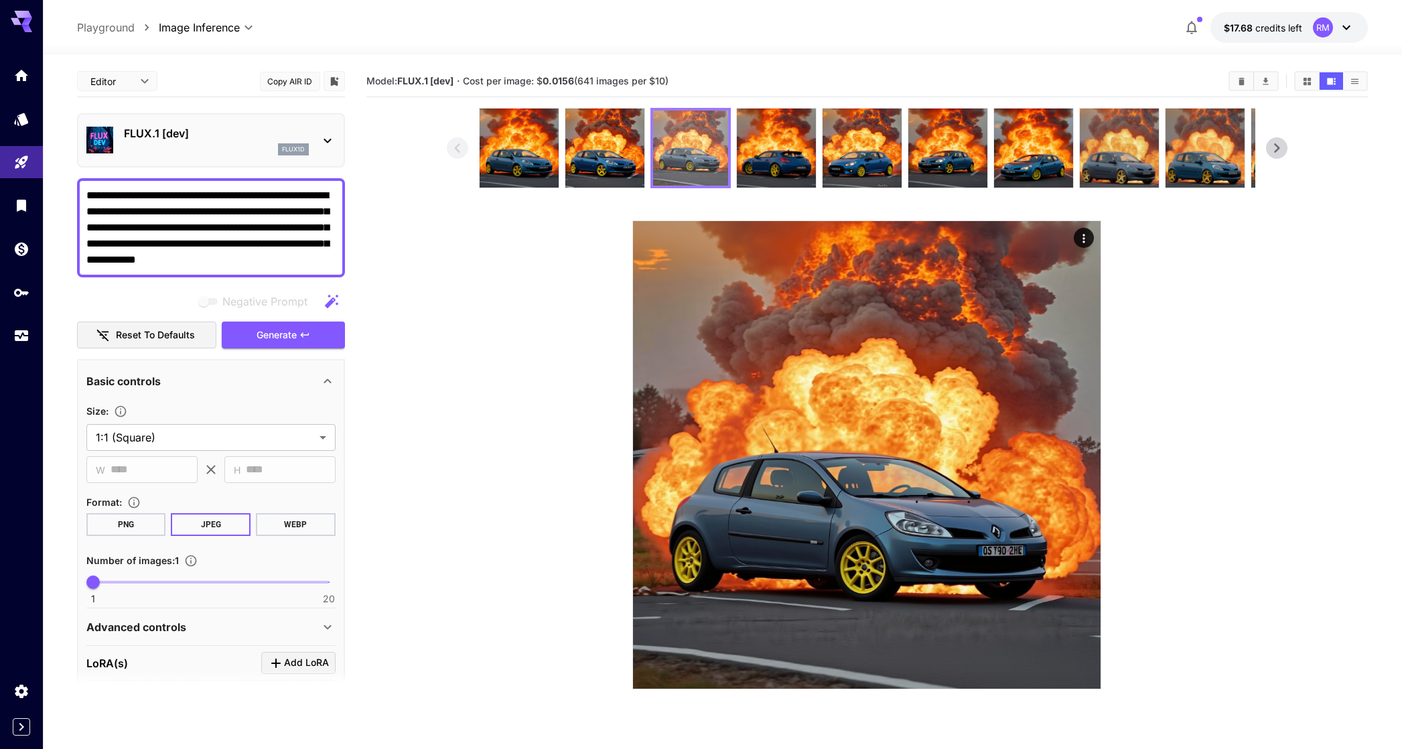
click at [724, 135] on img at bounding box center [690, 148] width 75 height 75
click at [1168, 143] on img at bounding box center [1205, 148] width 79 height 79
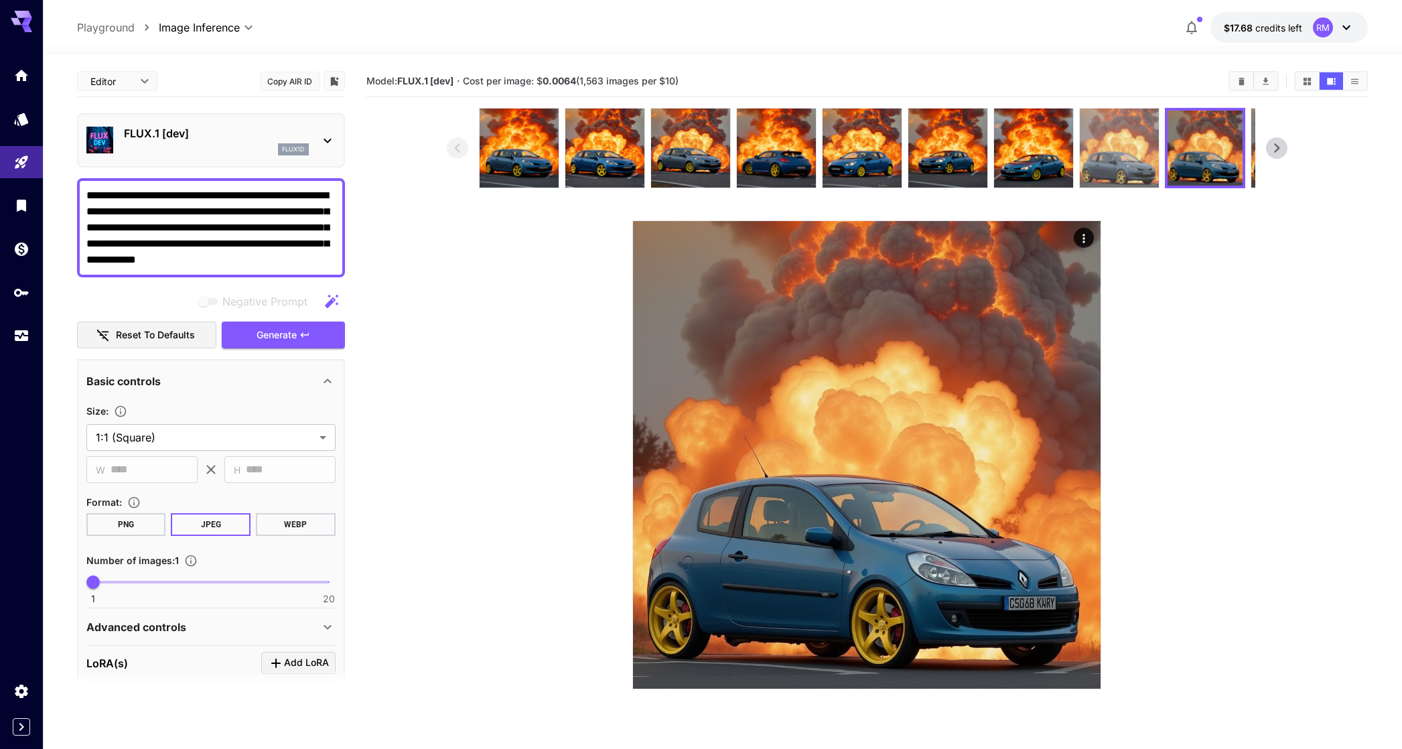
click at [1148, 157] on img at bounding box center [1119, 148] width 79 height 79
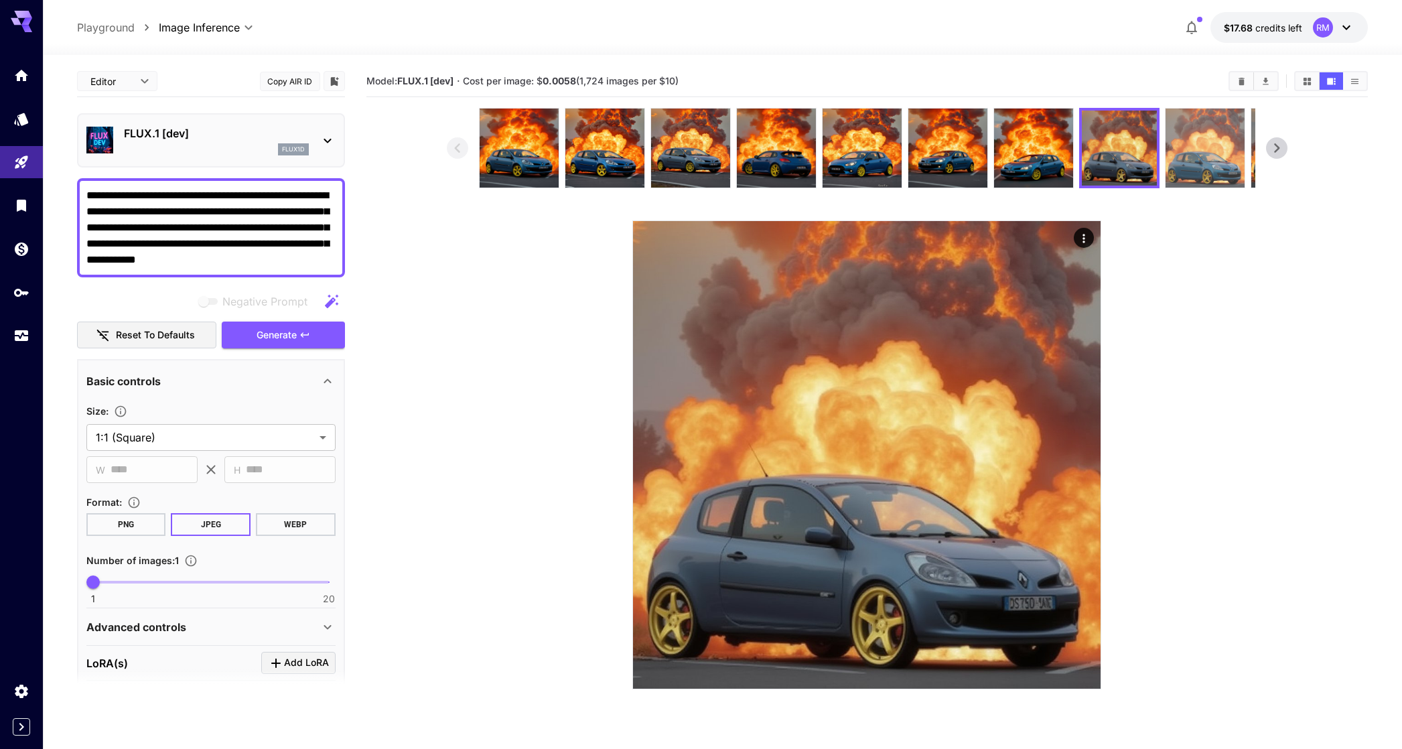
click at [1186, 139] on img at bounding box center [1205, 148] width 79 height 79
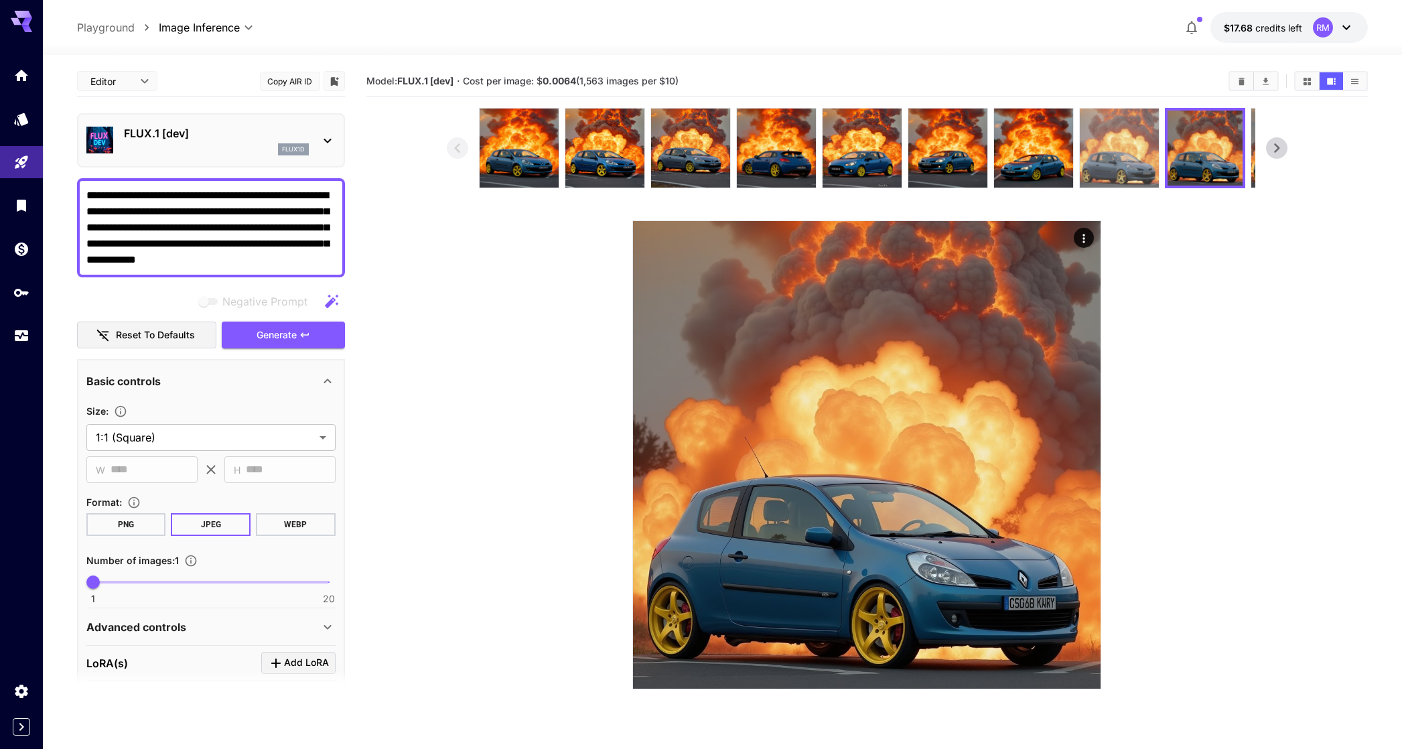
click at [1132, 151] on img at bounding box center [1119, 148] width 79 height 79
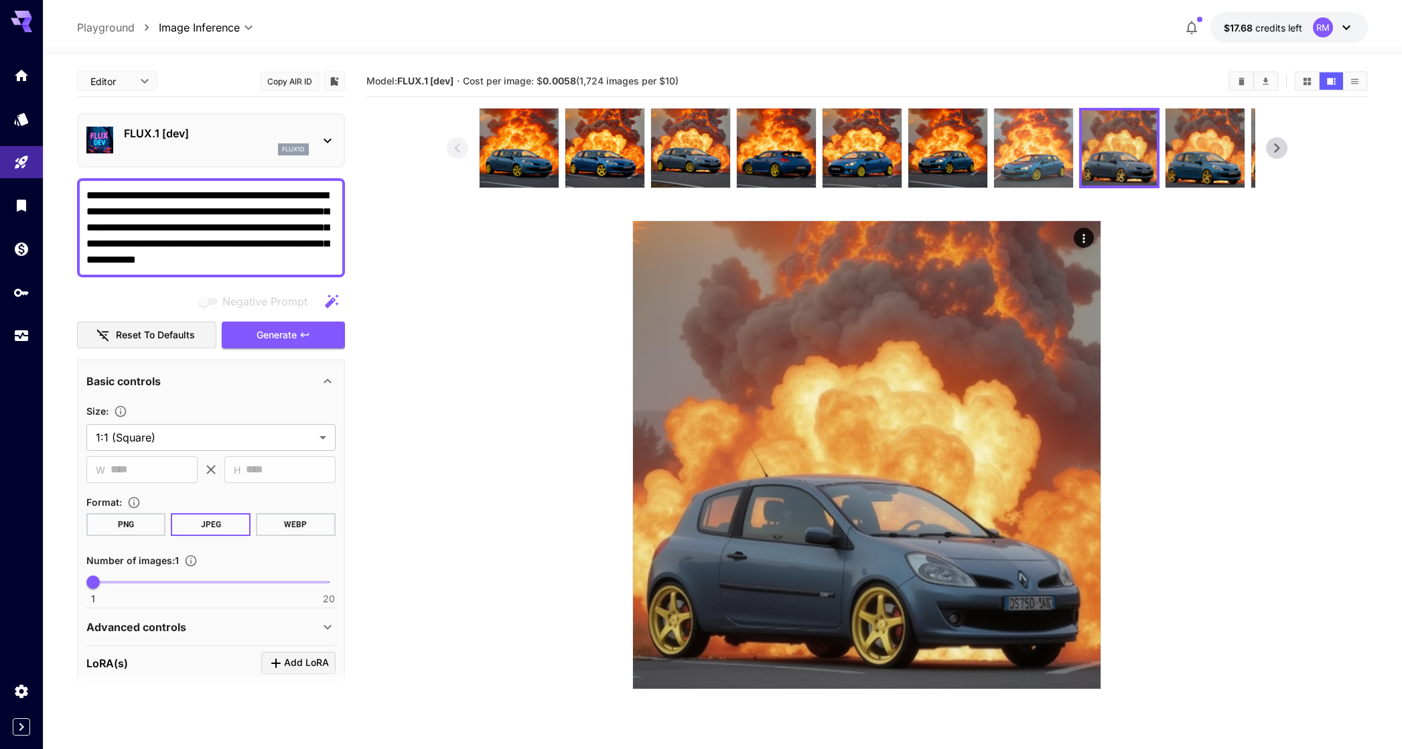
click at [1039, 148] on img at bounding box center [1033, 148] width 79 height 79
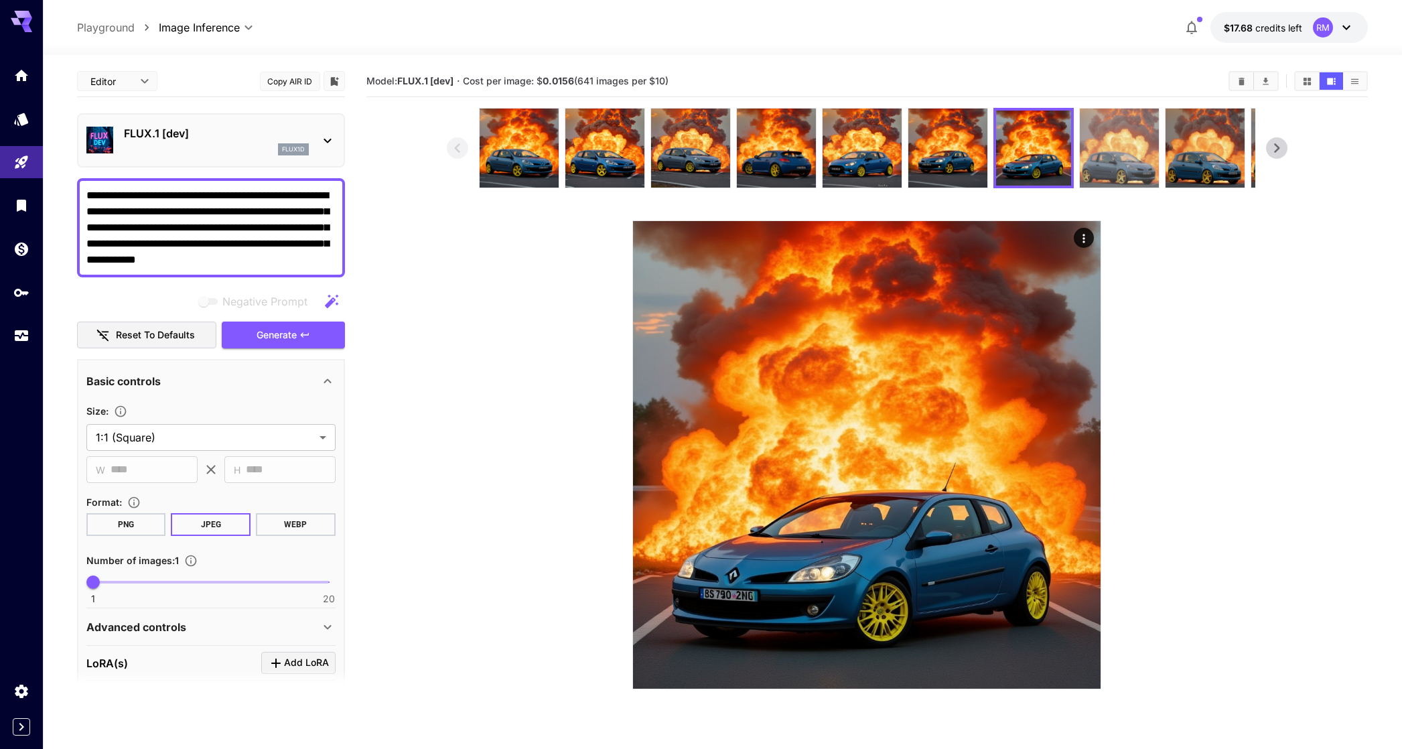
click at [1105, 151] on img at bounding box center [1119, 148] width 79 height 79
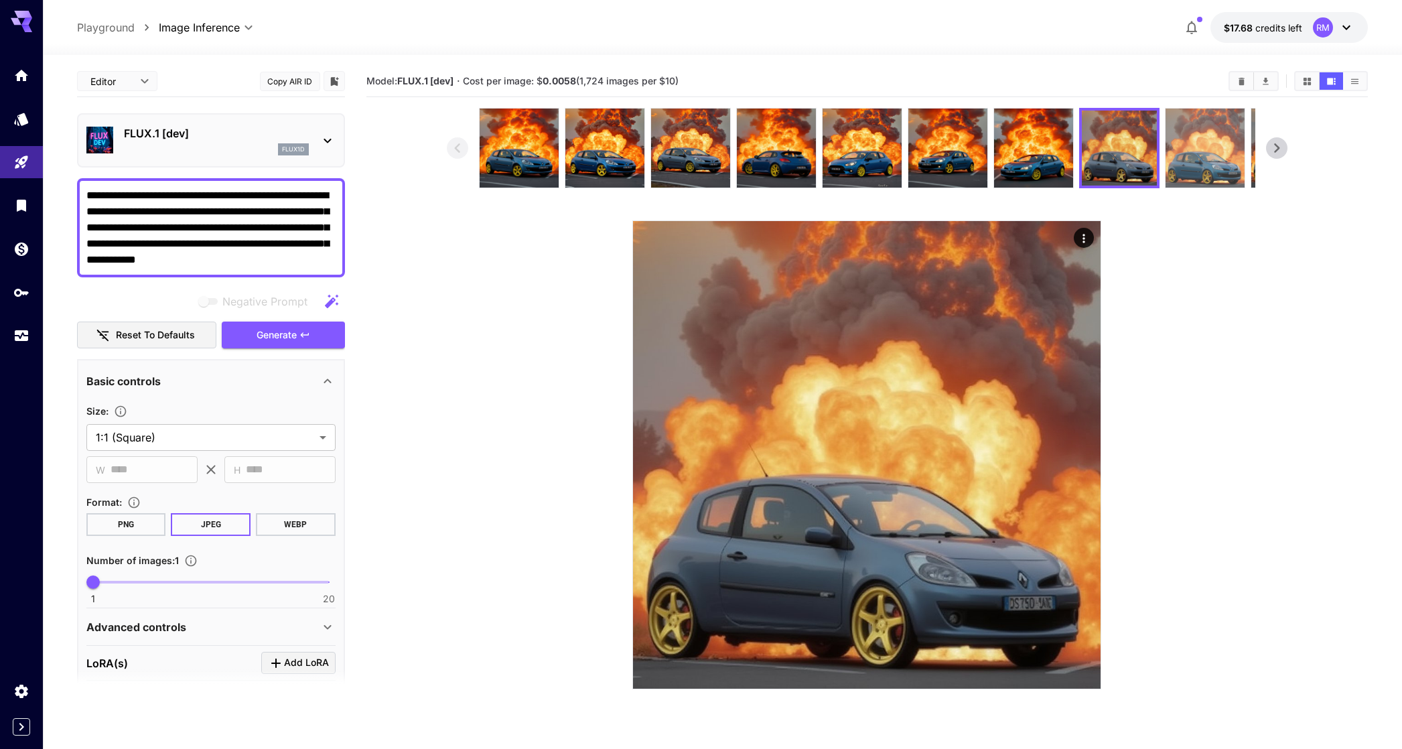
click at [1206, 143] on img at bounding box center [1205, 148] width 79 height 79
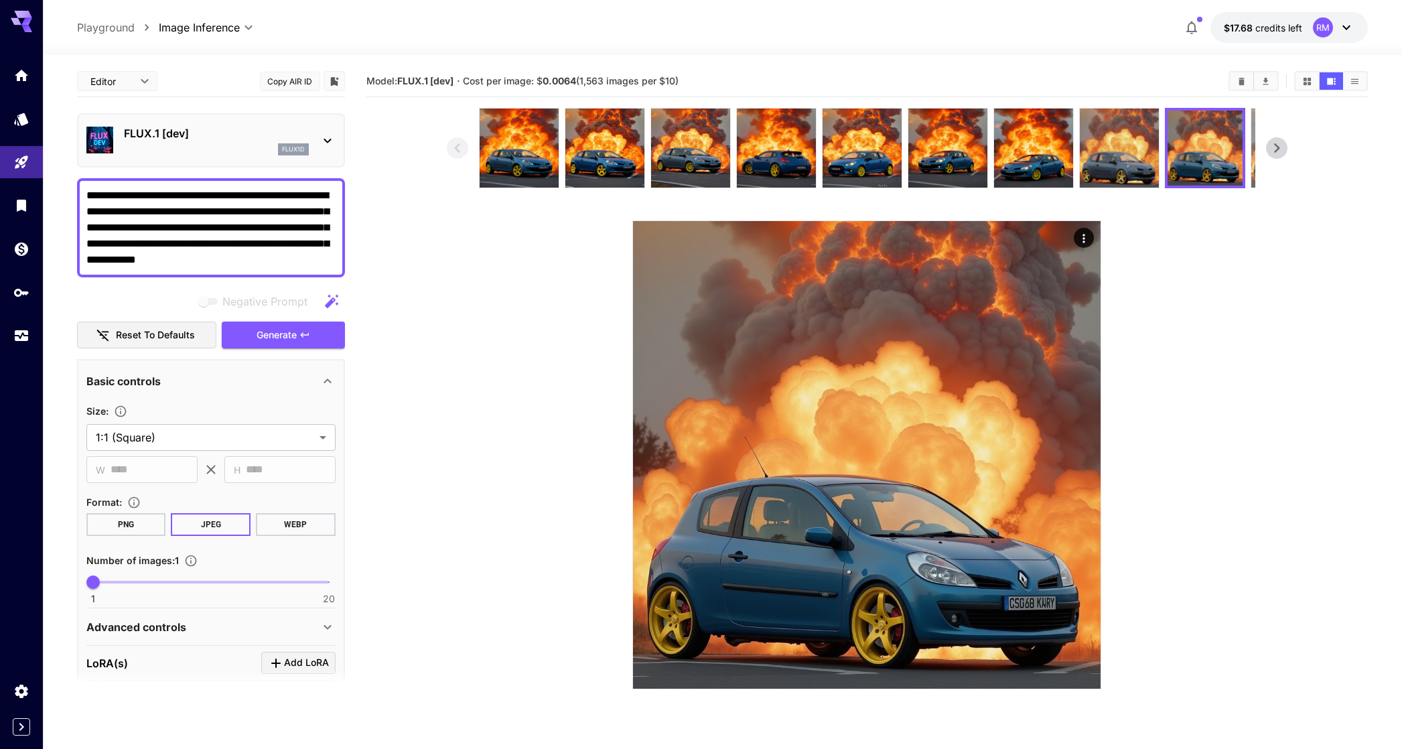
click at [1254, 146] on img at bounding box center [1291, 148] width 79 height 79
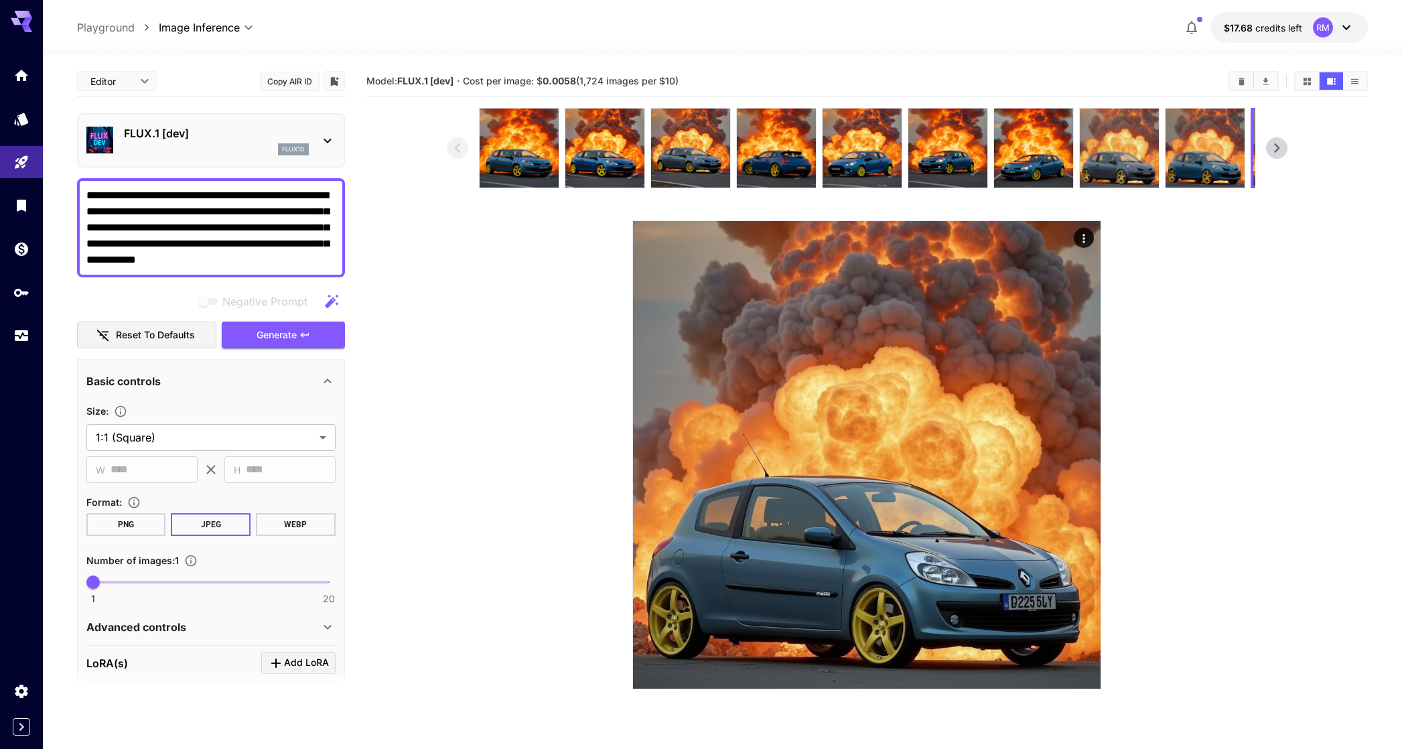
click at [1287, 148] on icon at bounding box center [1277, 148] width 20 height 20
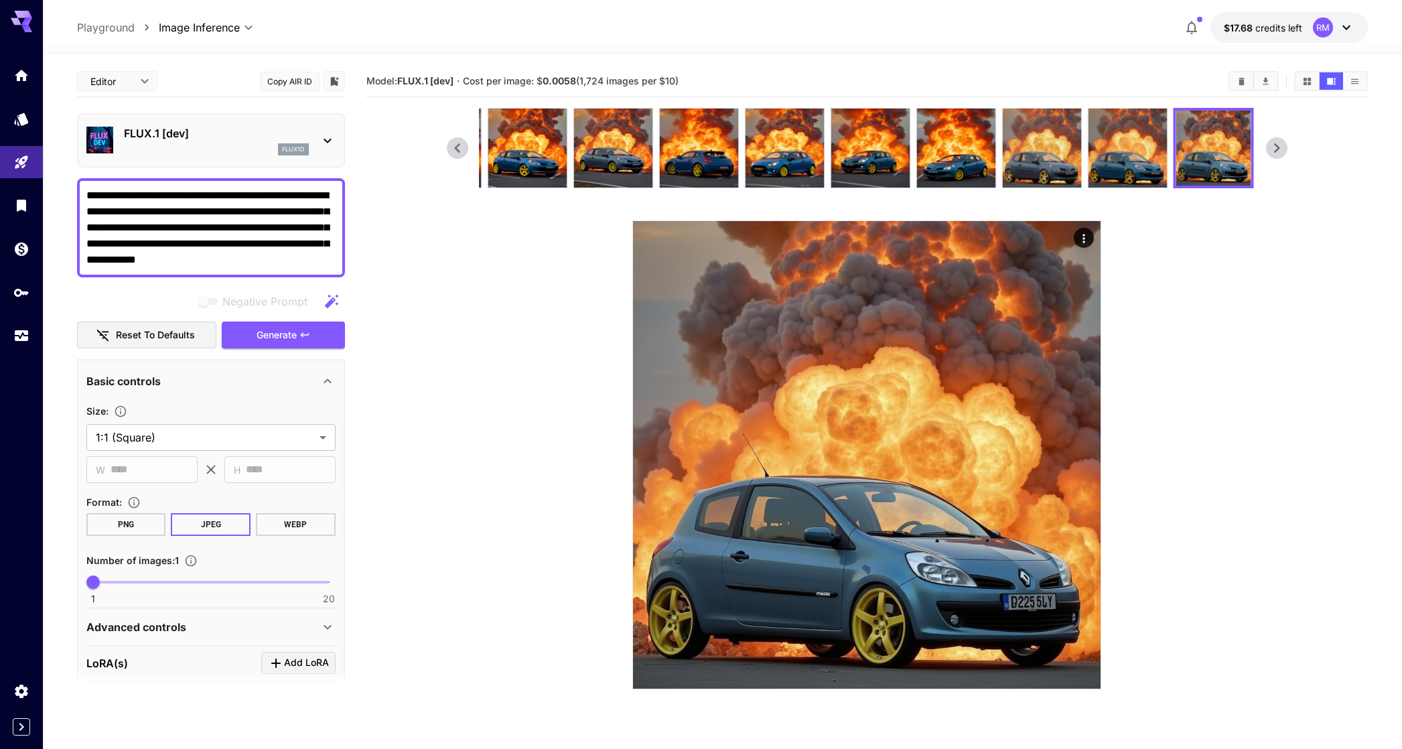
click at [1287, 148] on icon at bounding box center [1277, 148] width 20 height 20
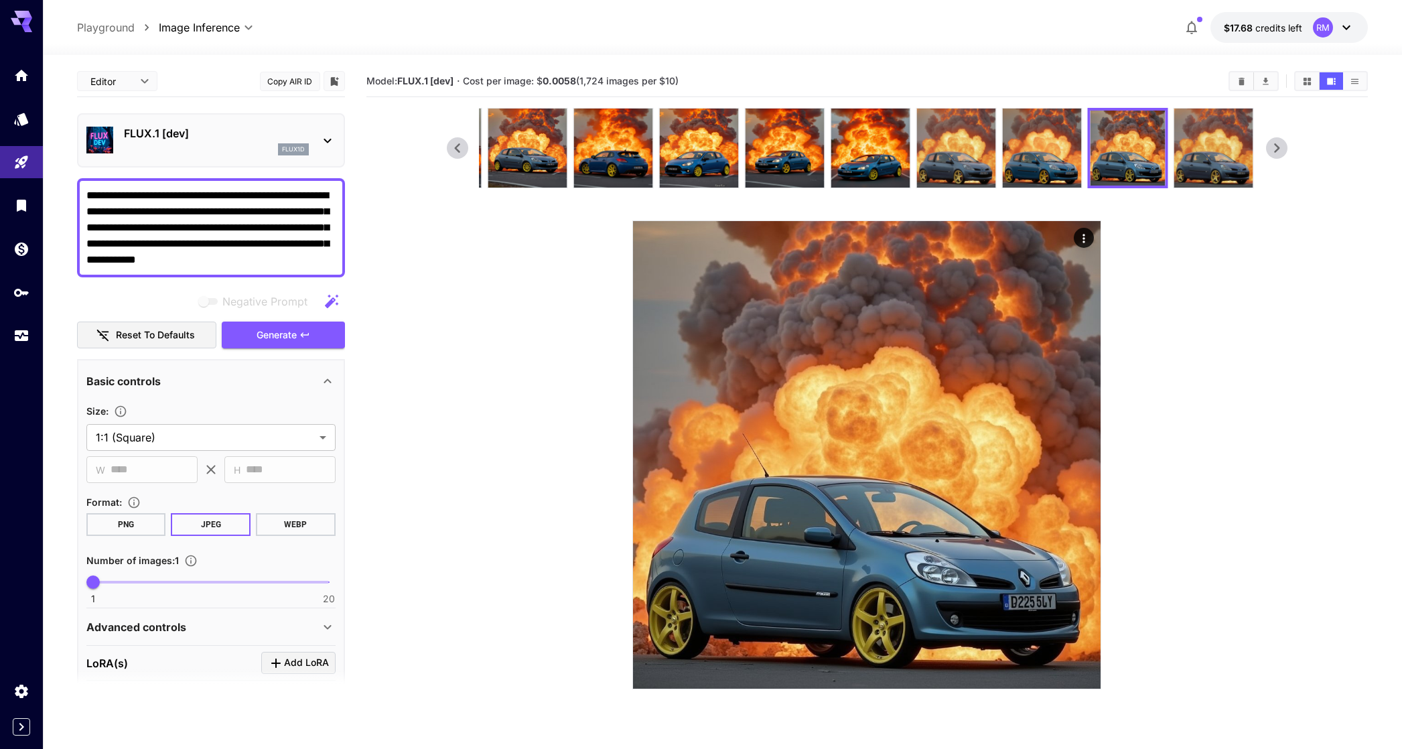
click at [1287, 148] on icon at bounding box center [1277, 148] width 20 height 20
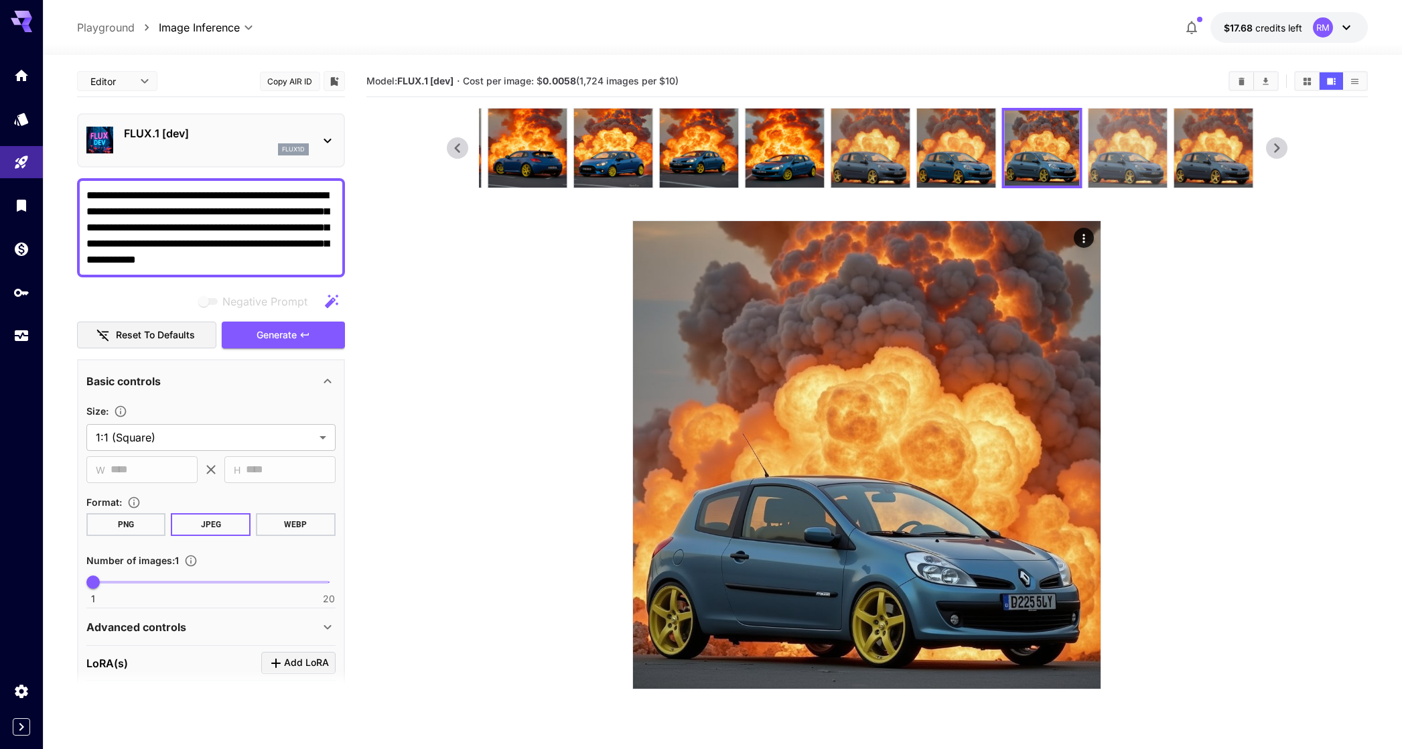
click at [1156, 171] on img at bounding box center [1127, 148] width 79 height 79
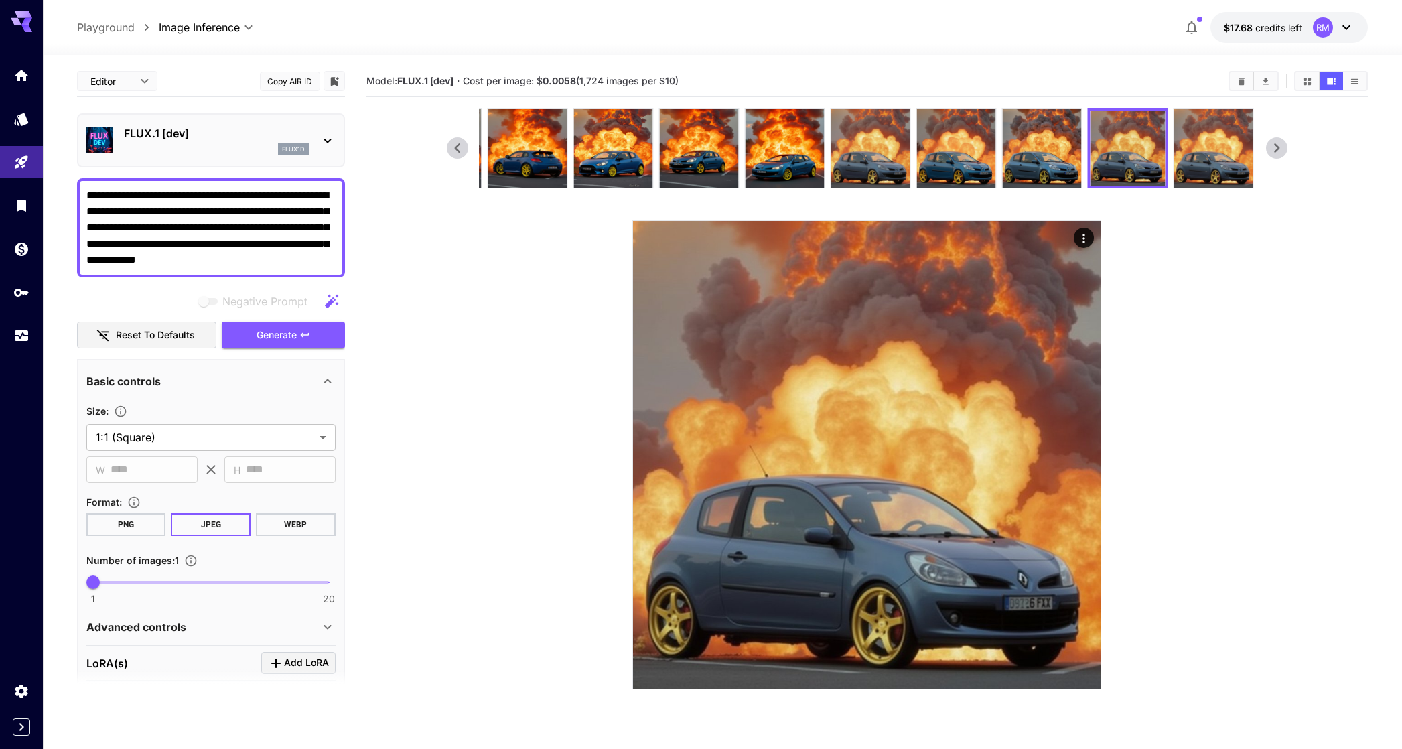
click at [1199, 156] on img at bounding box center [1213, 148] width 79 height 79
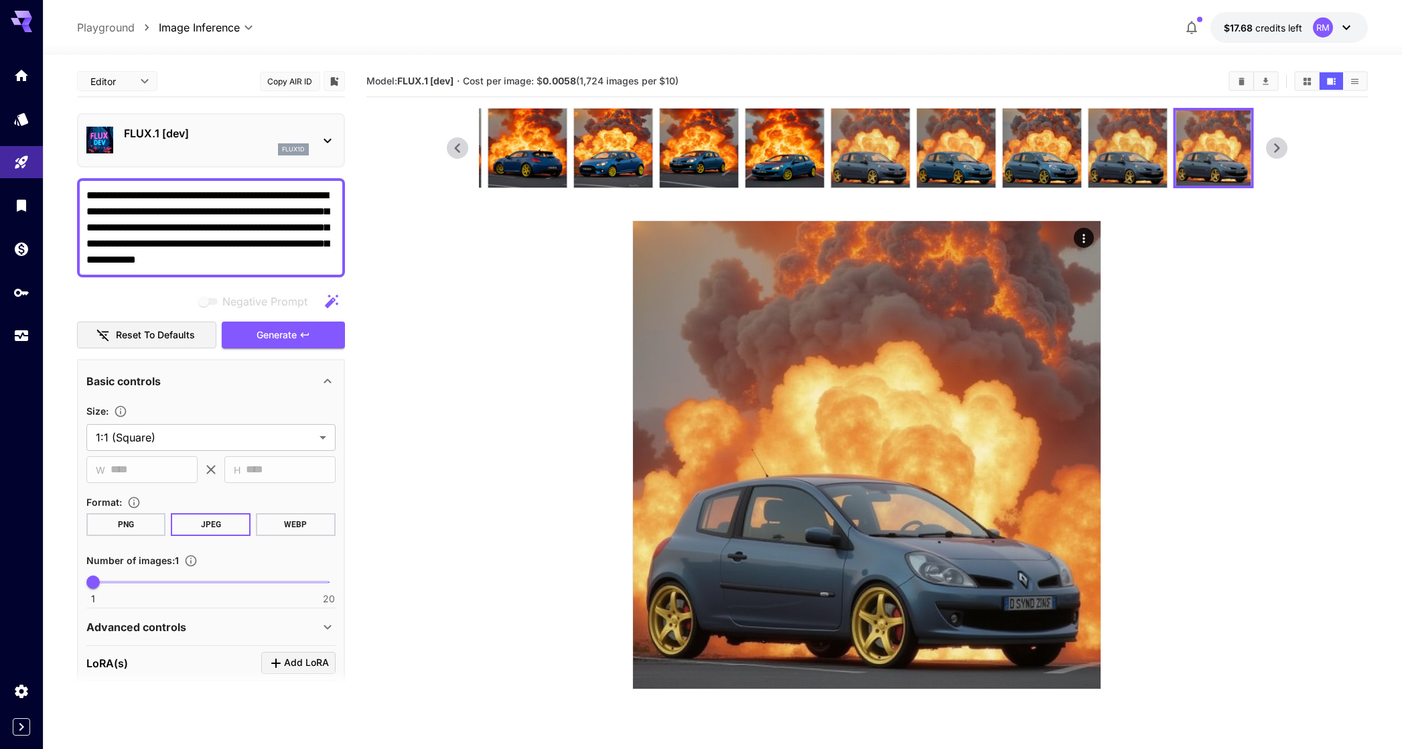
click at [1284, 141] on icon at bounding box center [1277, 148] width 20 height 20
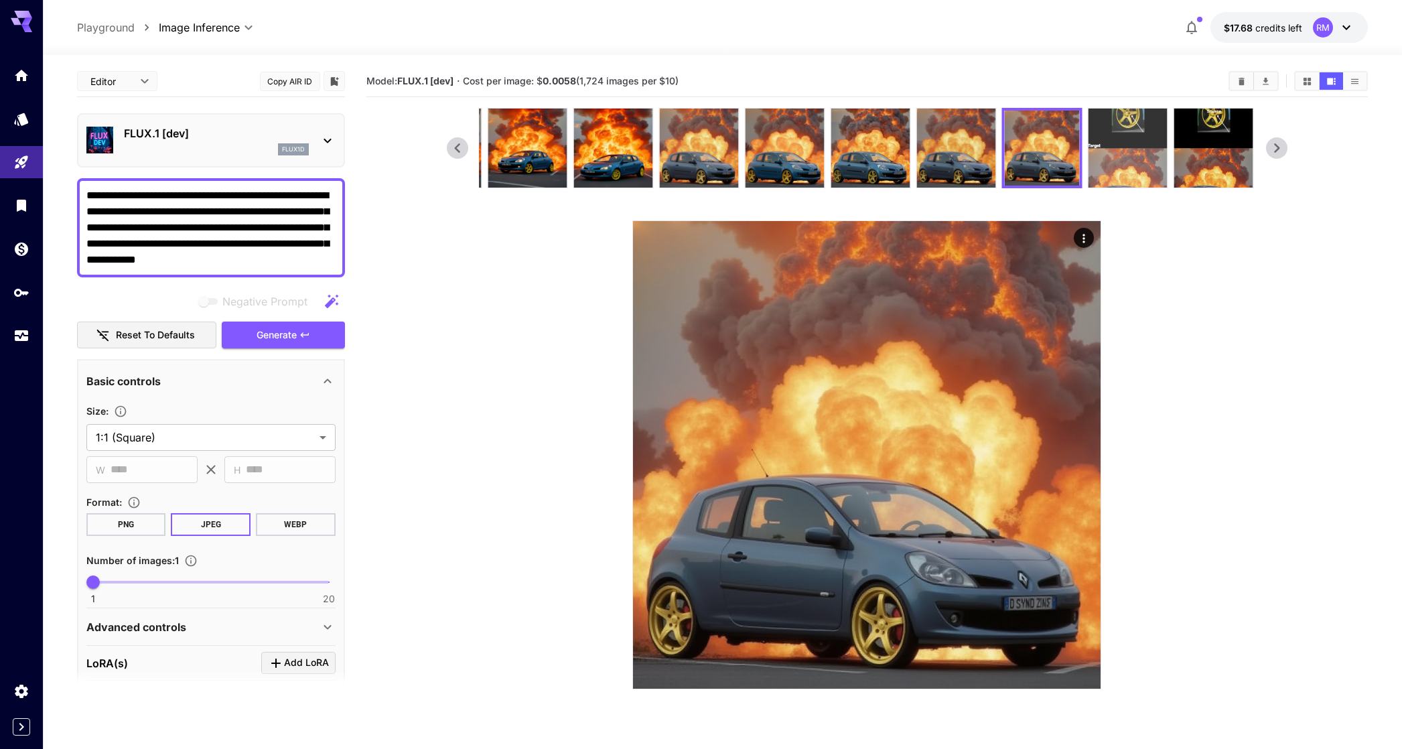
click at [1143, 169] on img at bounding box center [1127, 148] width 79 height 79
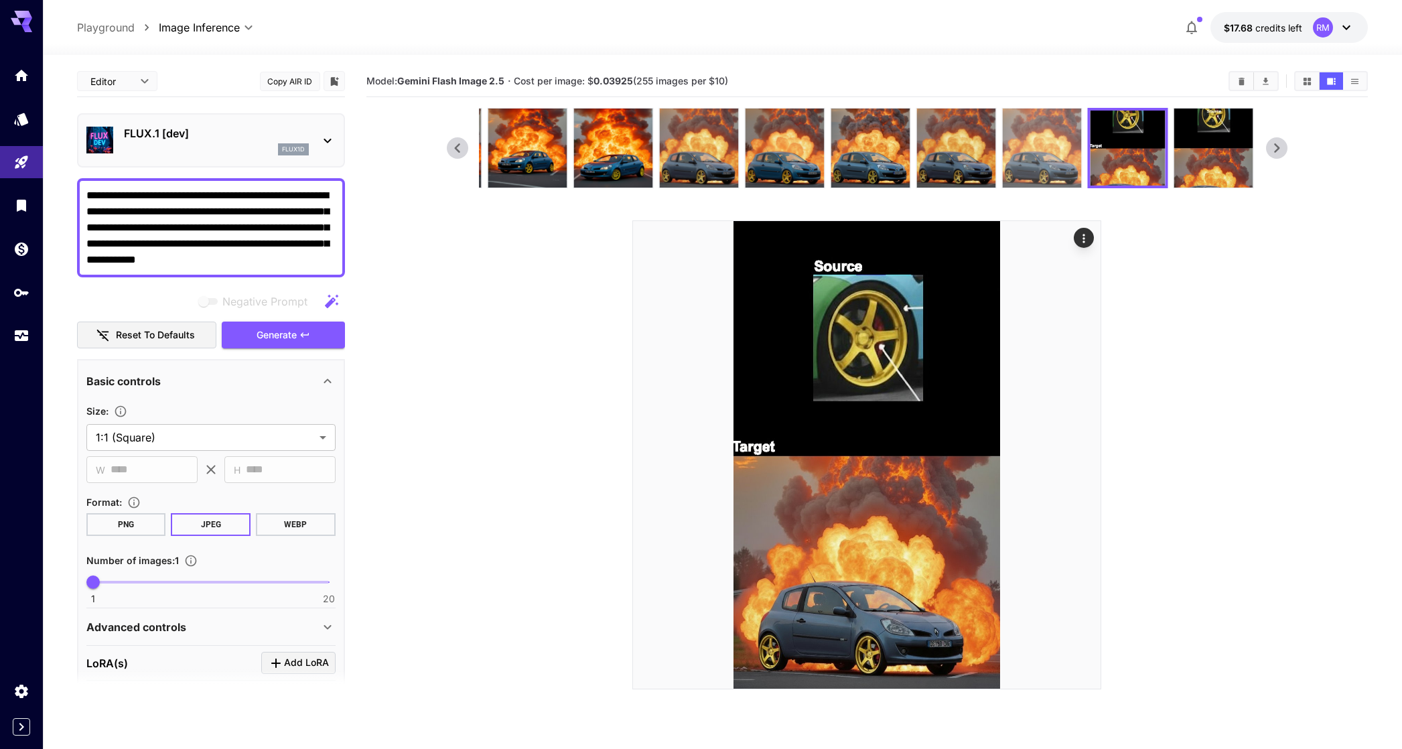
click at [1059, 161] on img at bounding box center [1041, 148] width 79 height 79
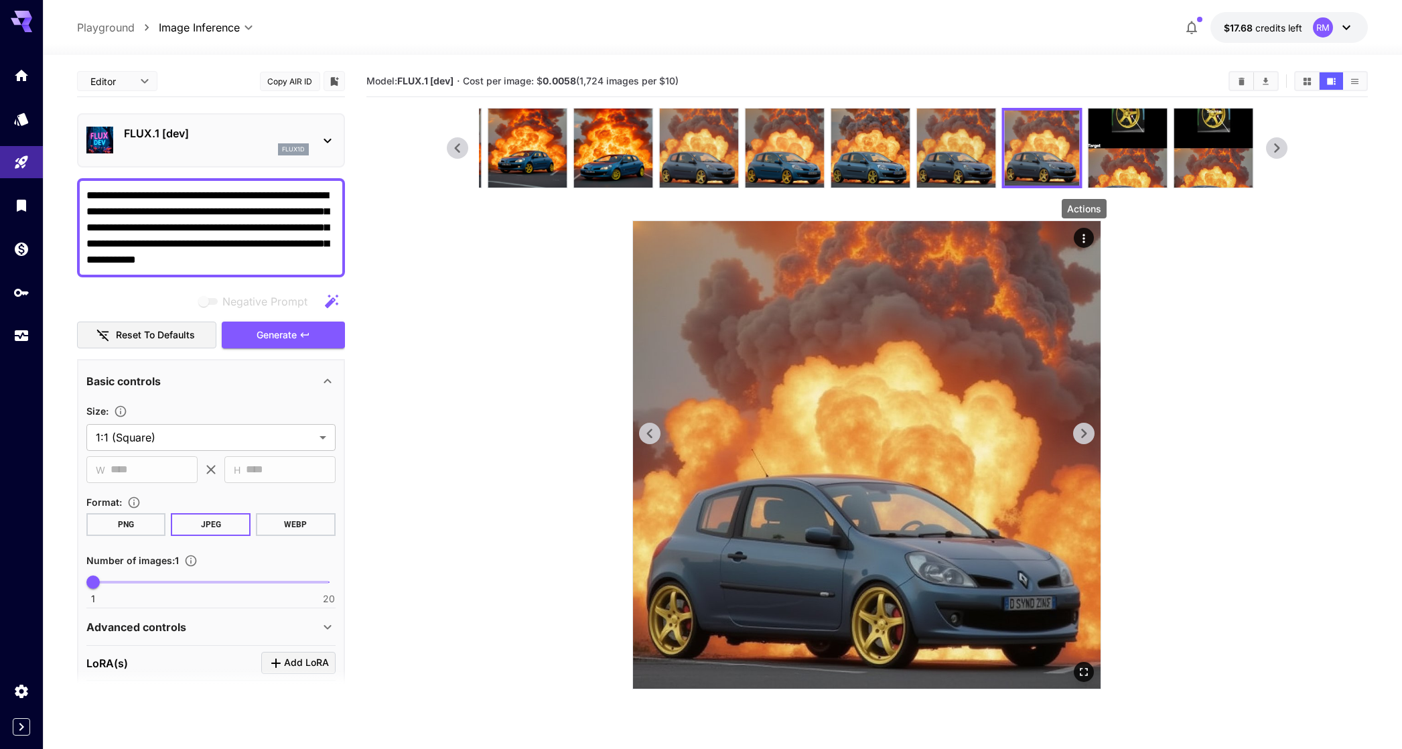
click at [1078, 237] on icon "Actions" at bounding box center [1083, 238] width 13 height 13
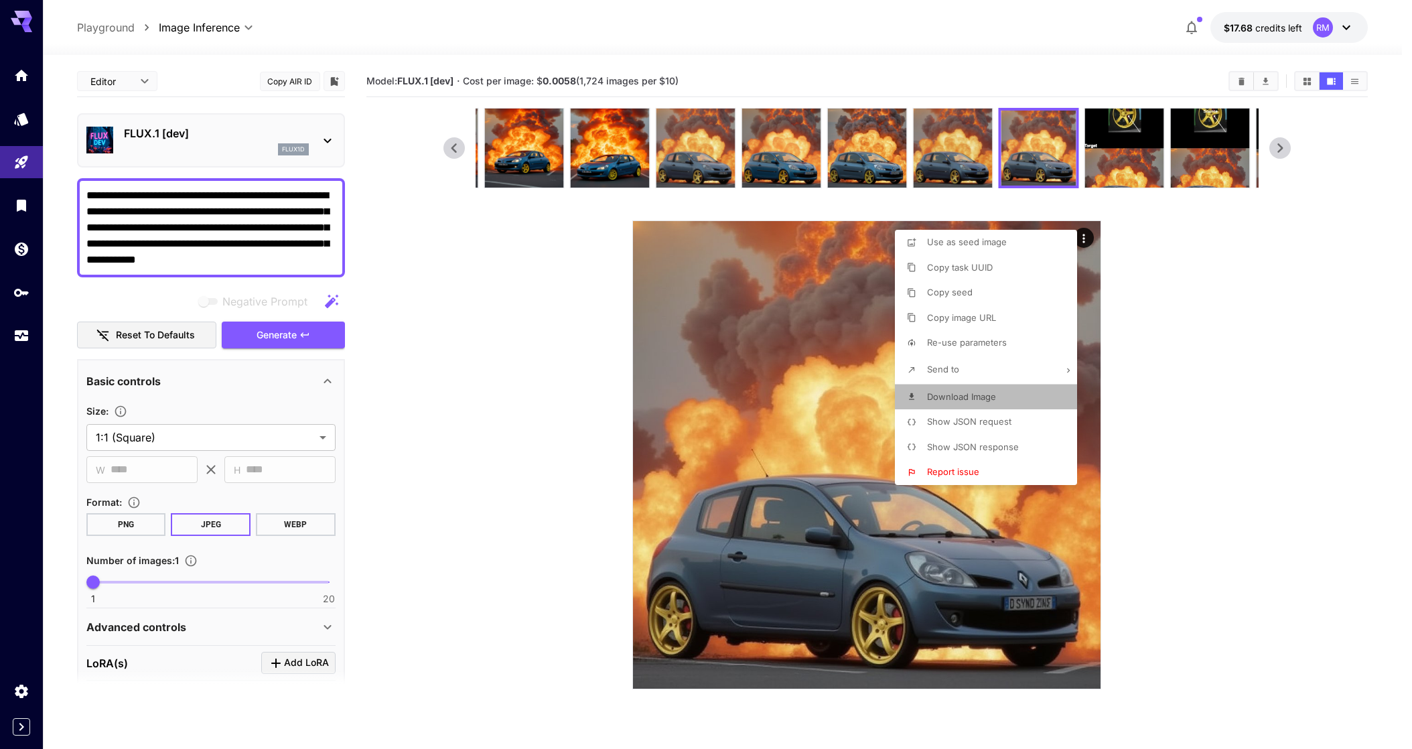
click at [959, 405] on li "Download Image" at bounding box center [990, 397] width 190 height 25
click at [571, 350] on div at bounding box center [706, 374] width 1412 height 749
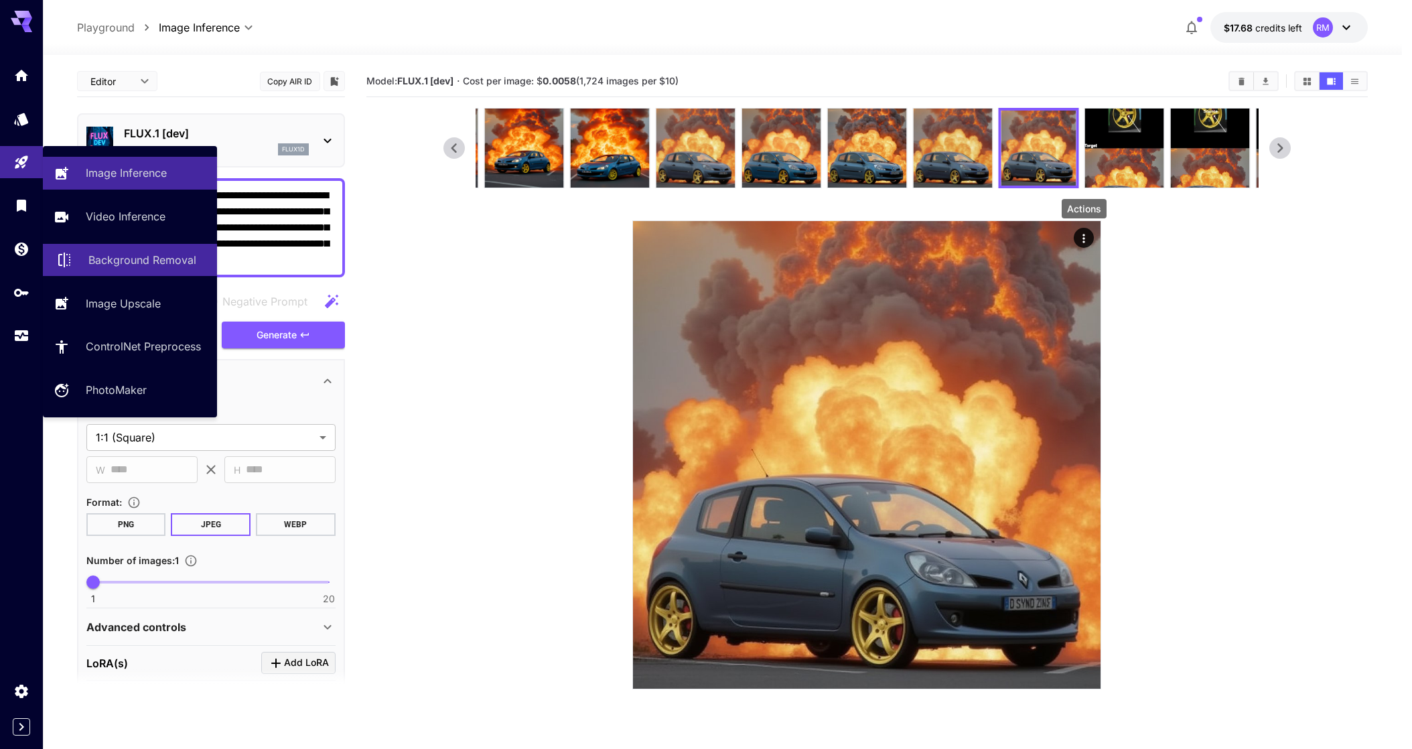
click at [137, 267] on p "Background Removal" at bounding box center [142, 260] width 108 height 16
type input "**********"
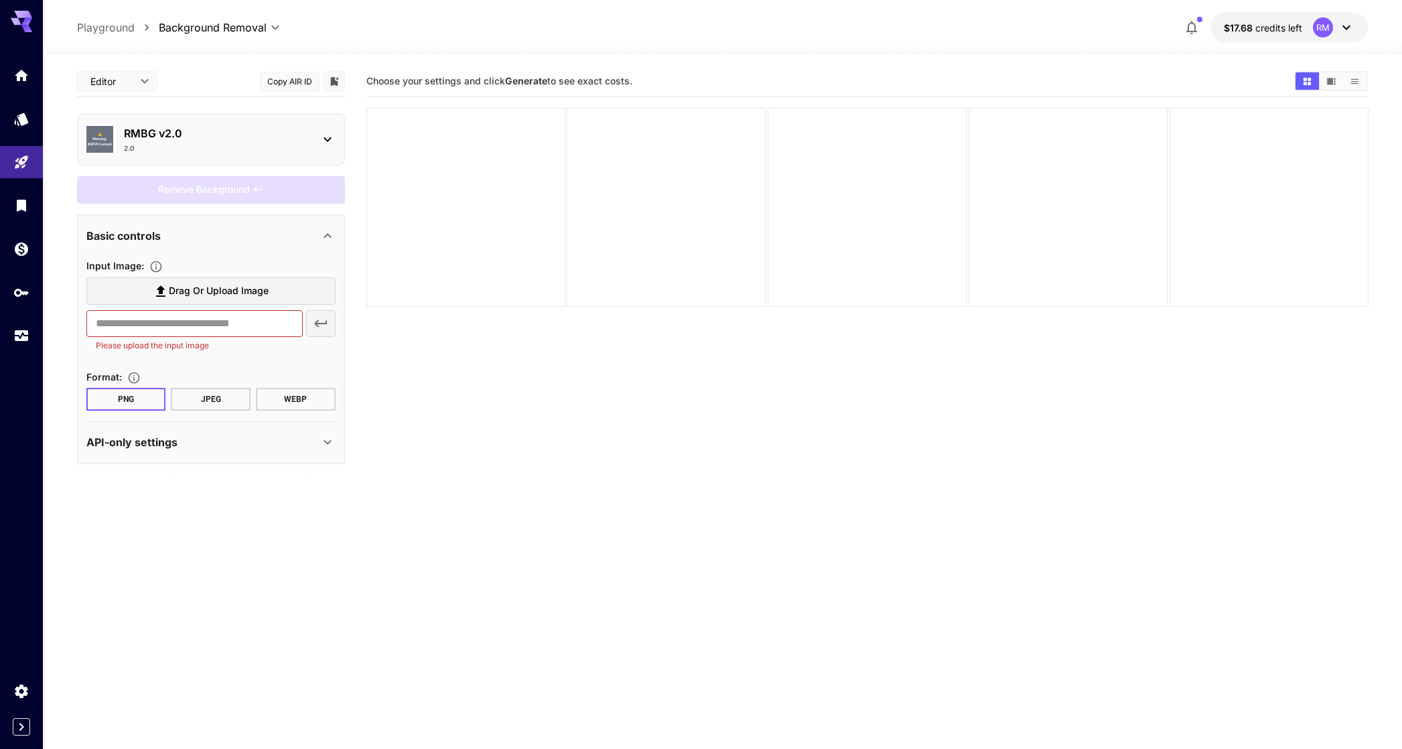
click at [198, 288] on span "Drag or upload image" at bounding box center [219, 291] width 100 height 17
click at [0, 0] on input "Drag or upload image" at bounding box center [0, 0] width 0 height 0
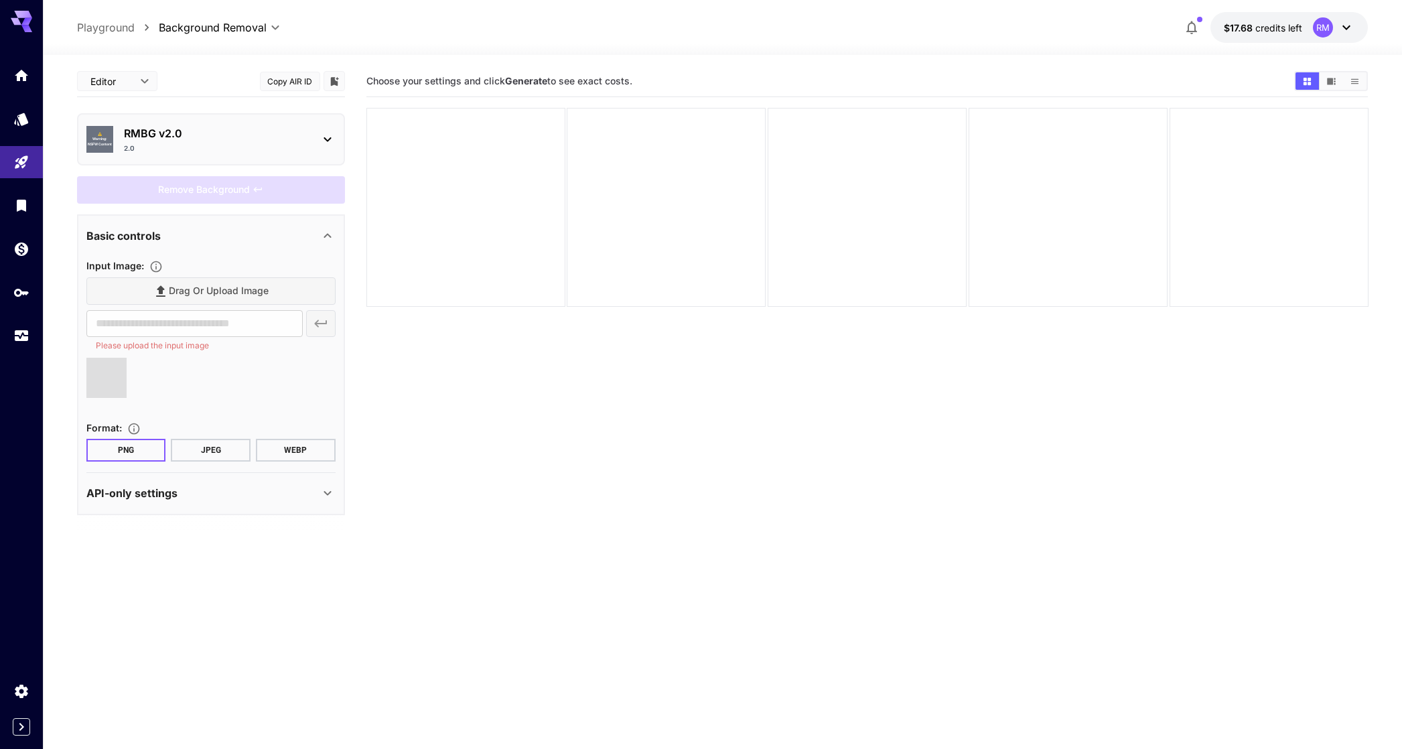
type input "**********"
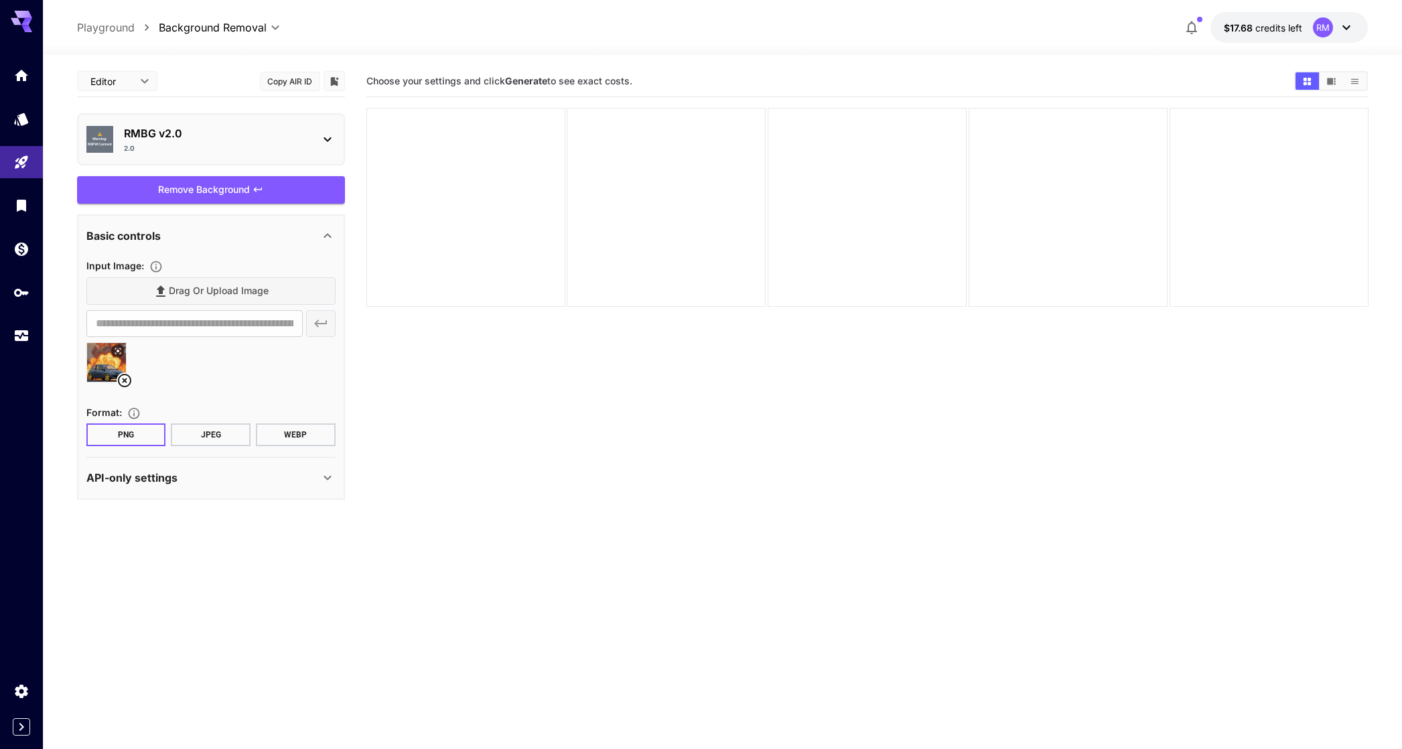
click at [241, 196] on div "Remove Background" at bounding box center [211, 189] width 268 height 27
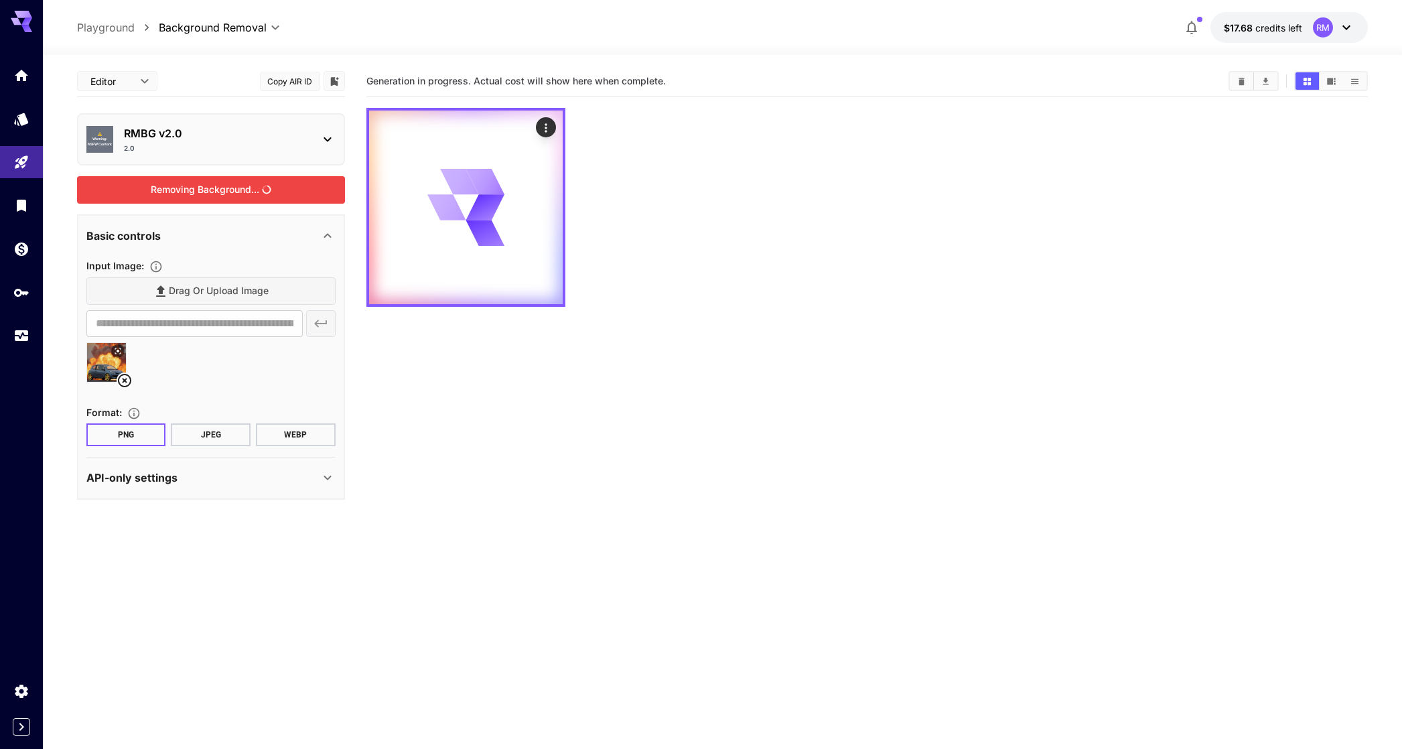
click at [131, 133] on p "RMBG v2.0" at bounding box center [216, 133] width 185 height 16
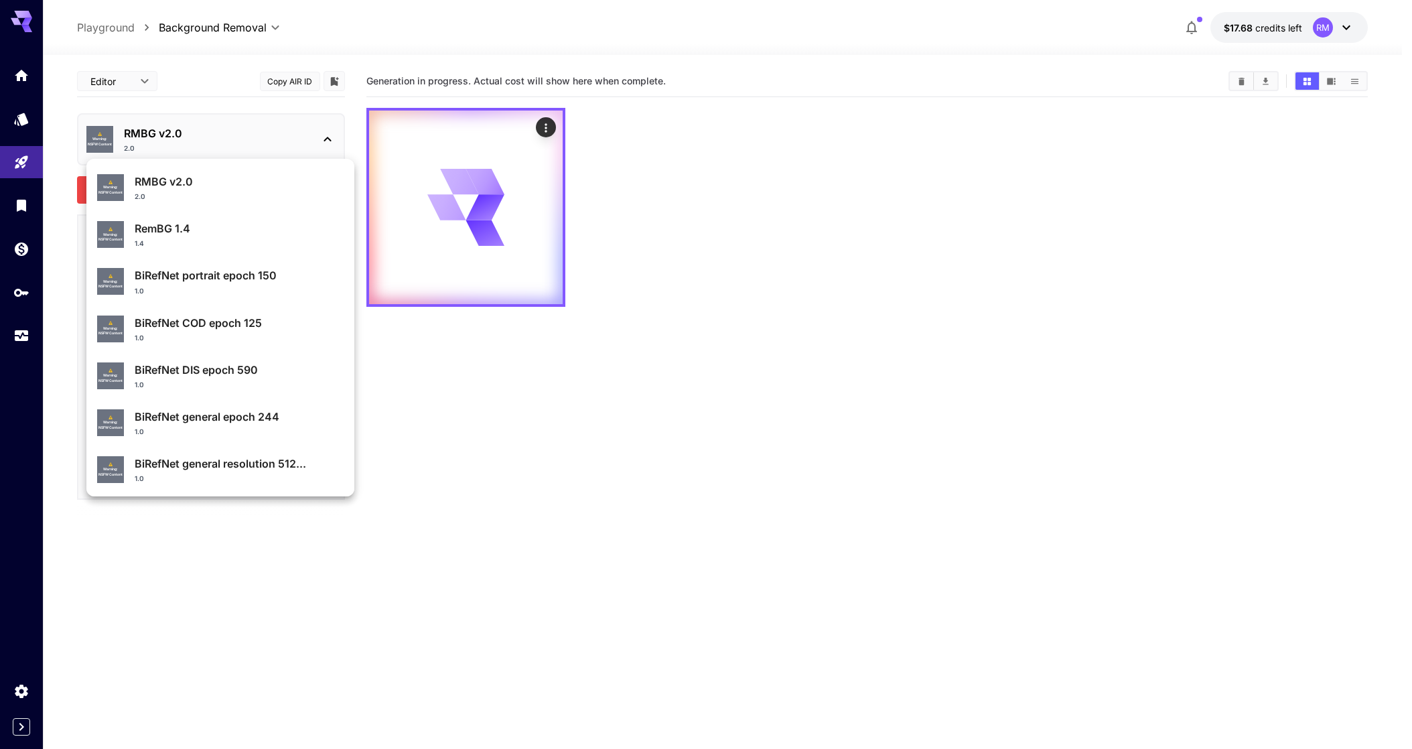
click at [16, 154] on div at bounding box center [706, 374] width 1412 height 749
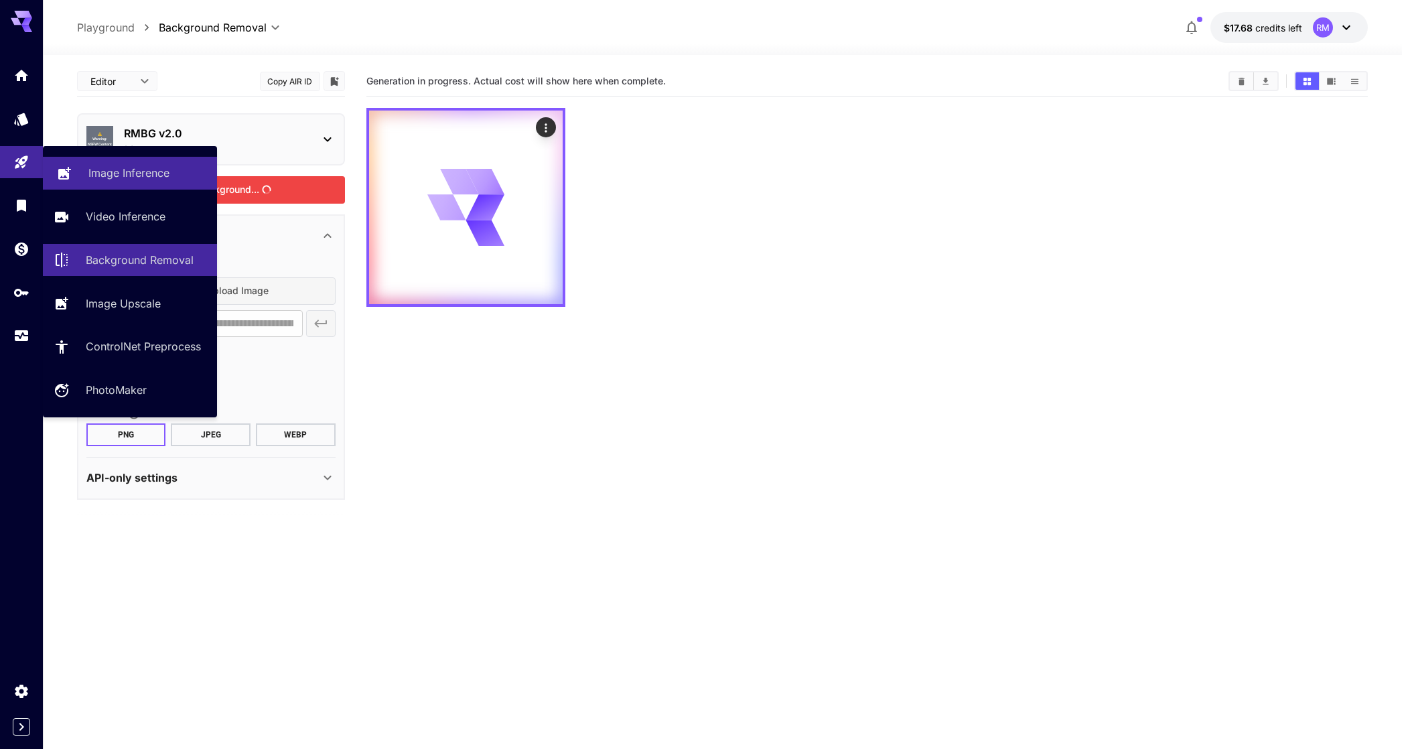
click at [76, 164] on link "Image Inference" at bounding box center [130, 173] width 174 height 33
type input "**********"
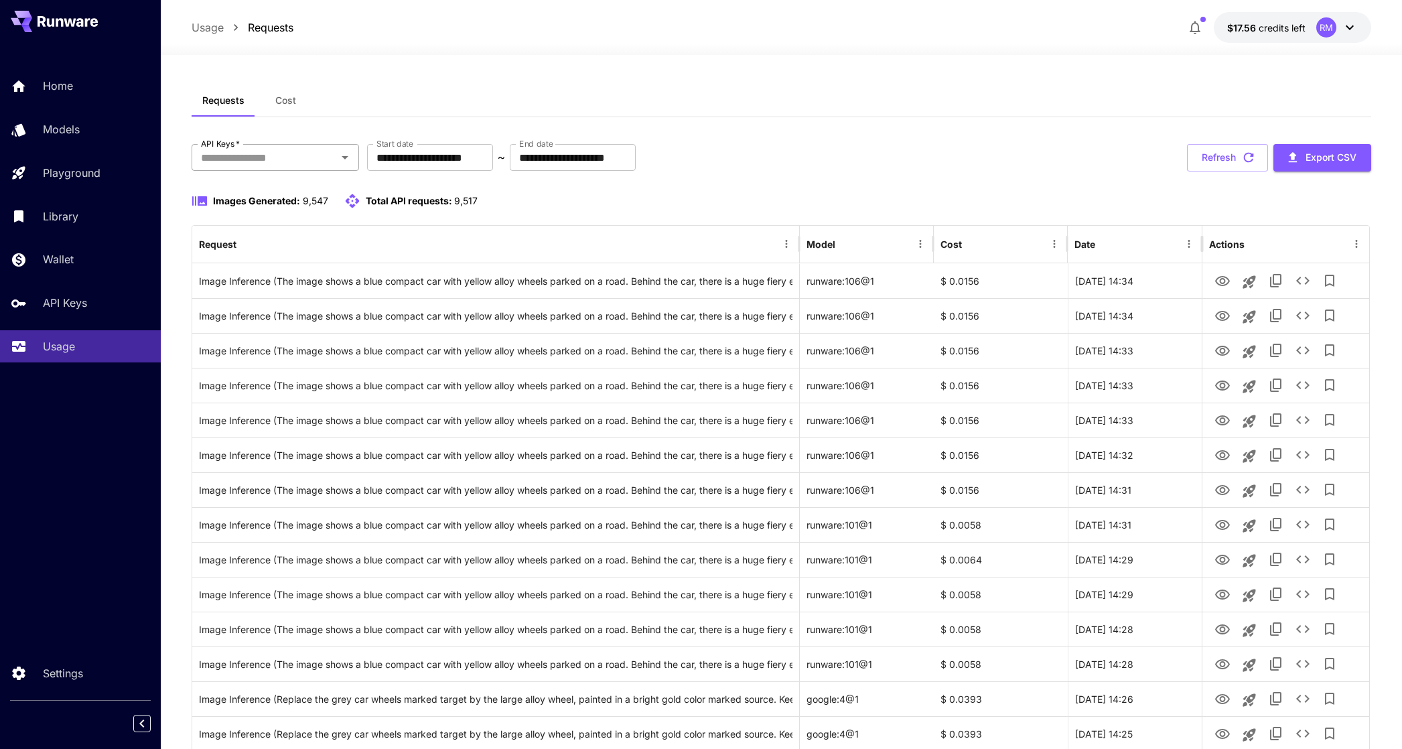
click at [297, 156] on input "API Keys   *" at bounding box center [264, 157] width 137 height 19
click at [320, 284] on li "Playground" at bounding box center [275, 293] width 167 height 33
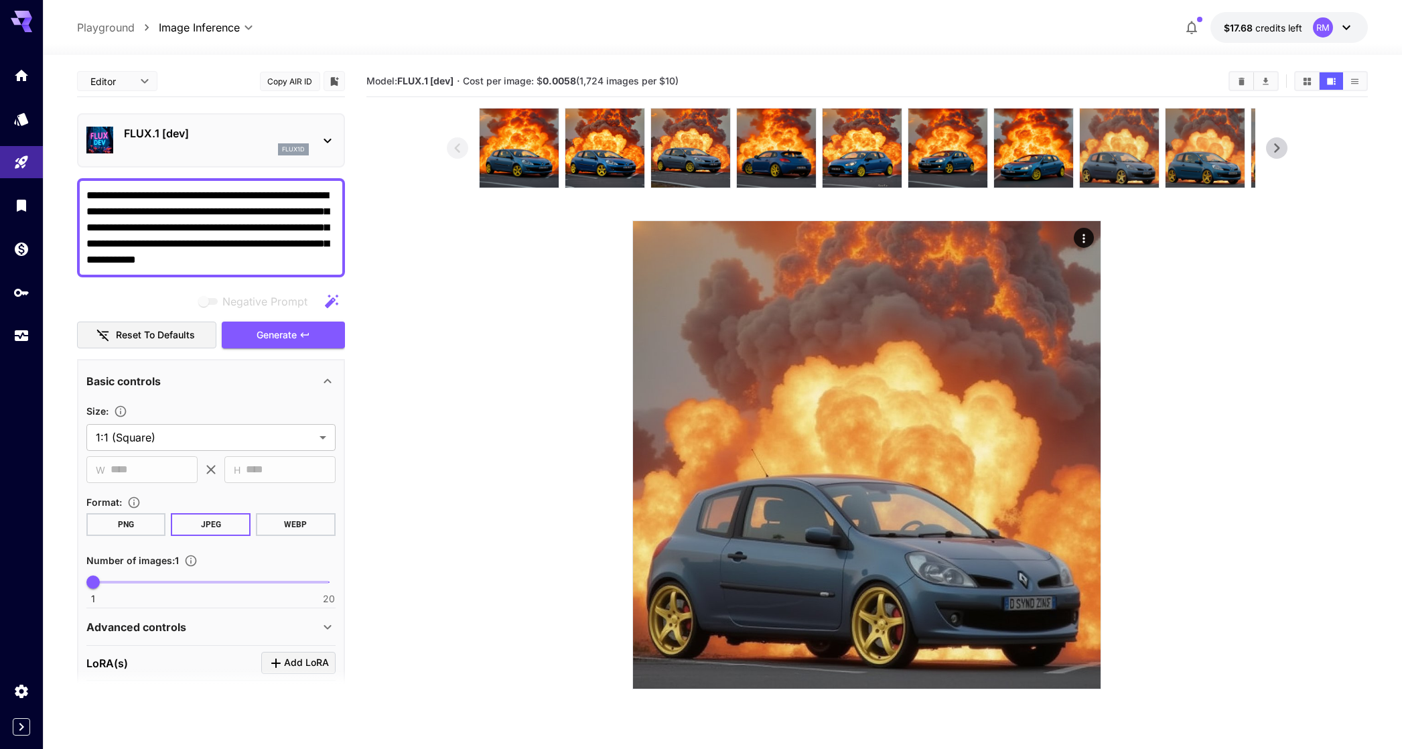
click at [242, 131] on p "FLUX.1 [dev]" at bounding box center [216, 133] width 185 height 16
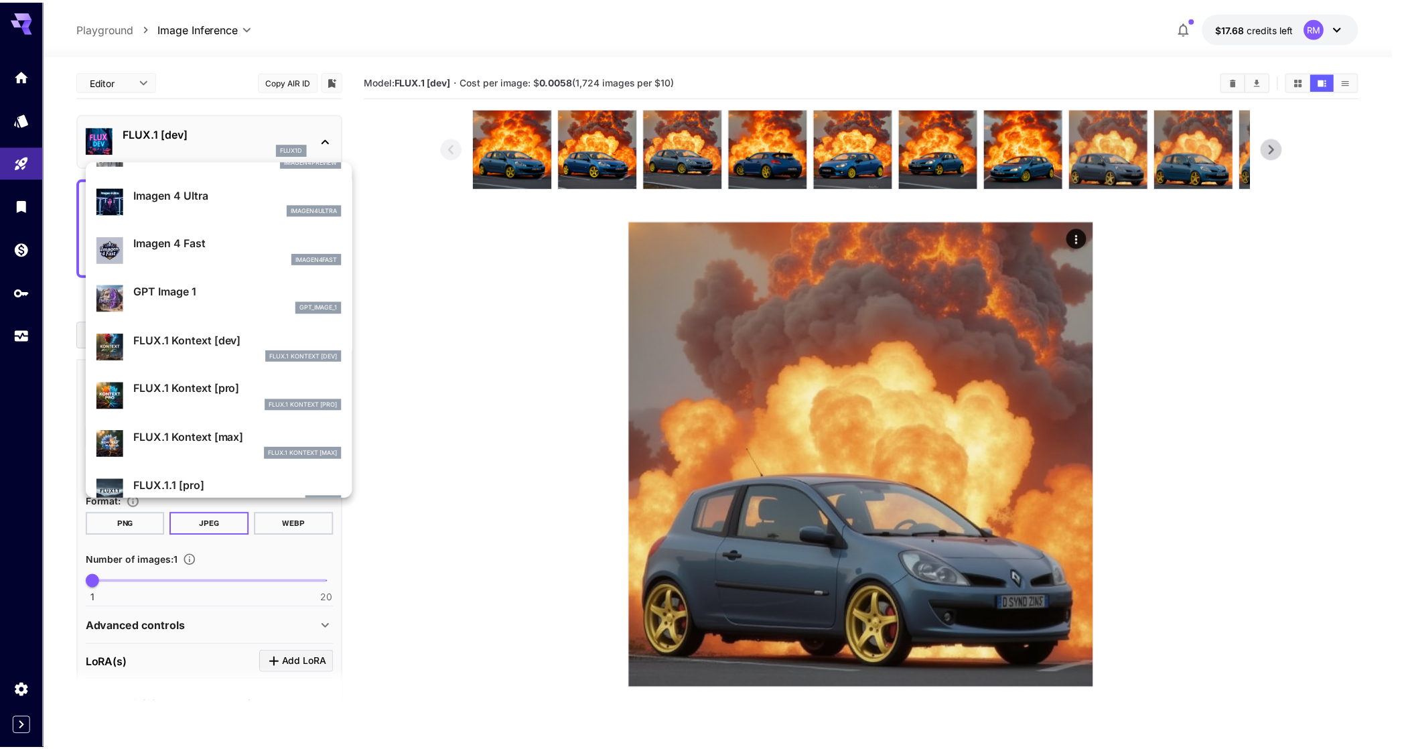
scroll to position [669, 0]
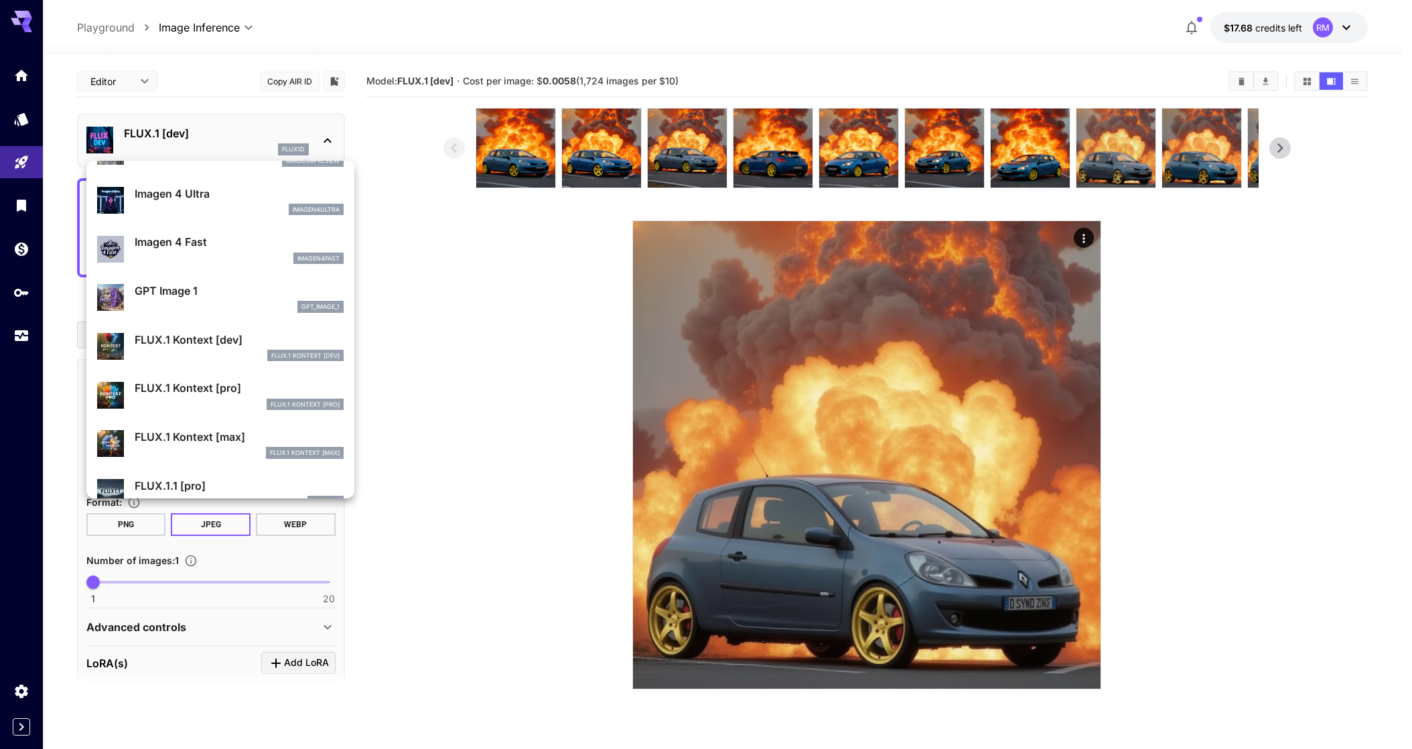
click at [194, 350] on div "FLUX.1 Kontext [dev]" at bounding box center [239, 356] width 209 height 12
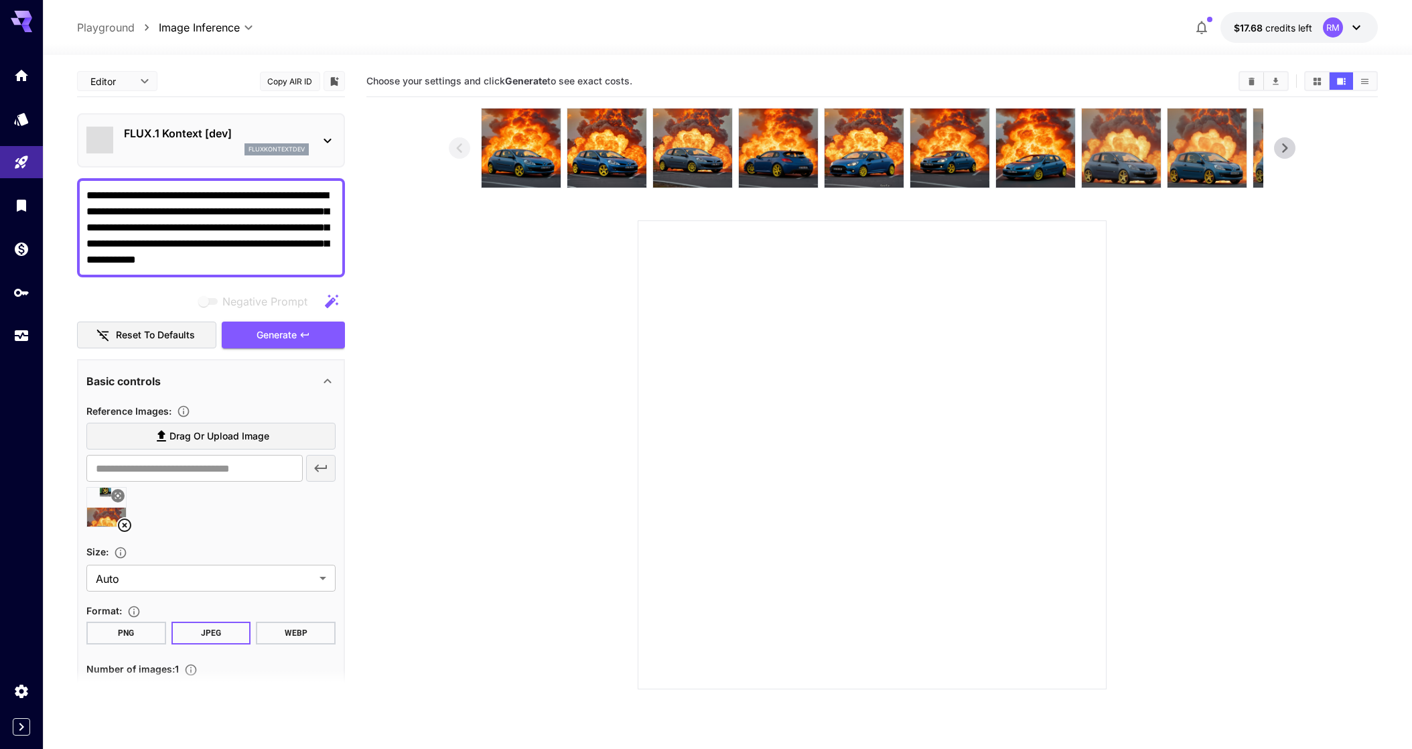
type input "****"
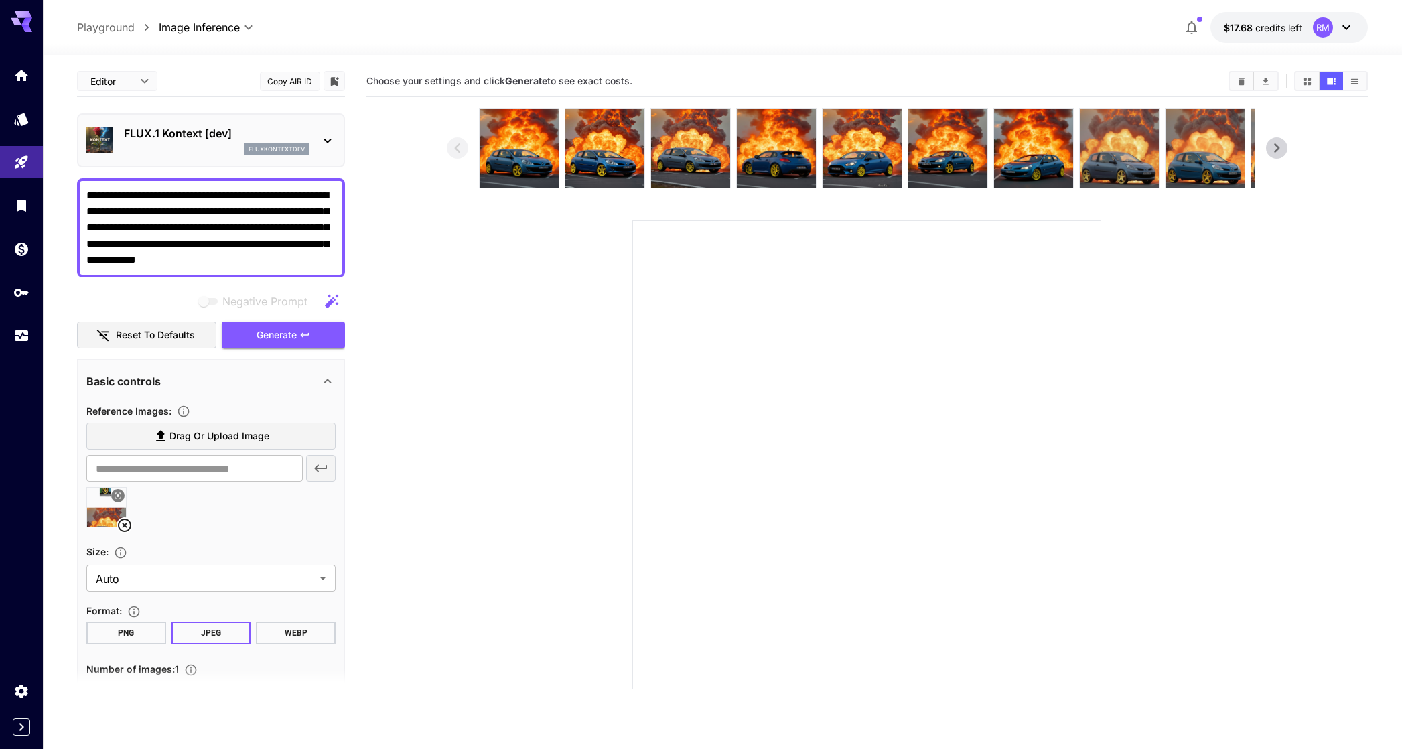
drag, startPoint x: 318, startPoint y: 259, endPoint x: -1, endPoint y: 41, distance: 386.0
click at [0, 41] on html "**********" at bounding box center [701, 427] width 1402 height 855
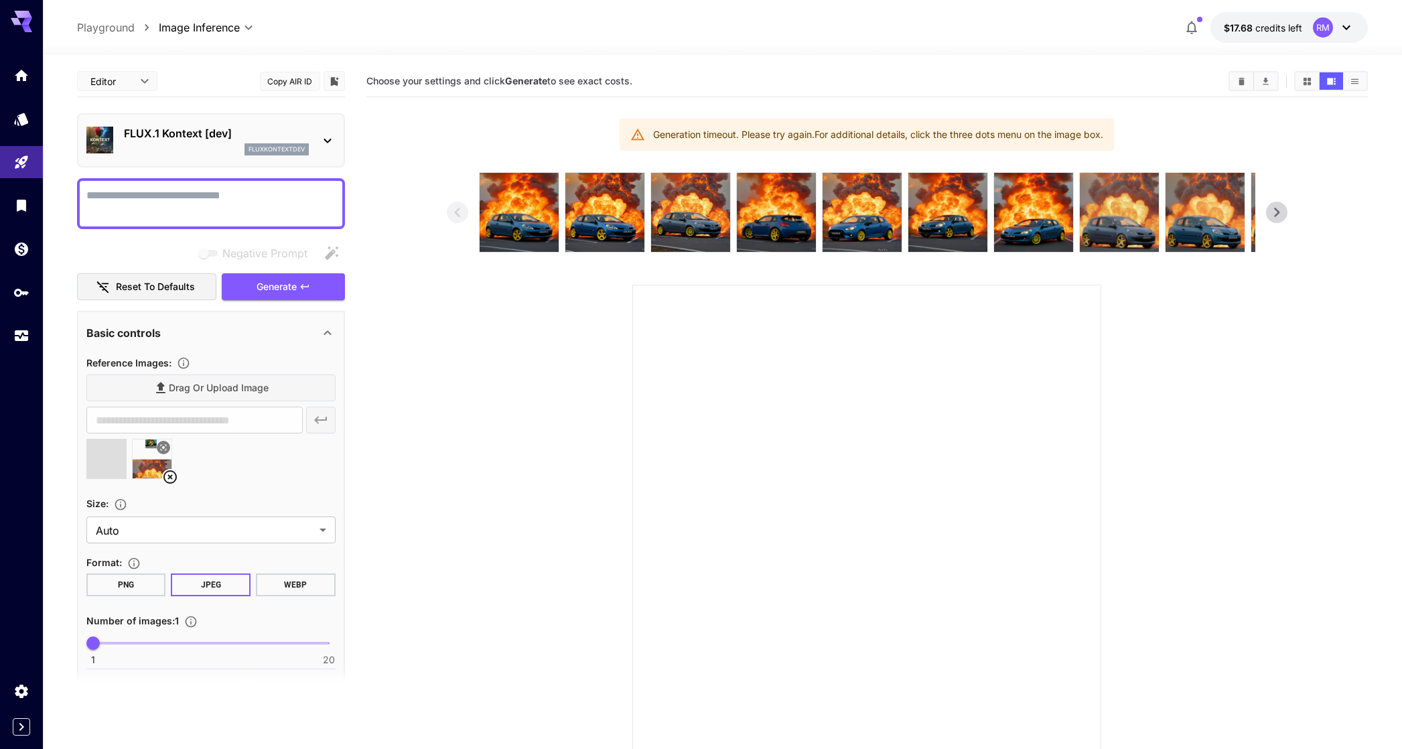
click at [204, 224] on div at bounding box center [211, 203] width 268 height 51
click at [218, 199] on textarea "Negative Prompt" at bounding box center [210, 204] width 249 height 32
type textarea "****"
type input "**********"
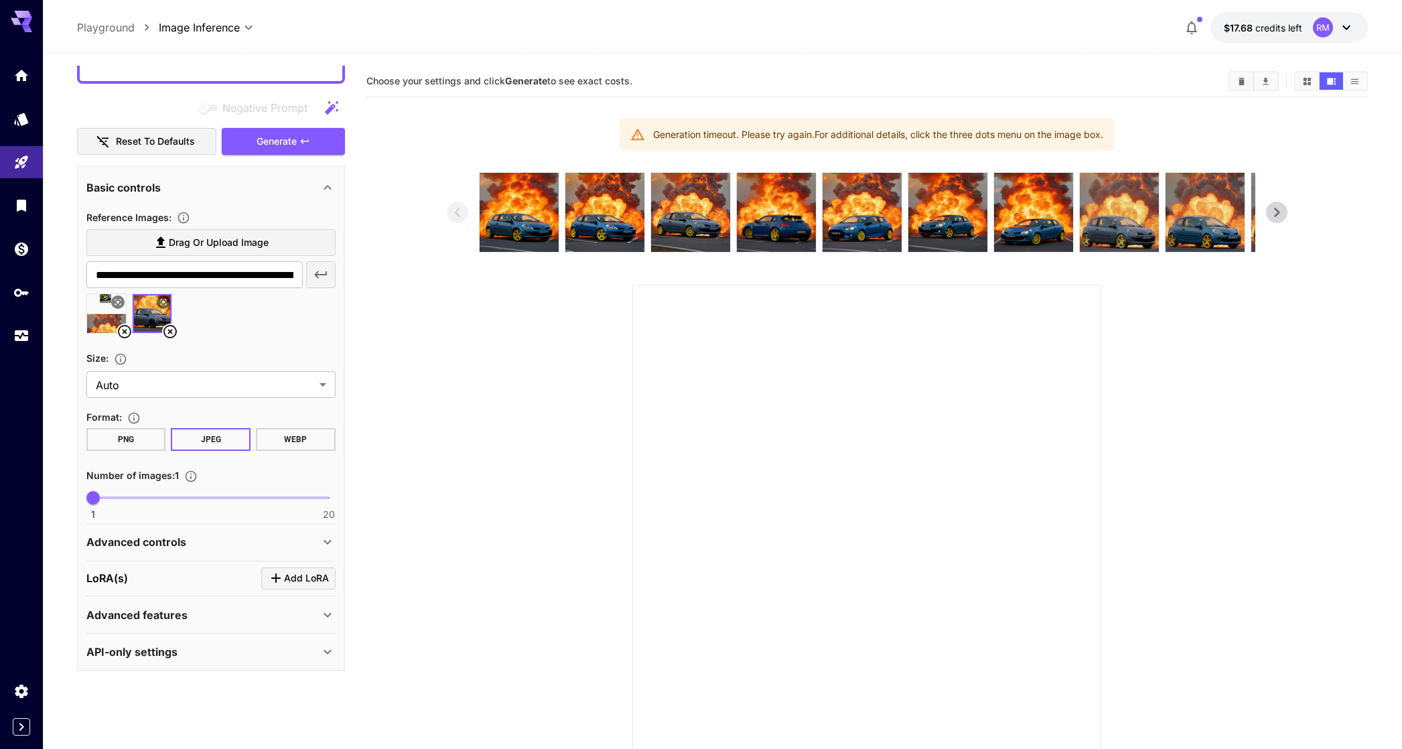
scroll to position [148, 0]
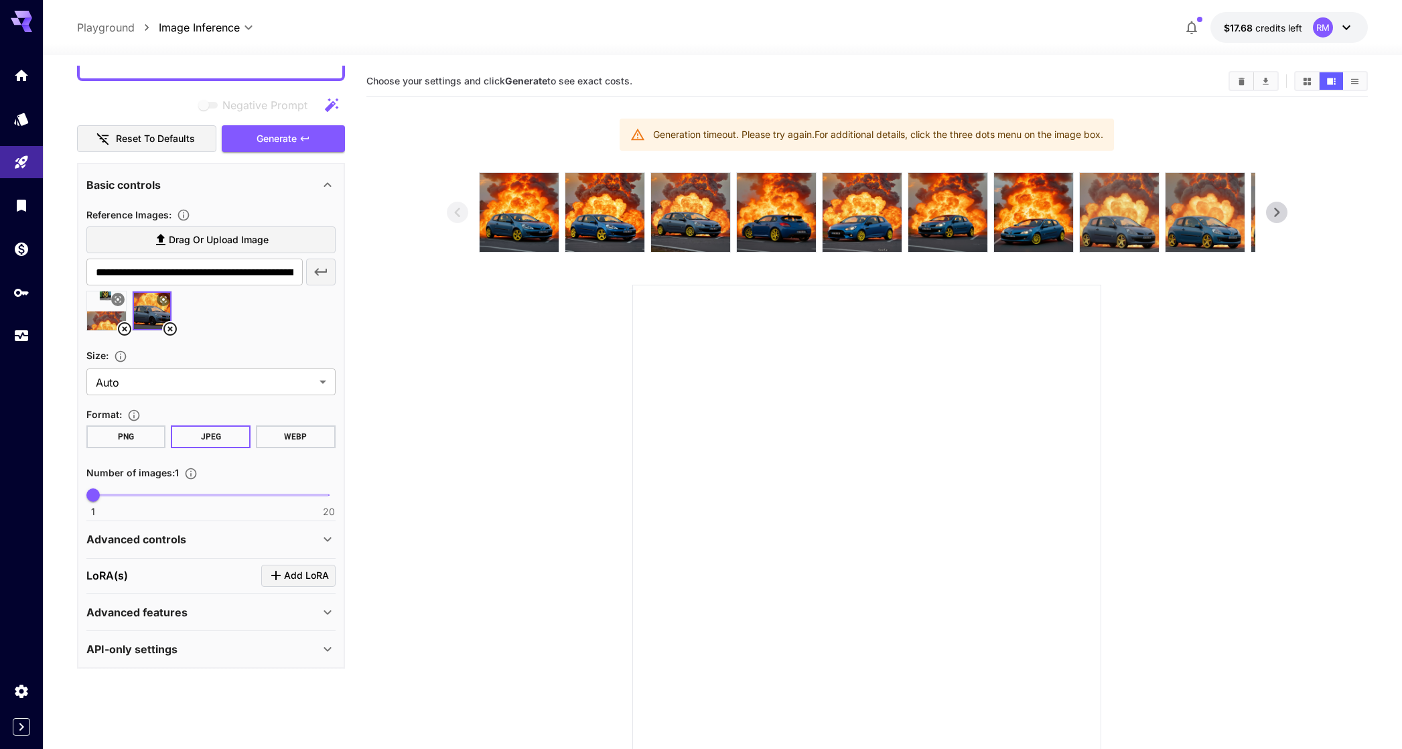
type textarea "**********"
click at [128, 324] on icon at bounding box center [124, 328] width 13 height 13
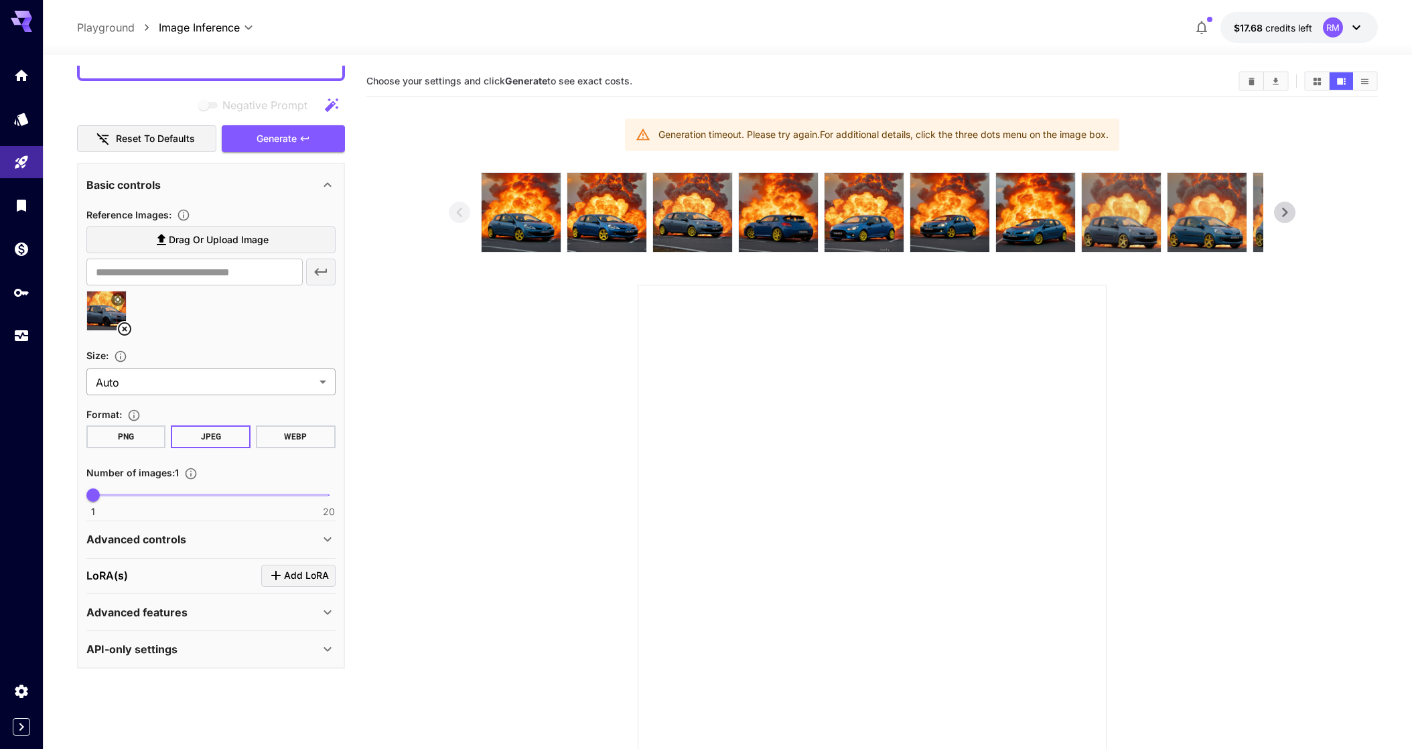
click at [199, 375] on body "**********" at bounding box center [706, 427] width 1412 height 855
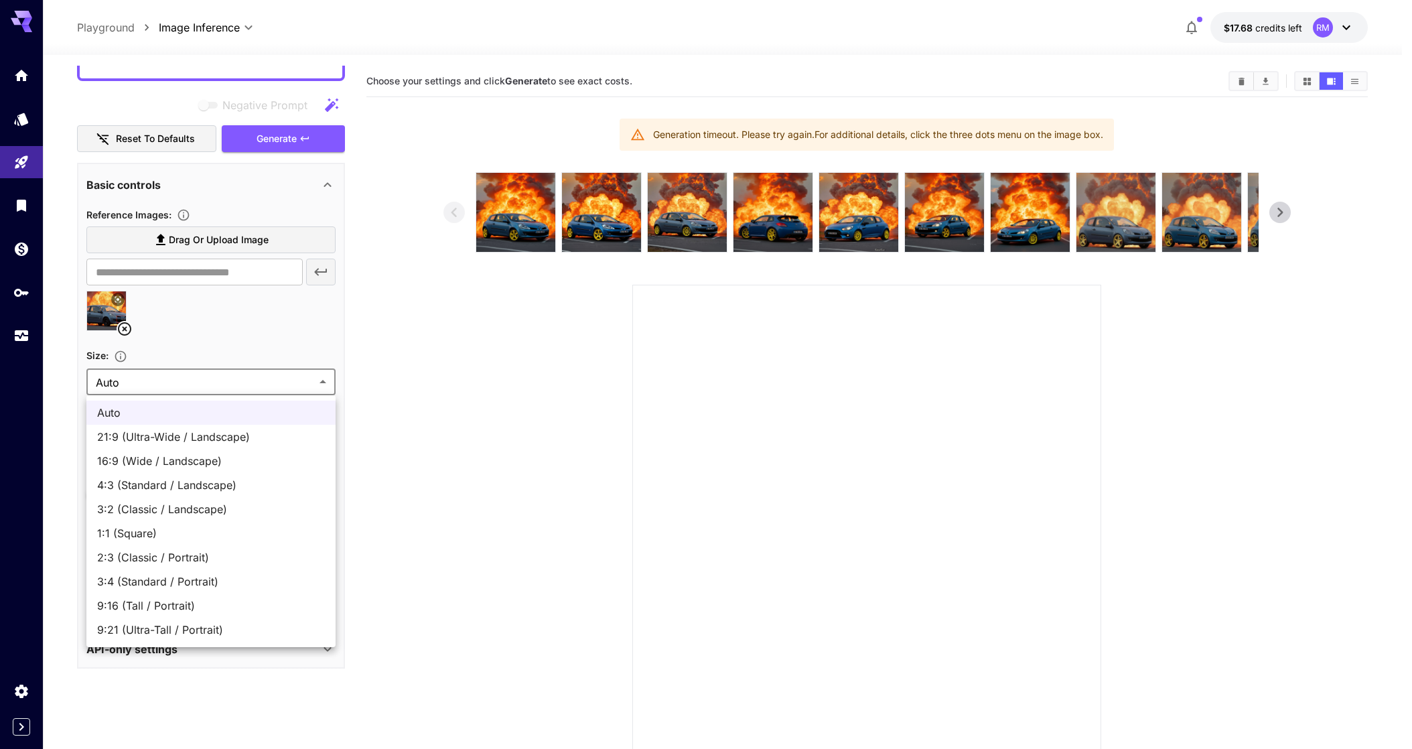
click at [209, 466] on span "16:9 (Wide / Landscape)" at bounding box center [211, 461] width 228 height 16
type input "**********"
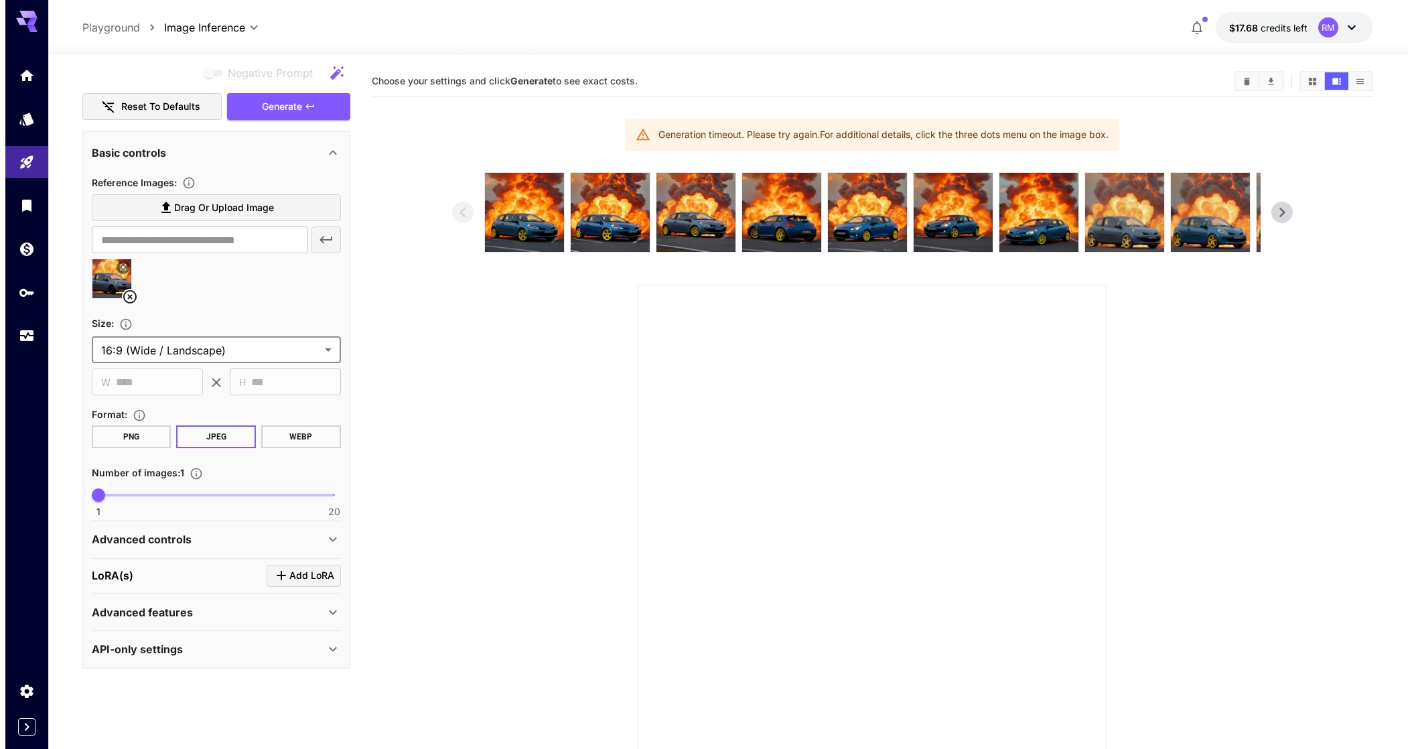
scroll to position [0, 0]
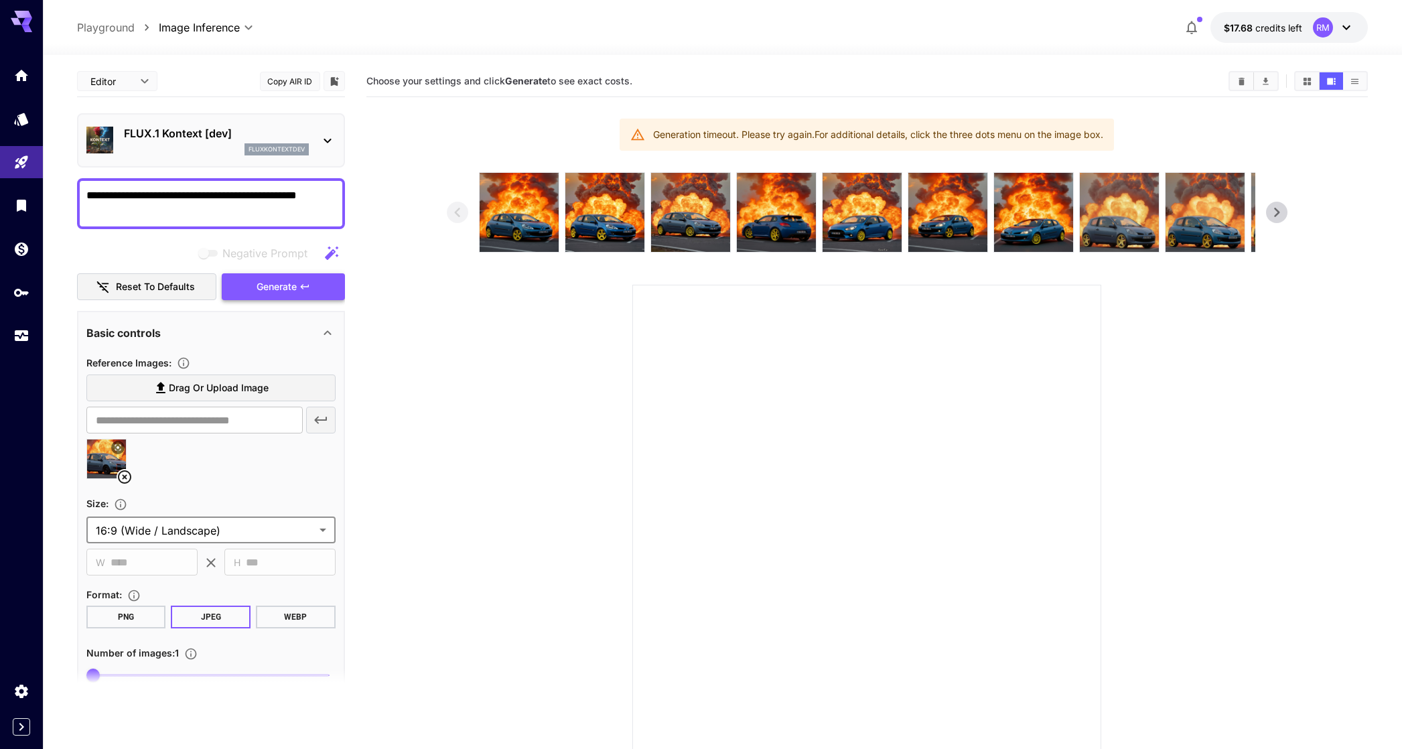
click at [259, 297] on button "Generate" at bounding box center [283, 286] width 123 height 27
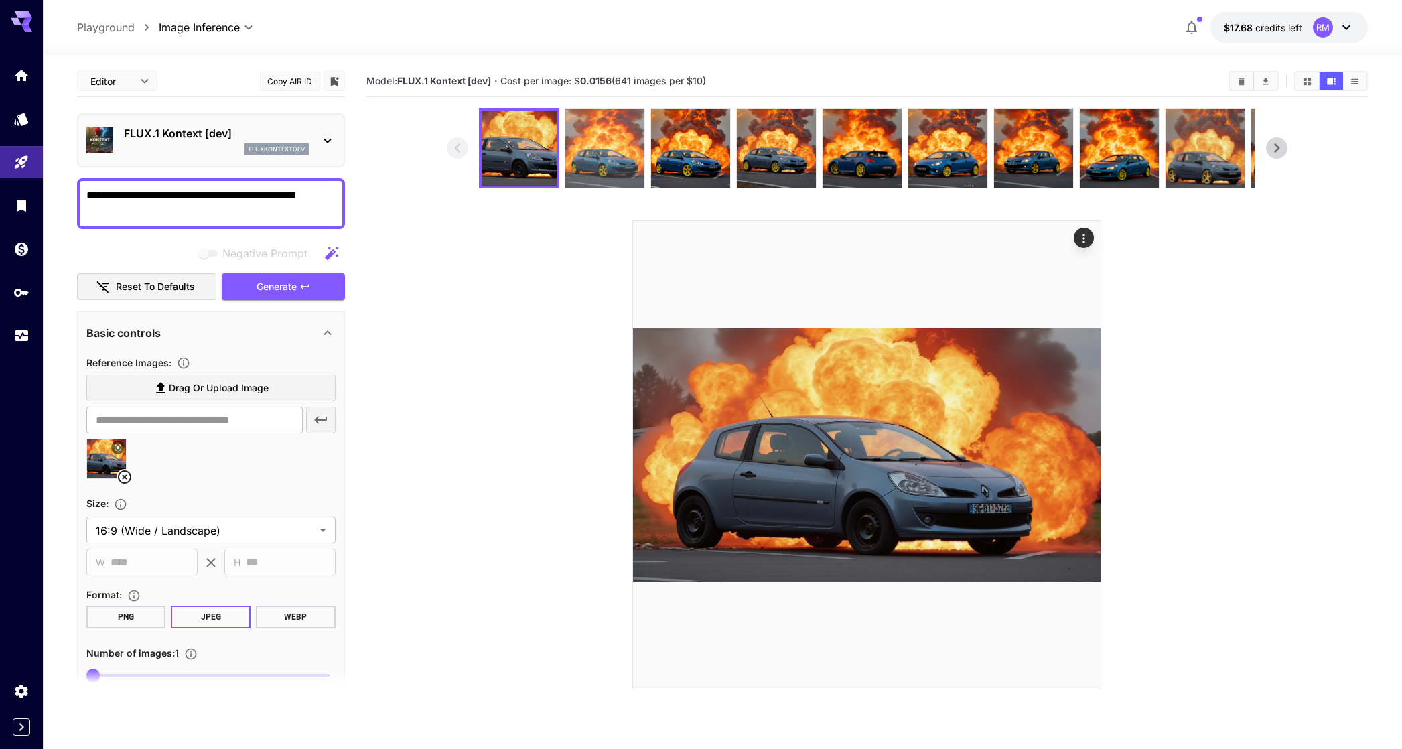
click at [577, 147] on img at bounding box center [604, 148] width 79 height 79
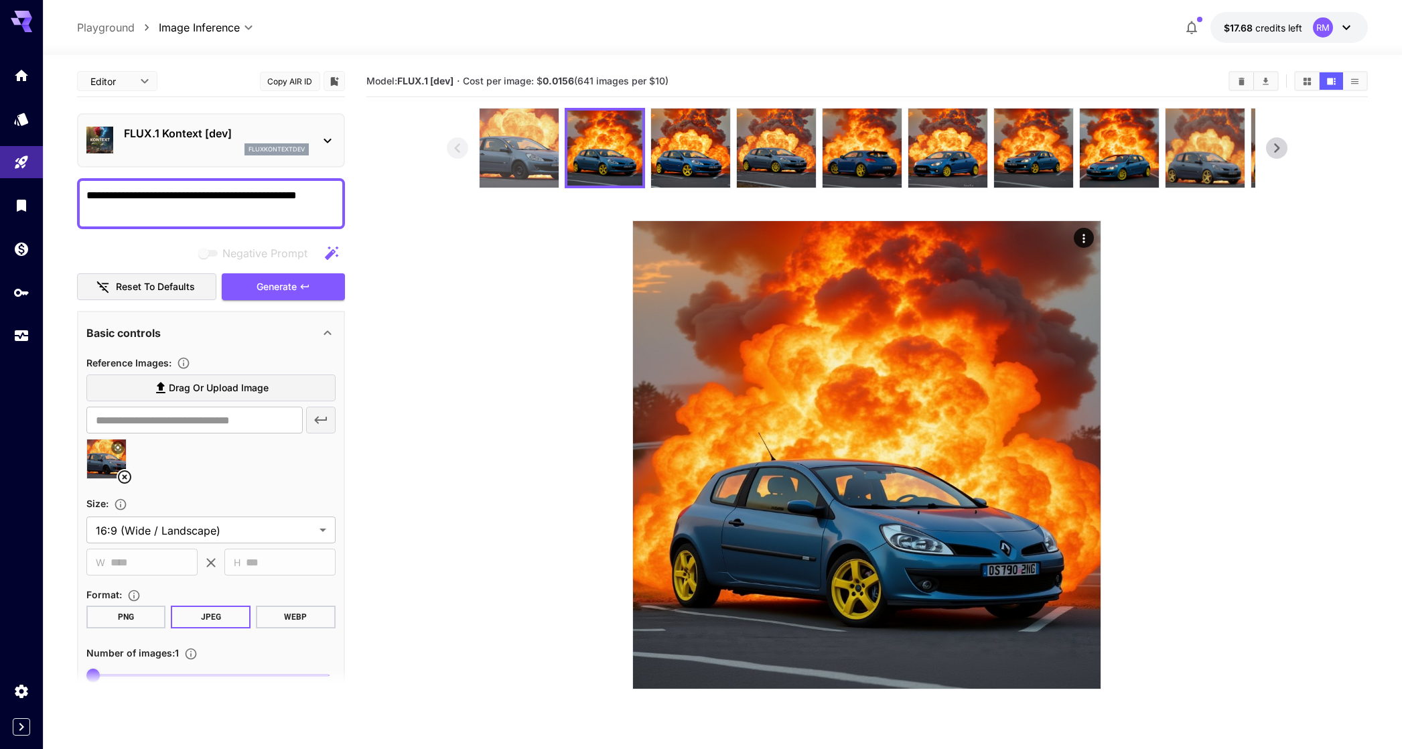
click at [525, 153] on img at bounding box center [519, 148] width 79 height 79
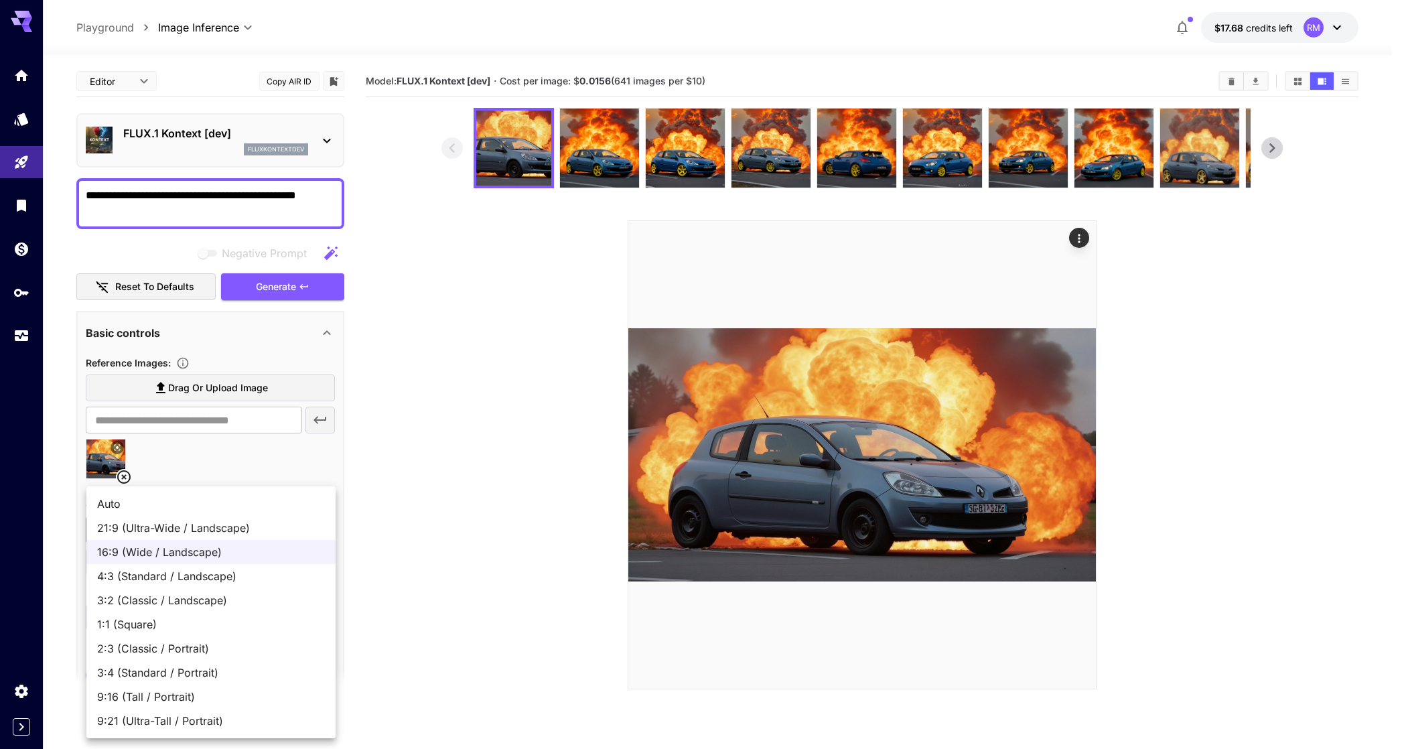
click at [222, 529] on body "**********" at bounding box center [701, 427] width 1402 height 855
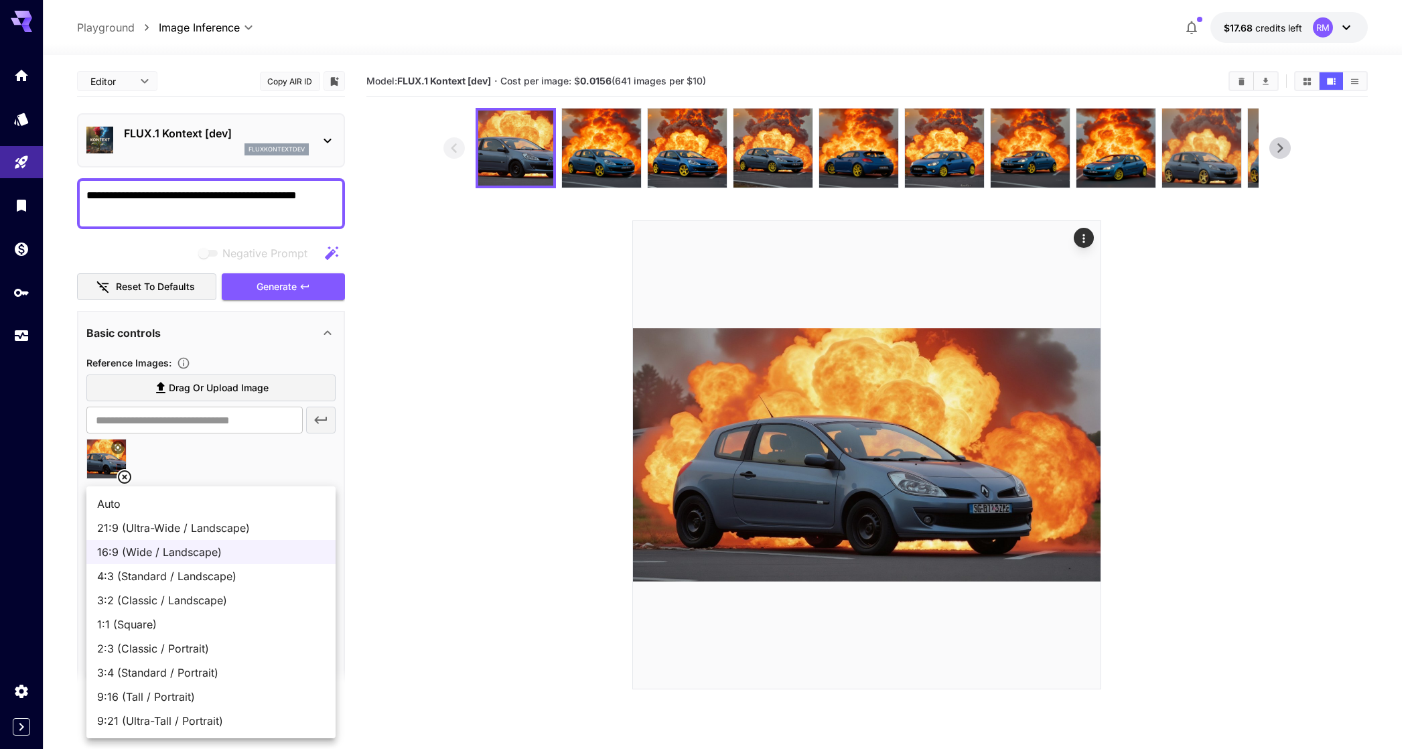
click at [244, 160] on div at bounding box center [706, 374] width 1412 height 749
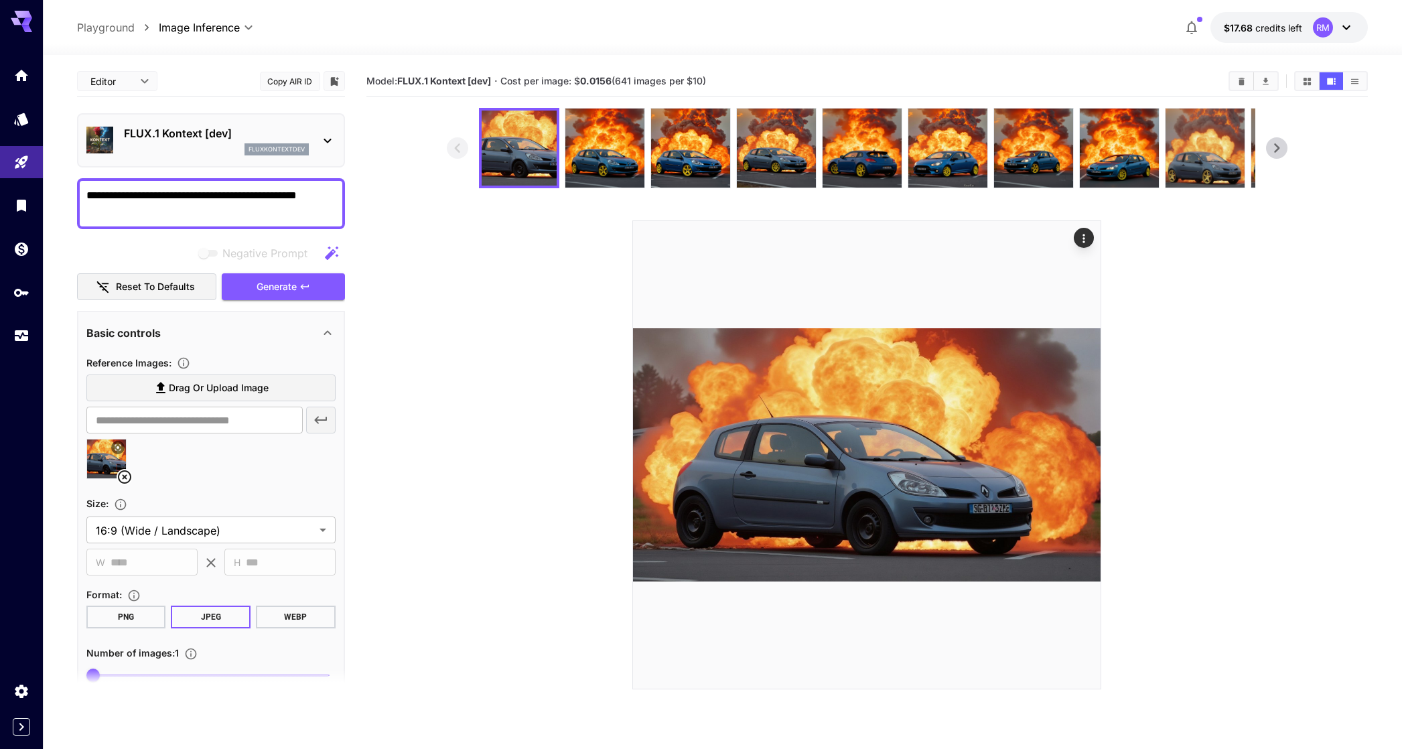
click at [230, 142] on div "FLUX.1 Kontext [dev] fluxkontextdev" at bounding box center [216, 140] width 185 height 30
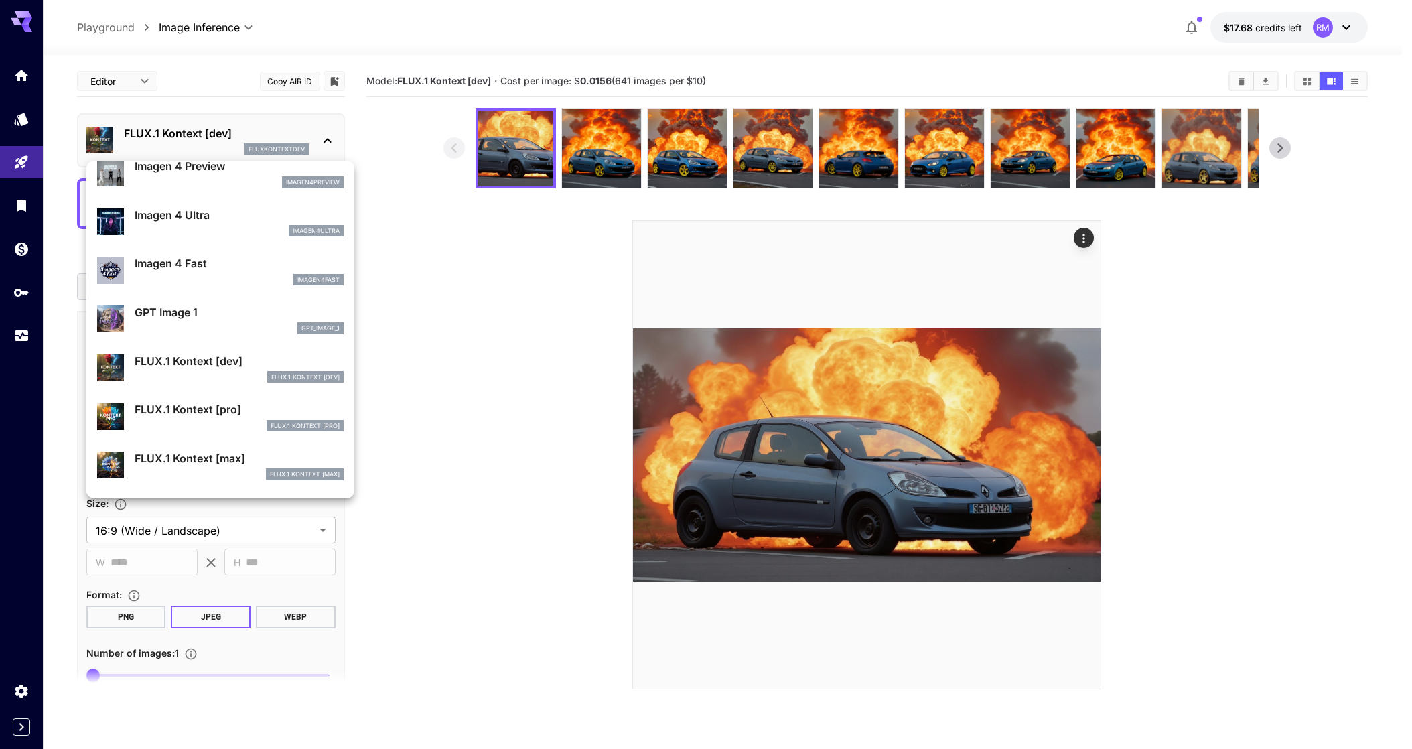
scroll to position [769, 0]
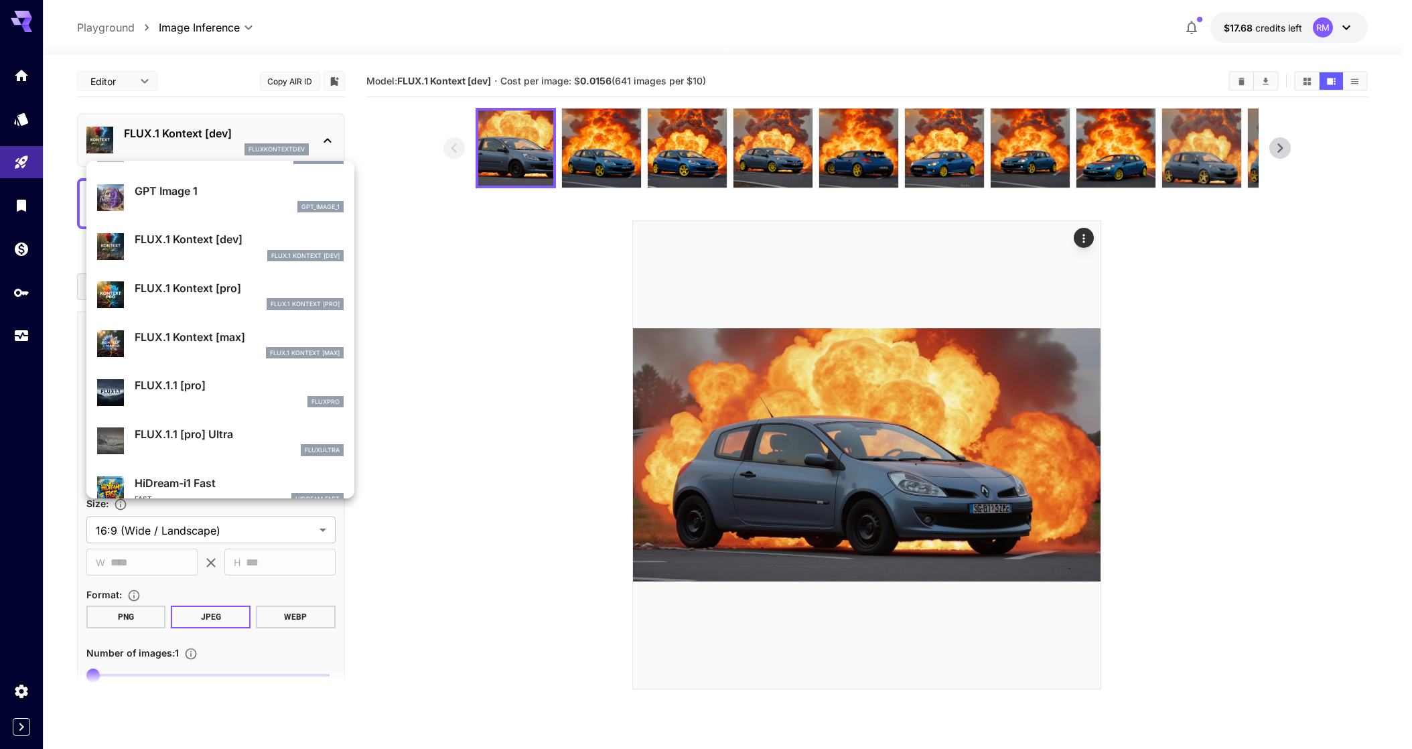
click at [216, 295] on p "FLUX.1 Kontext [pro]" at bounding box center [239, 288] width 209 height 16
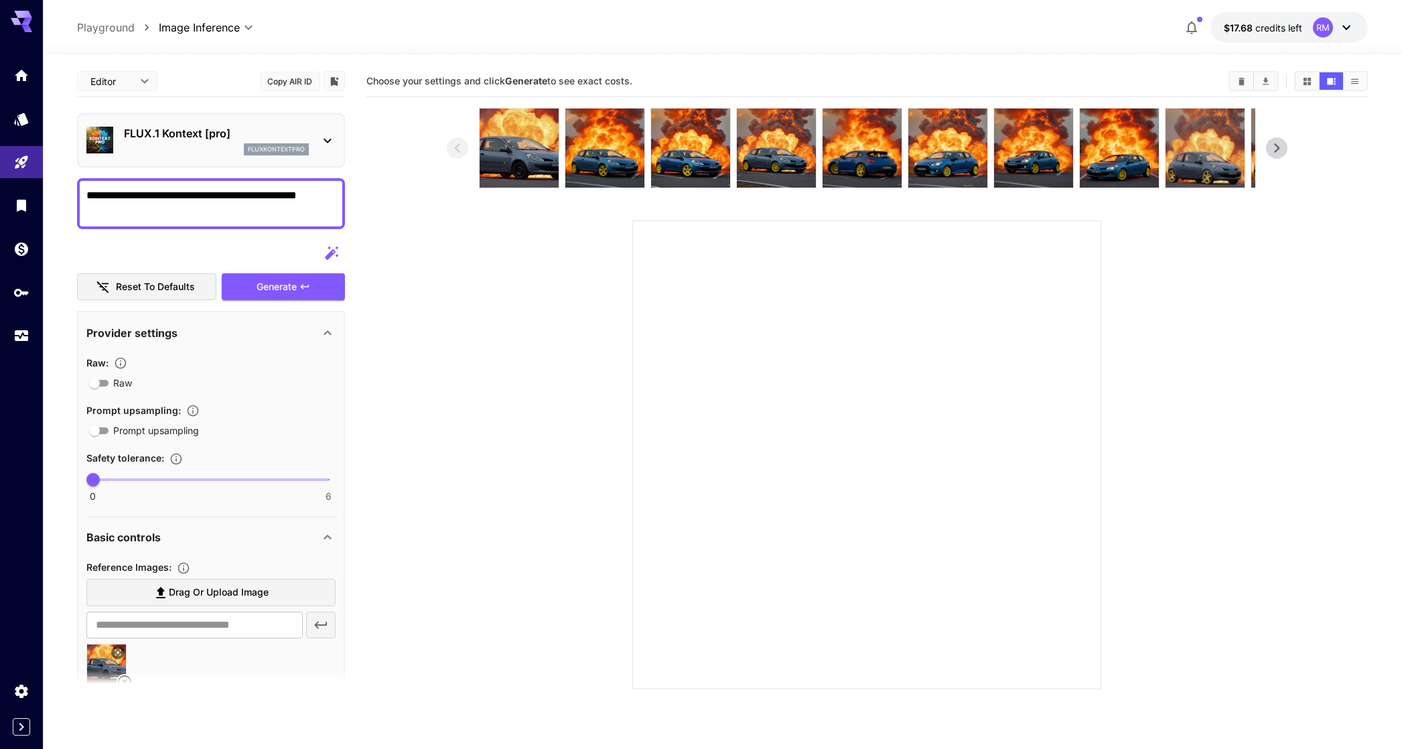
drag, startPoint x: 277, startPoint y: 196, endPoint x: 325, endPoint y: 190, distance: 48.7
click at [325, 190] on textarea "**********" at bounding box center [210, 204] width 249 height 32
type textarea "**********"
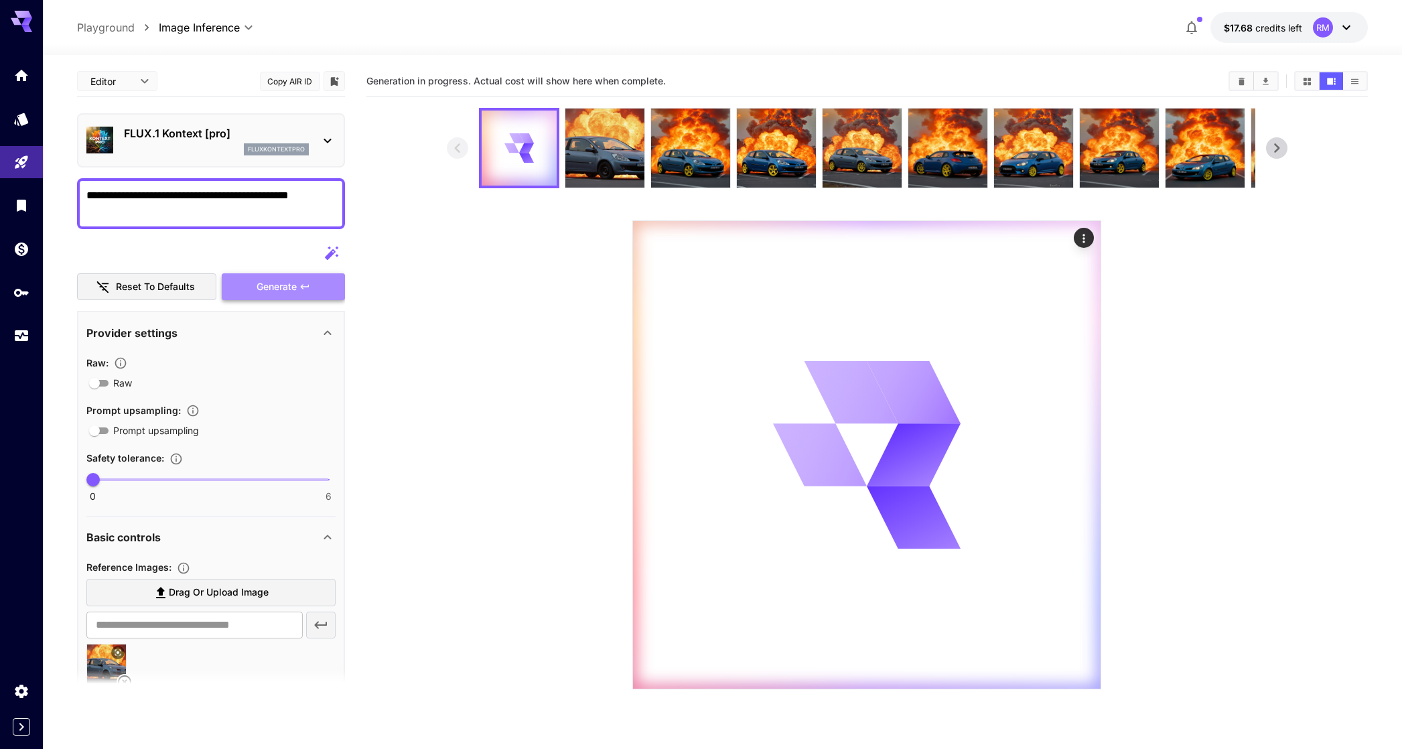
click at [293, 286] on span "Generate" at bounding box center [277, 287] width 40 height 17
click at [218, 151] on div "fluxkontextpro" at bounding box center [216, 149] width 185 height 12
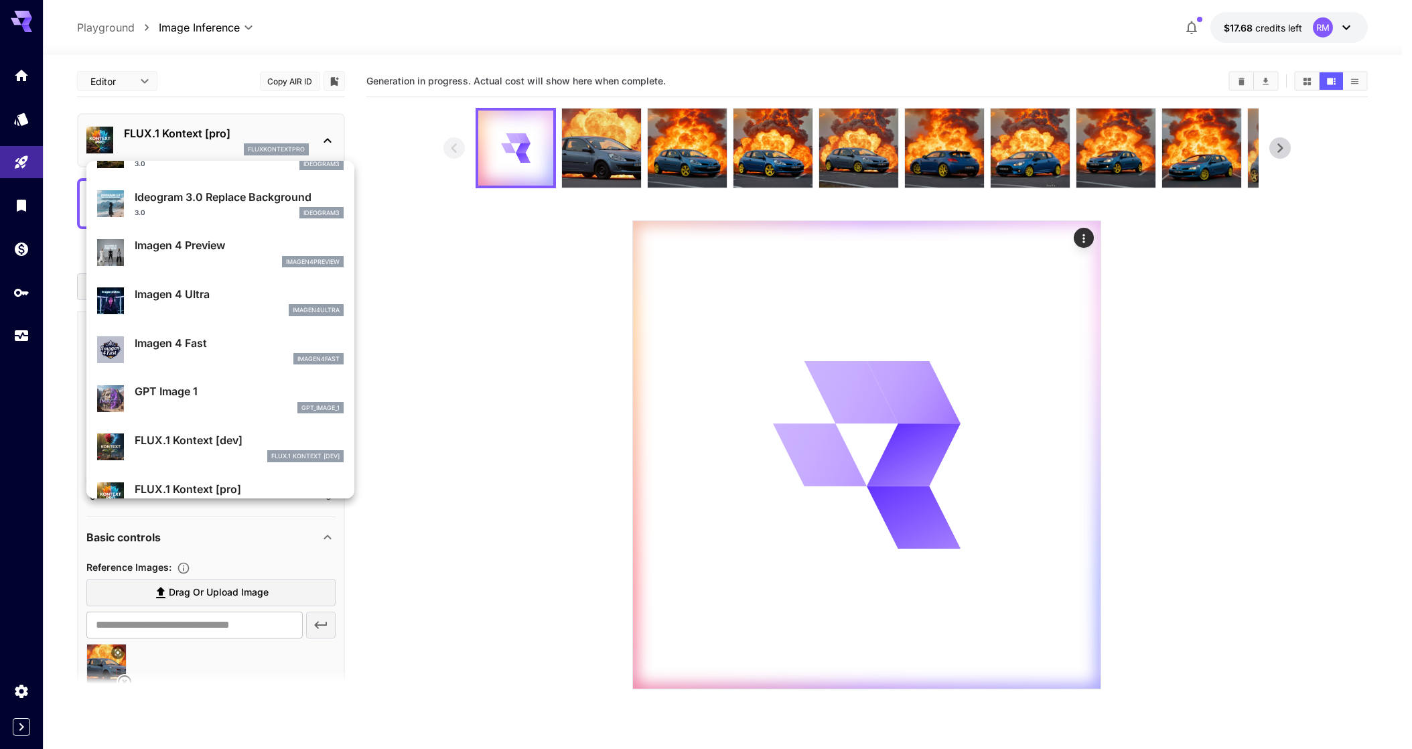
scroll to position [574, 0]
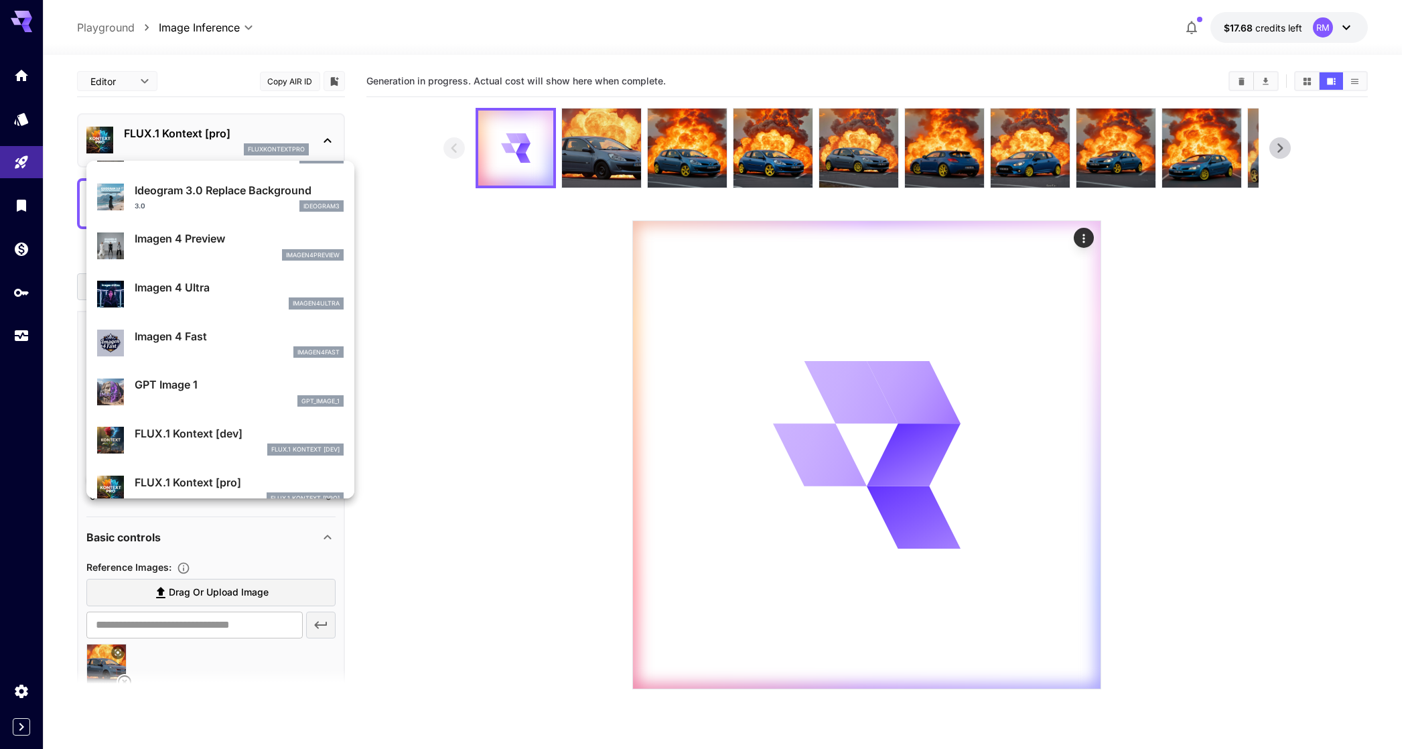
click at [196, 429] on p "FLUX.1 Kontext [dev]" at bounding box center [239, 433] width 209 height 16
type input "****"
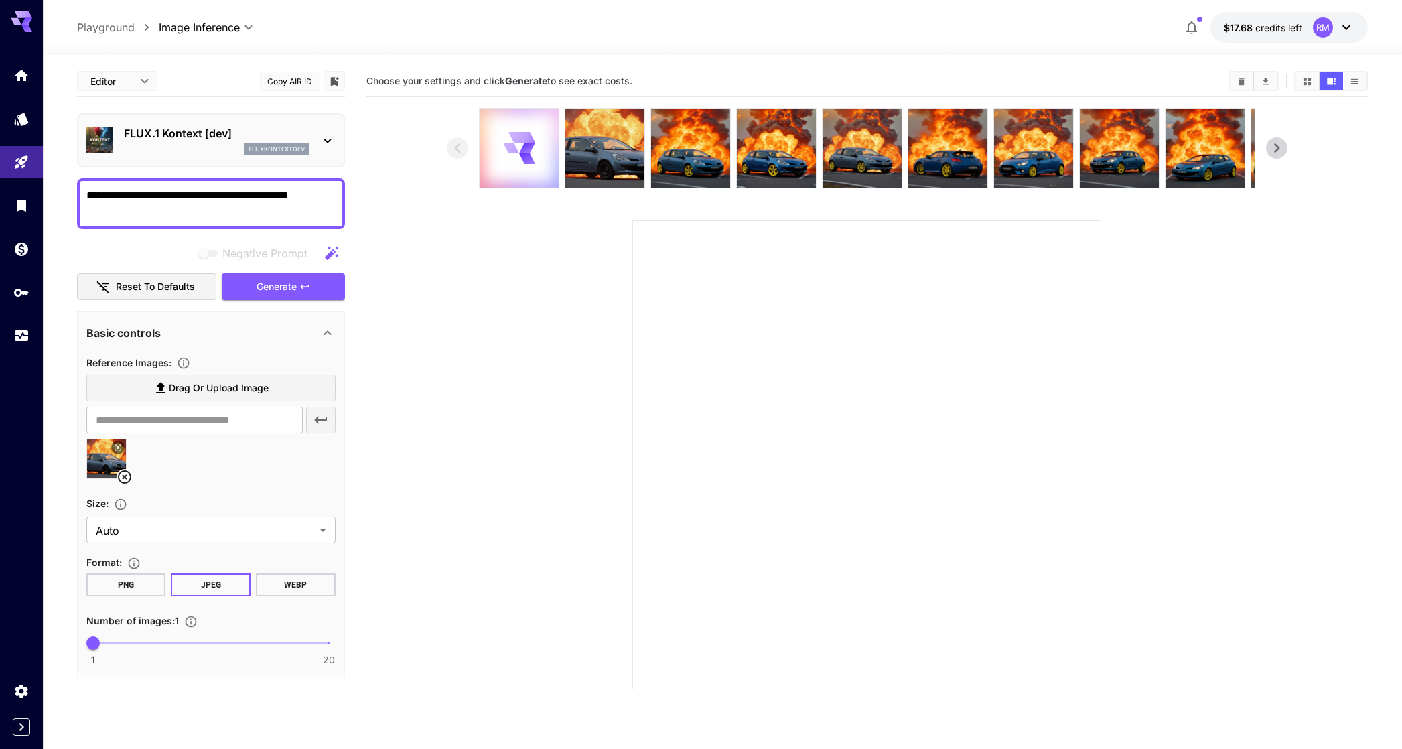
click at [254, 271] on div "Negative Prompt Reset to defaults Generate" at bounding box center [211, 270] width 268 height 61
click at [253, 277] on button "Generate" at bounding box center [283, 286] width 123 height 27
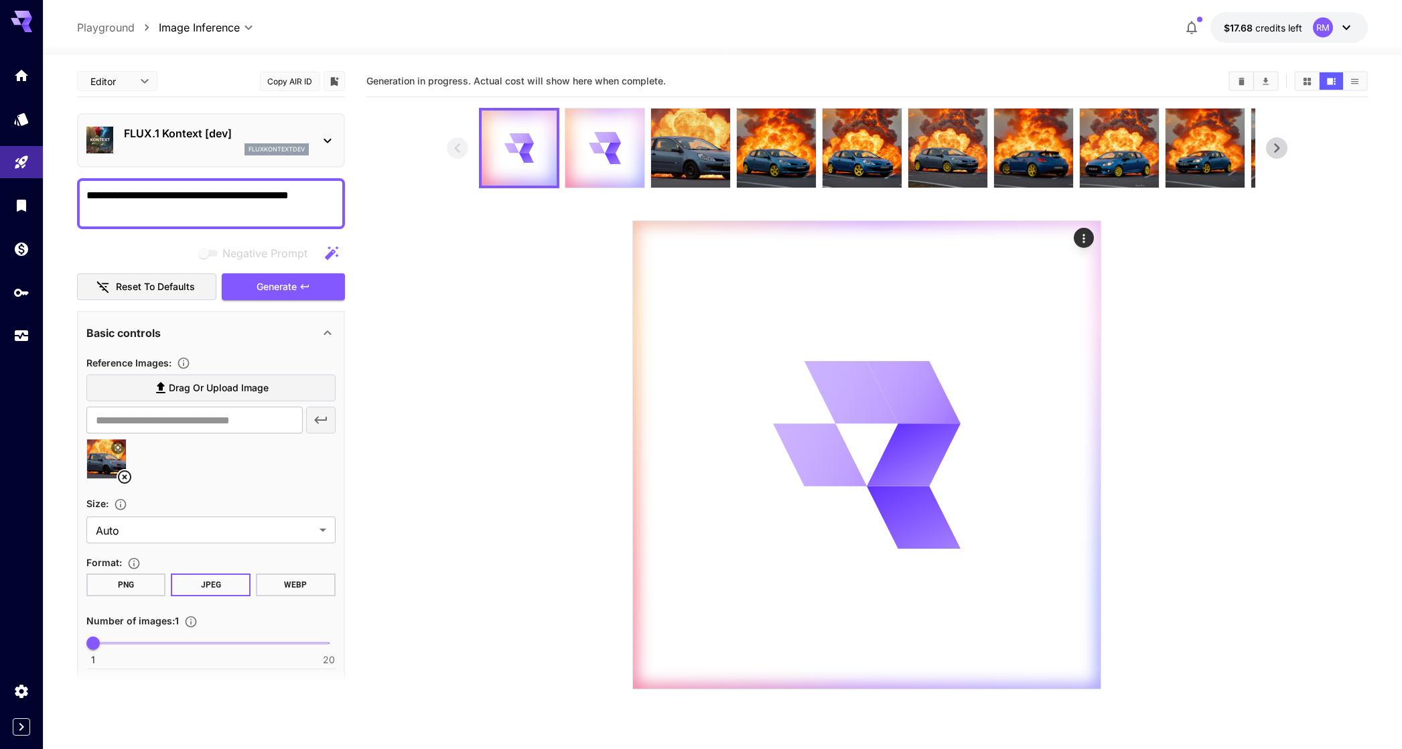
click at [251, 151] on p "fluxkontextdev" at bounding box center [277, 149] width 56 height 9
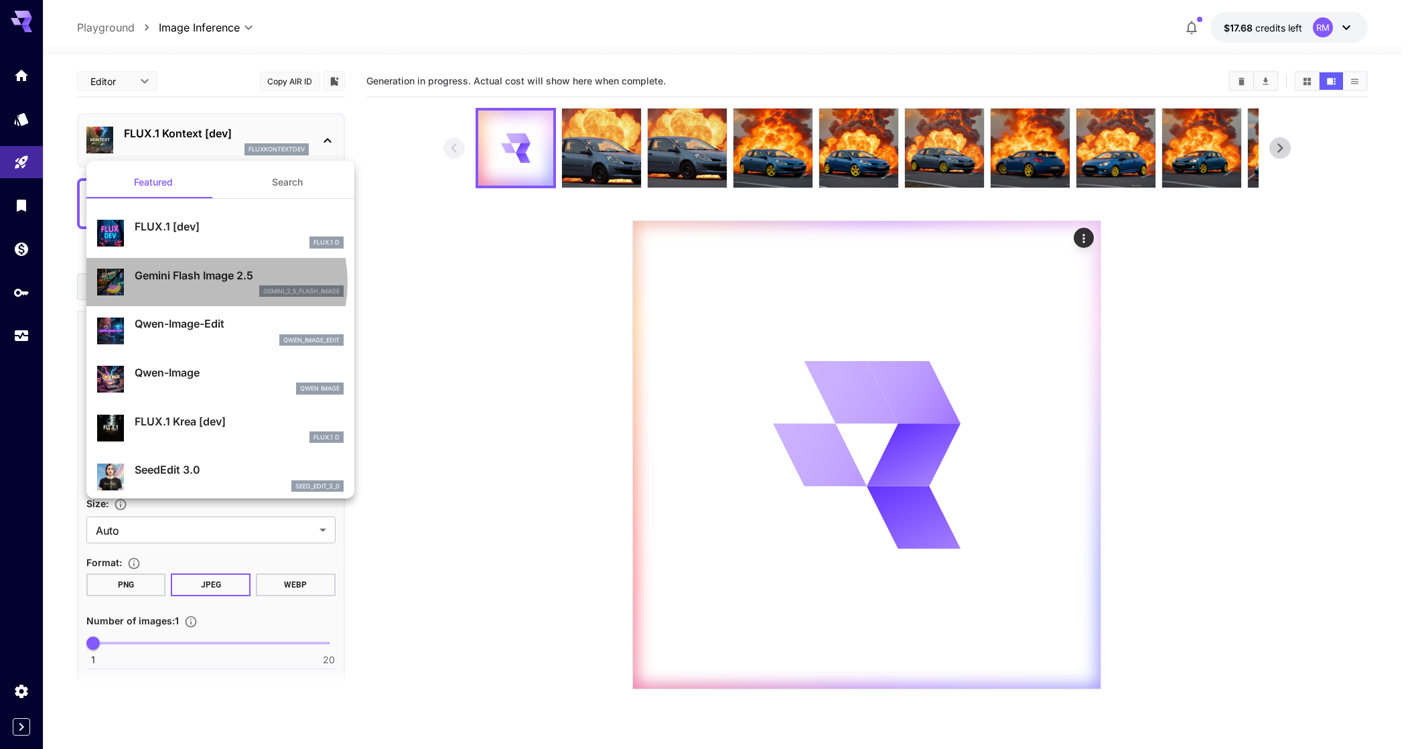
click at [213, 283] on p "Gemini Flash Image 2.5" at bounding box center [239, 275] width 209 height 16
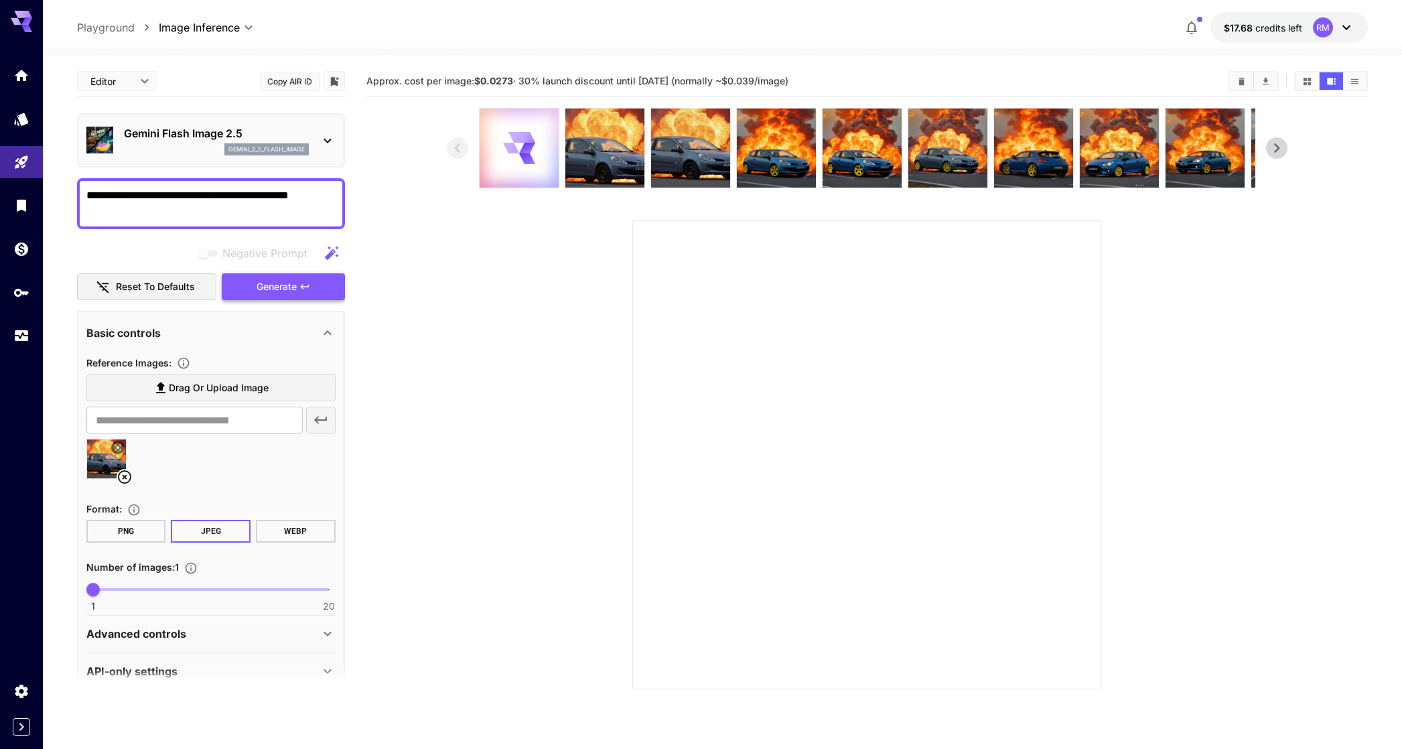
click at [260, 279] on span "Generate" at bounding box center [277, 287] width 40 height 17
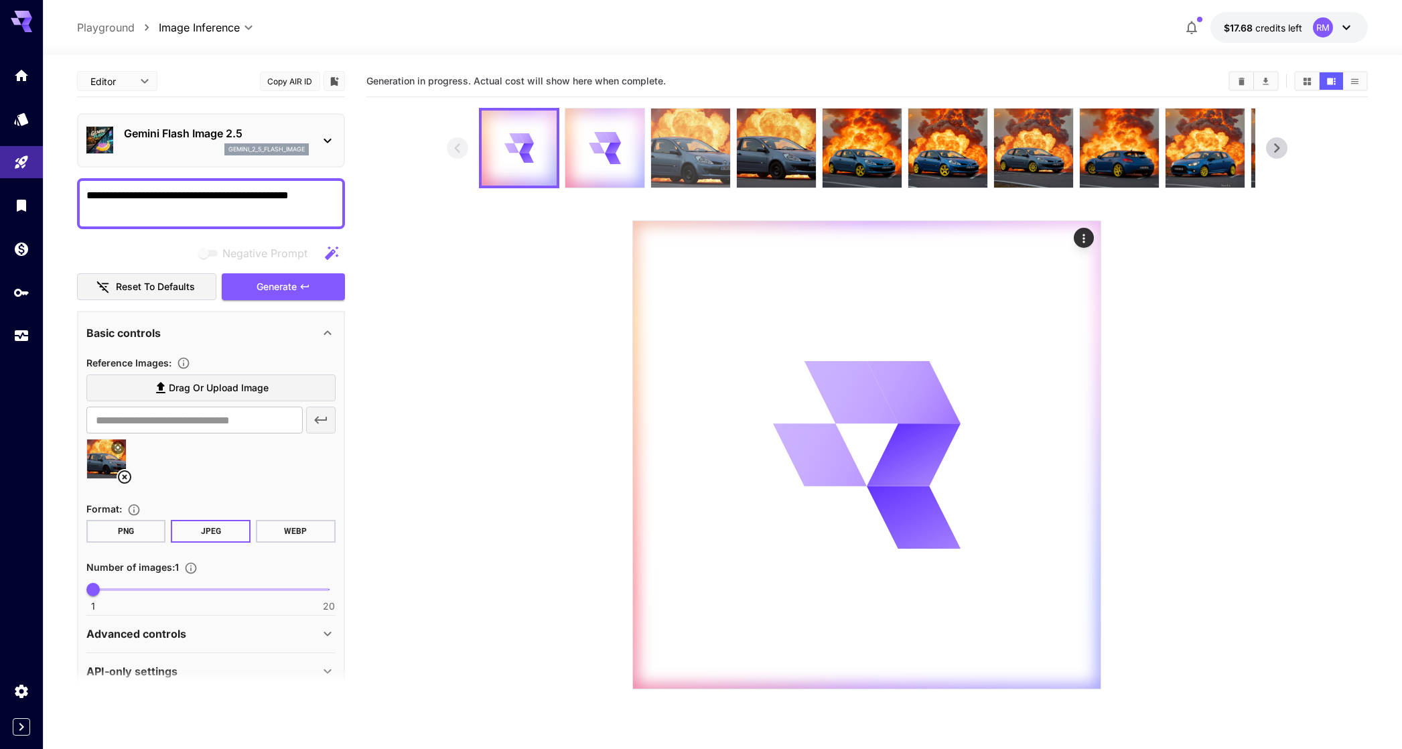
click at [674, 145] on img at bounding box center [690, 148] width 79 height 79
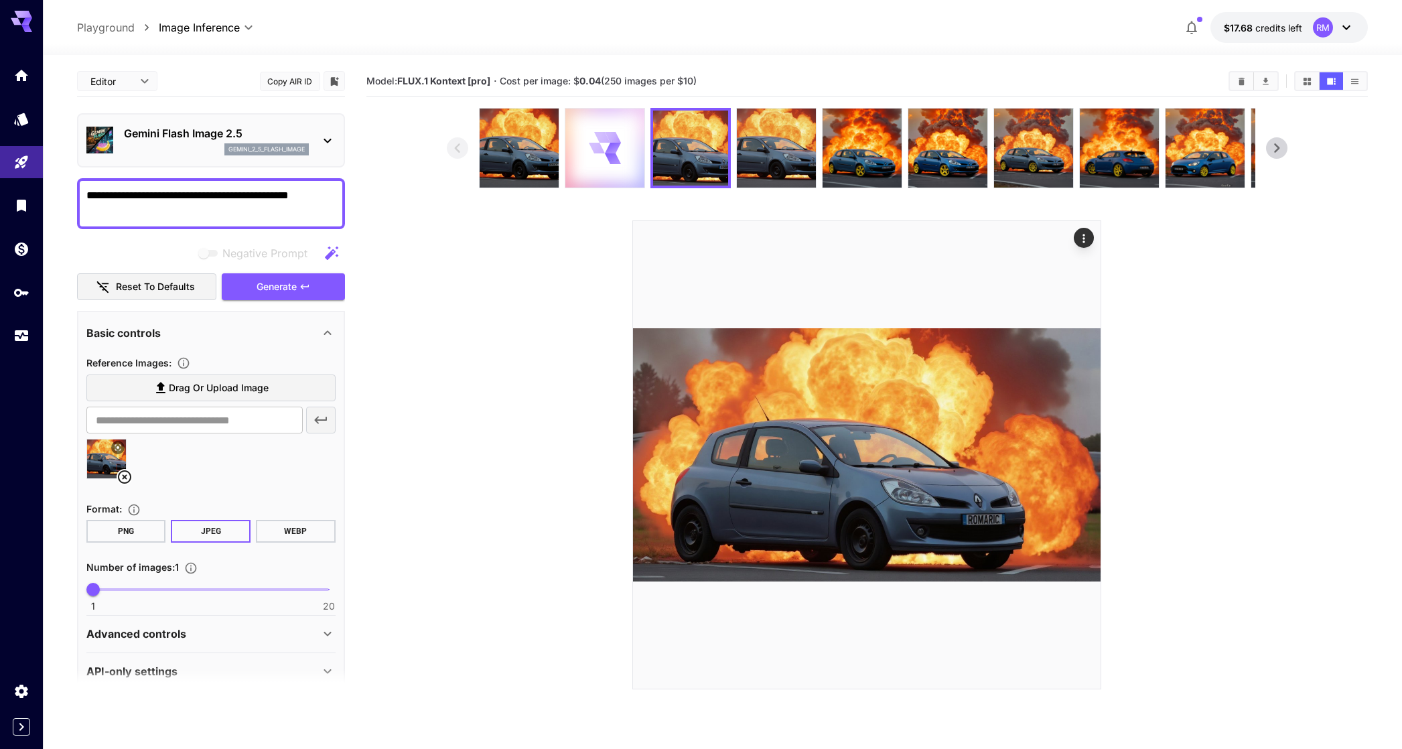
click at [606, 157] on icon at bounding box center [612, 158] width 19 height 17
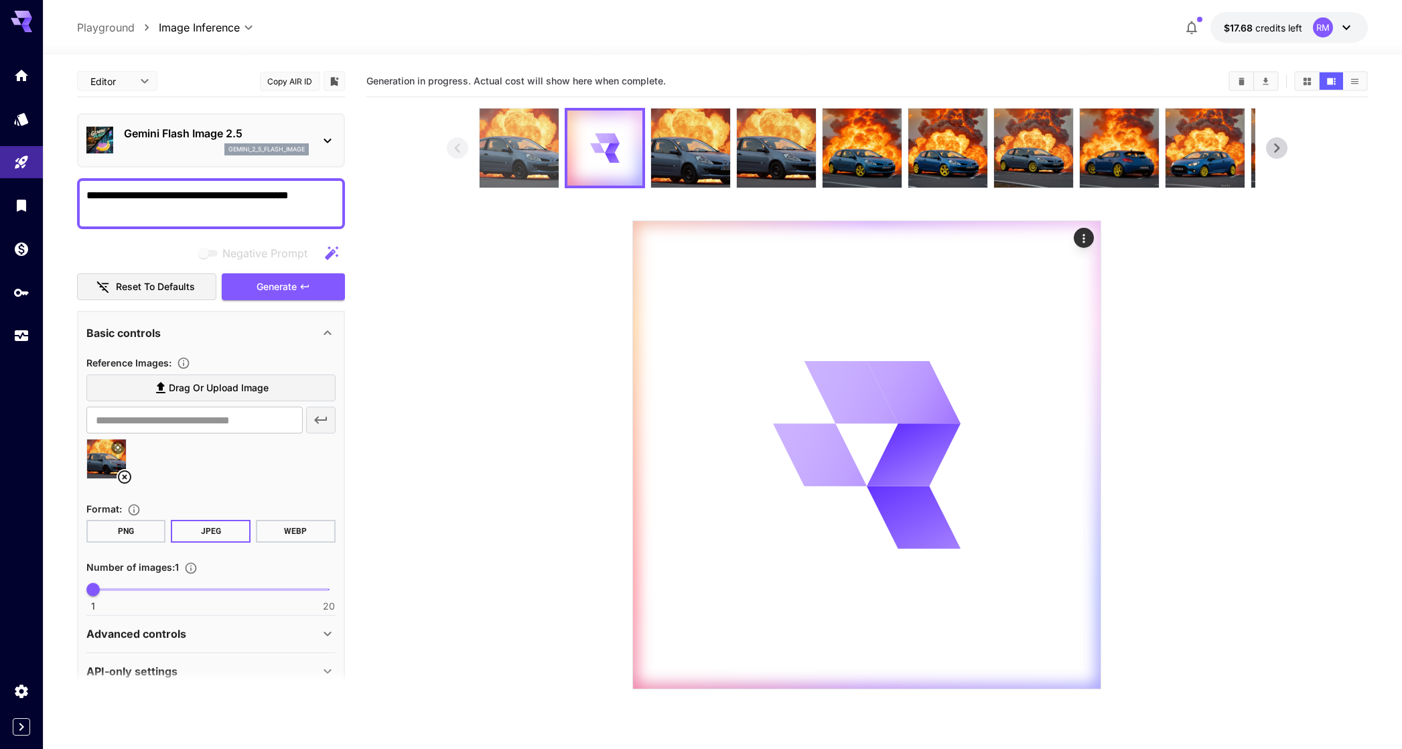
click at [548, 161] on img at bounding box center [519, 148] width 79 height 79
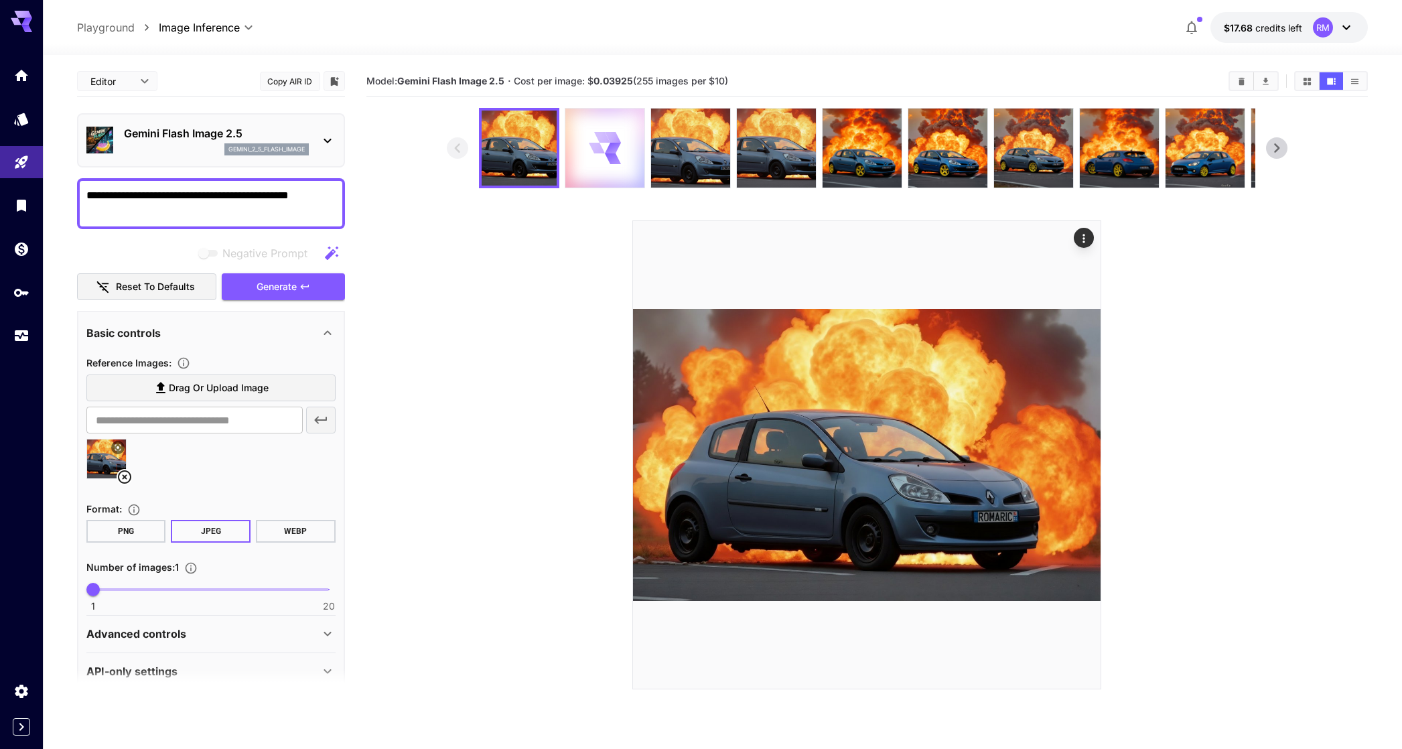
click at [601, 155] on icon at bounding box center [604, 147] width 31 height 31
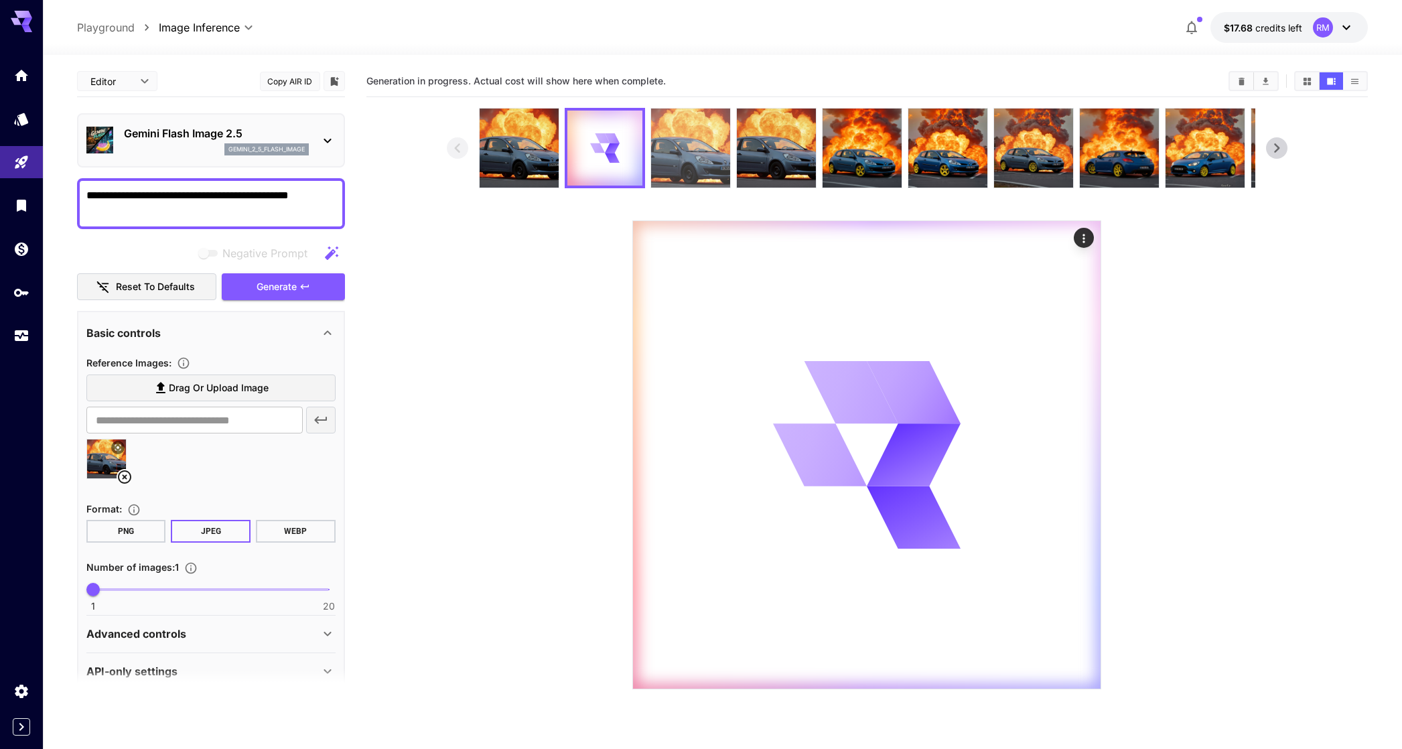
click at [675, 142] on img at bounding box center [690, 148] width 79 height 79
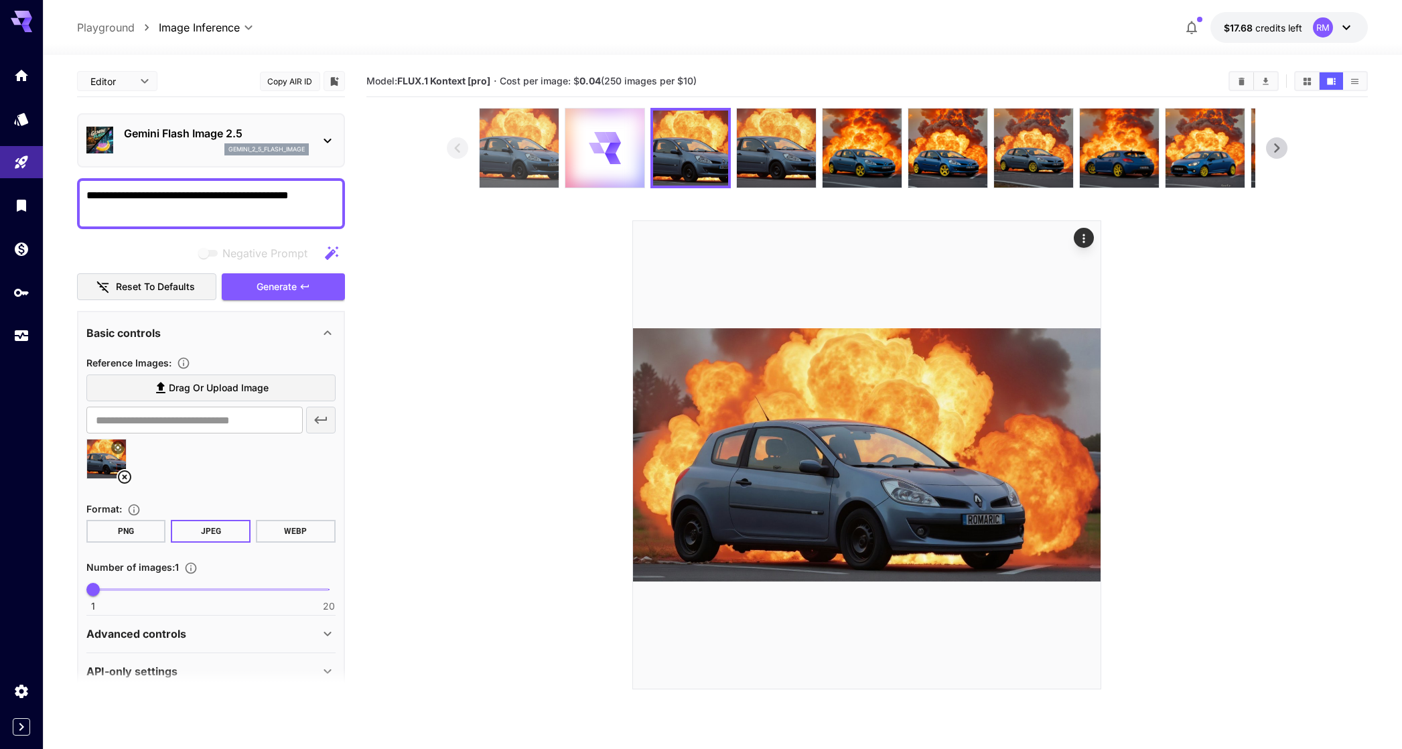
click at [522, 141] on img at bounding box center [519, 148] width 79 height 79
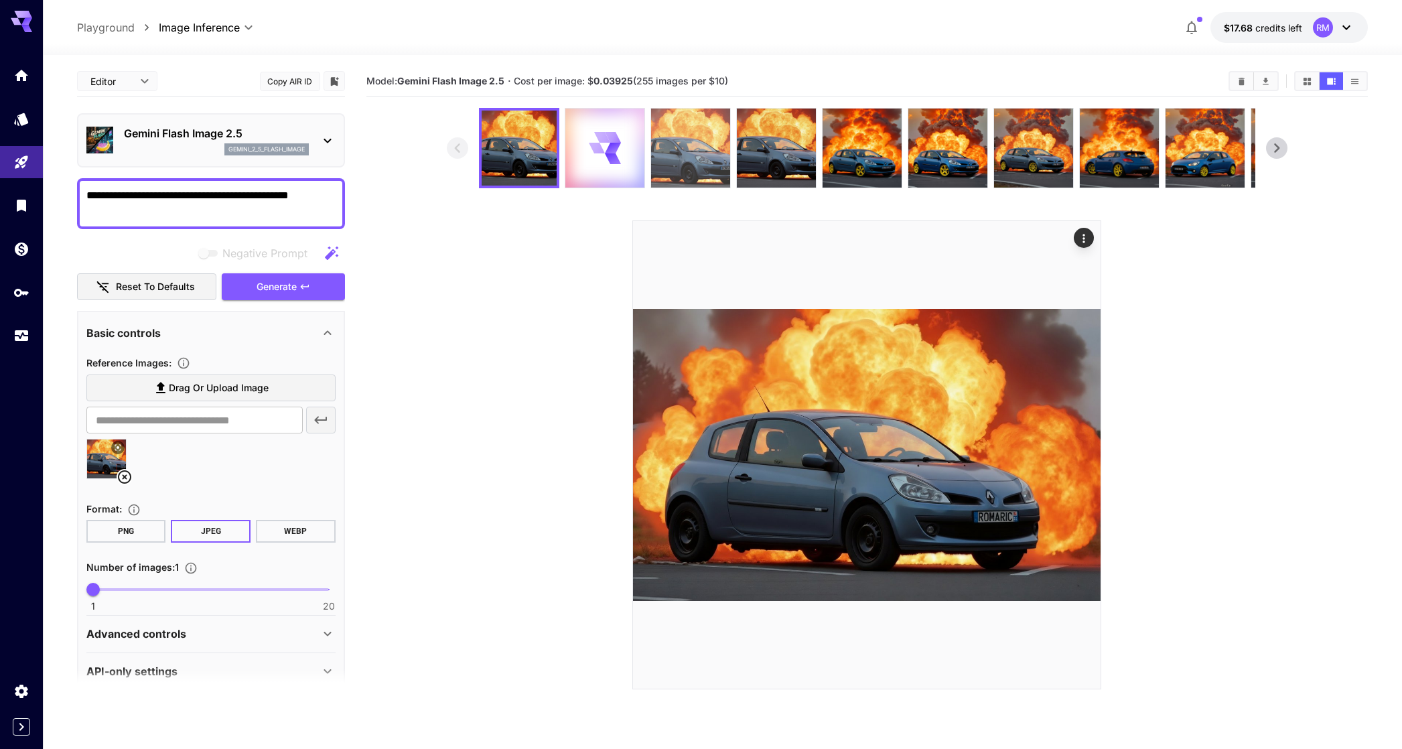
click at [675, 147] on img at bounding box center [690, 148] width 79 height 79
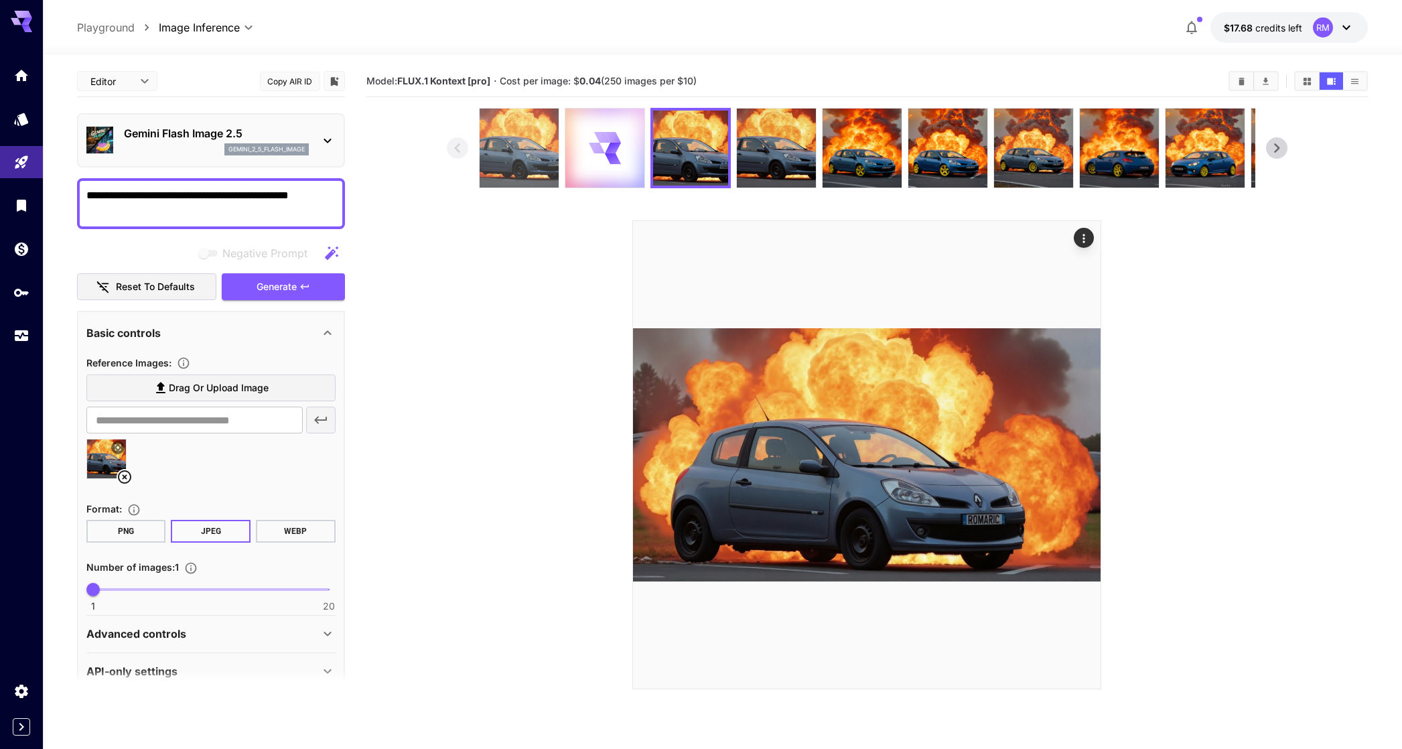
click at [552, 151] on img at bounding box center [519, 148] width 79 height 79
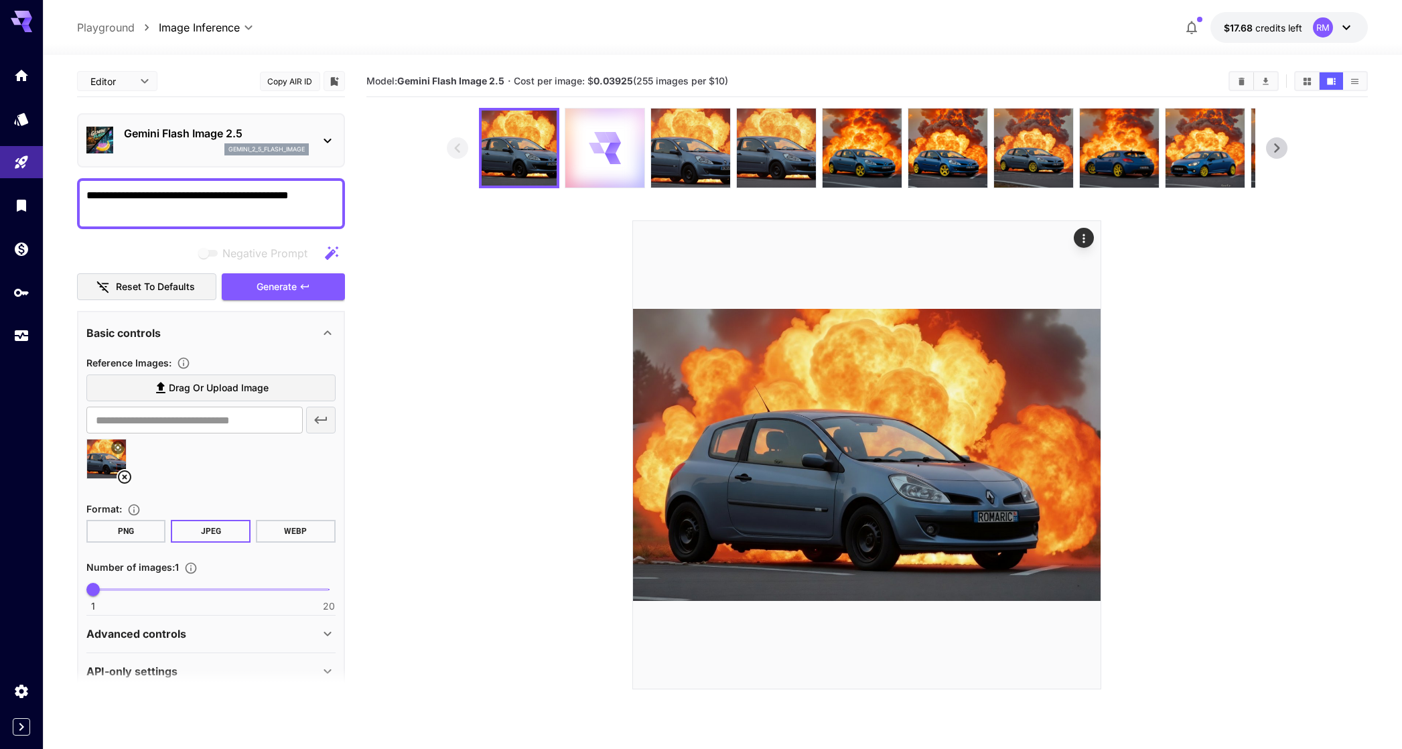
click at [596, 144] on icon at bounding box center [597, 148] width 19 height 17
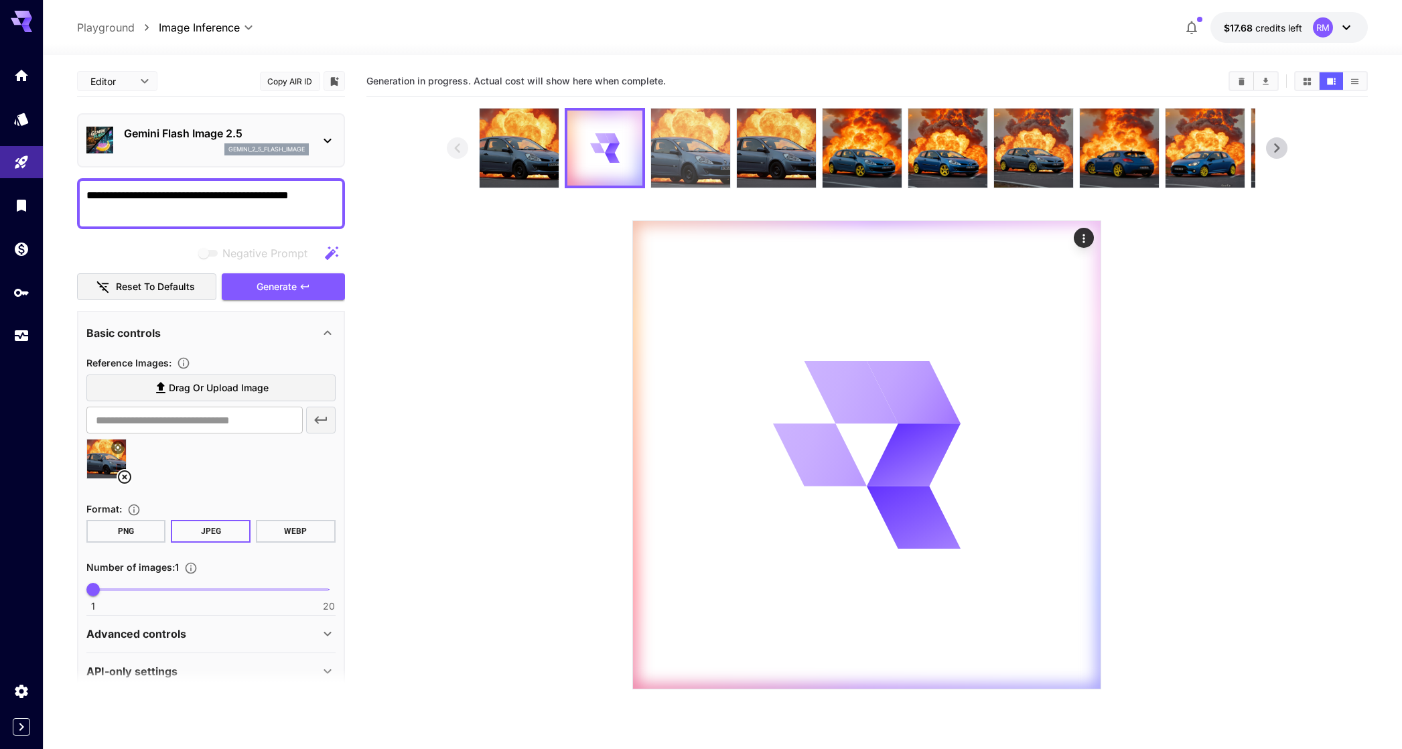
click at [675, 137] on img at bounding box center [690, 148] width 79 height 79
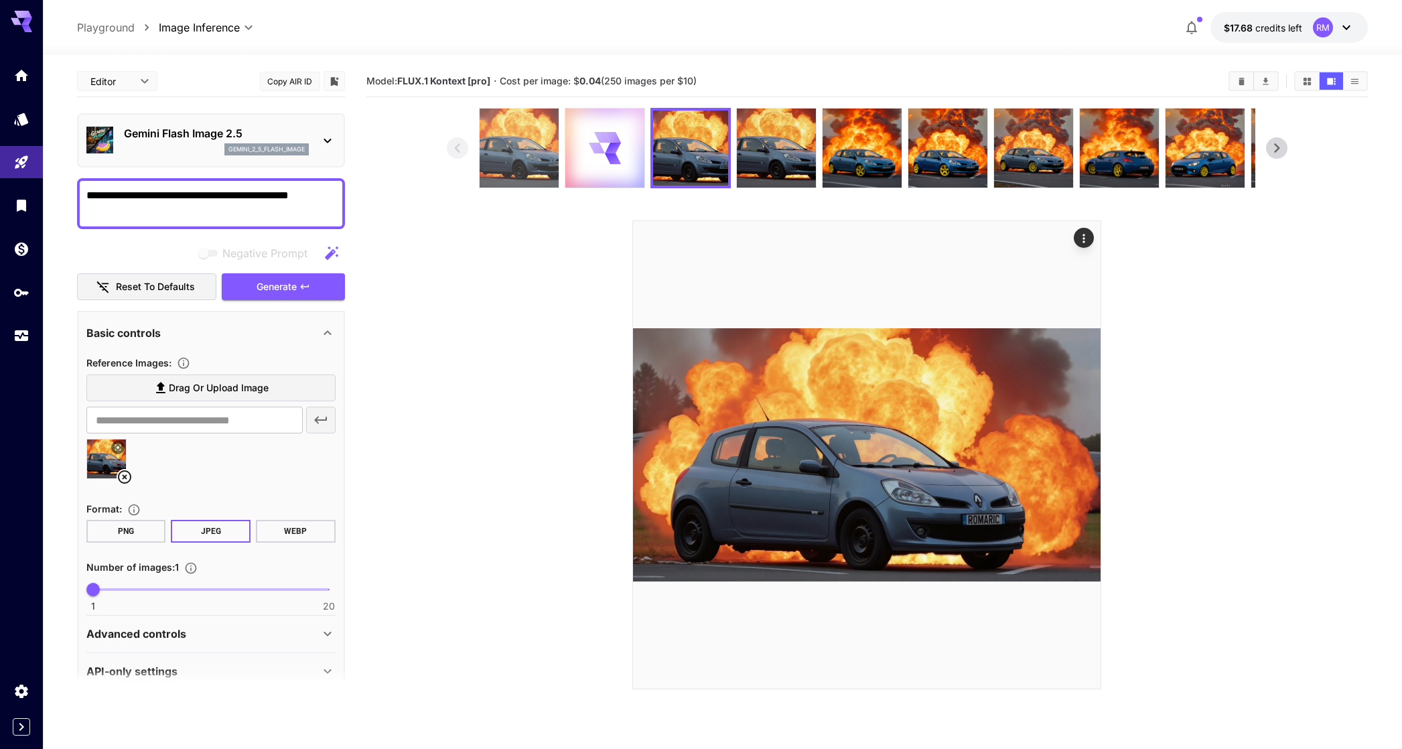
click at [521, 151] on img at bounding box center [519, 148] width 79 height 79
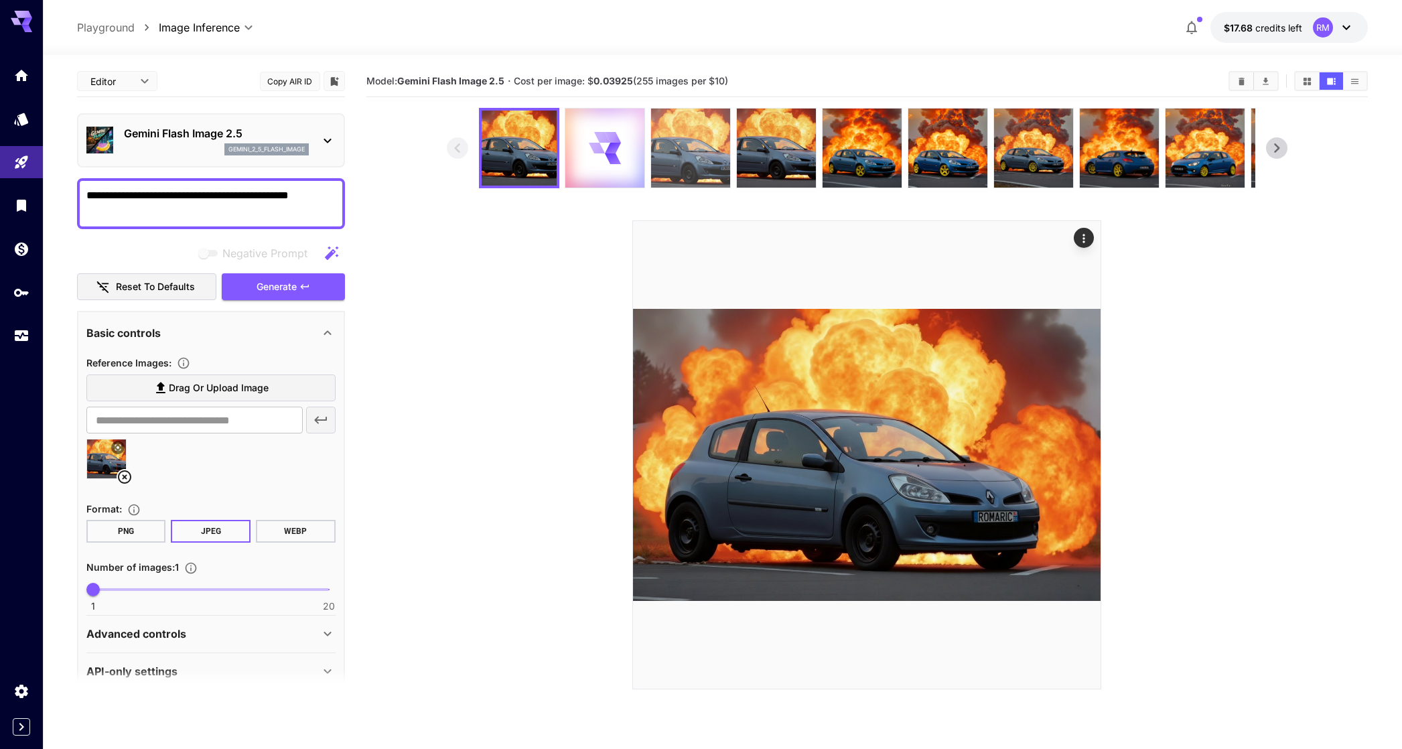
click at [667, 140] on img at bounding box center [690, 148] width 79 height 79
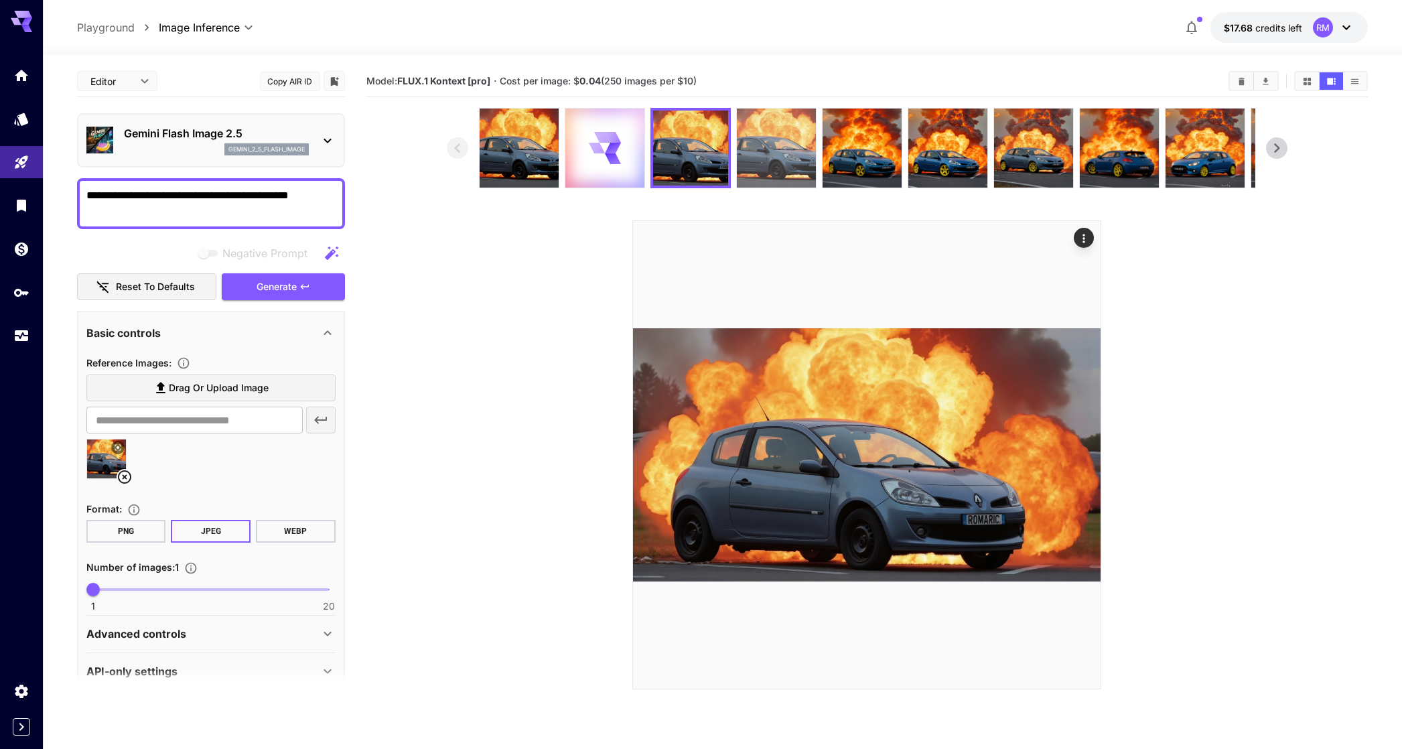
click at [756, 145] on img at bounding box center [776, 148] width 79 height 79
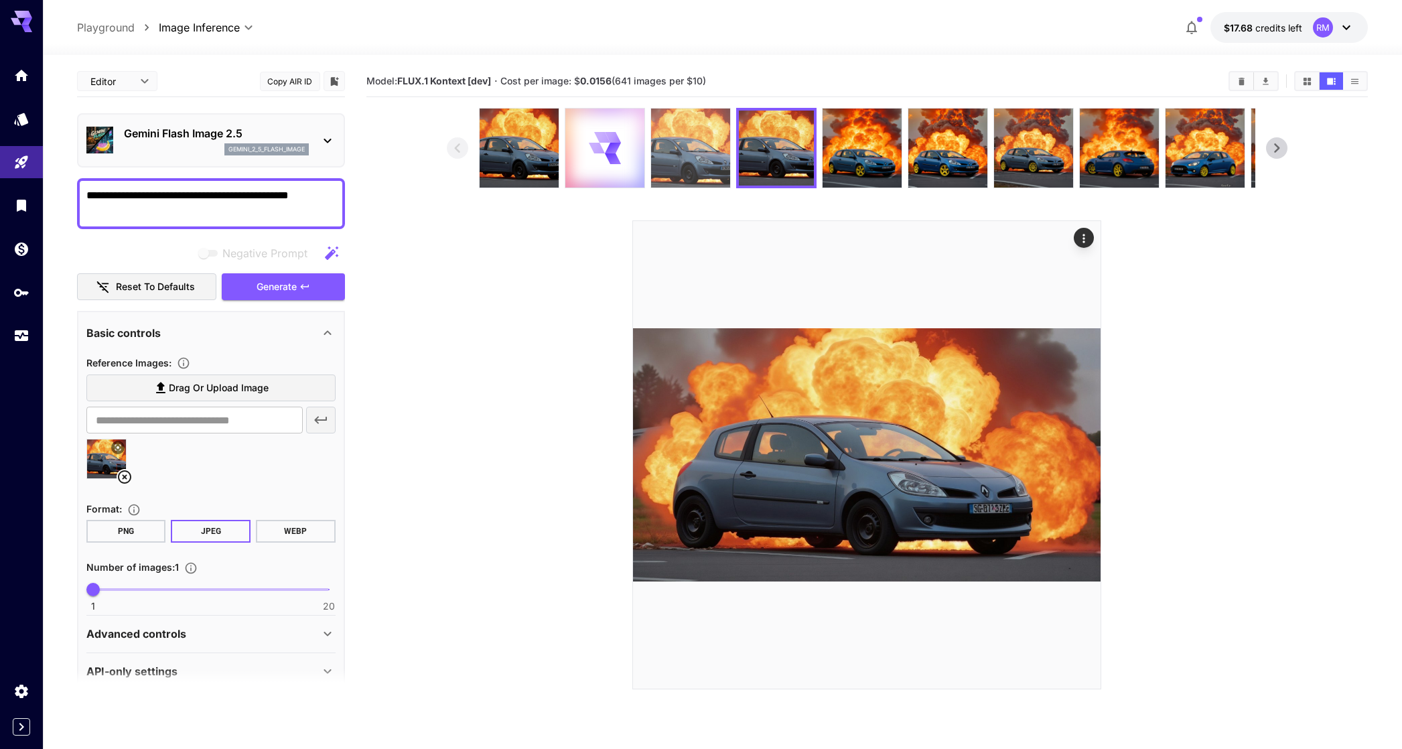
click at [666, 158] on img at bounding box center [690, 148] width 79 height 79
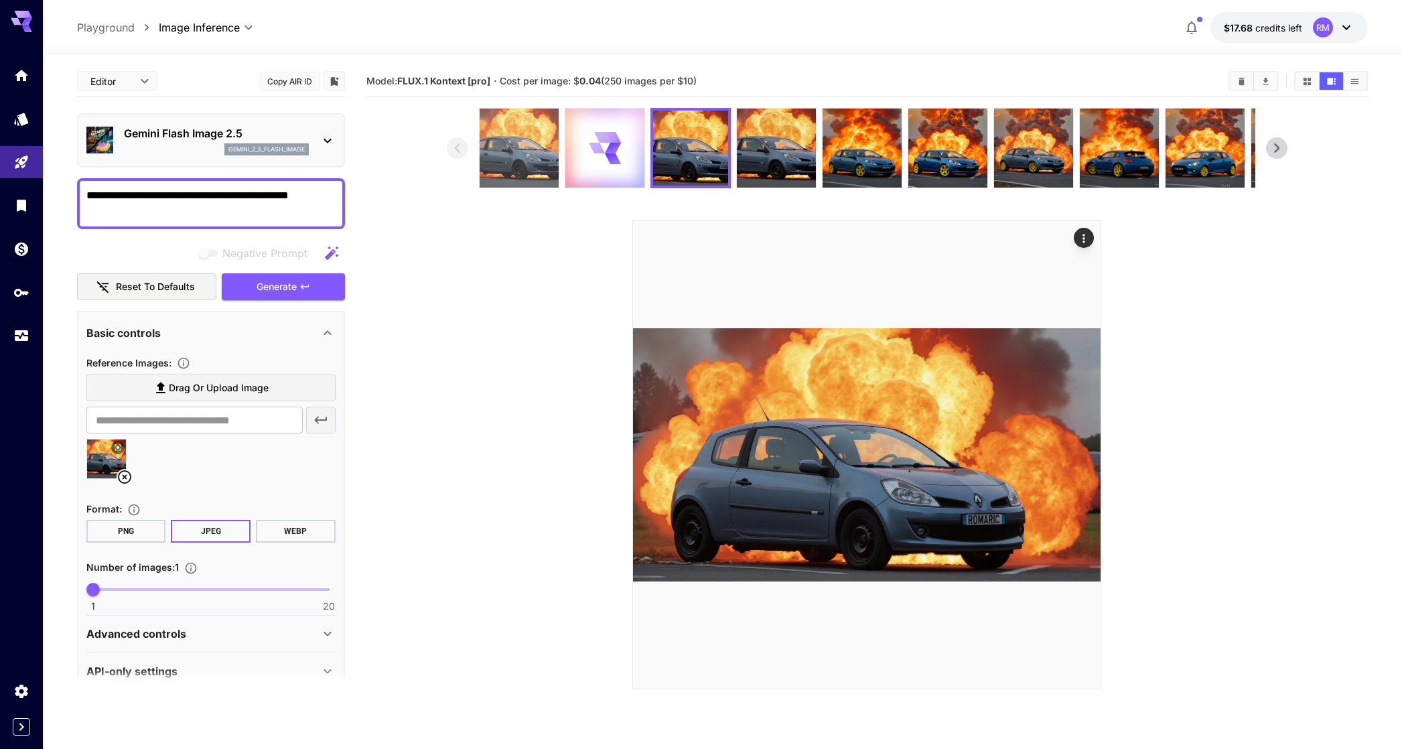
click at [541, 163] on img at bounding box center [519, 148] width 79 height 79
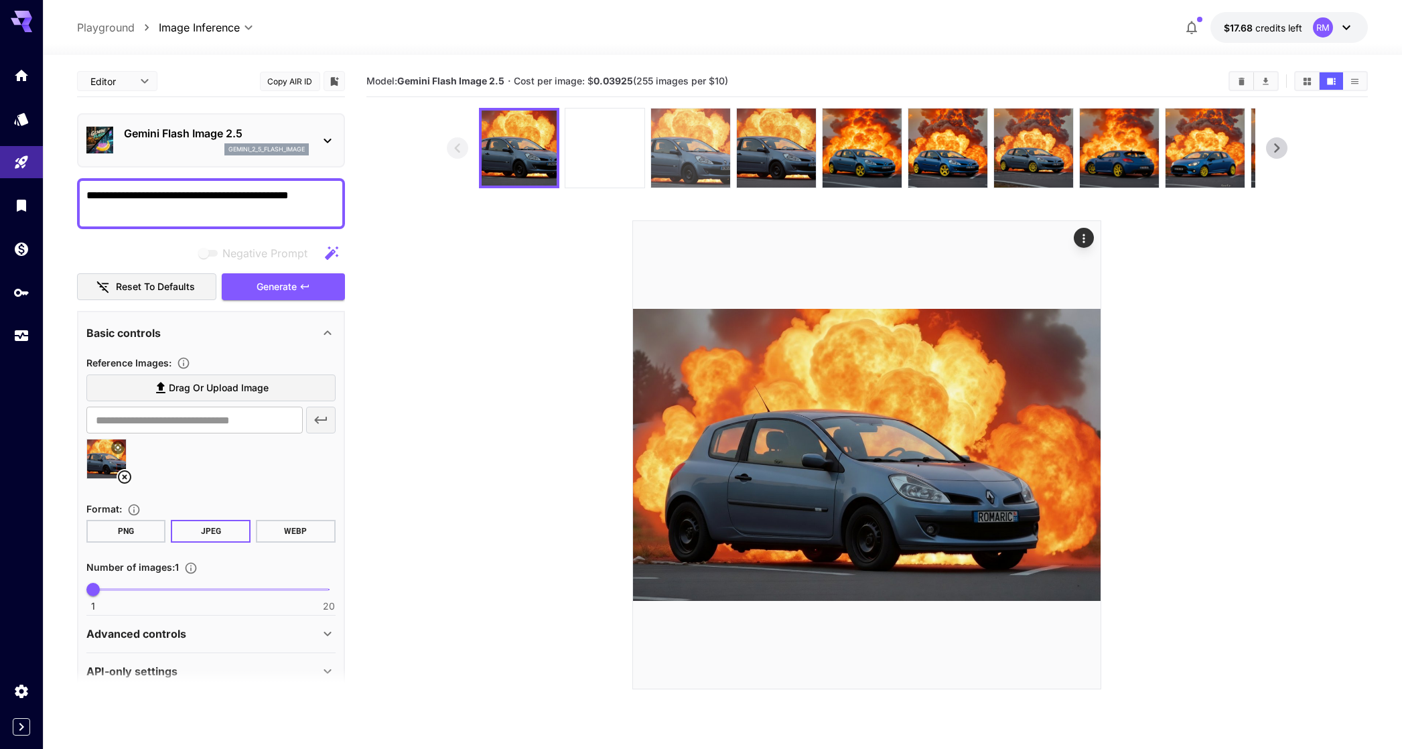
click at [655, 140] on img at bounding box center [690, 148] width 79 height 79
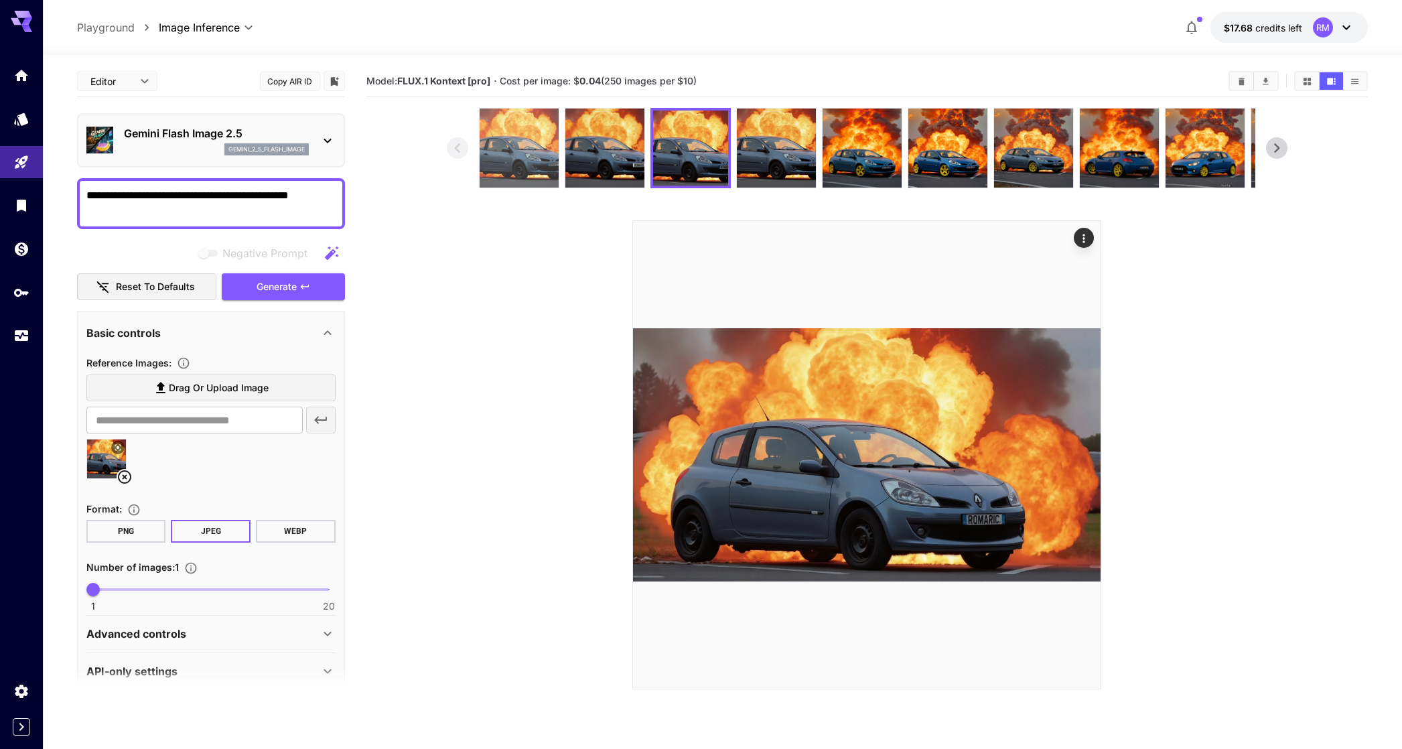
click at [530, 156] on img at bounding box center [519, 148] width 79 height 79
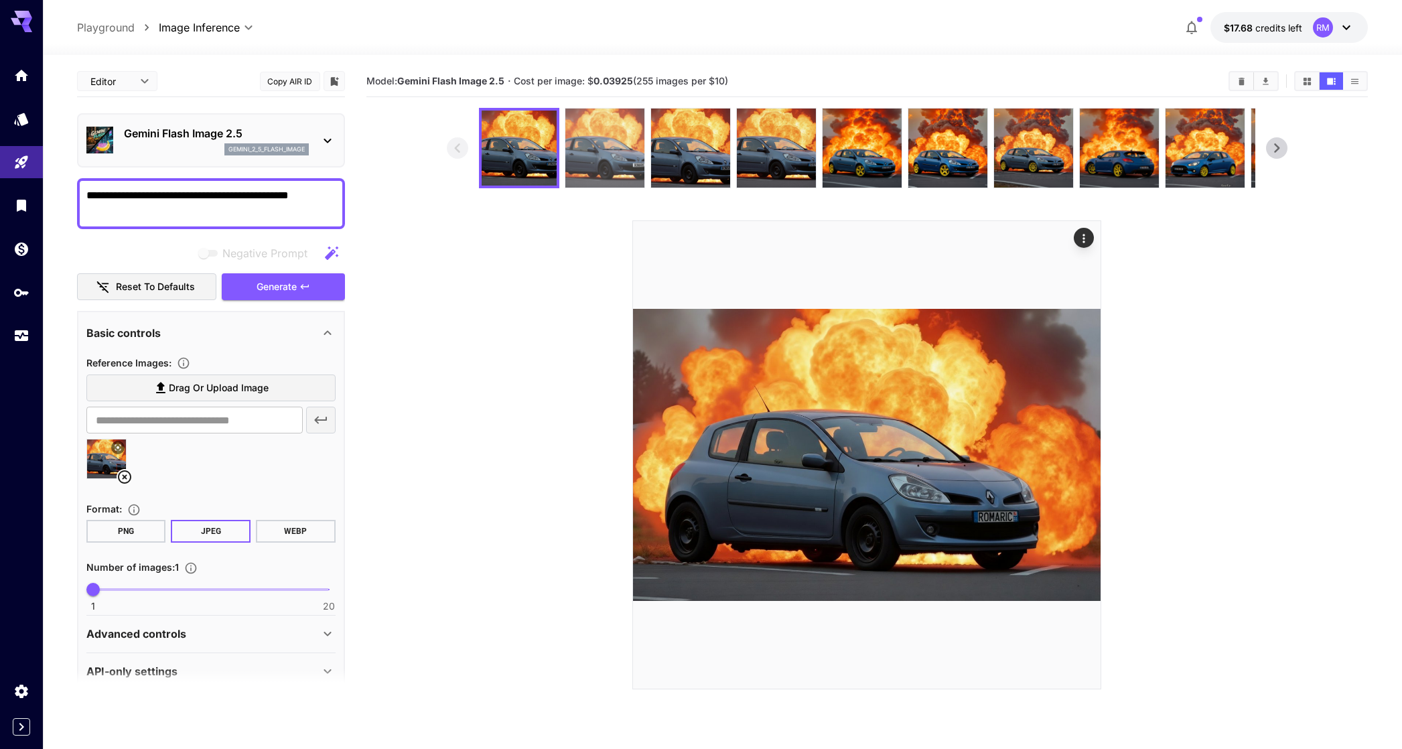
click at [600, 167] on img at bounding box center [604, 148] width 79 height 79
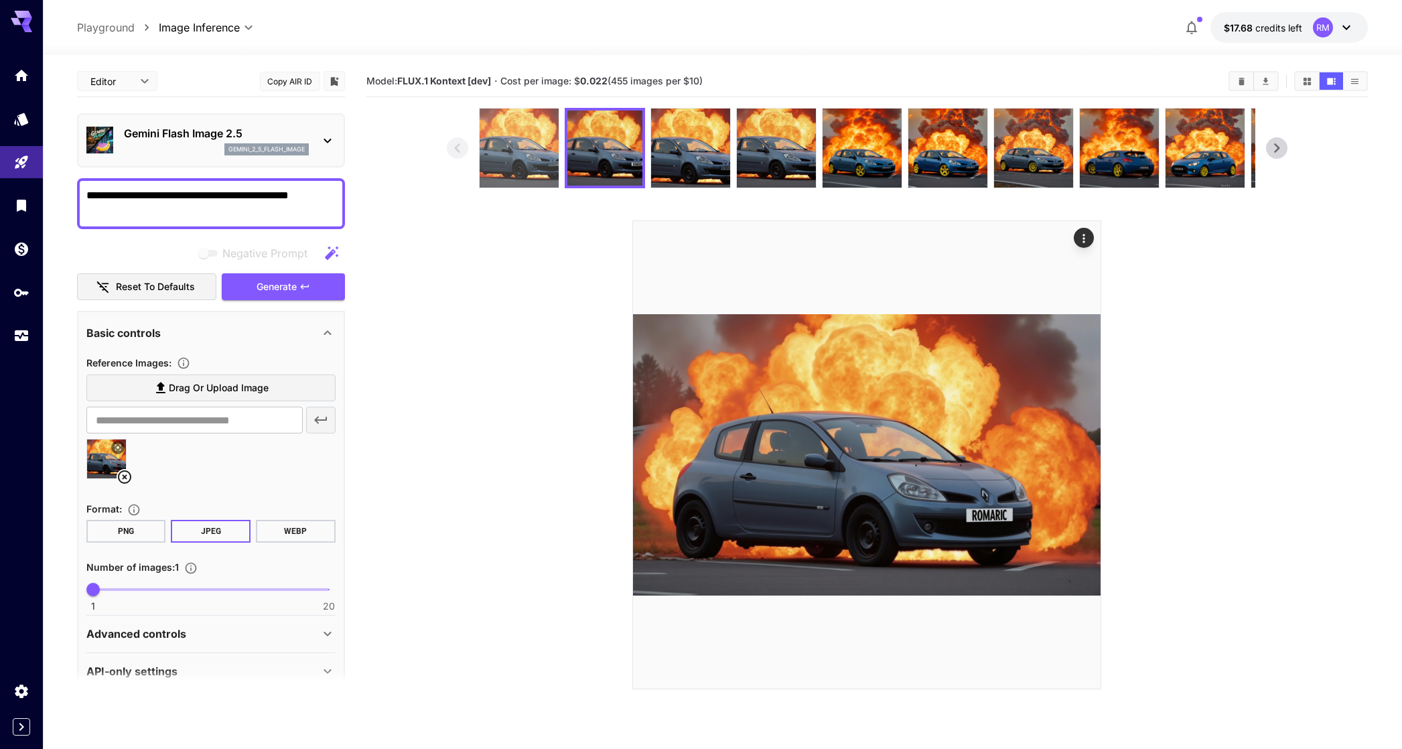
click at [539, 161] on img at bounding box center [519, 148] width 79 height 79
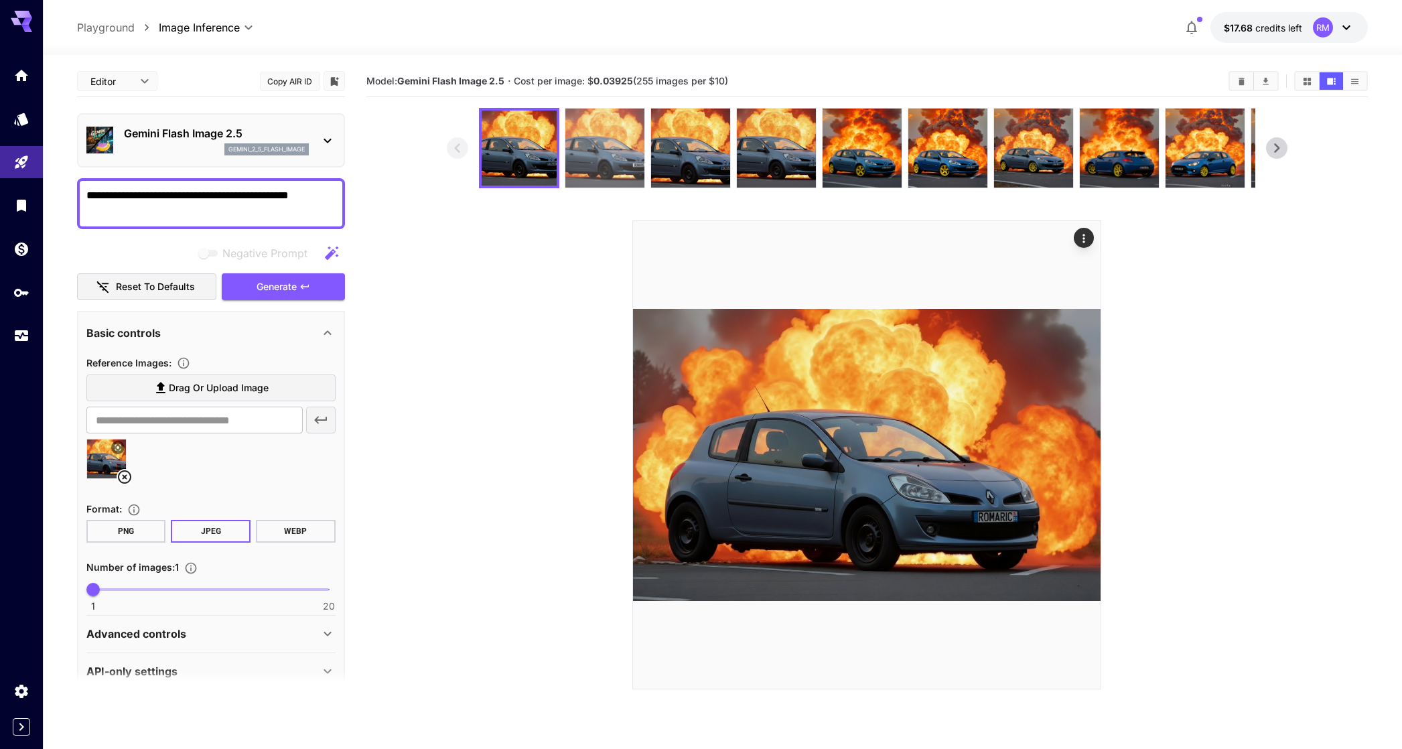
click at [574, 153] on img at bounding box center [604, 148] width 79 height 79
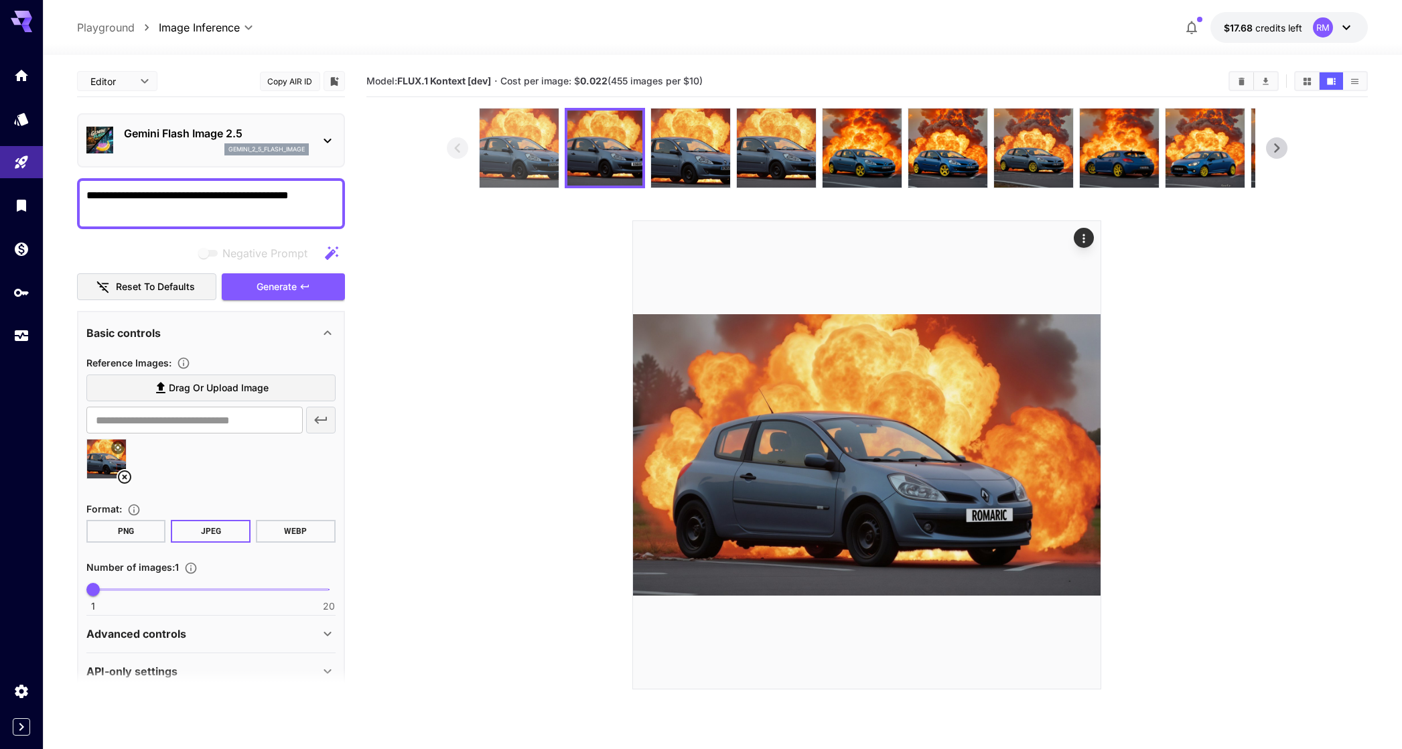
click at [519, 155] on img at bounding box center [519, 148] width 79 height 79
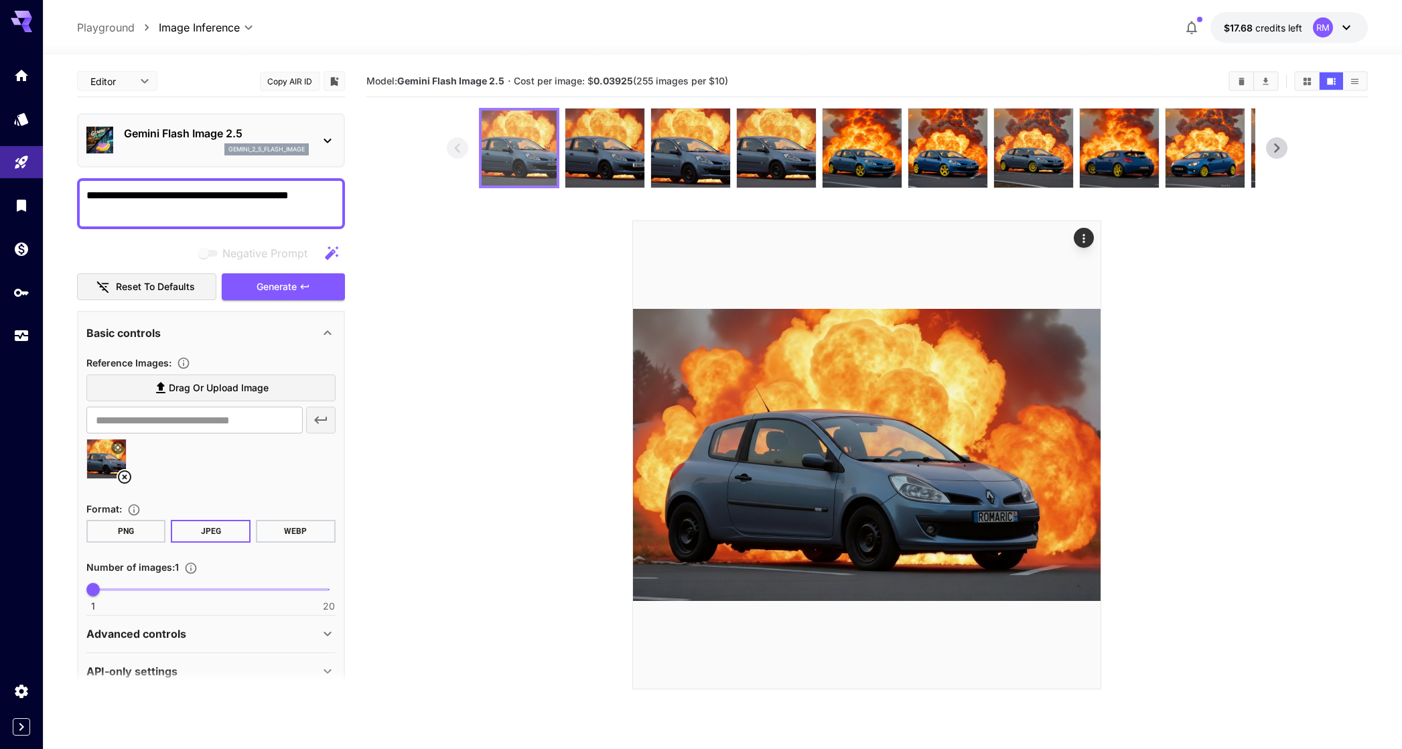
click at [507, 149] on img at bounding box center [519, 148] width 75 height 75
click at [155, 157] on div "Gemini Flash Image 2.5 gemini_2_5_flash_image" at bounding box center [210, 140] width 249 height 41
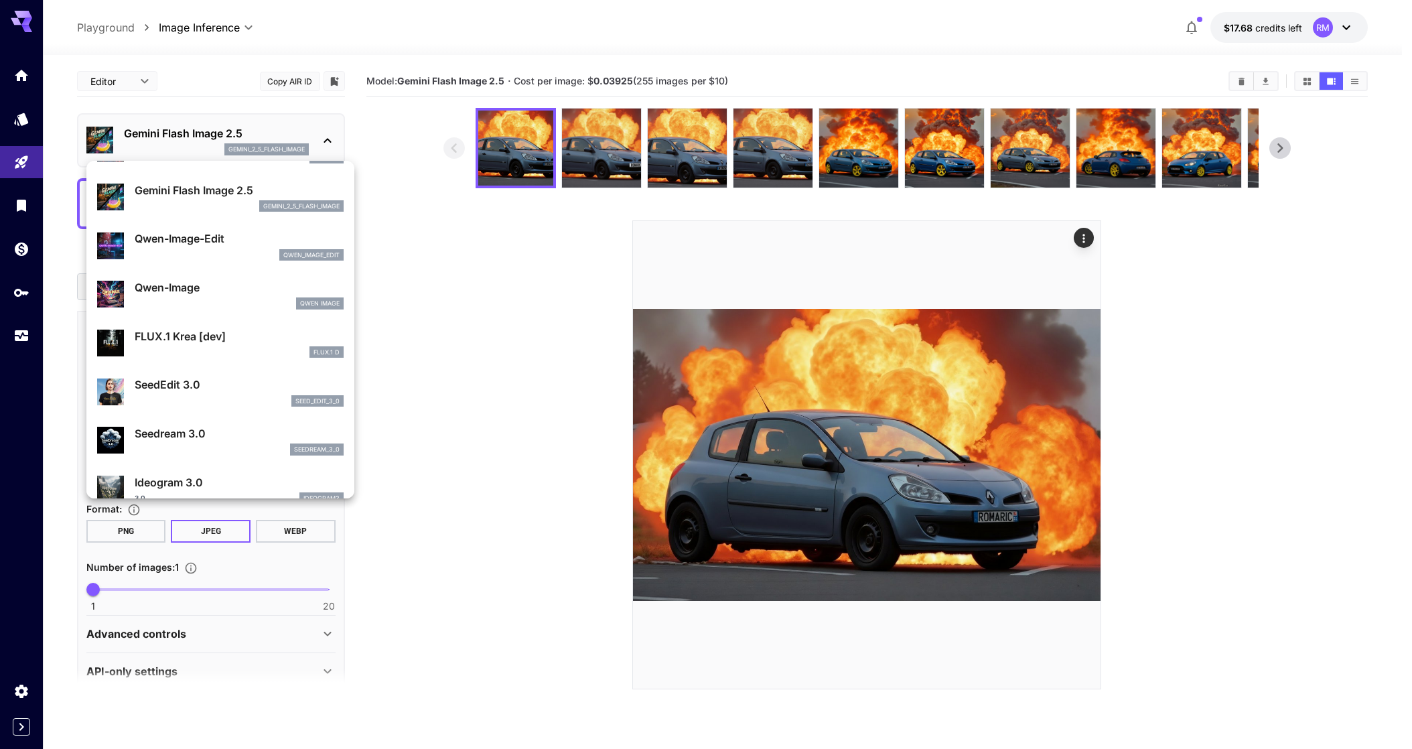
scroll to position [70, 0]
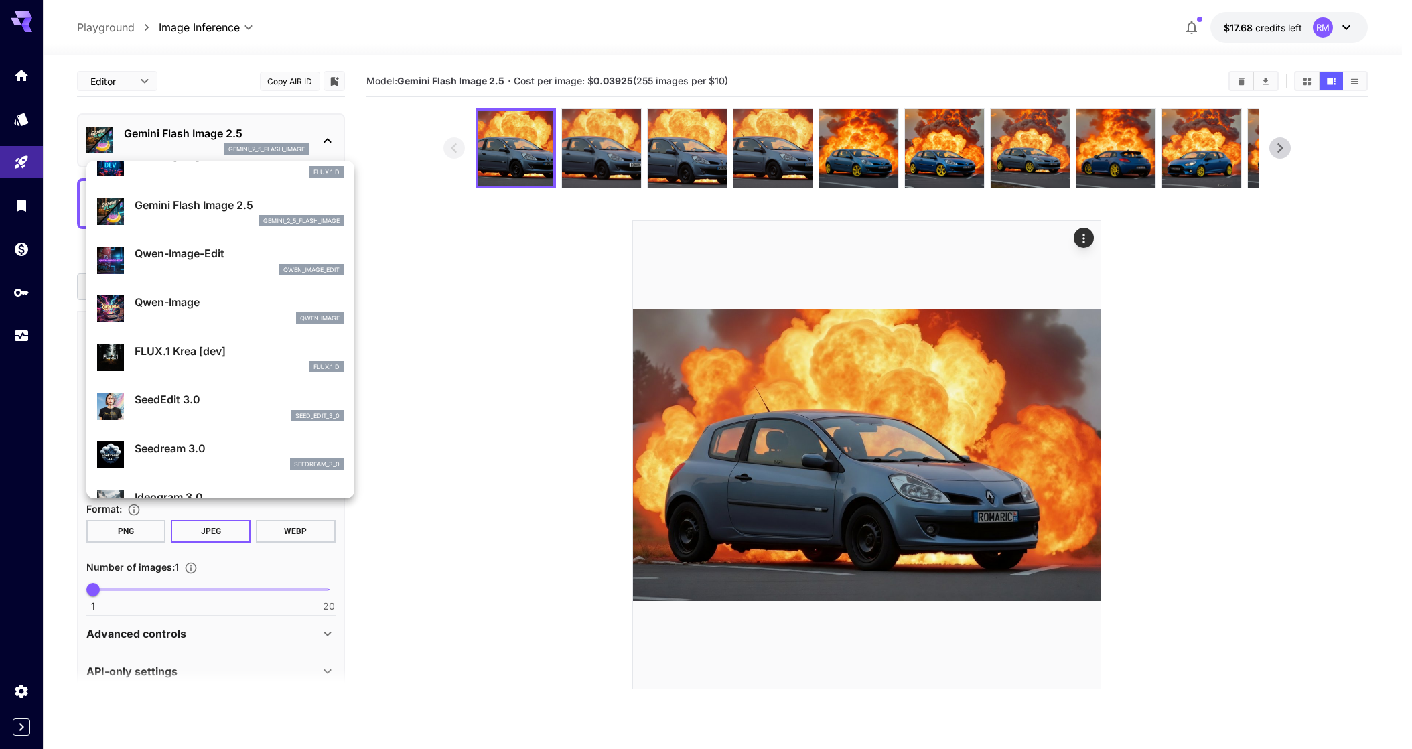
click at [239, 251] on p "Qwen-Image-Edit" at bounding box center [239, 253] width 209 height 16
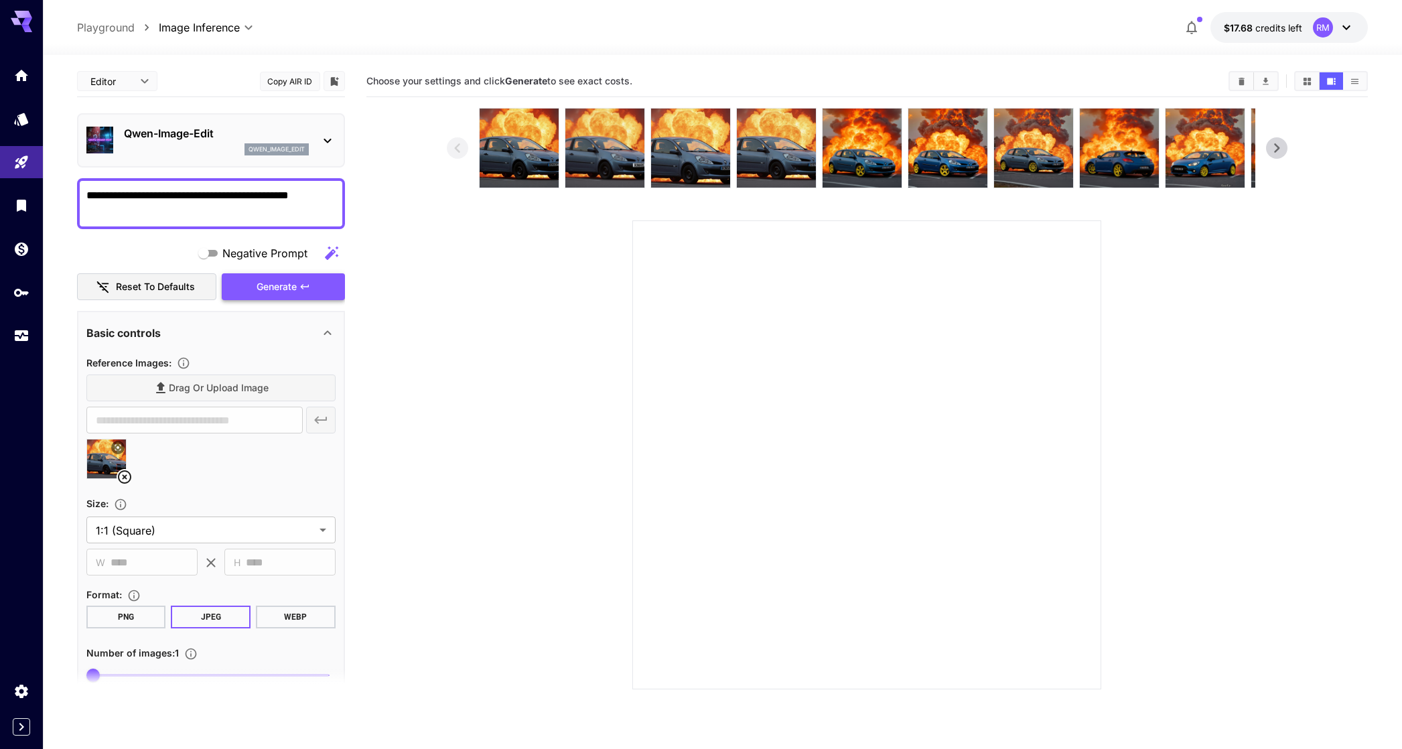
click at [263, 275] on button "Generate" at bounding box center [283, 286] width 123 height 27
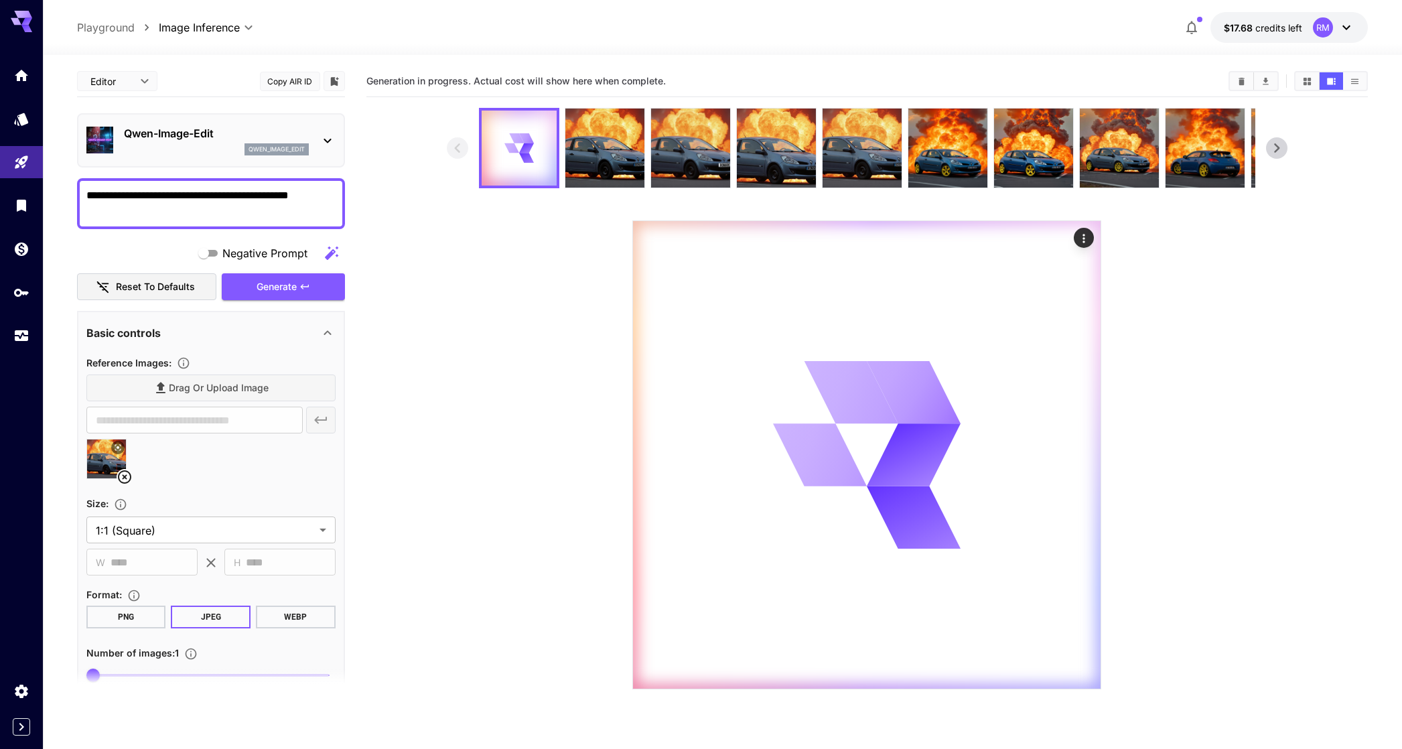
click at [214, 161] on div "Qwen-Image-Edit qwen_image_edit" at bounding box center [211, 140] width 268 height 54
click at [237, 127] on p "Qwen-Image-Edit" at bounding box center [216, 133] width 185 height 16
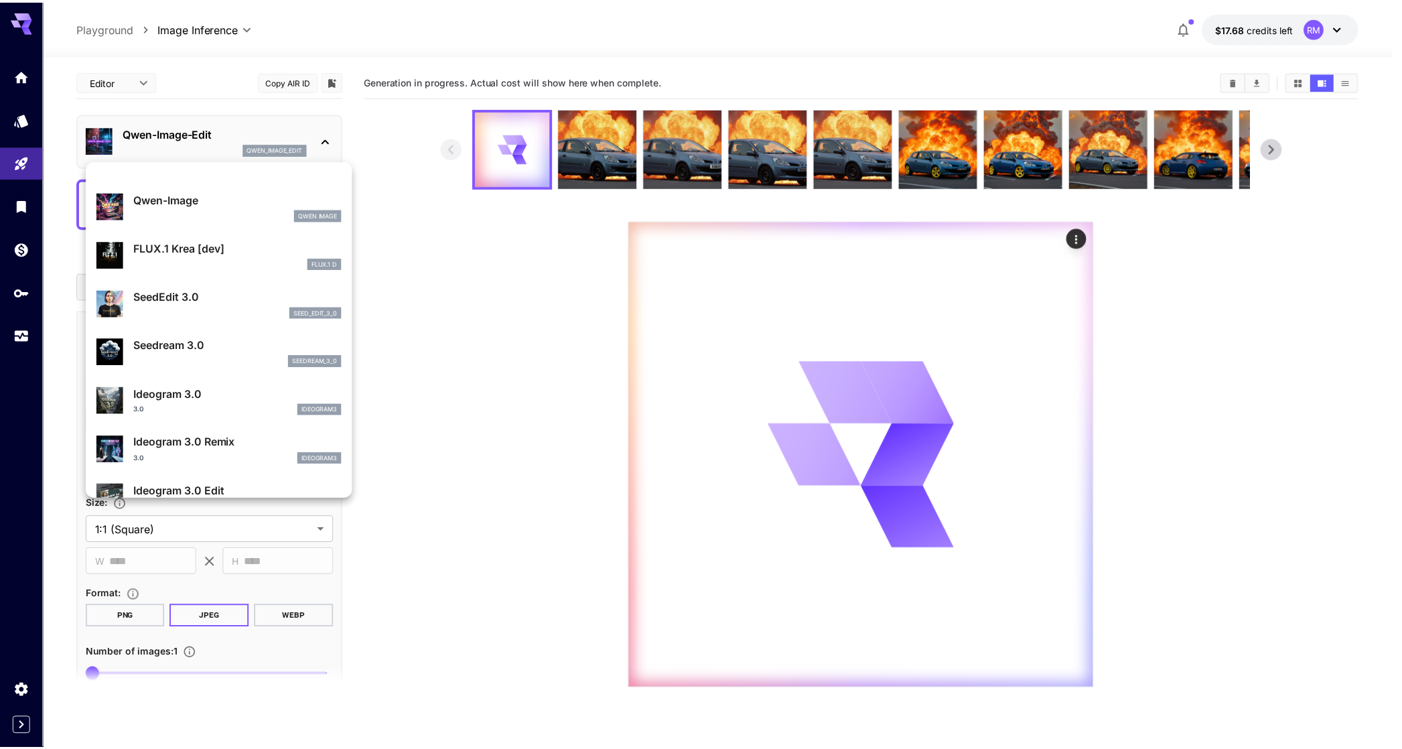
scroll to position [229, 0]
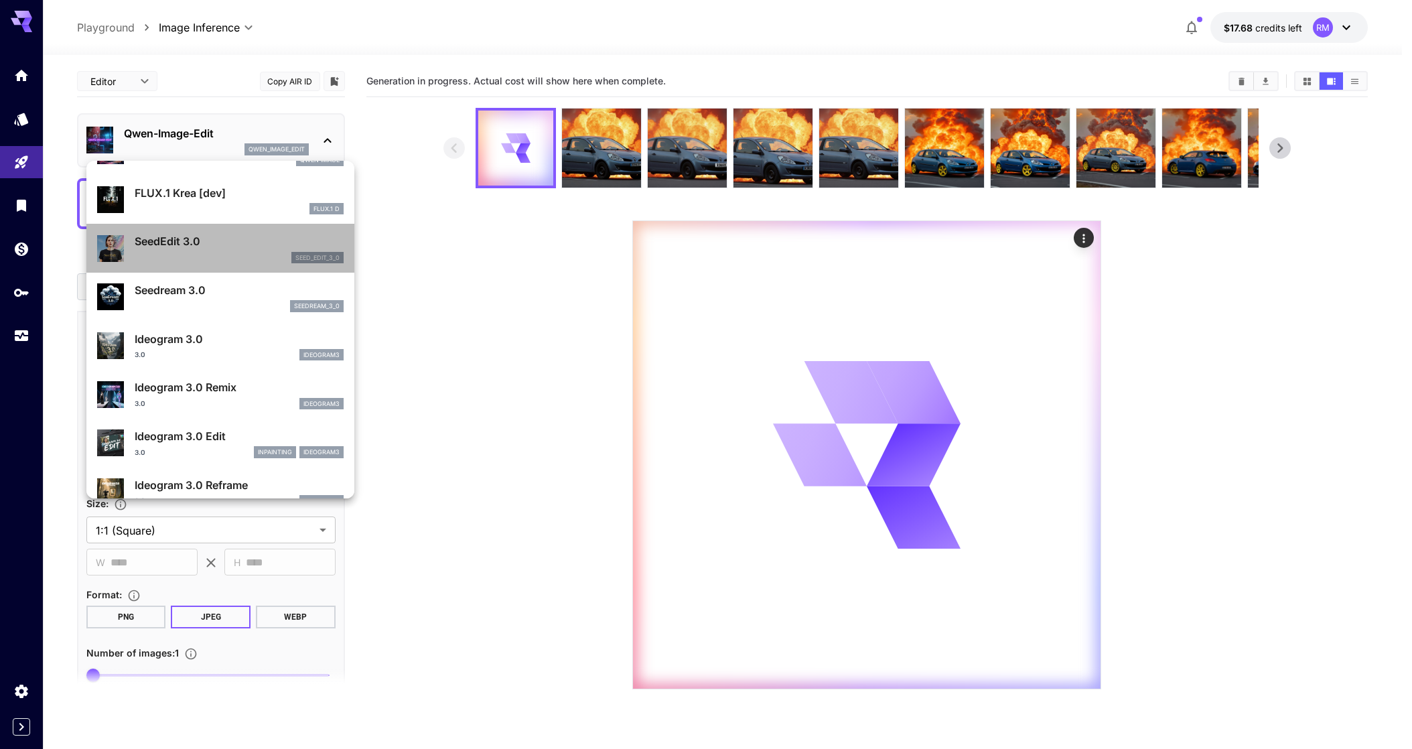
click at [224, 232] on div "SeedEdit 3.0 seed_edit_3_0" at bounding box center [220, 248] width 247 height 41
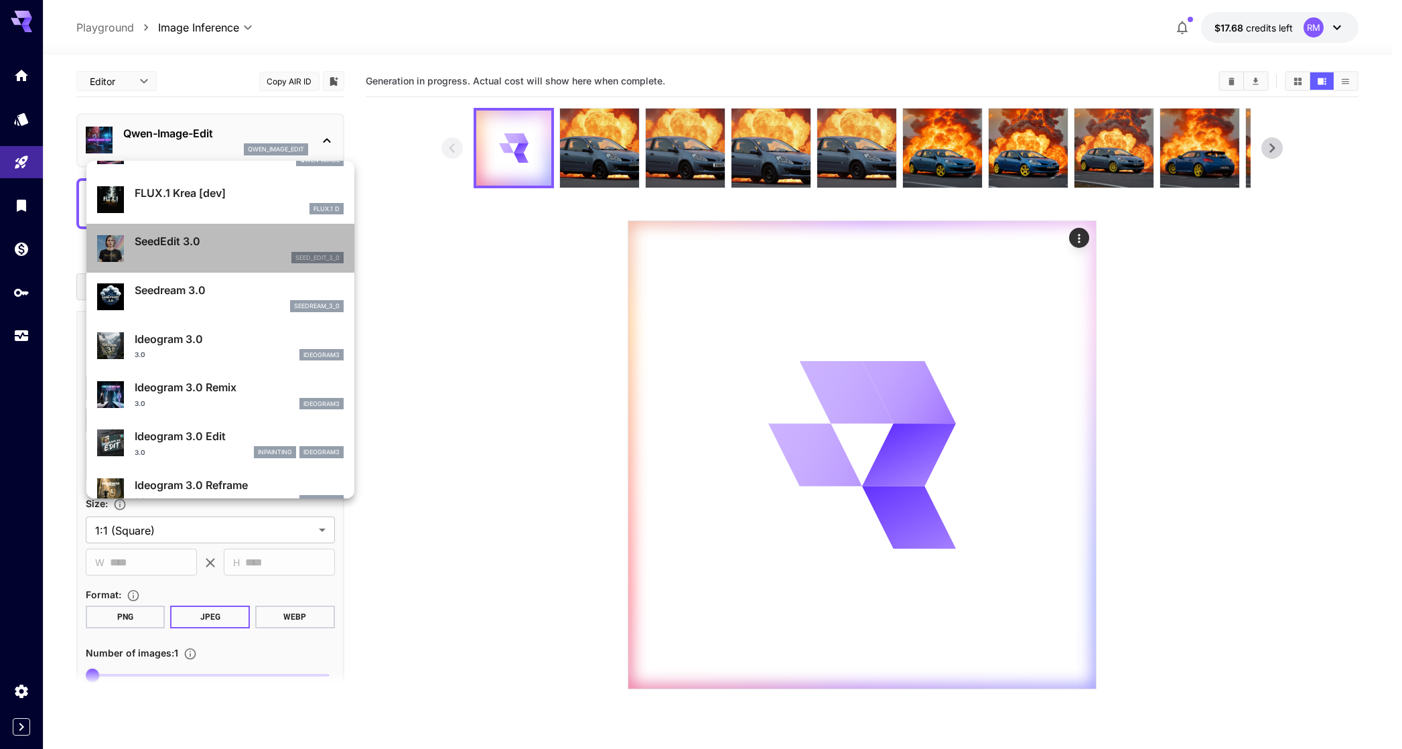
type input "***"
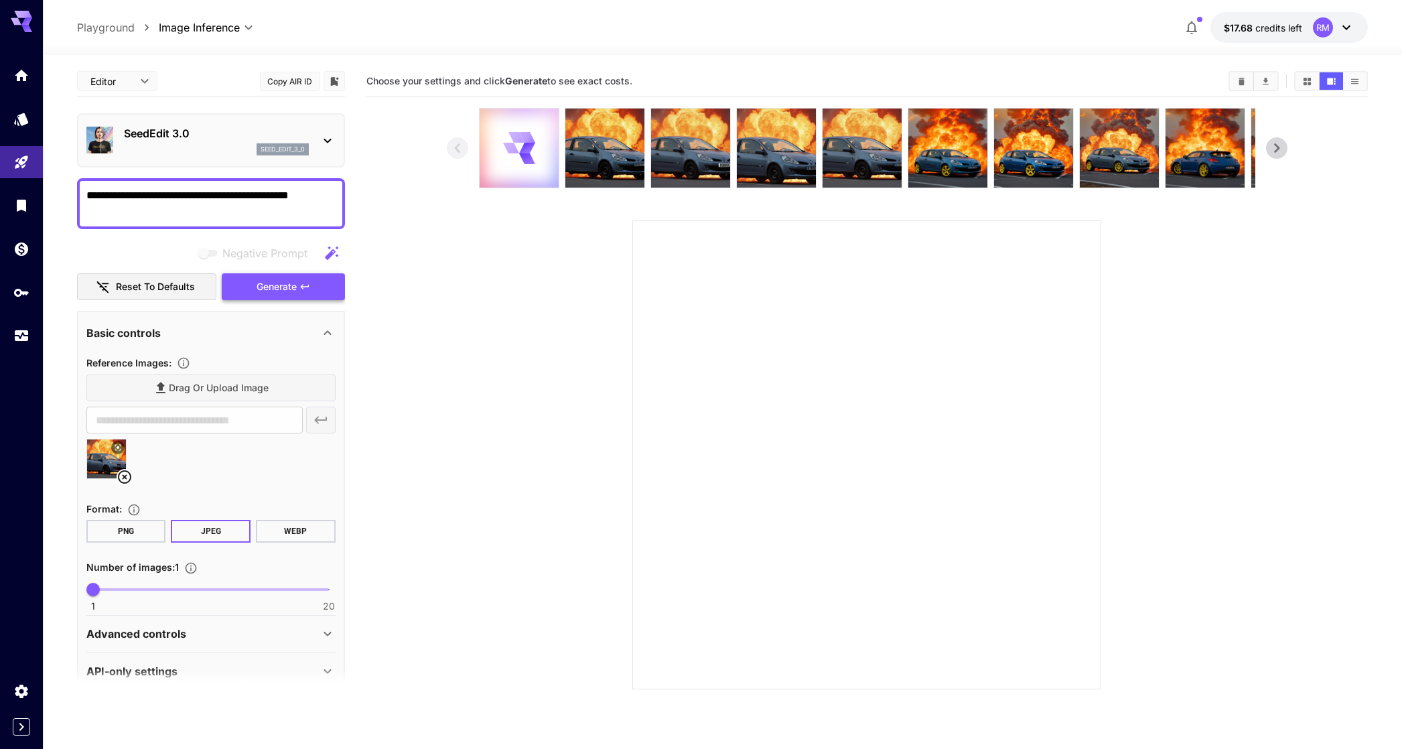
click at [272, 277] on button "Generate" at bounding box center [283, 286] width 123 height 27
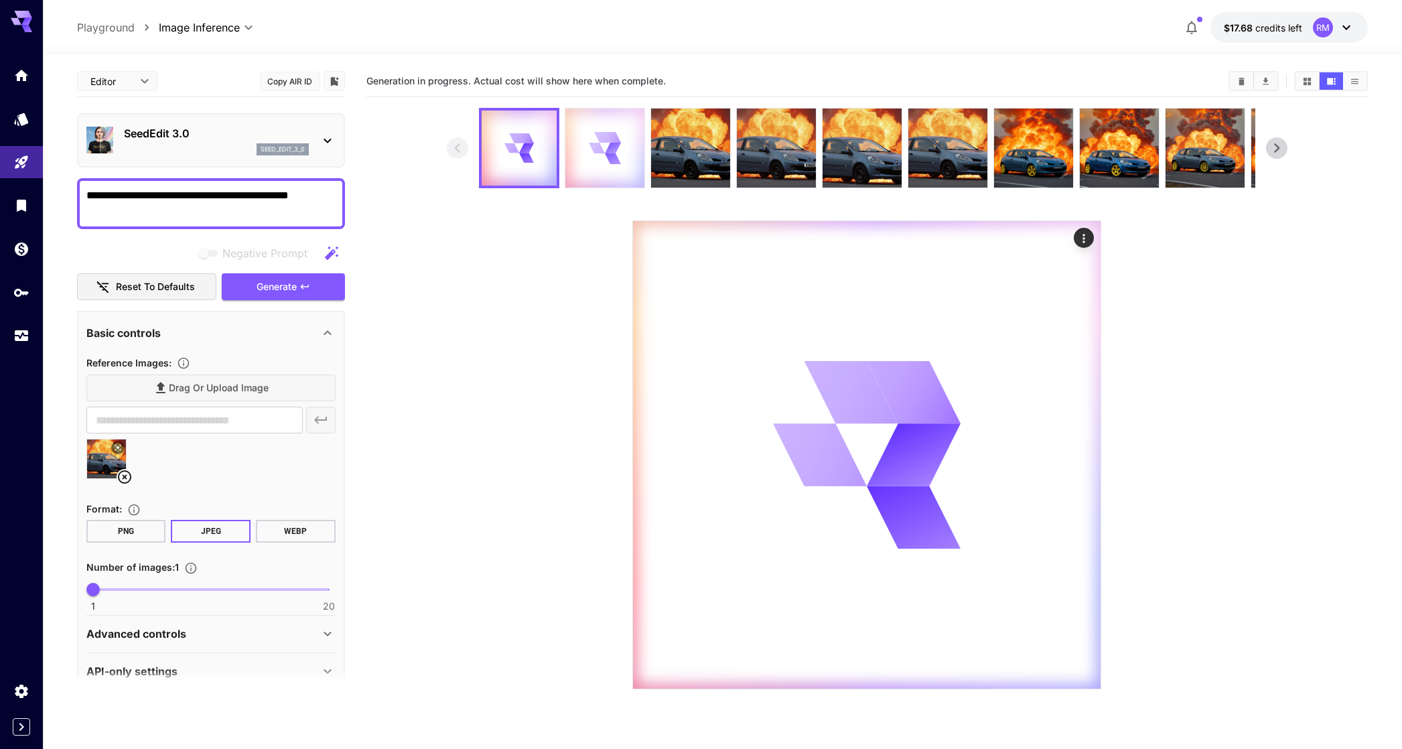
click at [589, 156] on icon at bounding box center [604, 147] width 31 height 31
click at [551, 160] on div at bounding box center [519, 148] width 79 height 79
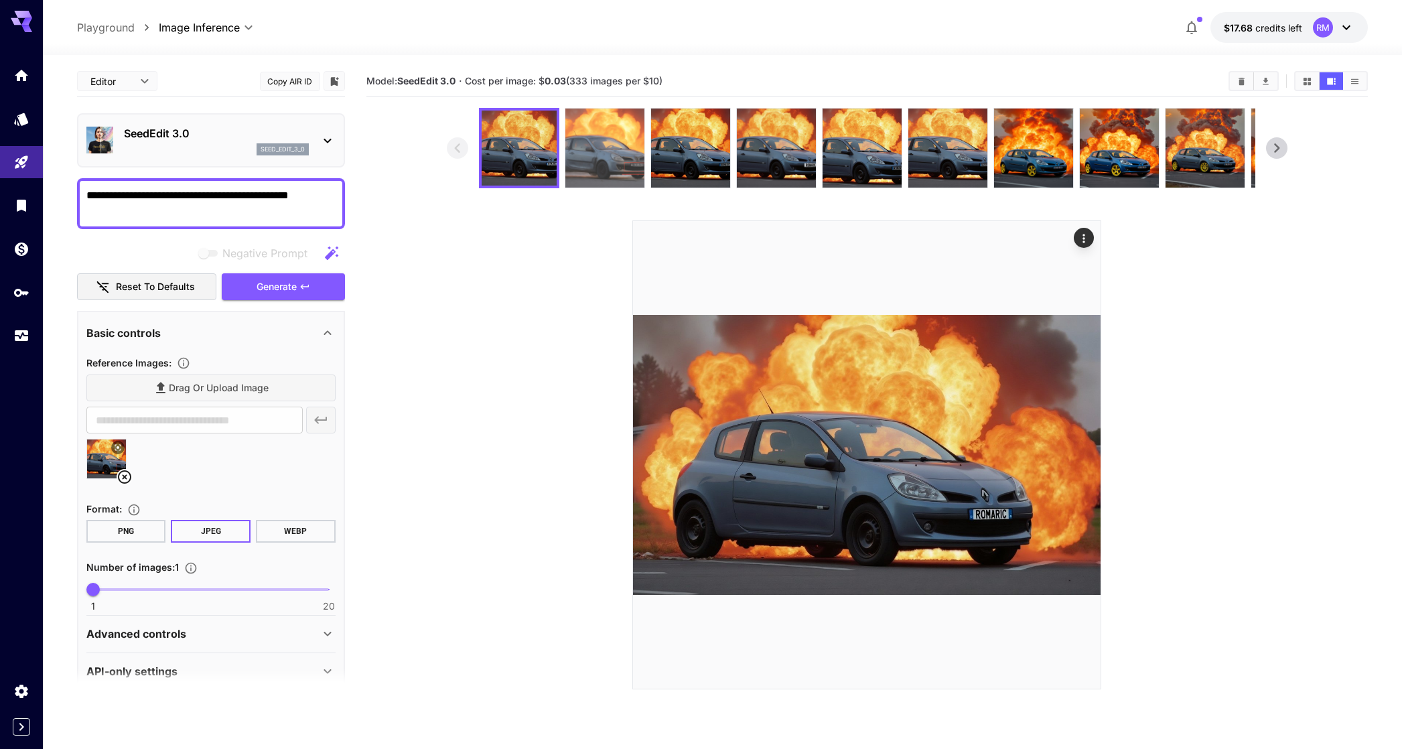
click at [578, 136] on img at bounding box center [604, 148] width 79 height 79
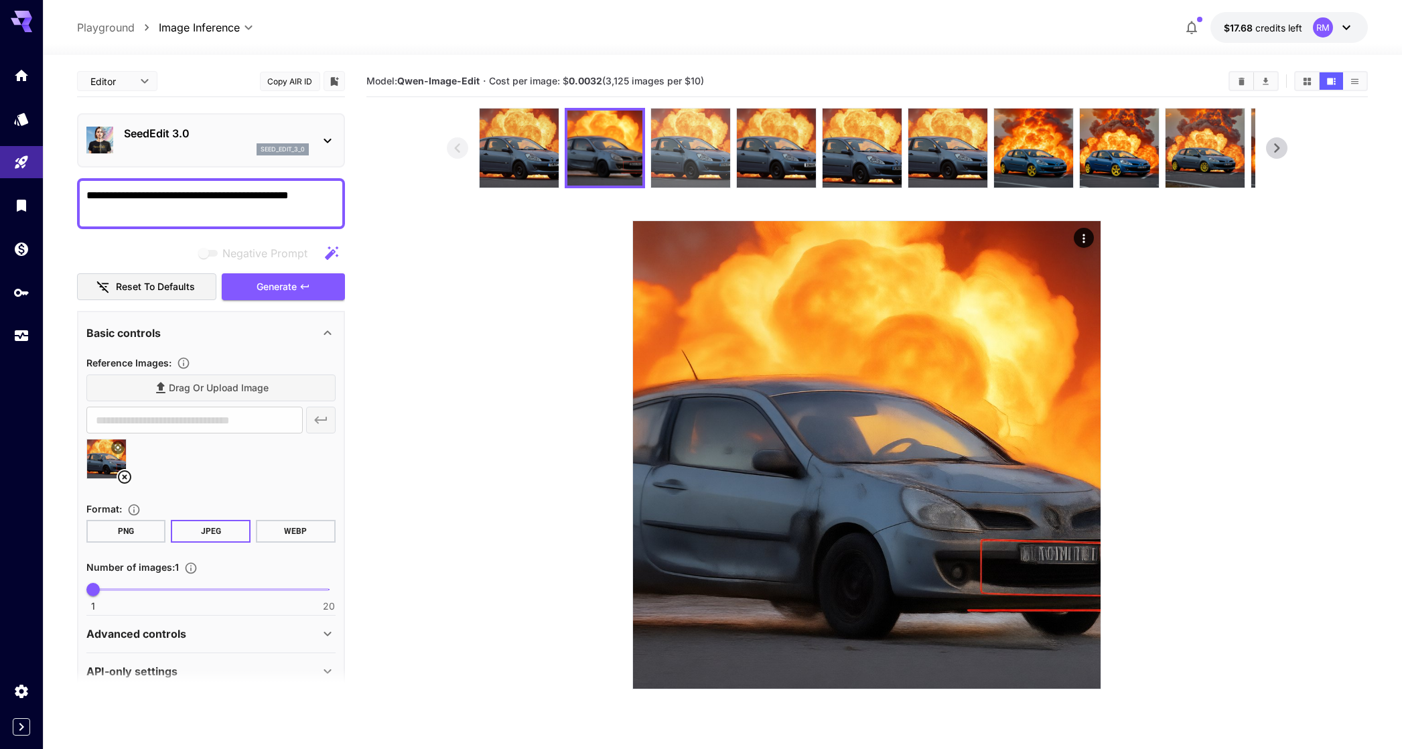
click at [685, 153] on img at bounding box center [690, 148] width 79 height 79
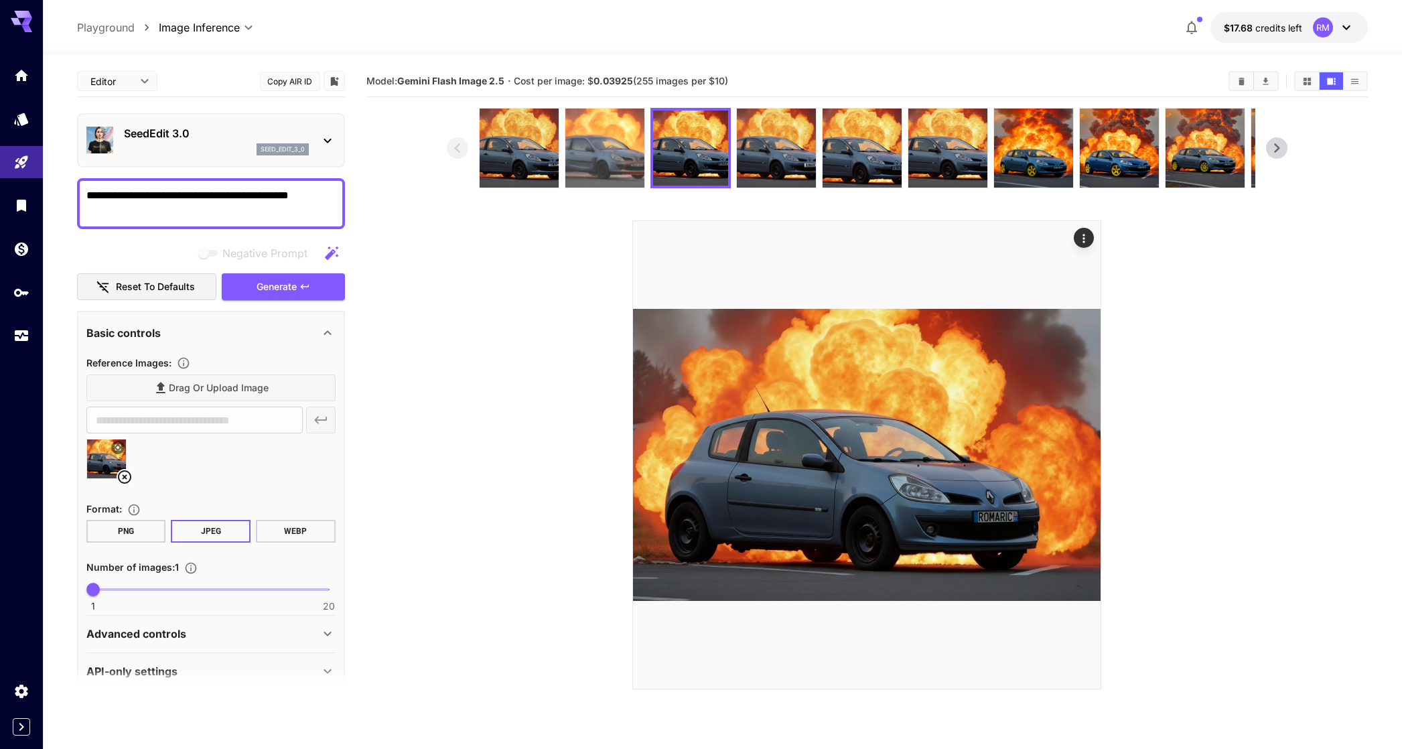
click at [640, 163] on img at bounding box center [604, 148] width 79 height 79
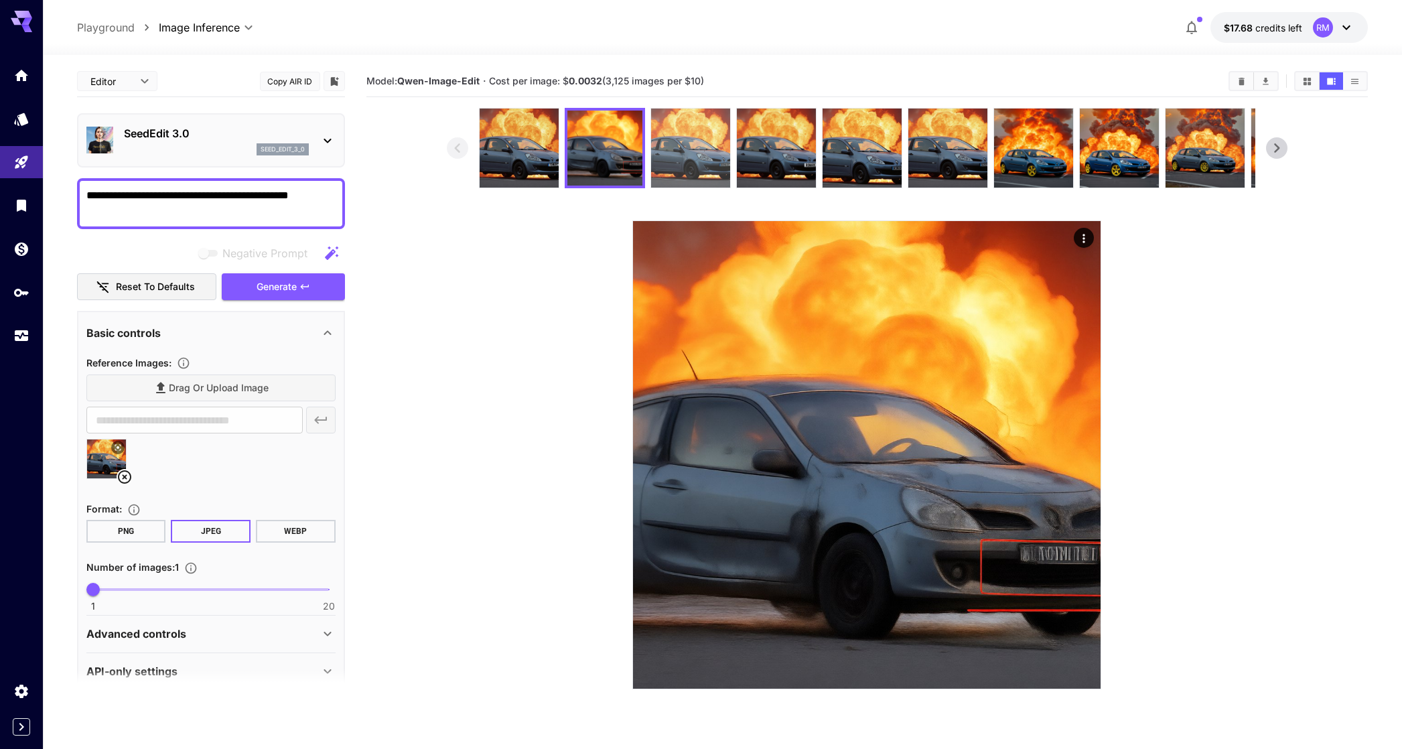
click at [674, 151] on img at bounding box center [690, 148] width 79 height 79
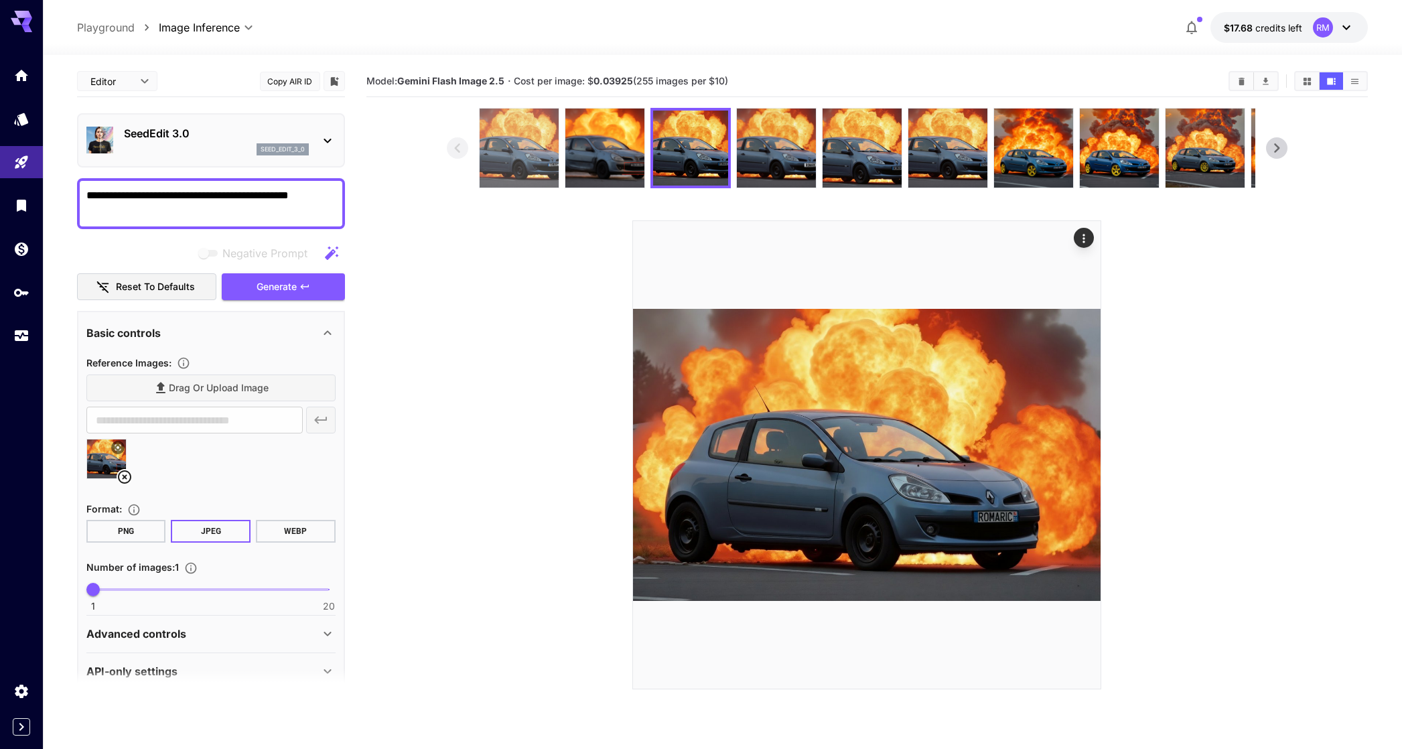
click at [536, 165] on img at bounding box center [519, 148] width 79 height 79
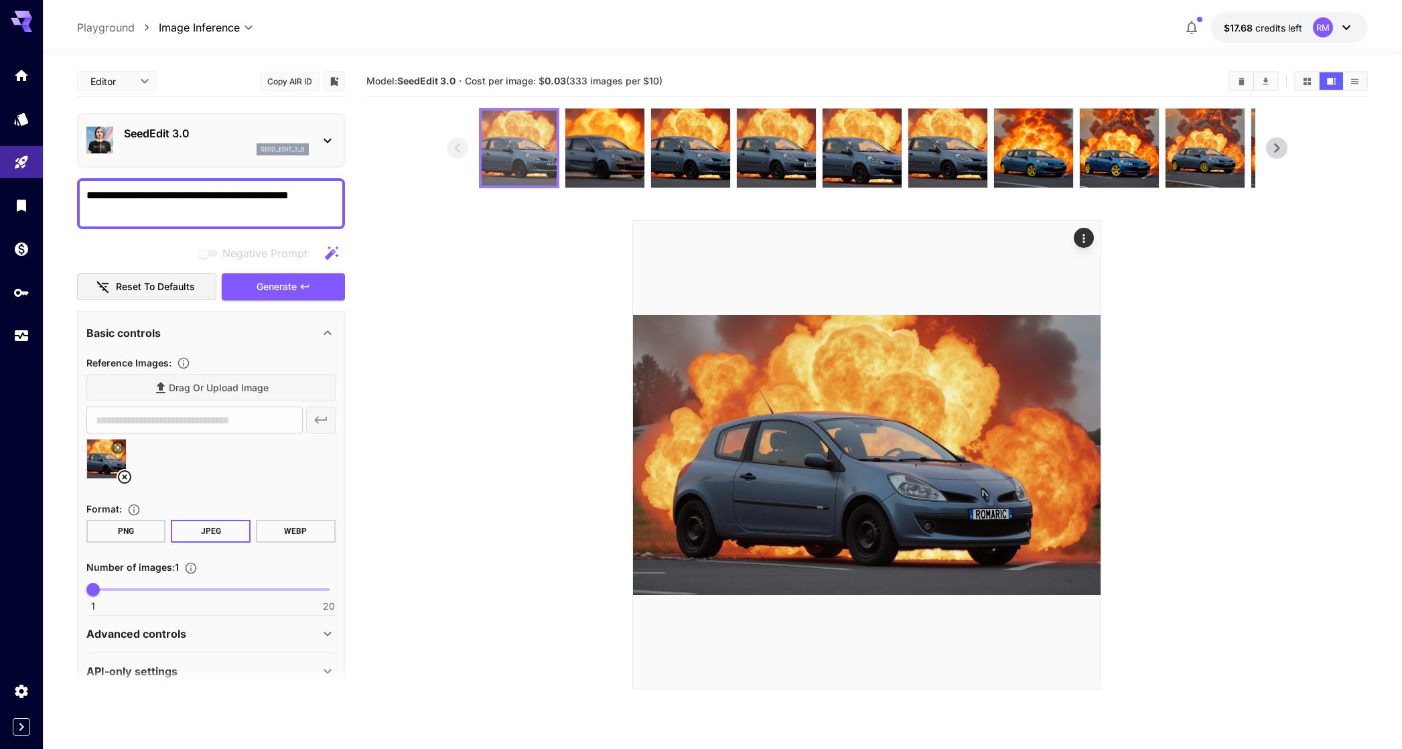
click at [521, 161] on img at bounding box center [519, 148] width 75 height 75
click at [689, 142] on img at bounding box center [690, 148] width 79 height 79
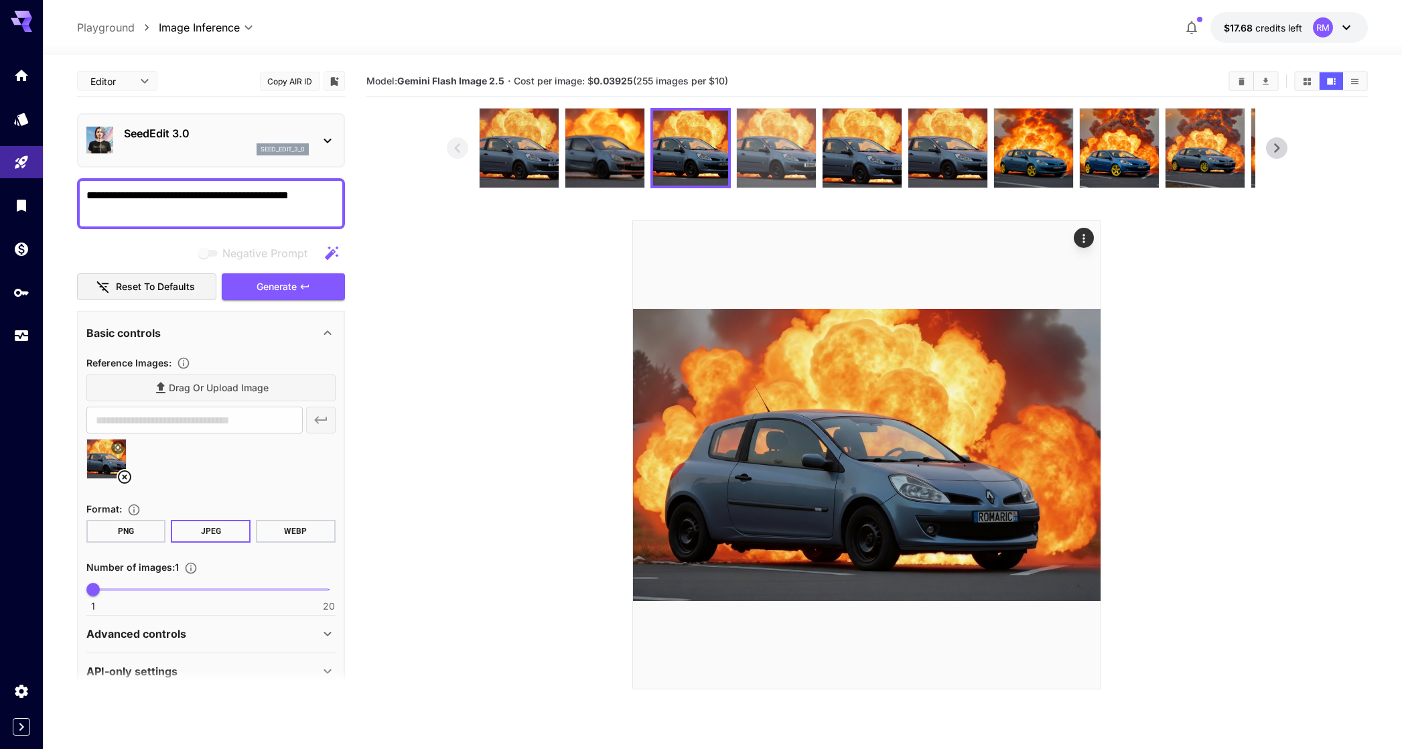
click at [751, 150] on img at bounding box center [776, 148] width 79 height 79
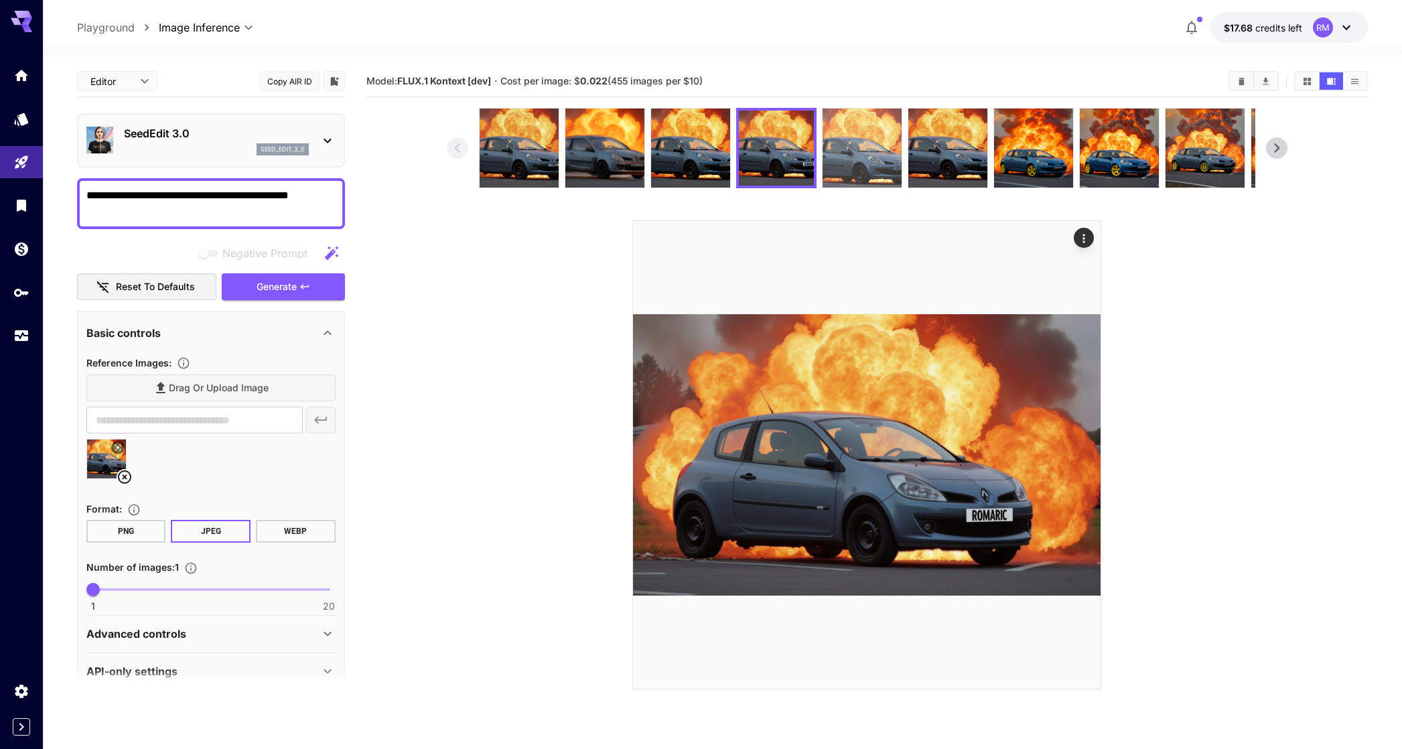
click at [848, 133] on img at bounding box center [862, 148] width 79 height 79
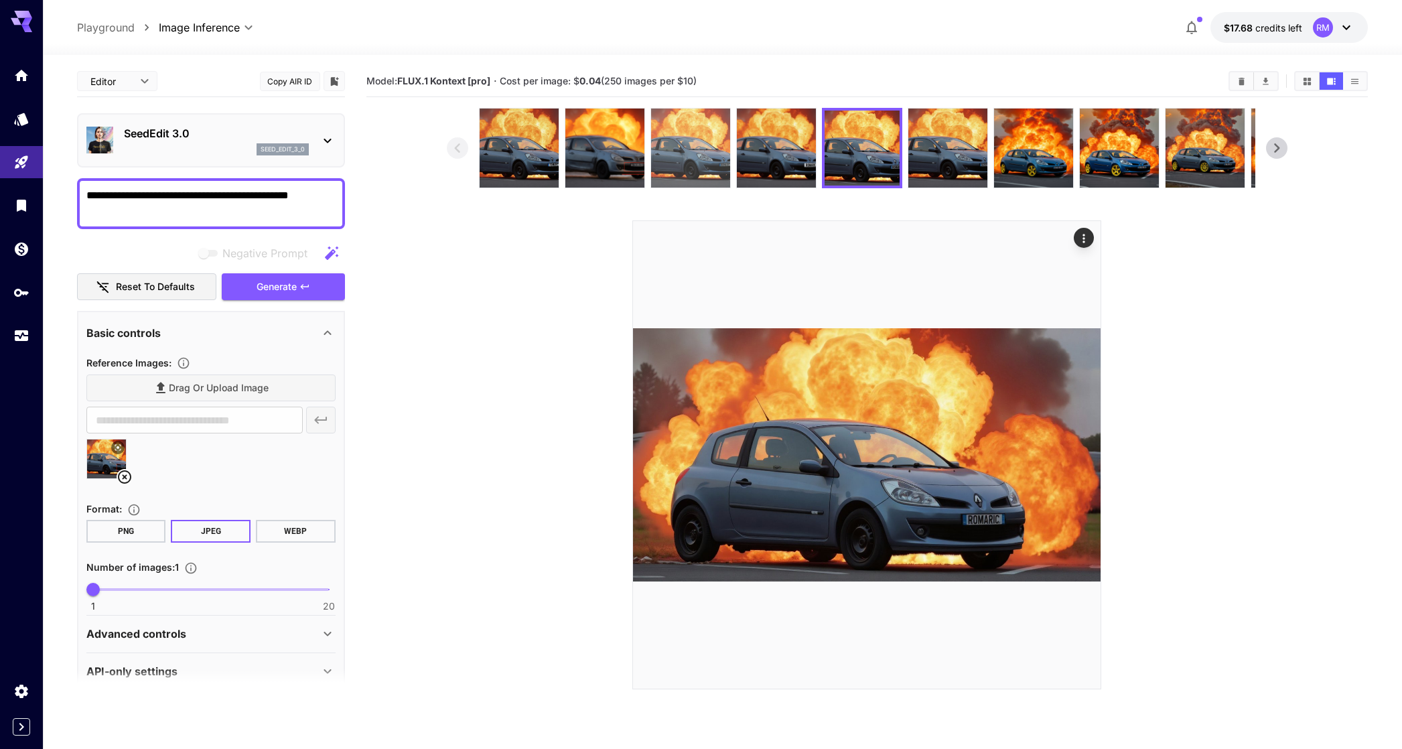
click at [710, 163] on img at bounding box center [690, 148] width 79 height 79
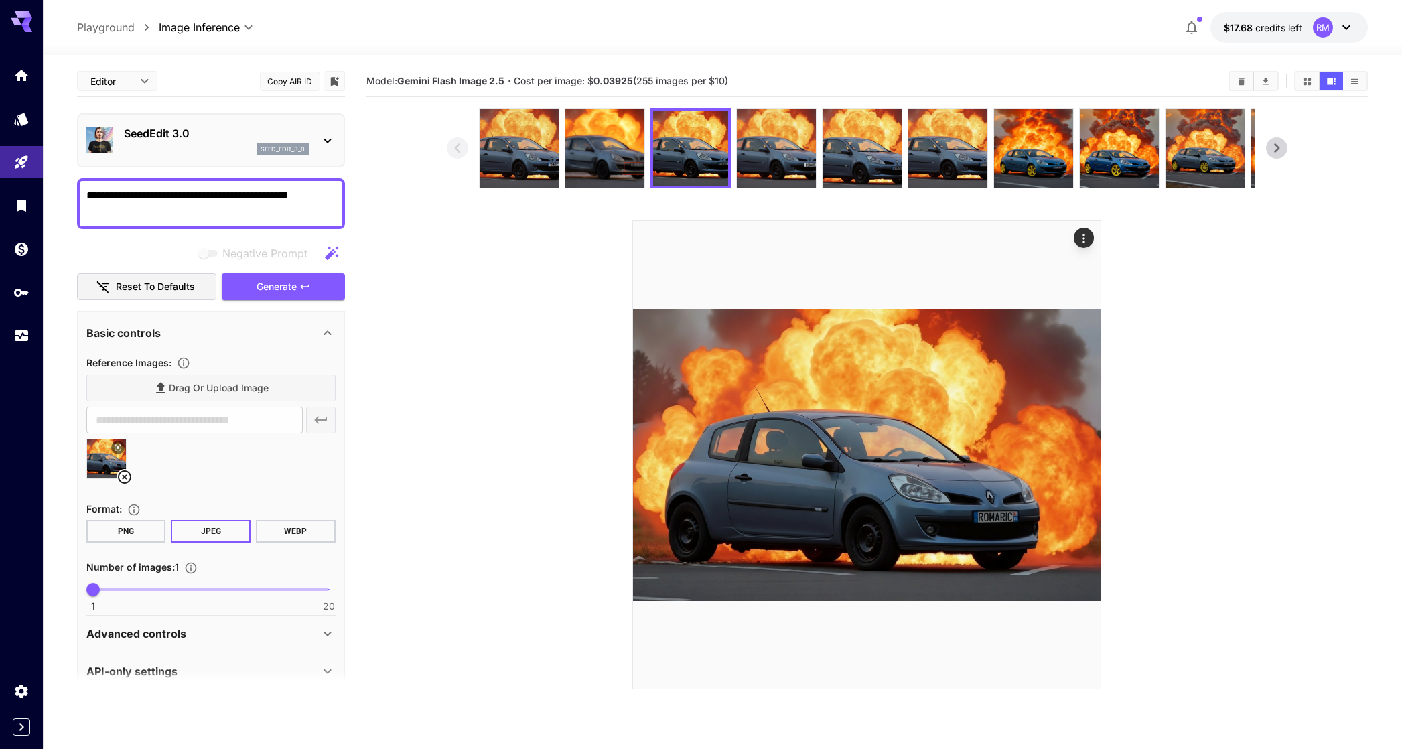
click at [1195, 383] on section at bounding box center [867, 399] width 841 height 582
click at [167, 211] on textarea "**********" at bounding box center [210, 204] width 249 height 32
click at [193, 145] on div "seed_edit_3_0" at bounding box center [216, 149] width 185 height 12
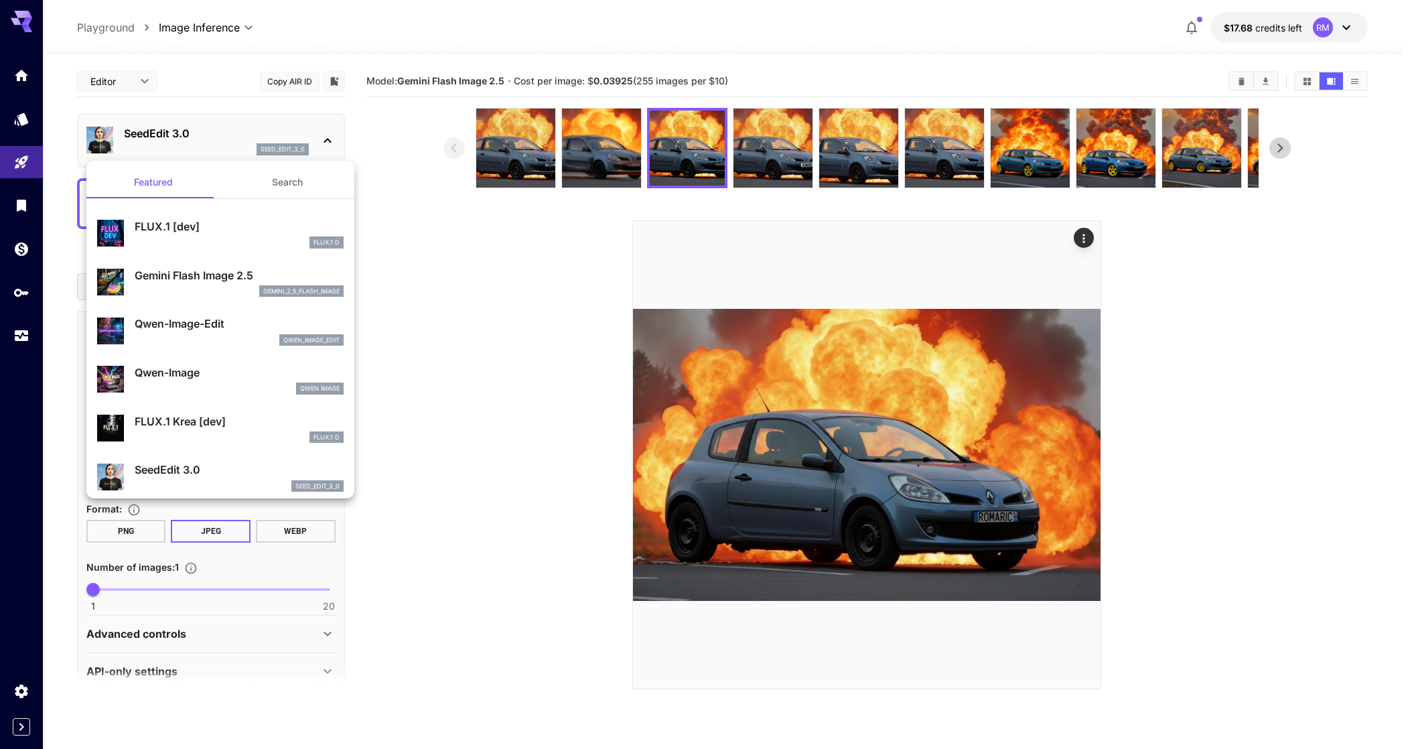
click at [192, 269] on p "Gemini Flash Image 2.5" at bounding box center [239, 275] width 209 height 16
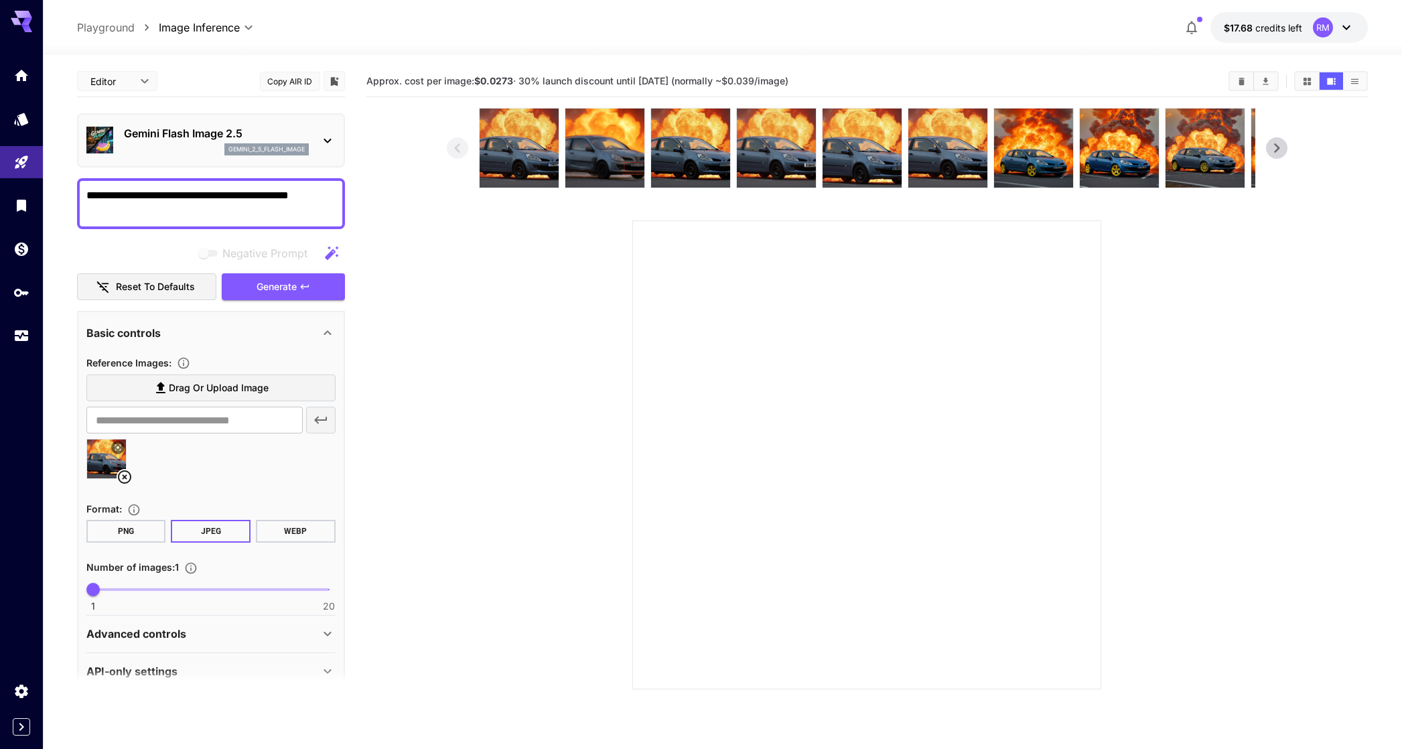
click at [196, 210] on textarea "**********" at bounding box center [210, 204] width 249 height 32
type textarea "**********"
click at [286, 280] on span "Generate" at bounding box center [277, 287] width 40 height 17
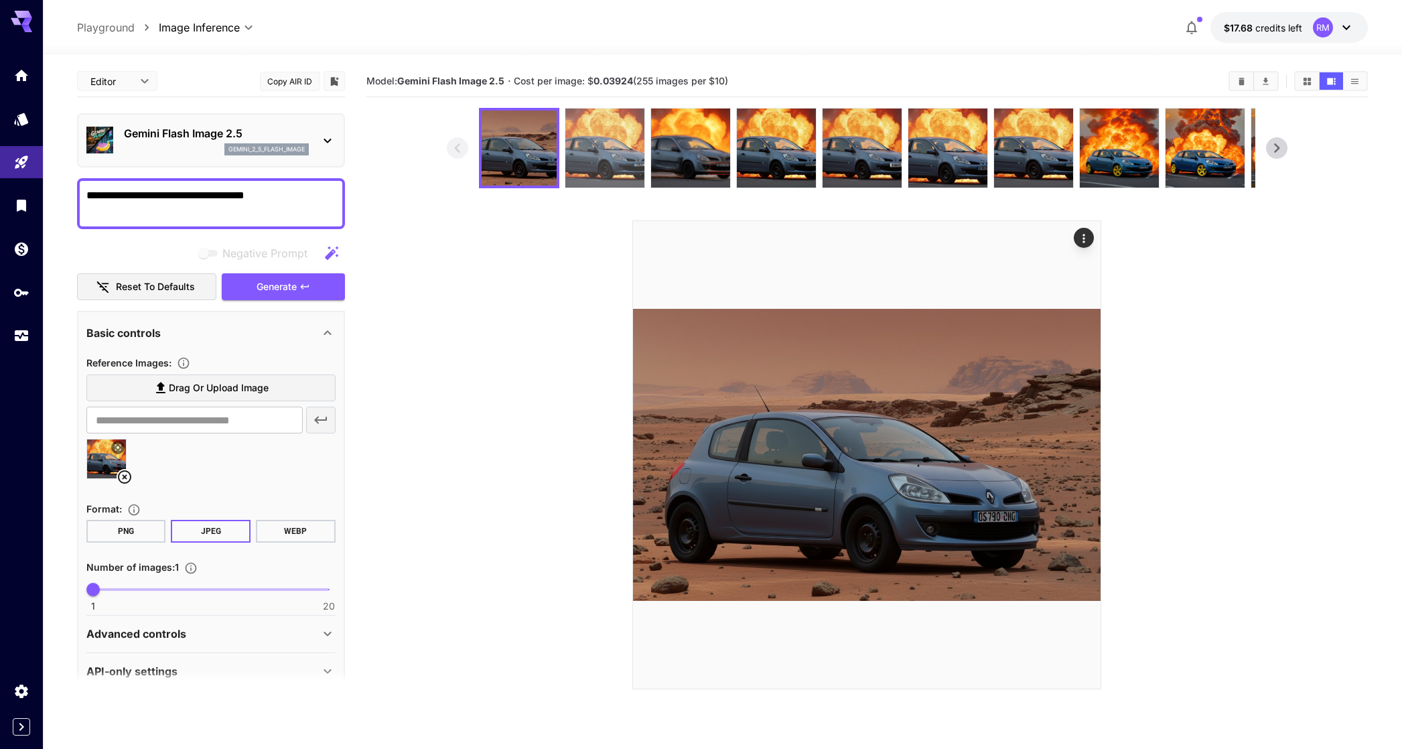
click at [626, 145] on img at bounding box center [604, 148] width 79 height 79
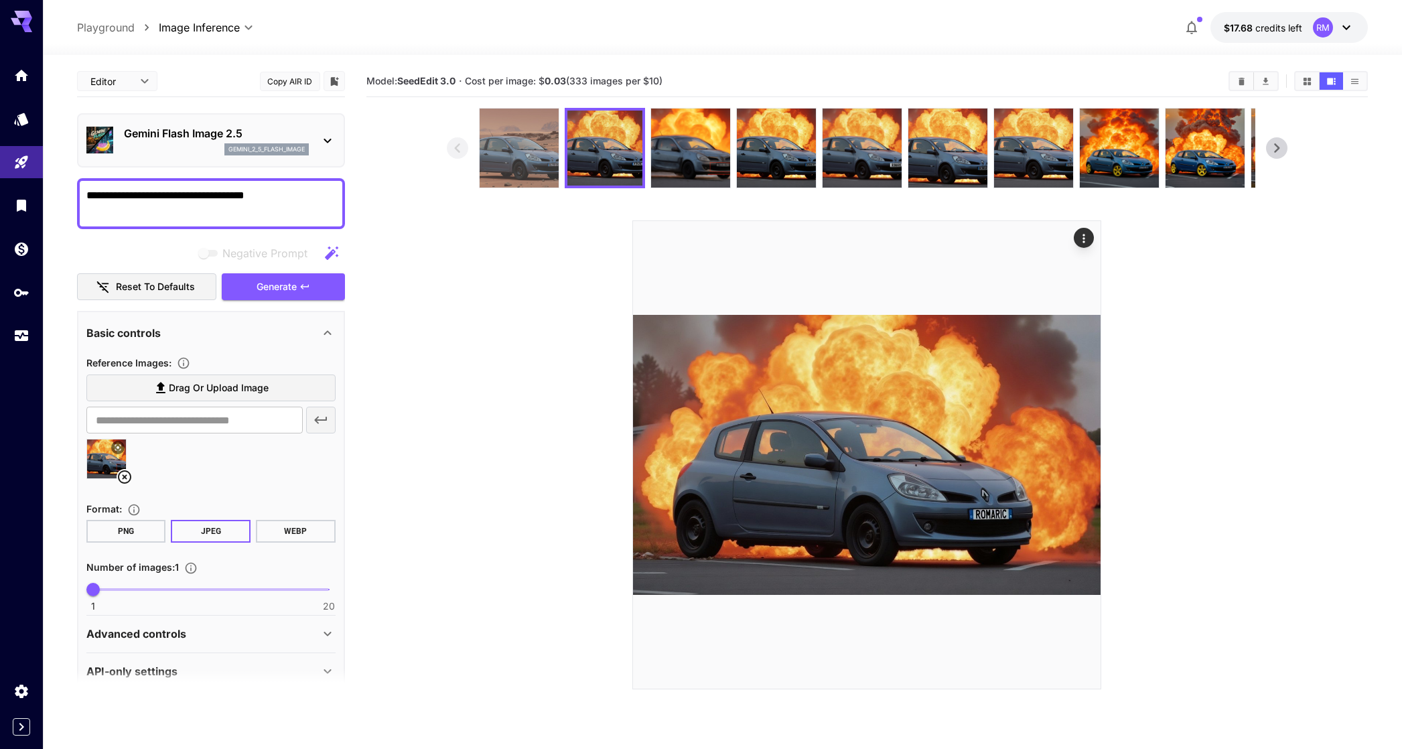
click at [520, 146] on img at bounding box center [519, 148] width 79 height 79
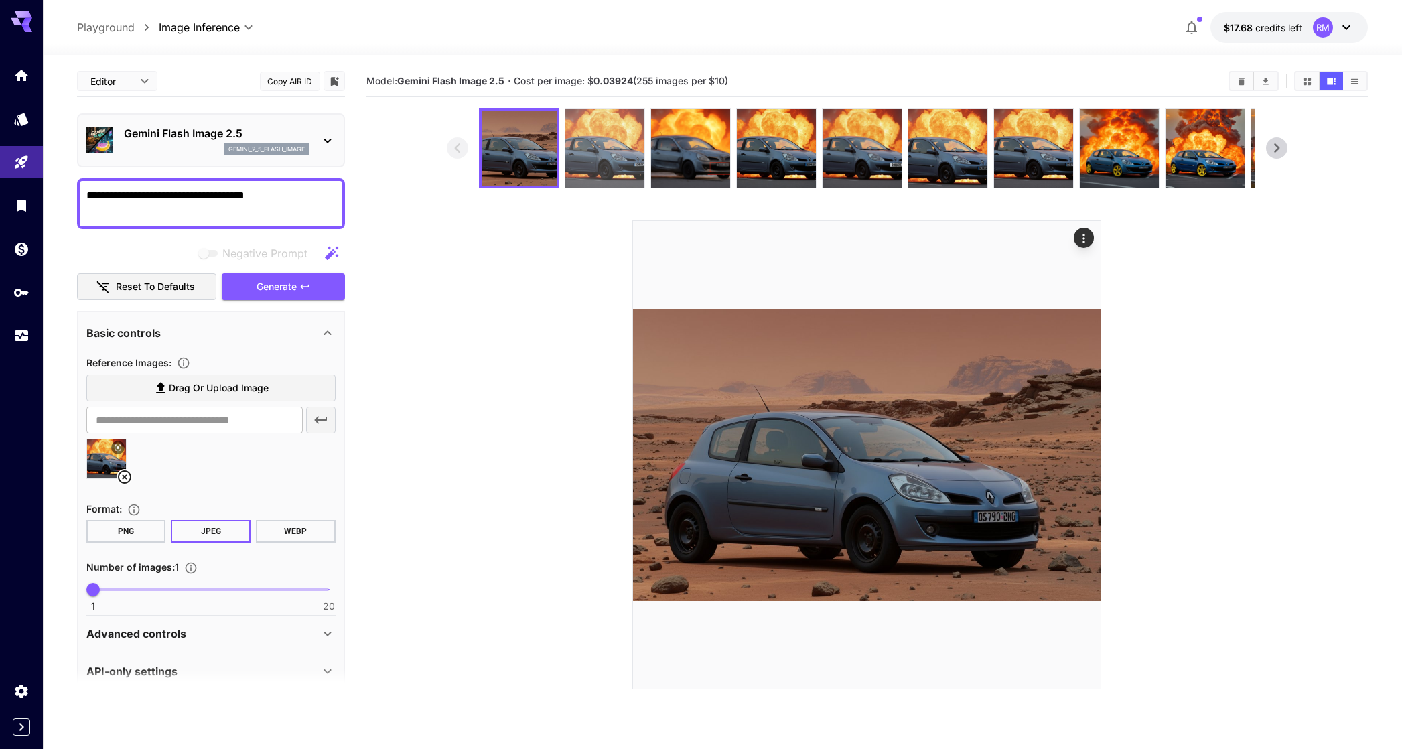
click at [604, 154] on img at bounding box center [604, 148] width 79 height 79
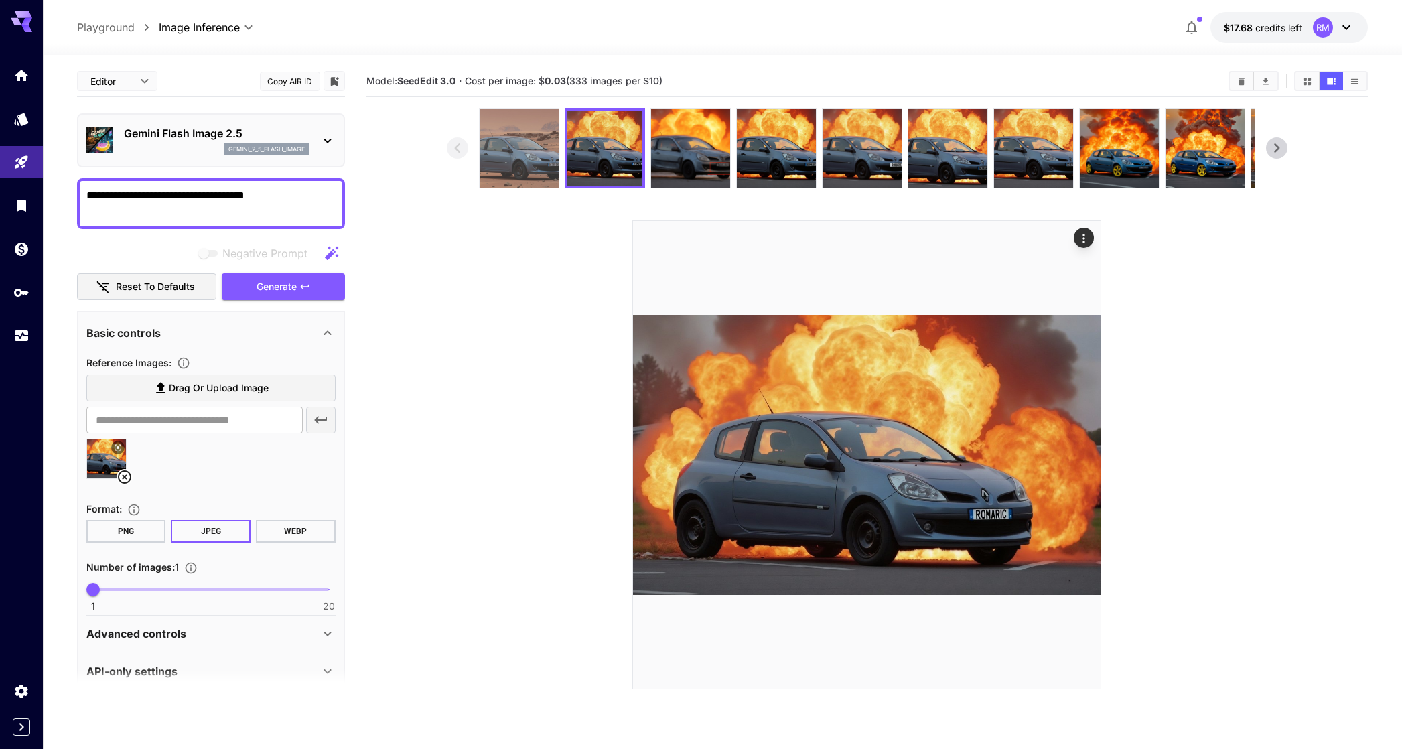
click at [525, 147] on img at bounding box center [519, 148] width 79 height 79
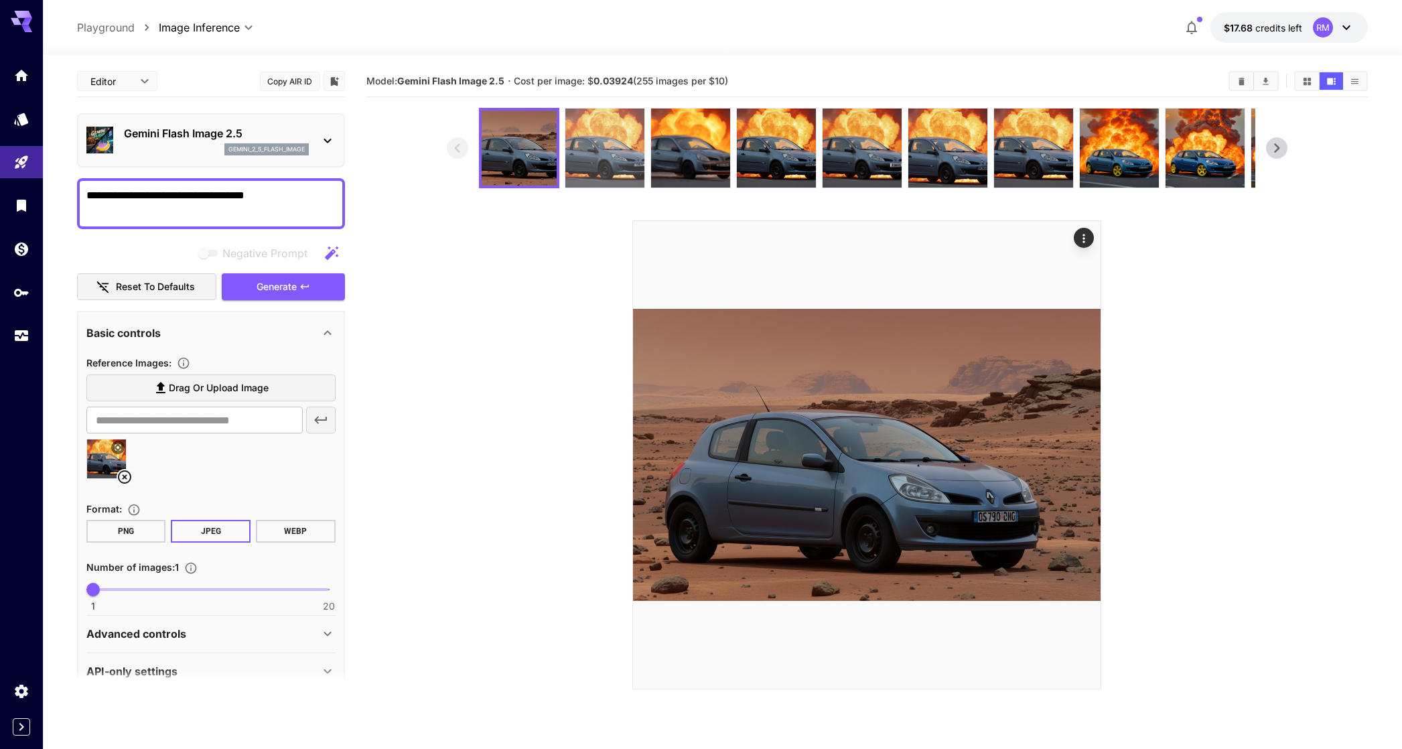
click at [576, 136] on img at bounding box center [604, 148] width 79 height 79
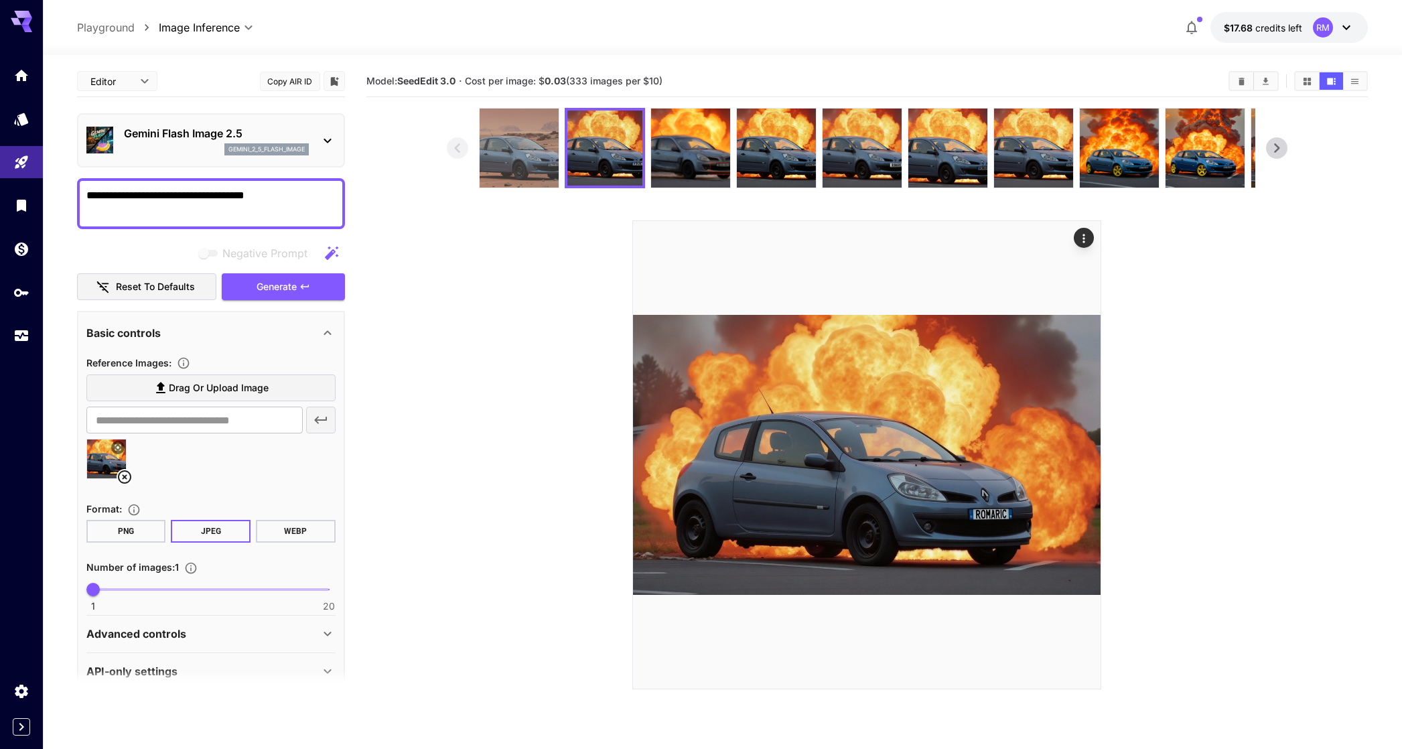
click at [531, 141] on img at bounding box center [519, 148] width 79 height 79
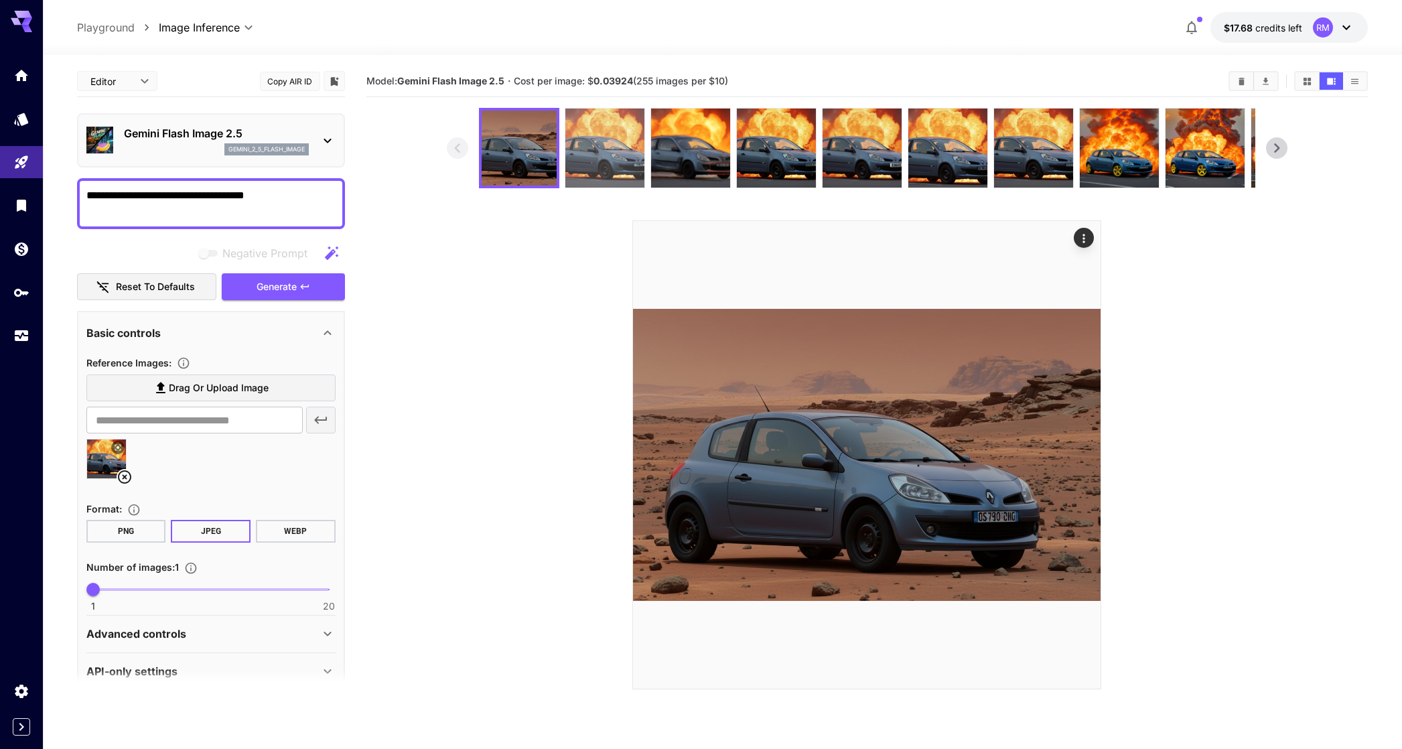
click at [574, 138] on img at bounding box center [604, 148] width 79 height 79
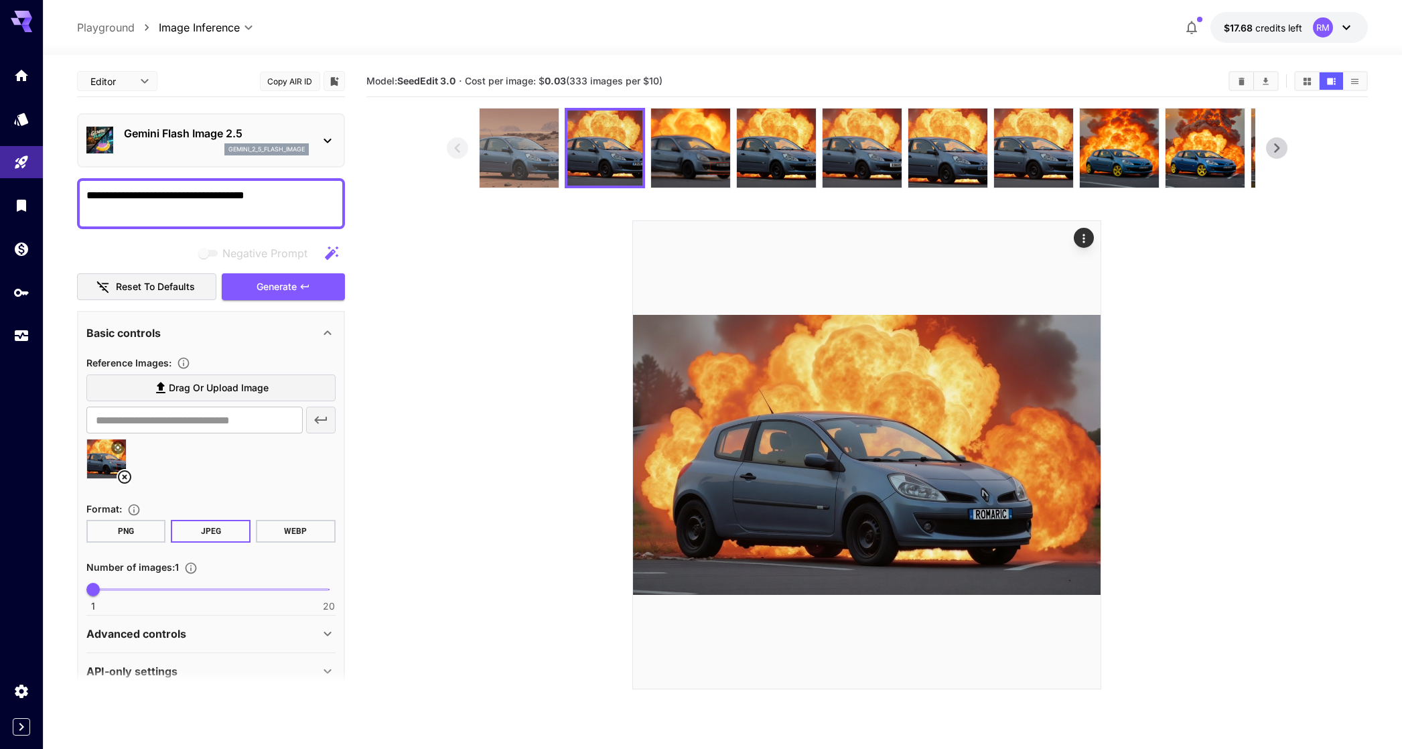
click at [531, 140] on img at bounding box center [519, 148] width 79 height 79
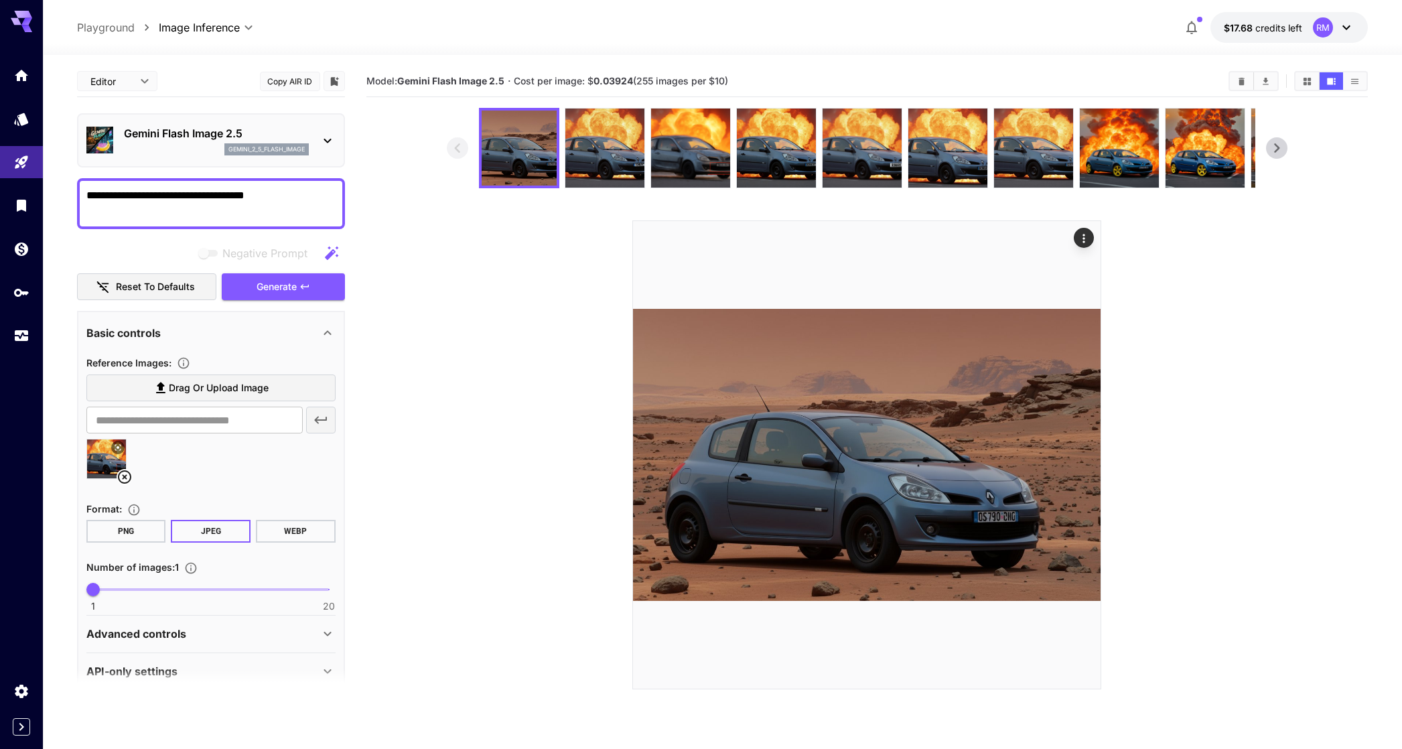
click at [1215, 313] on section at bounding box center [867, 399] width 841 height 582
click at [1193, 315] on section at bounding box center [867, 399] width 841 height 582
click at [227, 155] on div "Gemini Flash Image 2.5 gemini_2_5_flash_image" at bounding box center [210, 140] width 249 height 41
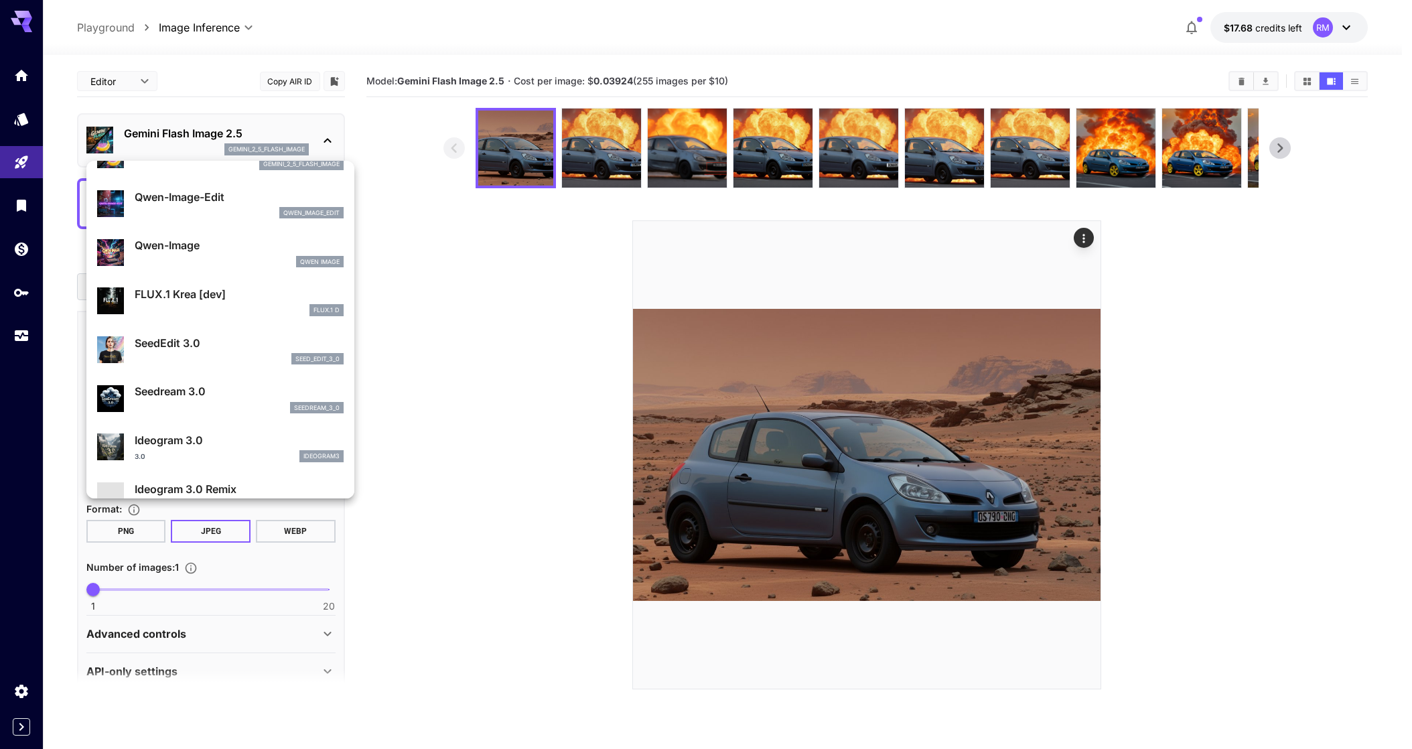
scroll to position [143, 0]
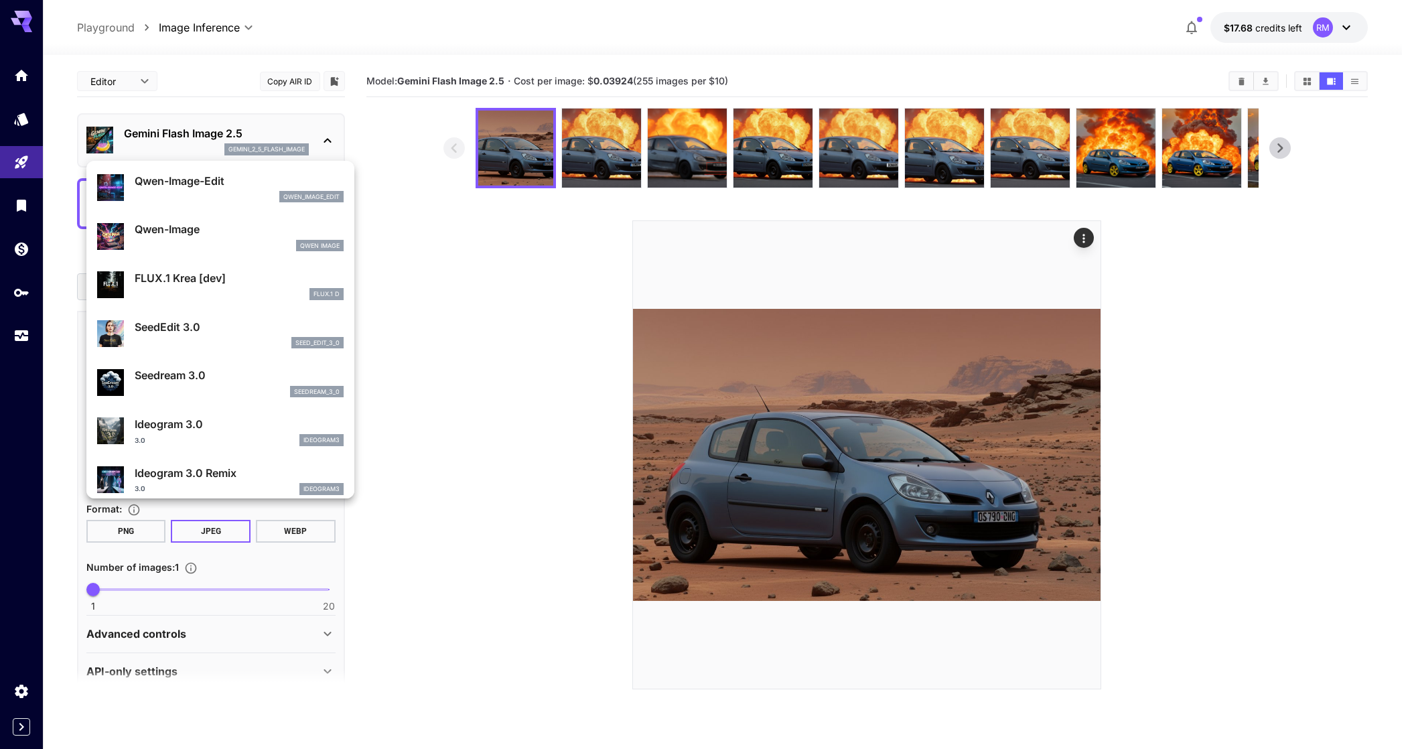
click at [230, 333] on p "SeedEdit 3.0" at bounding box center [239, 327] width 209 height 16
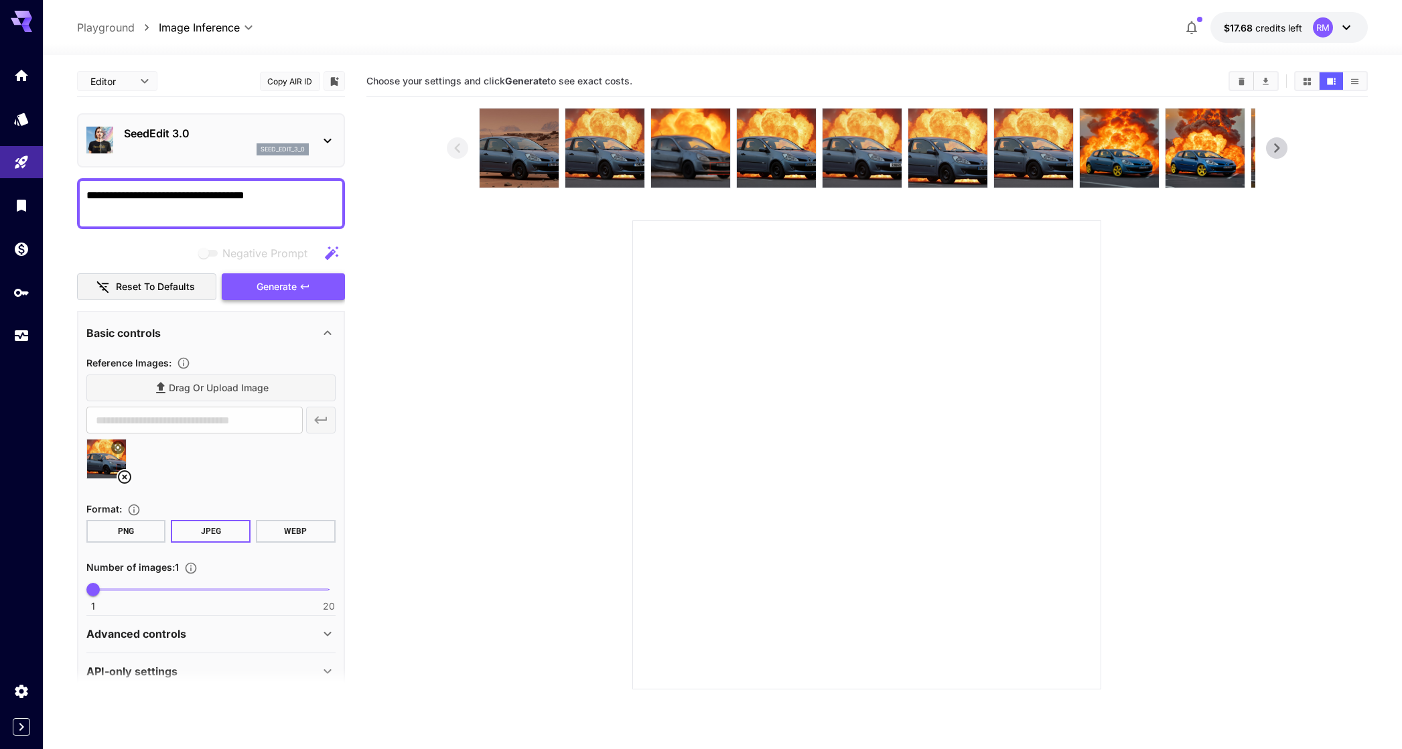
click at [247, 277] on button "Generate" at bounding box center [283, 286] width 123 height 27
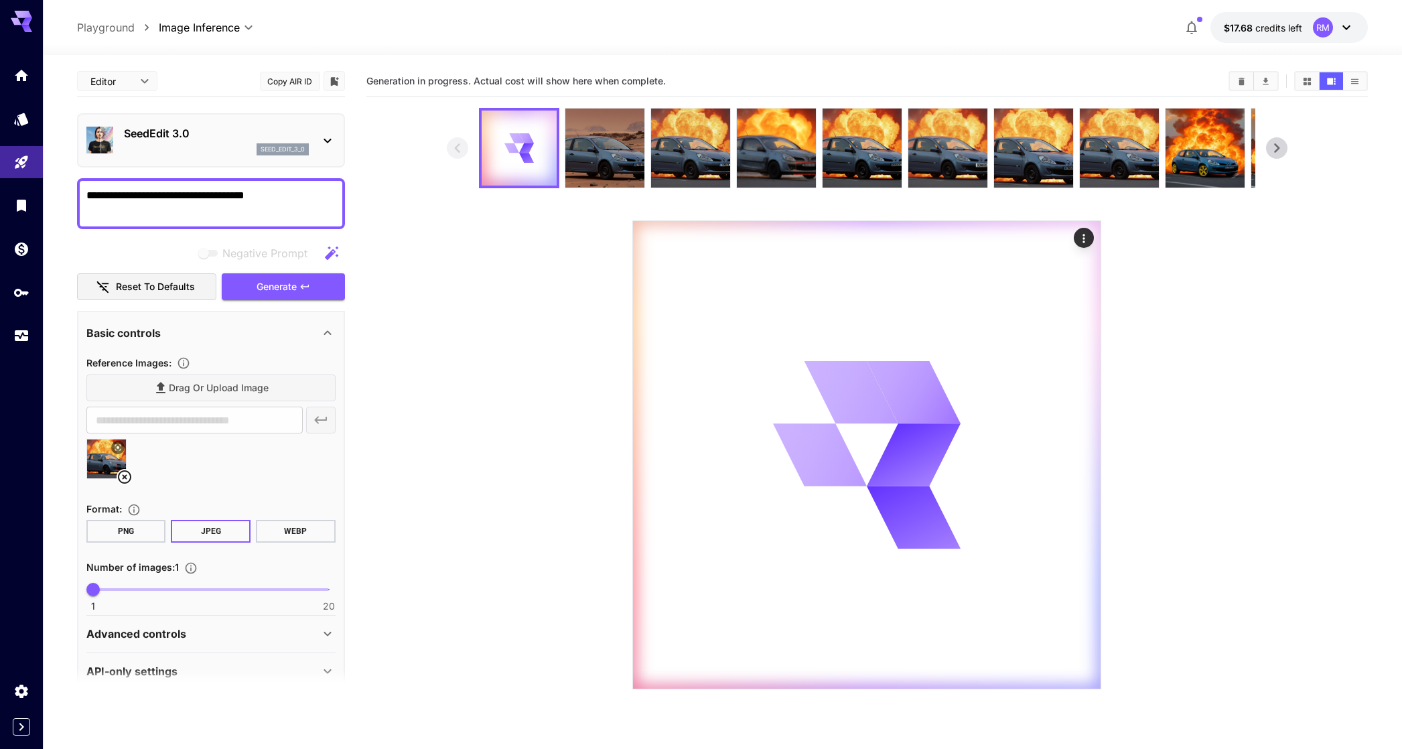
click at [209, 161] on div "SeedEdit 3.0 seed_edit_3_0" at bounding box center [211, 140] width 268 height 54
click at [228, 145] on div "seed_edit_3_0" at bounding box center [216, 149] width 185 height 12
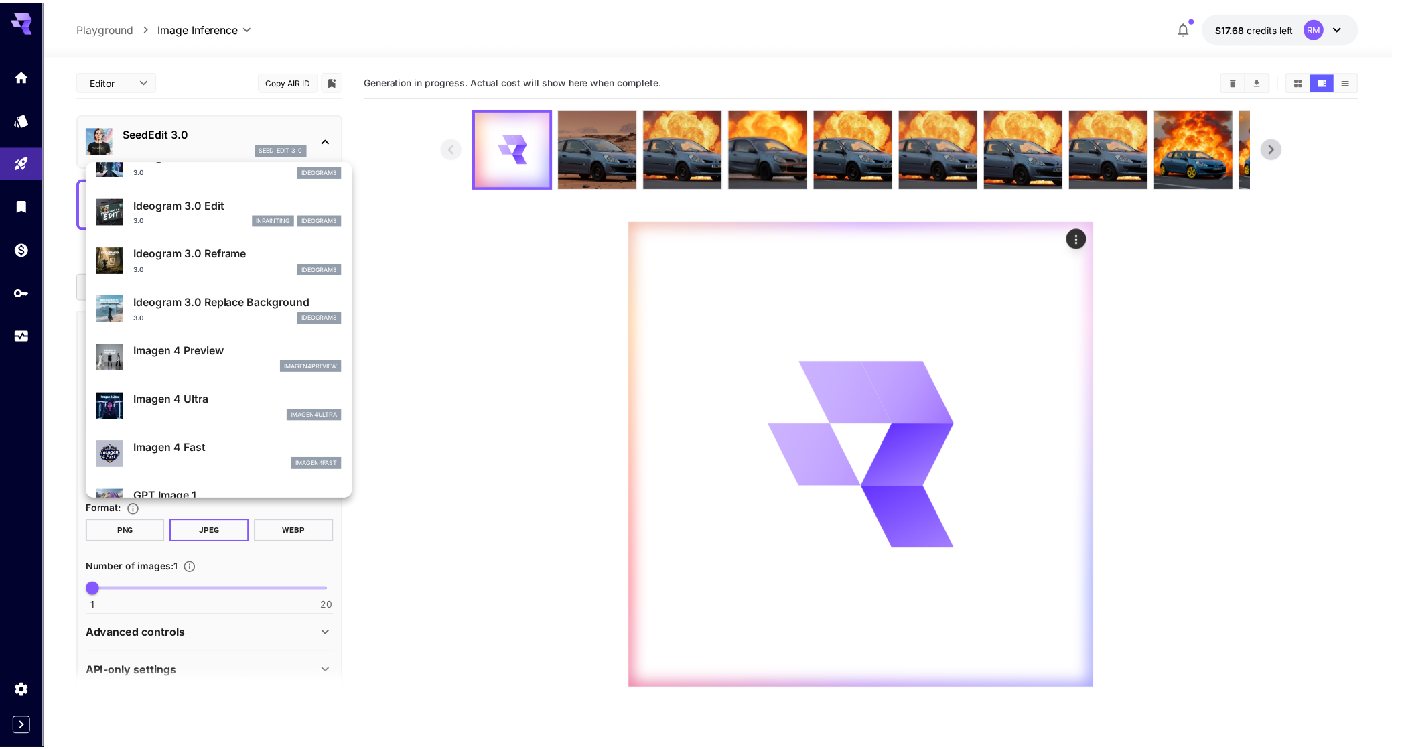
scroll to position [701, 0]
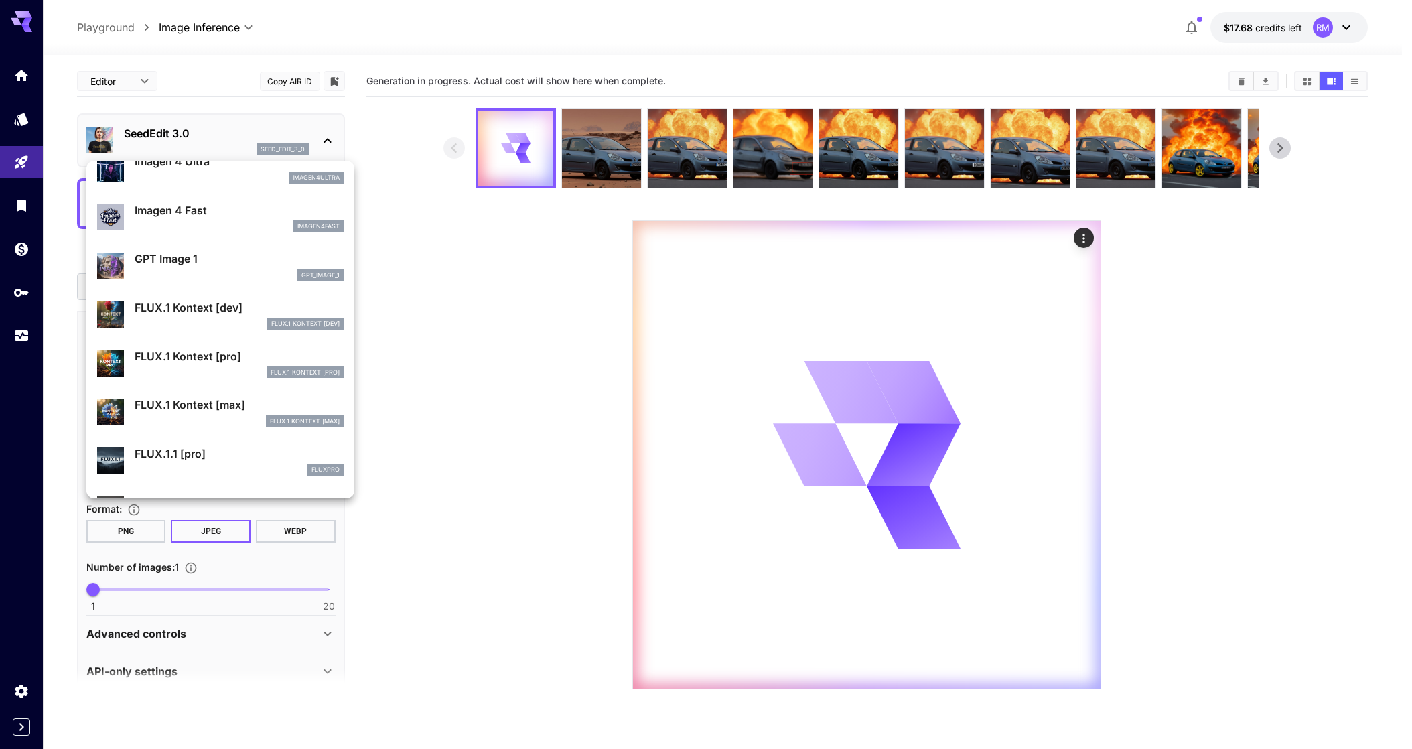
click at [241, 312] on p "FLUX.1 Kontext [dev]" at bounding box center [239, 307] width 209 height 16
type input "***"
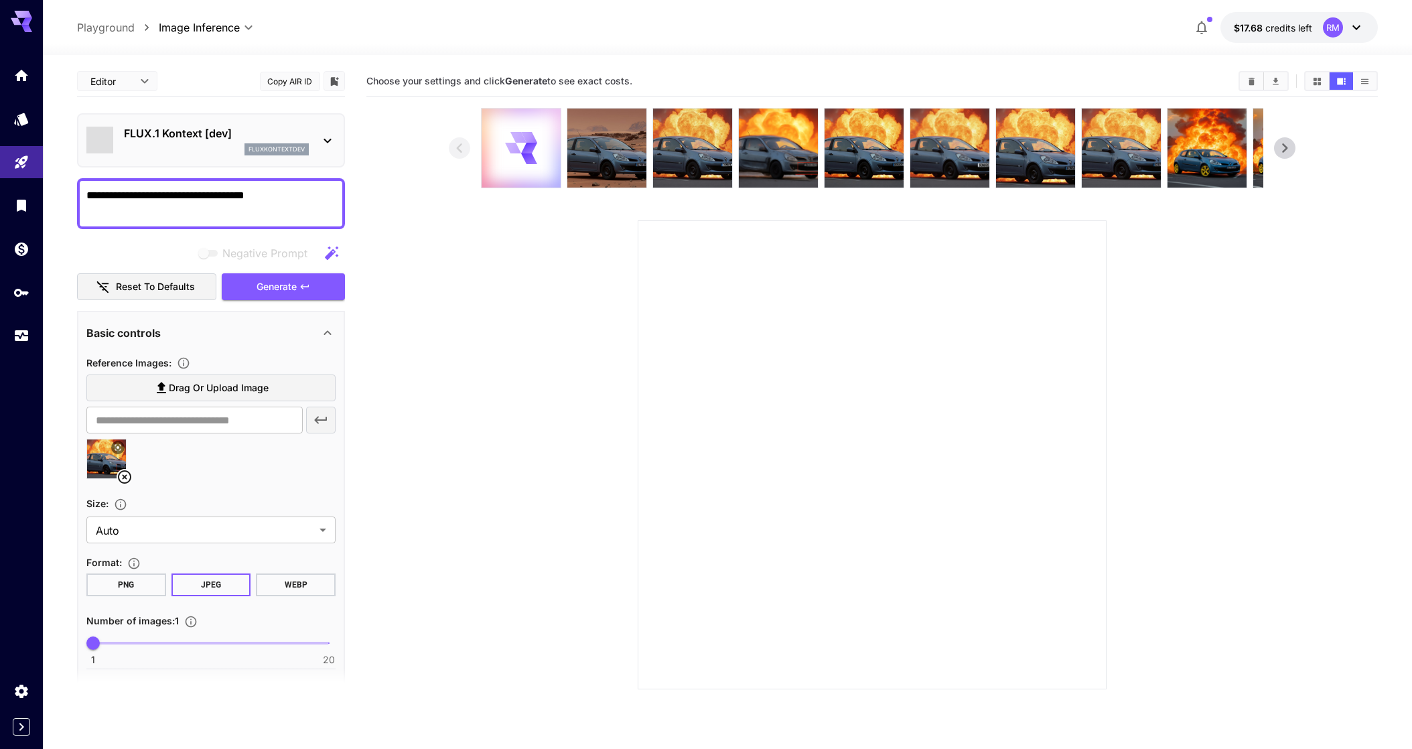
type input "*******"
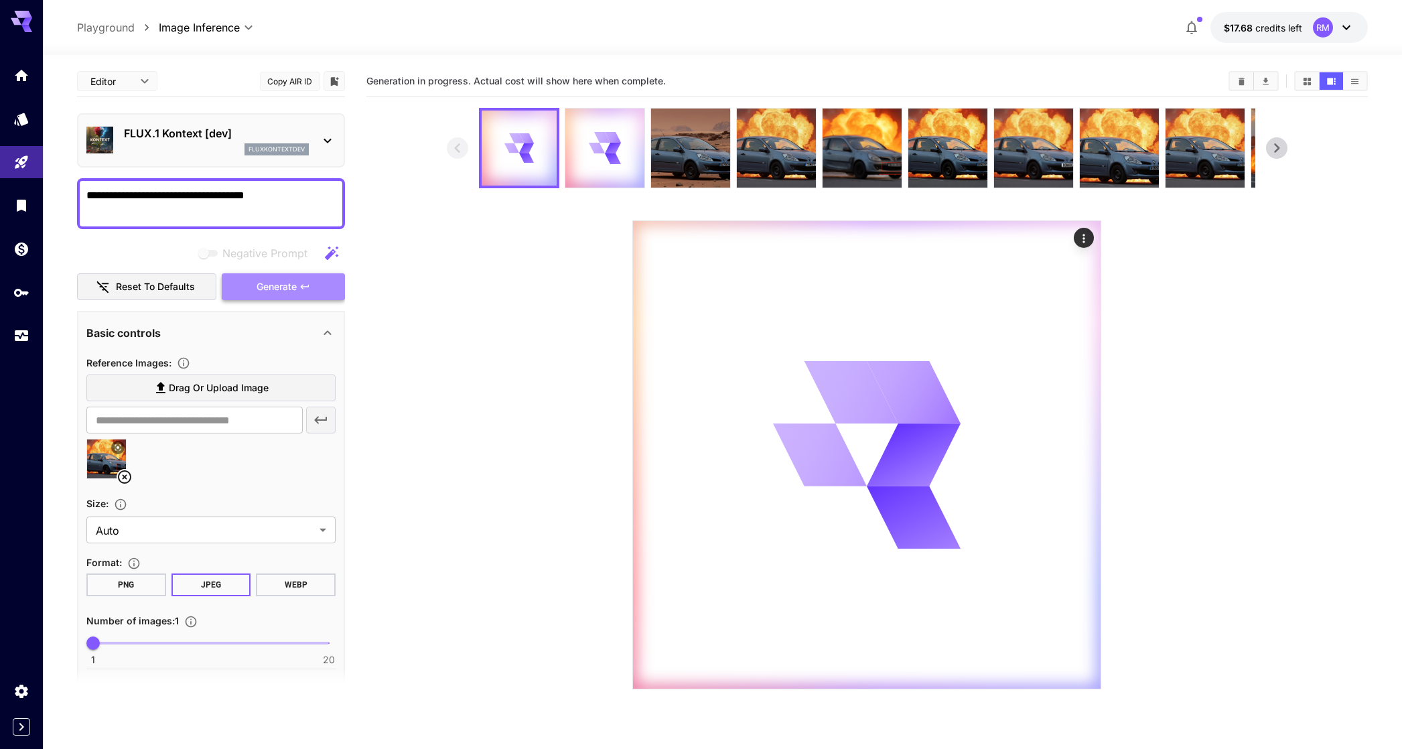
click at [262, 279] on span "Generate" at bounding box center [277, 287] width 40 height 17
click at [582, 150] on div at bounding box center [604, 148] width 79 height 79
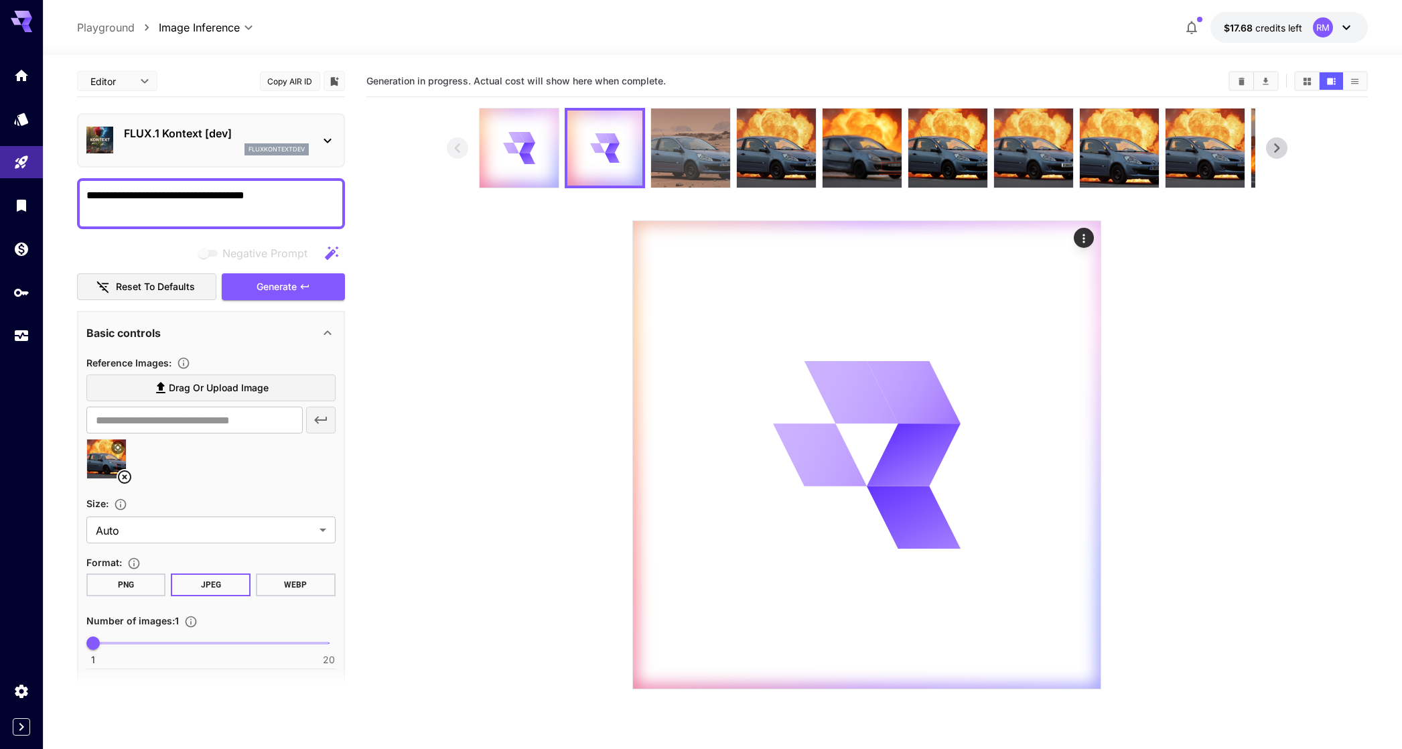
click at [658, 134] on img at bounding box center [690, 148] width 79 height 79
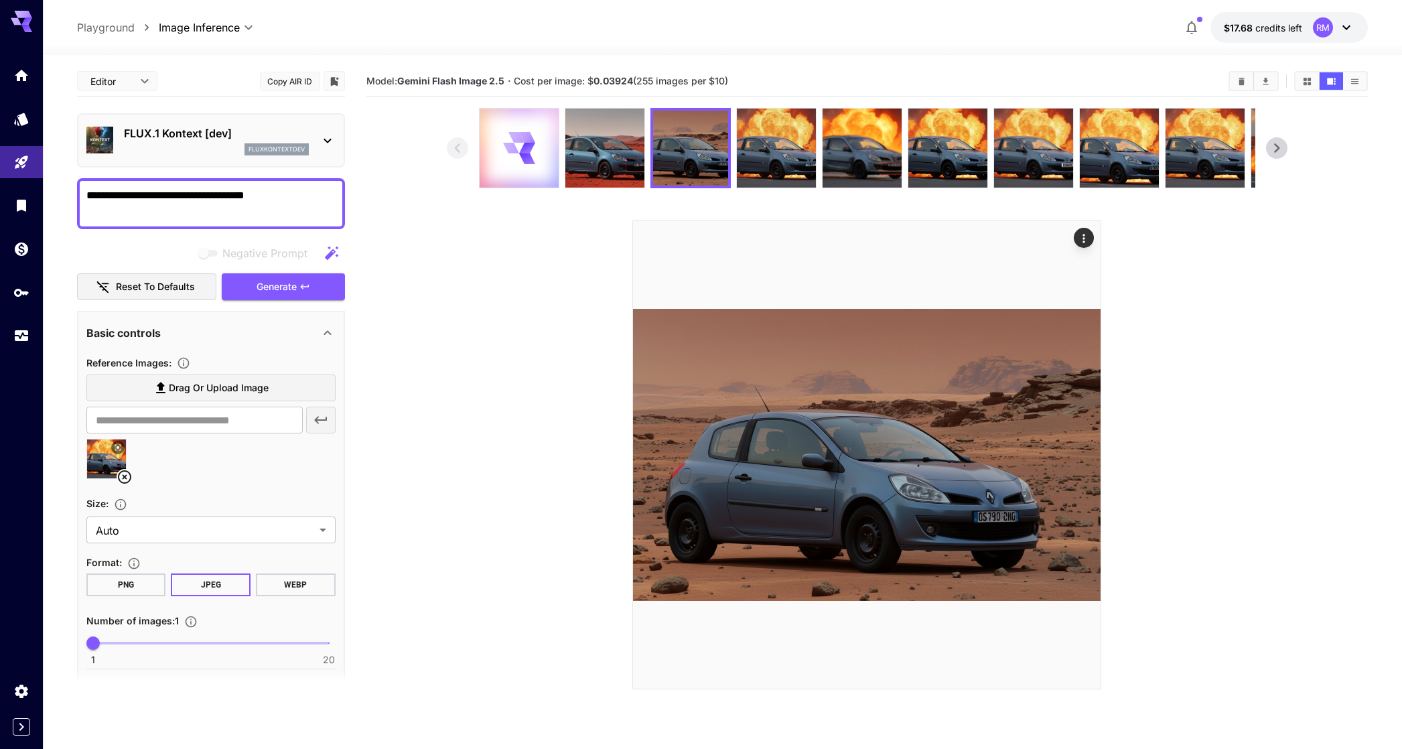
click at [597, 135] on img at bounding box center [604, 148] width 79 height 79
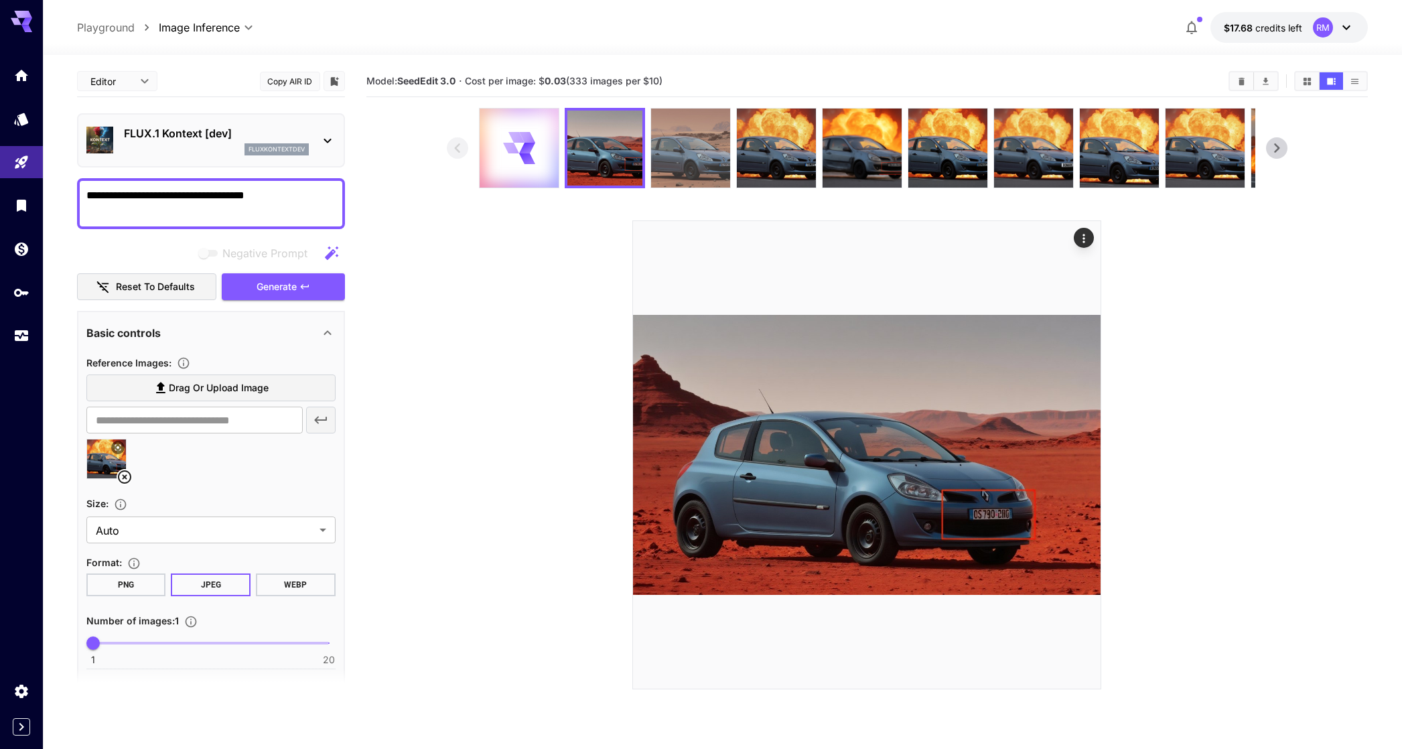
click at [673, 144] on img at bounding box center [690, 148] width 79 height 79
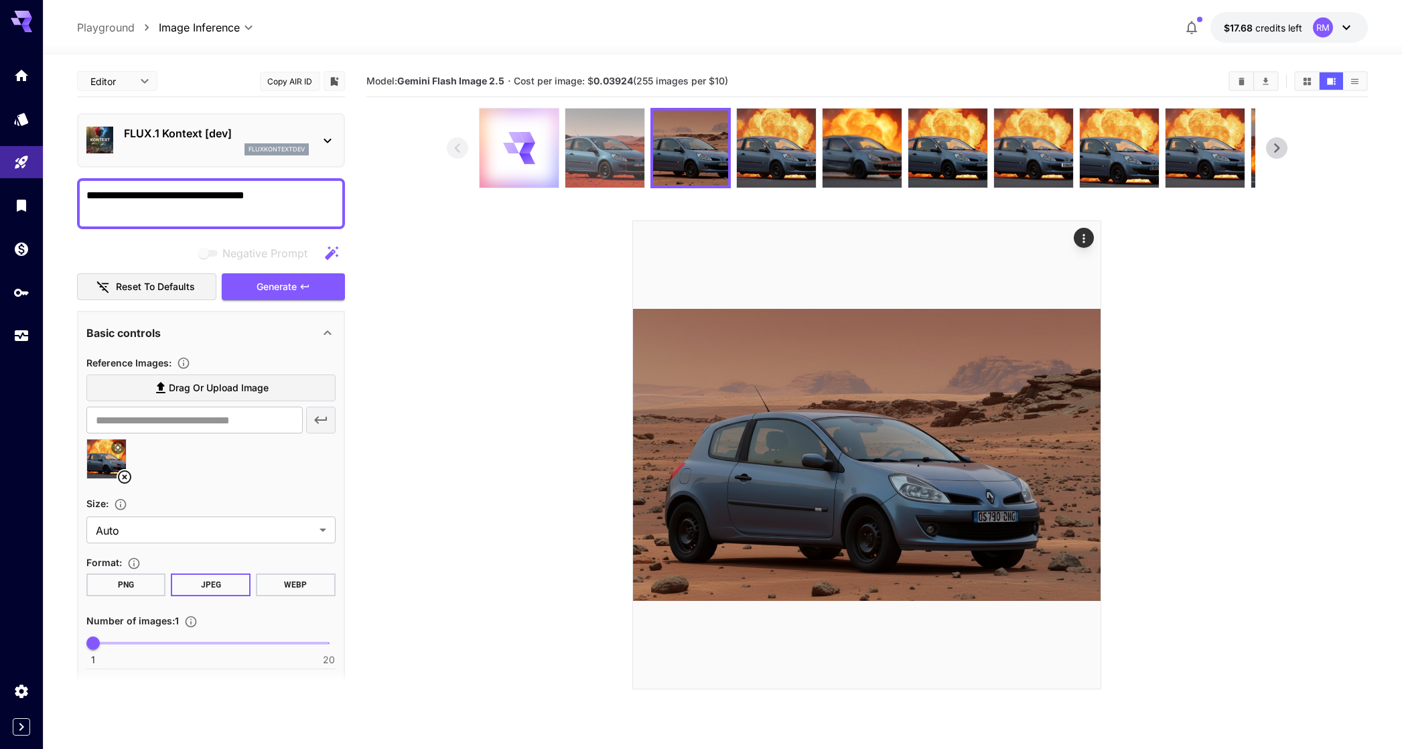
click at [628, 144] on img at bounding box center [604, 148] width 79 height 79
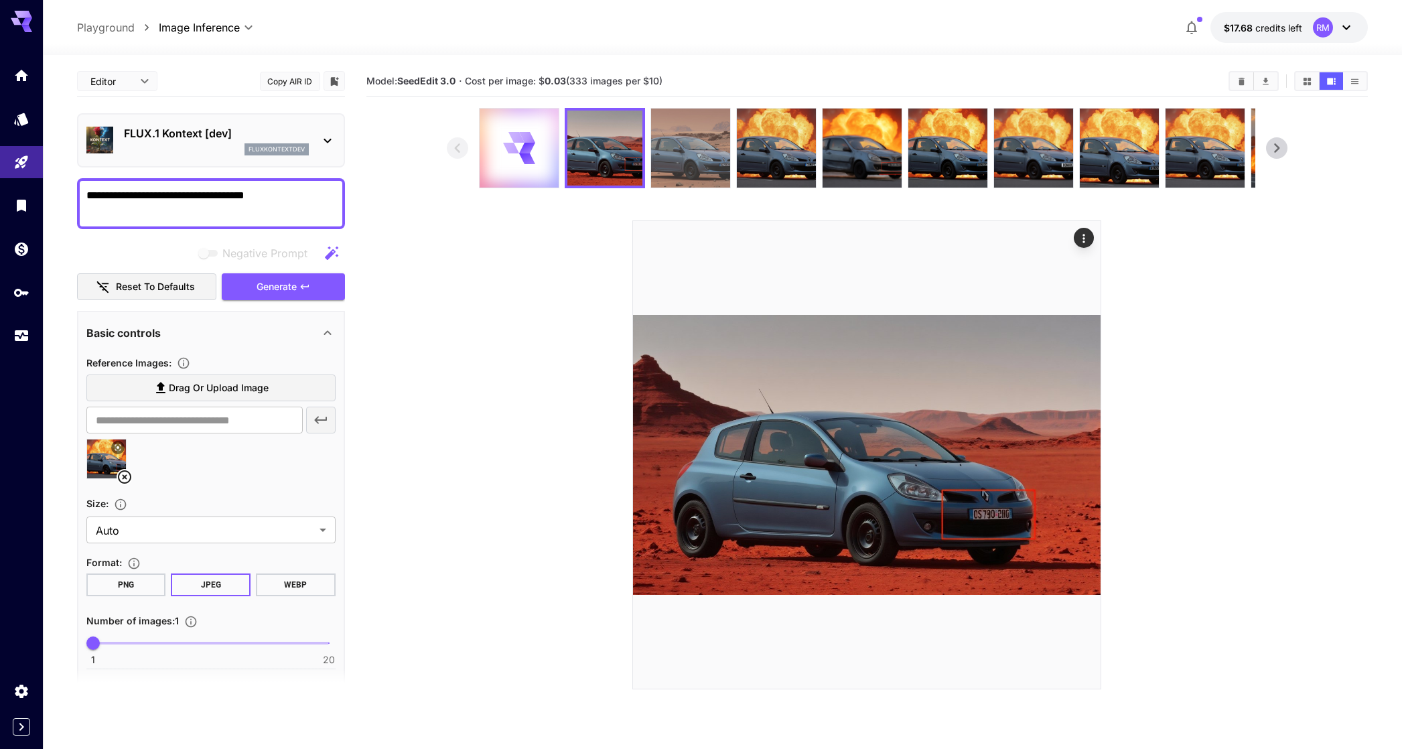
click at [669, 137] on img at bounding box center [690, 148] width 79 height 79
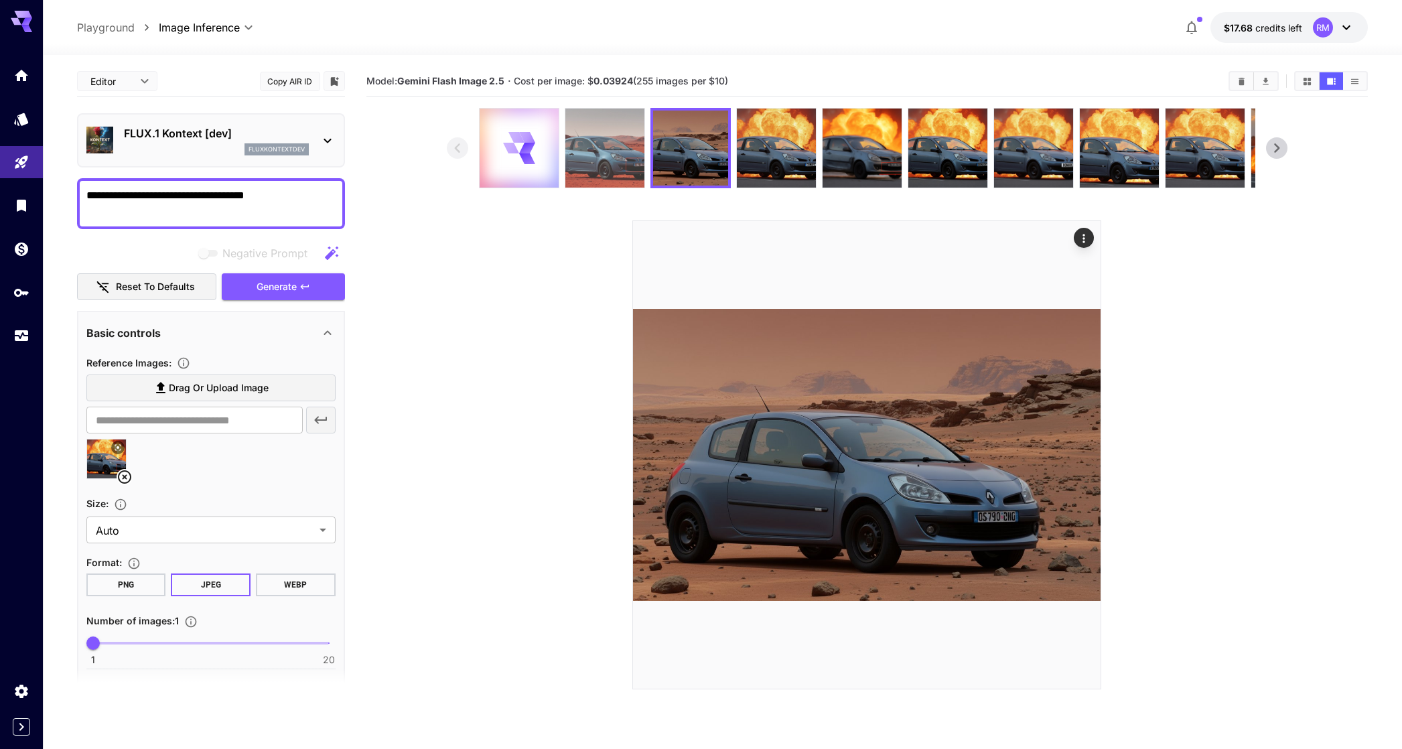
click at [636, 136] on img at bounding box center [604, 148] width 79 height 79
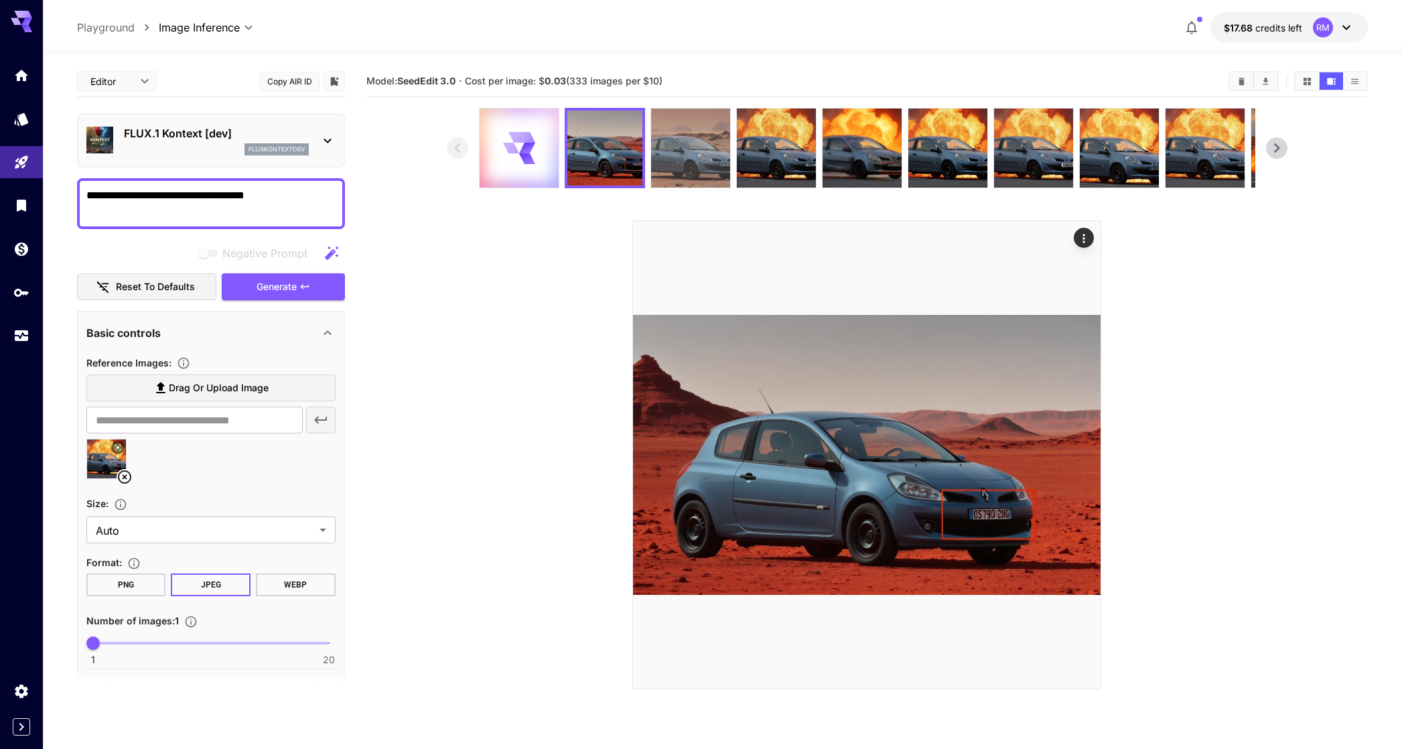
click at [667, 134] on img at bounding box center [690, 148] width 79 height 79
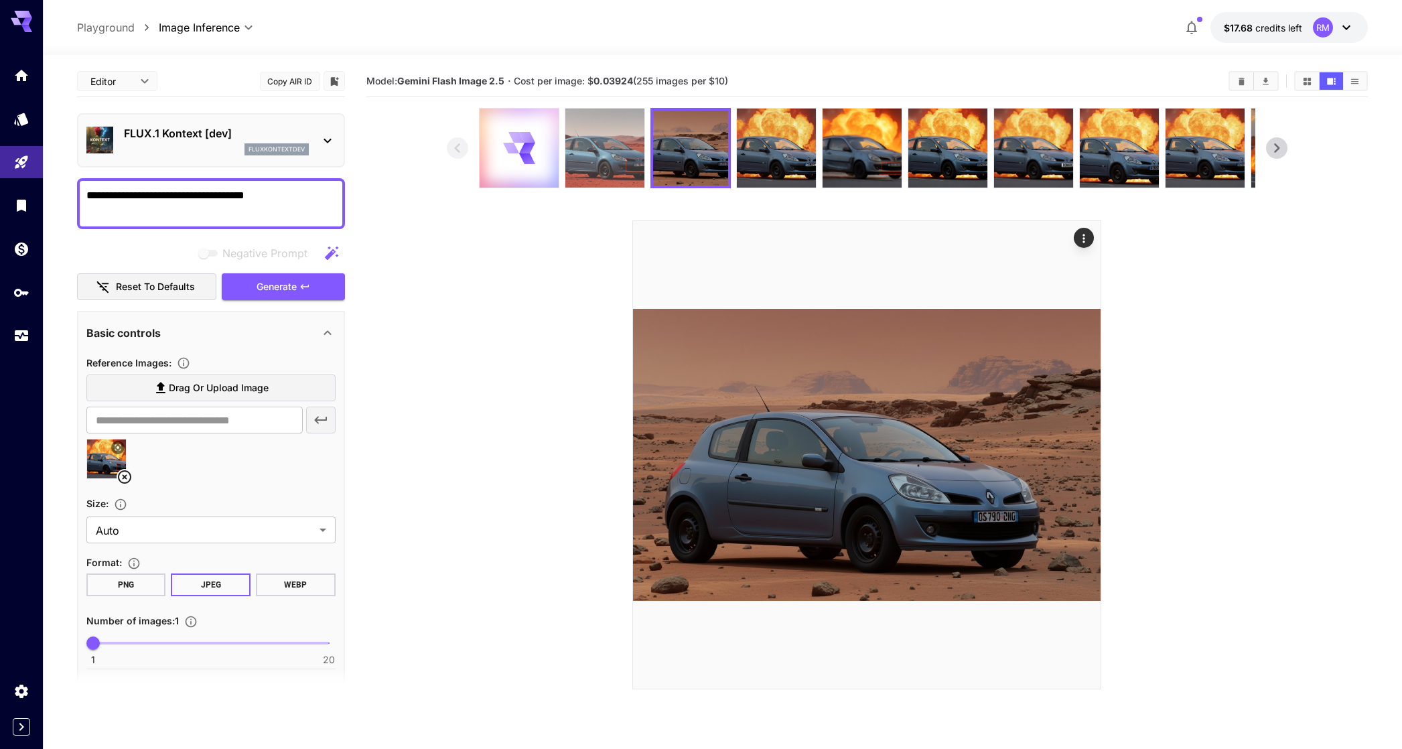
click at [634, 137] on img at bounding box center [604, 148] width 79 height 79
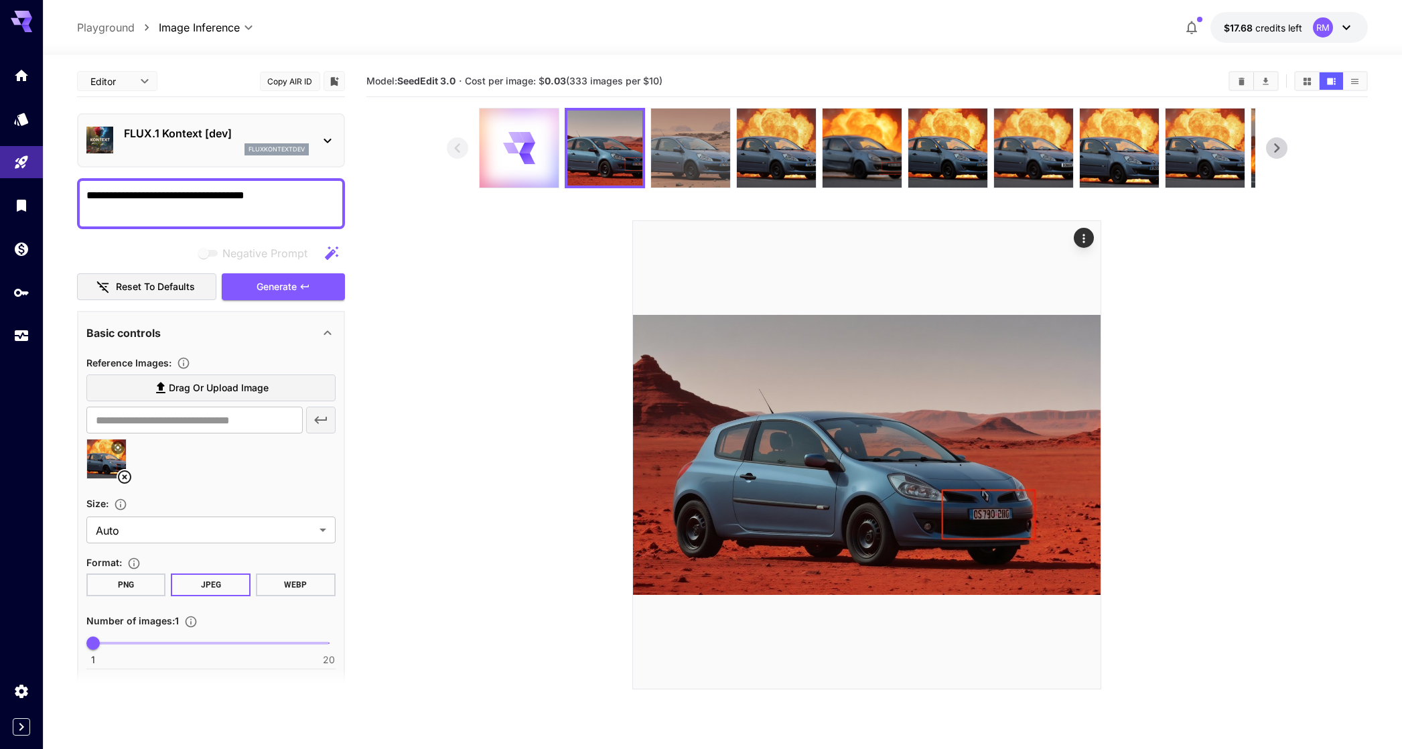
click at [689, 146] on img at bounding box center [690, 148] width 79 height 79
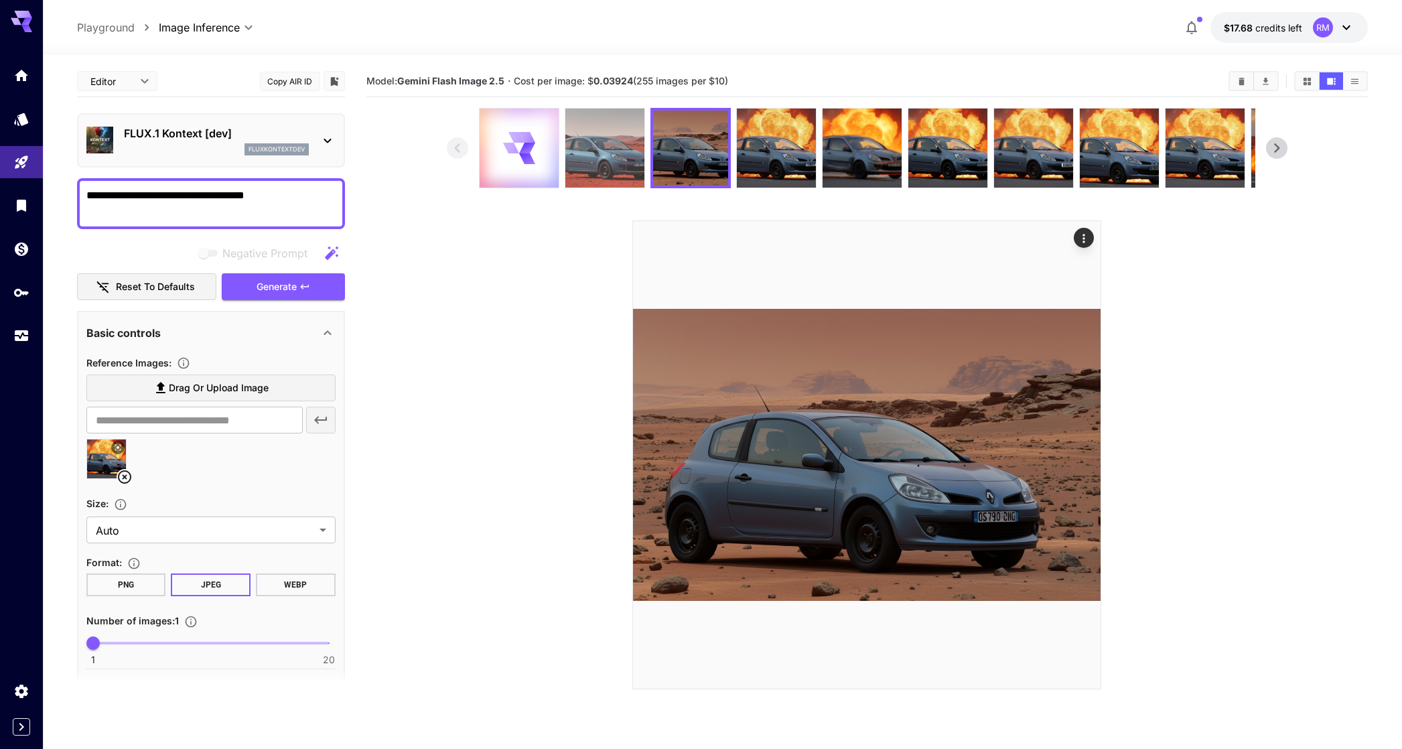
click at [615, 150] on img at bounding box center [604, 148] width 79 height 79
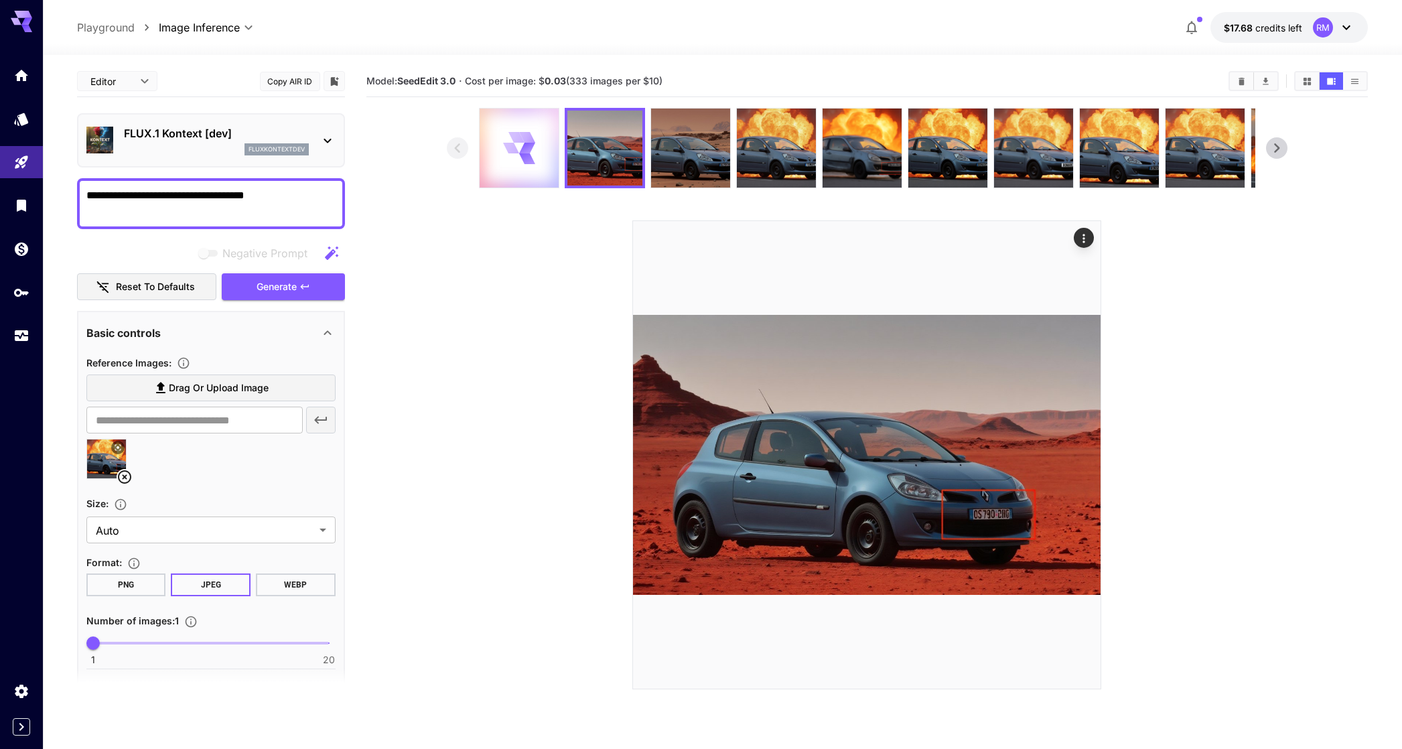
click at [515, 139] on icon at bounding box center [517, 137] width 16 height 11
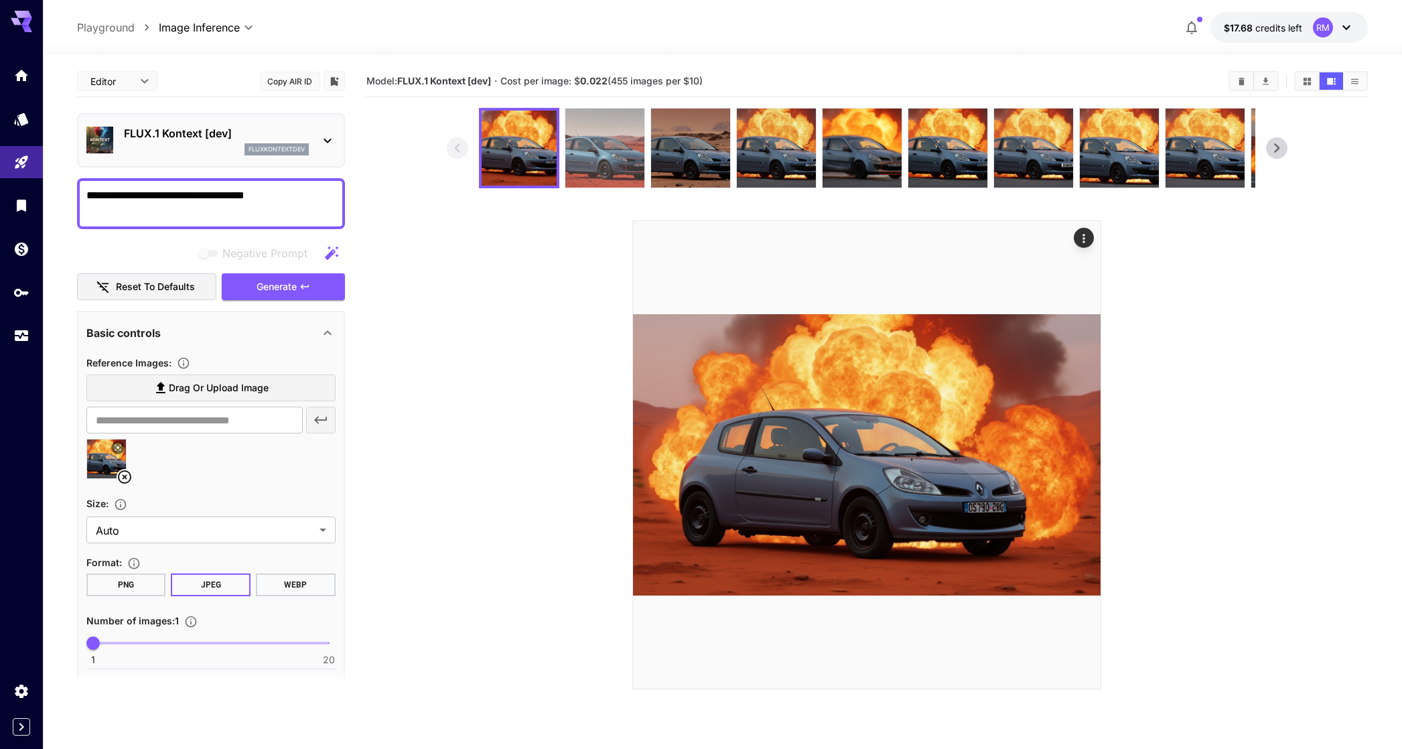
click at [596, 126] on img at bounding box center [604, 148] width 79 height 79
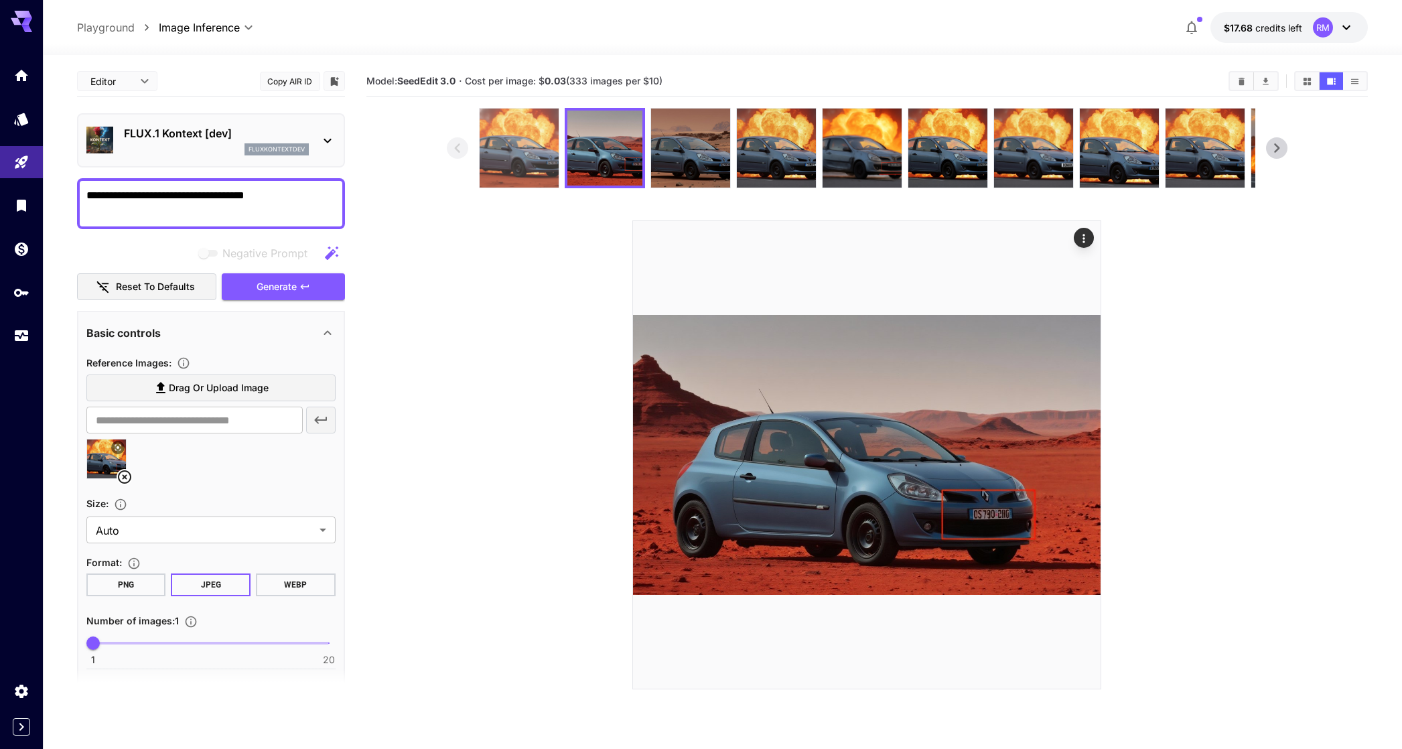
click at [535, 143] on img at bounding box center [519, 148] width 79 height 79
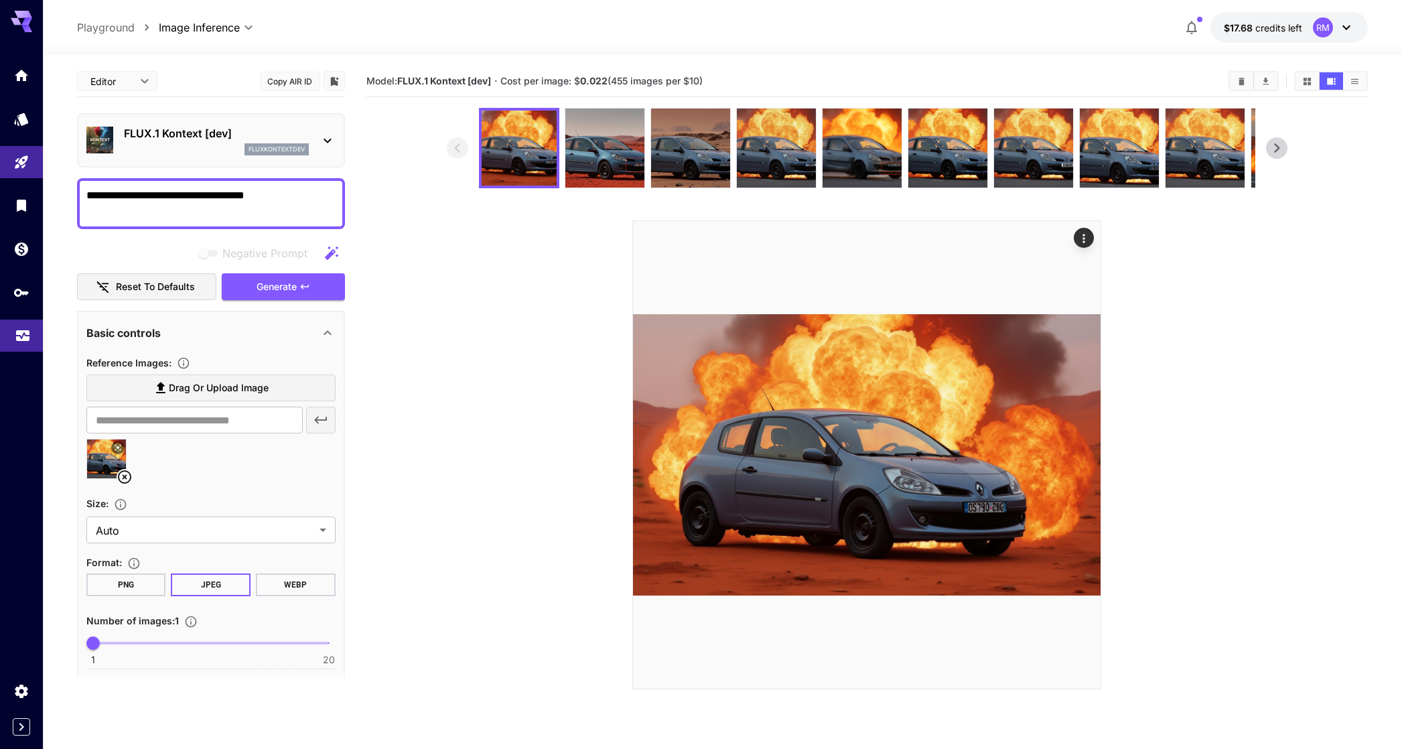
click at [30, 326] on link at bounding box center [21, 336] width 43 height 33
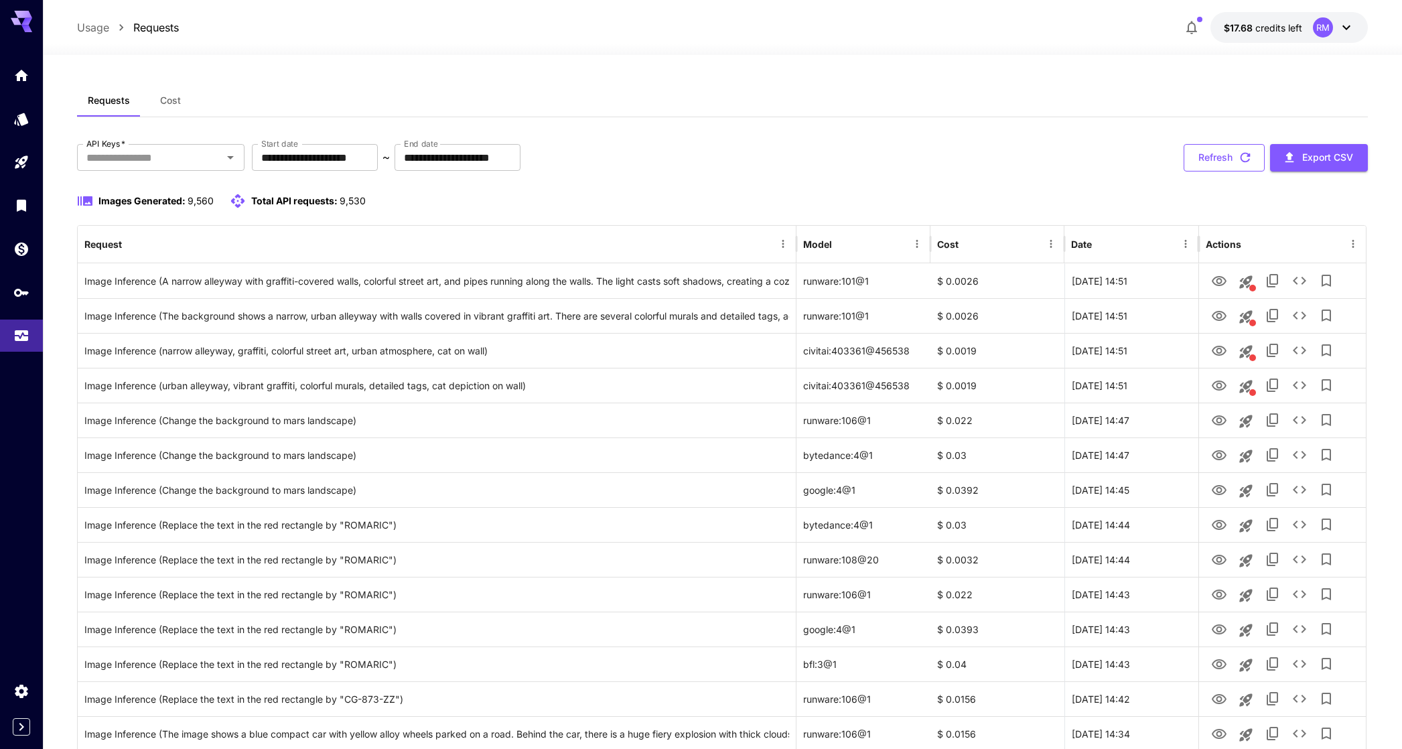
click at [1218, 161] on button "Refresh" at bounding box center [1224, 157] width 81 height 27
click at [1205, 156] on button "Refresh" at bounding box center [1224, 157] width 81 height 27
click at [1233, 159] on button "Refresh" at bounding box center [1224, 157] width 81 height 27
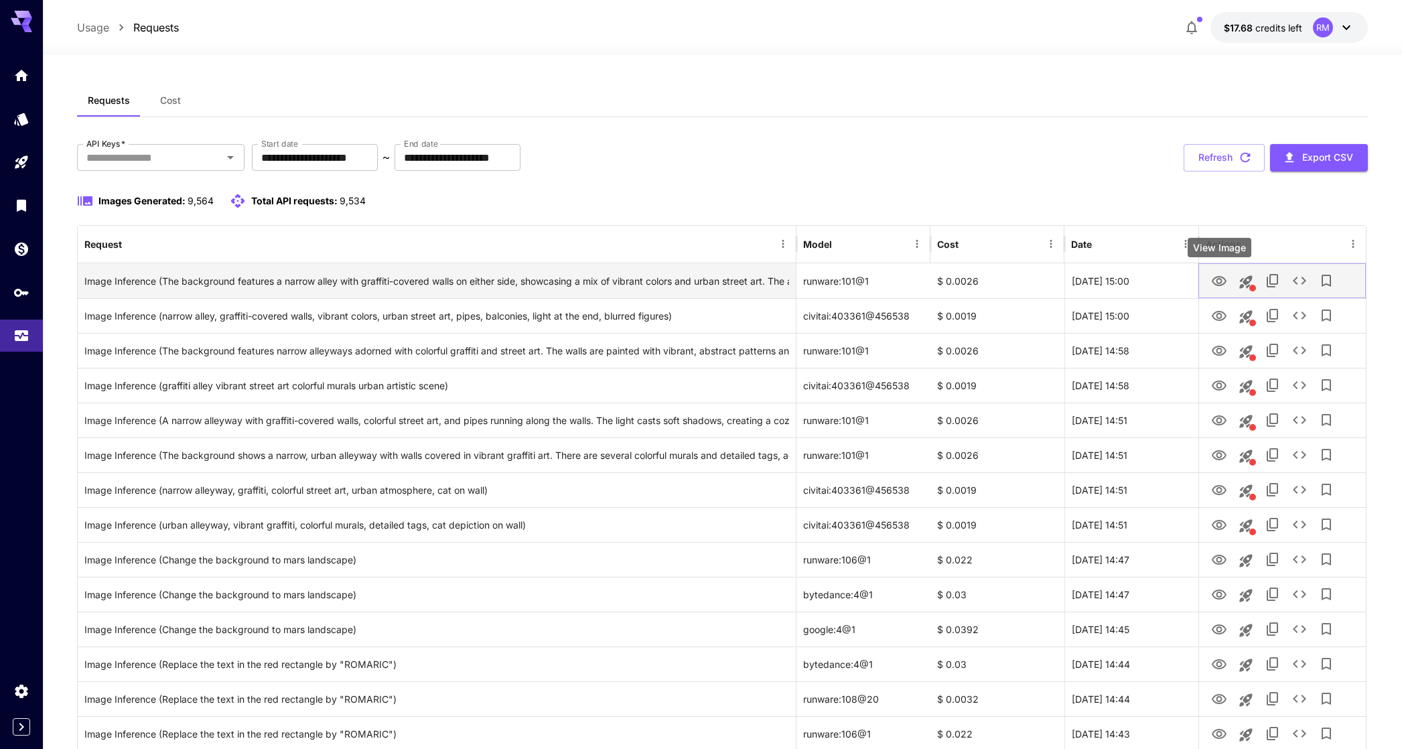
click at [1218, 281] on icon "View Image" at bounding box center [1219, 281] width 16 height 16
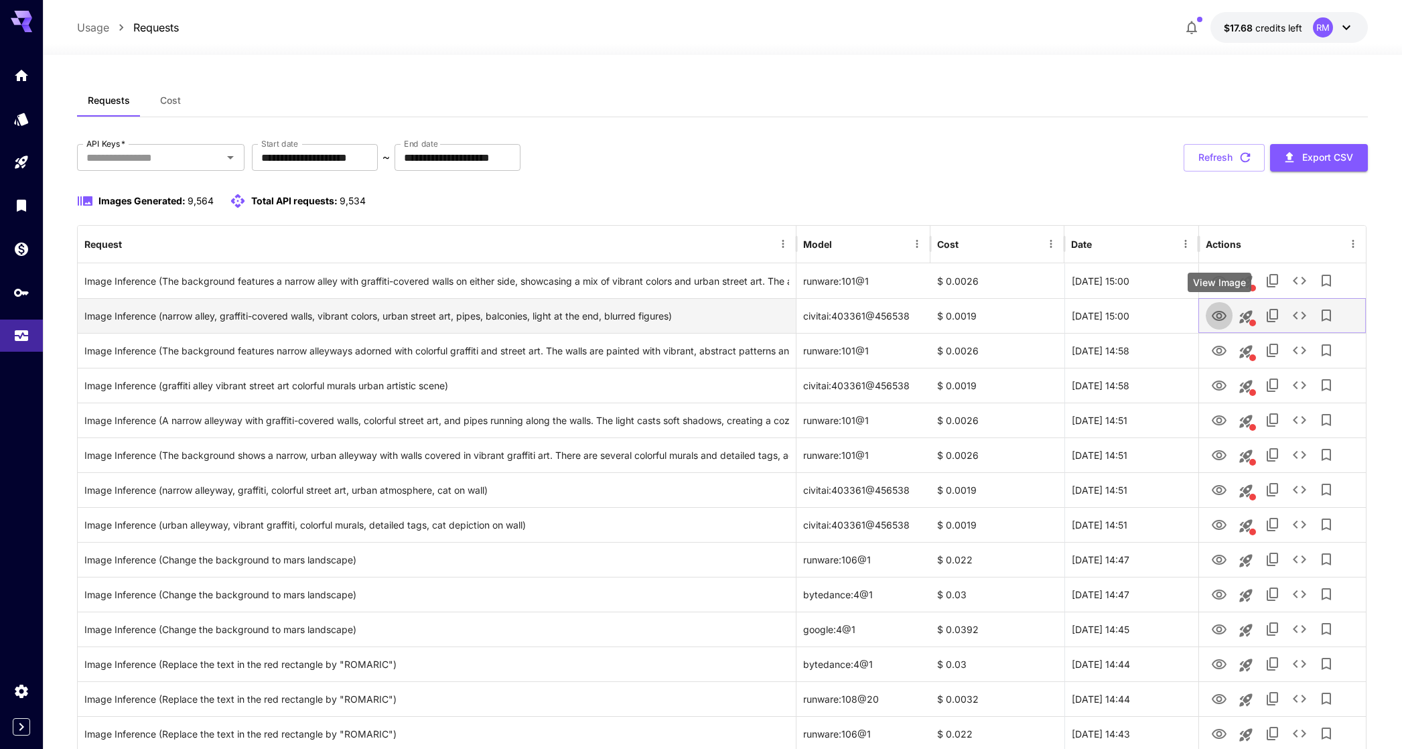
click at [1215, 314] on icon "View Image" at bounding box center [1219, 316] width 16 height 16
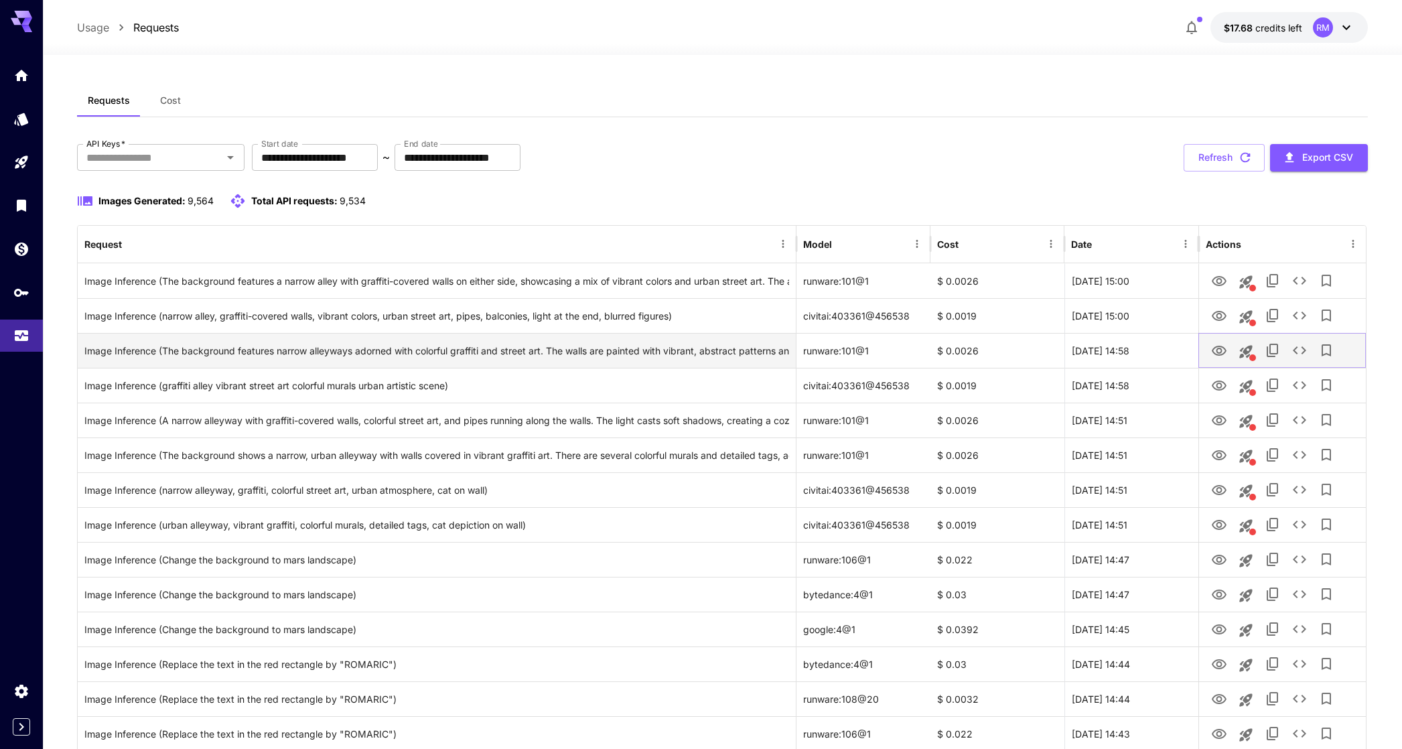
click at [1225, 343] on icon "View Image" at bounding box center [1219, 351] width 16 height 16
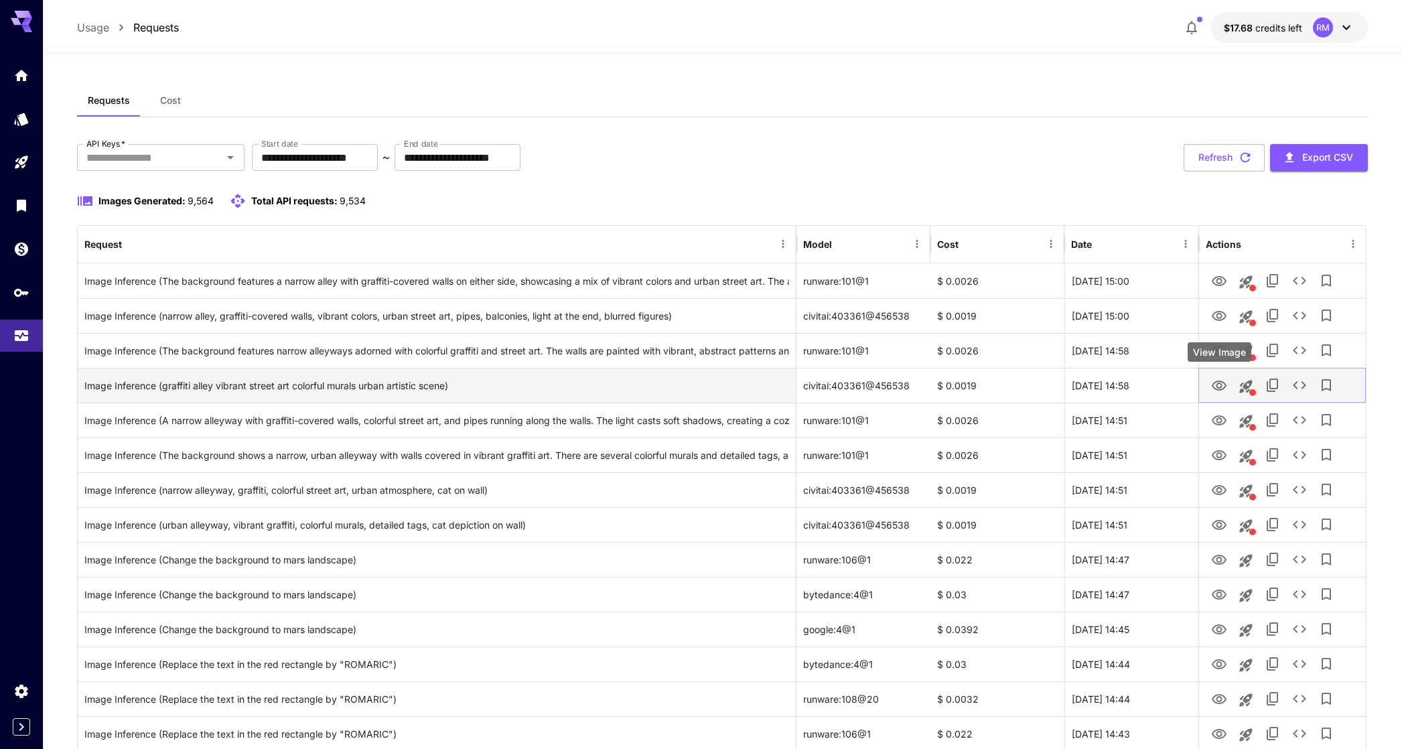
click at [1218, 389] on icon "View Image" at bounding box center [1219, 386] width 15 height 10
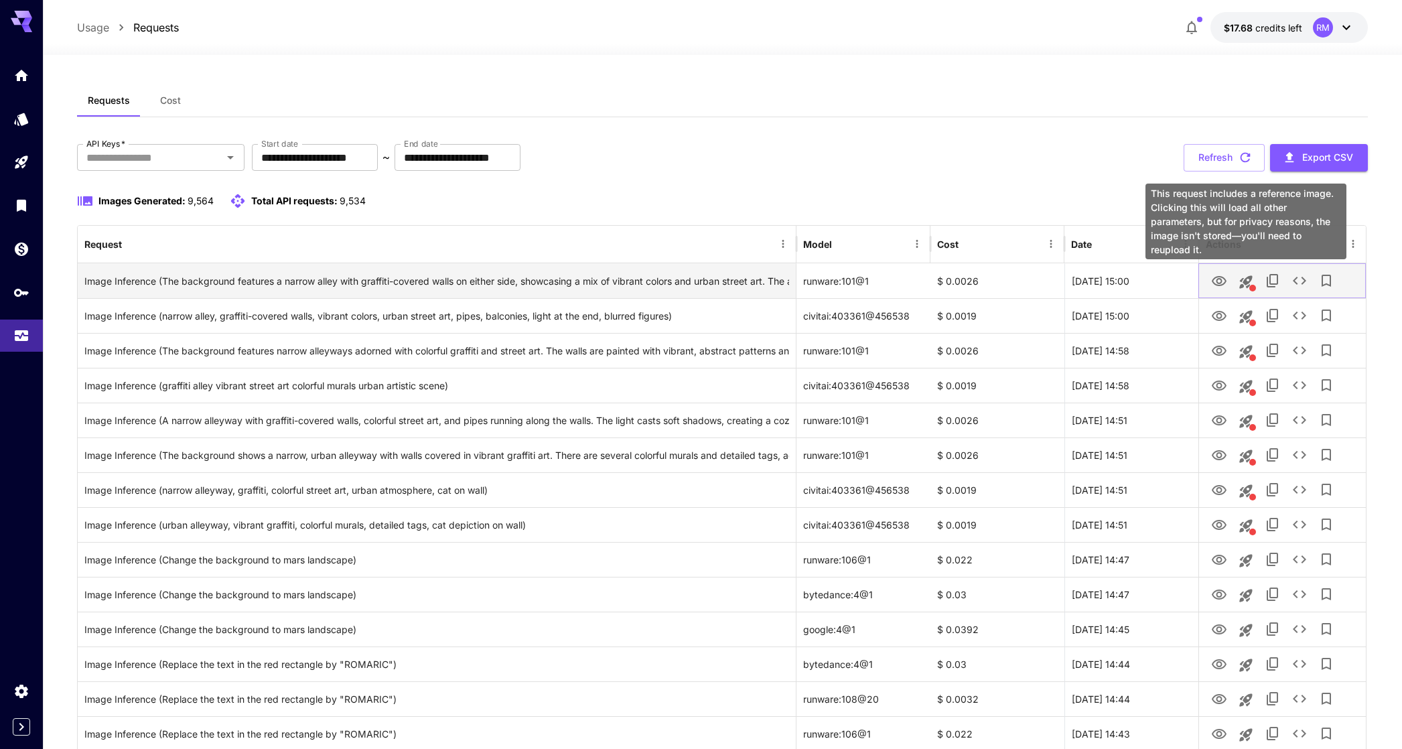
click at [1245, 290] on button "This request includes a reference image. Clicking this will load all other para…" at bounding box center [1246, 282] width 27 height 27
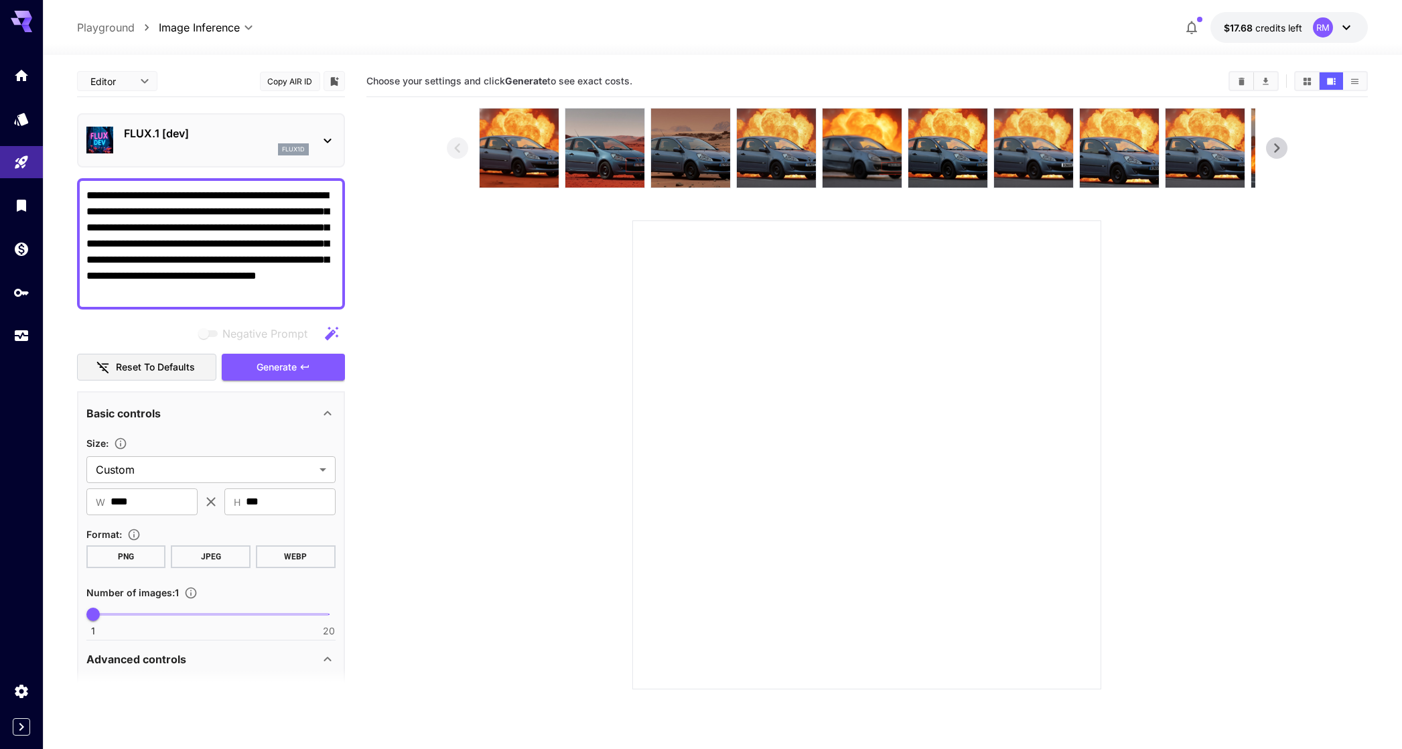
scroll to position [415, 0]
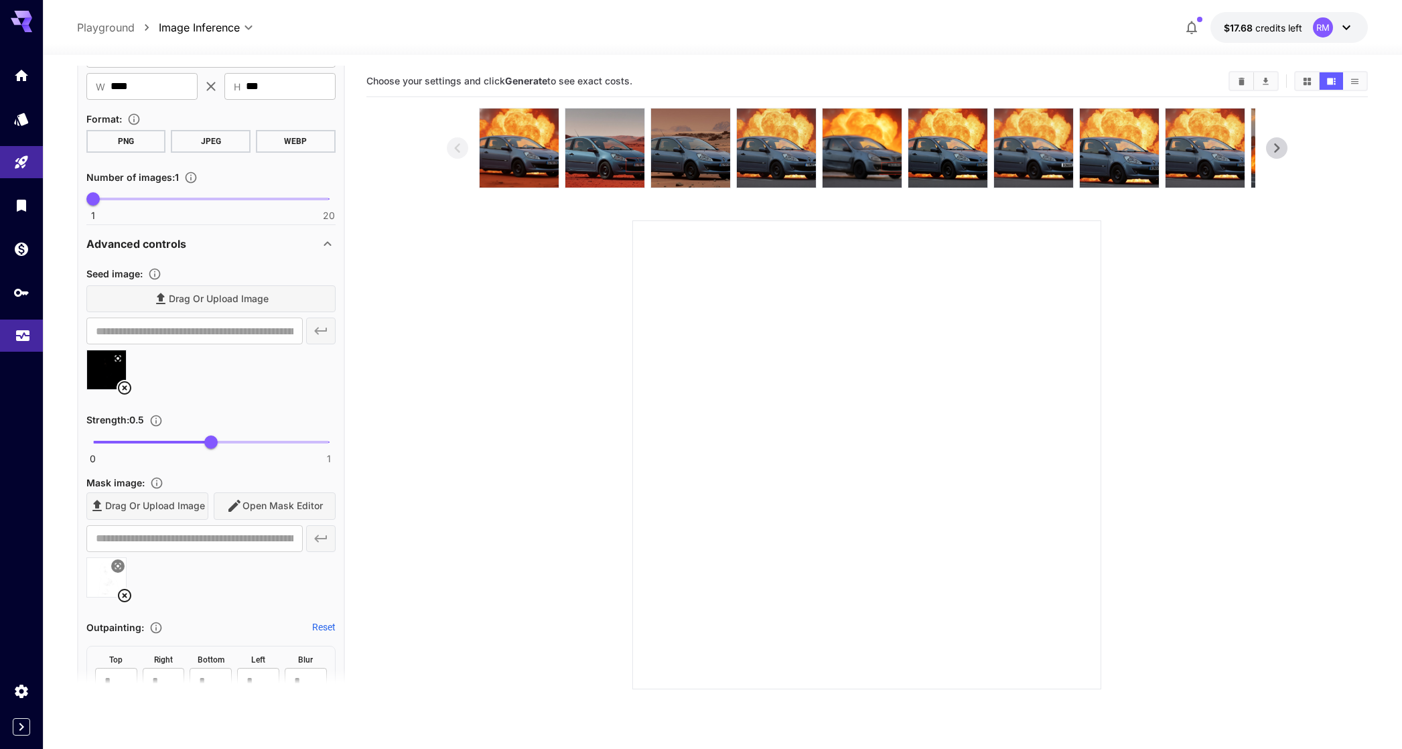
click at [24, 334] on icon "Usage" at bounding box center [23, 332] width 16 height 16
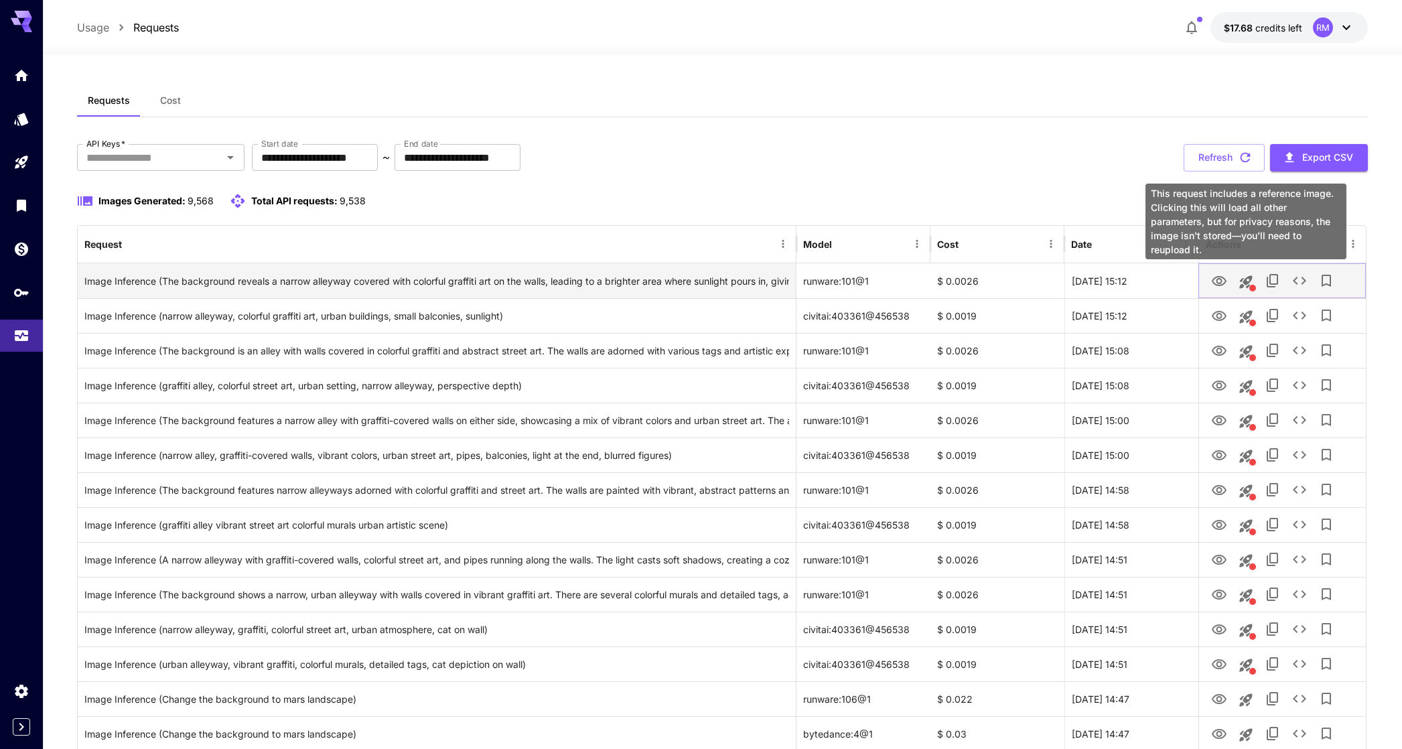
click at [1247, 280] on icon "This request includes a reference image. Clicking this will load all other para…" at bounding box center [1246, 281] width 13 height 13
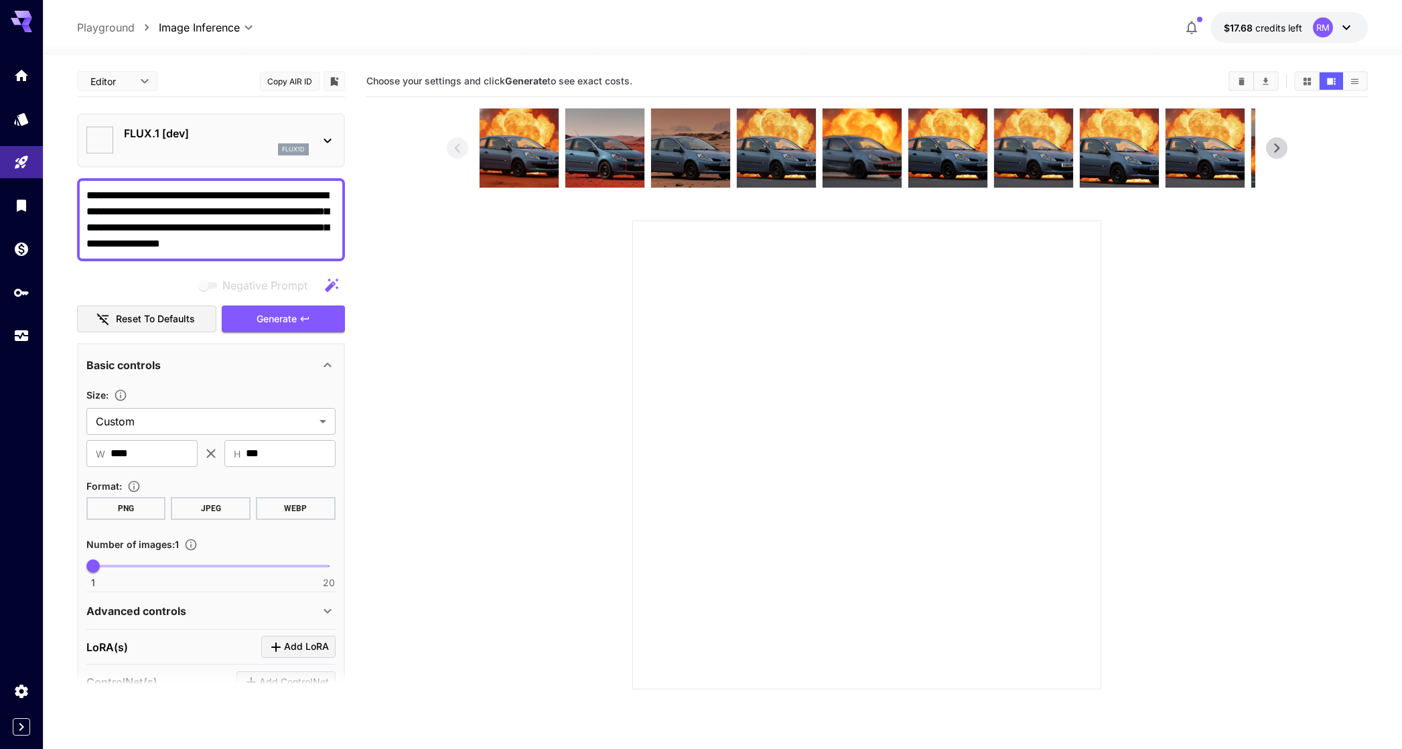
type textarea "**********"
type input "**********"
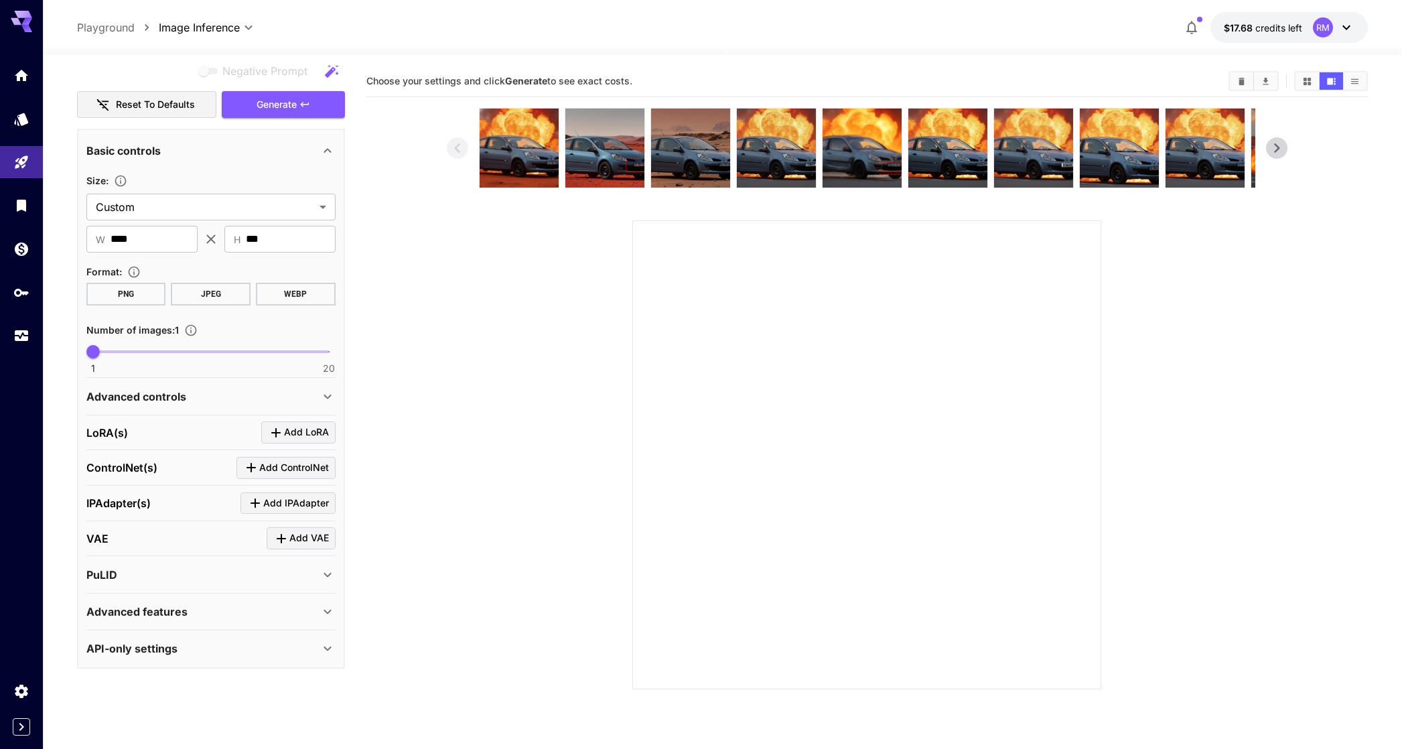
scroll to position [212, 0]
click at [157, 383] on div "Advanced controls" at bounding box center [210, 399] width 249 height 32
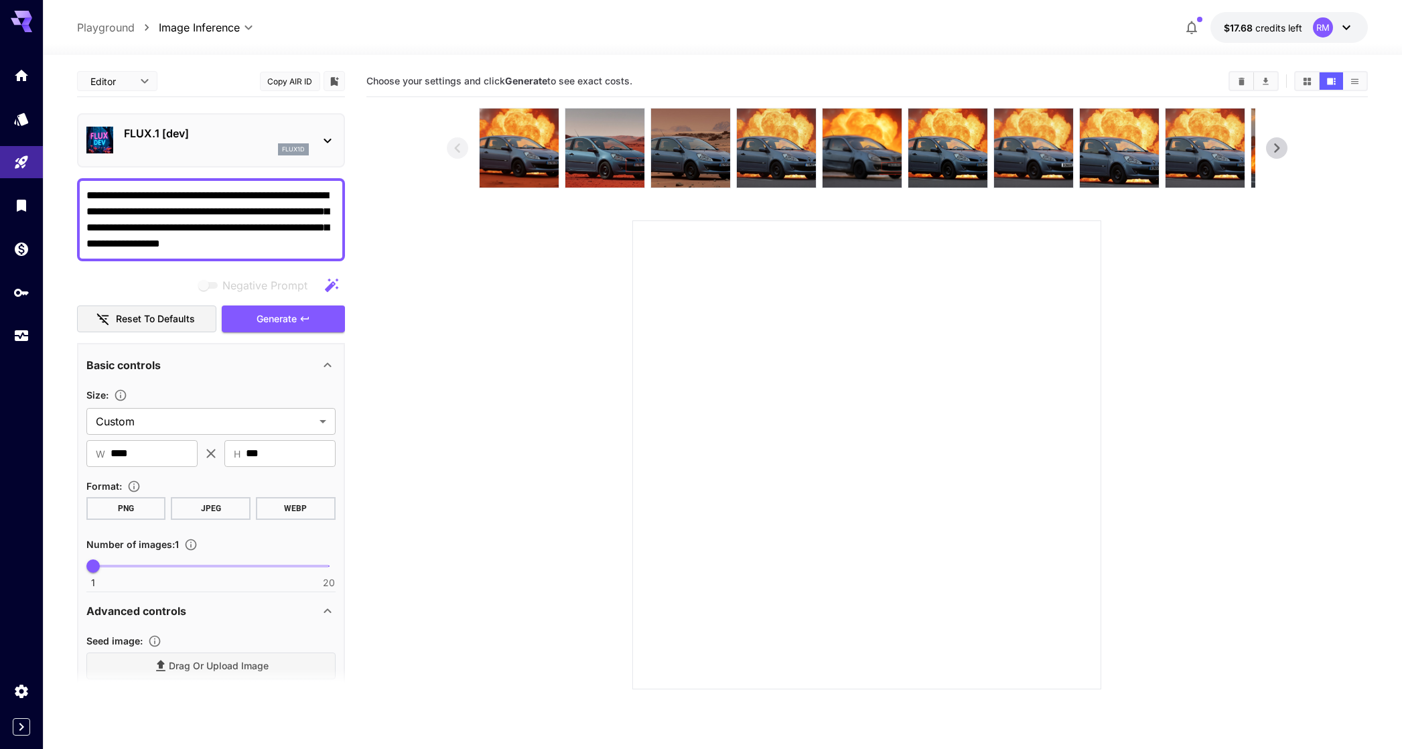
scroll to position [212, 0]
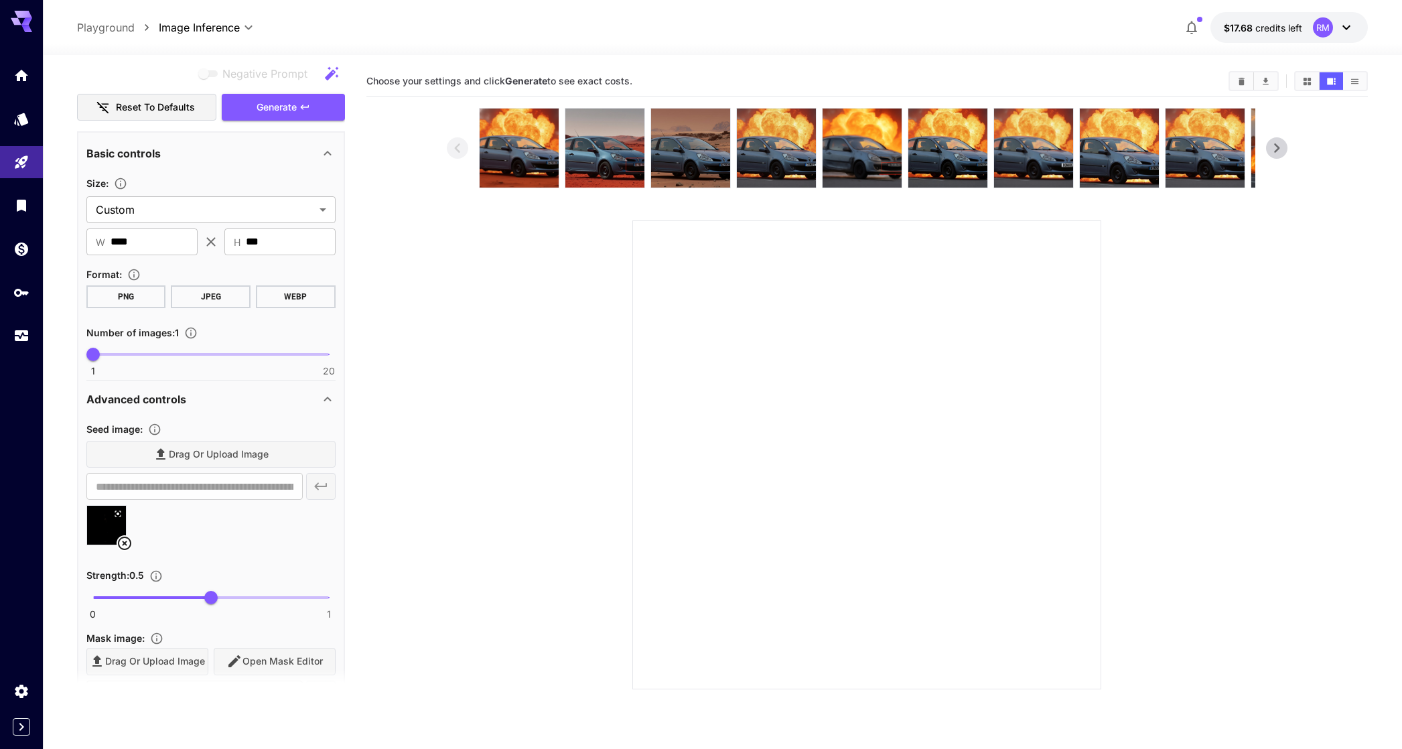
drag, startPoint x: 486, startPoint y: 363, endPoint x: 1166, endPoint y: 446, distance: 684.3
click at [1205, 477] on section at bounding box center [867, 399] width 841 height 582
drag, startPoint x: 446, startPoint y: 241, endPoint x: 539, endPoint y: 333, distance: 130.3
click at [539, 333] on section at bounding box center [867, 399] width 841 height 582
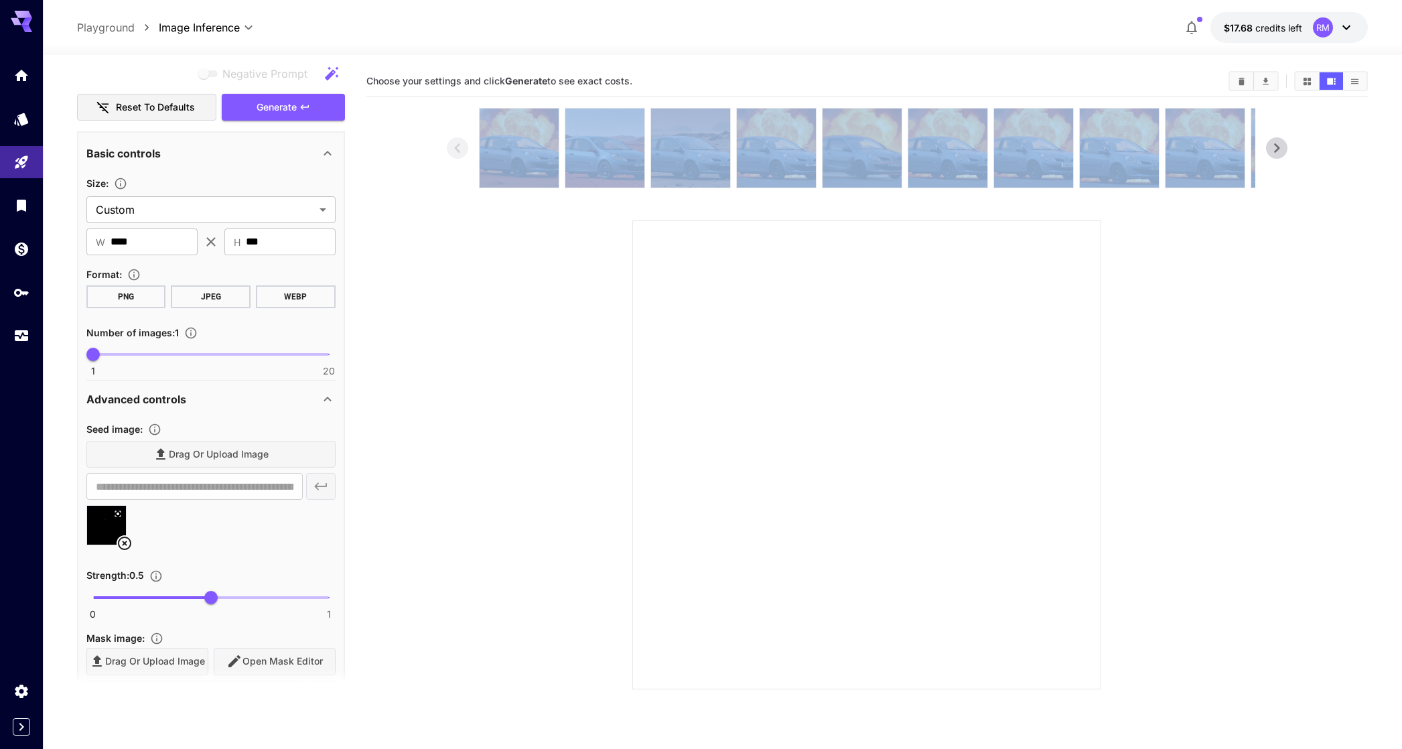
click at [509, 347] on section at bounding box center [867, 399] width 841 height 582
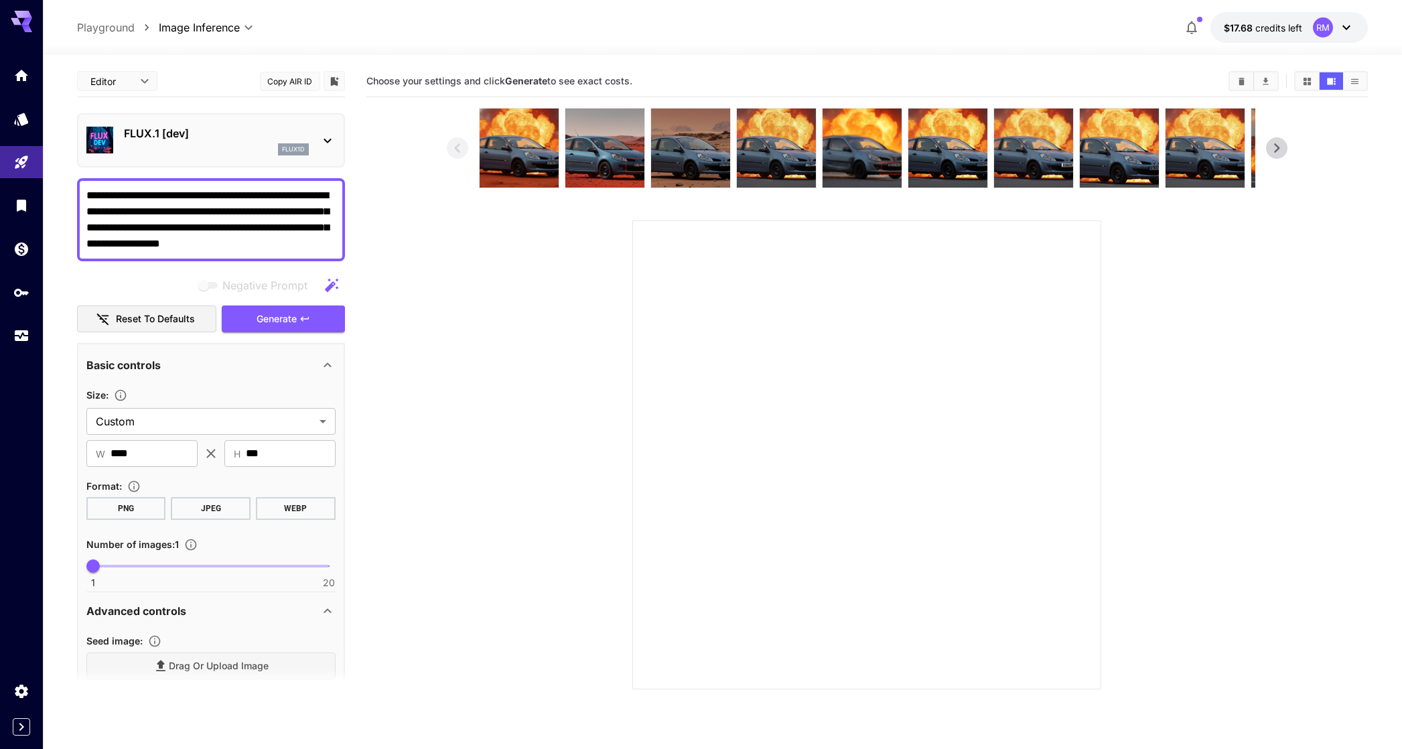
scroll to position [212, 0]
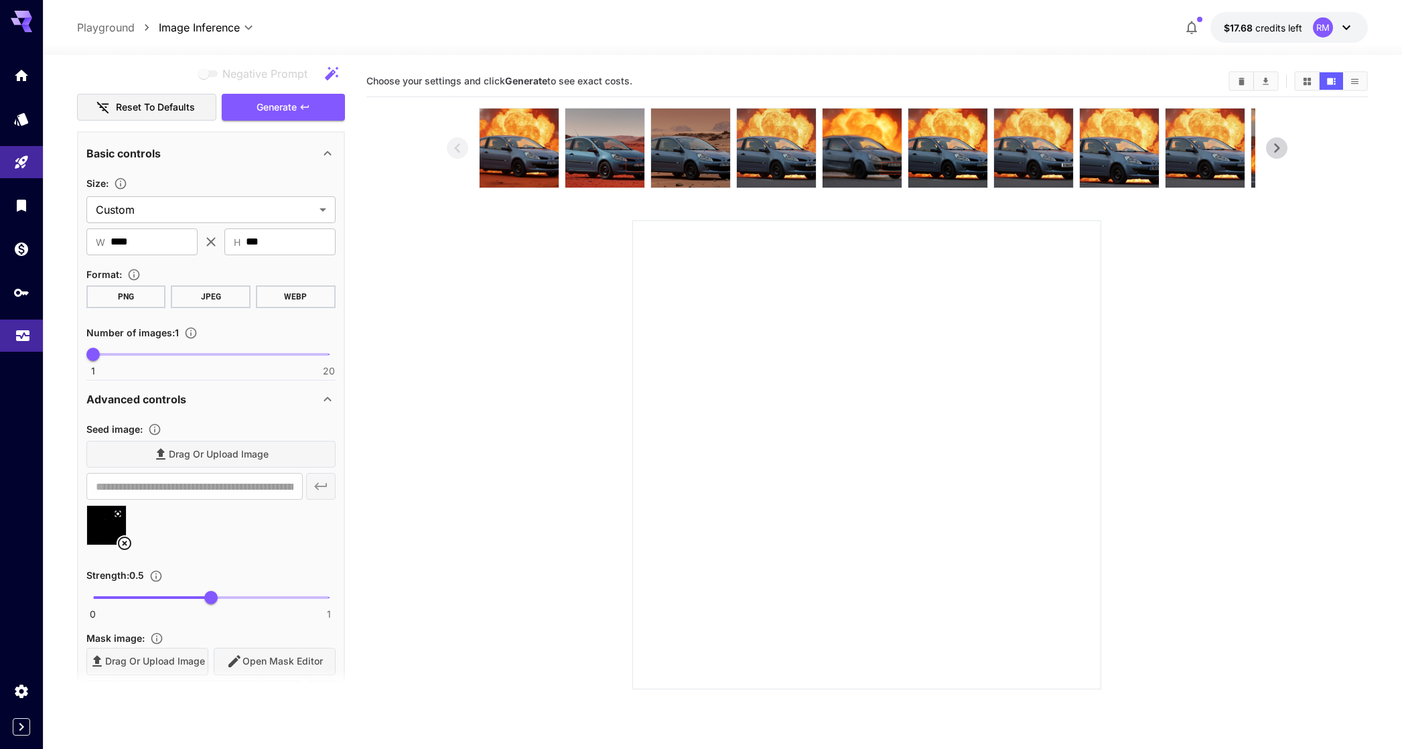
click at [32, 321] on link at bounding box center [21, 336] width 43 height 33
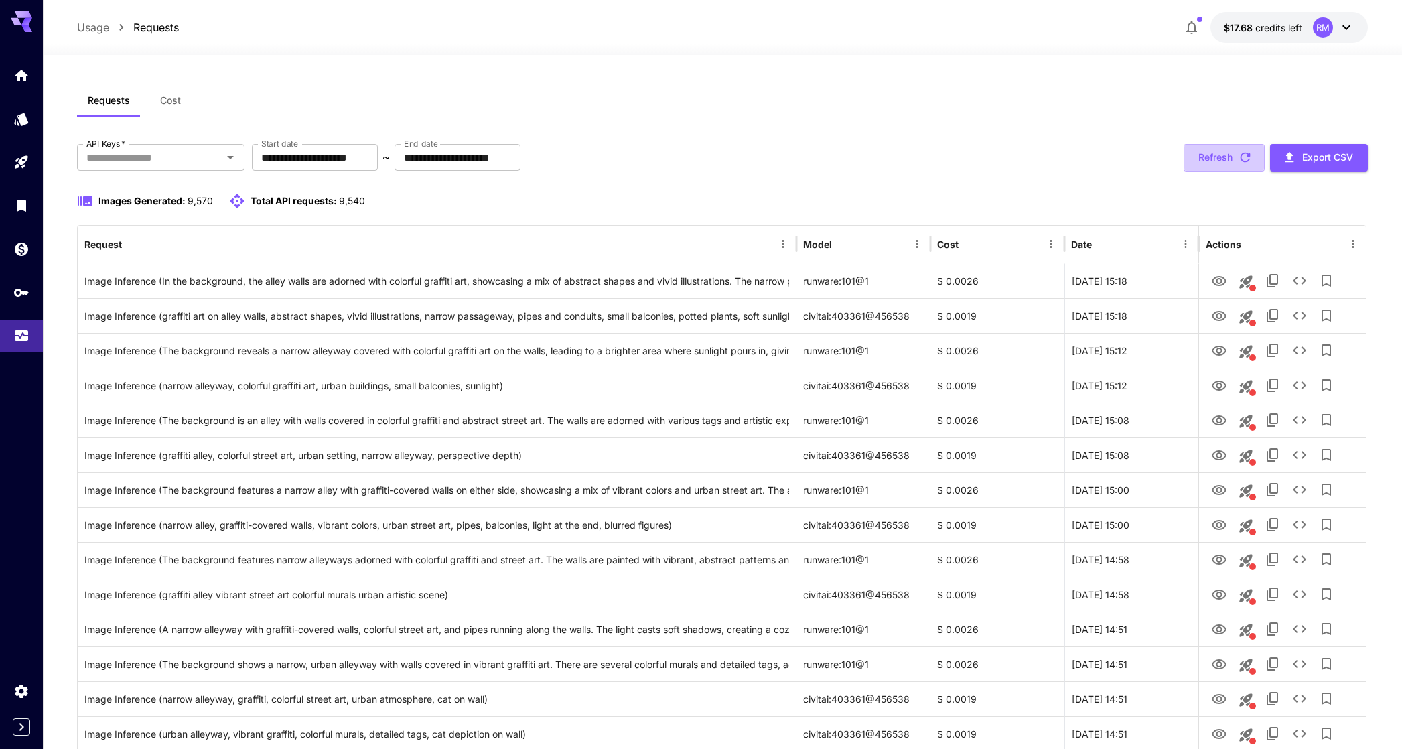
click at [1227, 157] on button "Refresh" at bounding box center [1224, 157] width 81 height 27
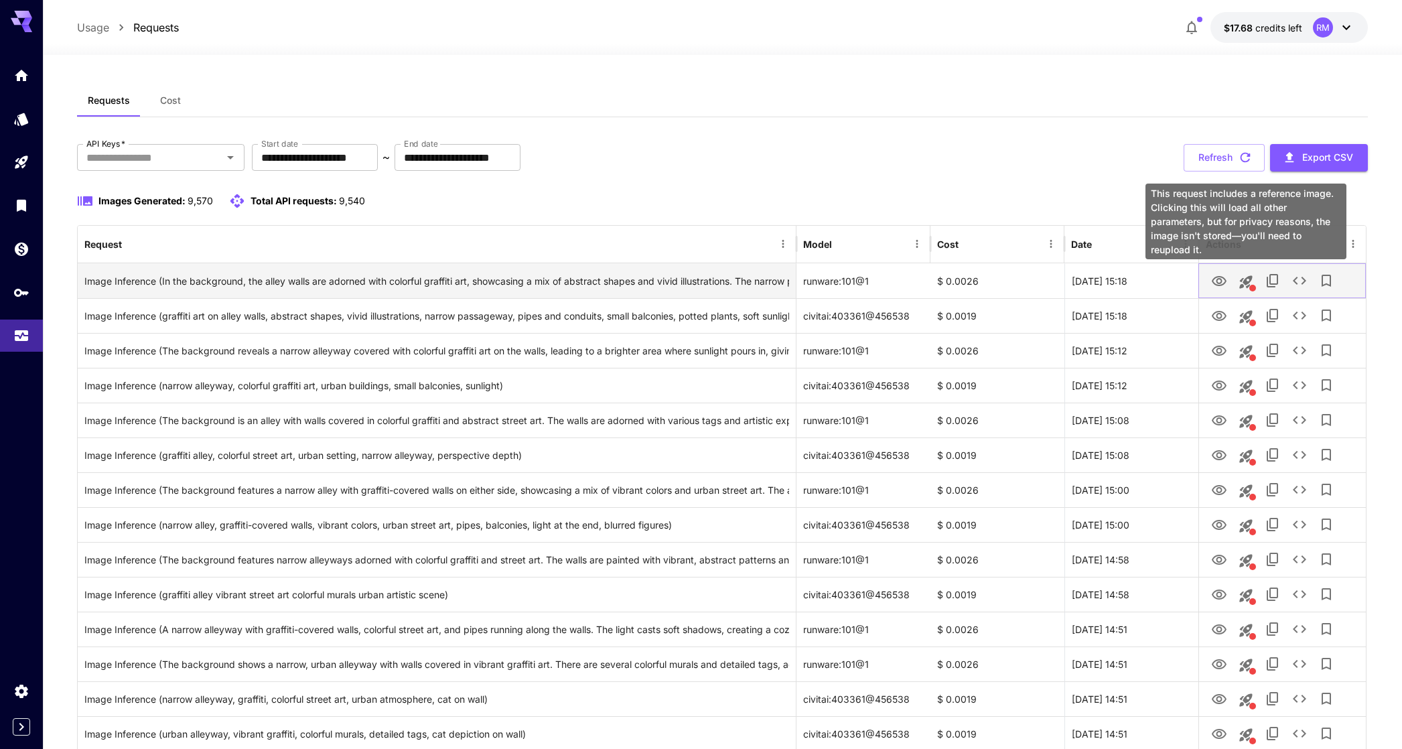
click at [1250, 281] on icon "This request includes a reference image. Clicking this will load all other para…" at bounding box center [1246, 281] width 13 height 13
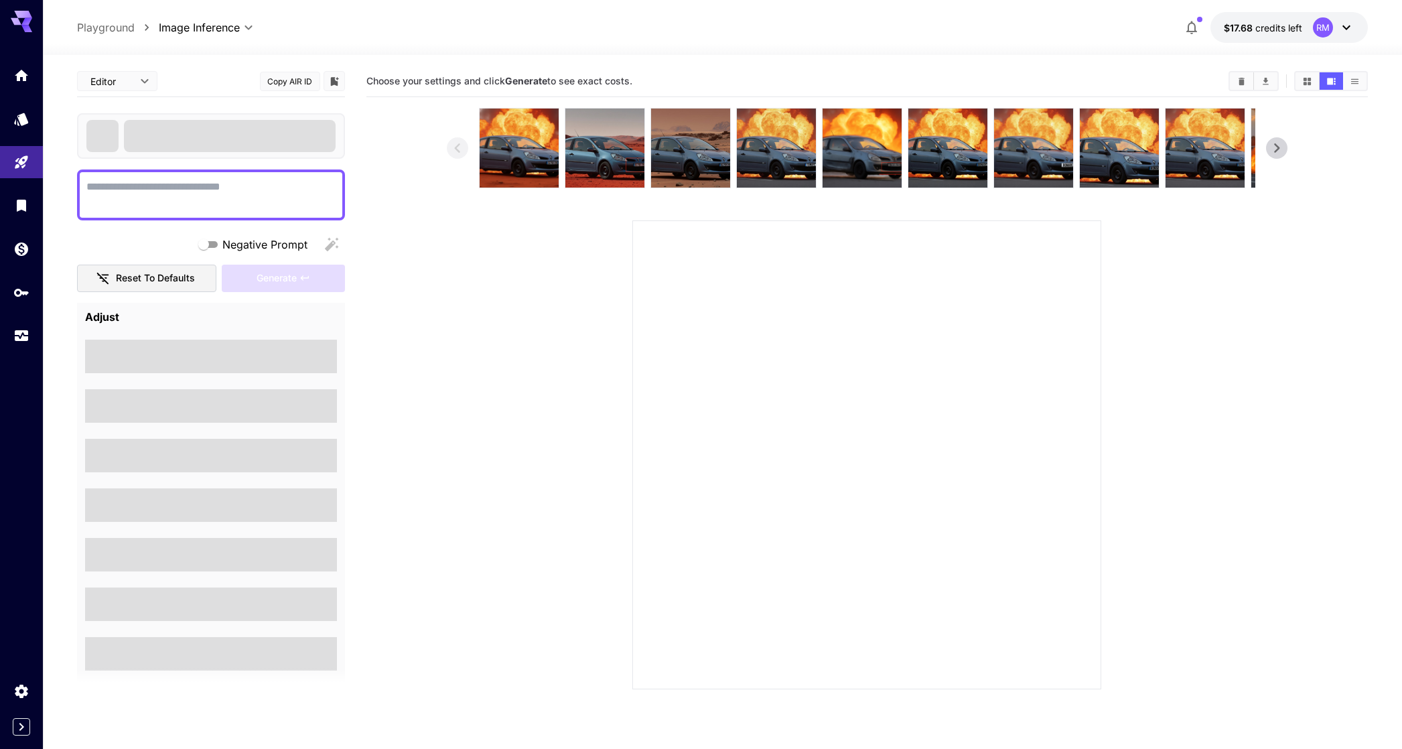
type textarea "**********"
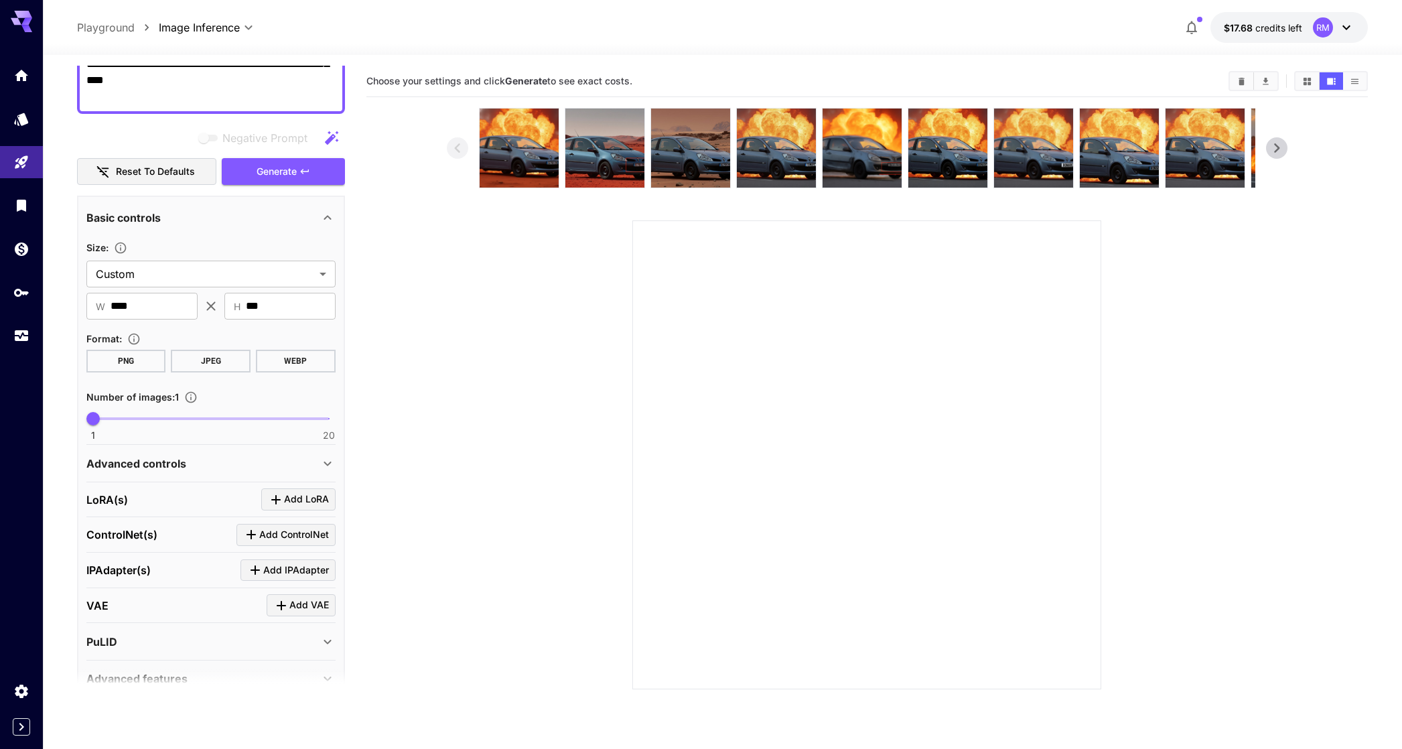
scroll to position [210, 0]
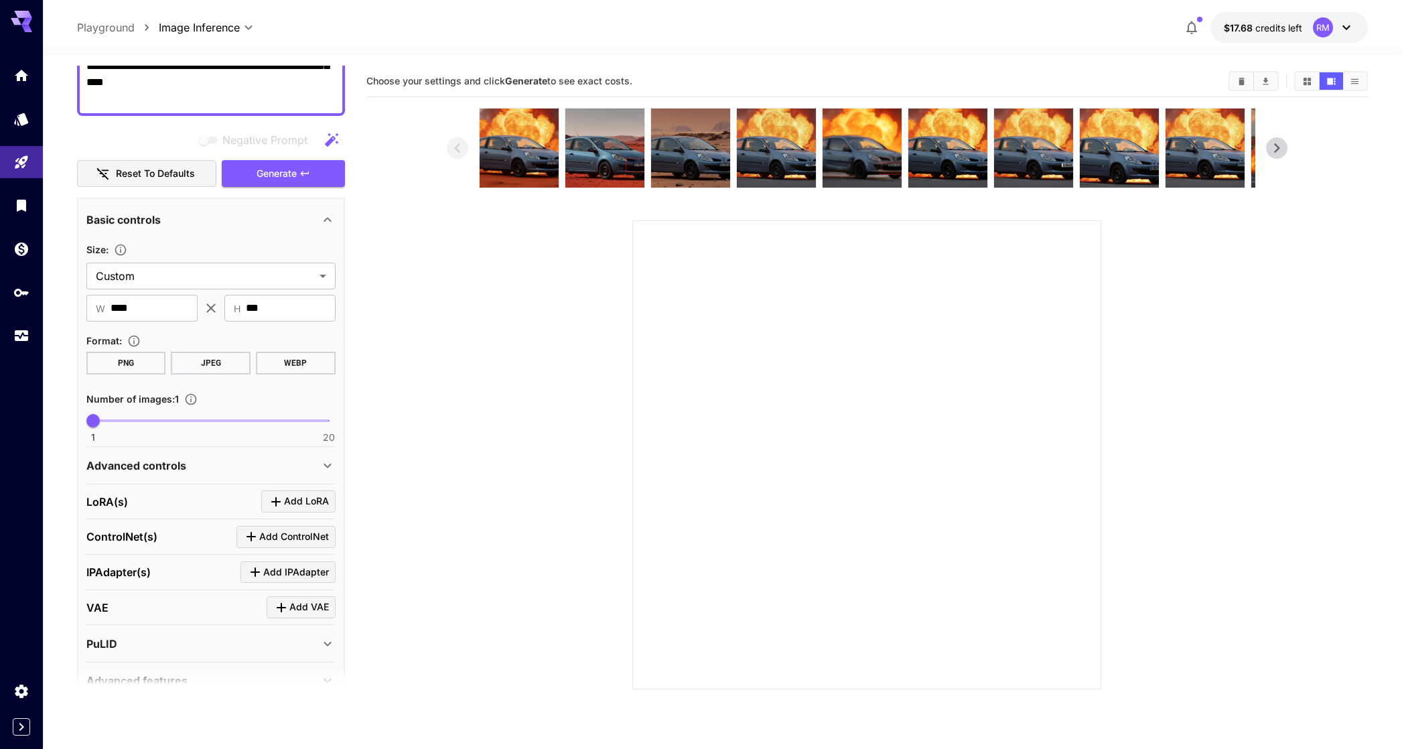
click at [197, 477] on div "Advanced controls" at bounding box center [210, 466] width 249 height 32
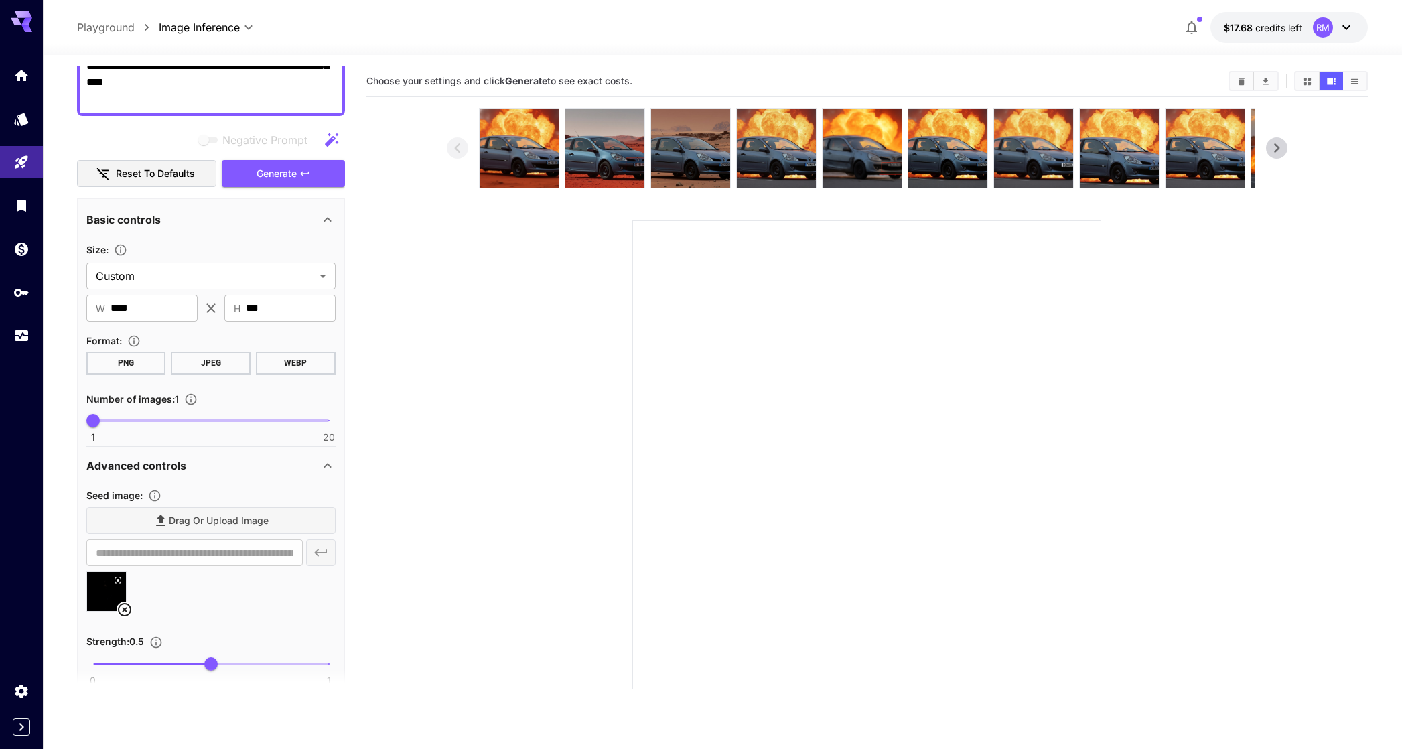
click at [120, 612] on icon at bounding box center [125, 610] width 16 height 16
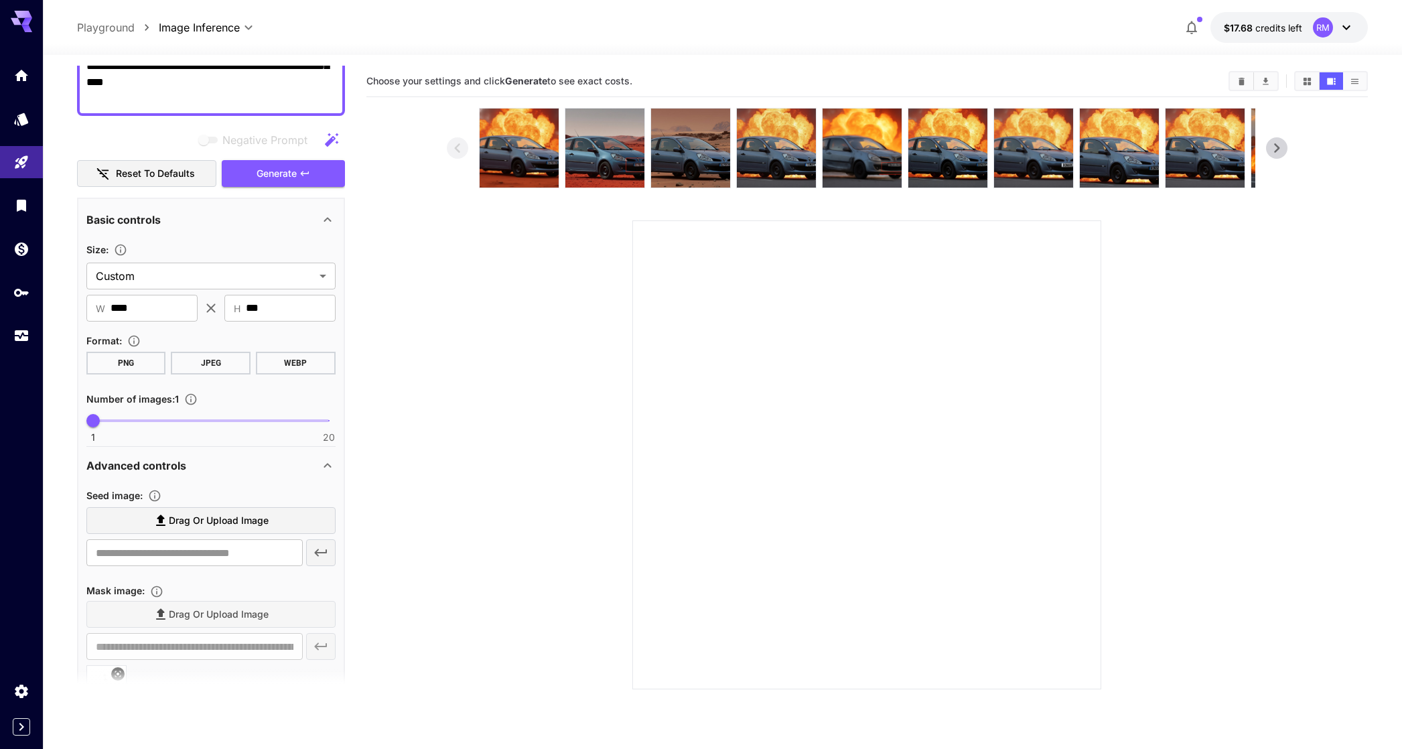
click at [232, 524] on span "Drag or upload image" at bounding box center [219, 521] width 100 height 17
click at [0, 0] on input "Drag or upload image" at bounding box center [0, 0] width 0 height 0
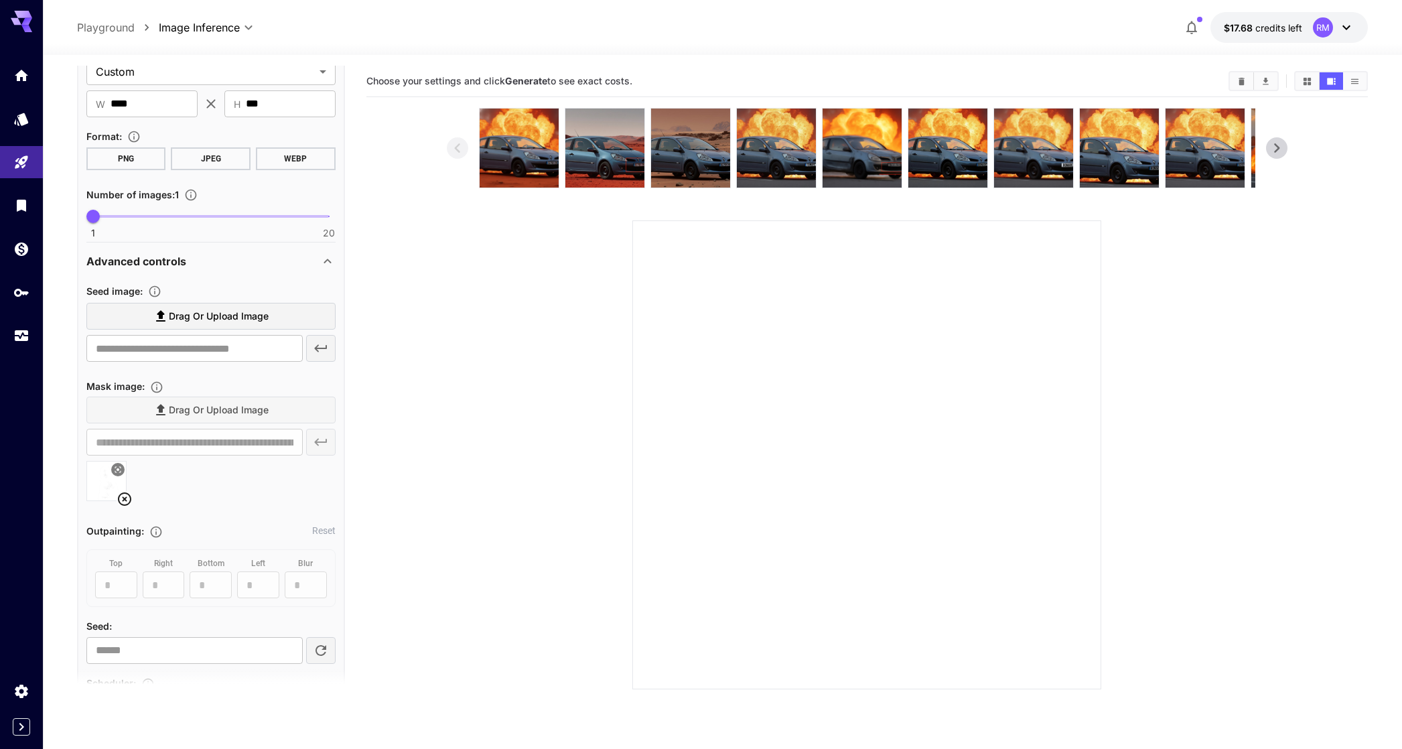
scroll to position [415, 0]
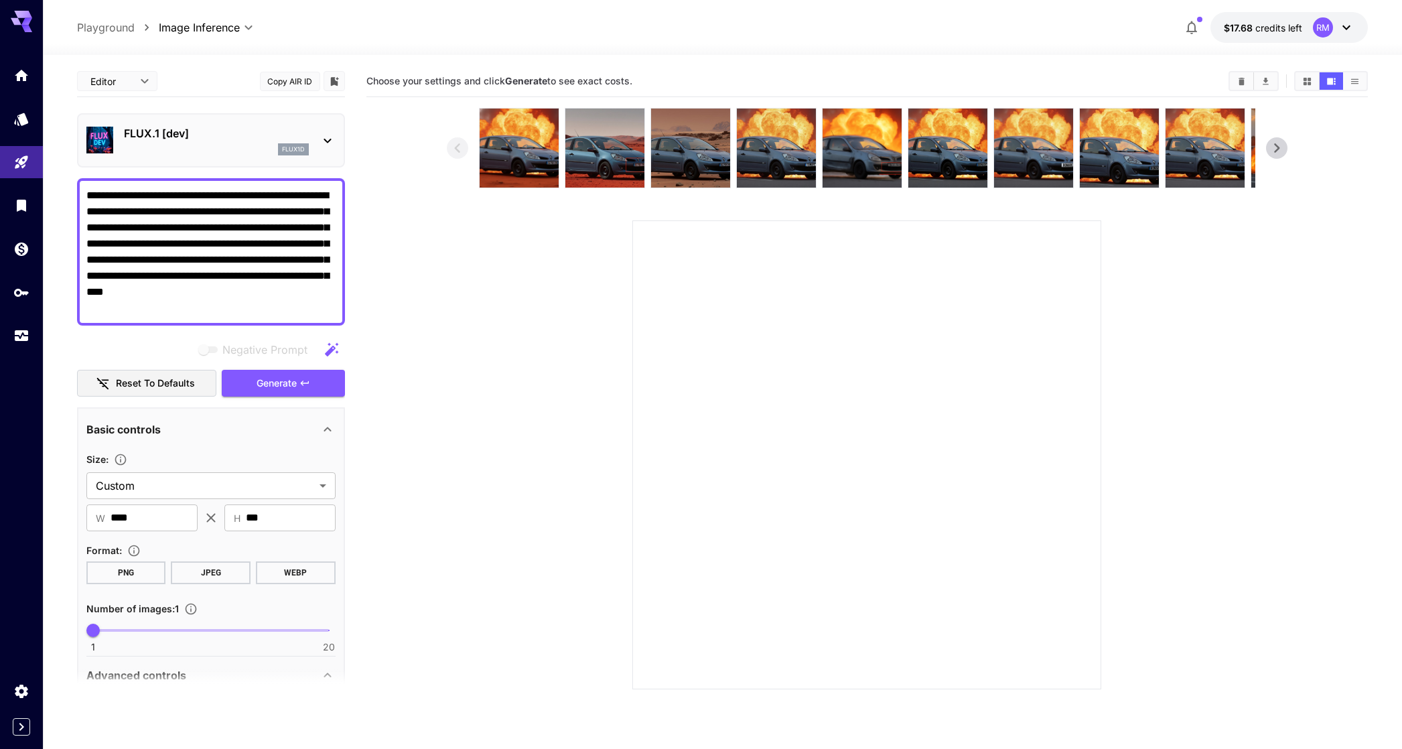
scroll to position [415, 0]
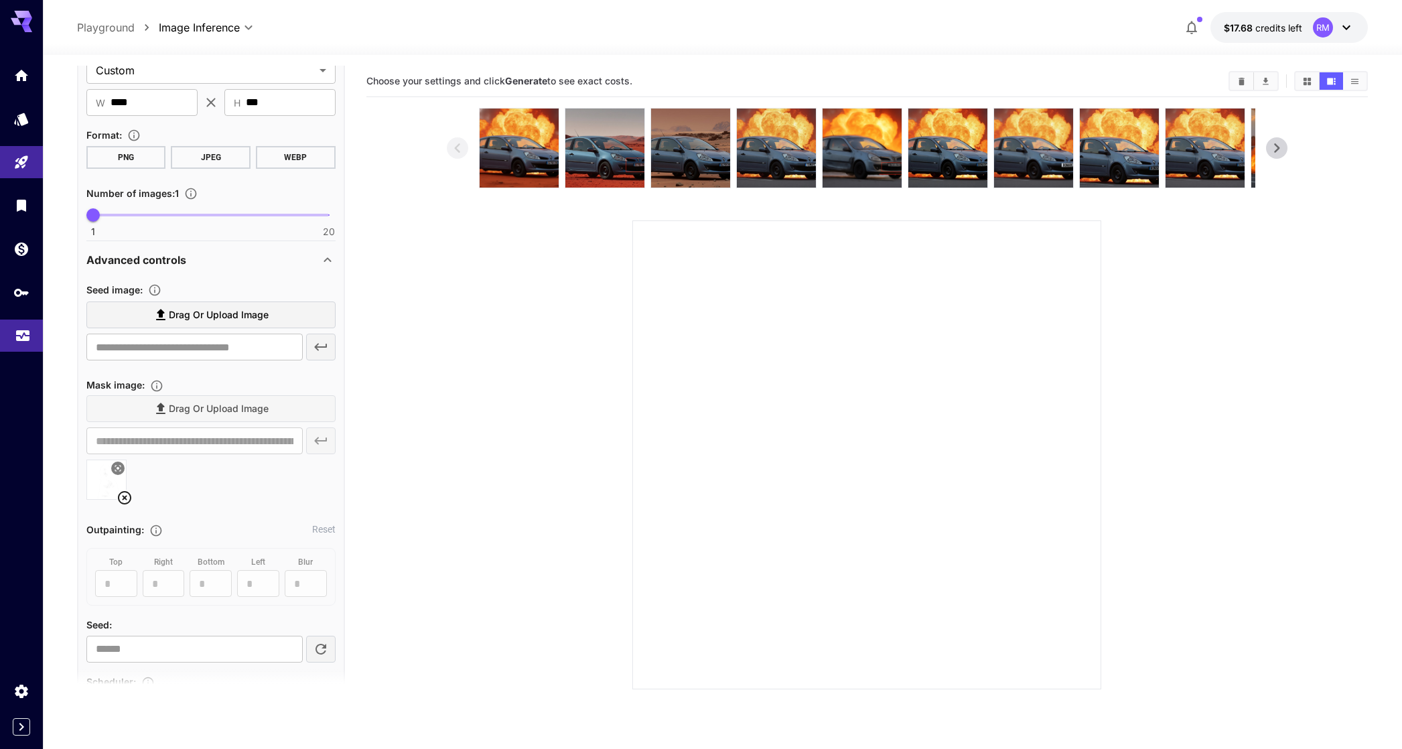
click at [10, 345] on link at bounding box center [21, 336] width 43 height 33
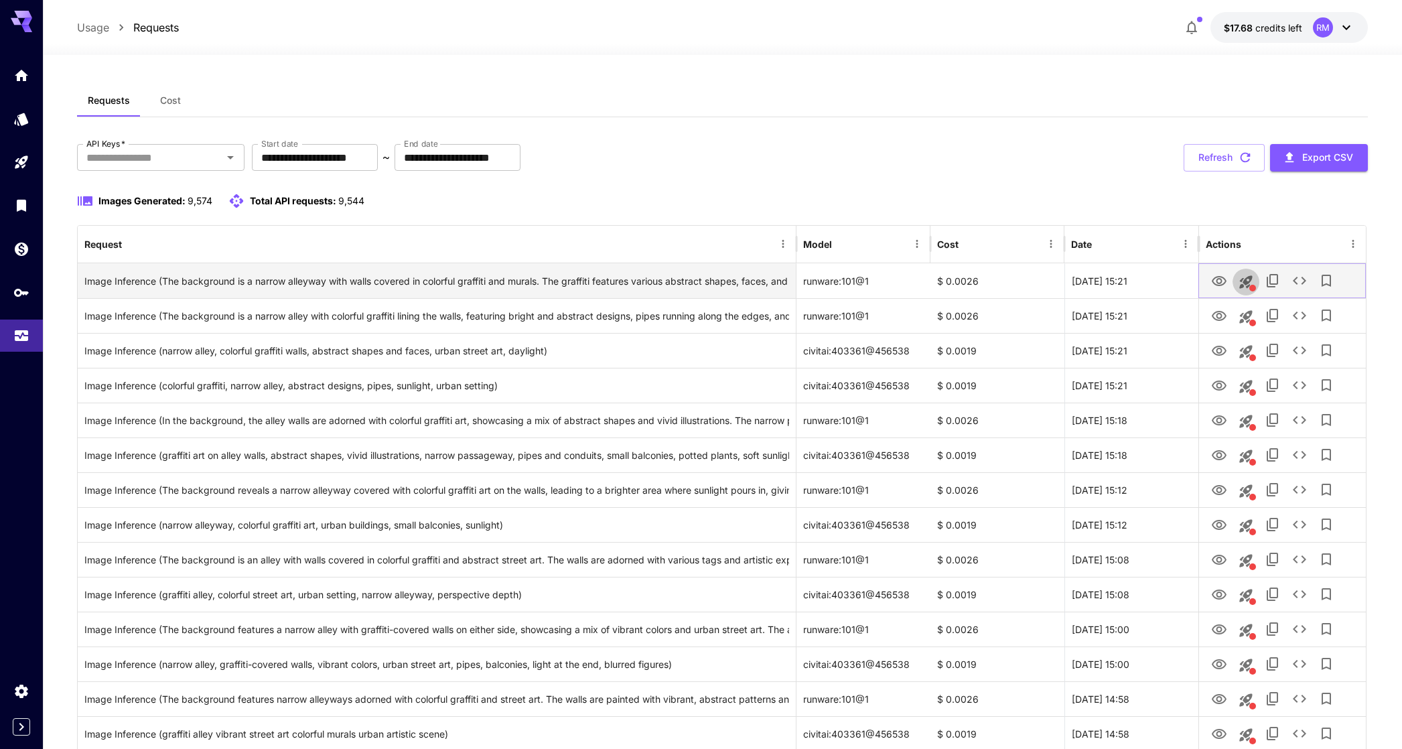
click at [1247, 279] on icon "This request includes a reference image. Clicking this will load all other para…" at bounding box center [1246, 282] width 16 height 16
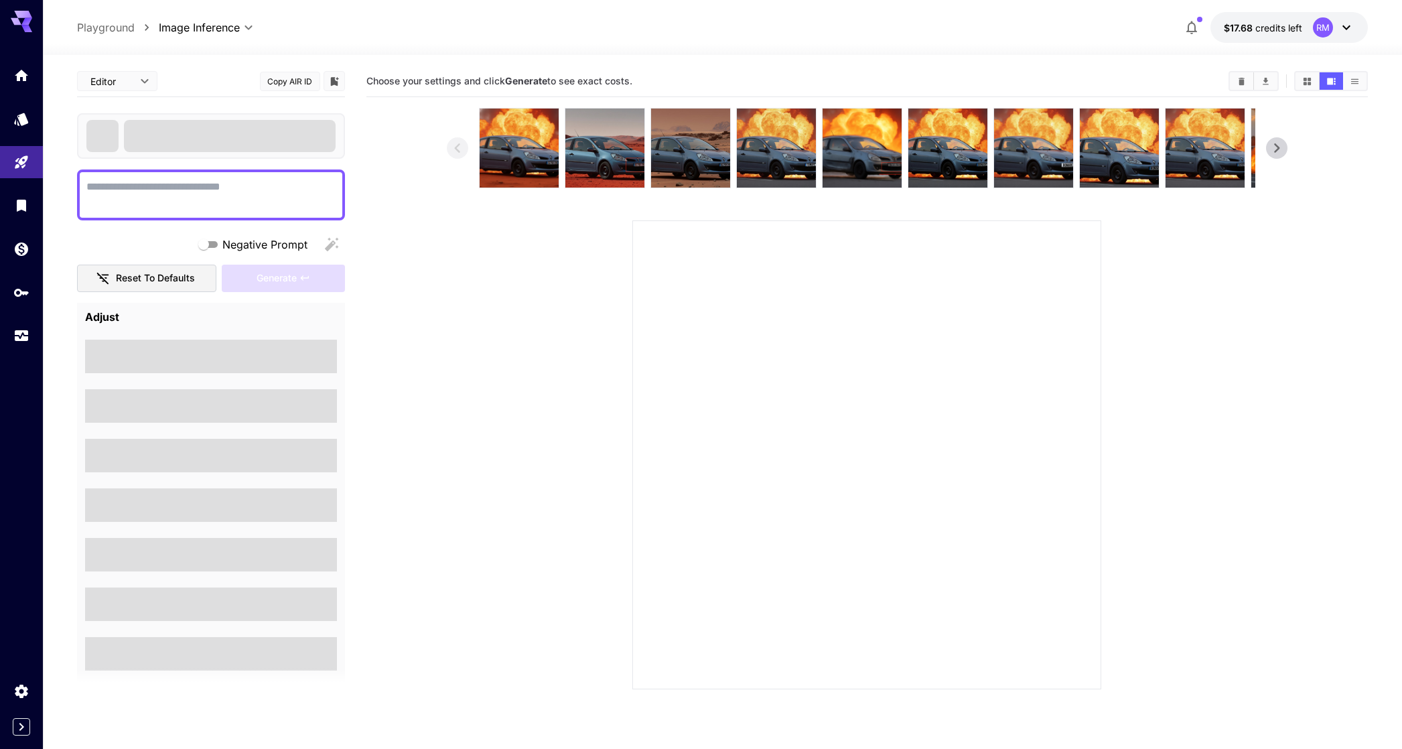
type textarea "**********"
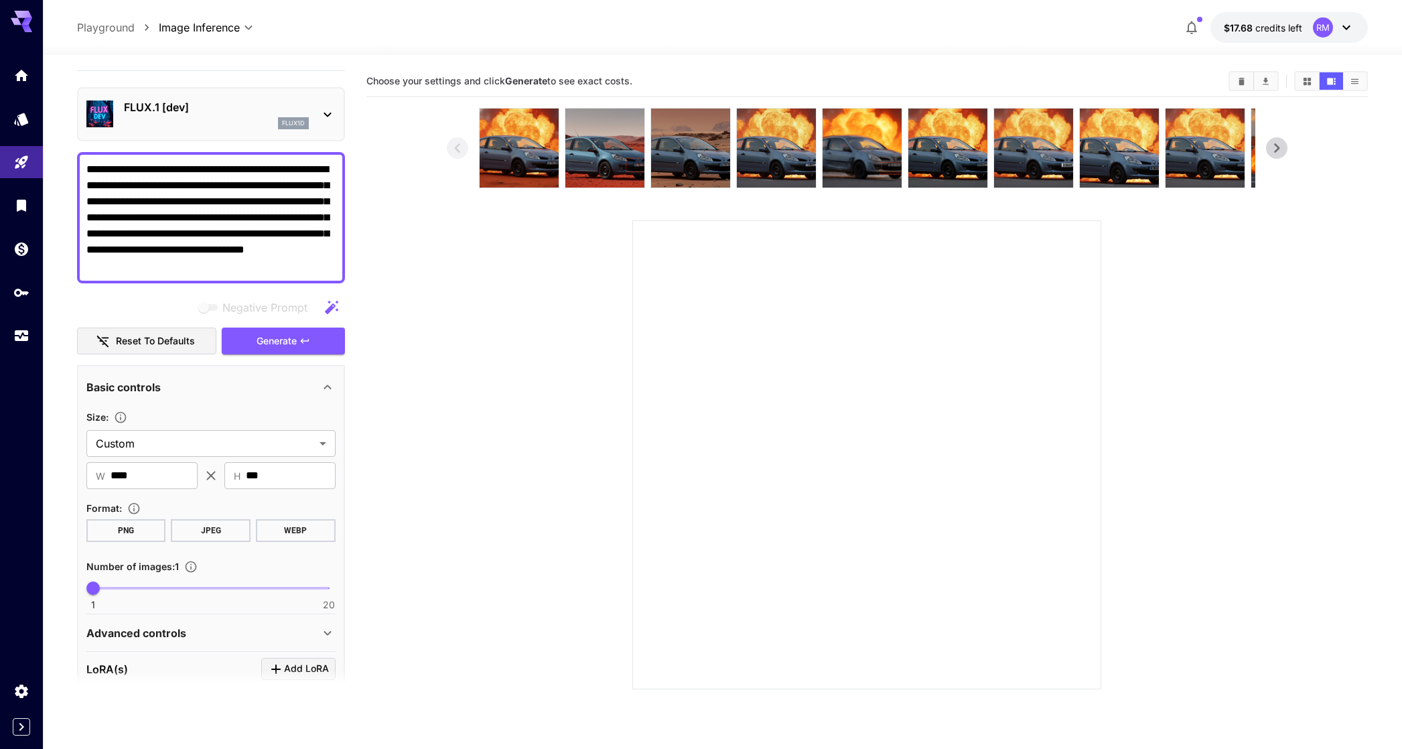
scroll to position [263, 0]
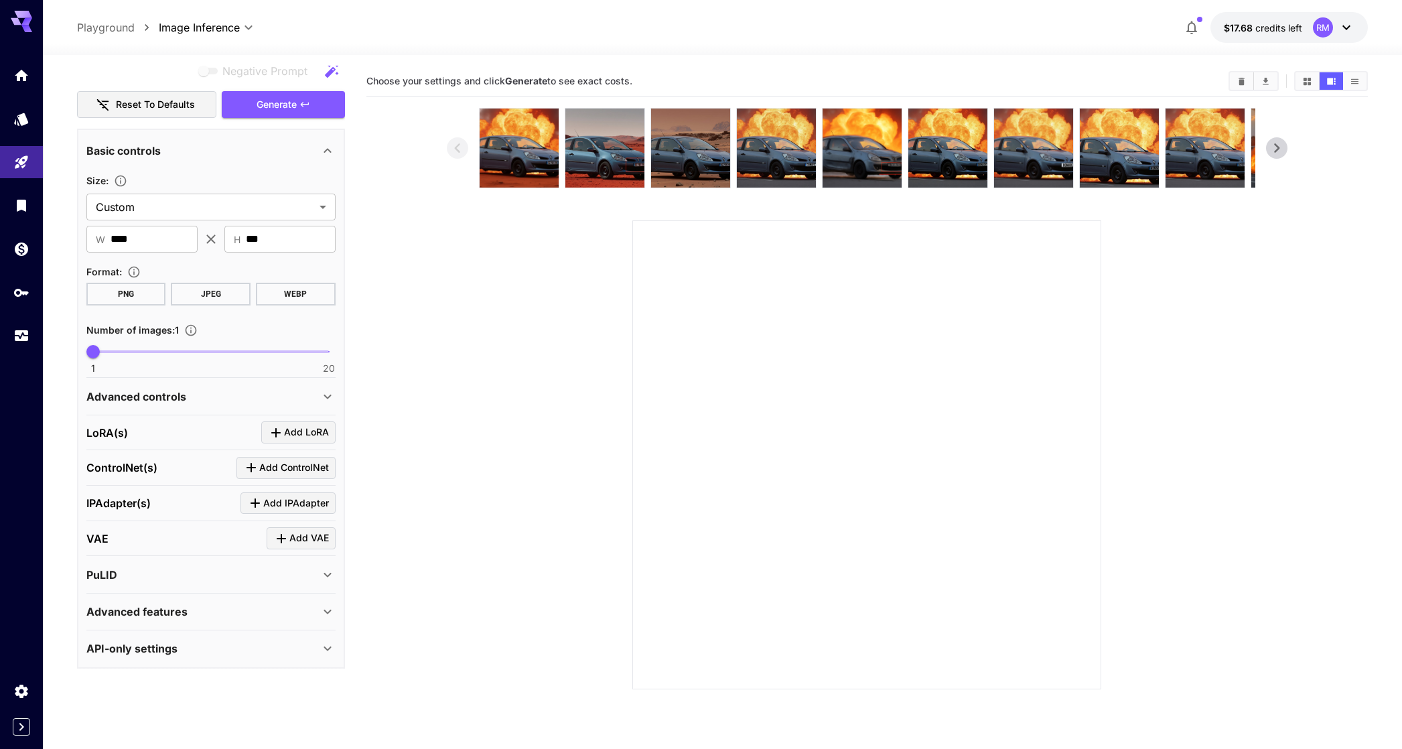
click at [160, 383] on div "Advanced controls" at bounding box center [210, 397] width 249 height 32
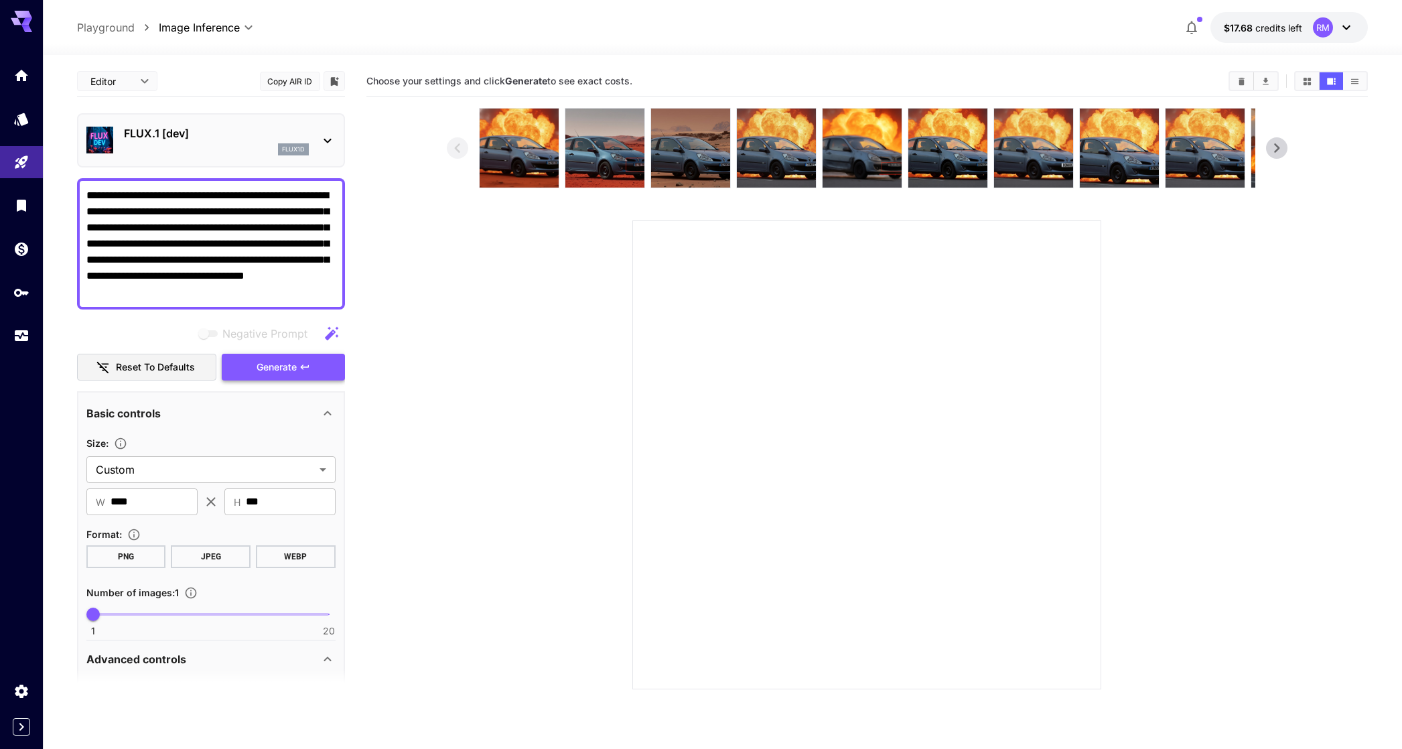
scroll to position [3, 0]
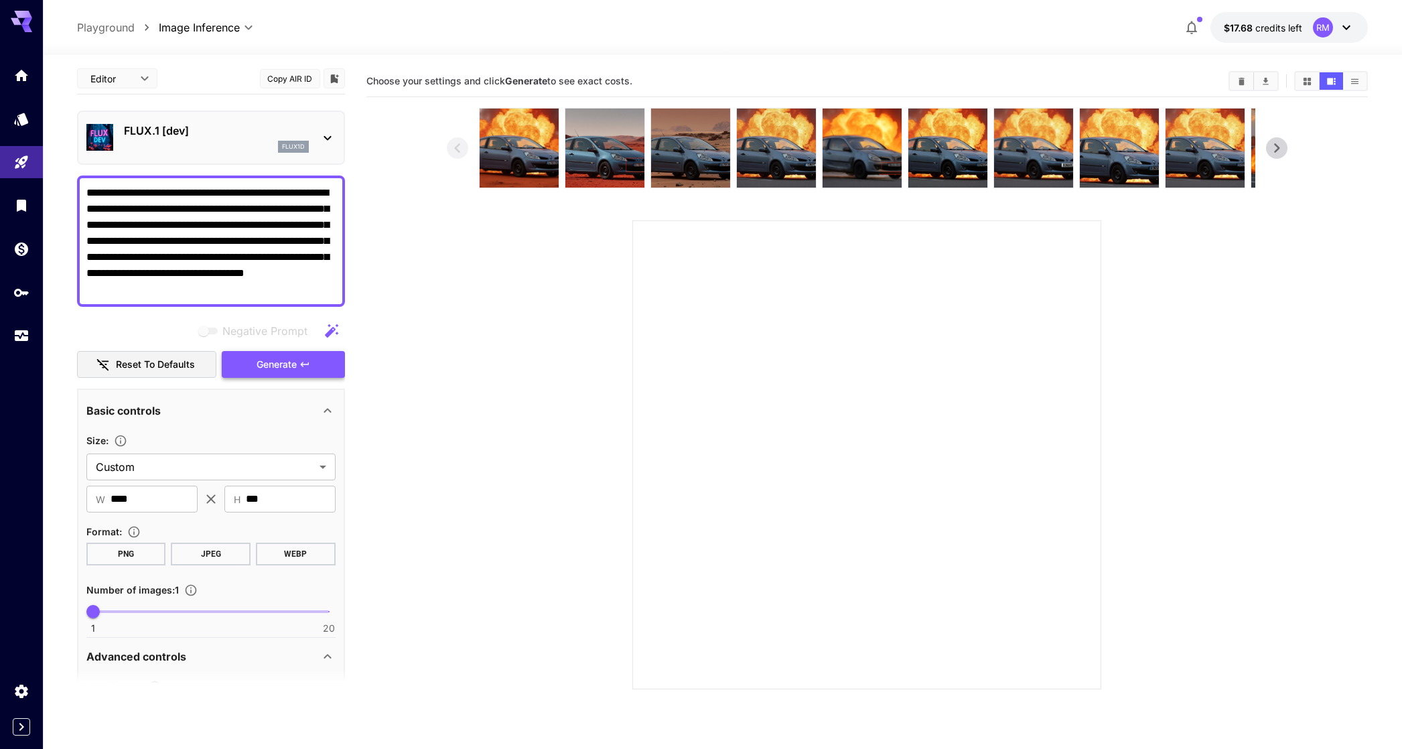
click at [251, 356] on button "Generate" at bounding box center [283, 364] width 123 height 27
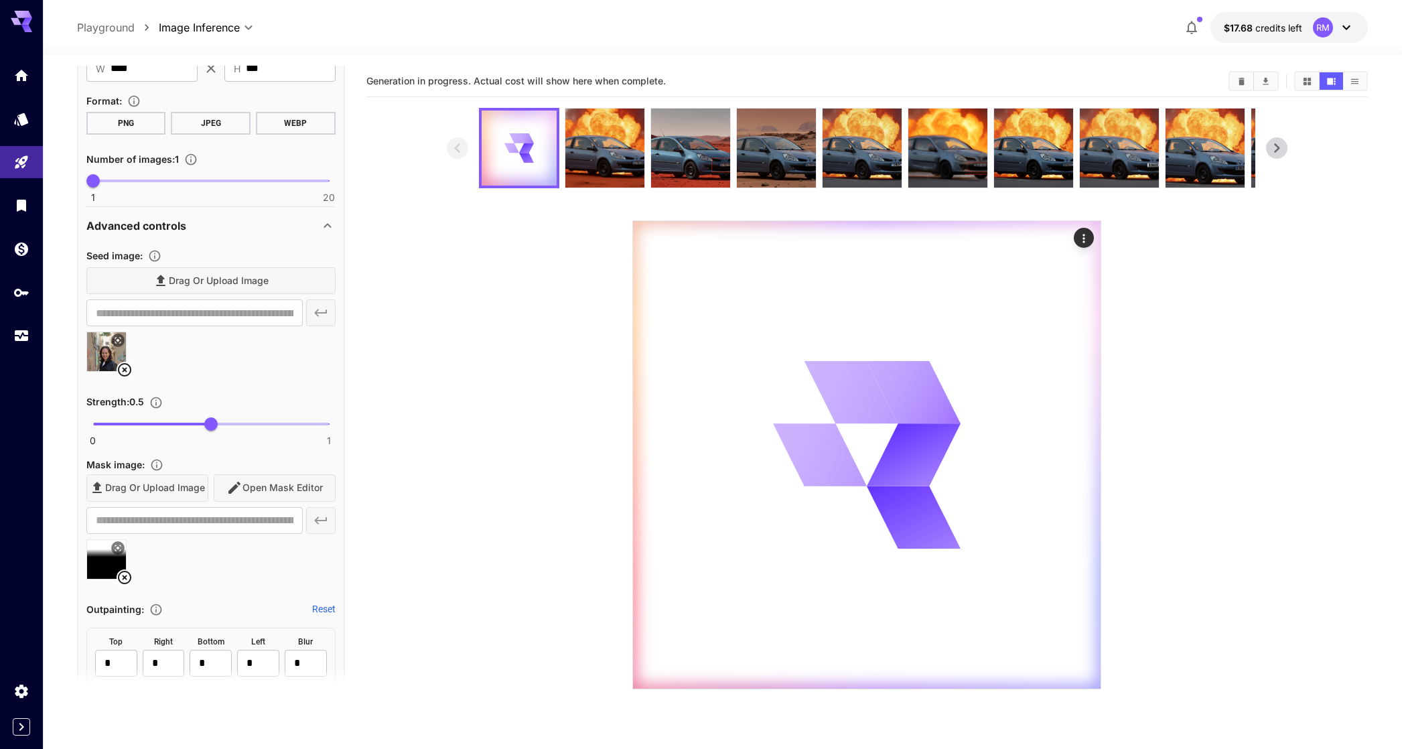
scroll to position [402, 0]
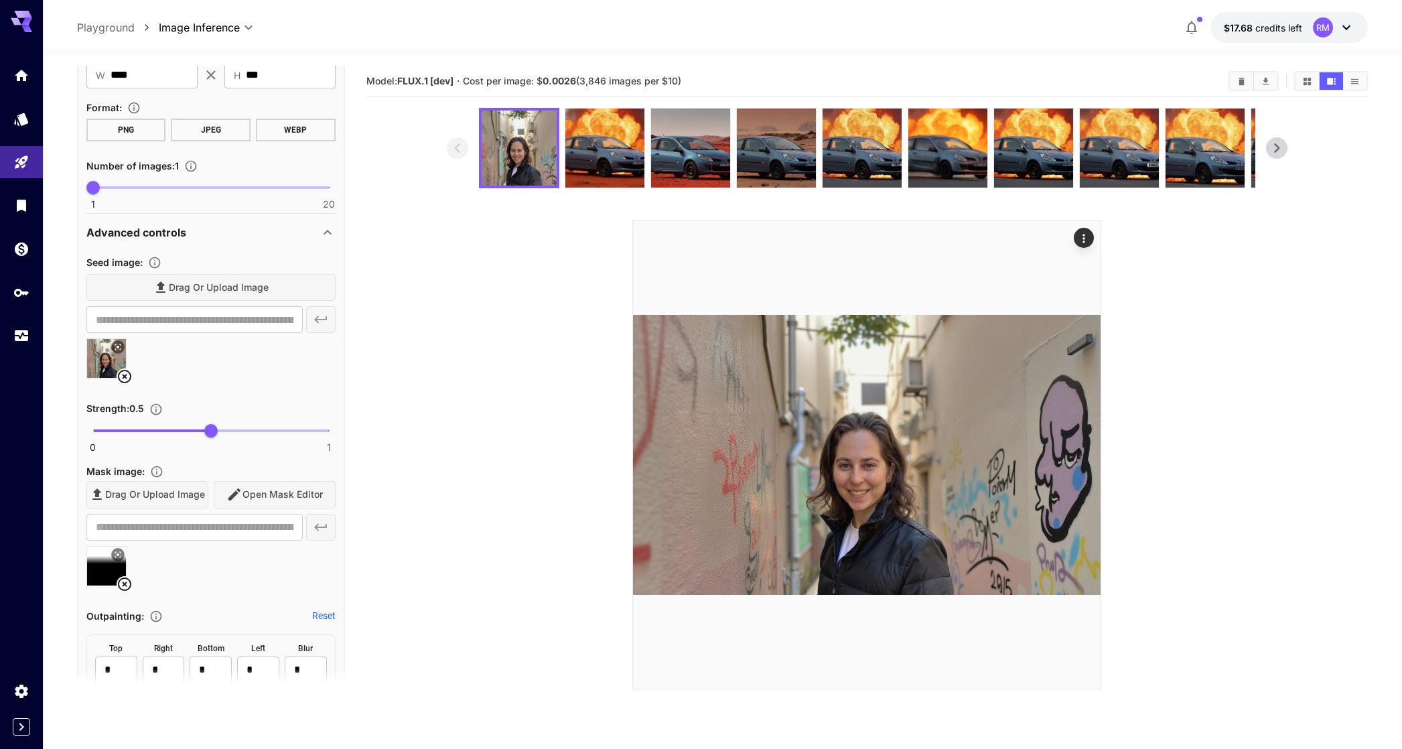
scroll to position [449, 0]
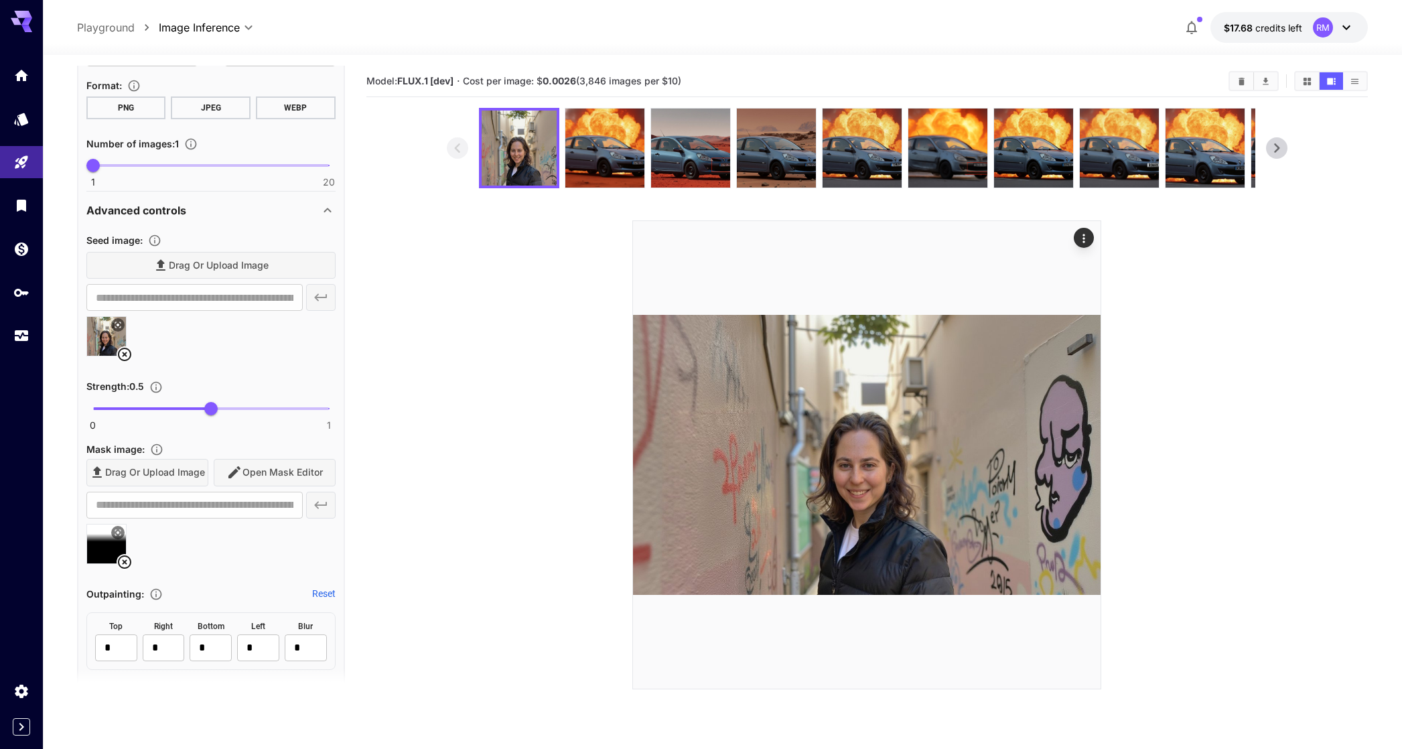
click at [145, 418] on span "0 1 0.5" at bounding box center [211, 409] width 236 height 20
click at [143, 414] on span "0.22" at bounding box center [144, 408] width 13 height 13
click at [139, 413] on span "0.2" at bounding box center [139, 408] width 13 height 13
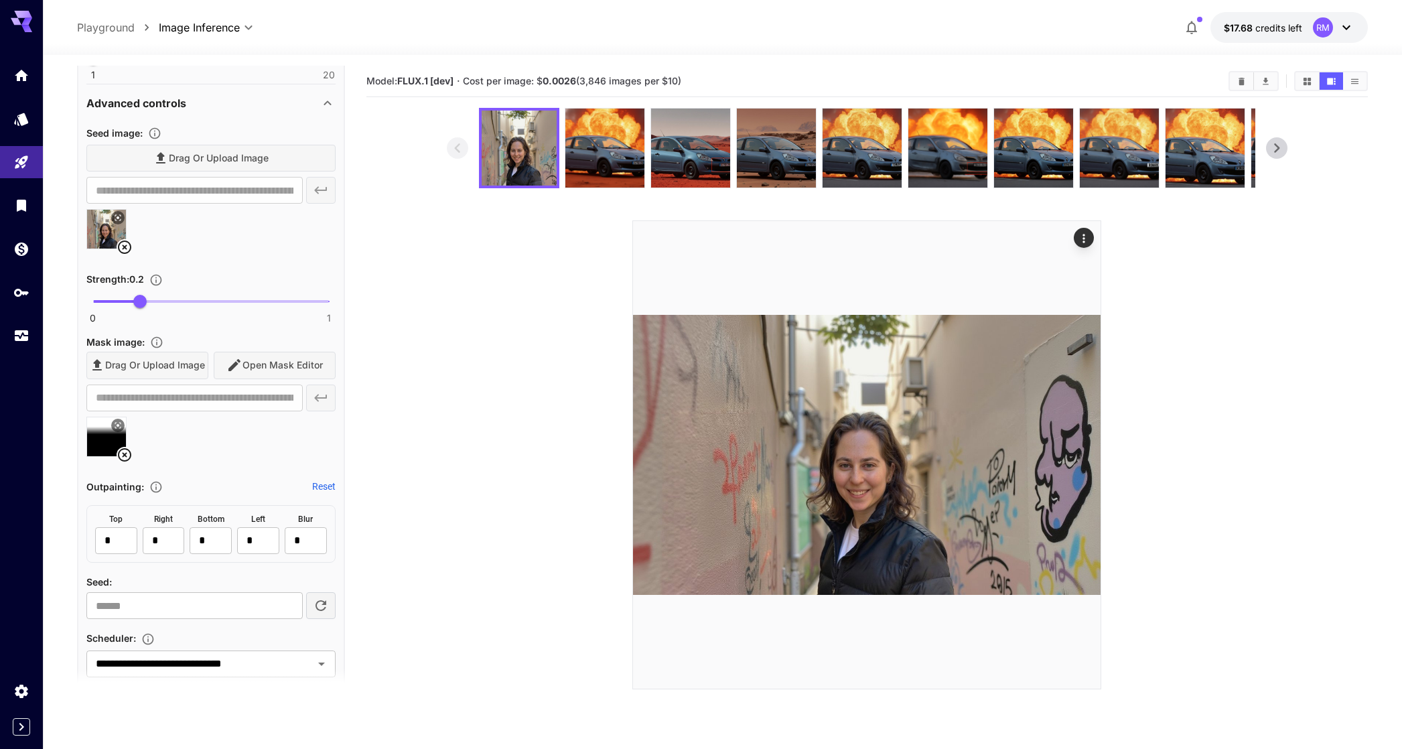
scroll to position [553, 0]
click at [297, 301] on span "0 1 0.86" at bounding box center [211, 304] width 236 height 20
drag, startPoint x: 297, startPoint y: 301, endPoint x: 283, endPoint y: 297, distance: 14.8
click at [283, 297] on span "0.8" at bounding box center [281, 303] width 13 height 13
type input "***"
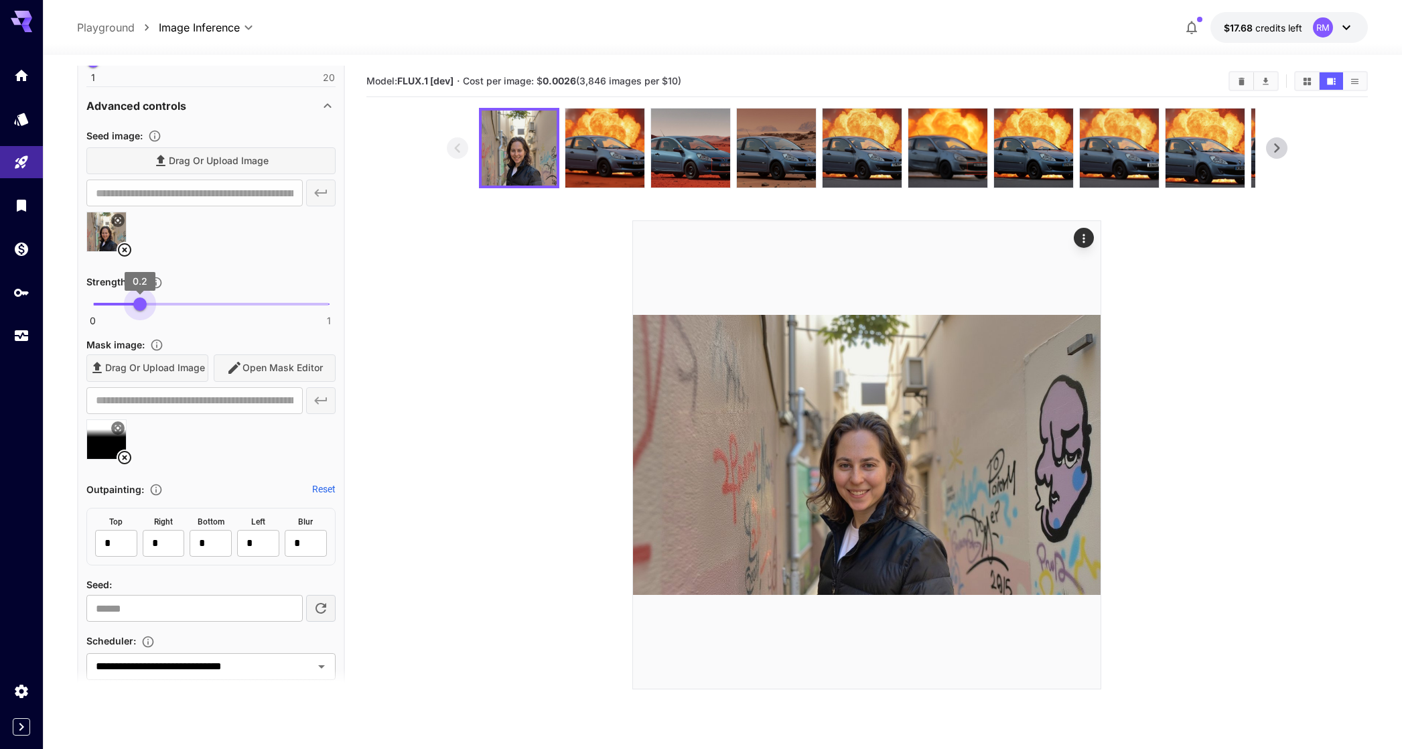
drag, startPoint x: 284, startPoint y: 300, endPoint x: 139, endPoint y: 301, distance: 144.7
click at [139, 301] on span "0.2" at bounding box center [139, 303] width 13 height 13
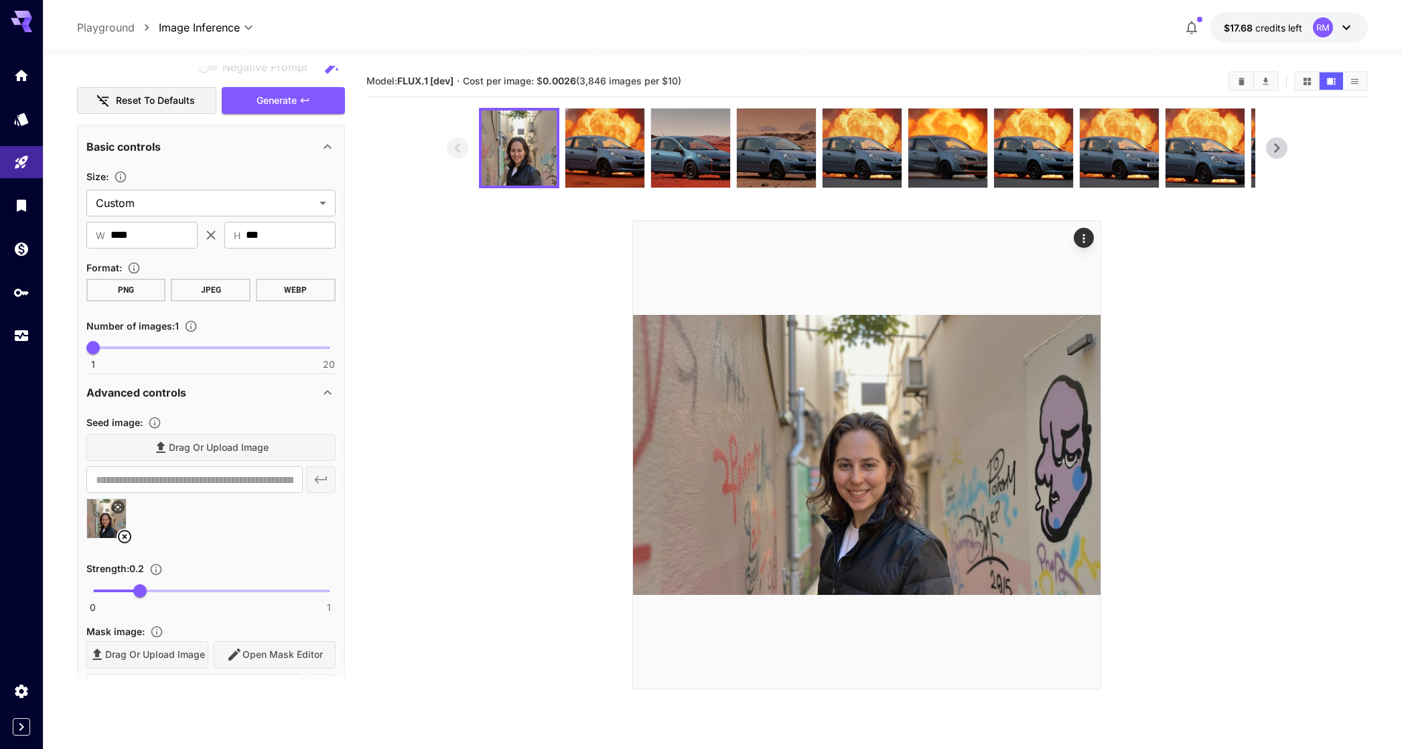
scroll to position [0, 0]
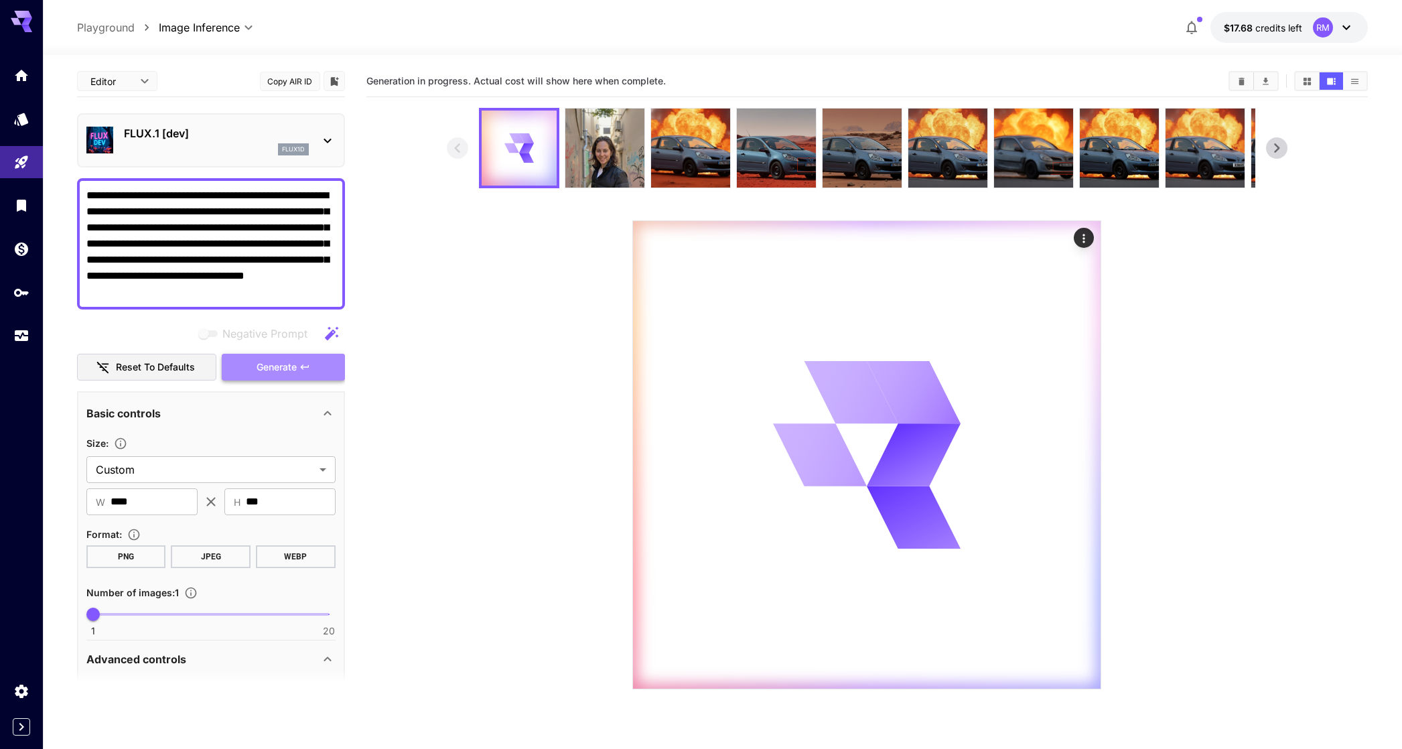
click at [296, 371] on span "Generate" at bounding box center [277, 367] width 40 height 17
click at [586, 157] on img at bounding box center [604, 148] width 79 height 79
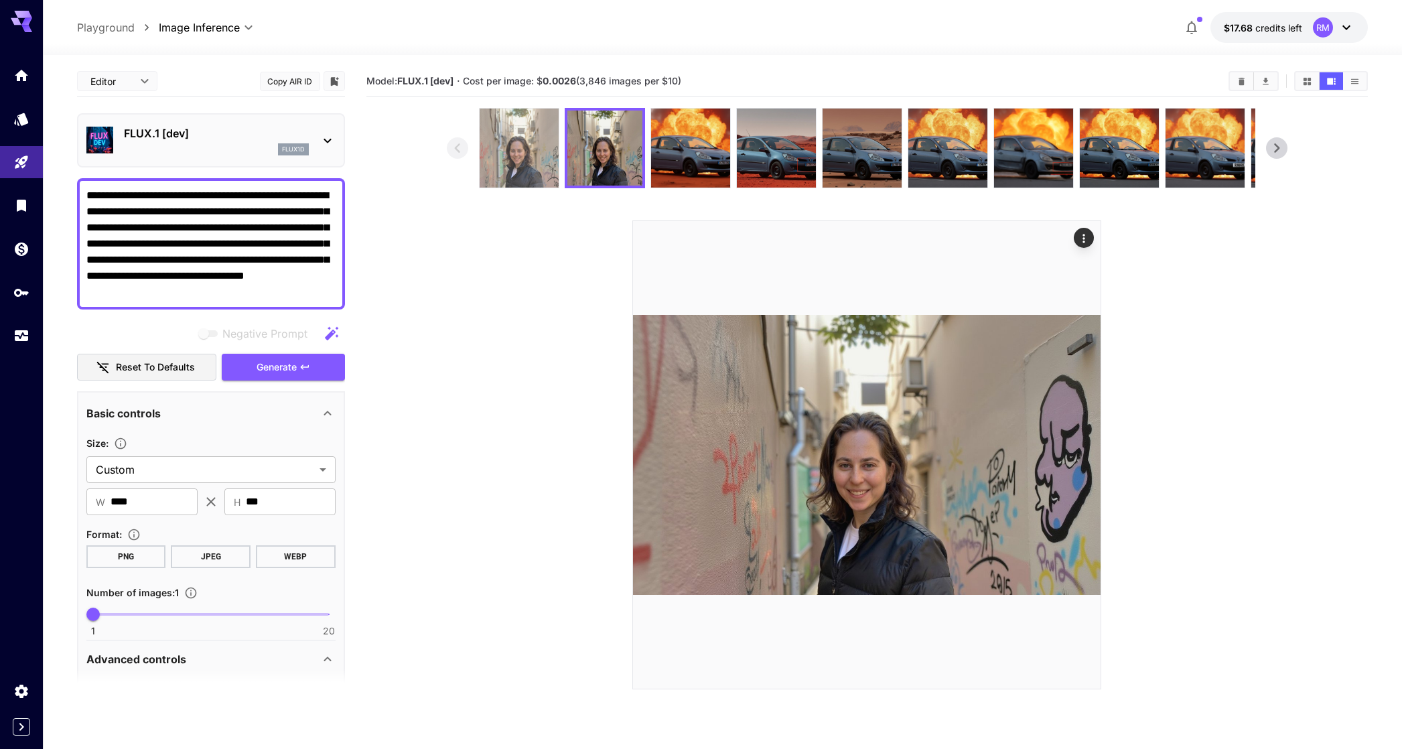
click at [505, 169] on img at bounding box center [519, 148] width 79 height 79
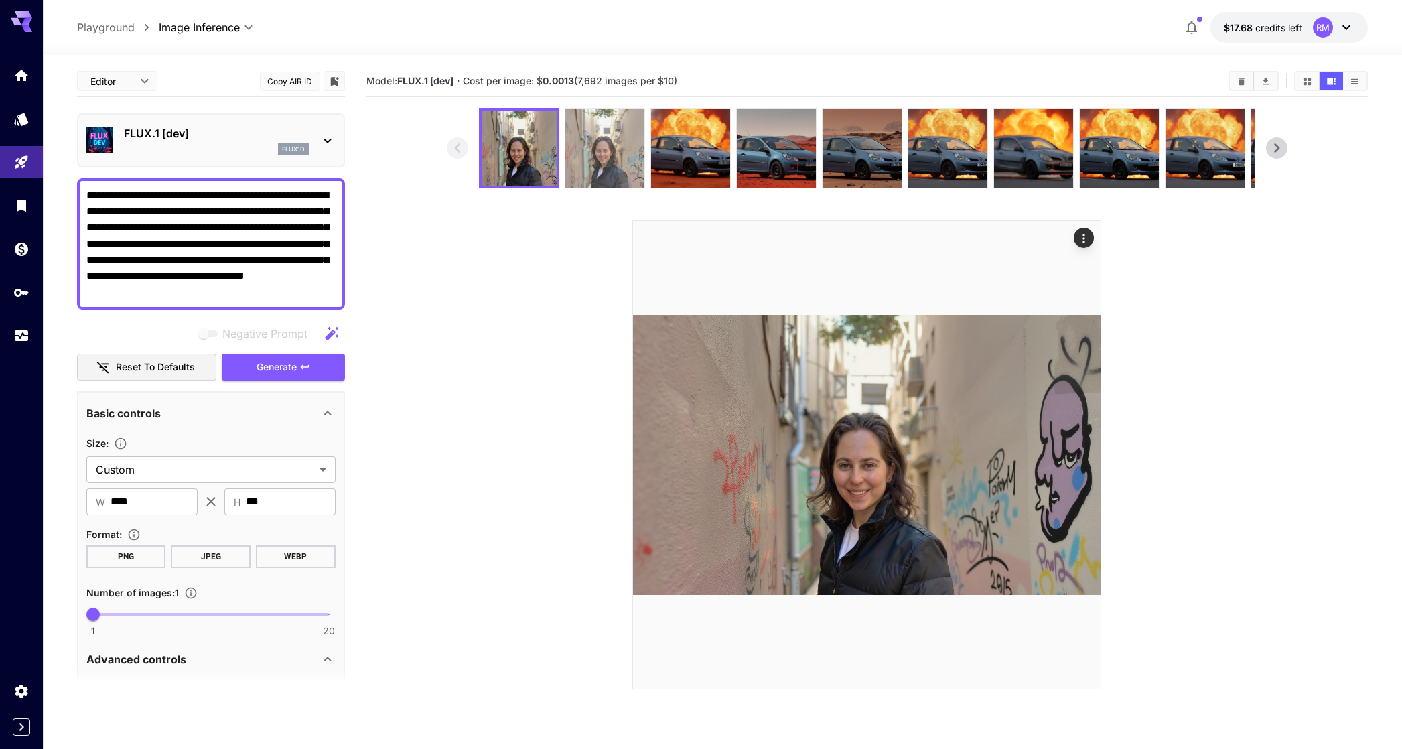
click at [566, 161] on img at bounding box center [604, 148] width 79 height 79
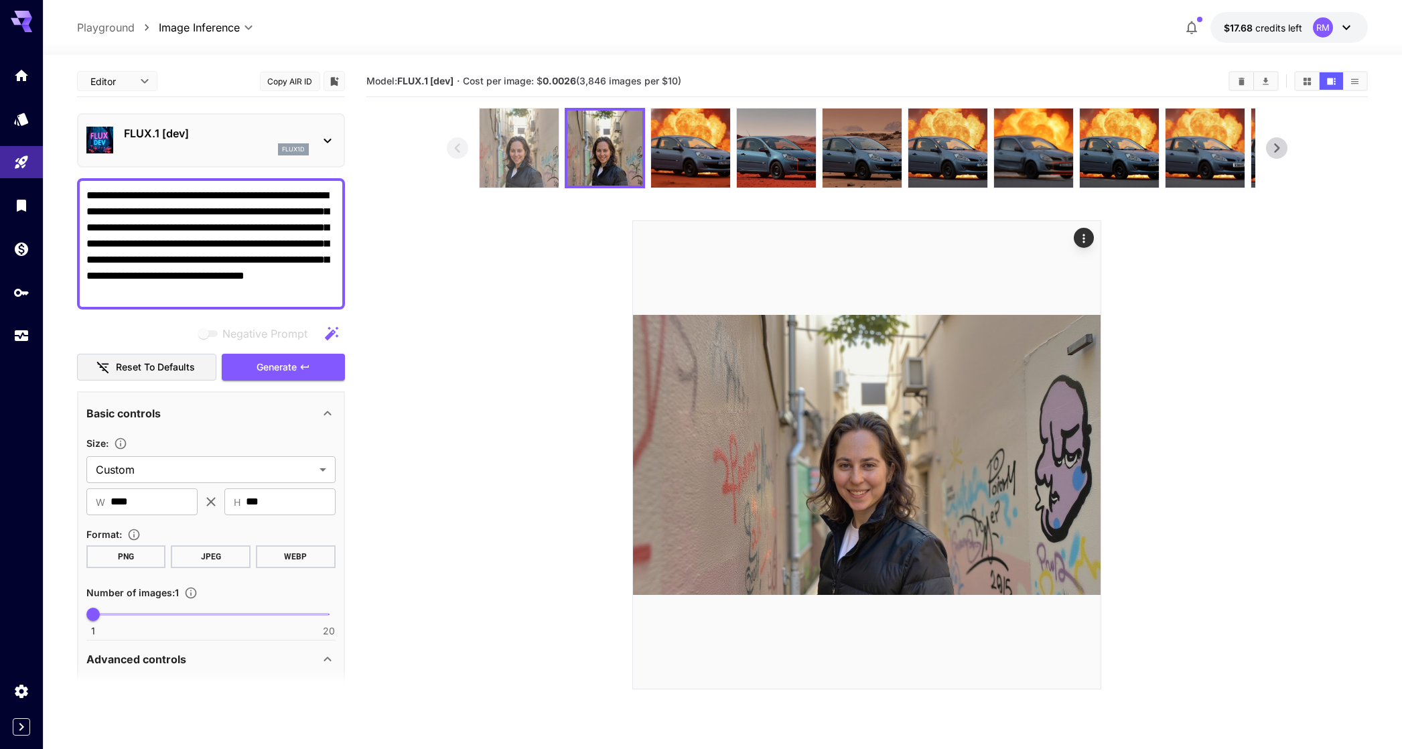
click at [507, 167] on img at bounding box center [519, 148] width 79 height 79
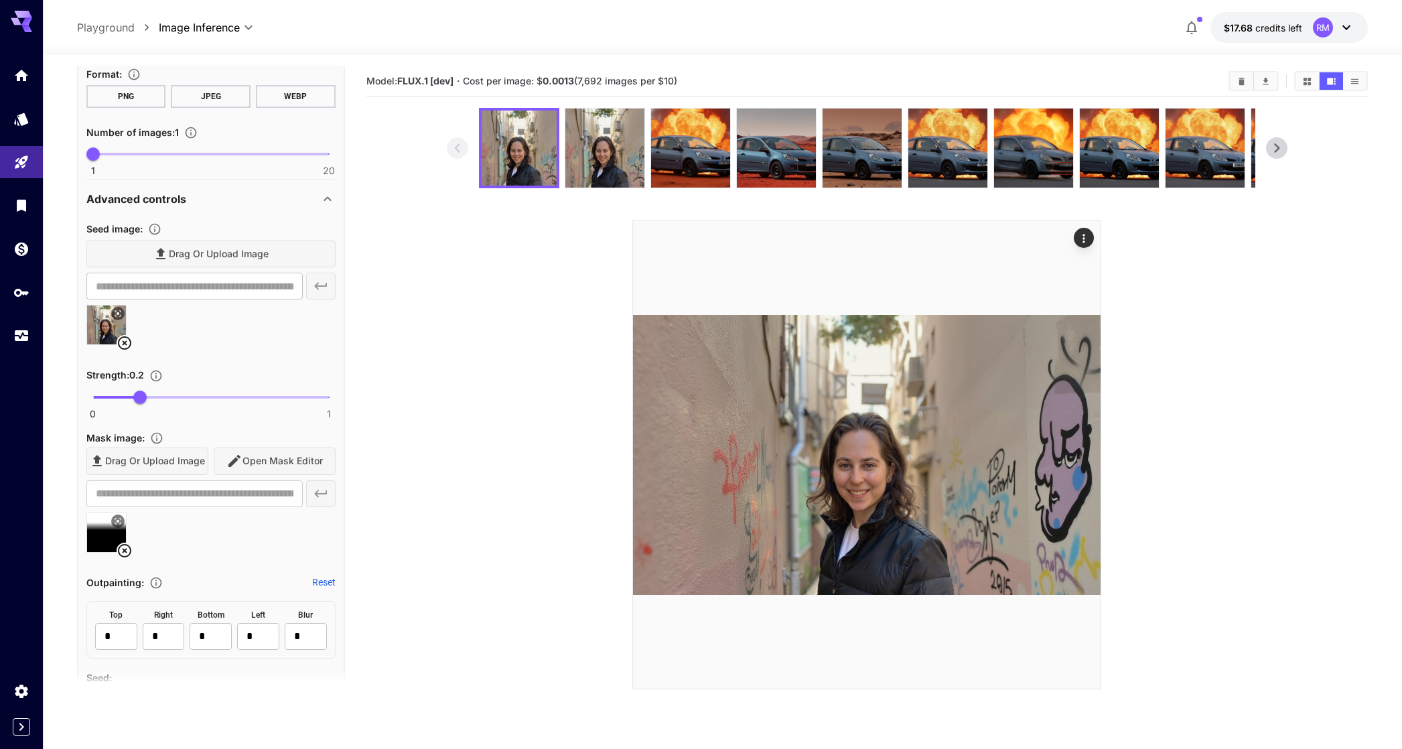
scroll to position [462, 0]
click at [417, 293] on section at bounding box center [867, 399] width 1002 height 582
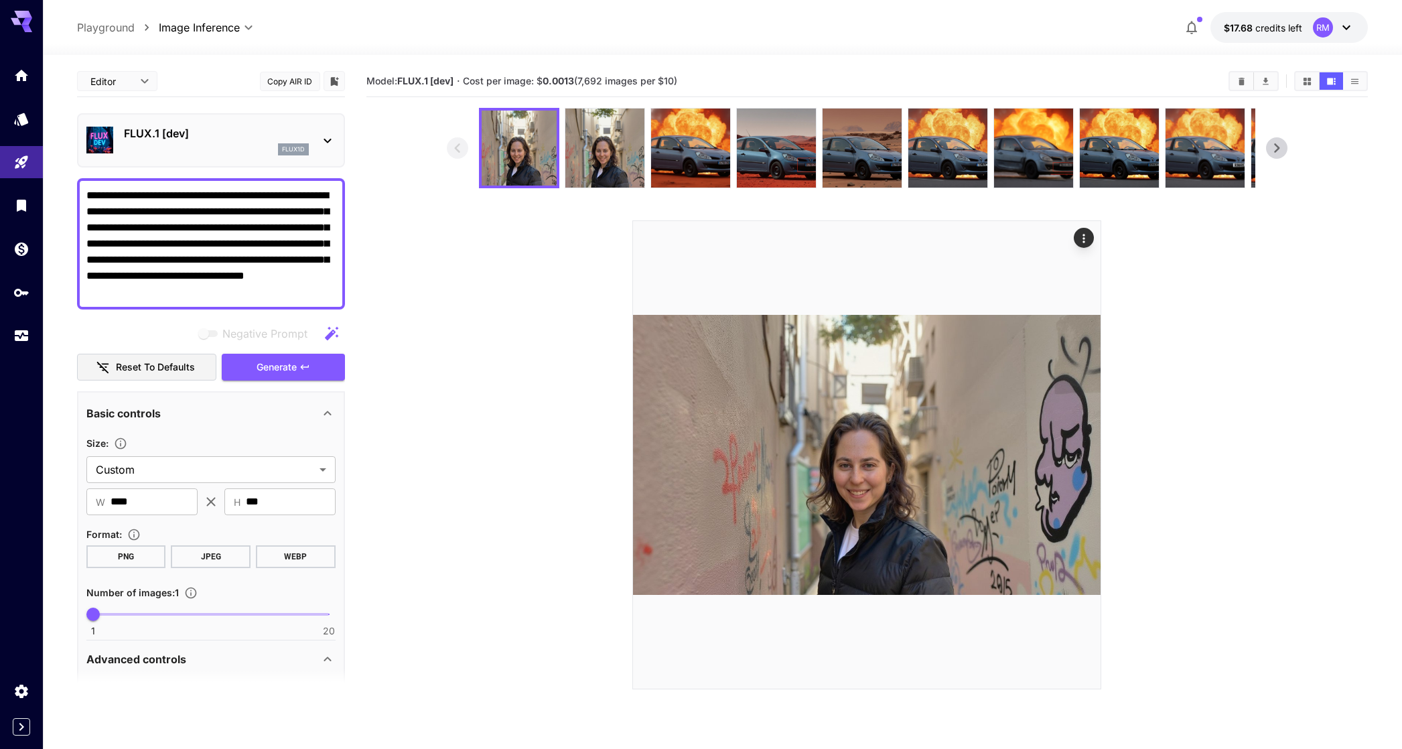
scroll to position [3, 0]
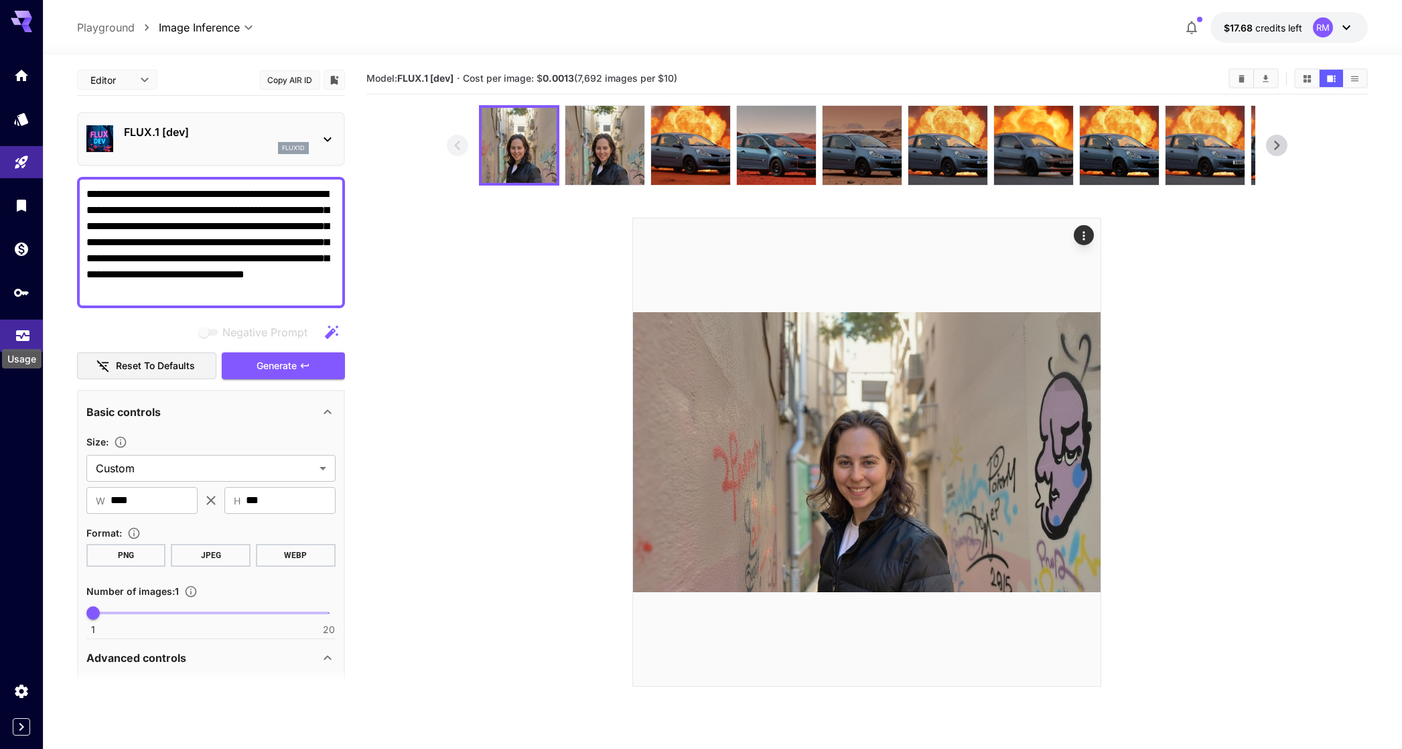
click at [17, 336] on icon "Usage" at bounding box center [22, 334] width 13 height 7
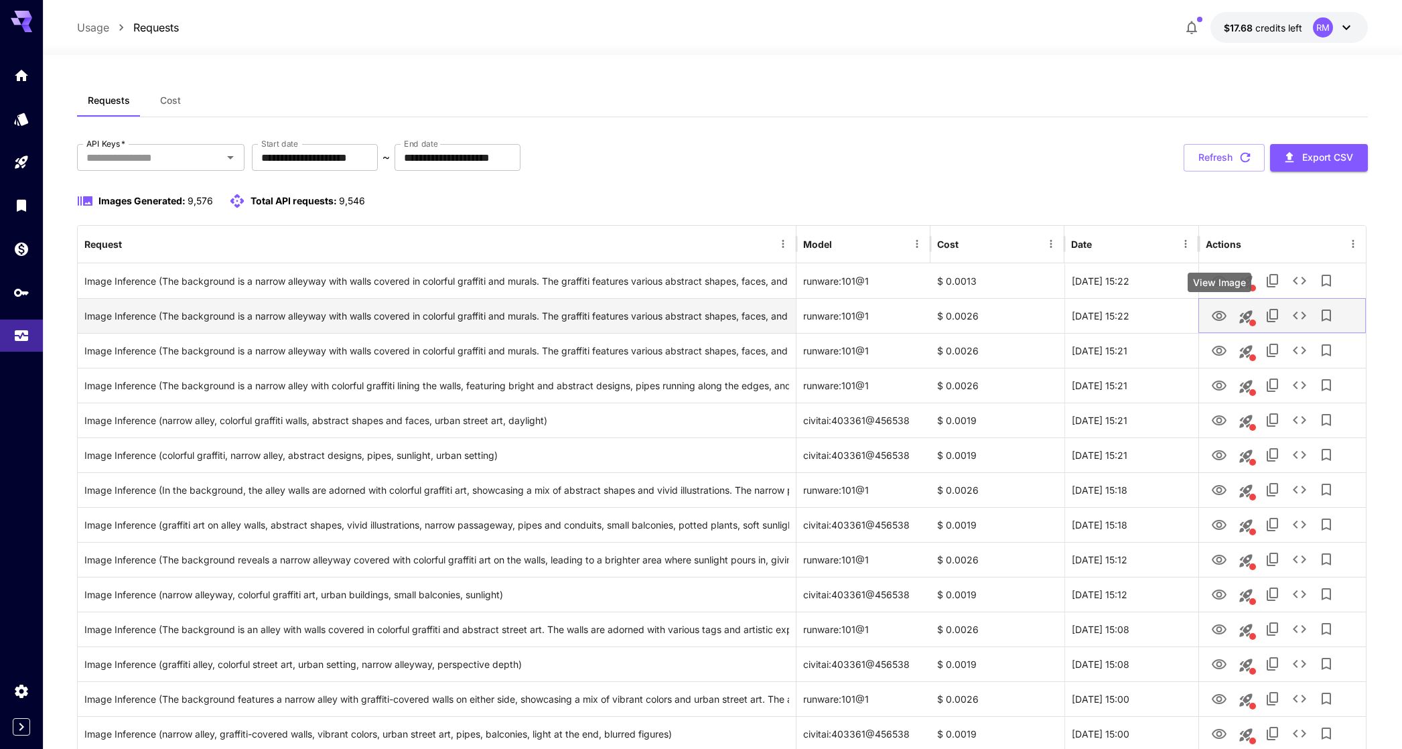
click at [1217, 310] on icon "View Image" at bounding box center [1219, 316] width 16 height 16
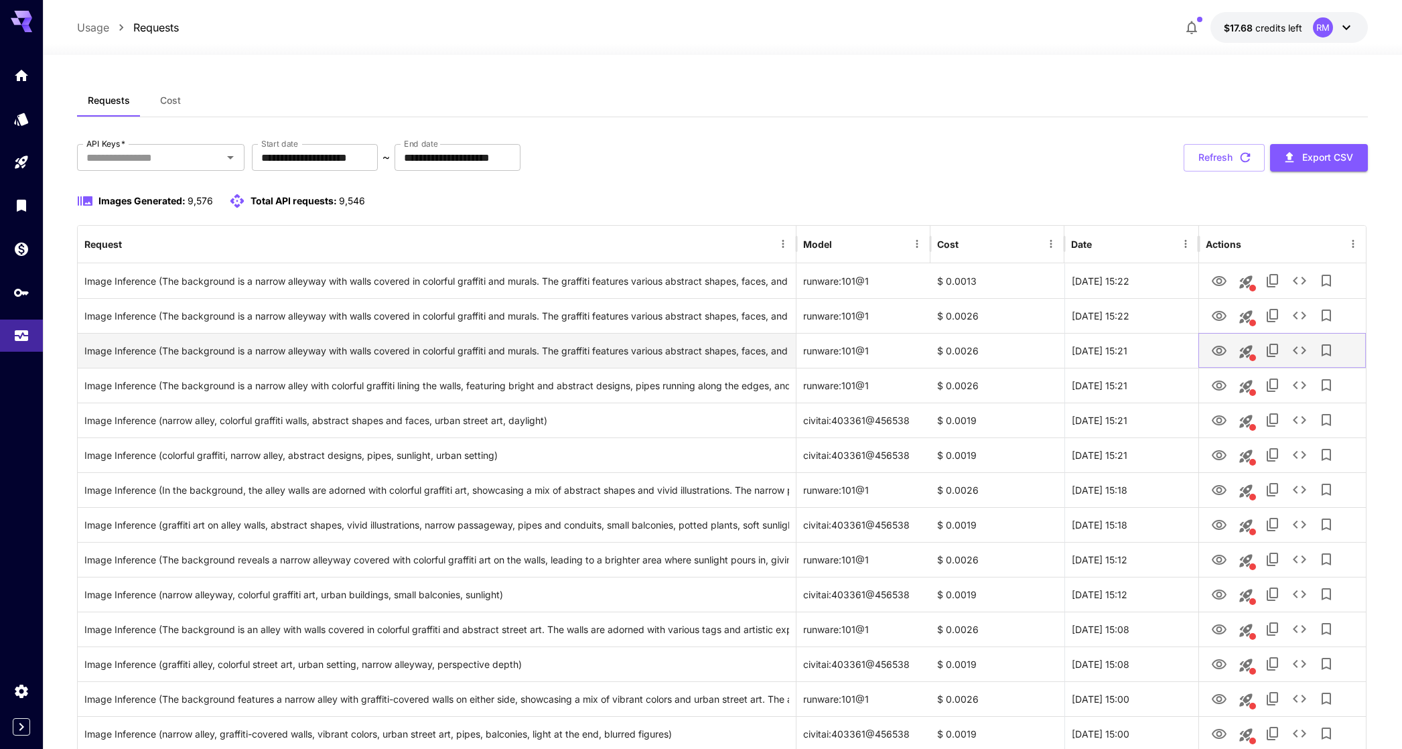
click at [1217, 346] on icon "View Image" at bounding box center [1219, 351] width 15 height 10
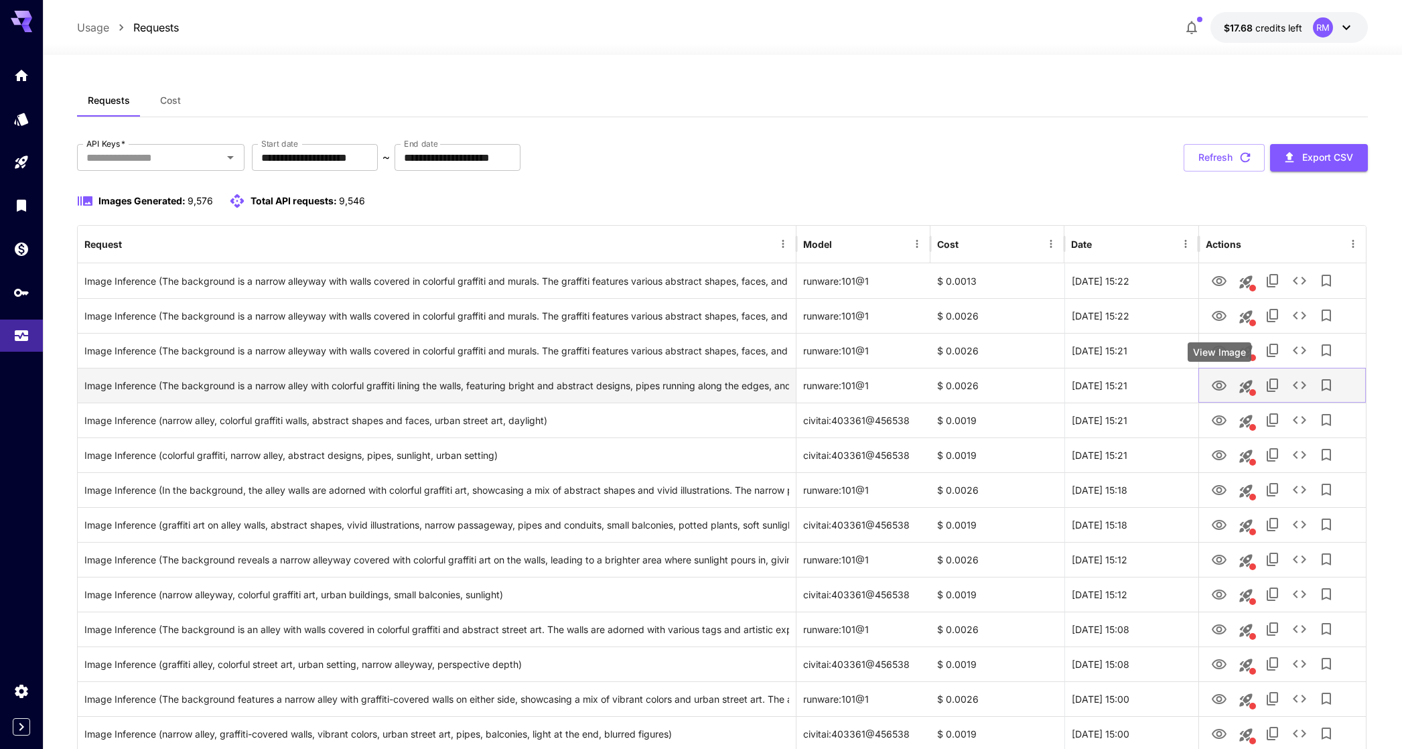
click at [1215, 388] on icon "View Image" at bounding box center [1219, 386] width 15 height 10
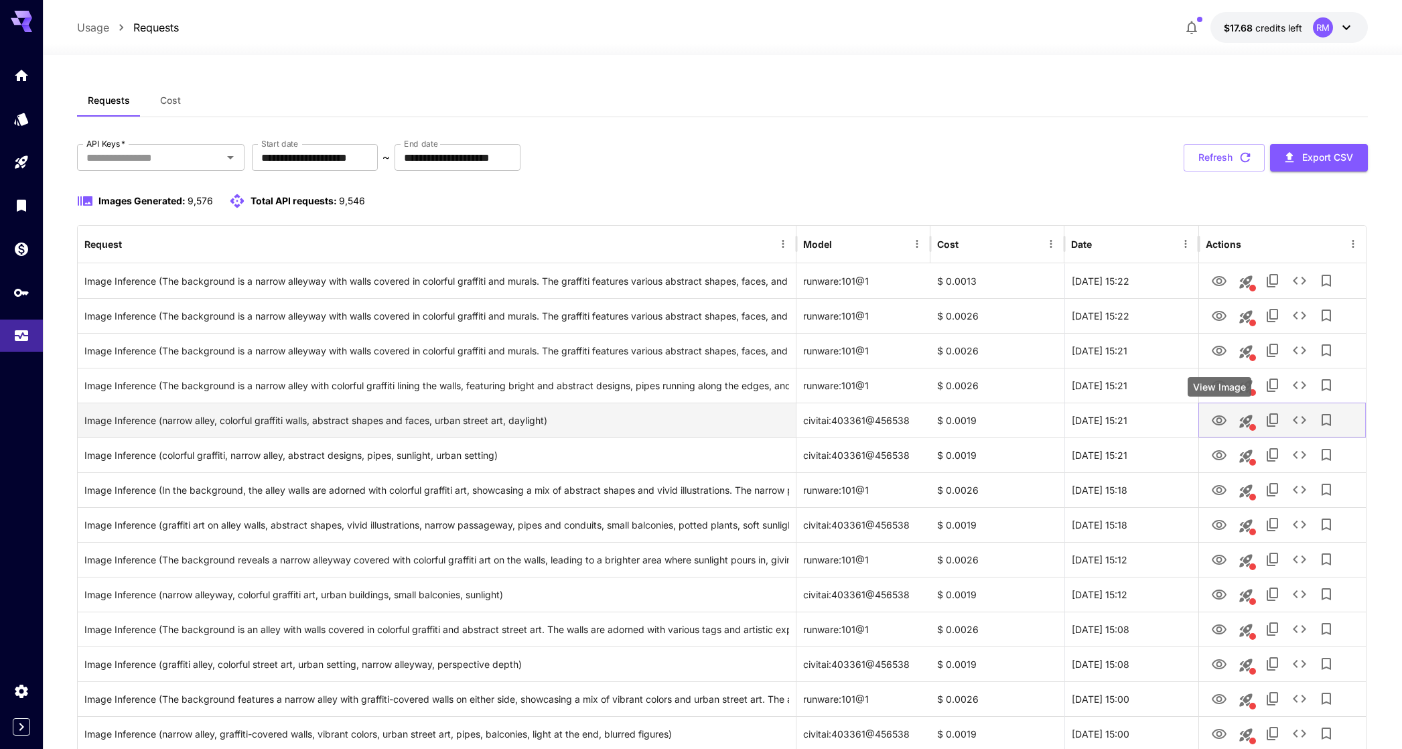
click at [1213, 415] on icon "View Image" at bounding box center [1219, 421] width 16 height 16
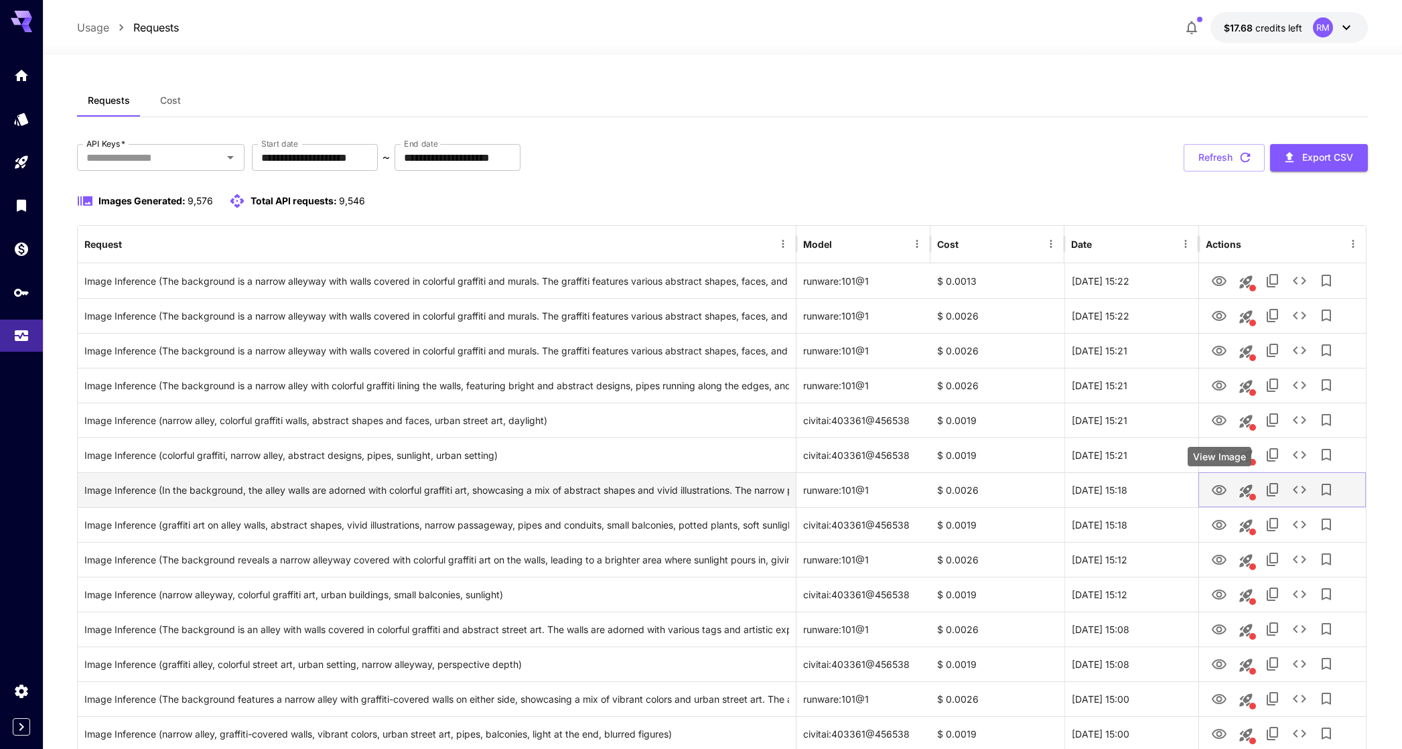
click at [1215, 479] on button "View Image" at bounding box center [1219, 489] width 27 height 27
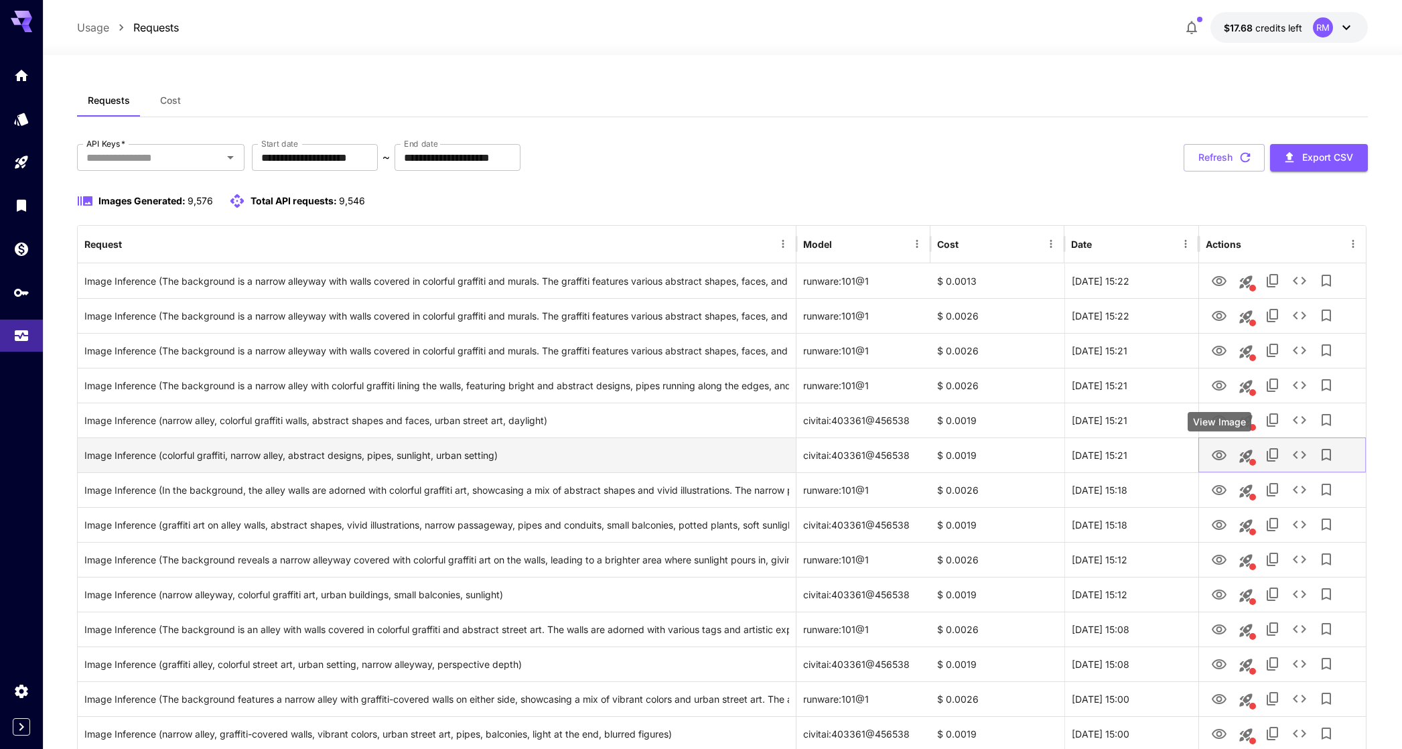
click at [1215, 454] on icon "View Image" at bounding box center [1219, 456] width 16 height 16
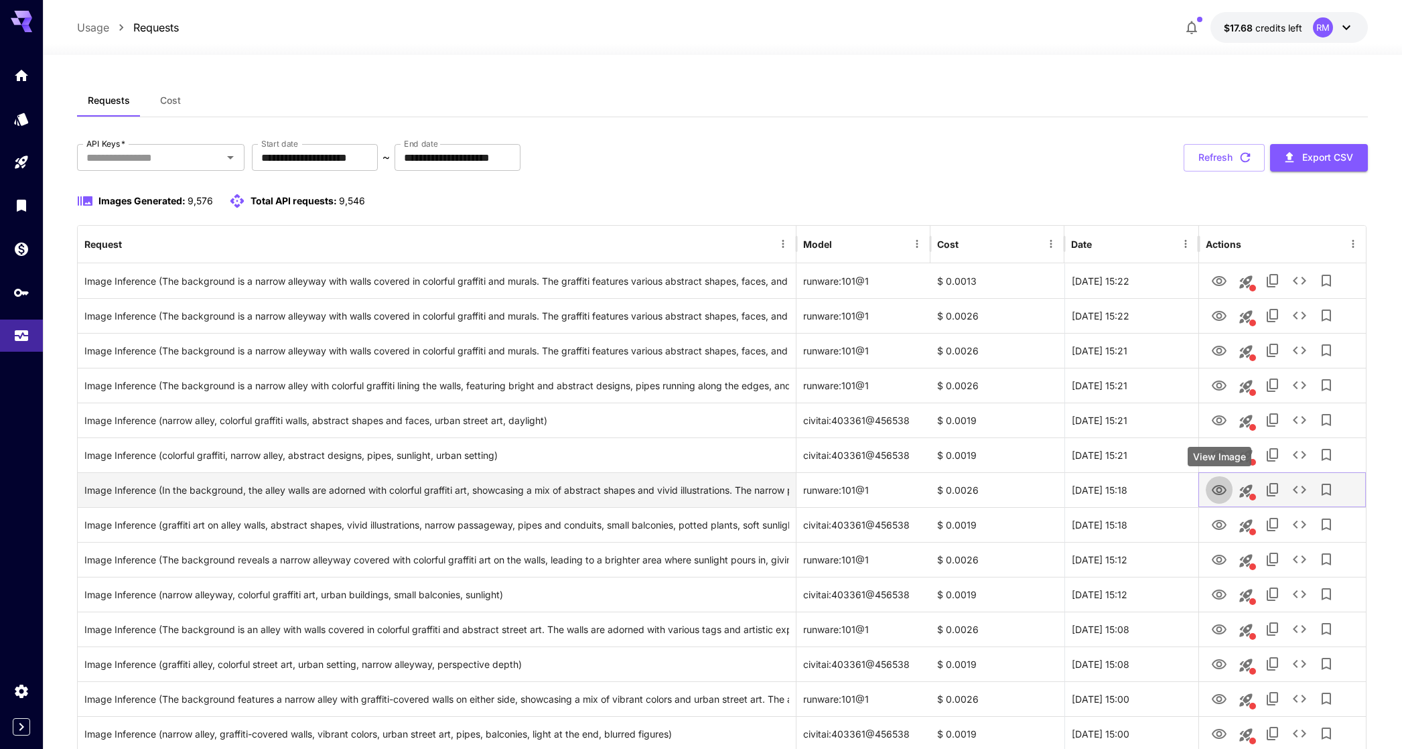
click at [1222, 488] on icon "View Image" at bounding box center [1219, 490] width 16 height 16
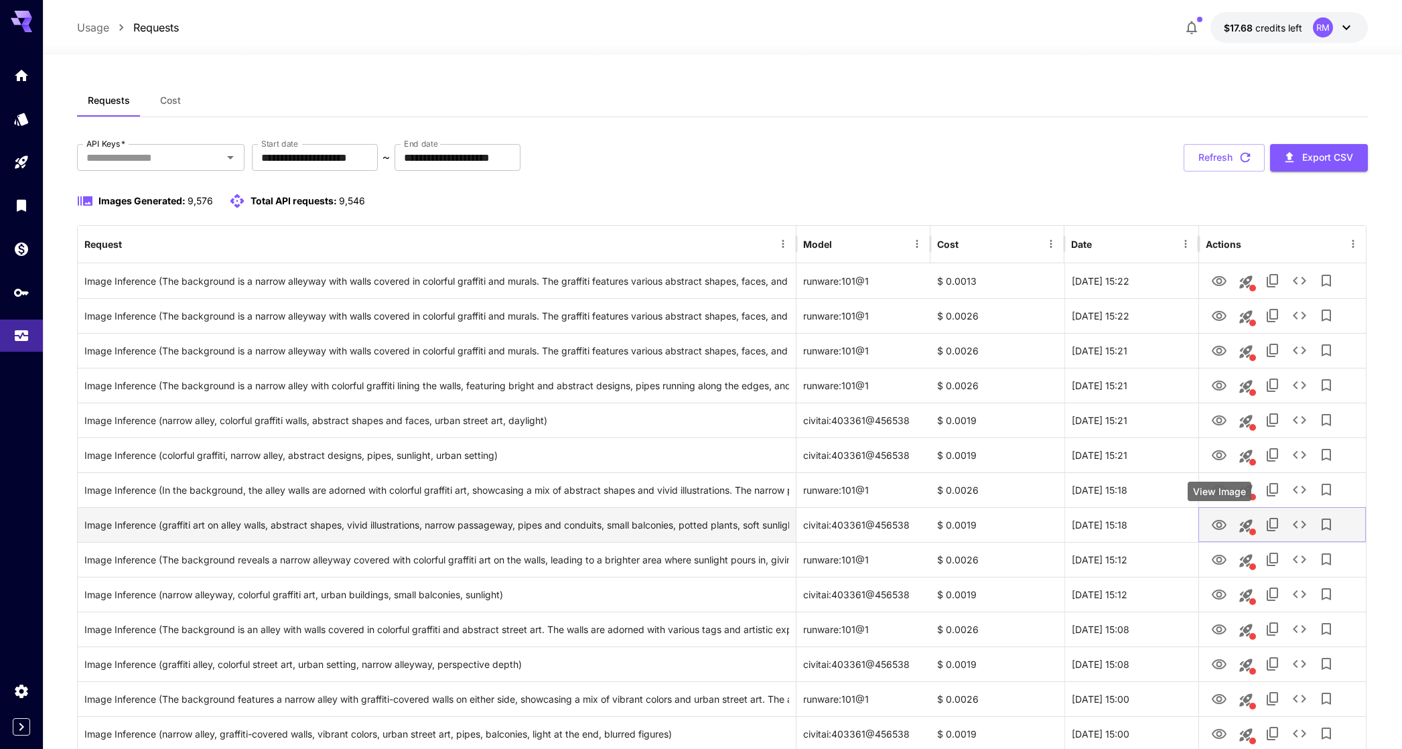
click at [1220, 529] on icon "View Image" at bounding box center [1219, 525] width 15 height 10
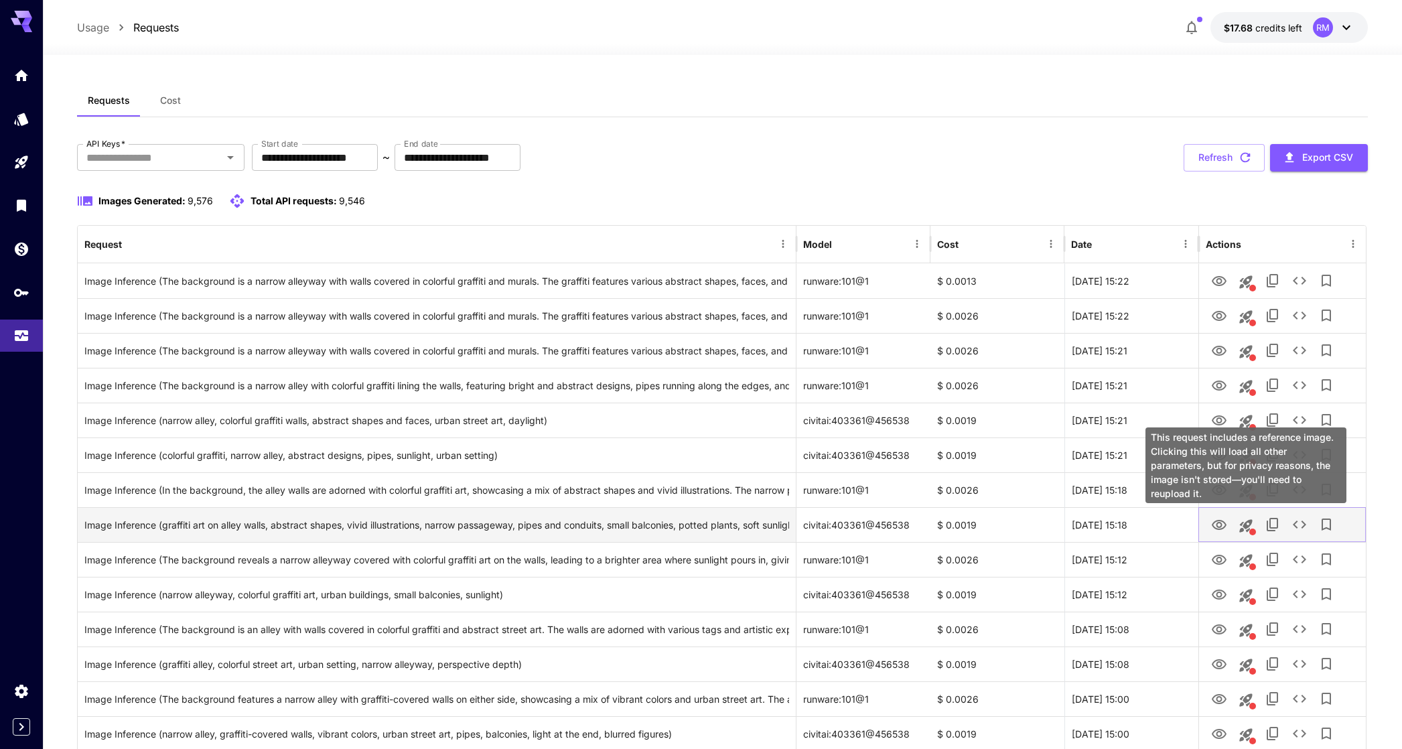
click at [1243, 521] on icon "This request includes a reference image. Clicking this will load all other para…" at bounding box center [1246, 525] width 13 height 13
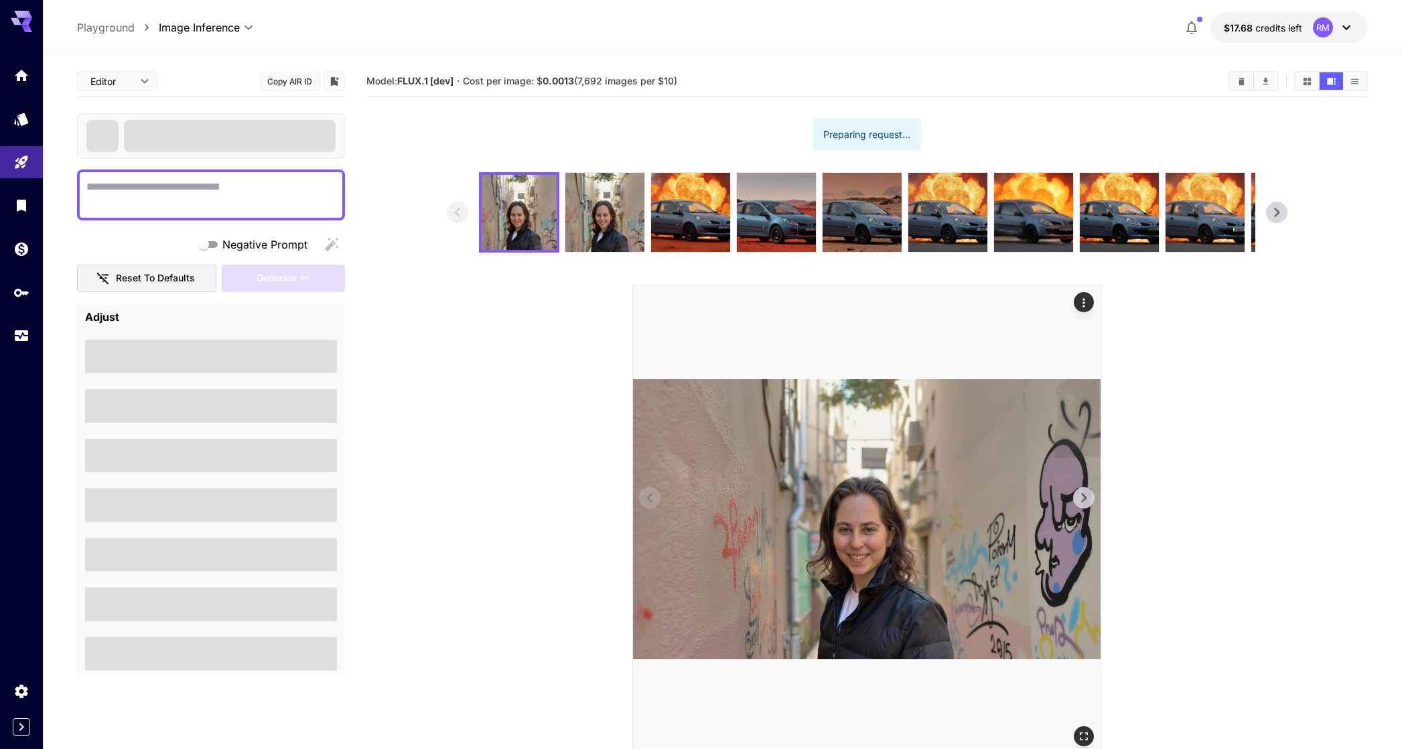
type textarea "**********"
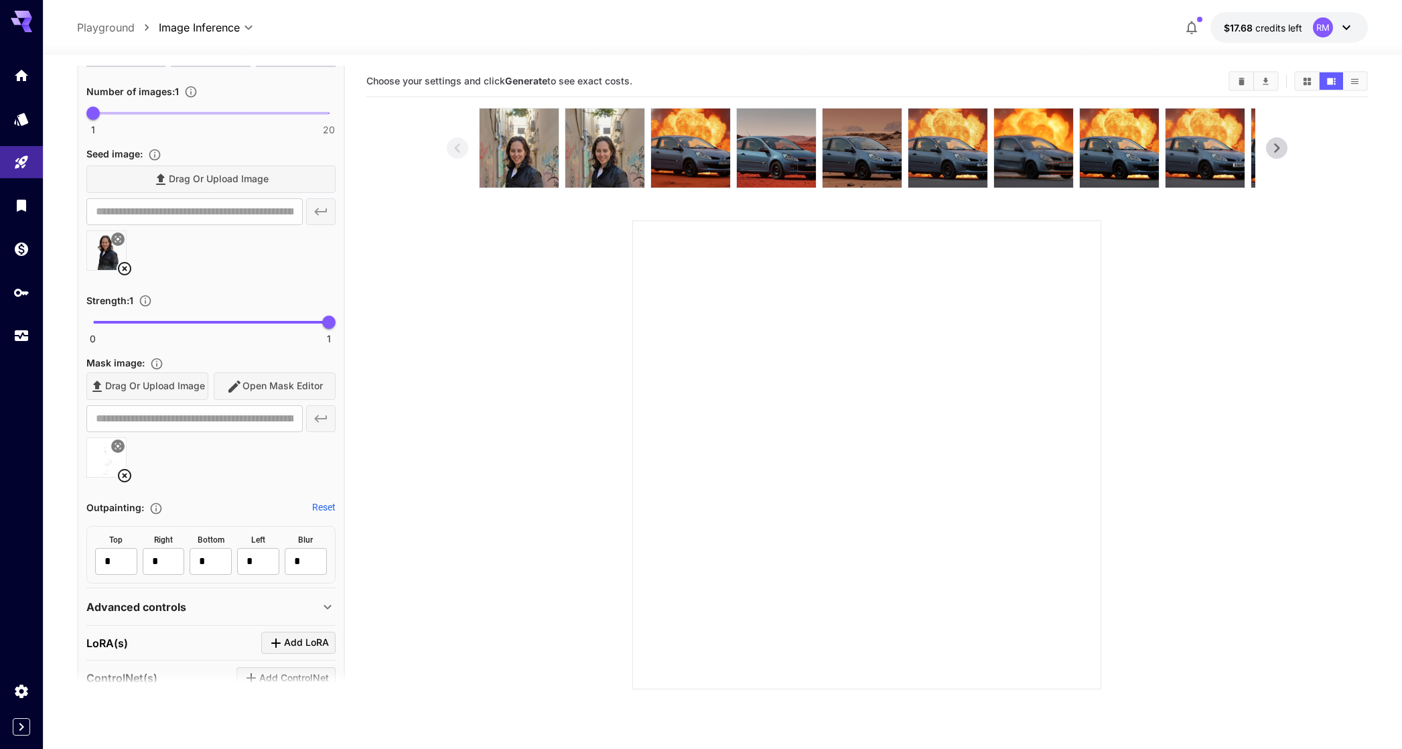
scroll to position [450, 0]
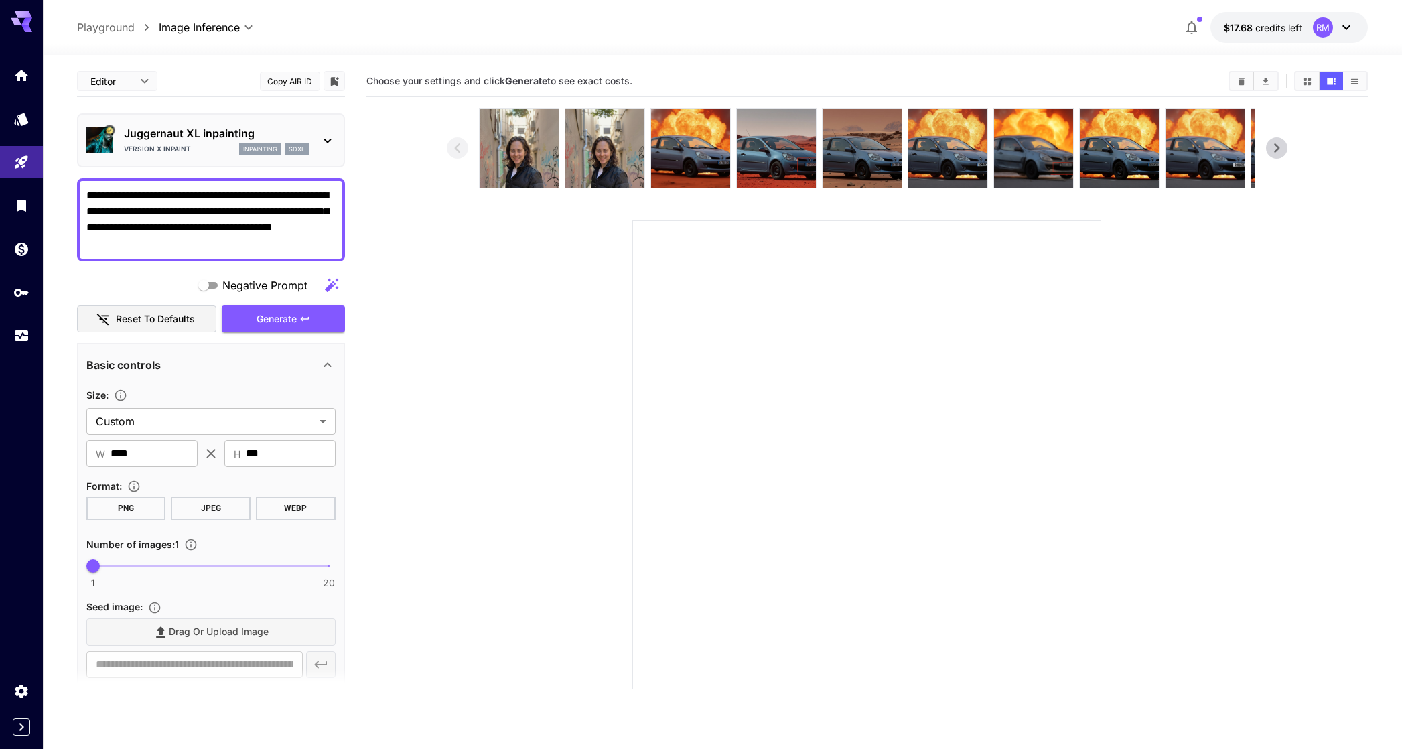
scroll to position [450, 0]
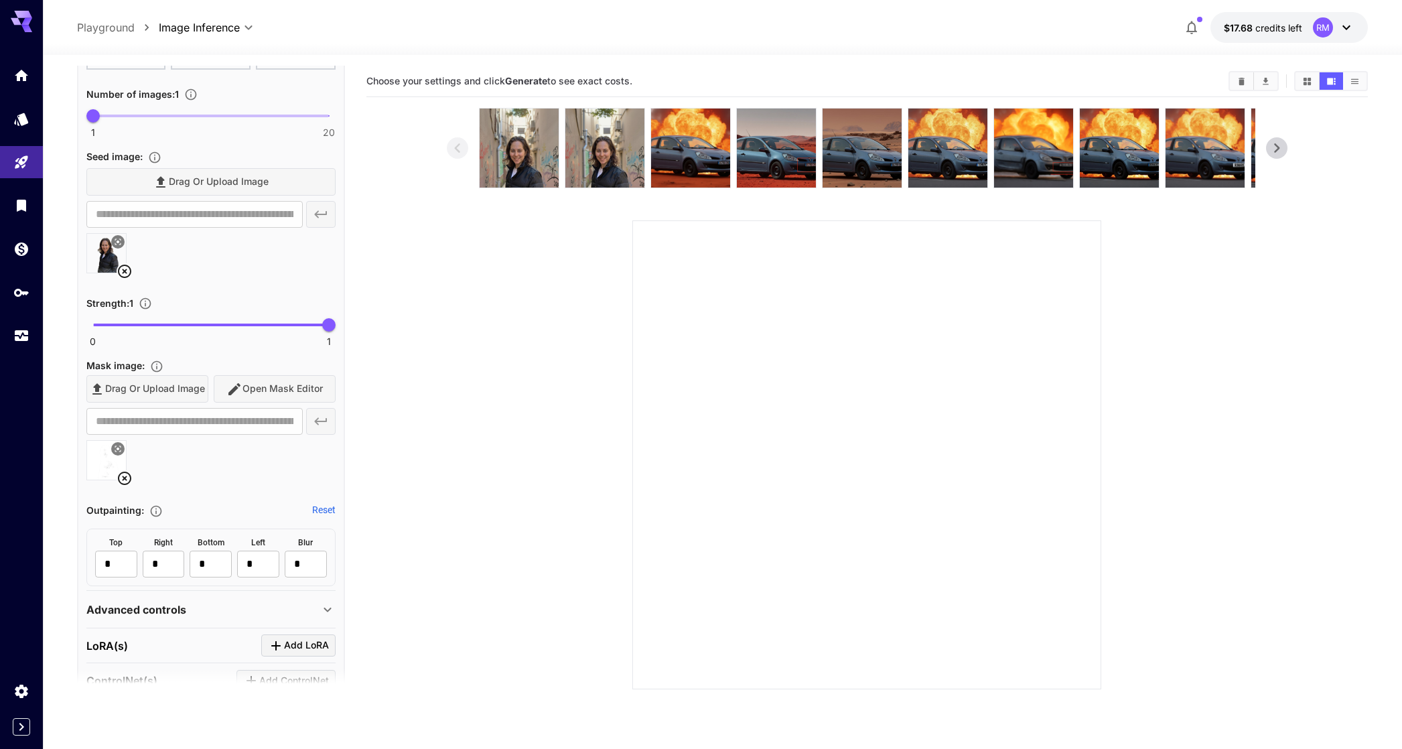
click at [121, 476] on icon at bounding box center [125, 478] width 16 height 16
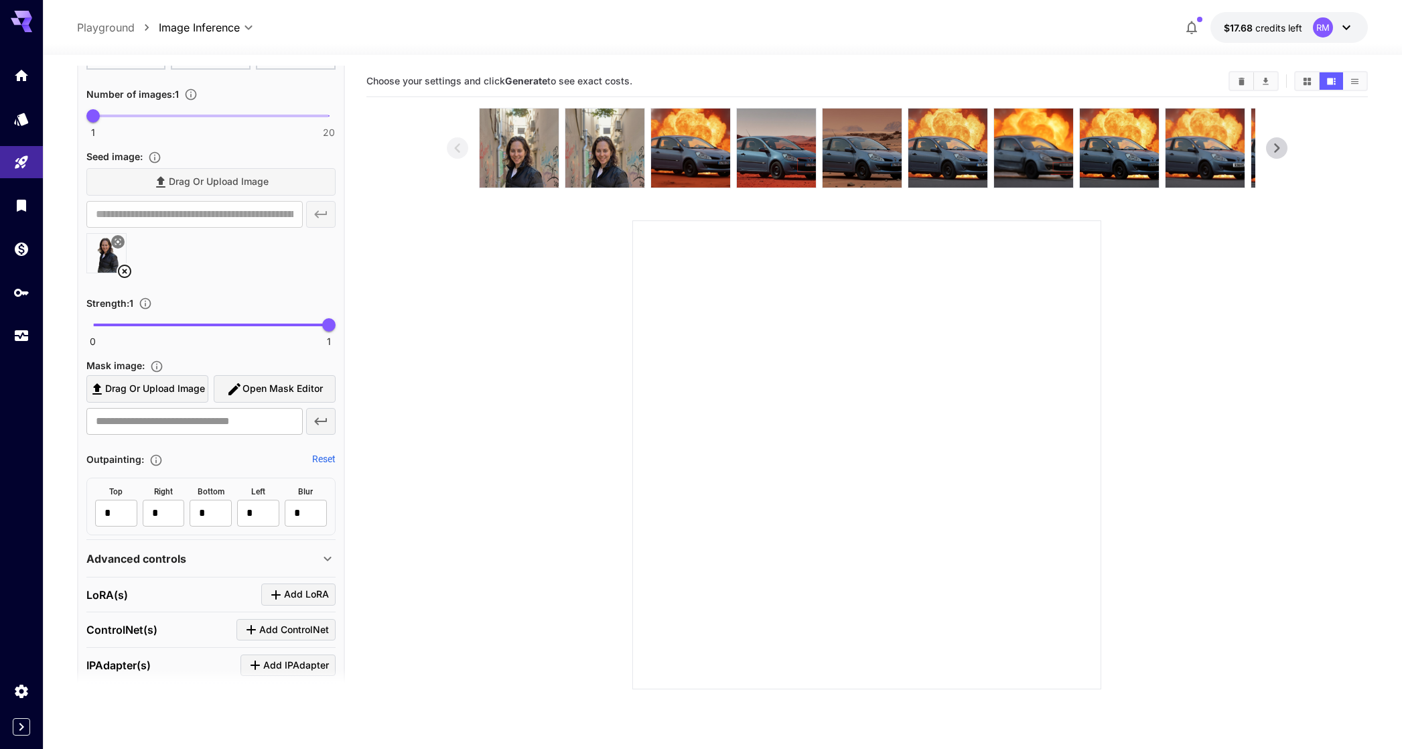
click at [277, 388] on span "Open Mask Editor" at bounding box center [283, 389] width 80 height 17
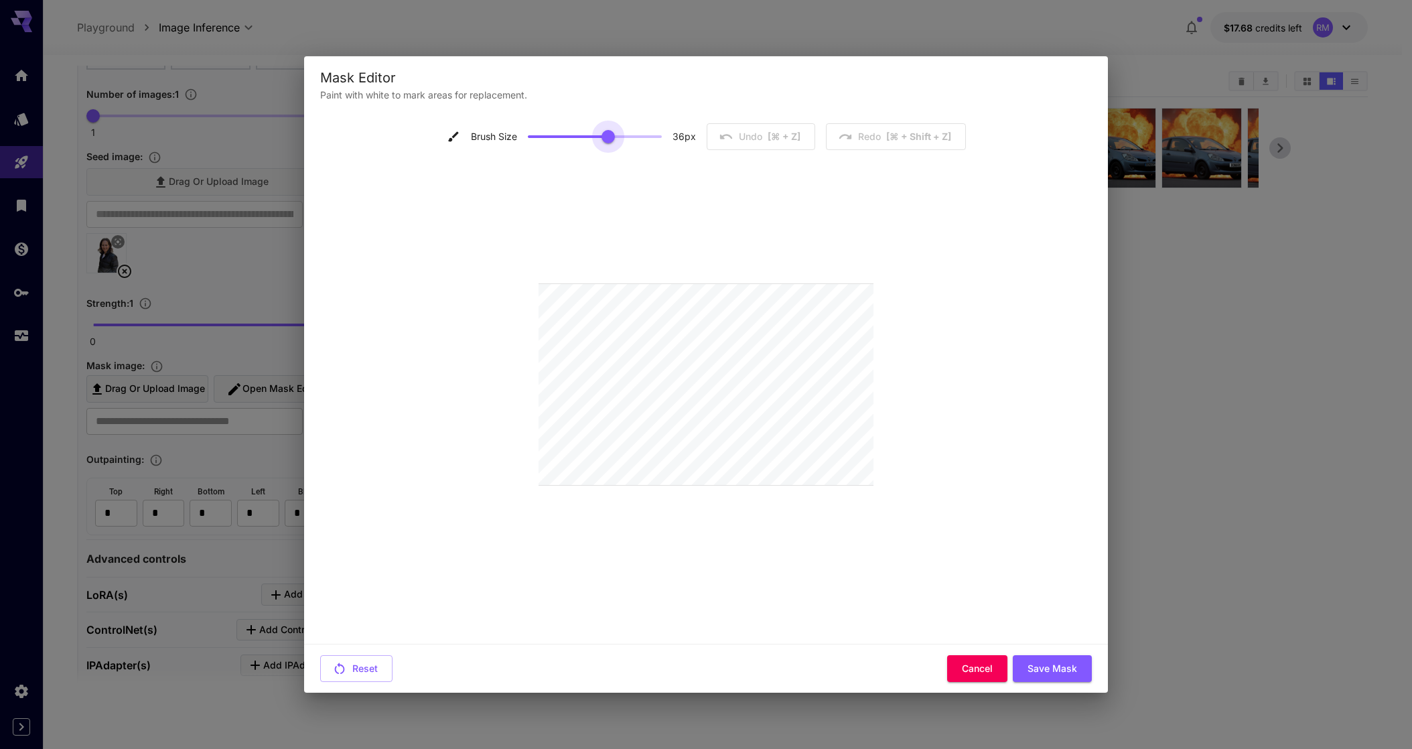
type input "**"
drag, startPoint x: 539, startPoint y: 134, endPoint x: 727, endPoint y: 133, distance: 188.3
click at [727, 132] on div "Brush Size 36 px Undo [⌘ + Z] Redo [⌘ + shift + Z]" at bounding box center [706, 136] width 519 height 27
click at [1048, 677] on button "Save Mask" at bounding box center [1052, 668] width 79 height 27
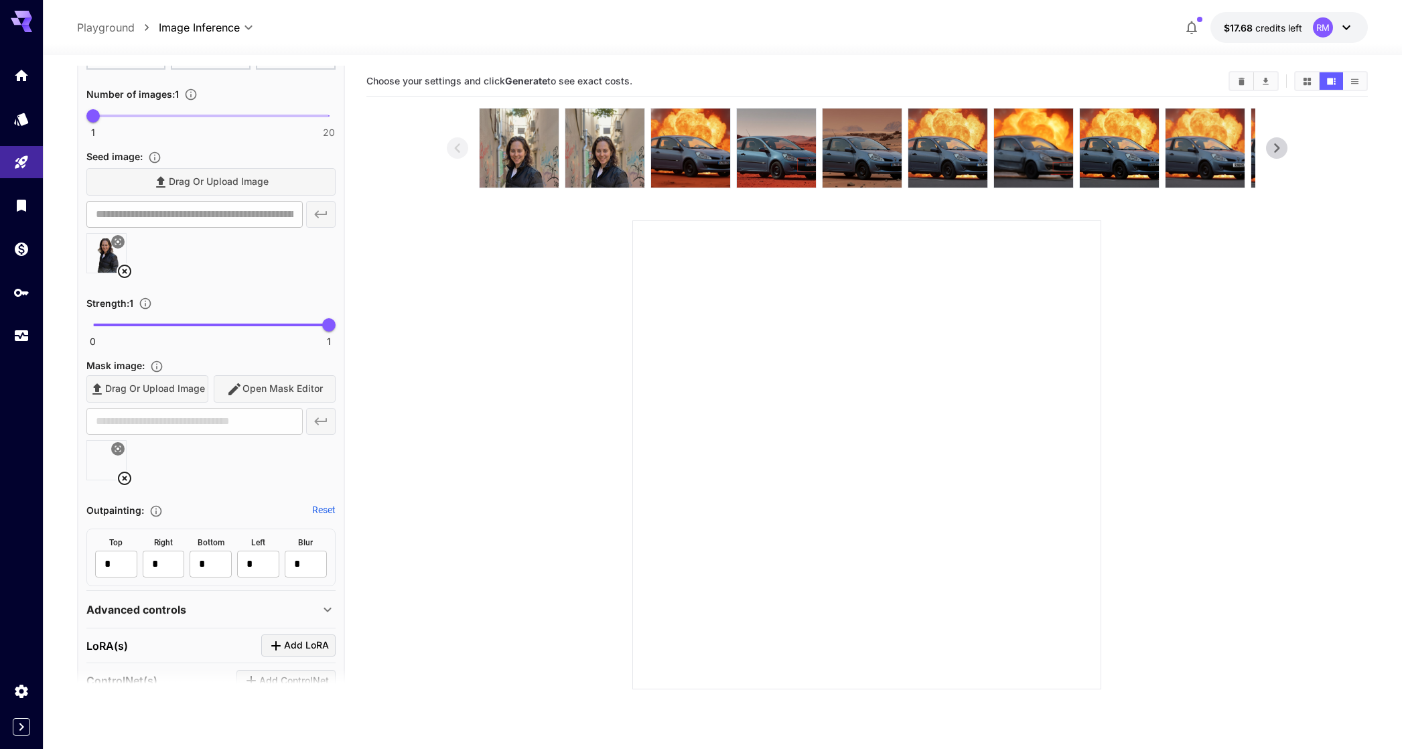
type input "**********"
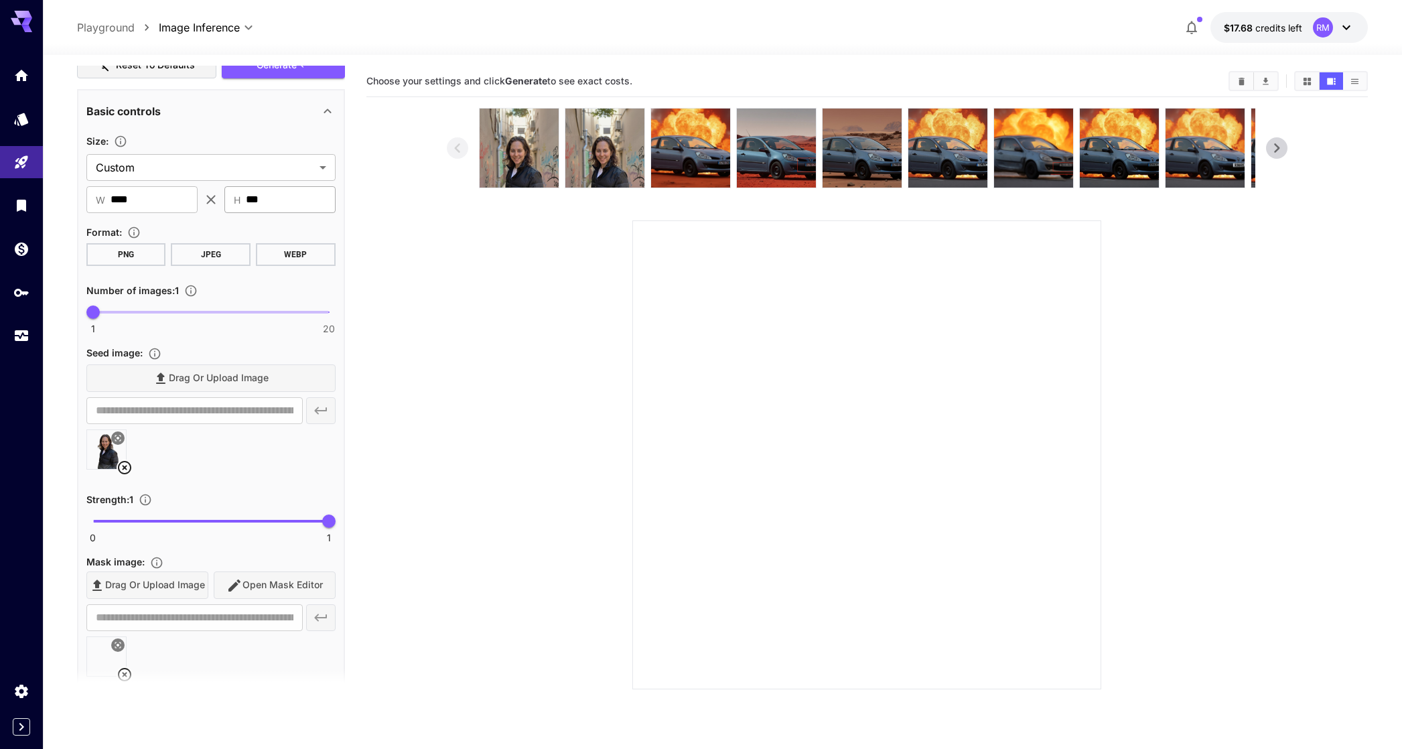
scroll to position [0, 0]
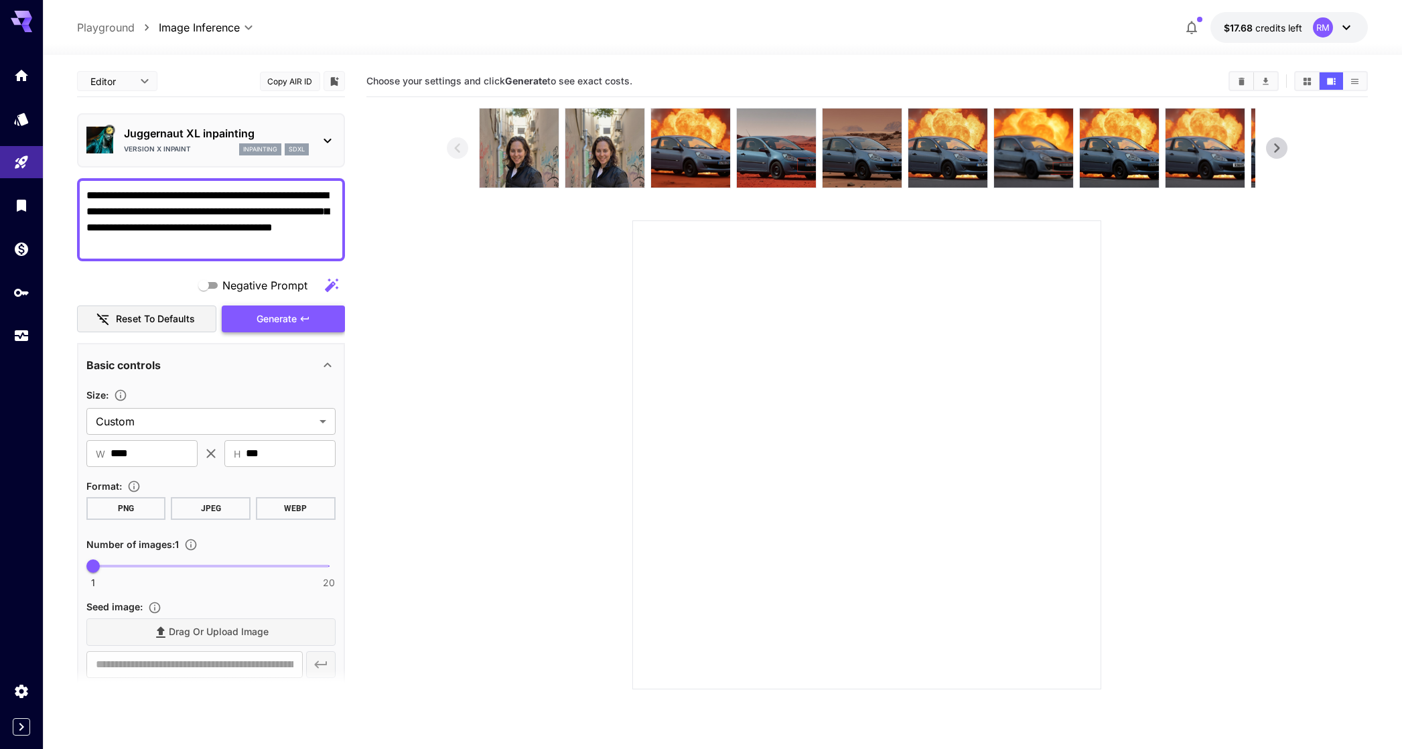
click at [247, 328] on button "Generate" at bounding box center [283, 319] width 123 height 27
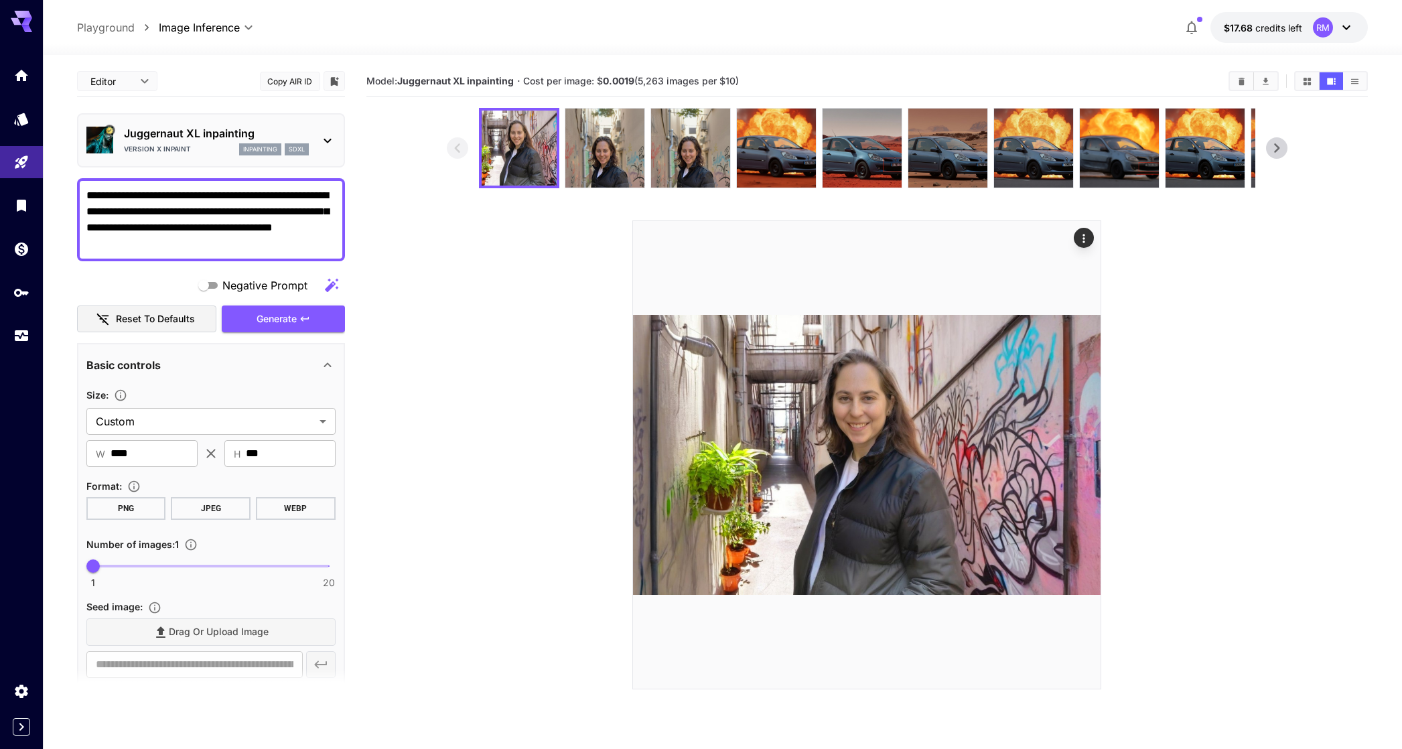
drag, startPoint x: 239, startPoint y: 245, endPoint x: 46, endPoint y: 75, distance: 257.3
click at [46, 75] on section "**********" at bounding box center [722, 455] width 1359 height 800
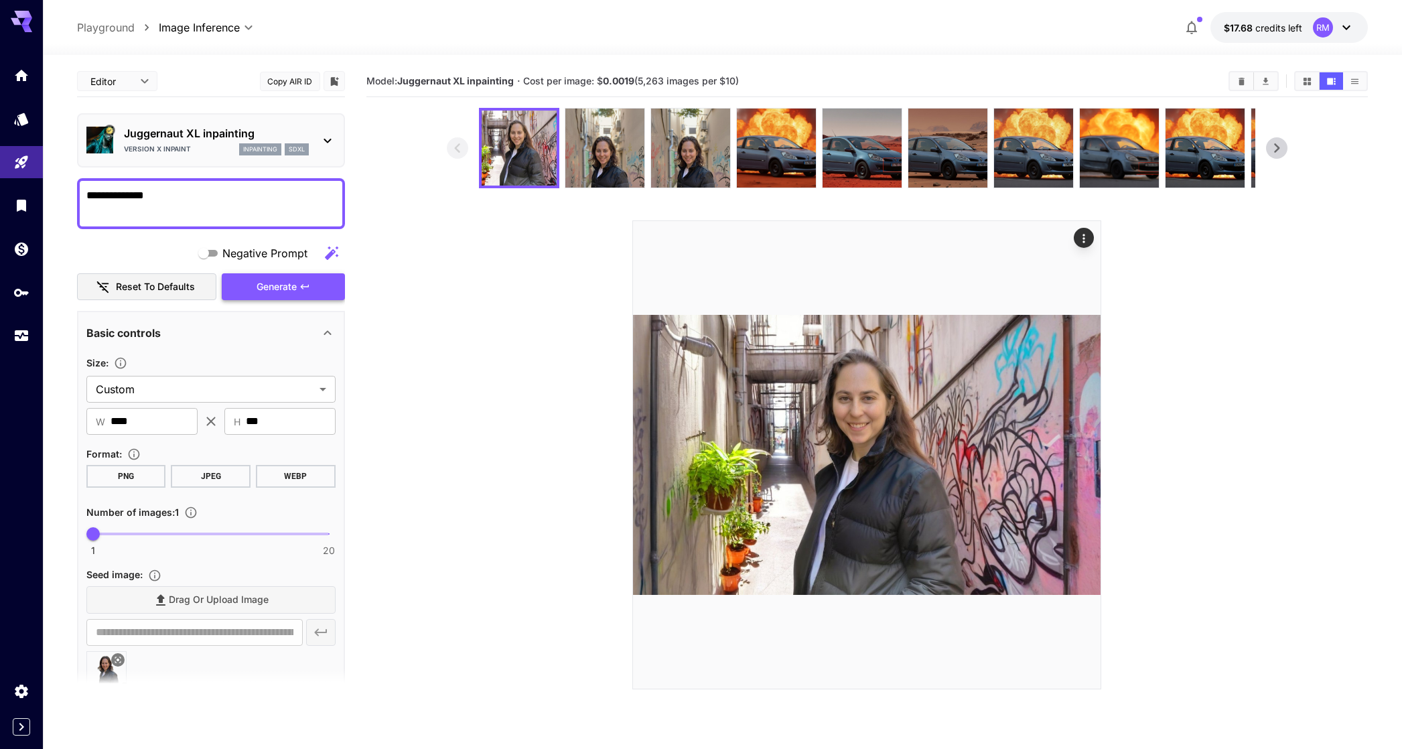
type textarea "**********"
click at [322, 289] on button "Generate" at bounding box center [283, 286] width 123 height 27
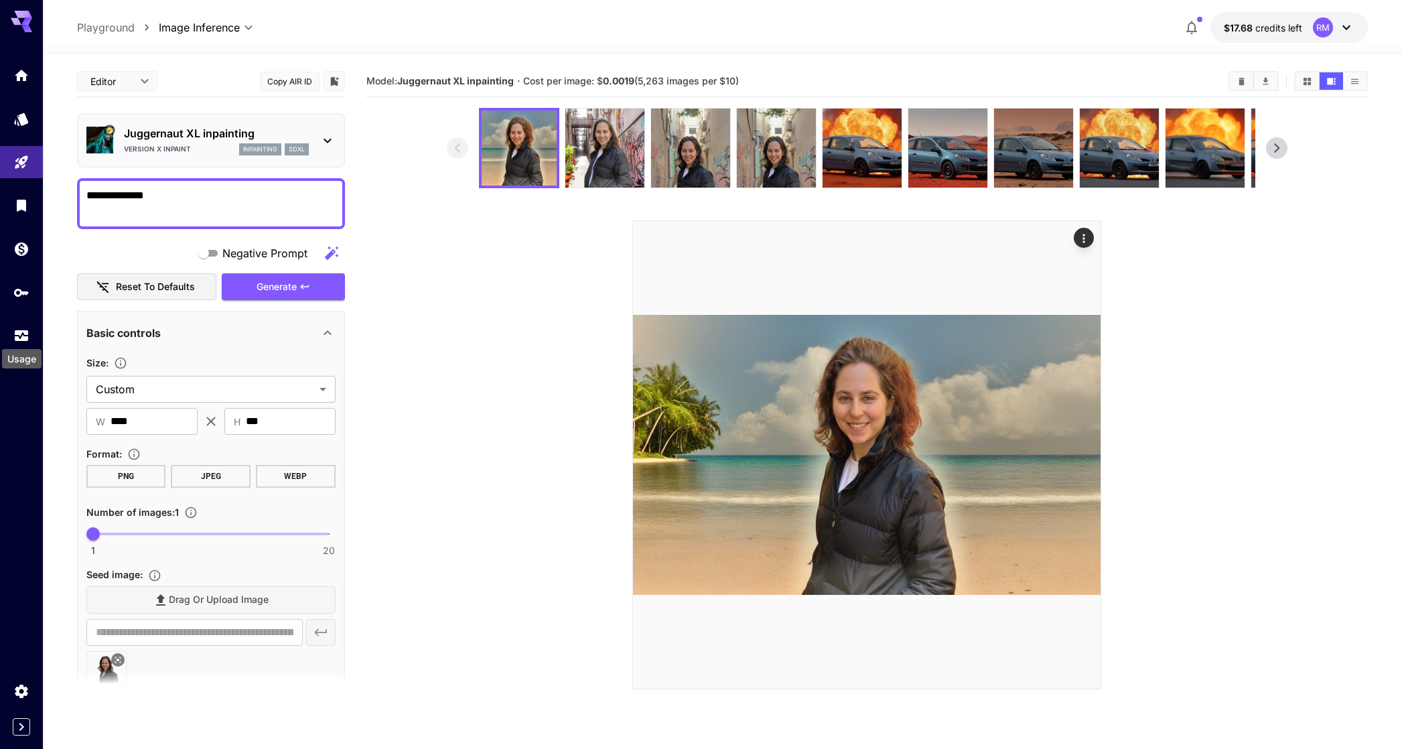
click at [25, 340] on div "Usage" at bounding box center [22, 355] width 42 height 30
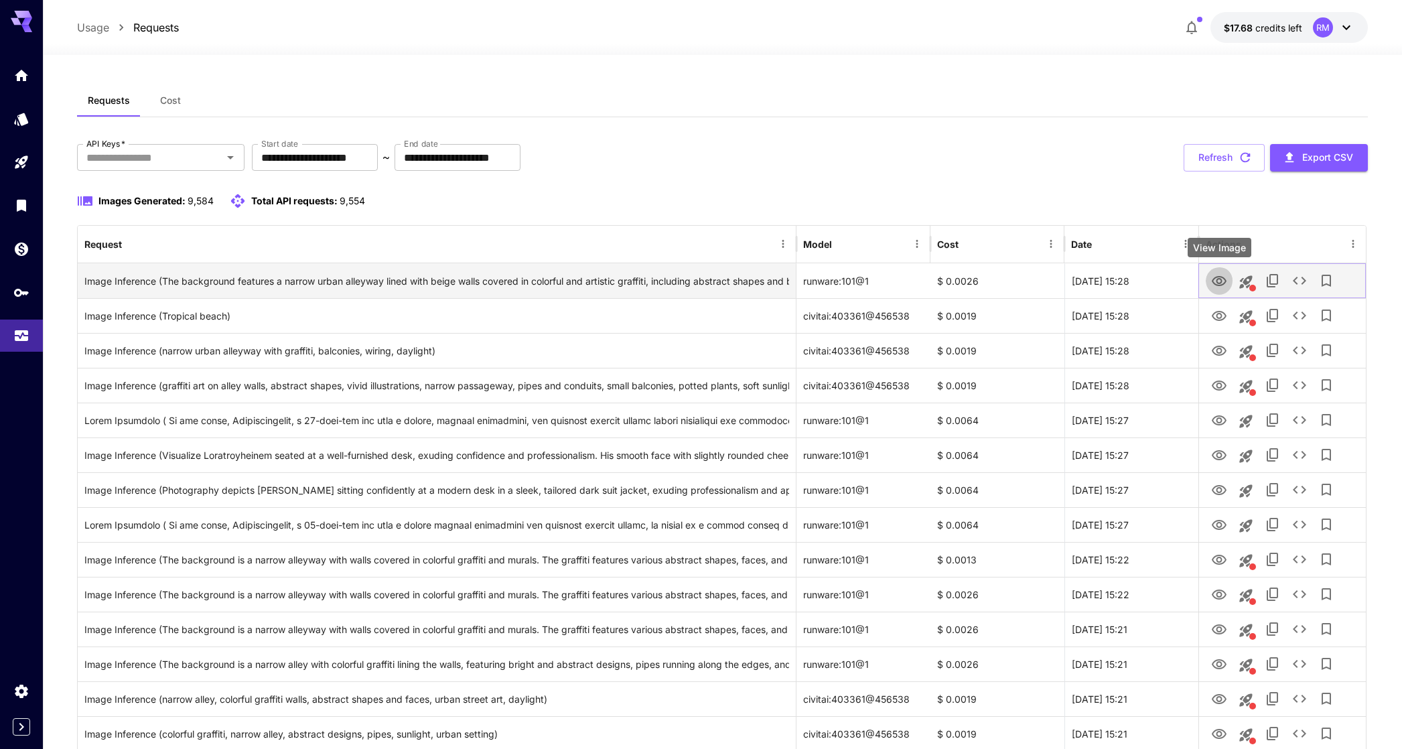
click at [1214, 282] on icon "View Image" at bounding box center [1219, 281] width 15 height 10
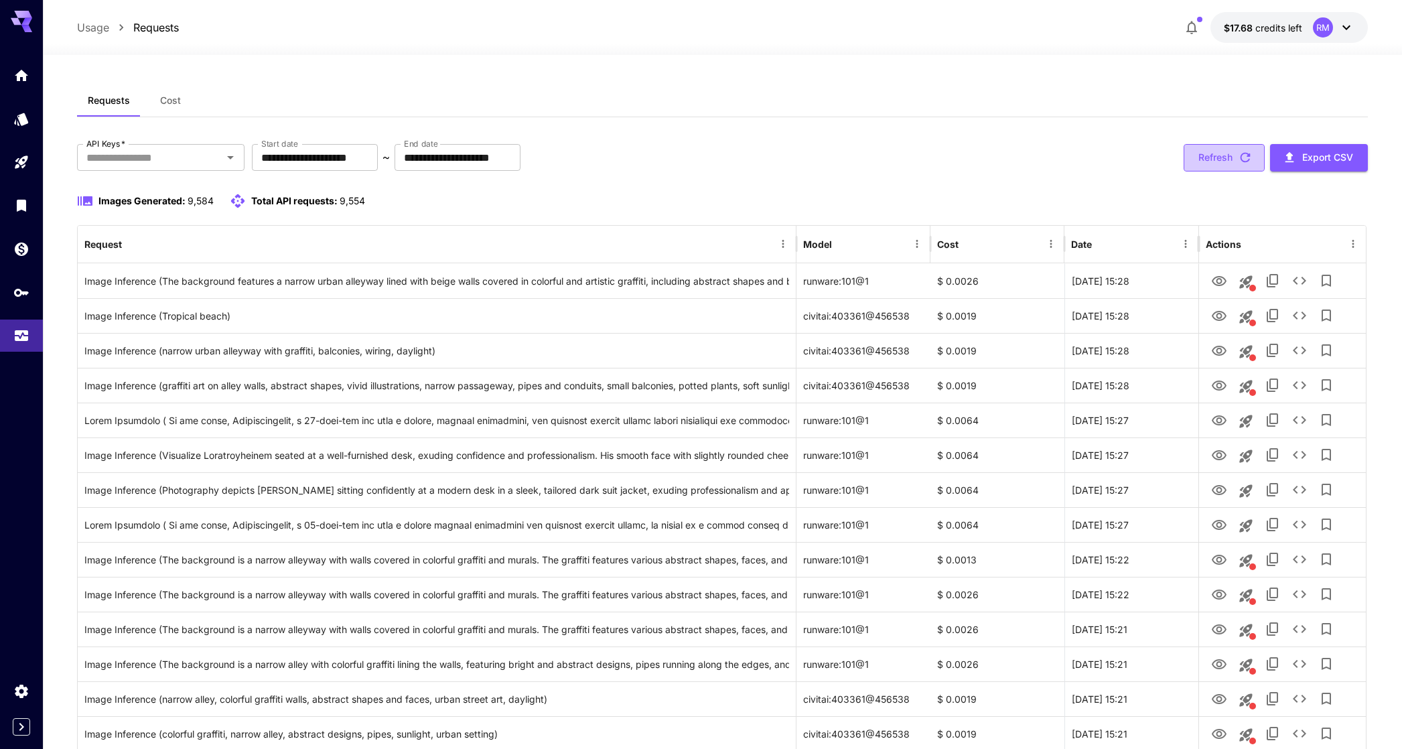
click at [1216, 161] on button "Refresh" at bounding box center [1224, 157] width 81 height 27
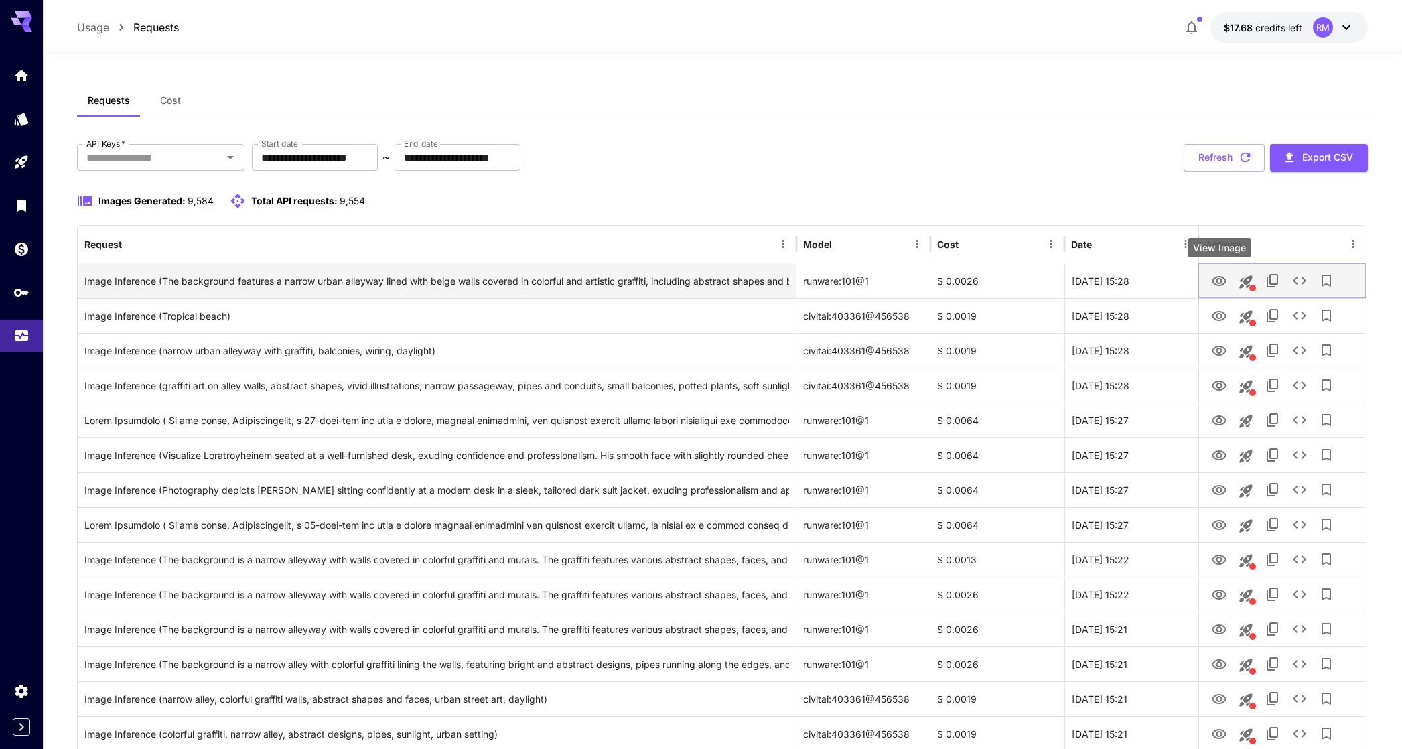
click at [1223, 273] on icon "View Image" at bounding box center [1219, 281] width 16 height 16
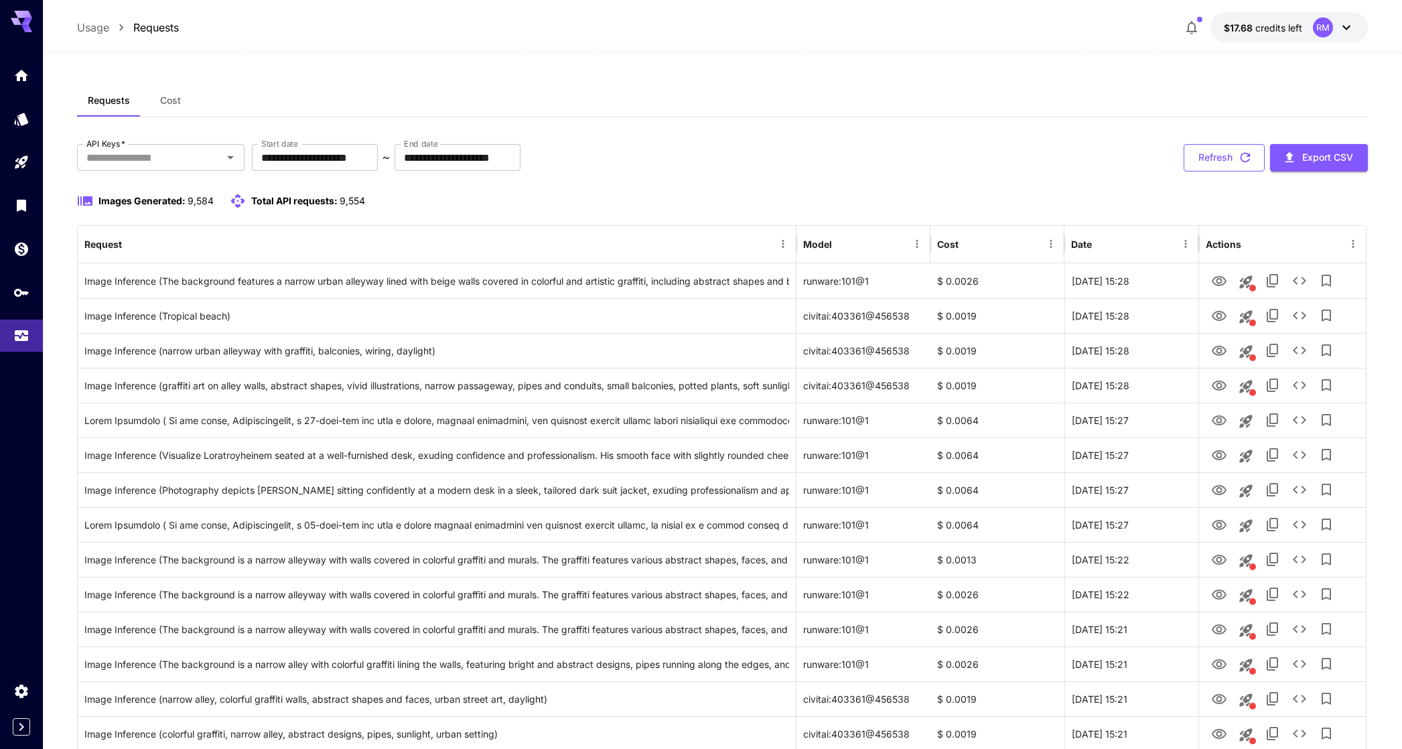
click at [1235, 164] on button "Refresh" at bounding box center [1224, 157] width 81 height 27
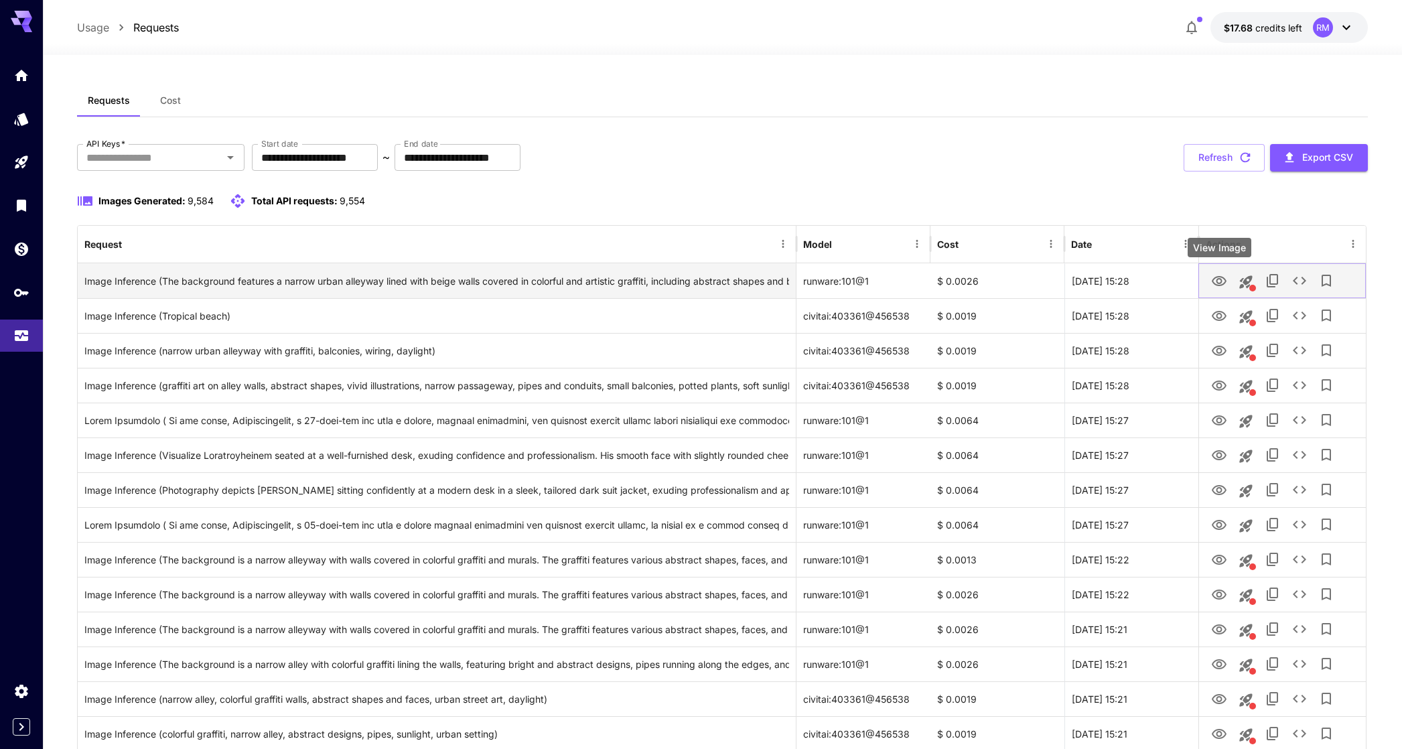
click at [1218, 286] on icon "View Image" at bounding box center [1219, 281] width 16 height 16
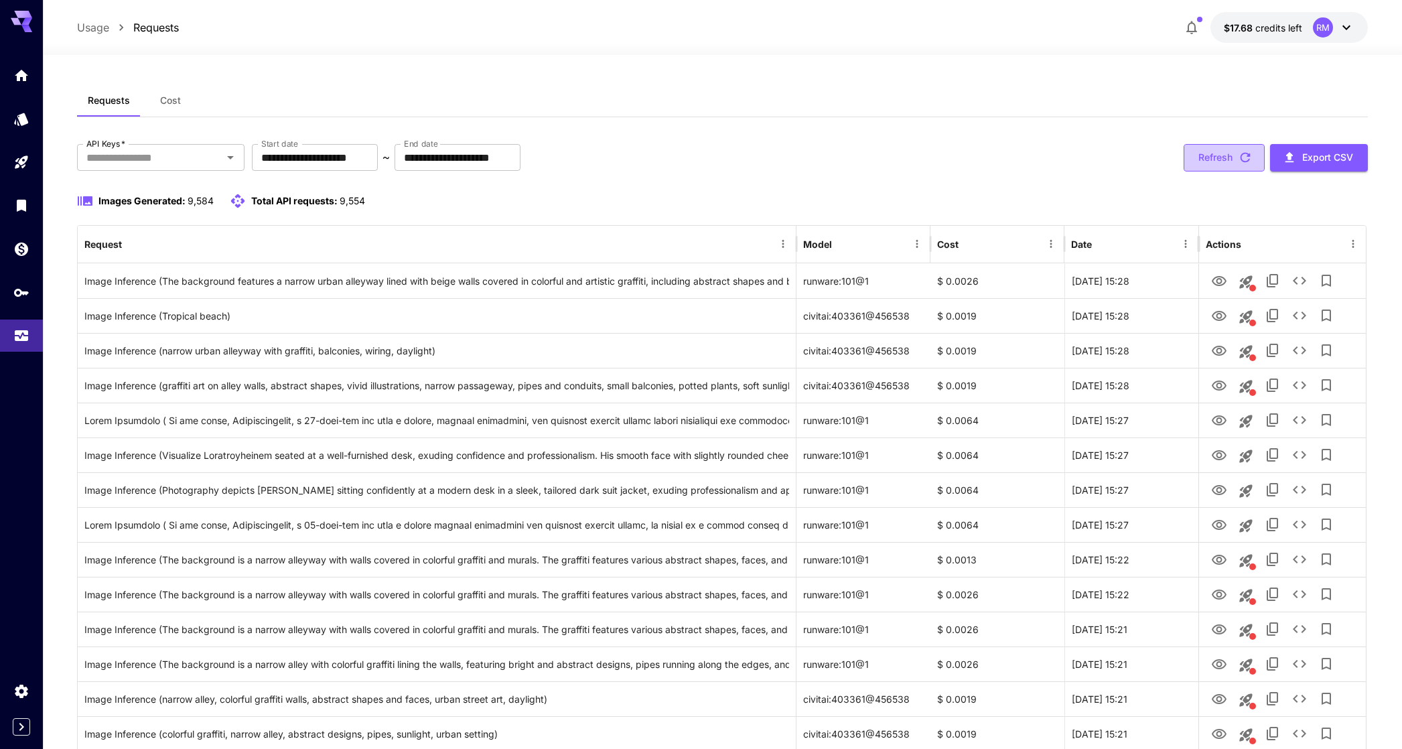
click at [1248, 147] on button "Refresh" at bounding box center [1224, 157] width 81 height 27
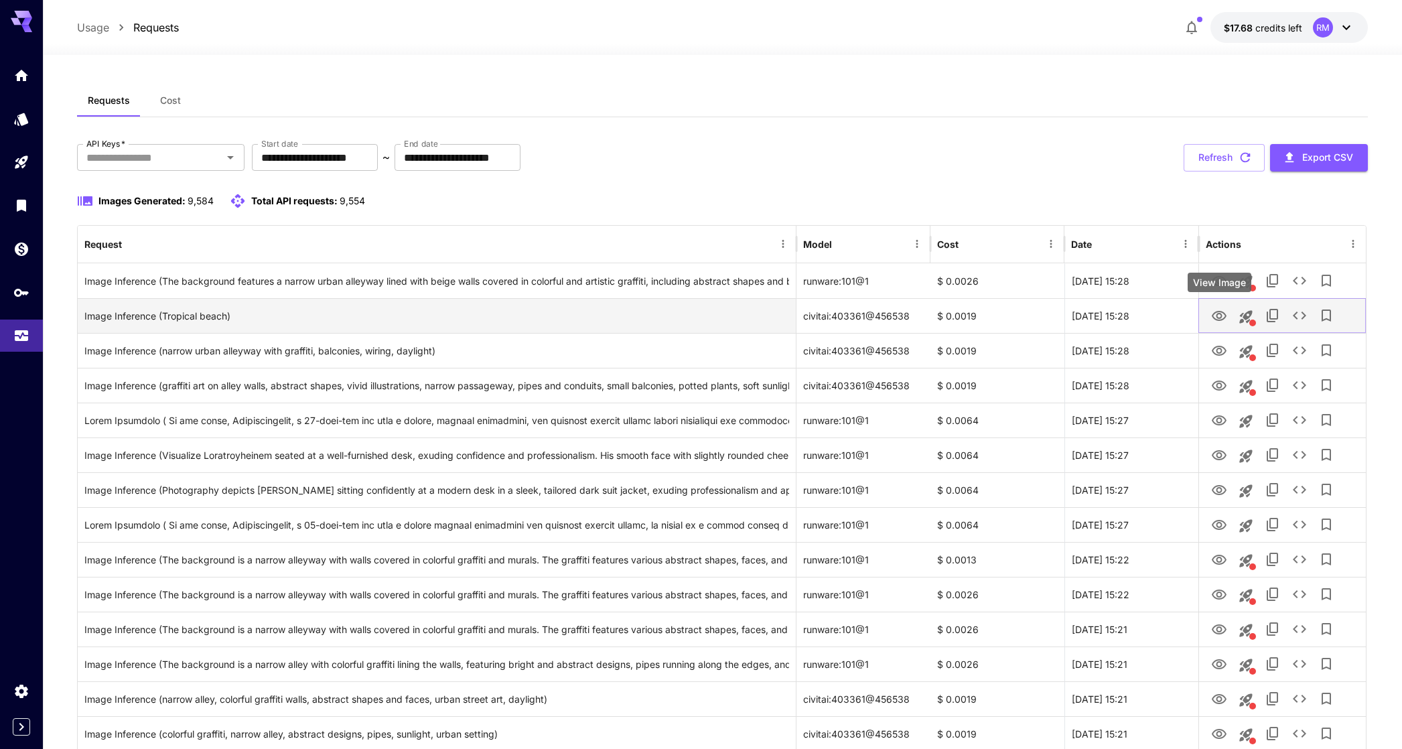
click at [1221, 318] on icon "View Image" at bounding box center [1219, 316] width 16 height 16
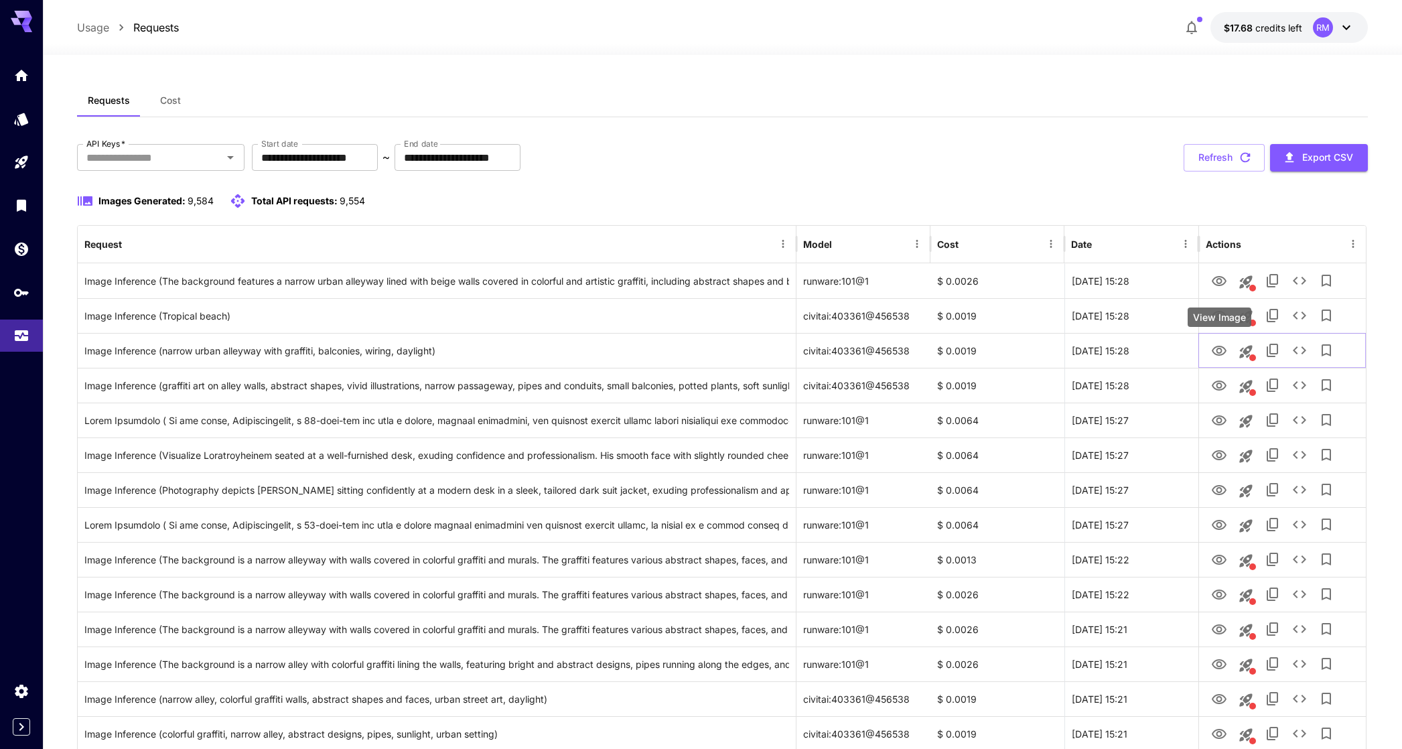
click at [1219, 353] on icon "View Image" at bounding box center [1219, 351] width 15 height 10
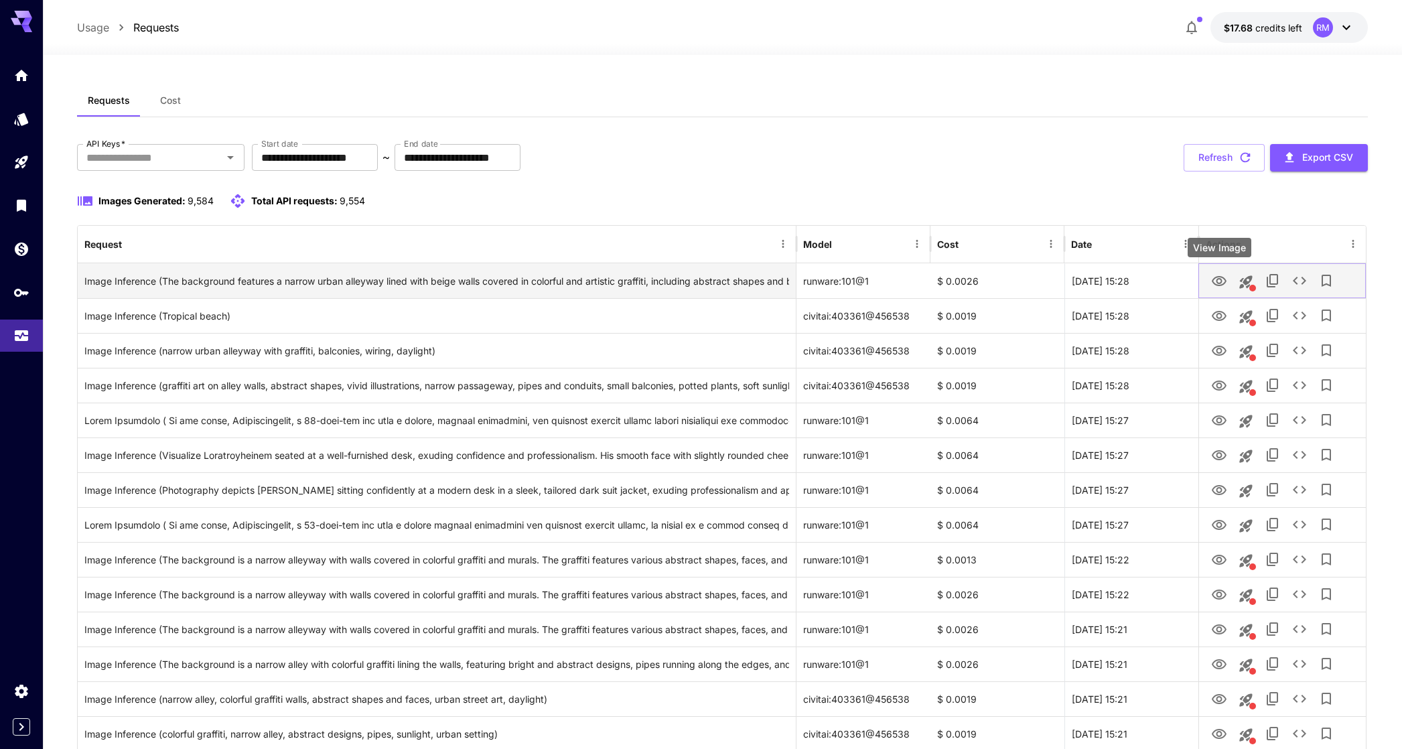
click at [1227, 274] on icon "View Image" at bounding box center [1219, 281] width 16 height 16
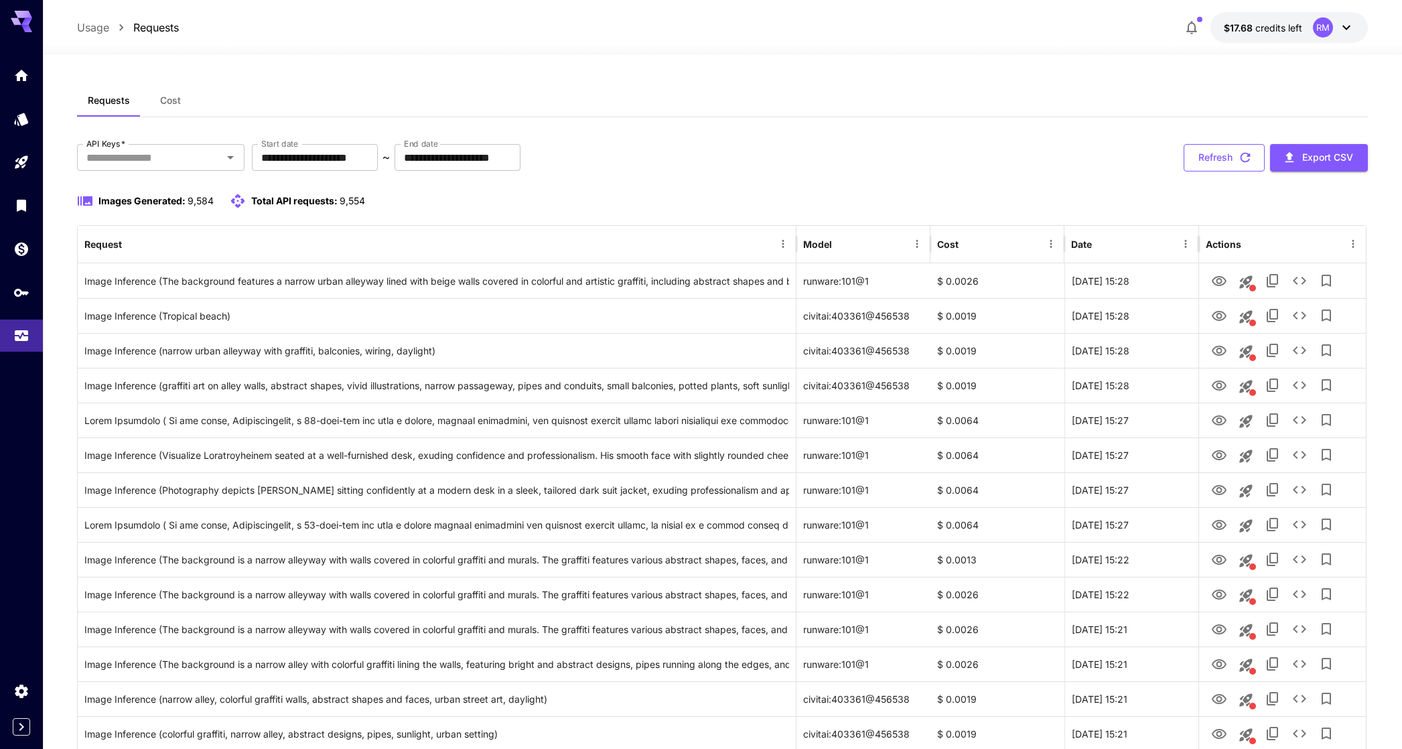
click at [1199, 151] on button "Refresh" at bounding box center [1224, 157] width 81 height 27
click at [1200, 150] on button "Refresh" at bounding box center [1224, 157] width 81 height 27
click at [1231, 170] on button "Refresh" at bounding box center [1224, 157] width 81 height 27
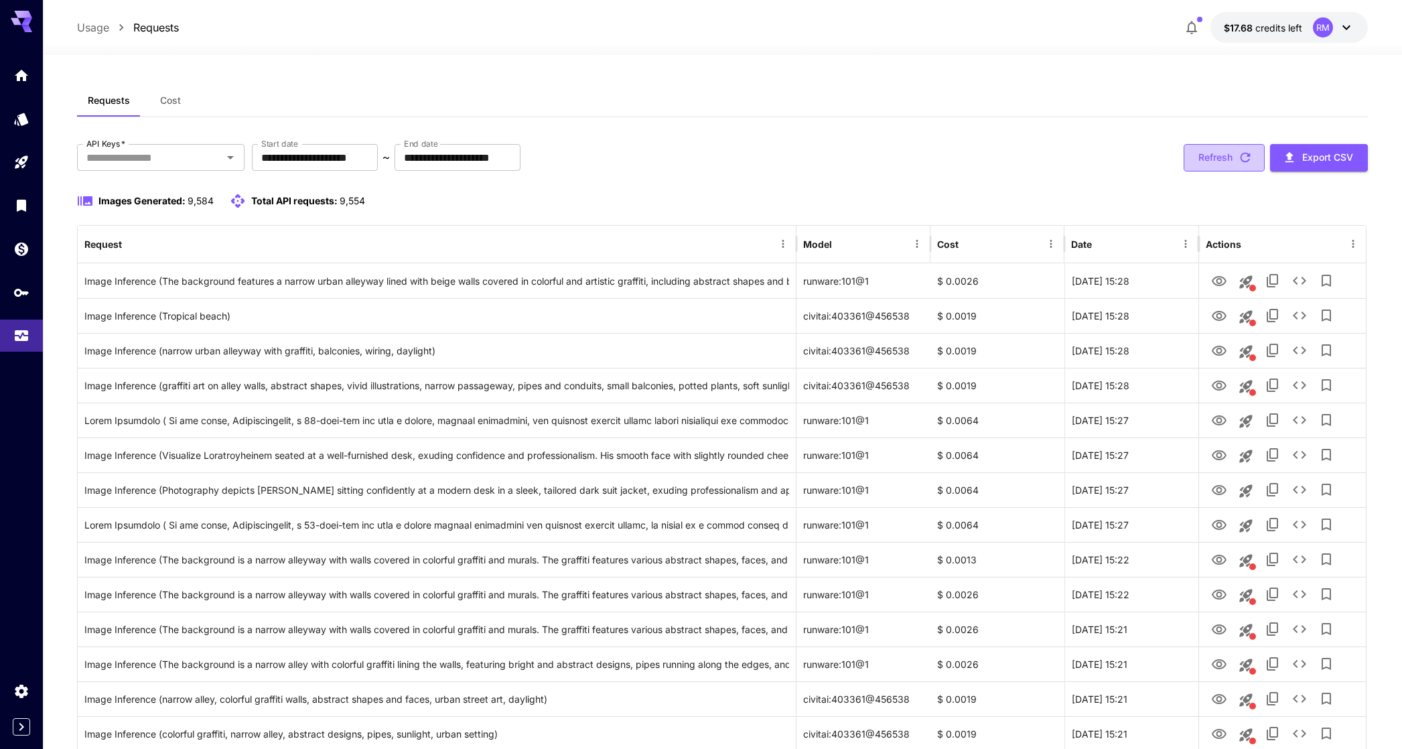
click at [1229, 161] on button "Refresh" at bounding box center [1224, 157] width 81 height 27
click at [1212, 165] on button "Refresh" at bounding box center [1224, 157] width 81 height 27
click at [1208, 156] on button "Refresh" at bounding box center [1224, 157] width 81 height 27
click at [1207, 158] on button "Refresh" at bounding box center [1224, 157] width 81 height 27
click at [1203, 161] on button "Refresh" at bounding box center [1224, 157] width 81 height 27
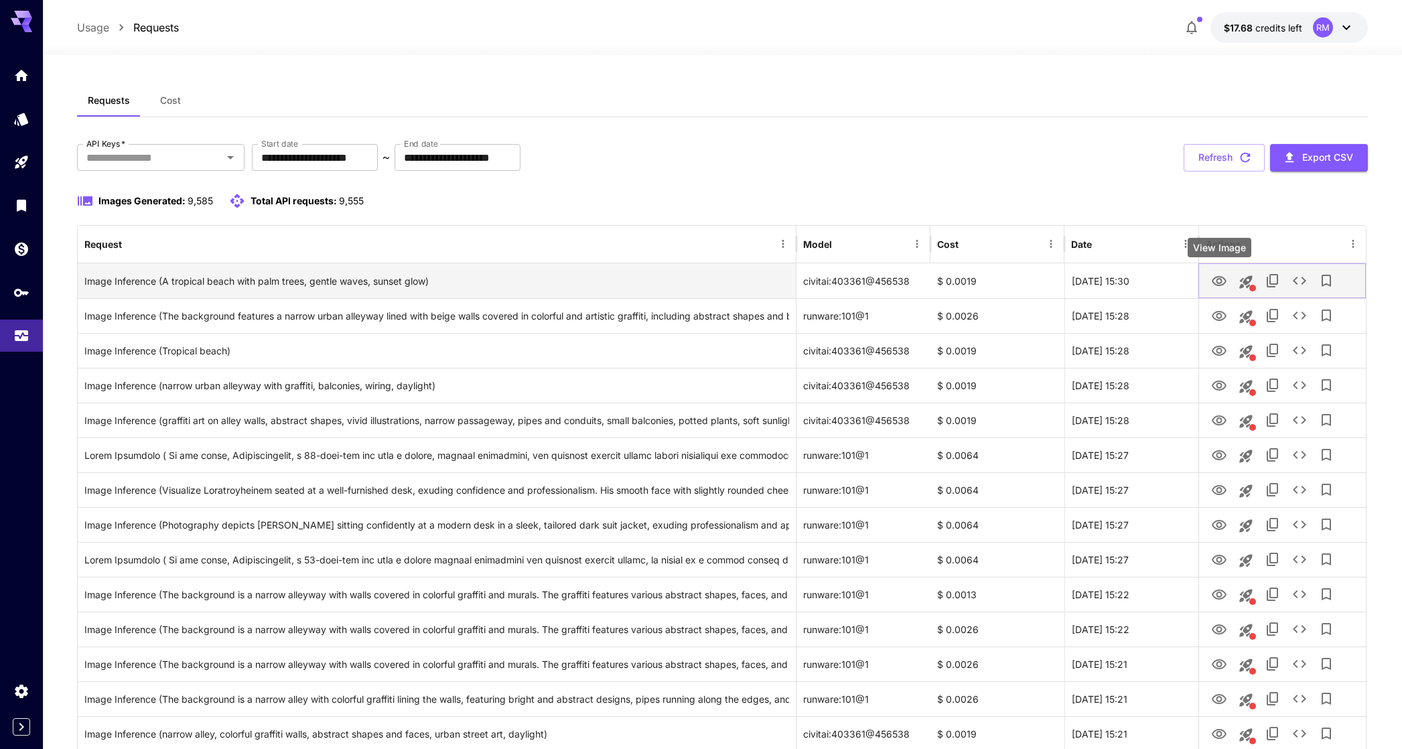
click at [1224, 274] on icon "View Image" at bounding box center [1219, 281] width 16 height 16
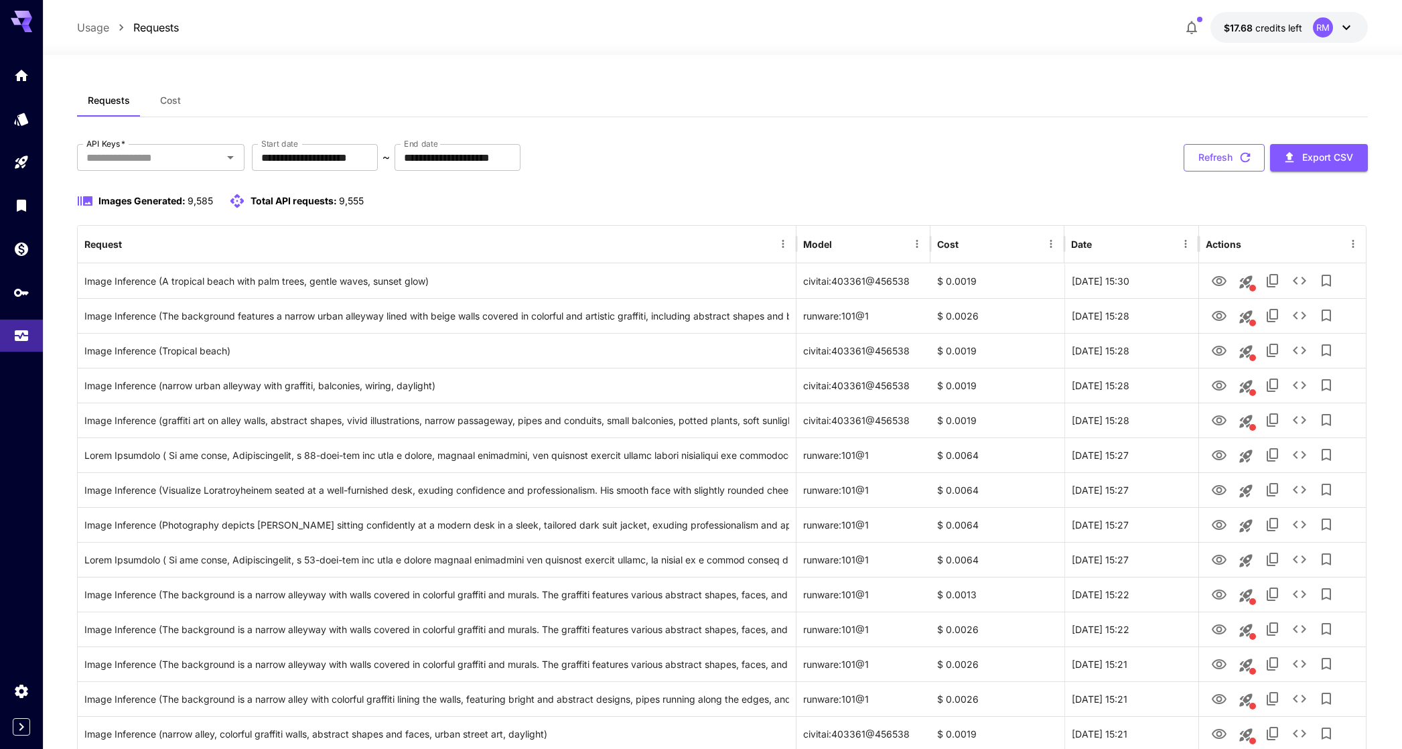
click at [1205, 161] on button "Refresh" at bounding box center [1224, 157] width 81 height 27
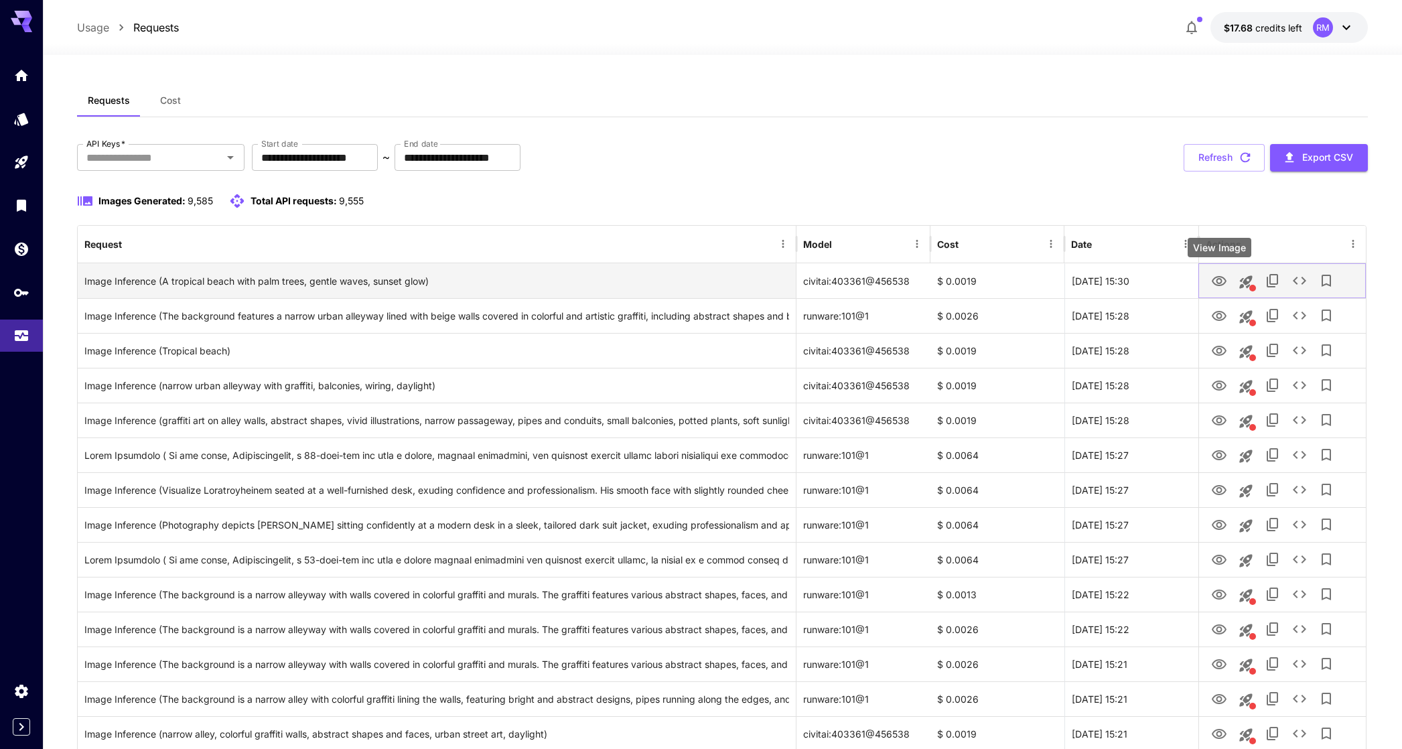
click at [1217, 280] on icon "View Image" at bounding box center [1219, 281] width 15 height 10
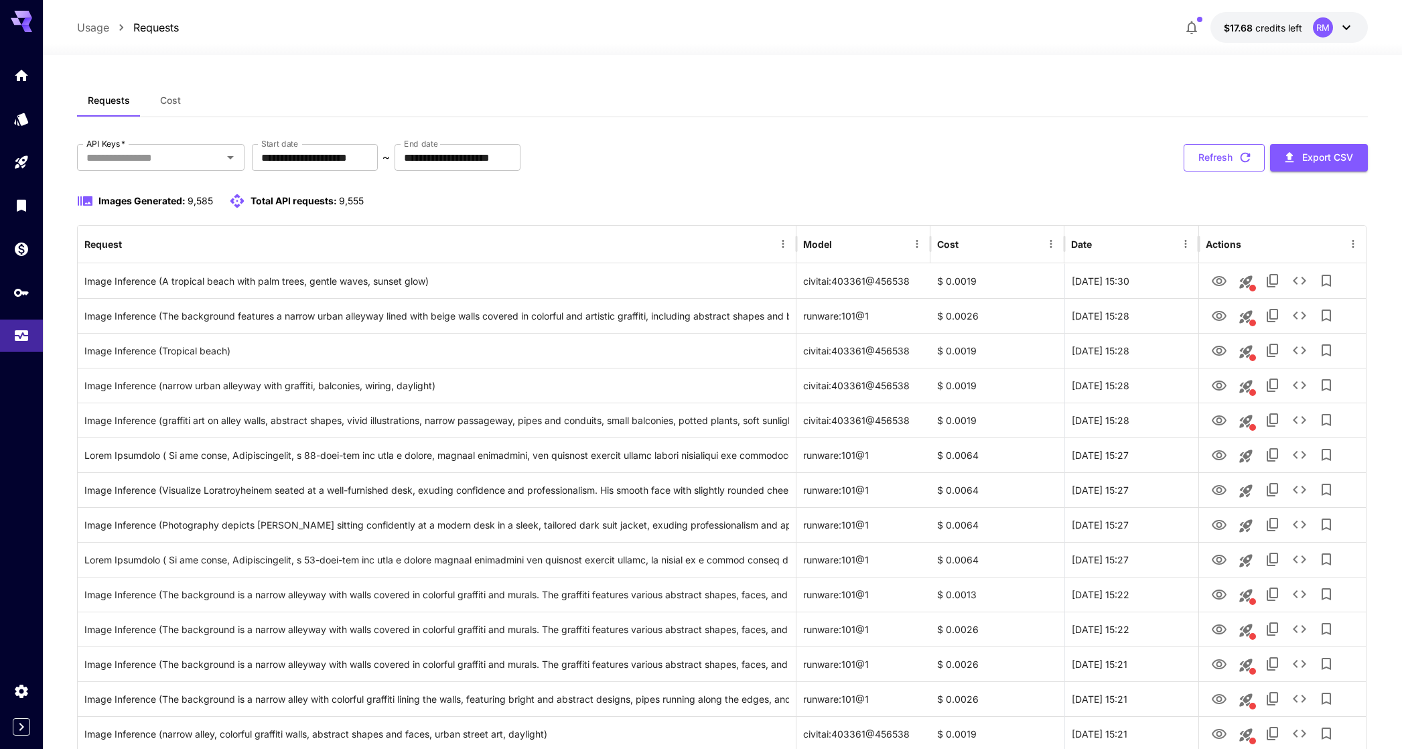
click at [1229, 157] on button "Refresh" at bounding box center [1224, 157] width 81 height 27
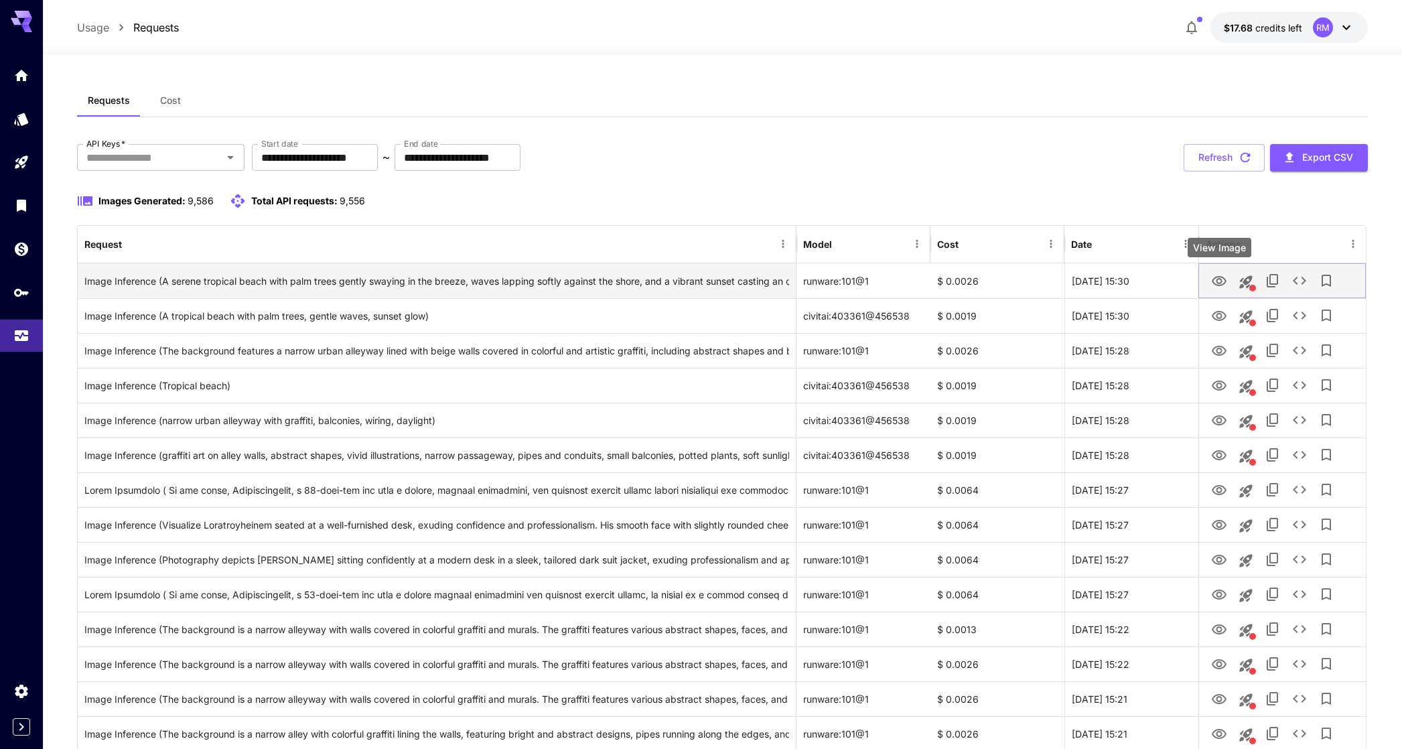
click at [1214, 283] on icon "View Image" at bounding box center [1219, 281] width 15 height 10
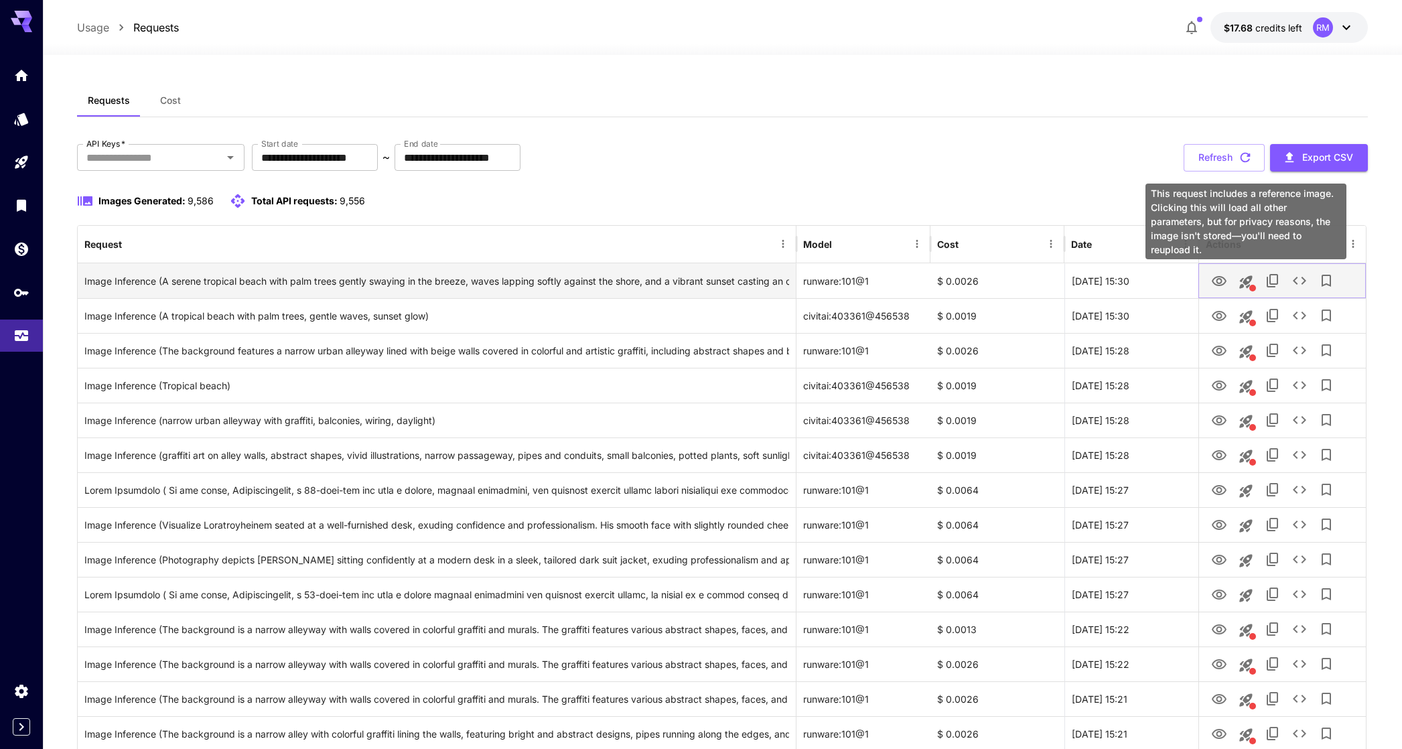
click at [1242, 277] on icon "This request includes a reference image. Clicking this will load all other para…" at bounding box center [1246, 282] width 16 height 16
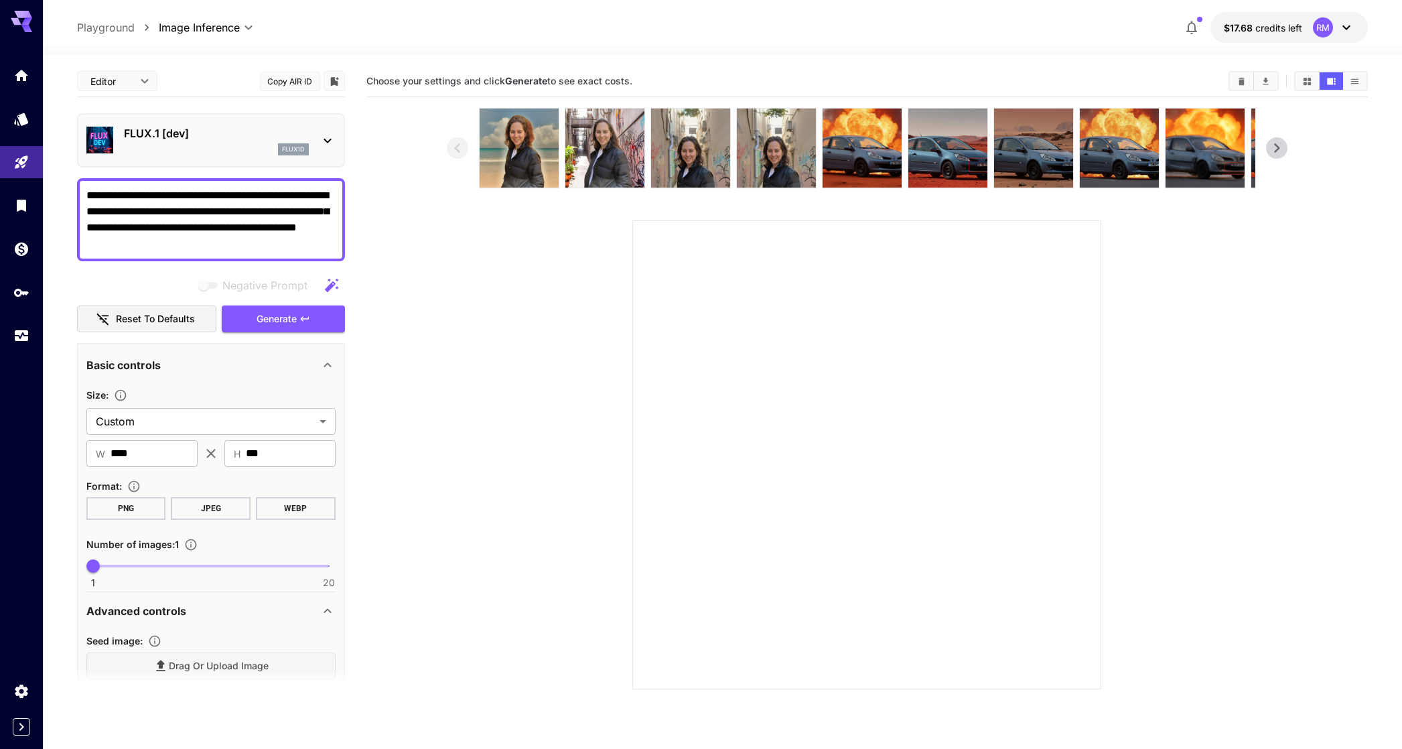
scroll to position [565, 0]
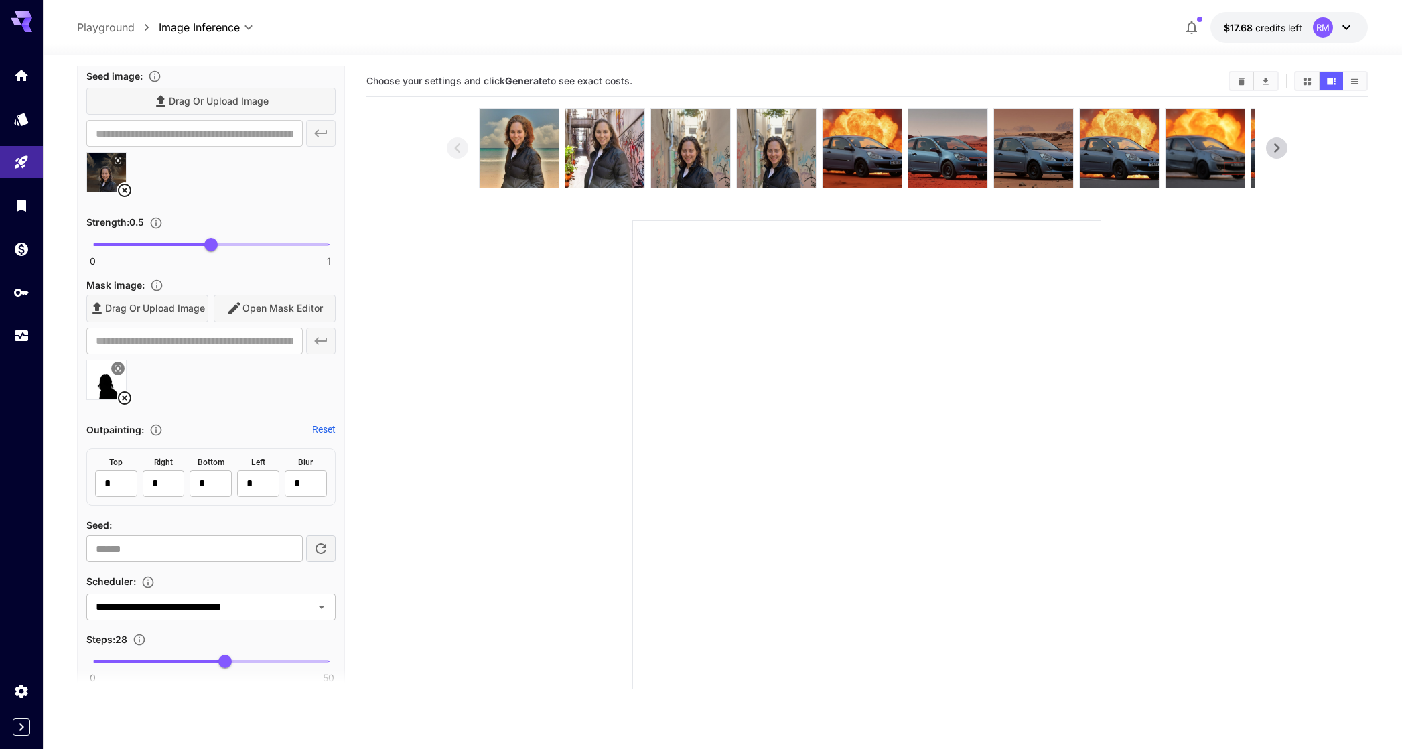
click at [114, 188] on img at bounding box center [106, 172] width 39 height 39
click at [118, 187] on icon at bounding box center [125, 190] width 16 height 16
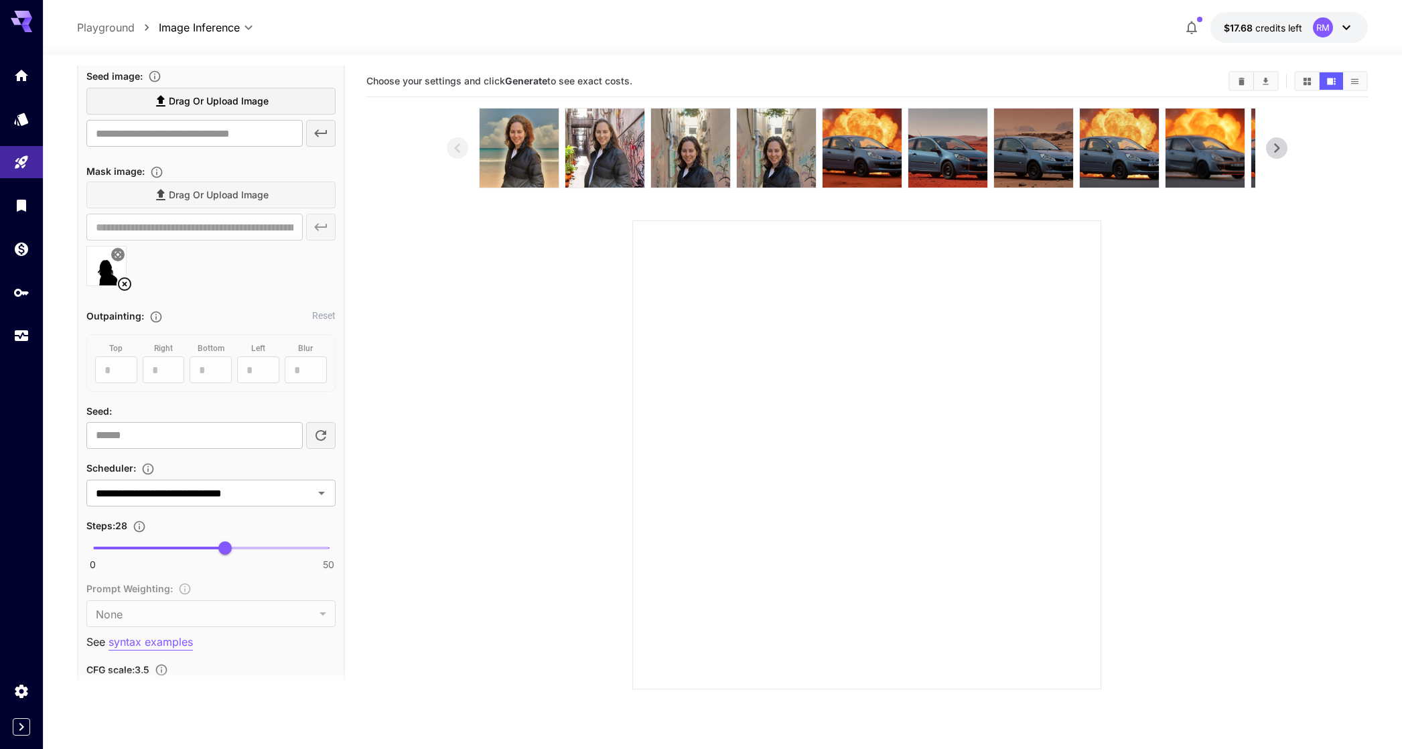
click at [180, 90] on label "Drag or upload image" at bounding box center [210, 101] width 249 height 27
click at [0, 0] on input "Drag or upload image" at bounding box center [0, 0] width 0 height 0
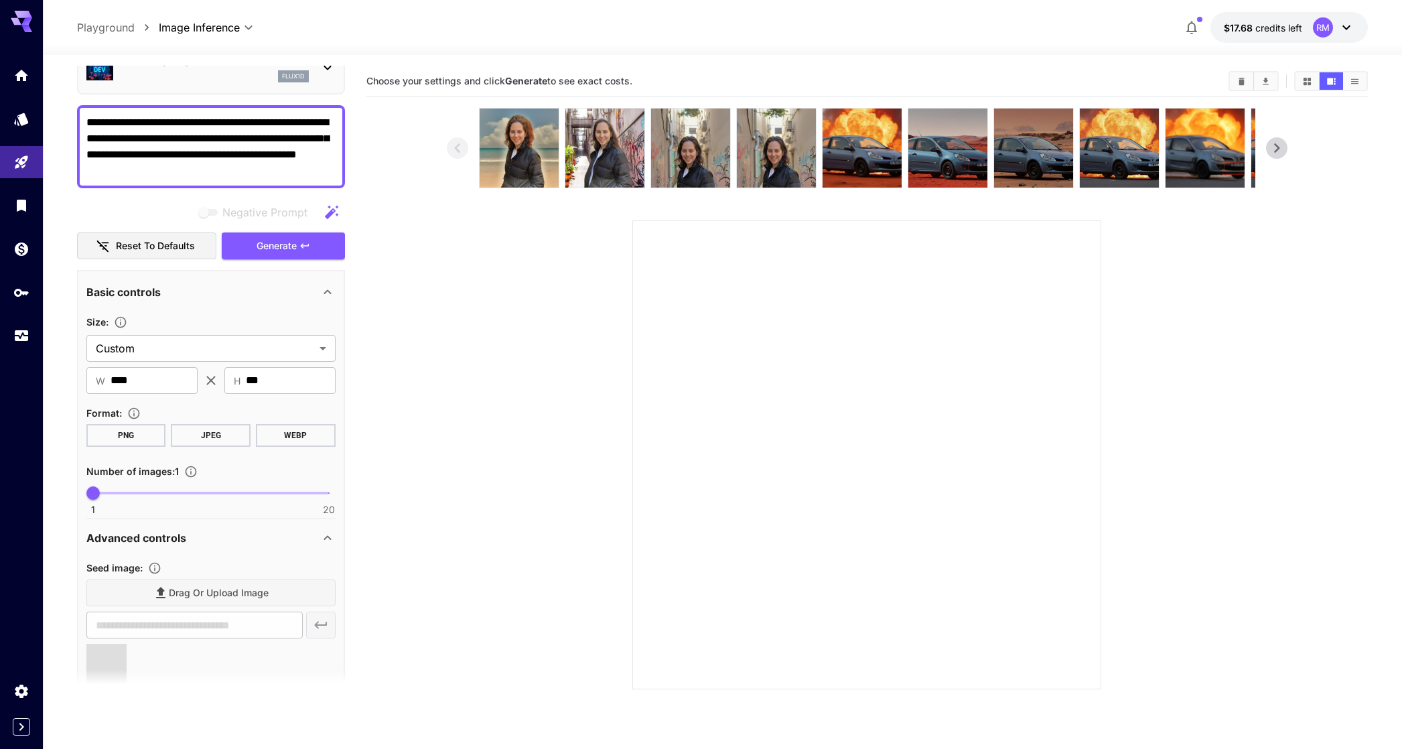
scroll to position [0, 0]
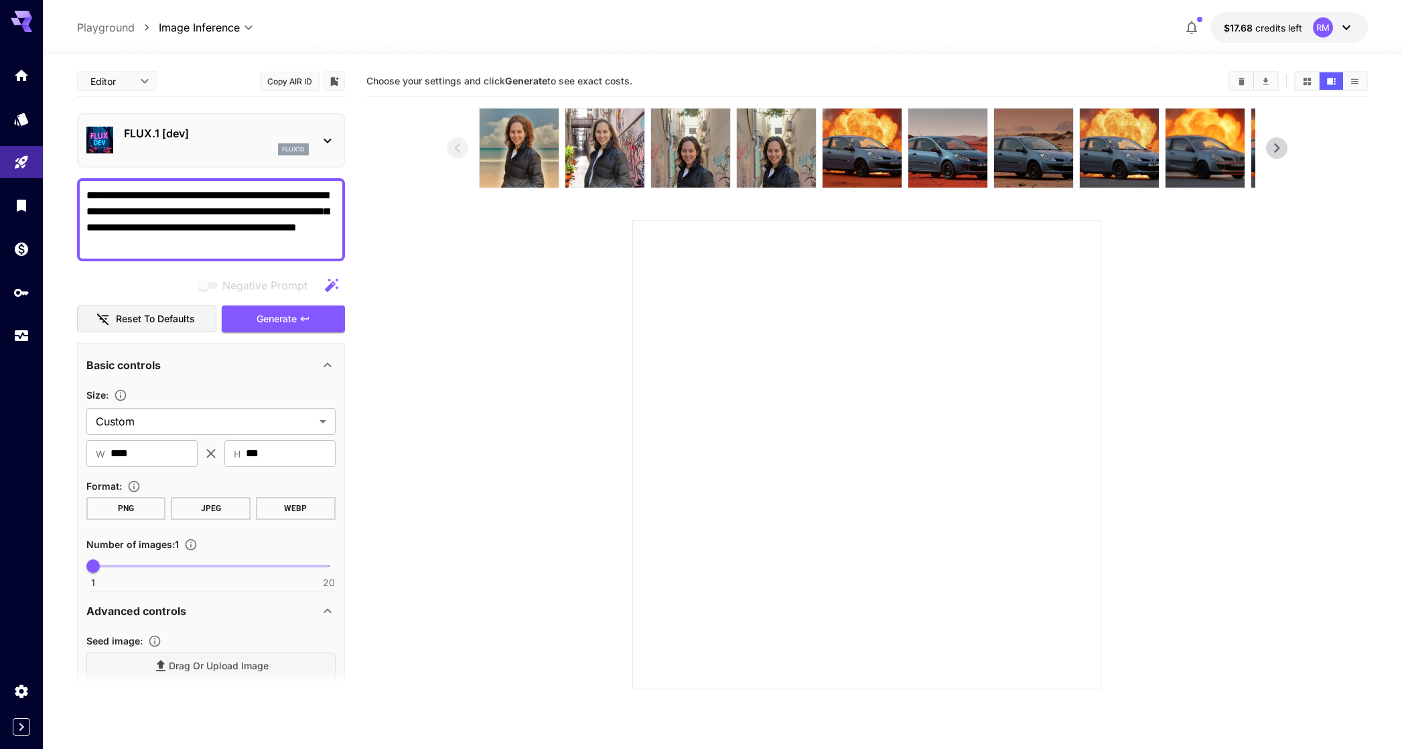
type input "**********"
click at [252, 324] on button "Generate" at bounding box center [283, 319] width 123 height 27
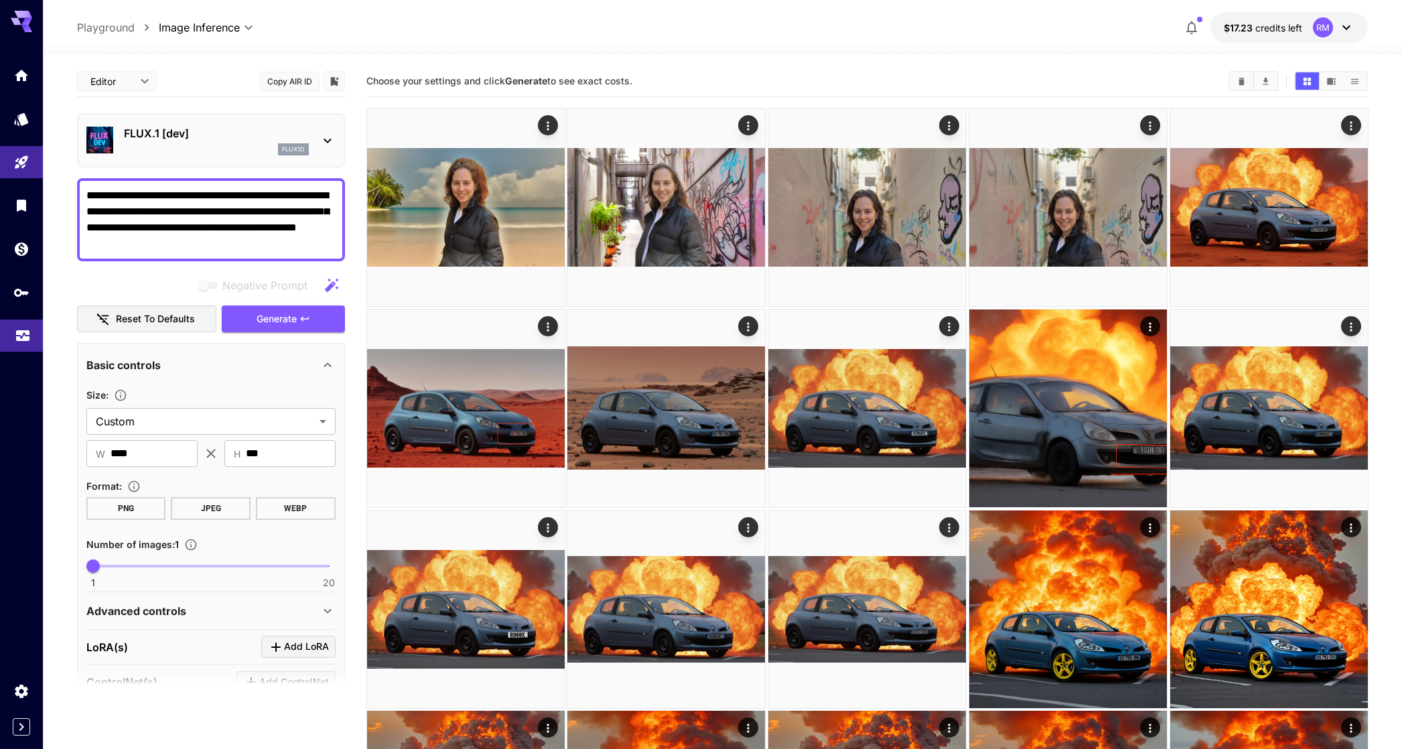
drag, startPoint x: 42, startPoint y: 323, endPoint x: 19, endPoint y: 333, distance: 24.3
click at [41, 323] on link at bounding box center [21, 336] width 43 height 33
click at [19, 333] on icon "Usage" at bounding box center [23, 332] width 16 height 16
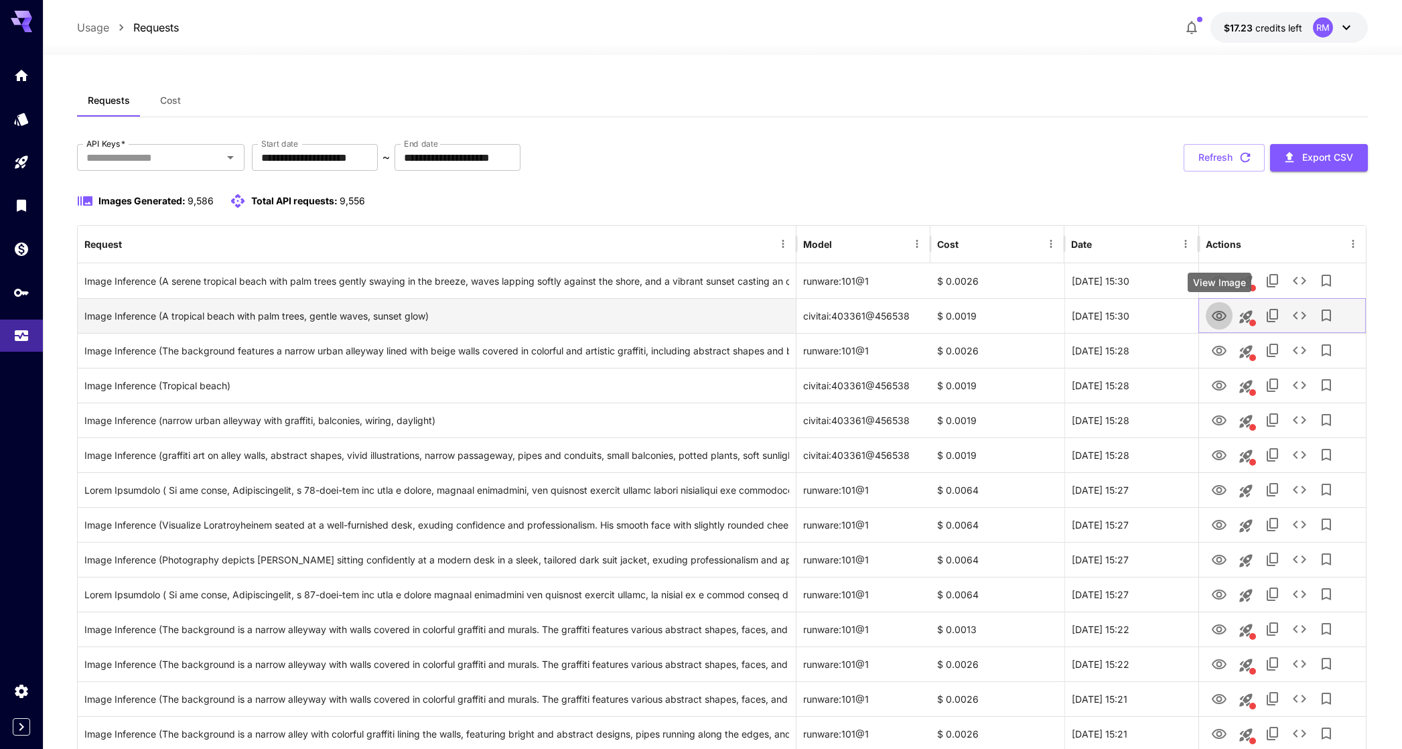
click at [1223, 316] on icon "View Image" at bounding box center [1219, 316] width 16 height 16
